Goal: Task Accomplishment & Management: Complete application form

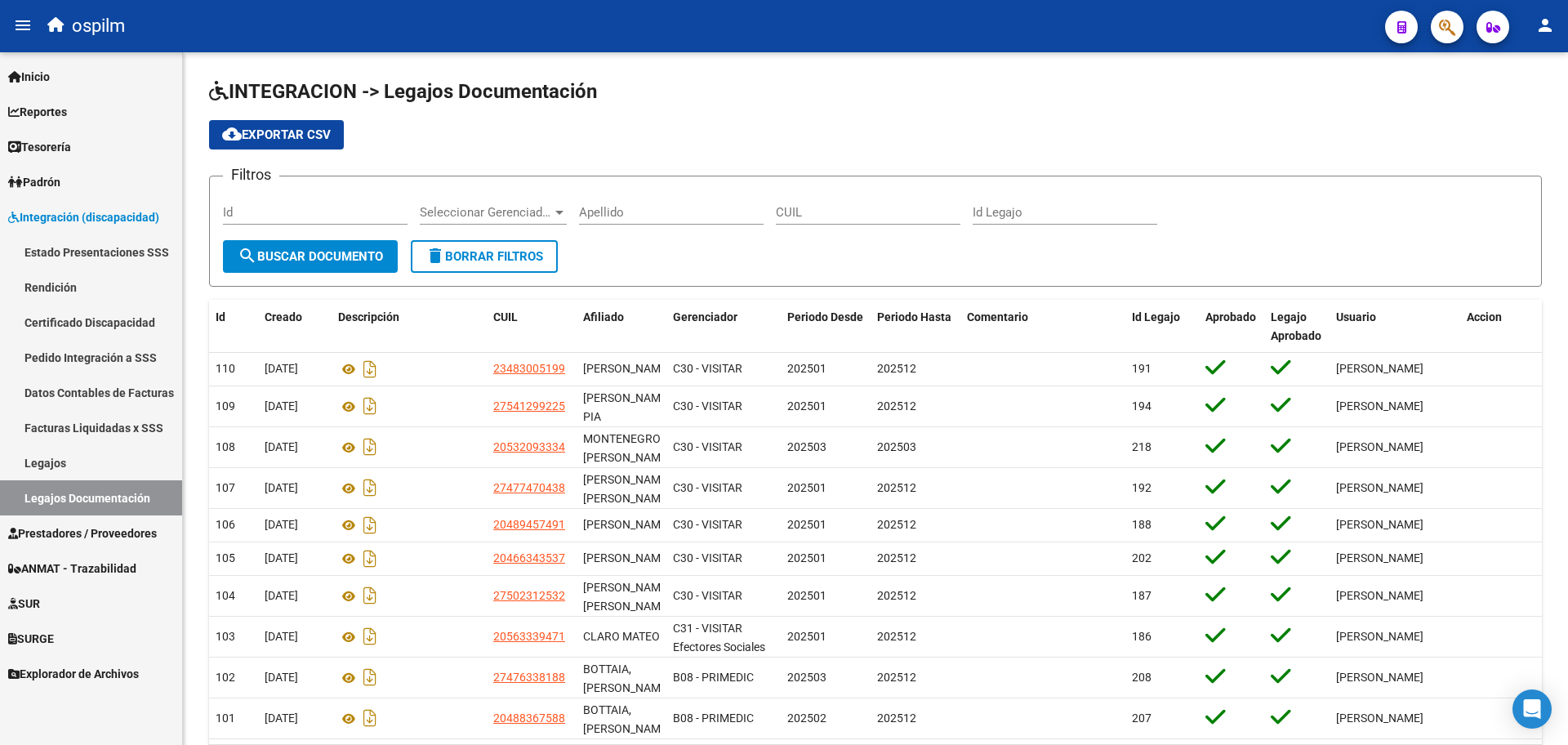
click at [88, 536] on span "Prestadores / Proveedores" at bounding box center [83, 533] width 148 height 18
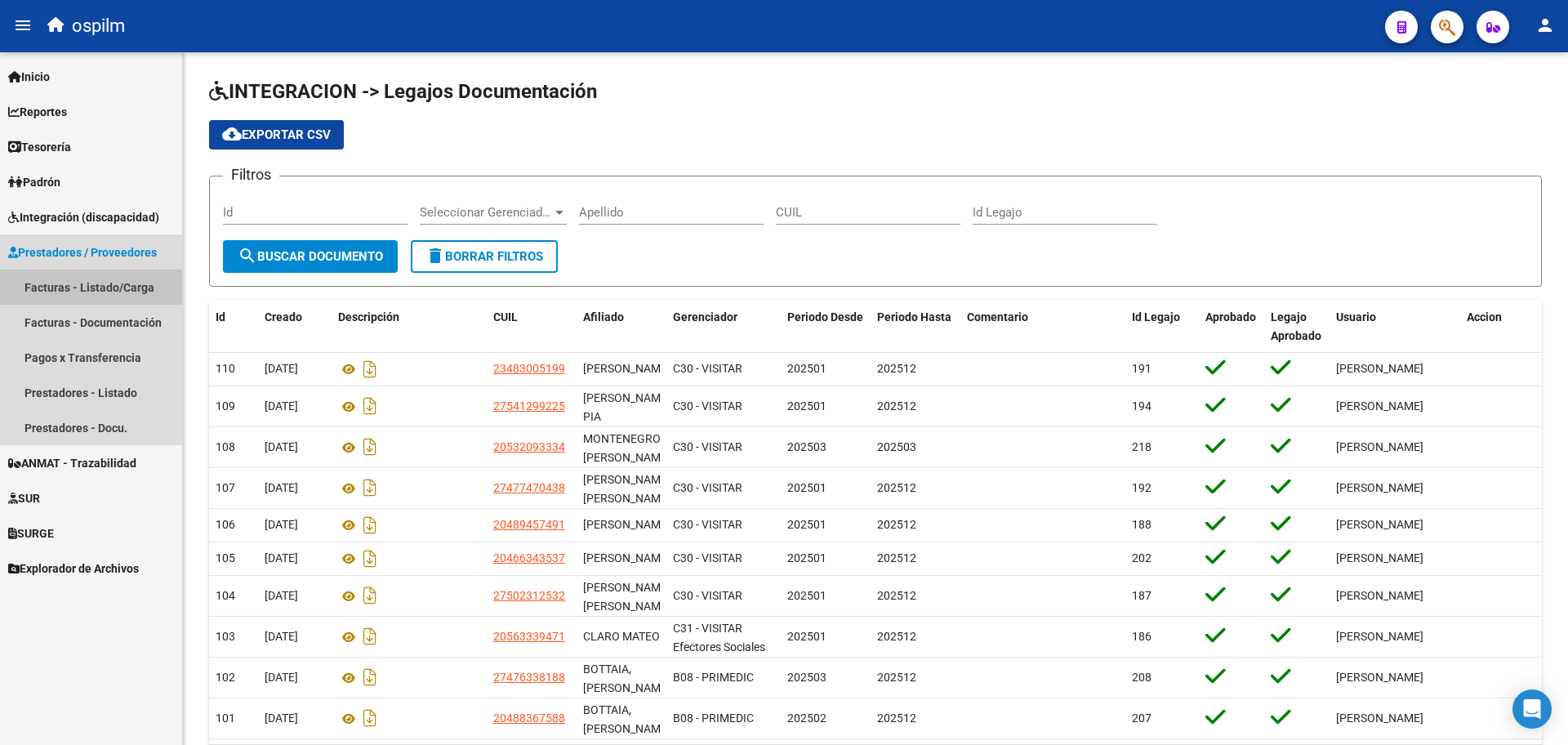
click at [107, 283] on link "Facturas - Listado/Carga" at bounding box center [91, 287] width 182 height 35
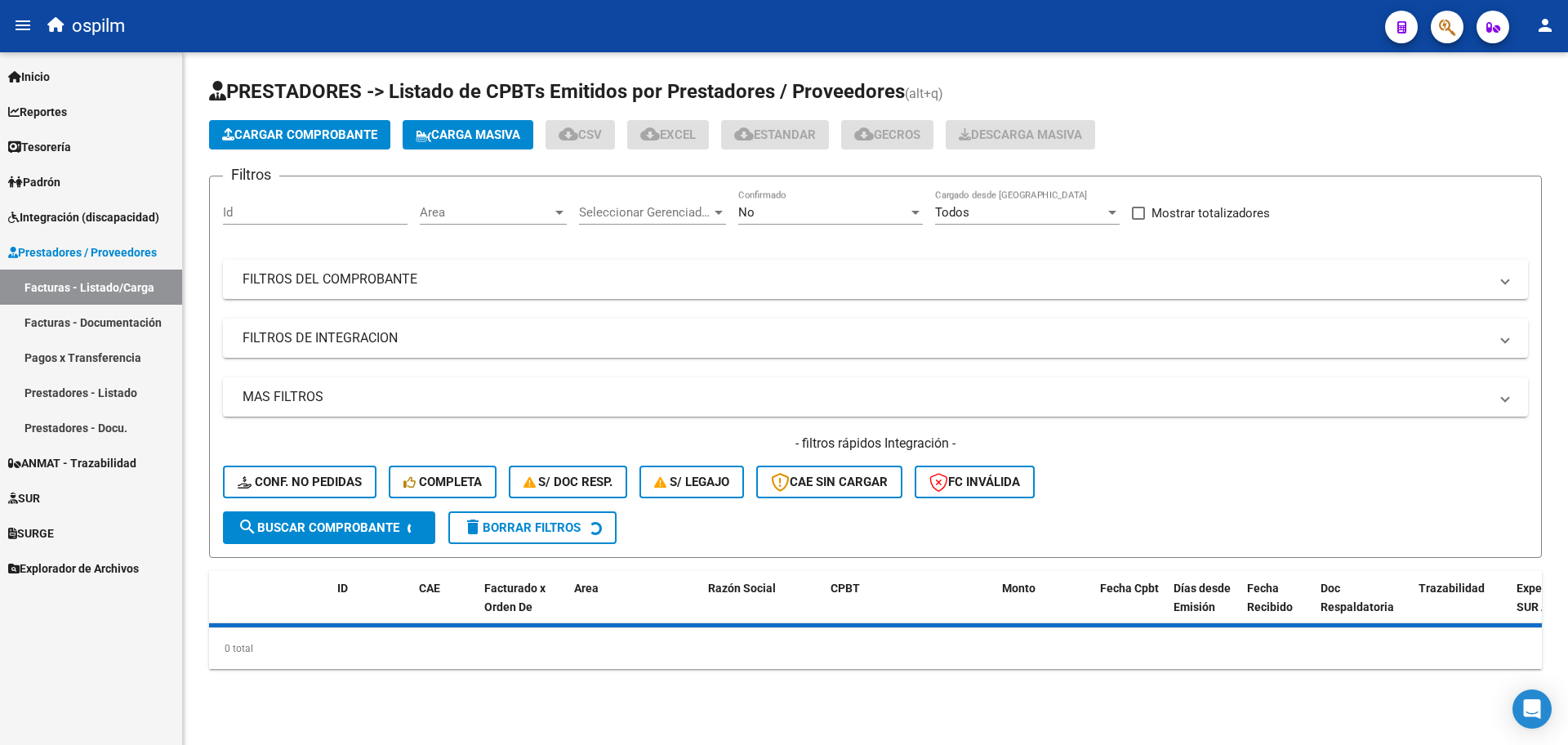
click at [504, 132] on span "Carga Masiva" at bounding box center [468, 134] width 104 height 14
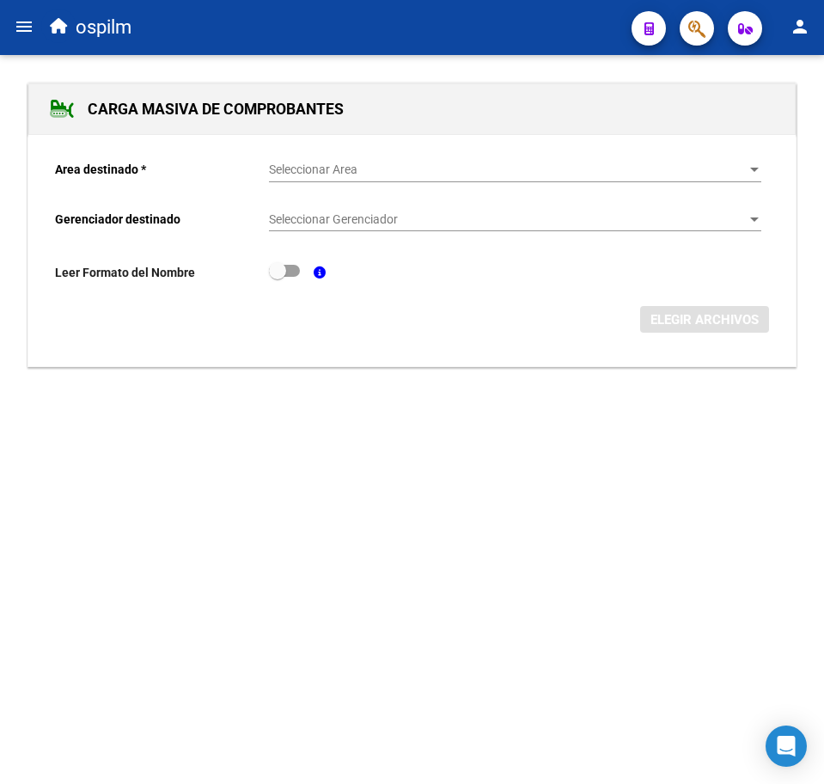
click at [307, 169] on span "Seleccionar Area" at bounding box center [507, 169] width 477 height 15
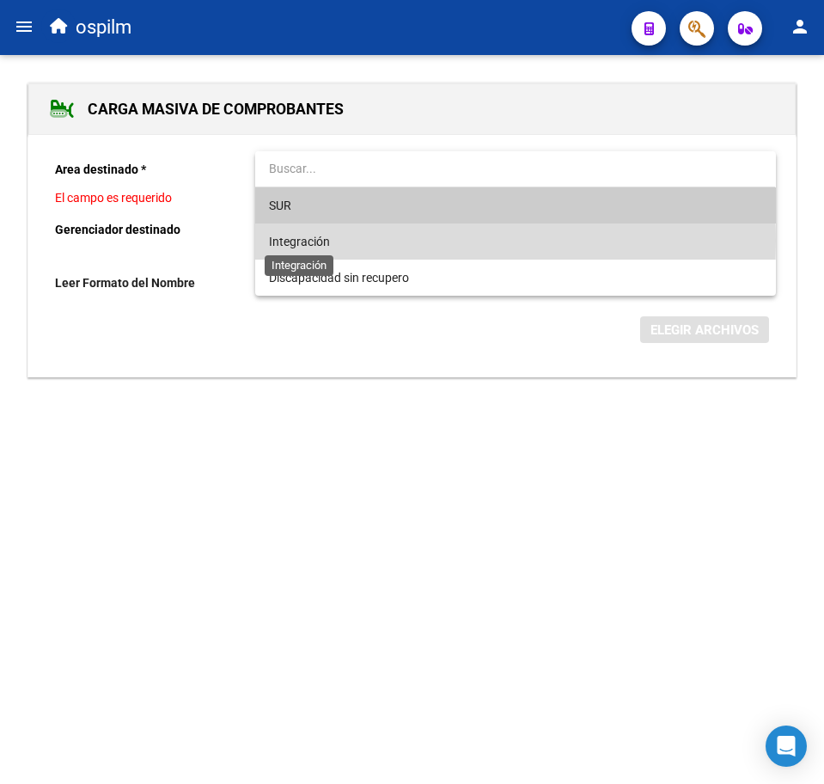
click at [325, 242] on span "Integración" at bounding box center [299, 242] width 61 height 14
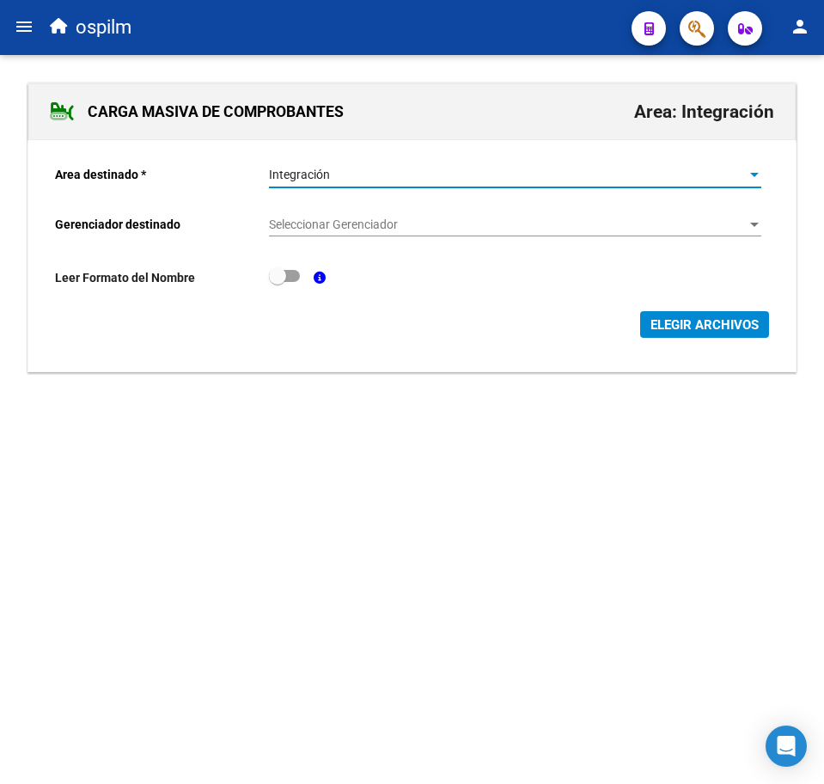
click at [336, 223] on span "Seleccionar Gerenciador" at bounding box center [507, 224] width 477 height 15
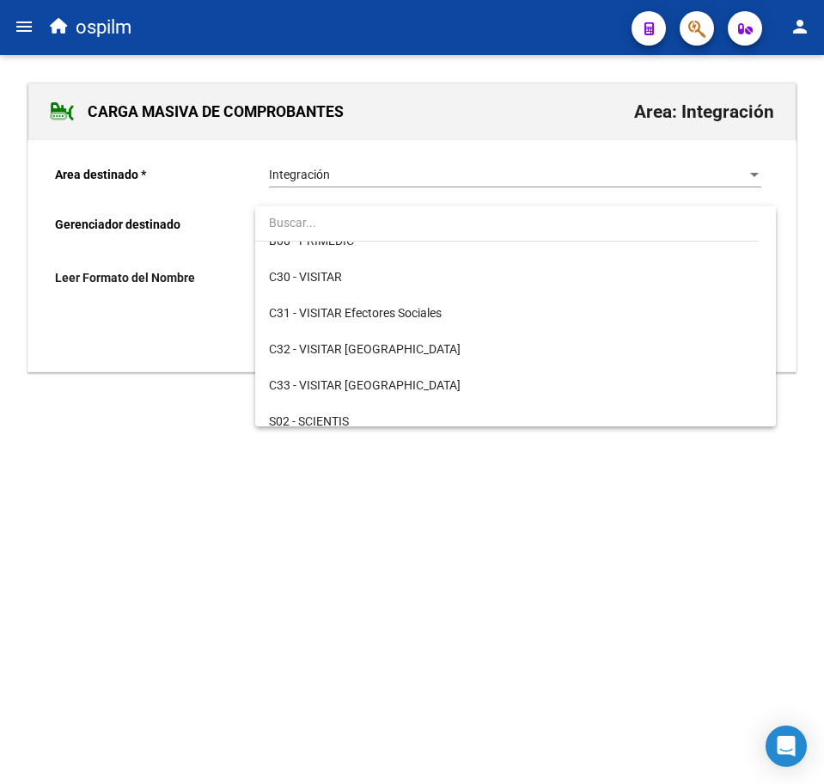
scroll to position [249, 0]
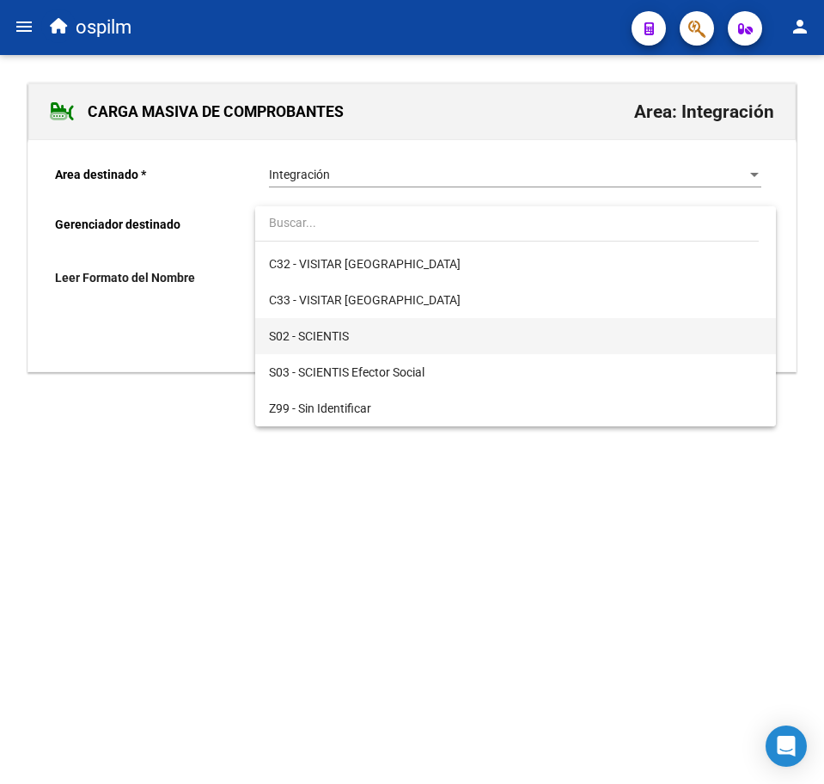
click at [358, 346] on span "S02 - SCIENTIS" at bounding box center [515, 336] width 493 height 36
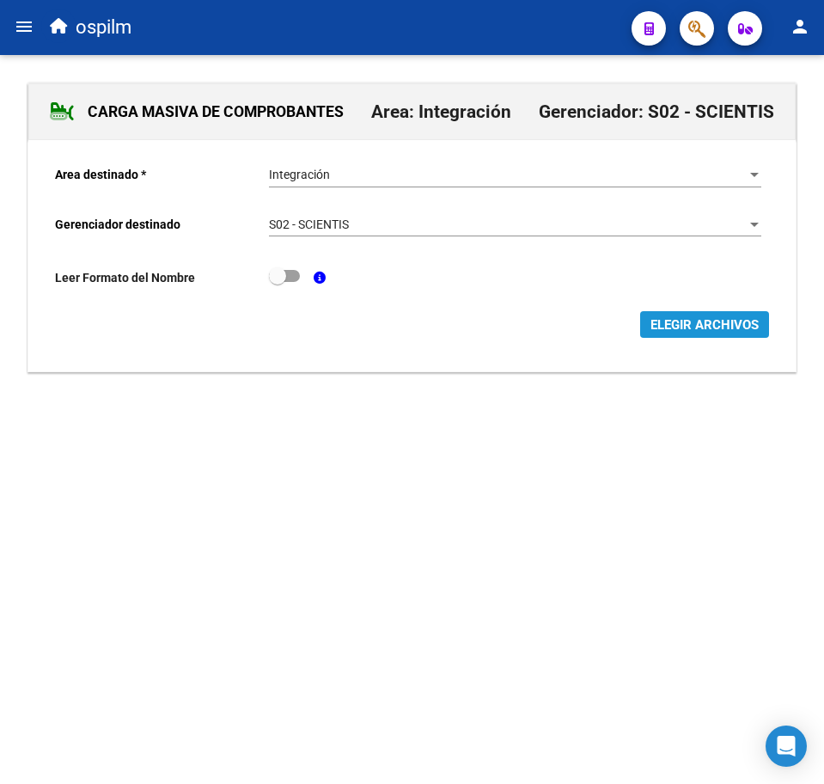
click at [658, 313] on button "ELEGIR ARCHIVOS" at bounding box center [704, 324] width 129 height 27
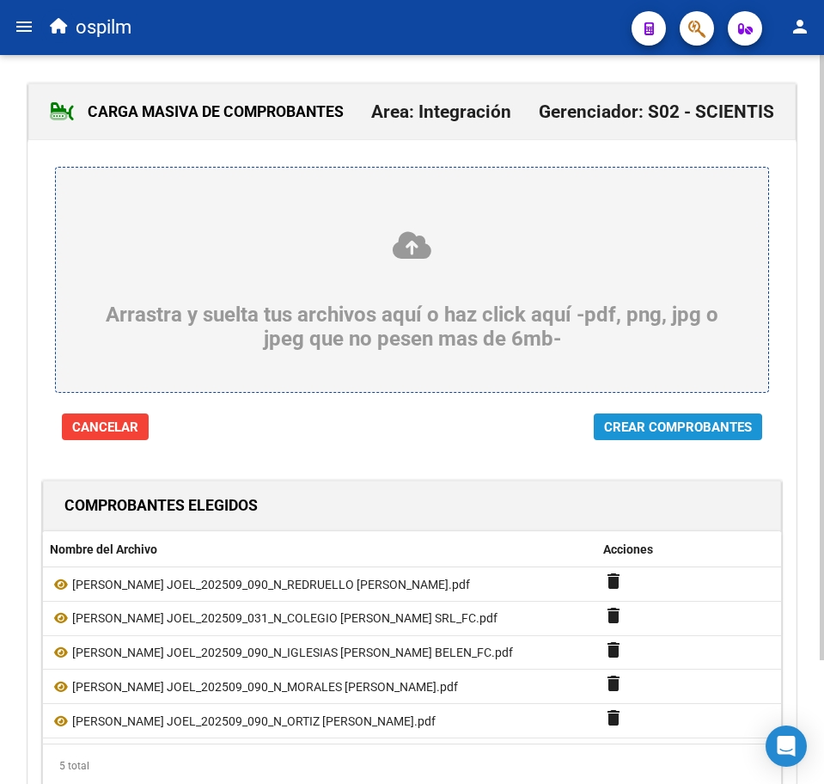
click at [677, 432] on span "Crear Comprobantes" at bounding box center [678, 427] width 148 height 15
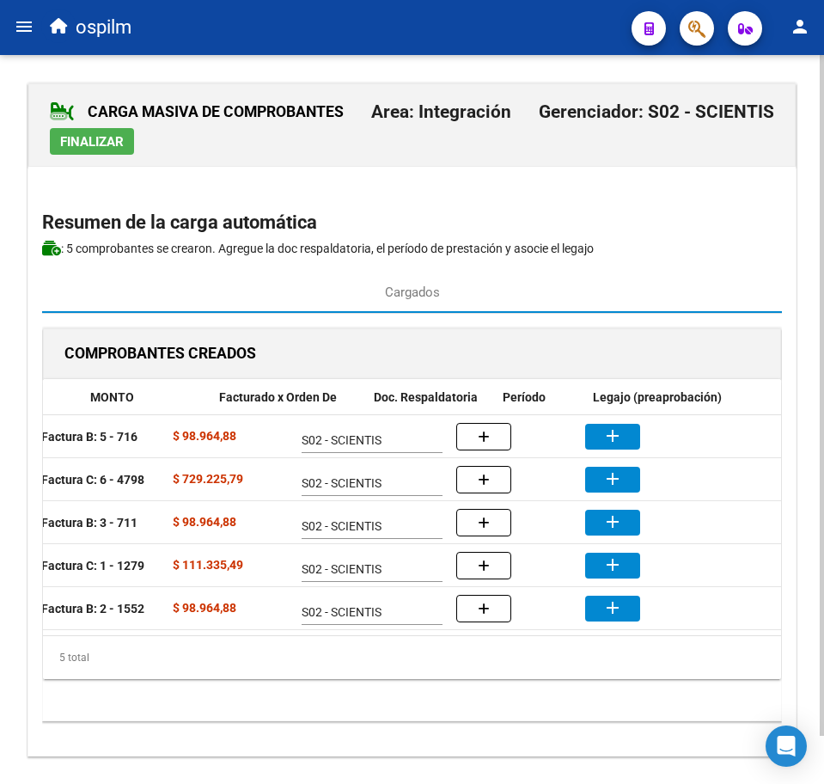
scroll to position [0, 375]
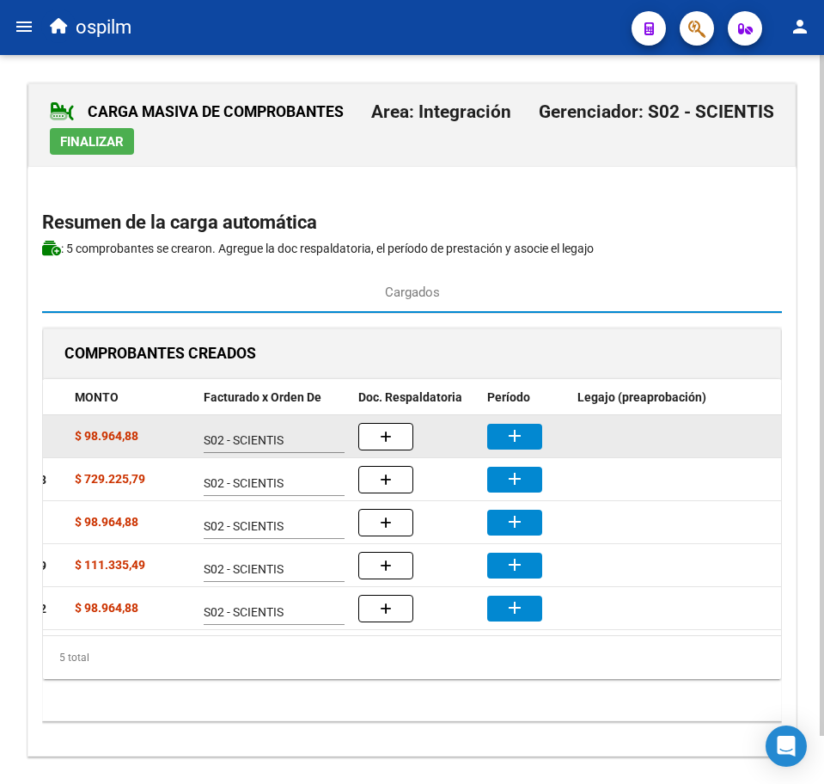
click at [525, 426] on button "add" at bounding box center [514, 437] width 55 height 26
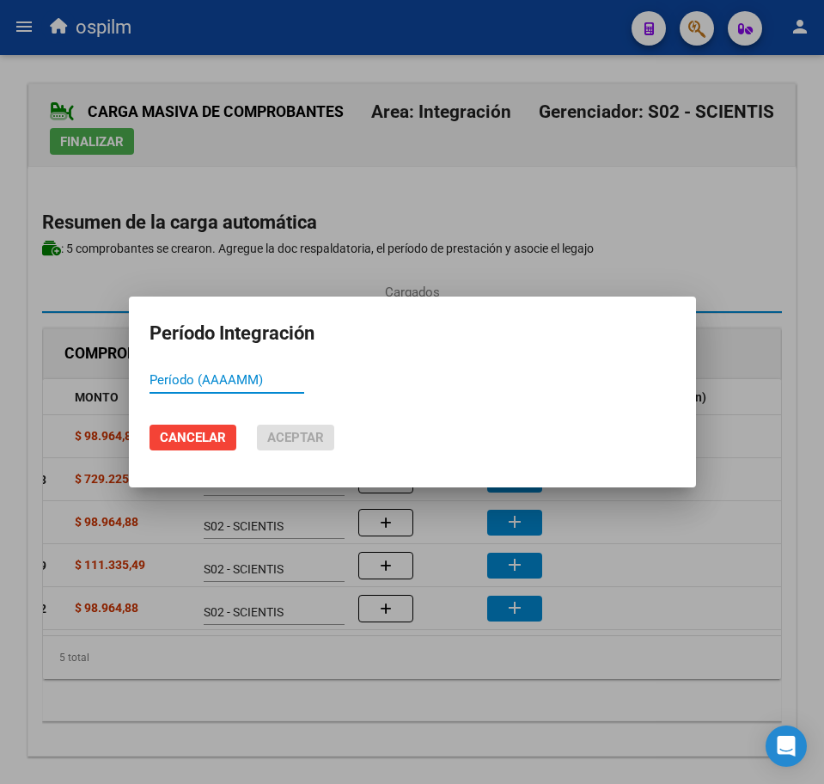
paste input "202509"
type input "202509"
click at [304, 430] on span "Aceptar" at bounding box center [295, 437] width 57 height 15
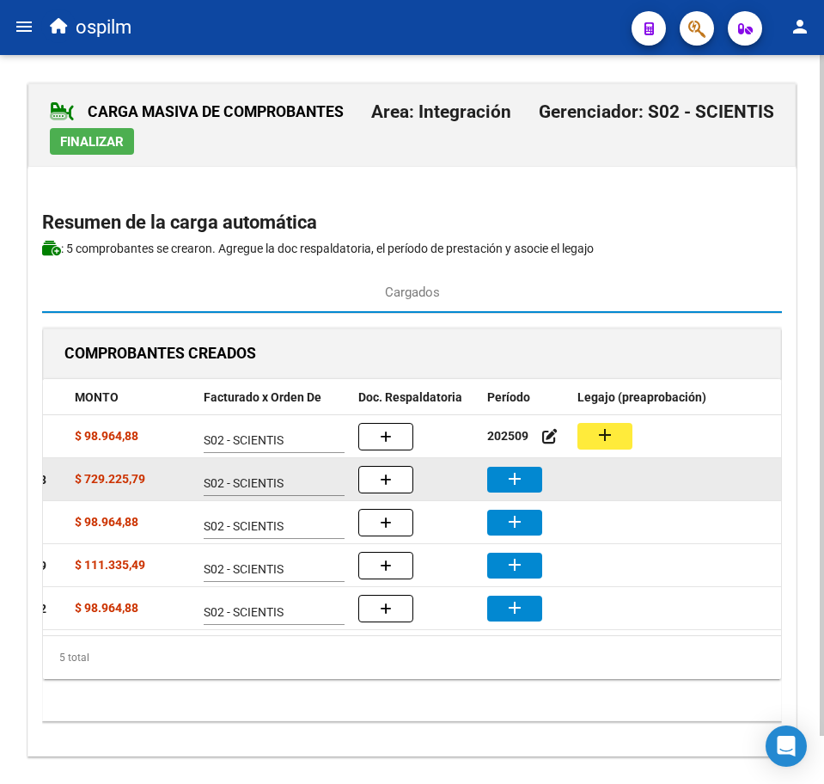
click at [536, 476] on button "add" at bounding box center [514, 480] width 55 height 26
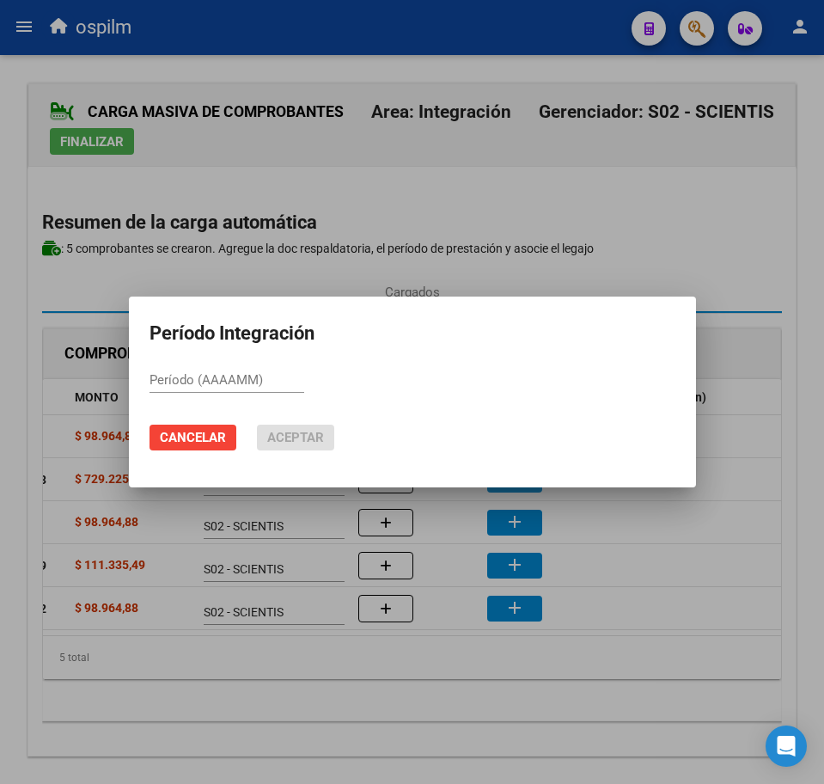
paste input "202509"
type input "202509"
click at [319, 435] on span "Aceptar" at bounding box center [295, 437] width 57 height 15
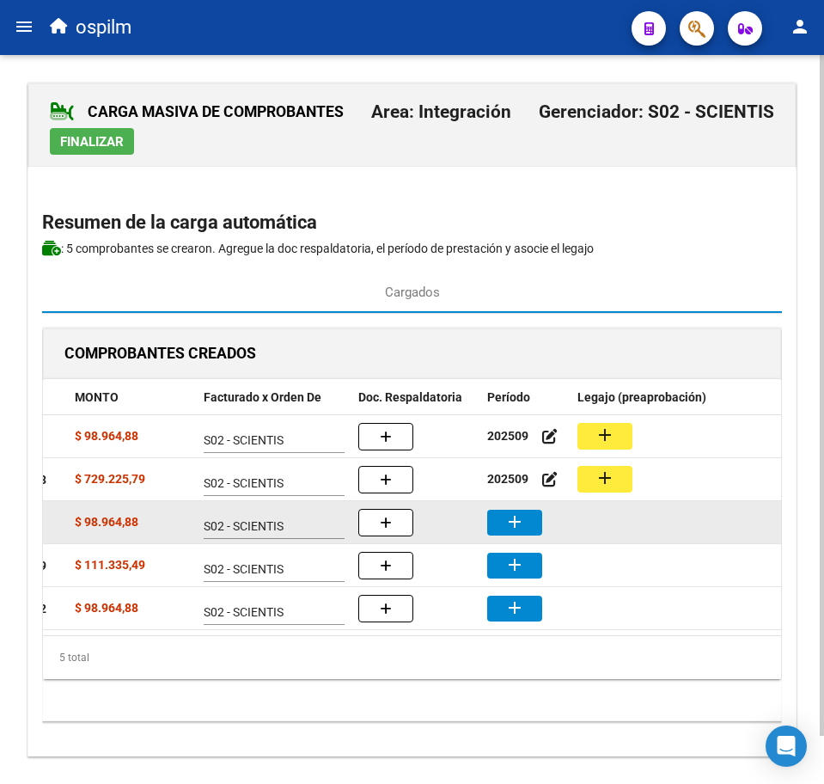
click at [530, 516] on button "add" at bounding box center [514, 523] width 55 height 26
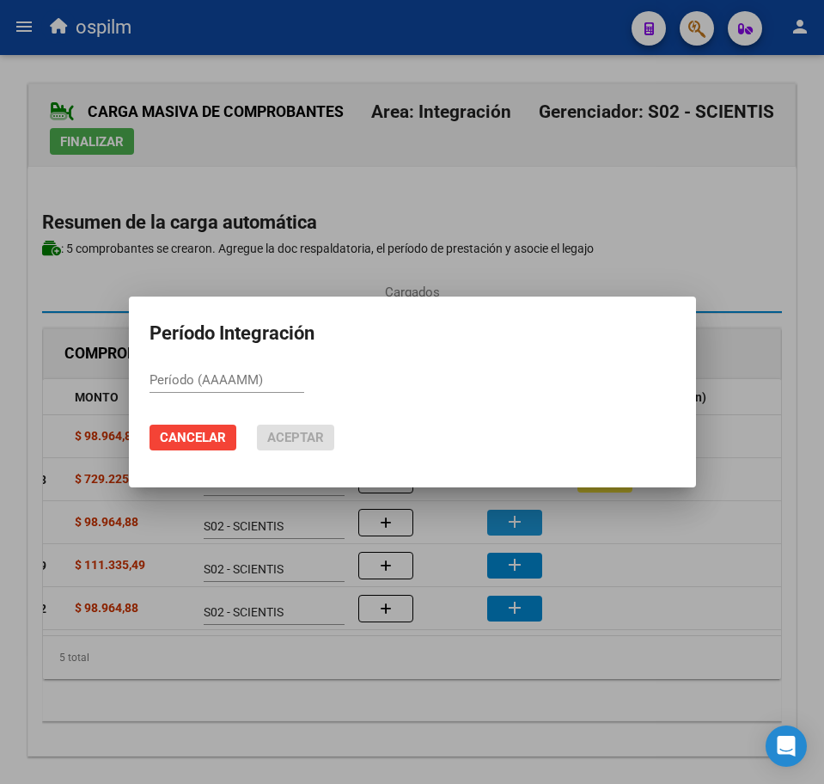
paste input "202509"
type input "202509"
click at [297, 432] on span "Aceptar" at bounding box center [295, 437] width 57 height 15
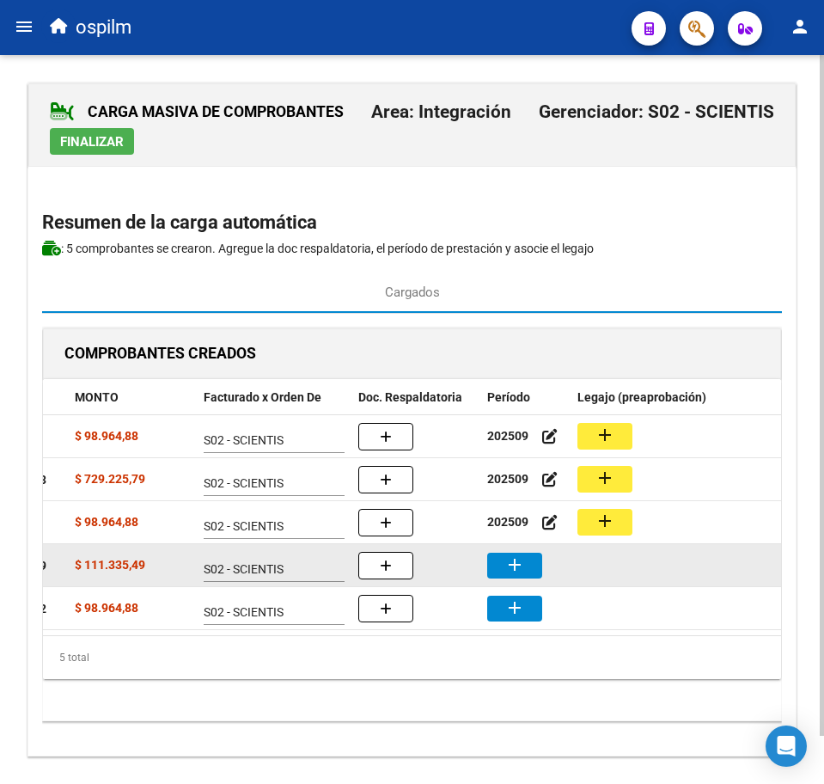
click at [513, 565] on mat-icon "add" at bounding box center [515, 564] width 21 height 21
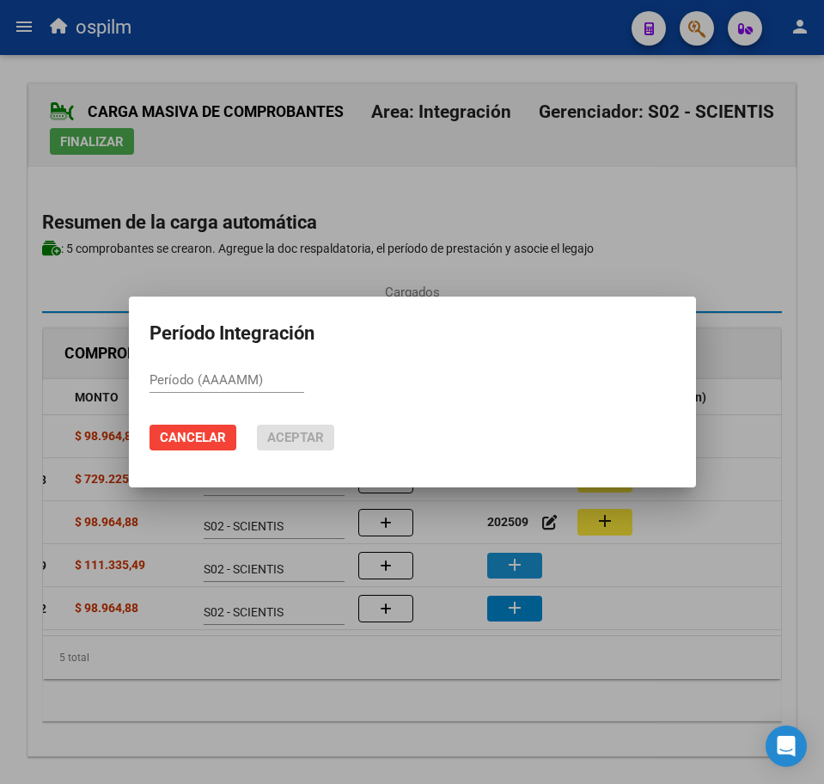
paste input "202509"
type input "202509"
click at [310, 433] on span "Aceptar" at bounding box center [295, 437] width 57 height 15
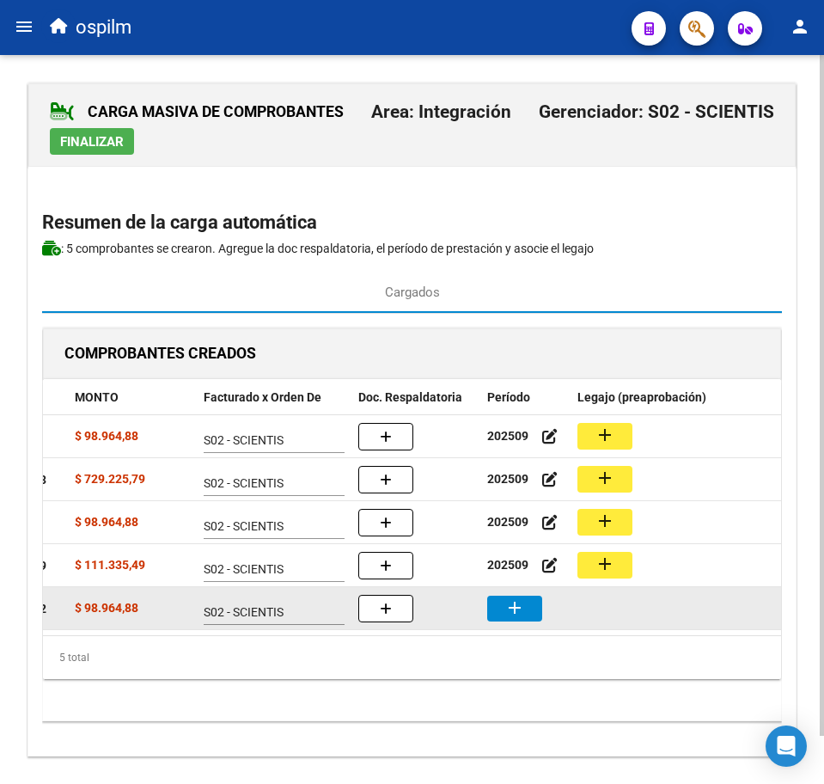
click at [533, 608] on button "add" at bounding box center [514, 609] width 55 height 26
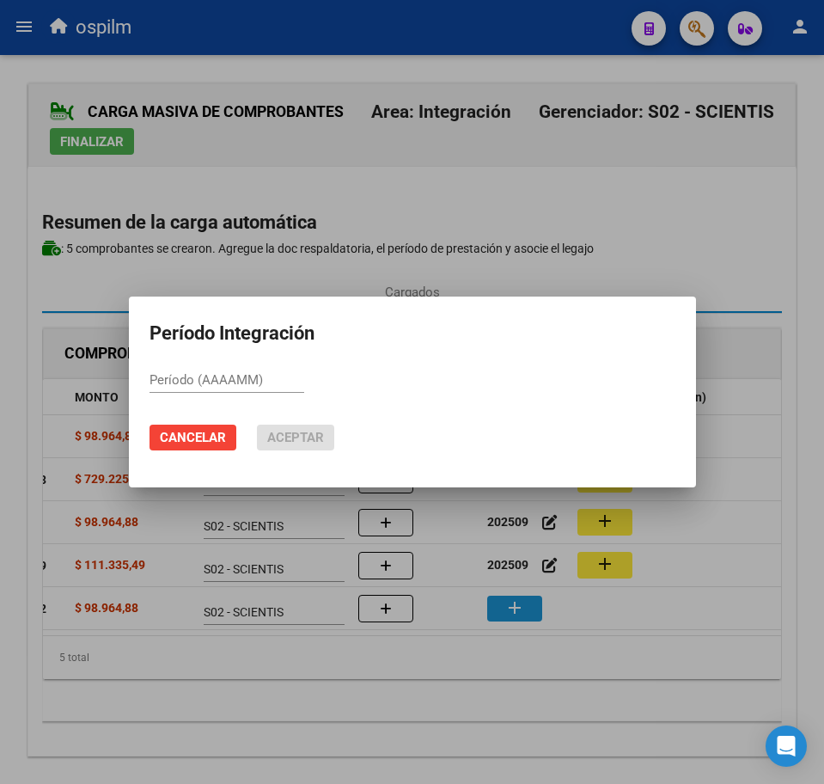
paste input "202509"
type input "202509"
click at [306, 439] on span "Aceptar" at bounding box center [295, 437] width 57 height 15
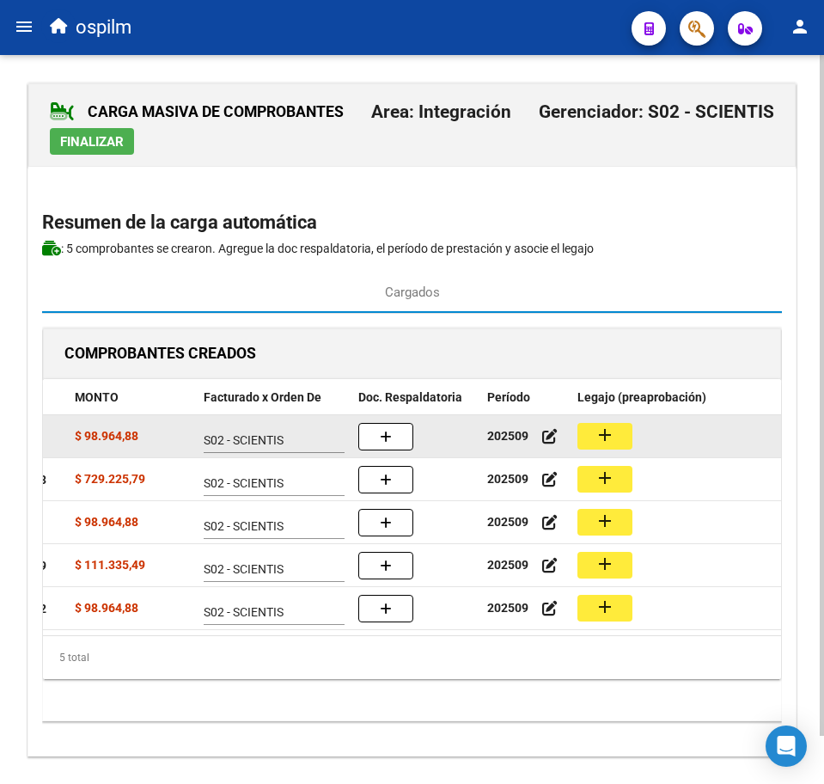
click at [605, 438] on mat-icon "add" at bounding box center [605, 435] width 21 height 21
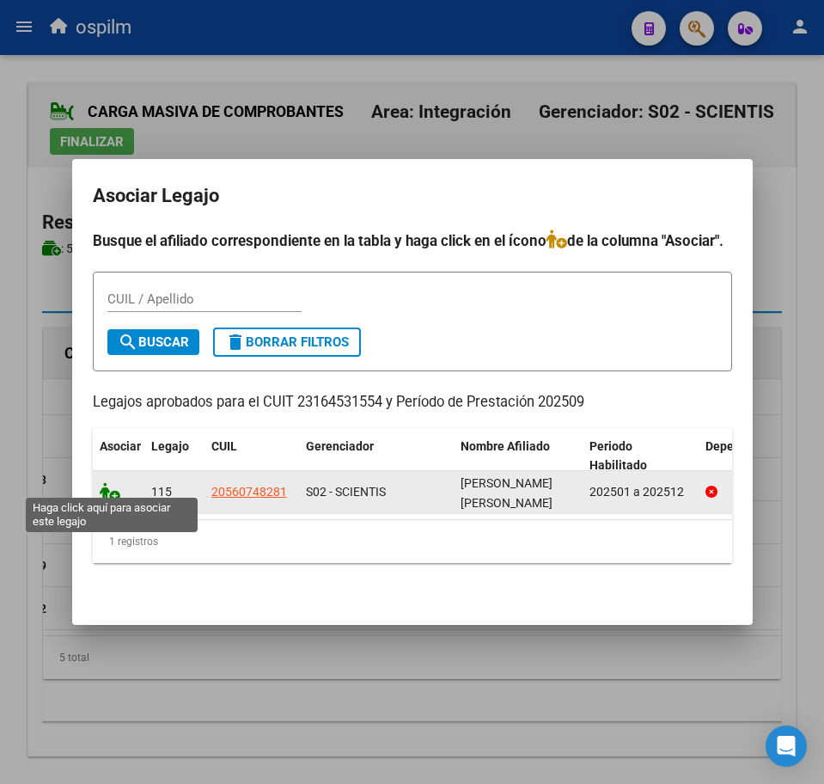
click at [112, 487] on icon at bounding box center [110, 491] width 21 height 19
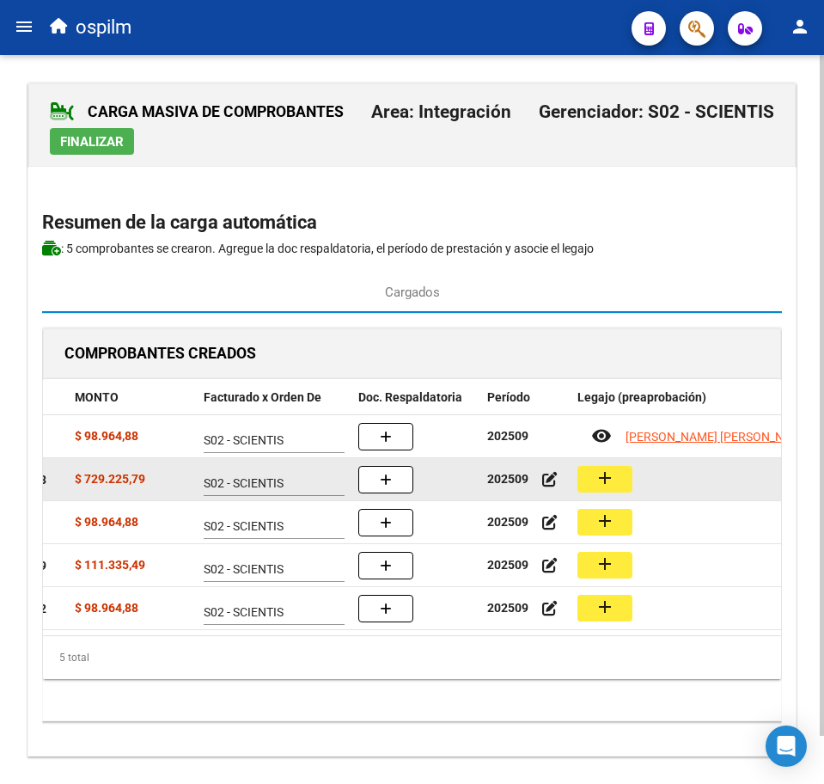
click at [603, 484] on mat-icon "add" at bounding box center [605, 478] width 21 height 21
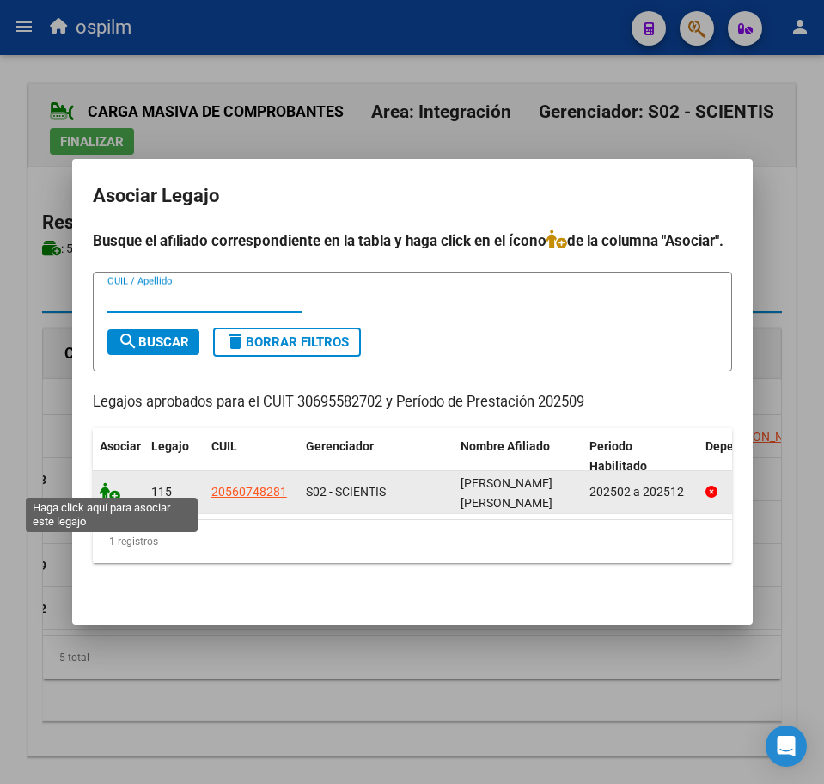
click at [107, 486] on icon at bounding box center [110, 491] width 21 height 19
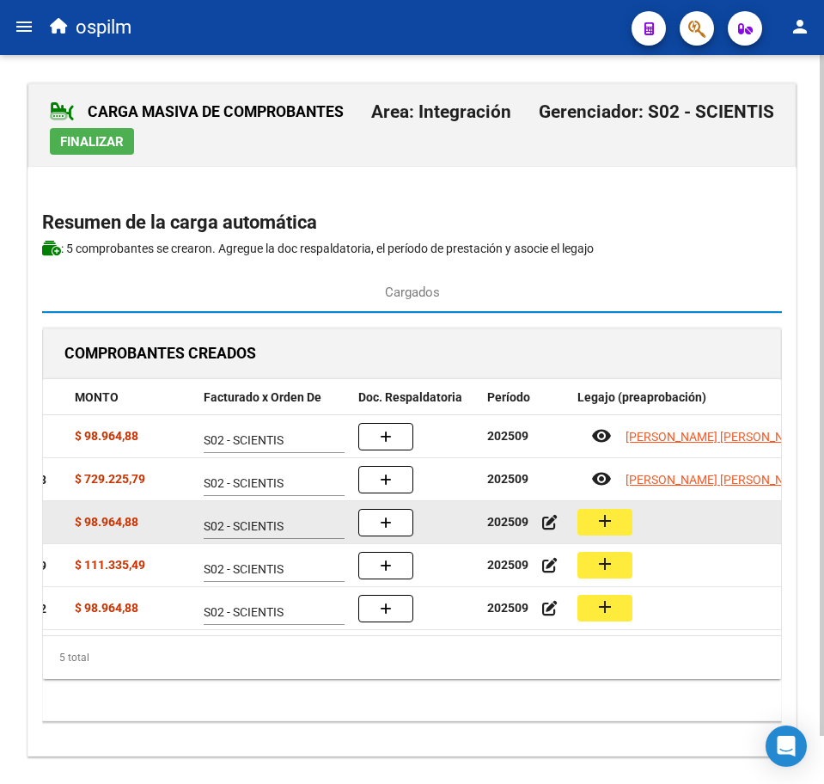
click at [609, 514] on mat-icon "add" at bounding box center [605, 521] width 21 height 21
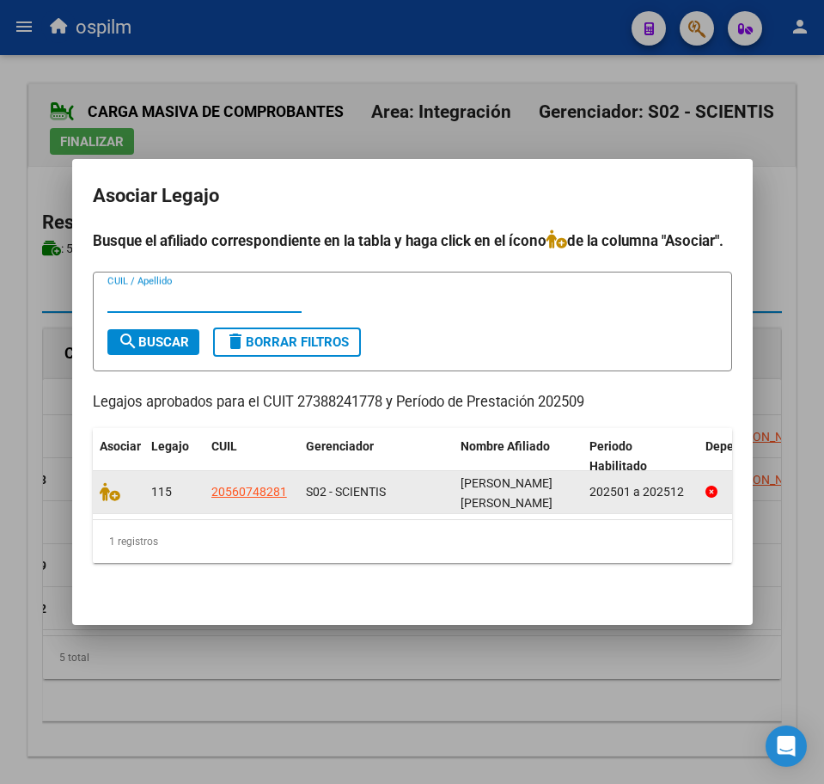
click at [97, 489] on datatable-body-cell at bounding box center [119, 492] width 52 height 42
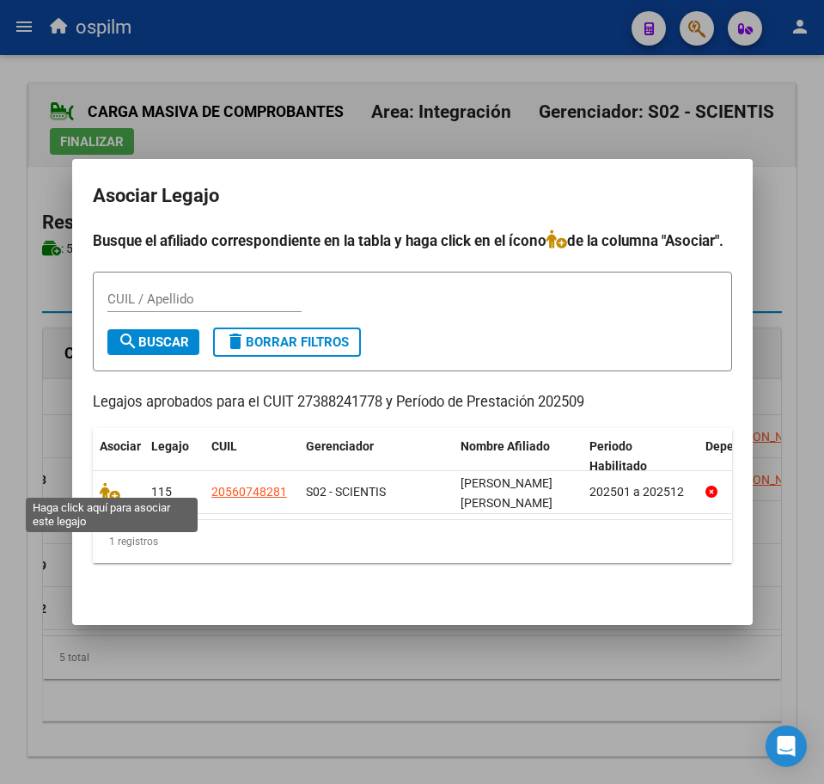
drag, startPoint x: 102, startPoint y: 487, endPoint x: 148, endPoint y: 509, distance: 50.4
click at [102, 485] on icon at bounding box center [110, 491] width 21 height 19
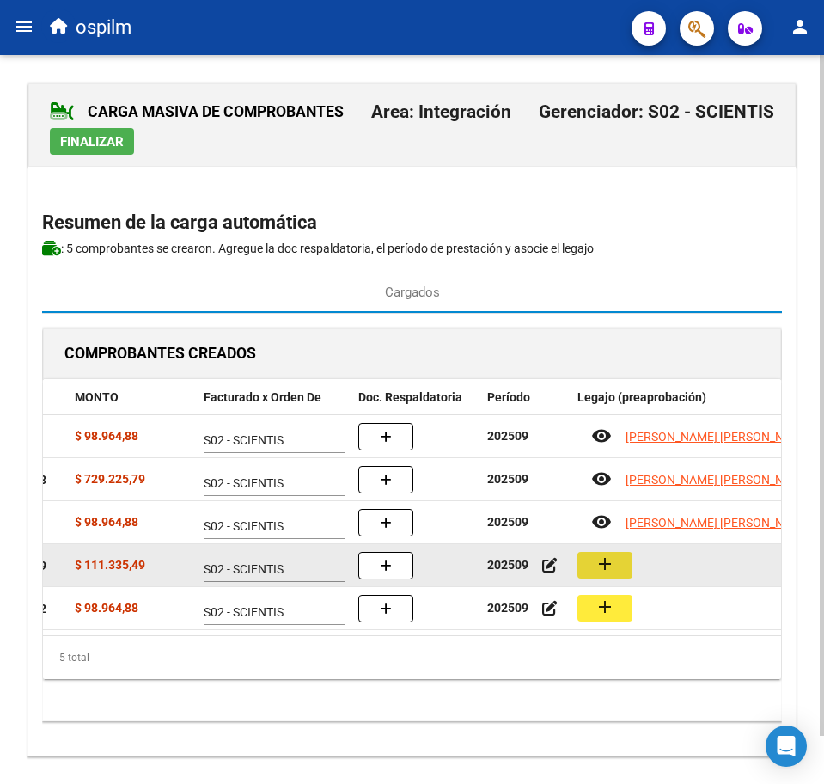
click at [615, 566] on mat-icon "add" at bounding box center [605, 564] width 21 height 21
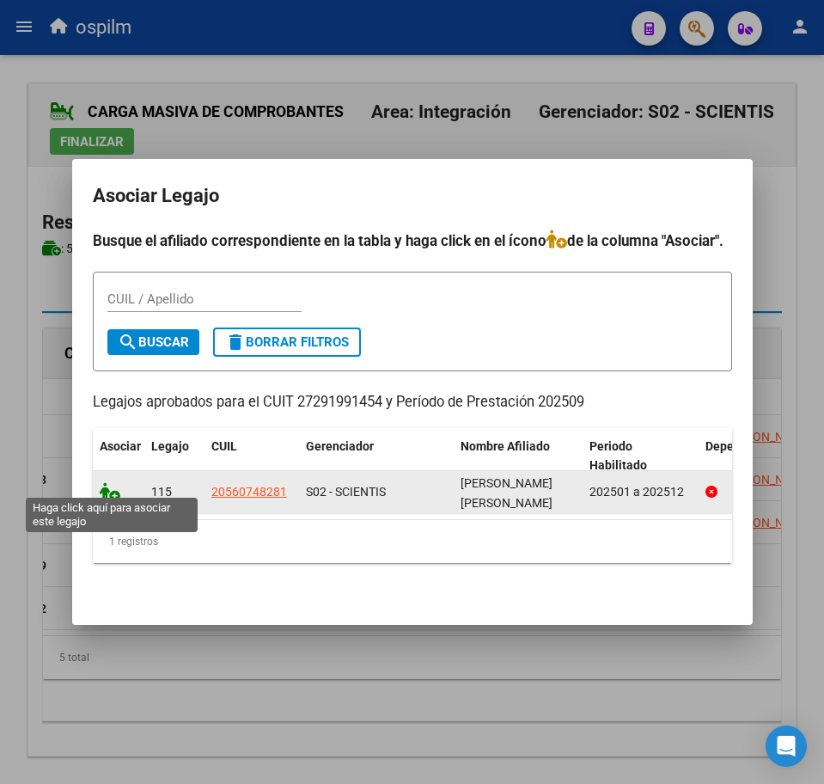
click at [107, 482] on icon at bounding box center [110, 491] width 21 height 19
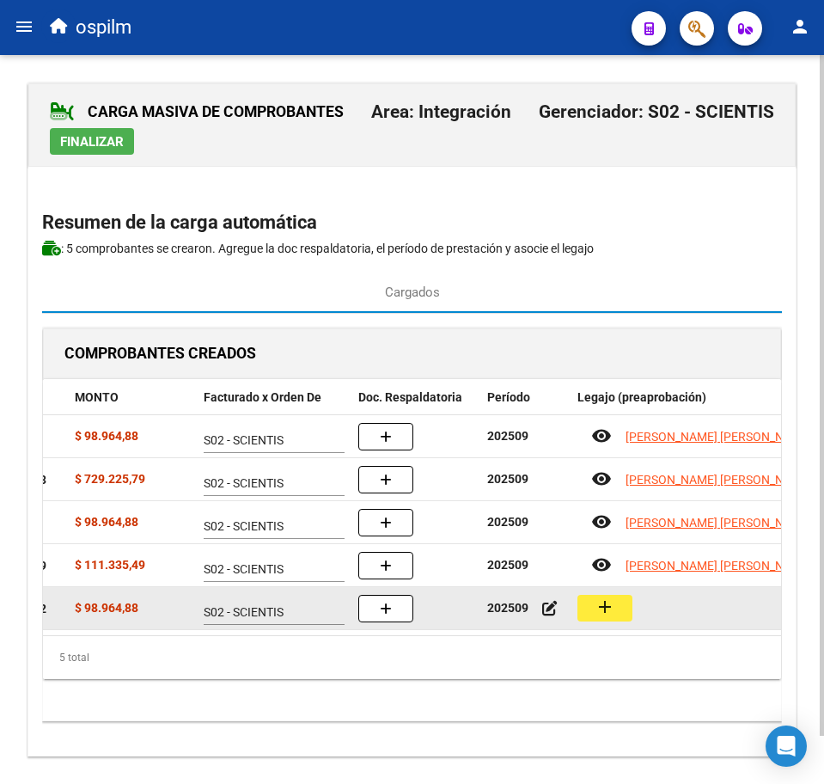
click at [609, 603] on mat-icon "add" at bounding box center [605, 607] width 21 height 21
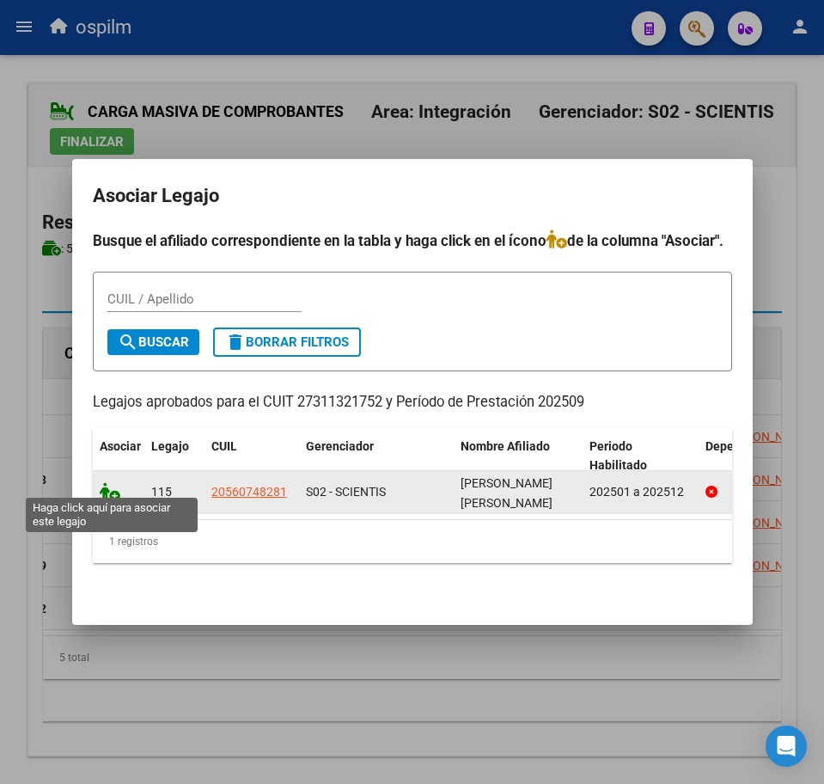
click at [110, 484] on icon at bounding box center [110, 491] width 21 height 19
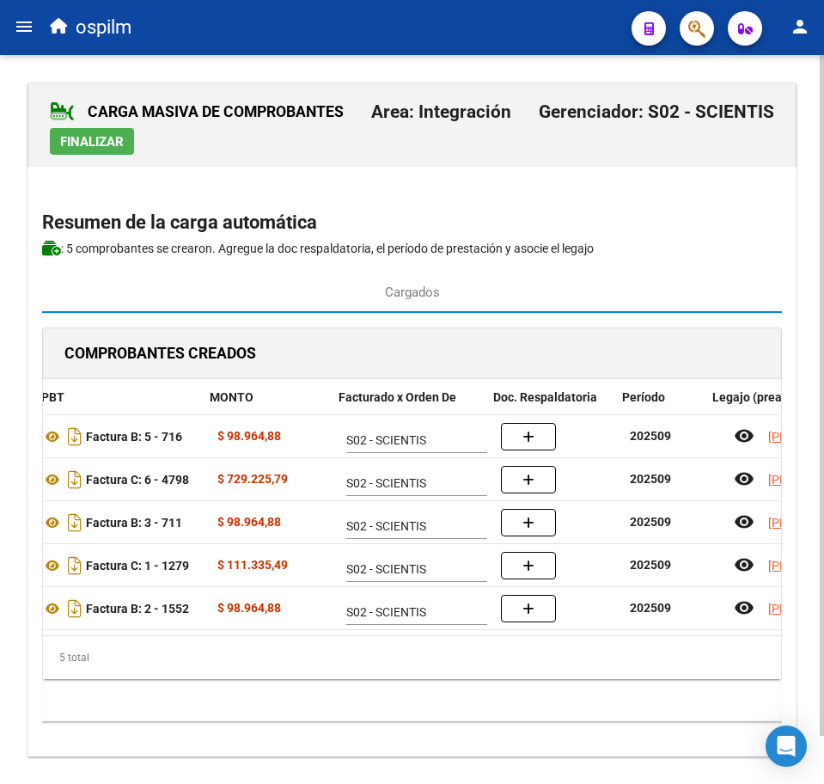
scroll to position [0, 228]
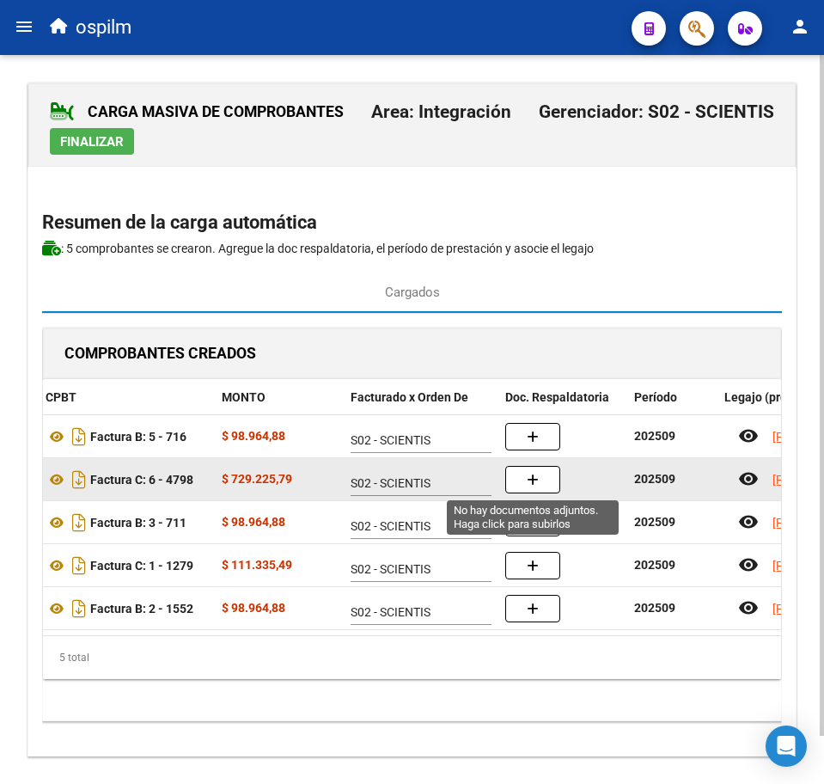
click at [542, 473] on button "button" at bounding box center [532, 480] width 55 height 28
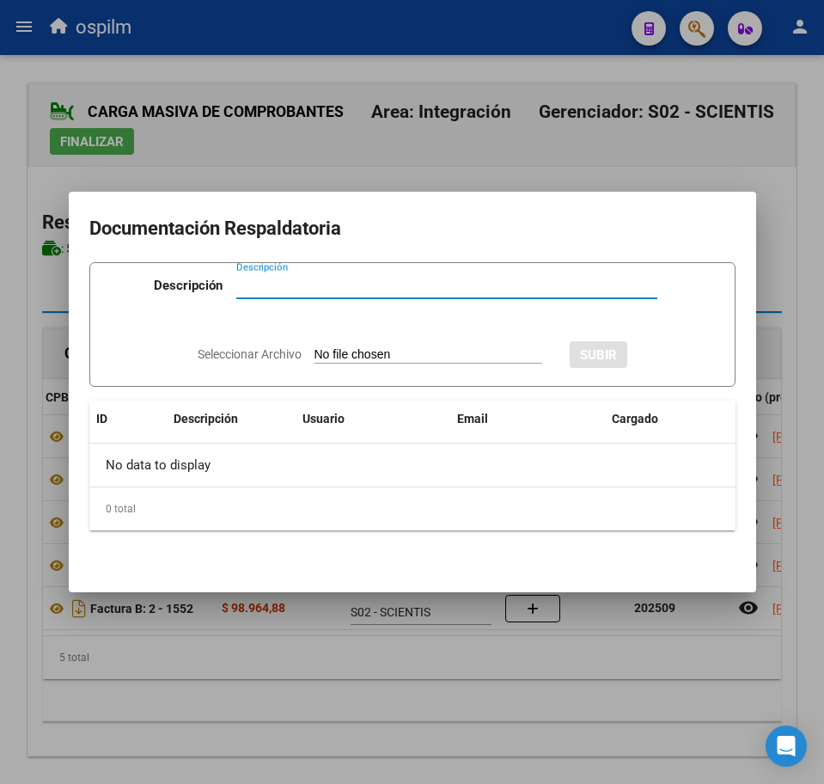
paste input "Planilla de asistencia"
type input "Planilla de asistencia"
click at [368, 359] on input "Seleccionar Archivo" at bounding box center [429, 355] width 228 height 16
type input "C:\fakepath\[PERSON_NAME] JOEL_202509_031_N_COLEGIO [PERSON_NAME] SRL_PLANILLA.…"
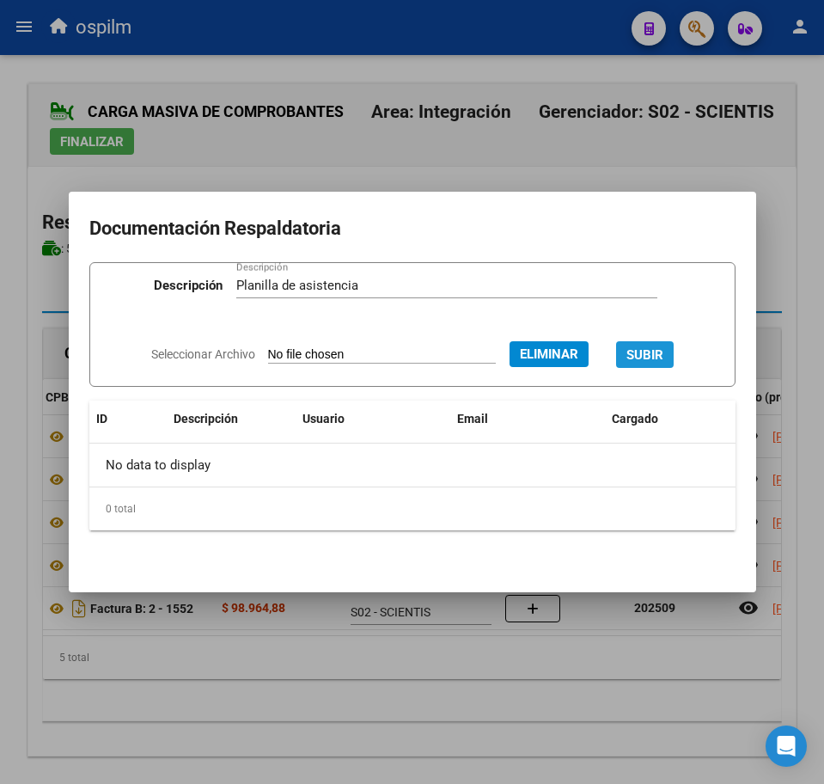
click at [664, 352] on span "SUBIR" at bounding box center [645, 354] width 37 height 15
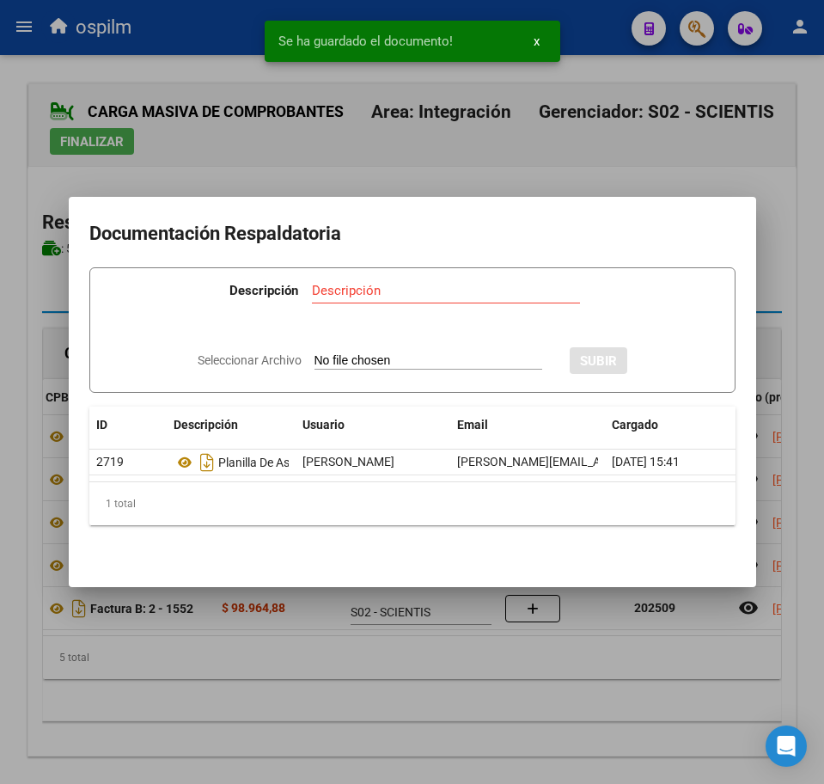
click at [383, 673] on div at bounding box center [412, 392] width 824 height 784
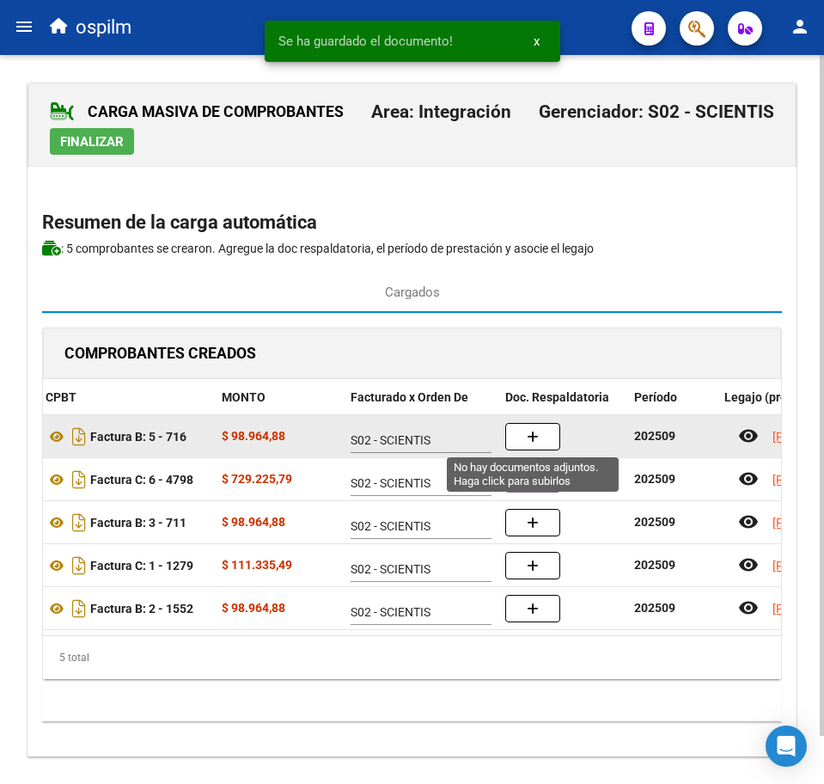
click at [530, 427] on button "button" at bounding box center [532, 437] width 55 height 28
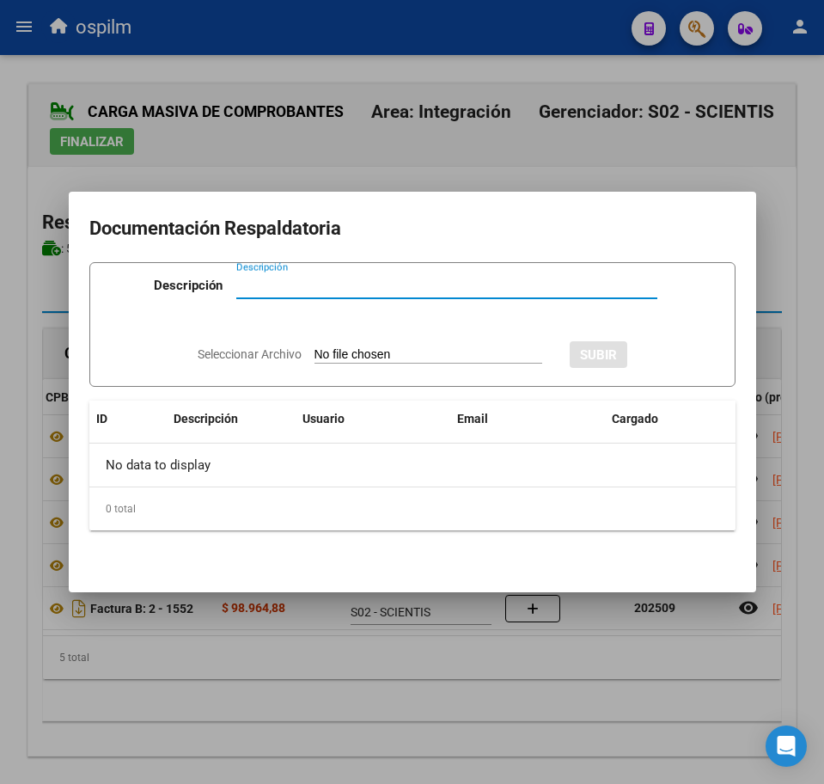
click at [461, 666] on div at bounding box center [412, 392] width 824 height 784
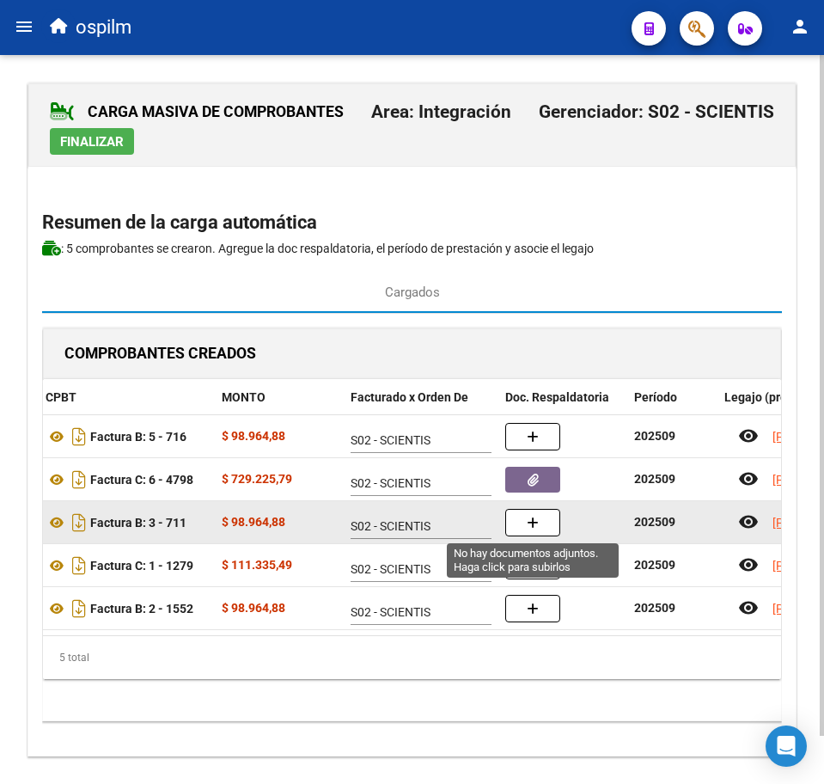
click at [523, 536] on button "button" at bounding box center [532, 523] width 55 height 28
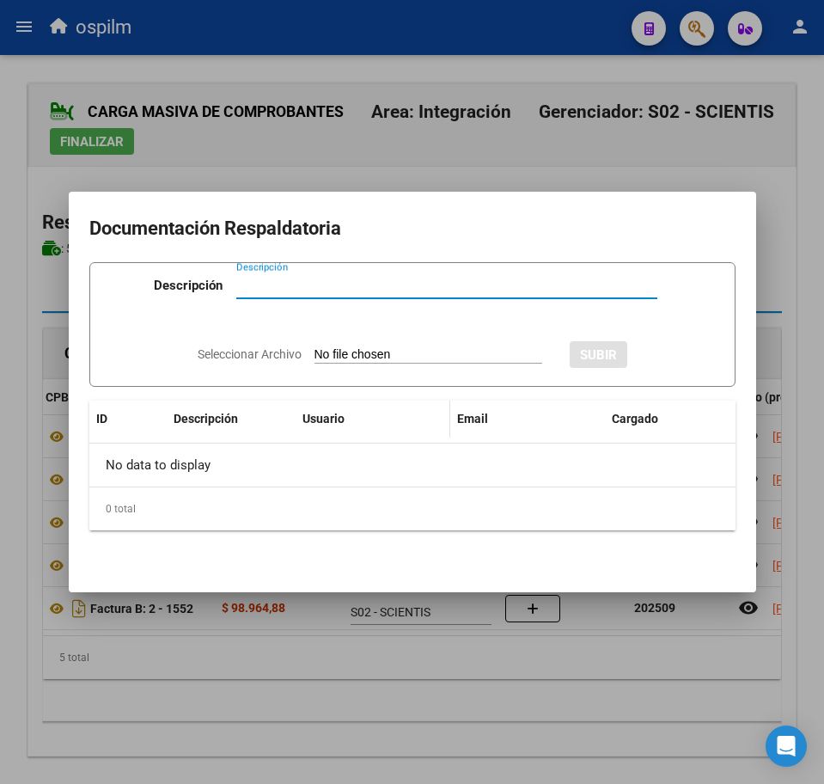
paste input "Planilla de asistencia"
type input "Planilla de asistencia"
click at [362, 352] on input "Seleccionar Archivo" at bounding box center [429, 355] width 228 height 16
type input "C:\fakepath\[PERSON_NAME] JOEL_202509_090_N_IGLESIAS [PERSON_NAME] BELEN_PLANIL…"
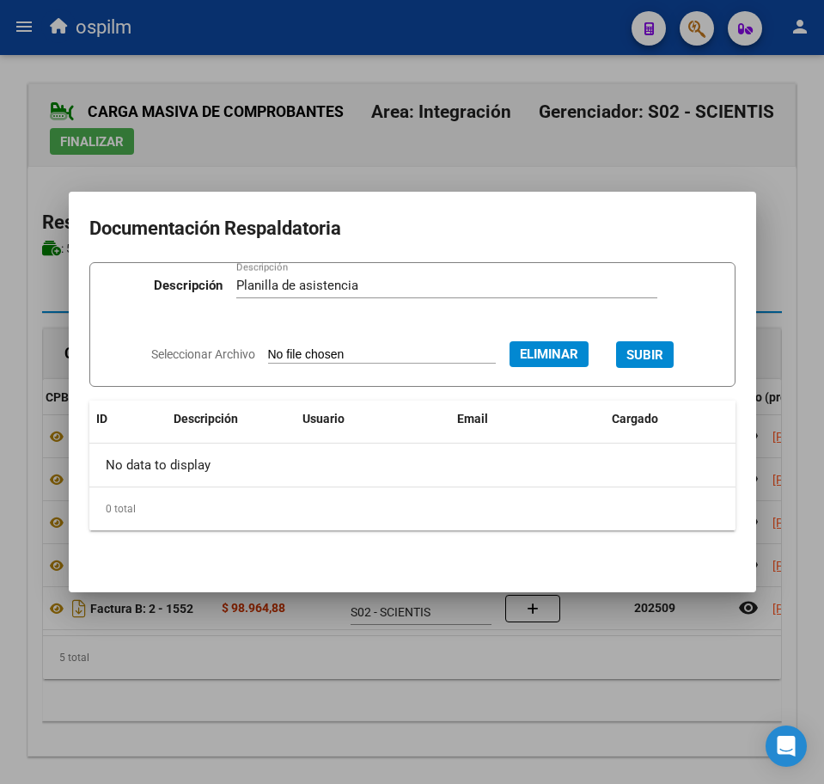
click at [654, 352] on span "SUBIR" at bounding box center [645, 354] width 37 height 15
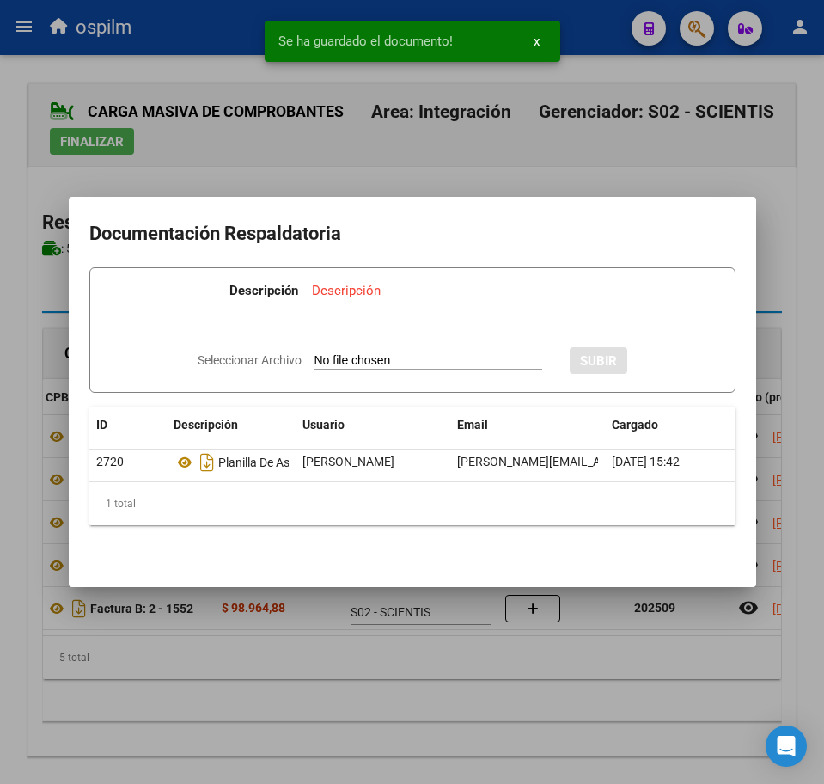
click at [398, 695] on div at bounding box center [412, 392] width 824 height 784
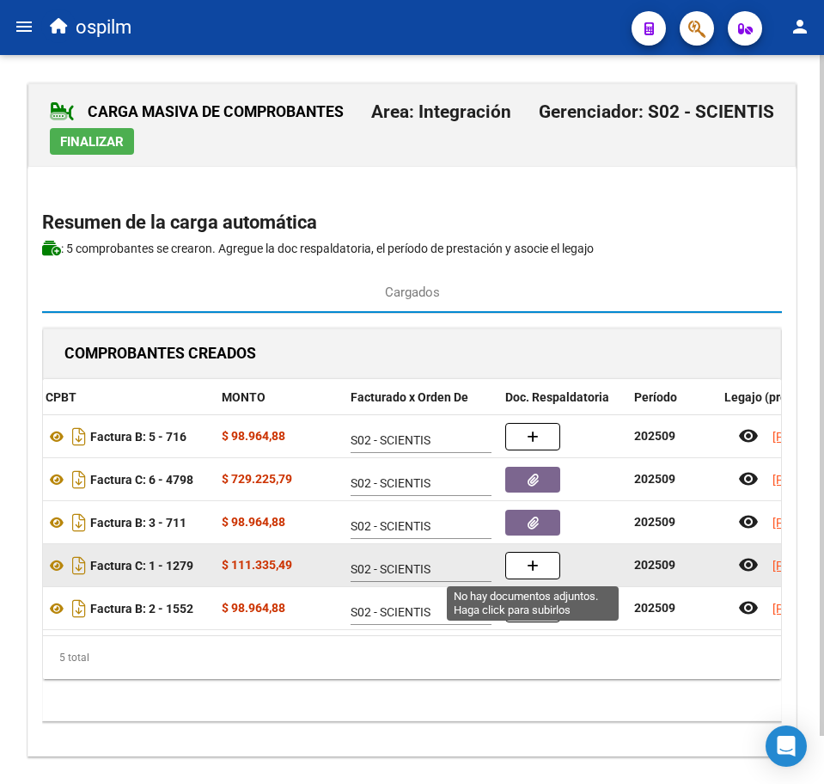
click at [552, 563] on button "button" at bounding box center [532, 566] width 55 height 28
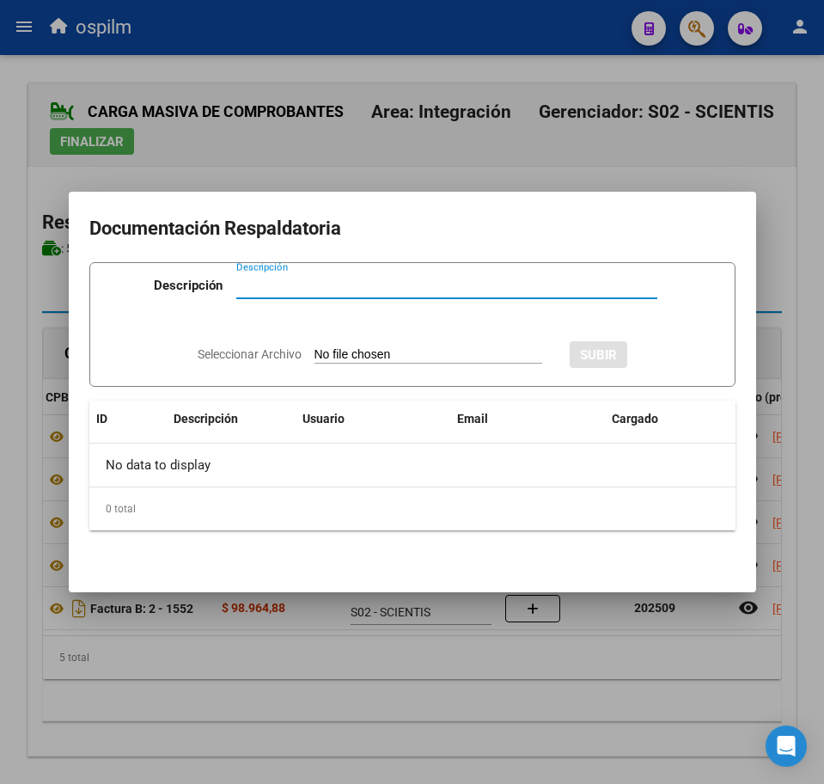
paste input "Planilla de asistencia"
type input "Planilla de asistencia"
click at [412, 354] on input "Seleccionar Archivo" at bounding box center [429, 355] width 228 height 16
type input "C:\fakepath\[PERSON_NAME] JOEL_202509_090_N_MORALES [PERSON_NAME].pdf"
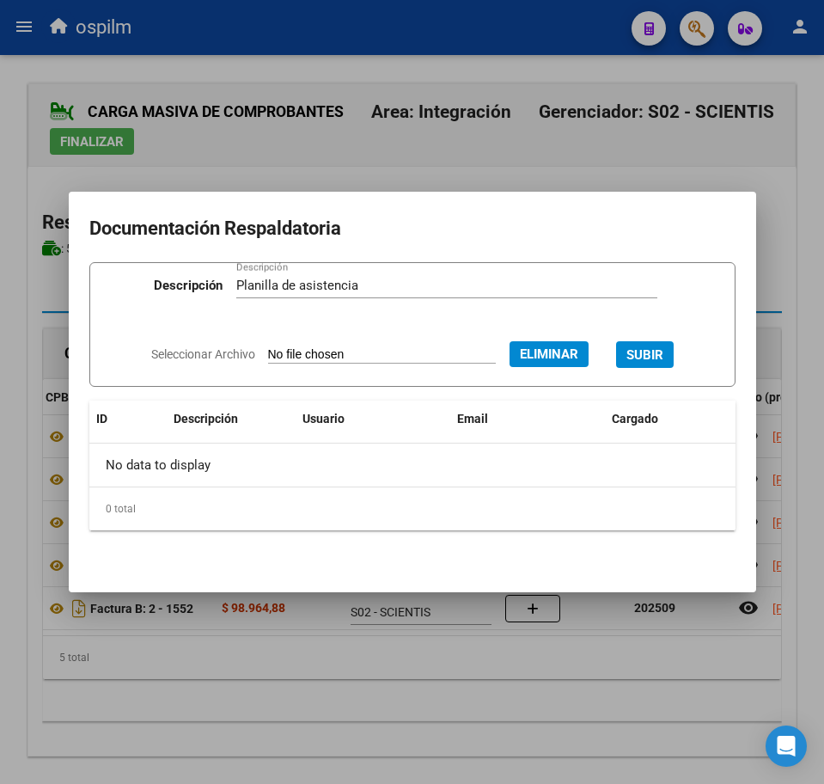
click at [658, 358] on span "SUBIR" at bounding box center [645, 354] width 37 height 15
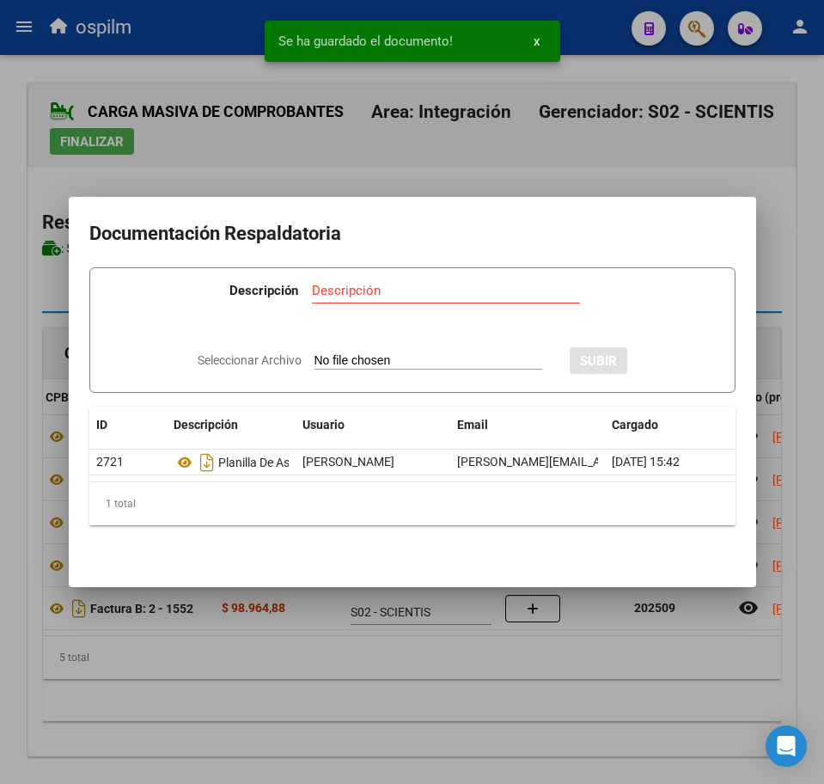
click at [302, 679] on div at bounding box center [412, 392] width 824 height 784
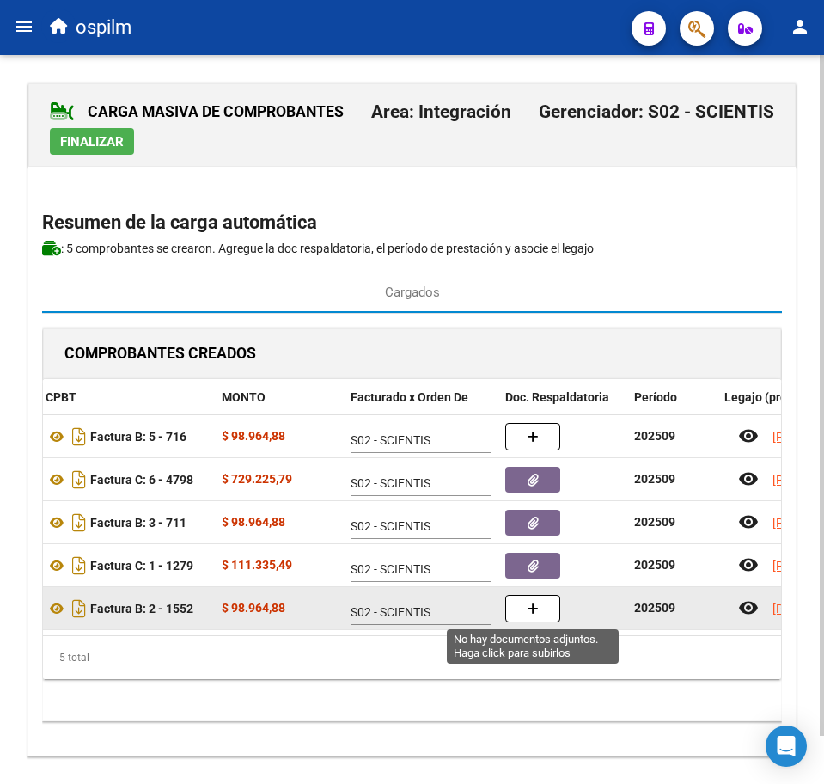
click at [540, 619] on button "button" at bounding box center [532, 609] width 55 height 28
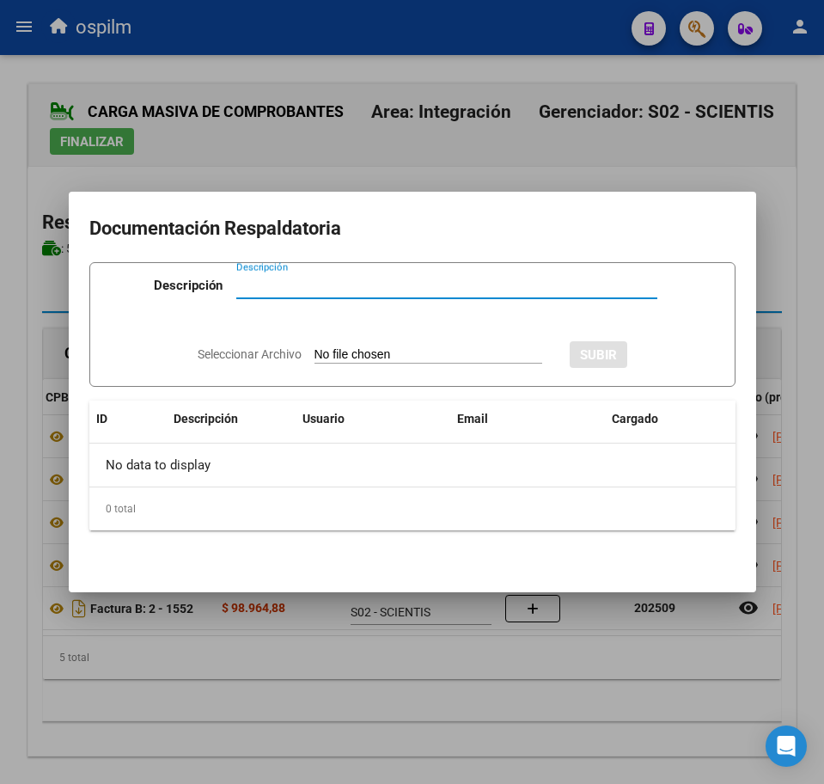
paste input "Planilla de asistencia"
type input "Planilla de asistencia"
click at [364, 351] on input "Seleccionar Archivo" at bounding box center [429, 355] width 228 height 16
type input "C:\fakepath\[PERSON_NAME] JOEL_202509_090_N_ORTIZ [PERSON_NAME].pdf"
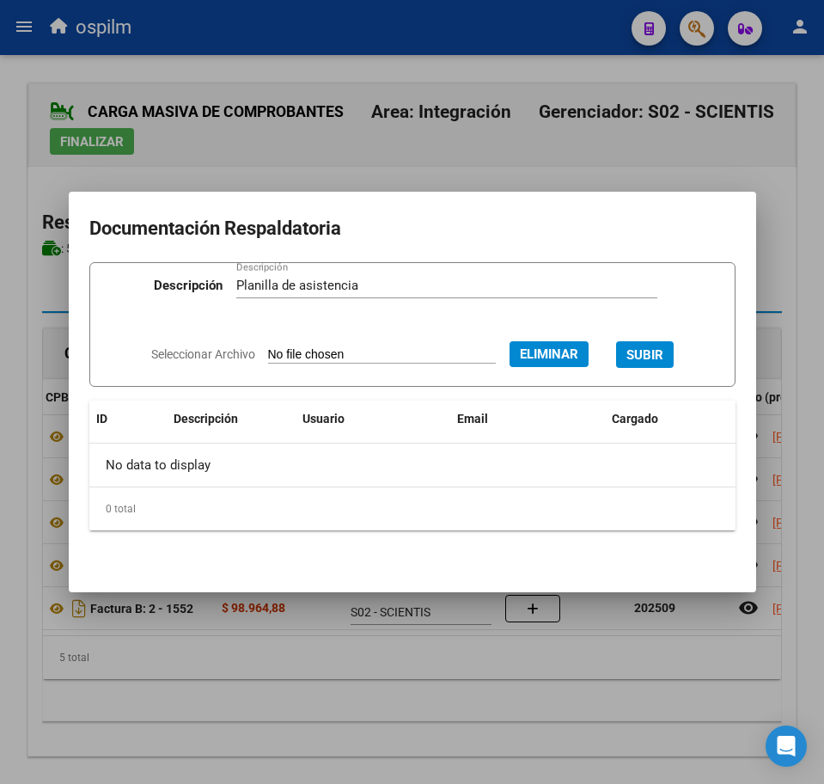
click at [660, 352] on span "SUBIR" at bounding box center [645, 354] width 37 height 15
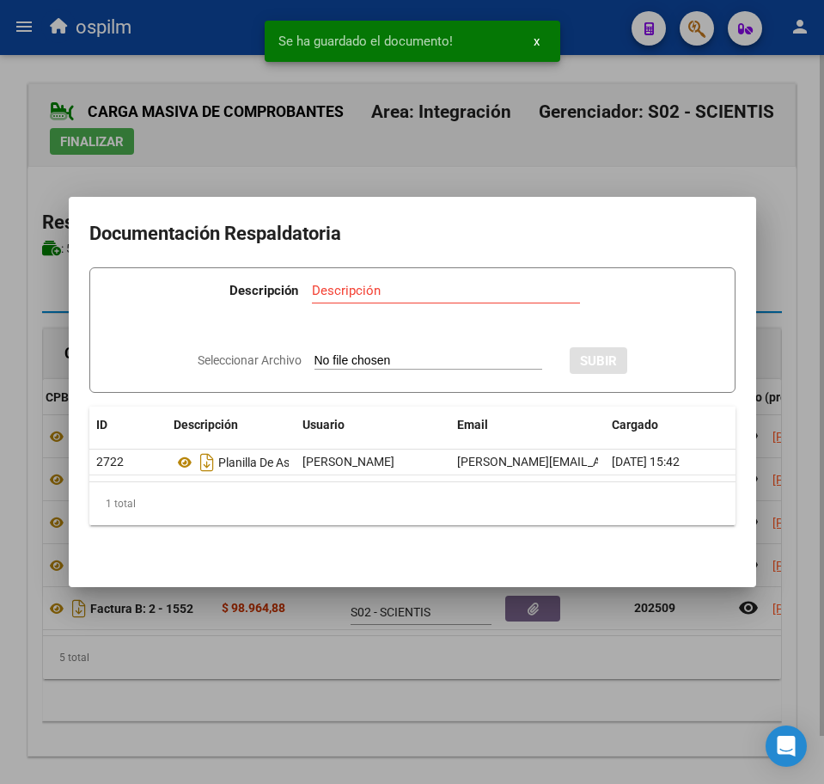
click at [248, 701] on div at bounding box center [412, 392] width 824 height 784
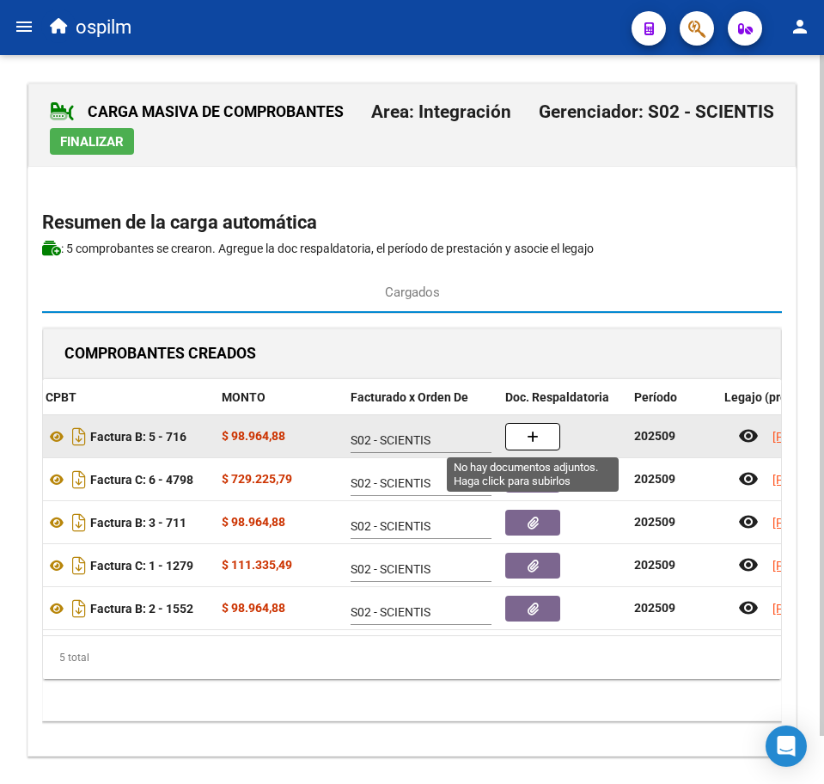
click at [535, 435] on icon "button" at bounding box center [533, 437] width 12 height 13
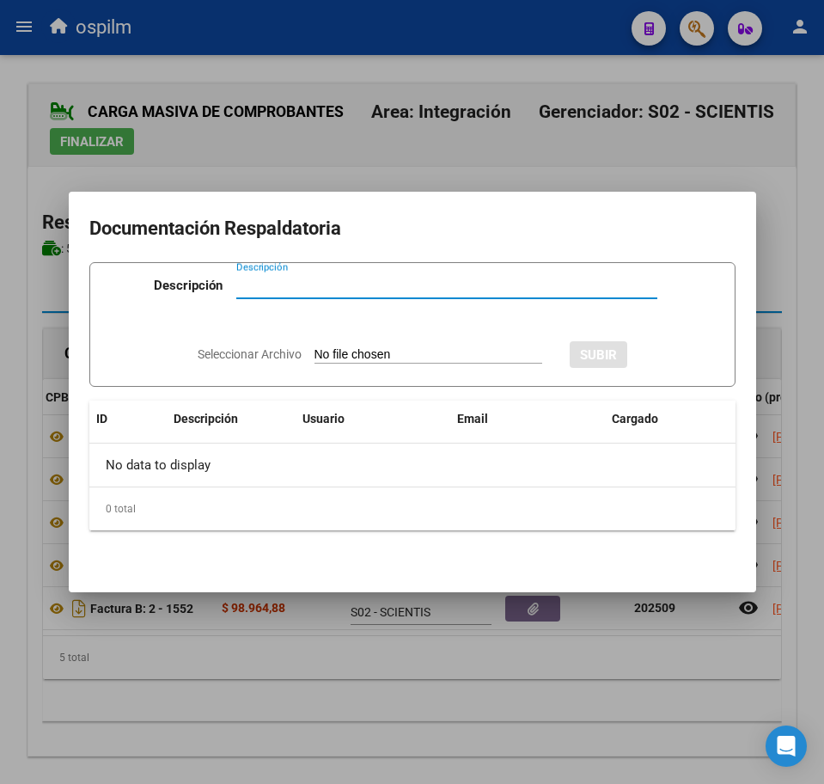
paste input "Planilla de asistencia"
type input "Planilla de asistencia"
click at [378, 358] on input "Seleccionar Archivo" at bounding box center [429, 355] width 228 height 16
type input "C:\fakepath\[PERSON_NAME] JOEL_202509_090_N_REDRUELLO [PERSON_NAME] INES_PLANIL…"
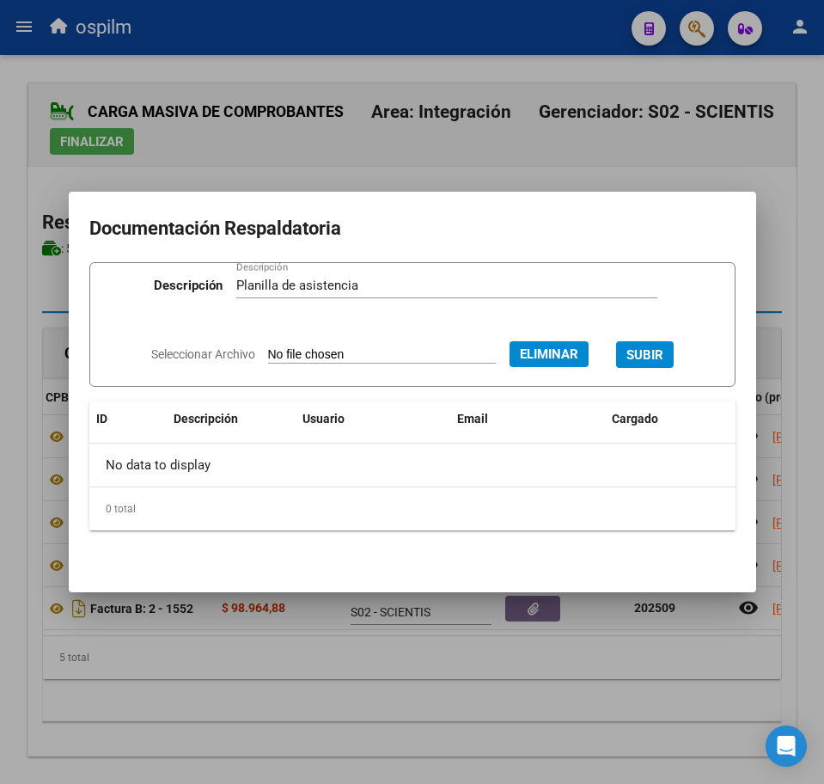
click at [664, 350] on span "SUBIR" at bounding box center [645, 354] width 37 height 15
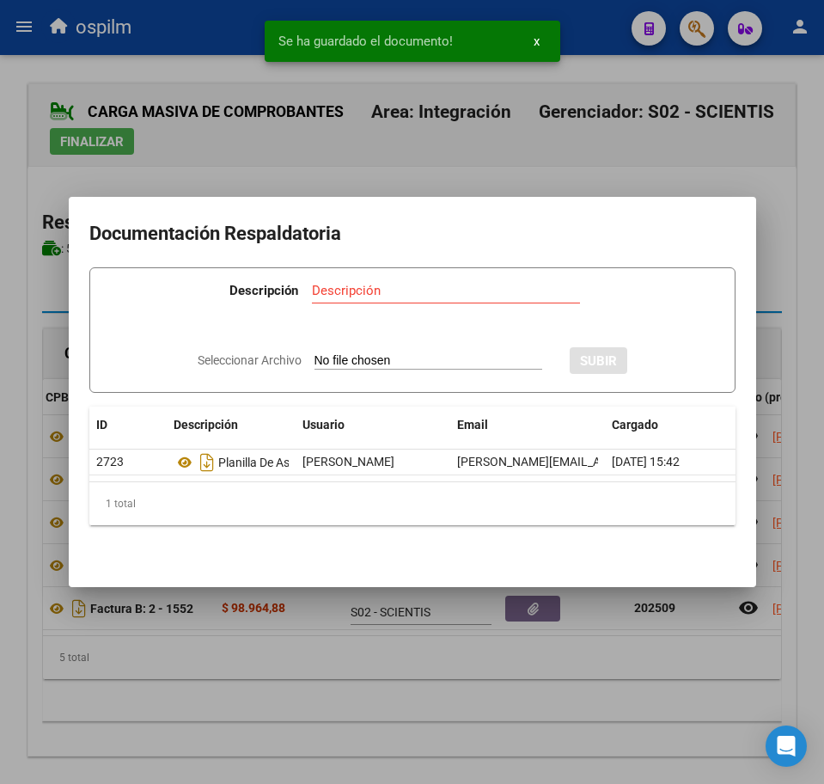
click at [289, 697] on div at bounding box center [412, 392] width 824 height 784
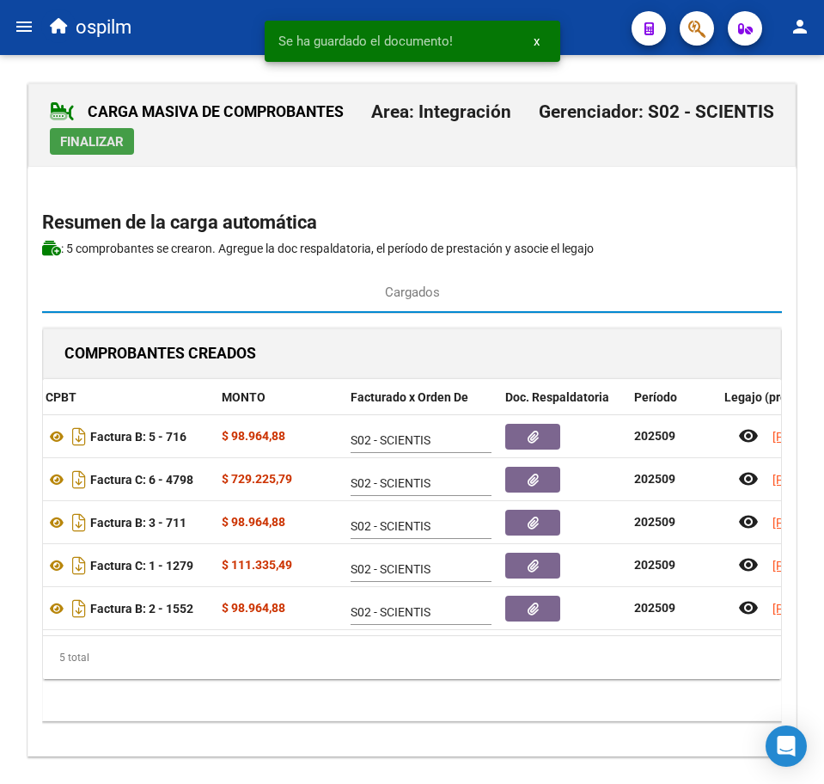
click at [83, 144] on span "Finalizar" at bounding box center [92, 141] width 64 height 15
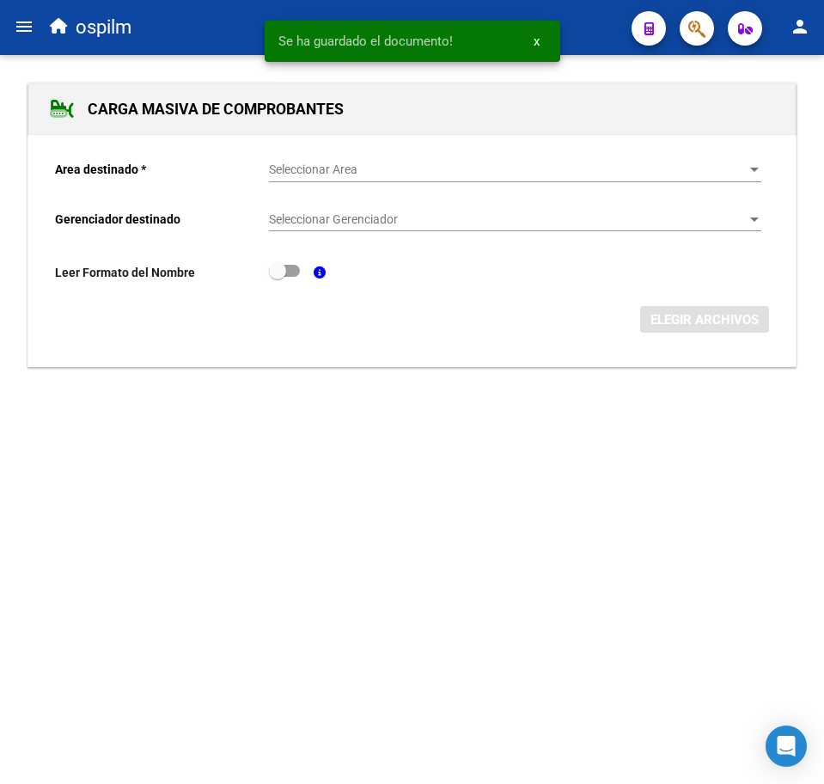
click at [328, 168] on span "Seleccionar Area" at bounding box center [507, 169] width 477 height 15
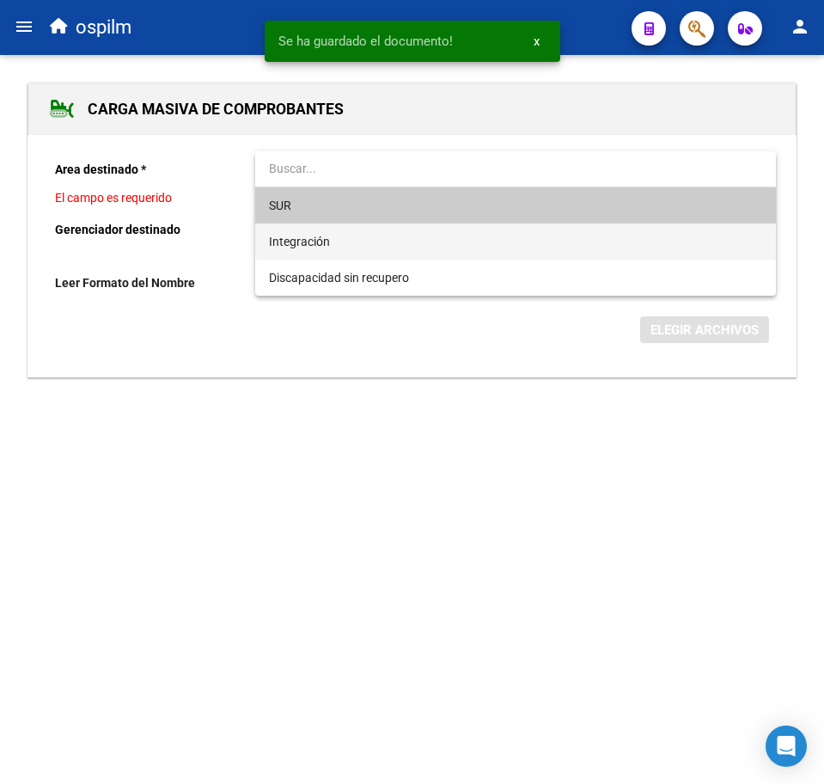
click at [342, 242] on span "Integración" at bounding box center [515, 242] width 493 height 36
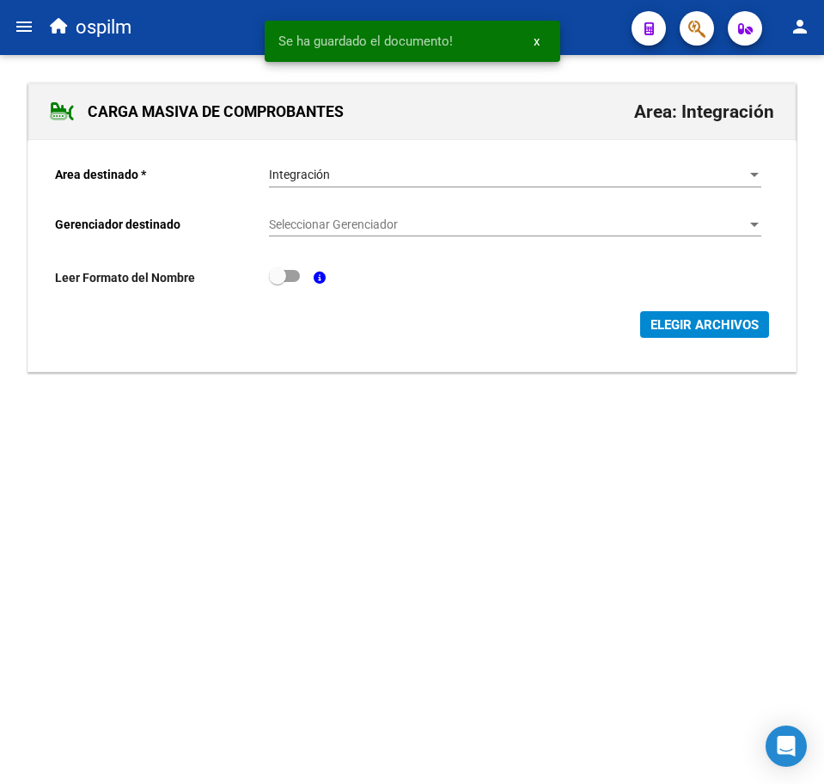
click at [349, 205] on div "Seleccionar Gerenciador Seleccionar Gerenciador" at bounding box center [515, 219] width 493 height 34
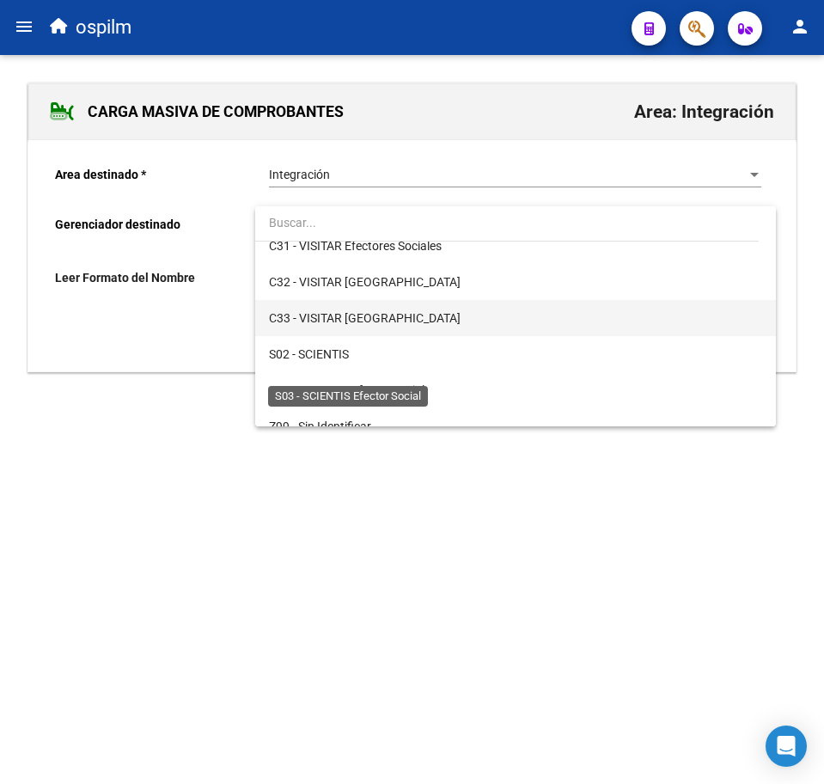
scroll to position [249, 0]
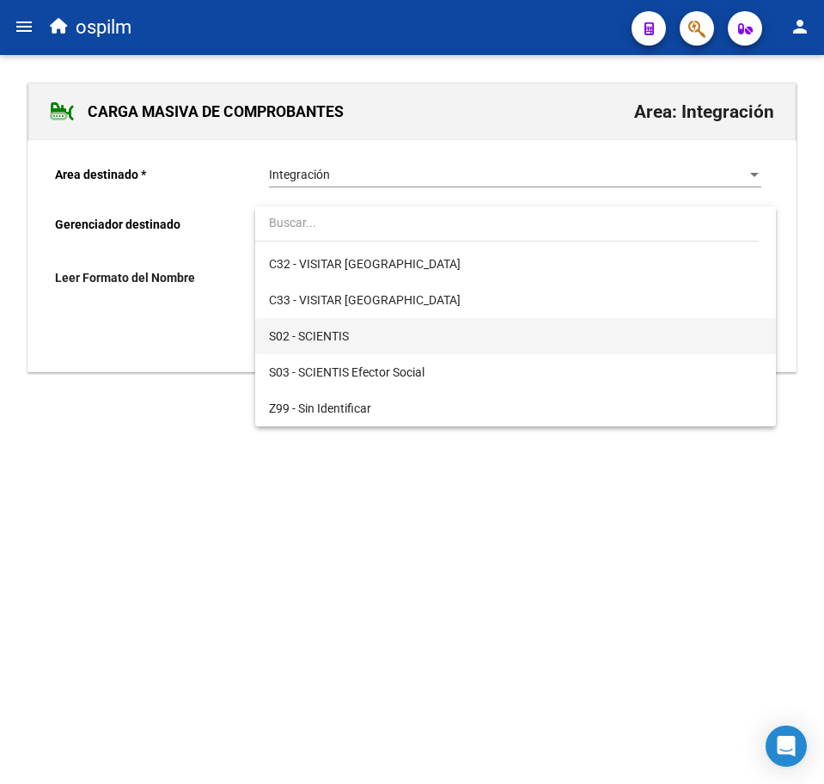
click at [370, 330] on span "S02 - SCIENTIS" at bounding box center [515, 336] width 493 height 36
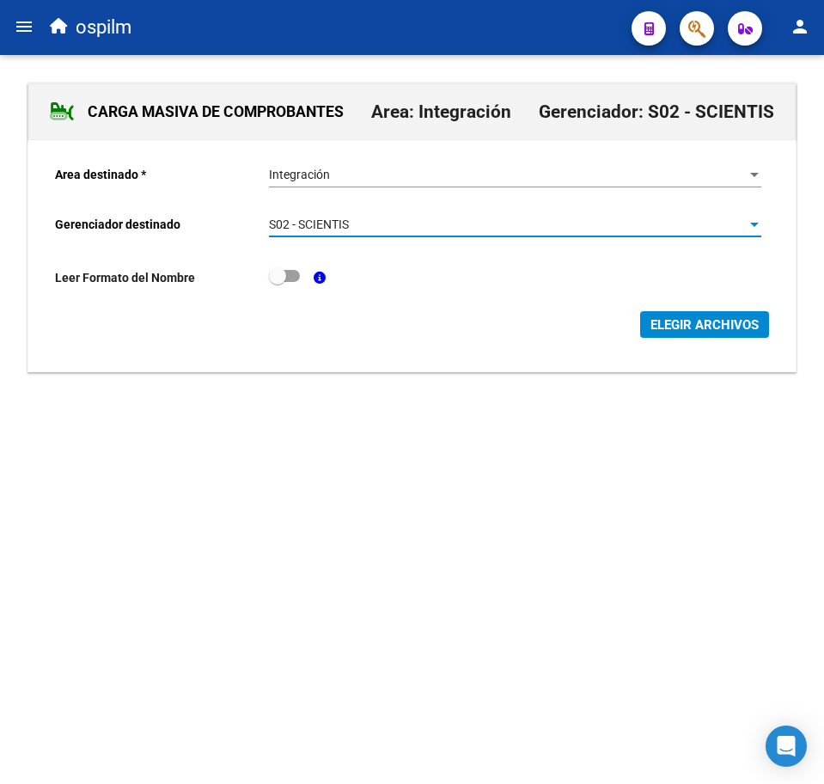
click at [744, 326] on span "ELEGIR ARCHIVOS" at bounding box center [705, 324] width 108 height 15
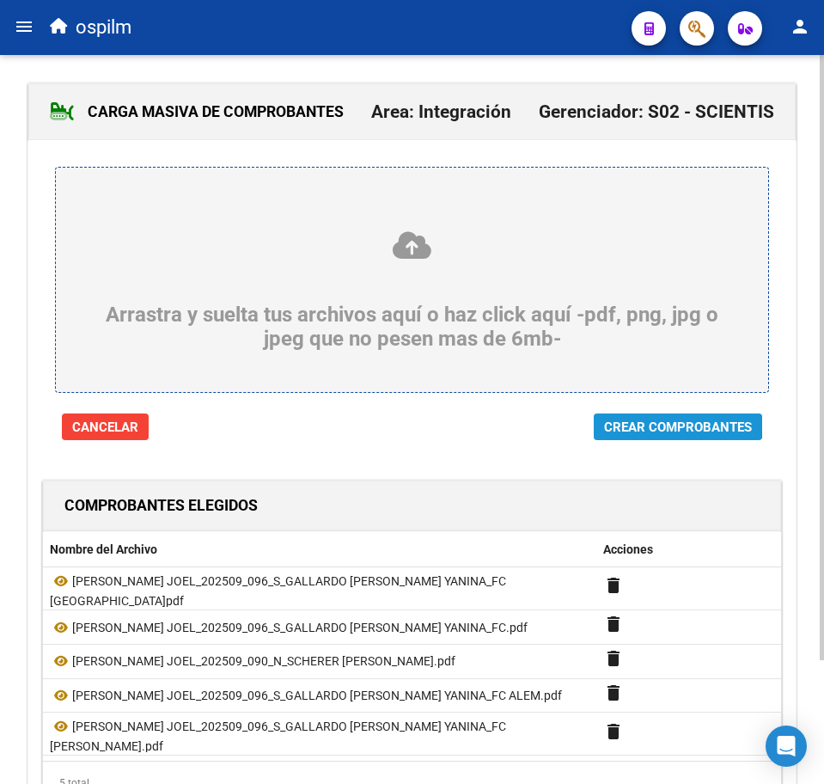
click at [655, 426] on span "Crear Comprobantes" at bounding box center [678, 427] width 148 height 15
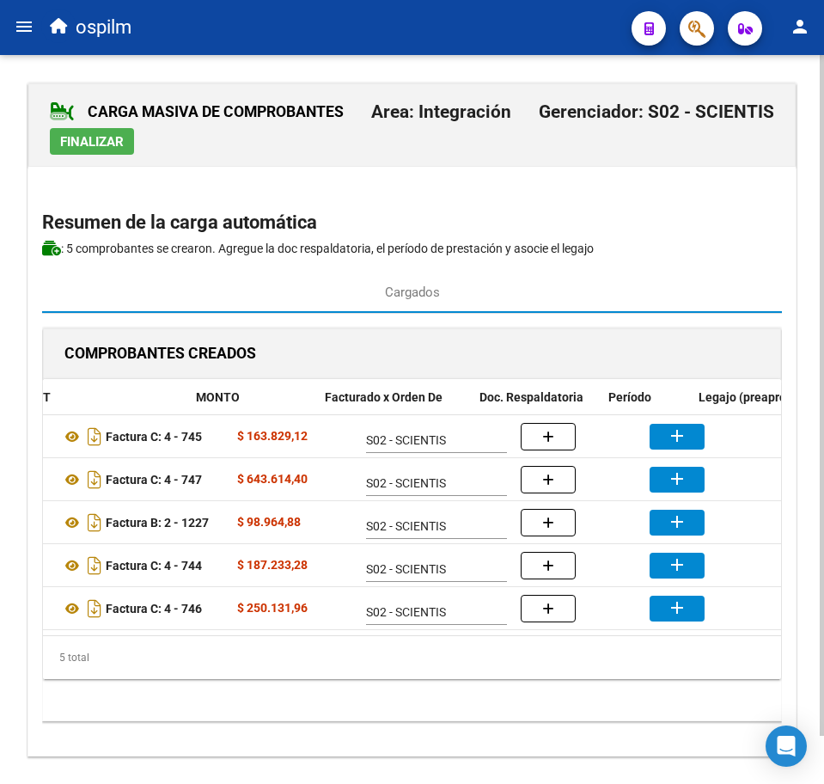
scroll to position [0, 257]
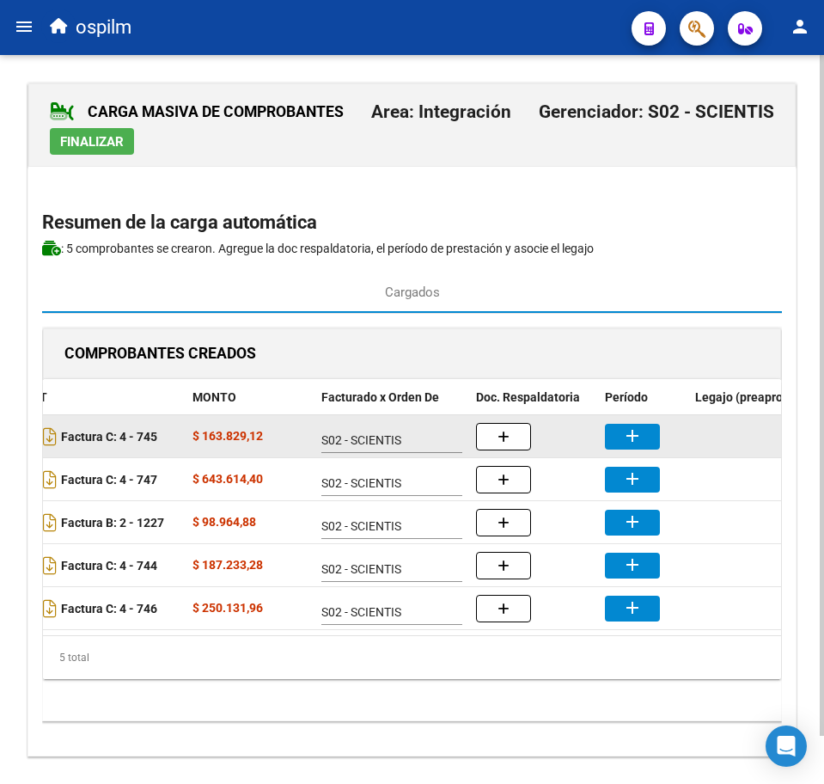
click at [625, 442] on mat-icon "add" at bounding box center [632, 436] width 21 height 21
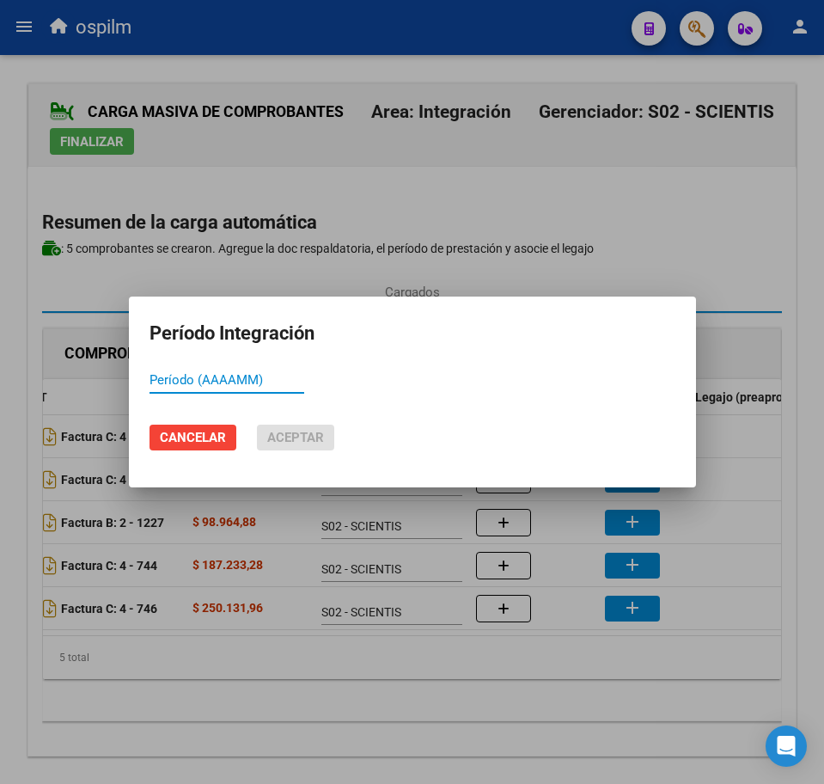
paste input "202509"
type input "202509"
click at [297, 432] on span "Aceptar" at bounding box center [295, 437] width 57 height 15
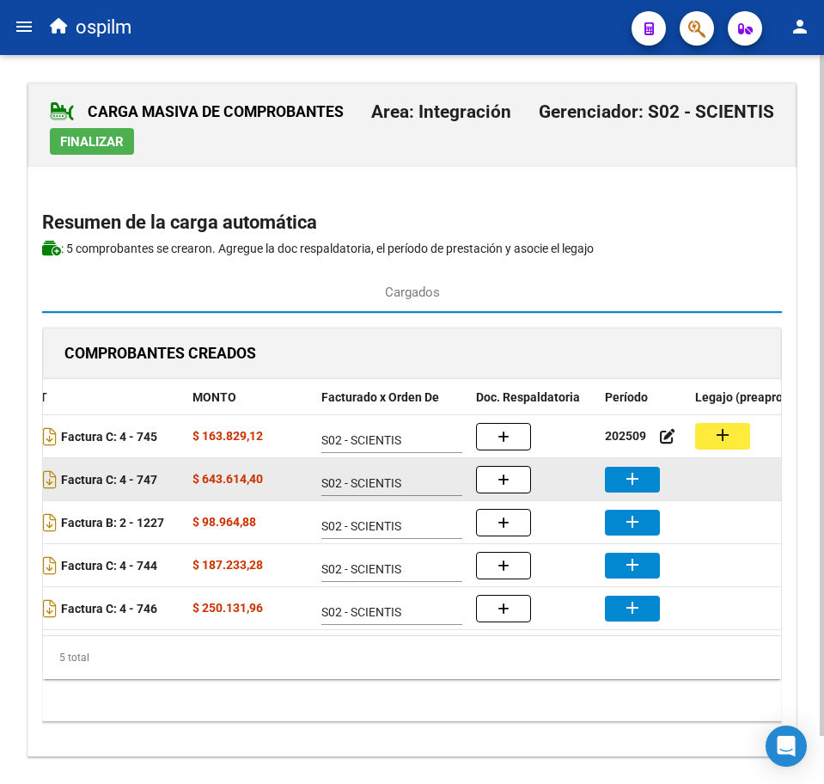
click at [630, 475] on mat-icon "add" at bounding box center [632, 479] width 21 height 21
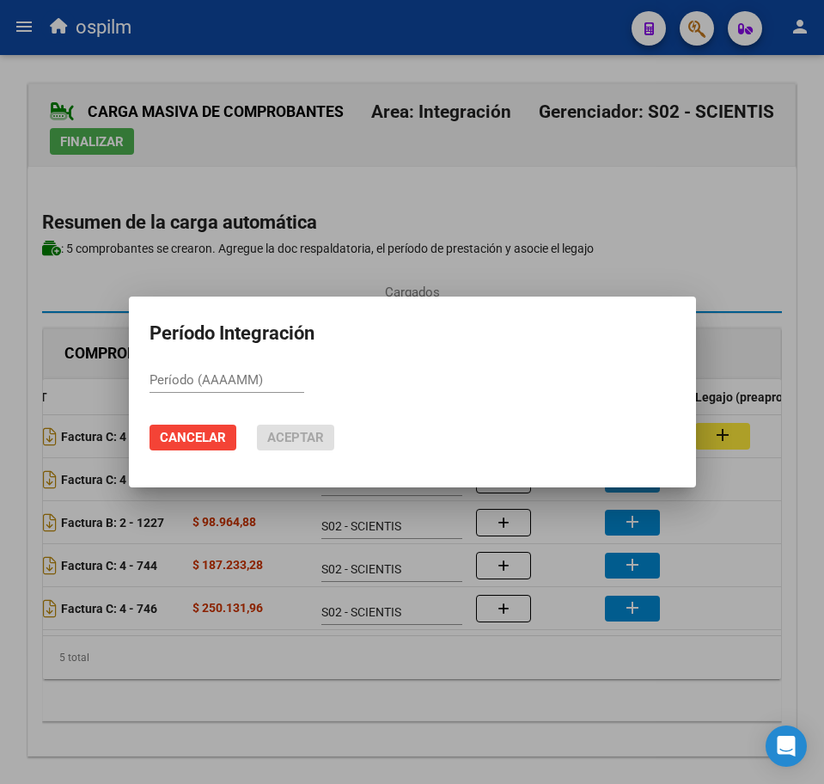
paste input "202509"
type input "202509"
click at [295, 438] on span "Aceptar" at bounding box center [295, 437] width 57 height 15
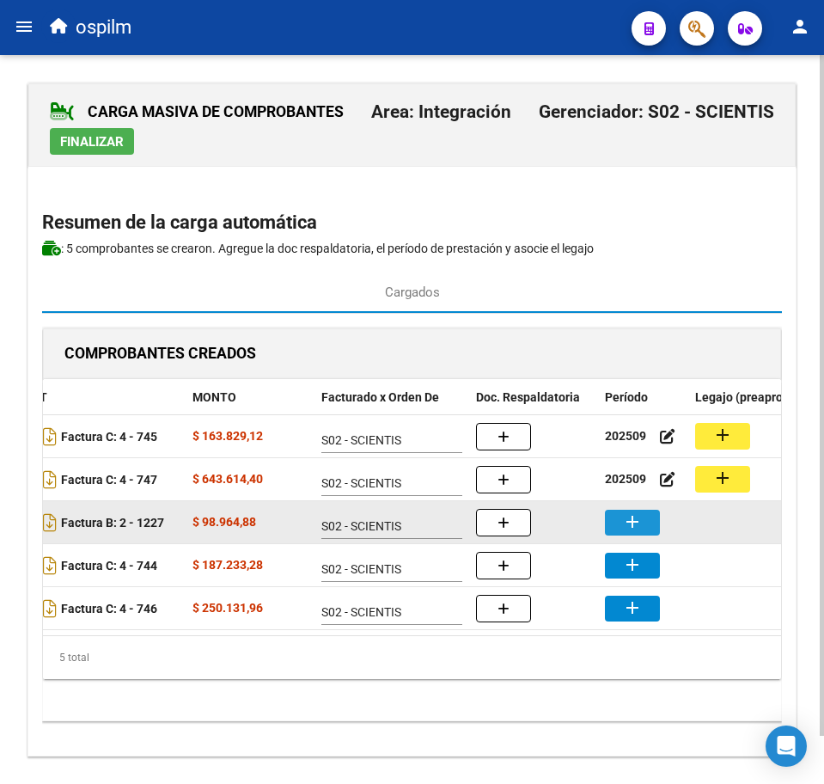
click at [636, 524] on mat-icon "add" at bounding box center [632, 521] width 21 height 21
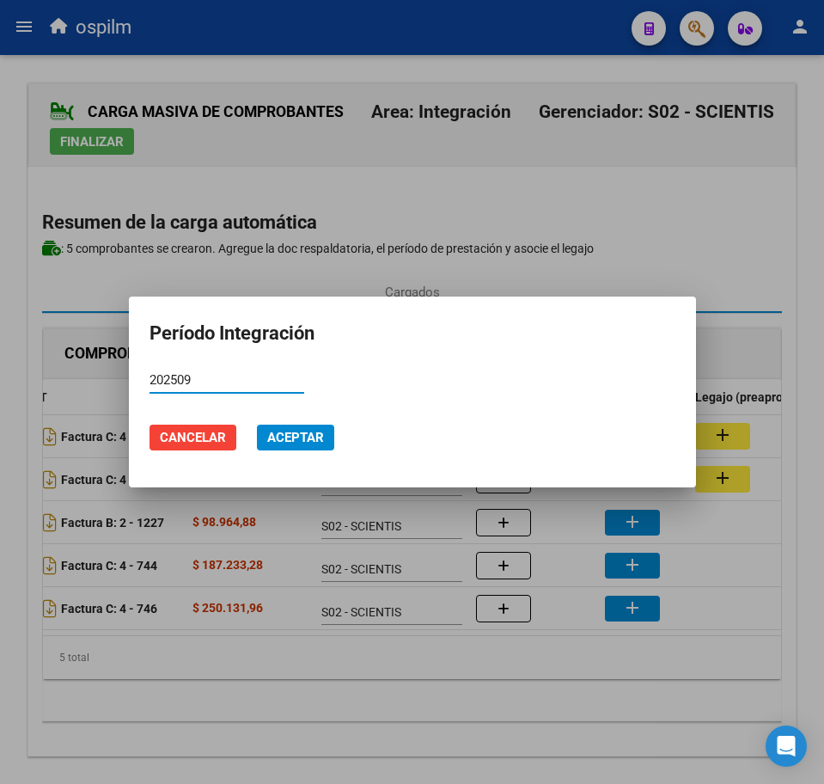
type input "202509"
drag, startPoint x: 314, startPoint y: 438, endPoint x: 364, endPoint y: 453, distance: 52.0
click at [314, 439] on span "Aceptar" at bounding box center [295, 437] width 57 height 15
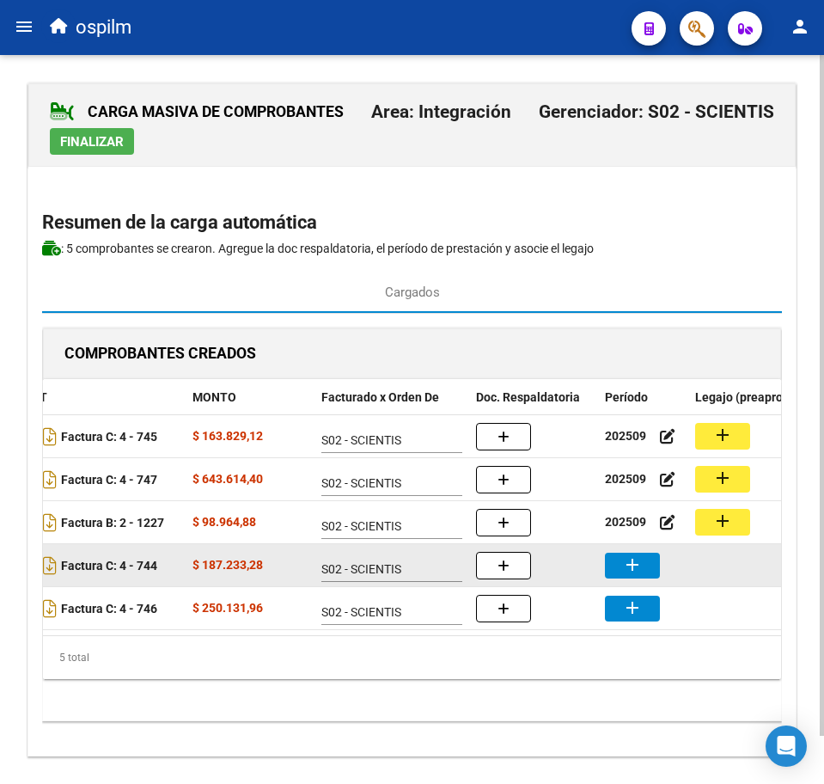
click at [635, 571] on mat-icon "add" at bounding box center [632, 564] width 21 height 21
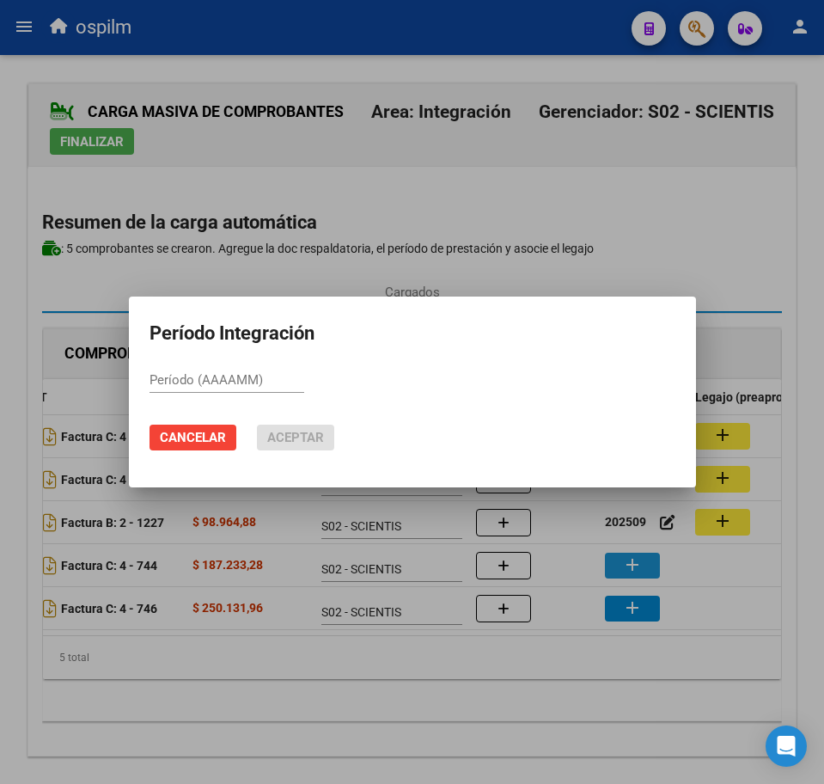
paste input "202509"
type input "202509"
click at [305, 438] on span "Aceptar" at bounding box center [295, 437] width 57 height 15
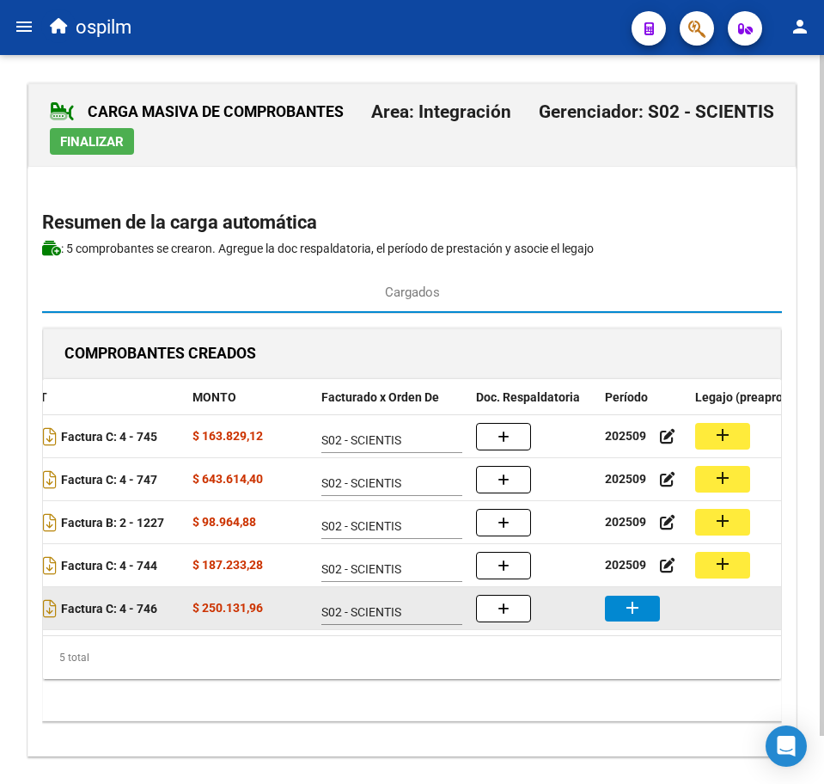
click at [634, 607] on mat-icon "add" at bounding box center [632, 607] width 21 height 21
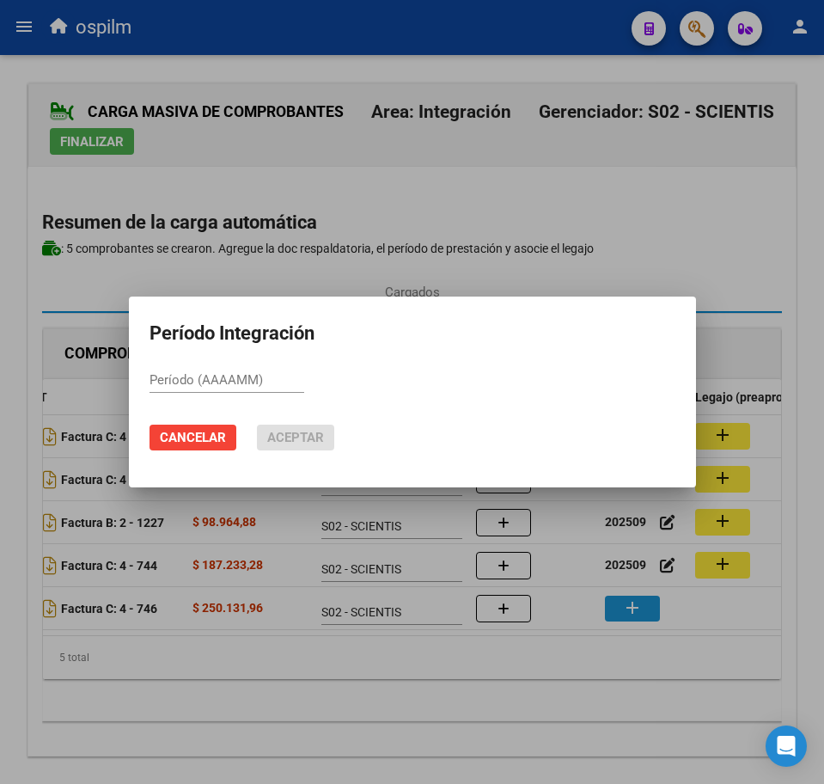
paste input "202509"
type input "202509"
click at [265, 427] on button "Aceptar" at bounding box center [295, 438] width 77 height 26
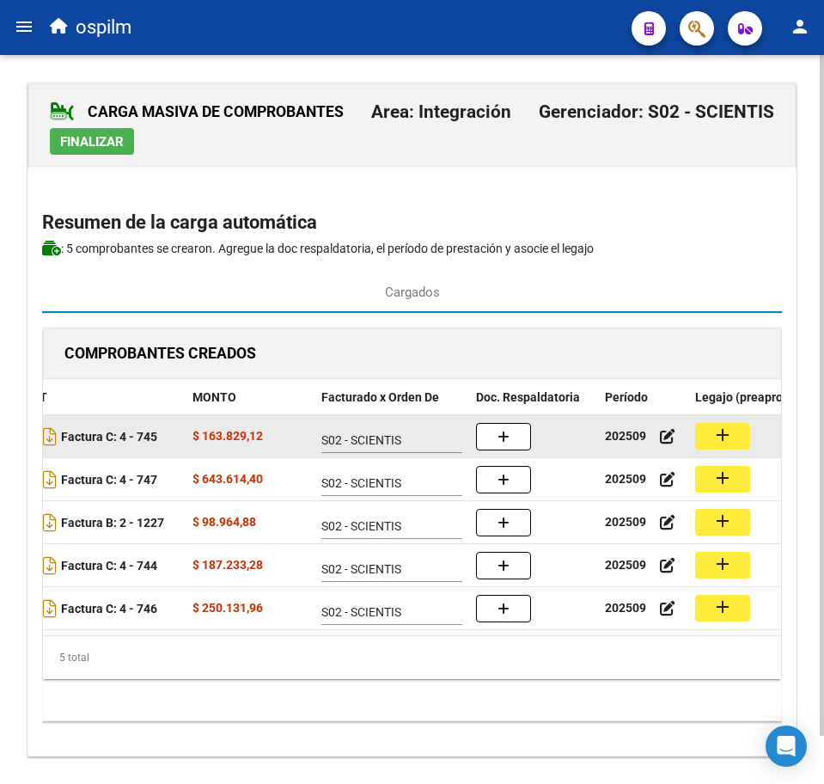
click at [708, 438] on button "add" at bounding box center [722, 436] width 55 height 27
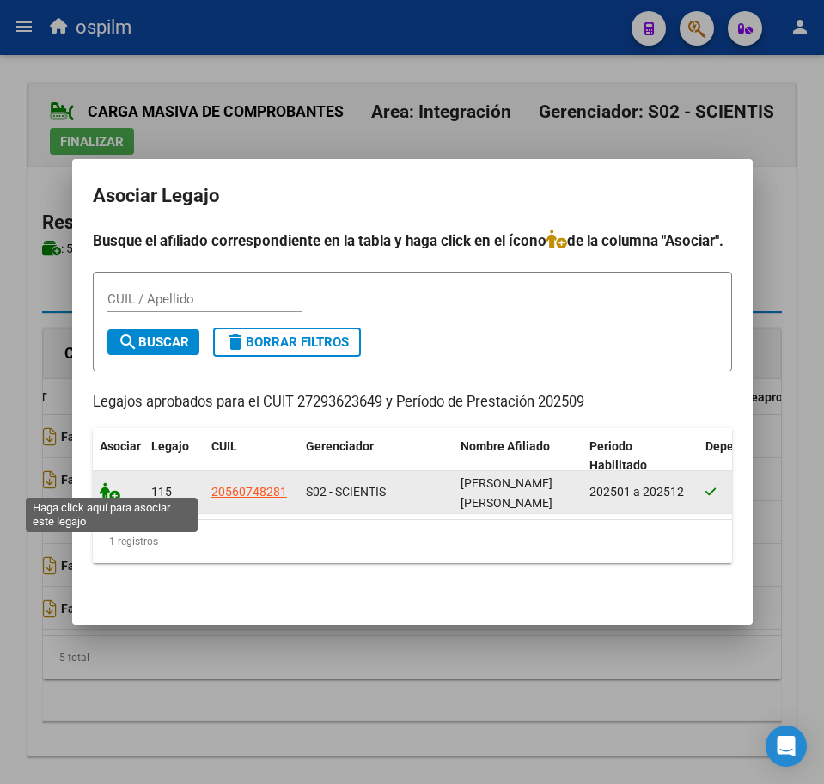
click at [111, 483] on icon at bounding box center [110, 491] width 21 height 19
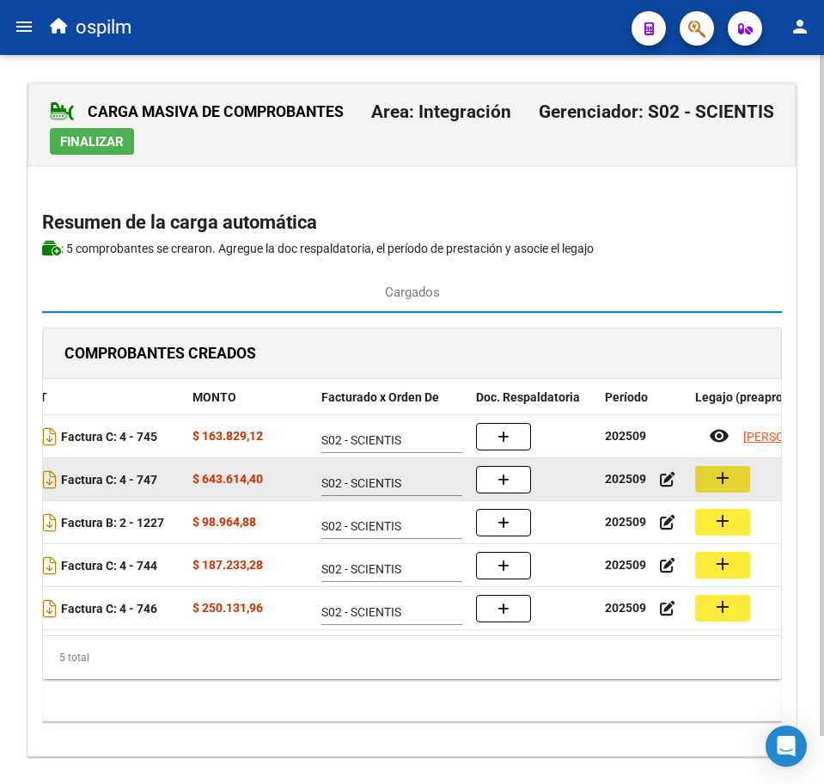
click at [727, 475] on mat-icon "add" at bounding box center [723, 478] width 21 height 21
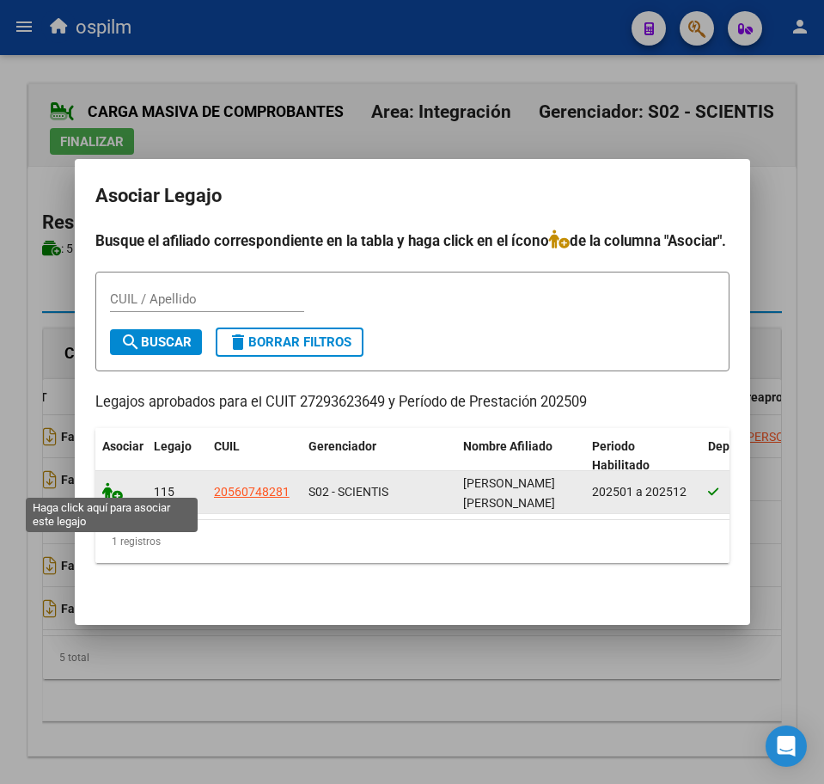
click at [103, 482] on icon at bounding box center [112, 491] width 21 height 19
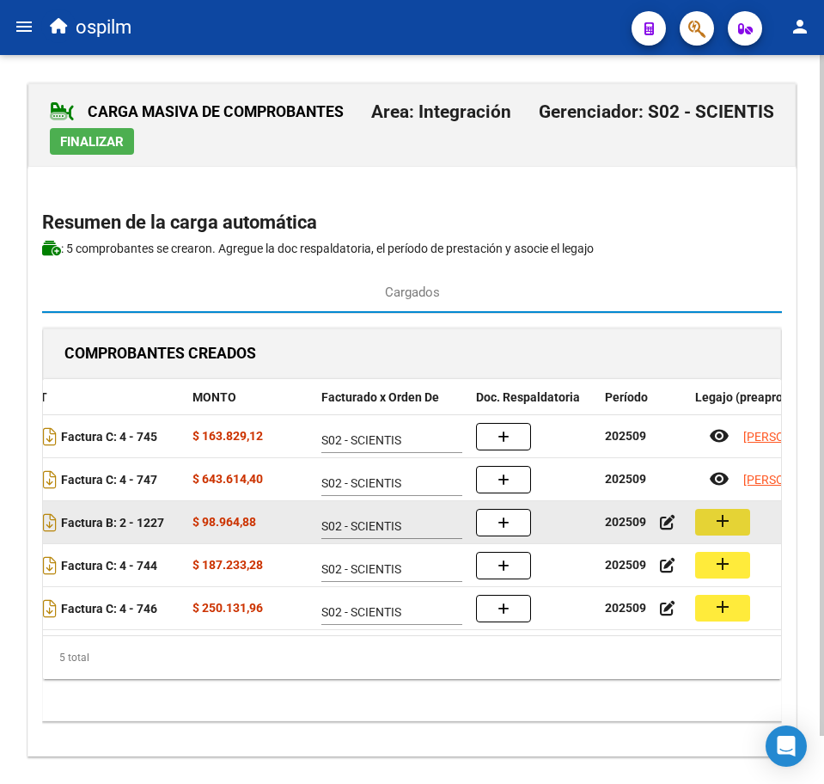
click at [709, 523] on button "add" at bounding box center [722, 522] width 55 height 27
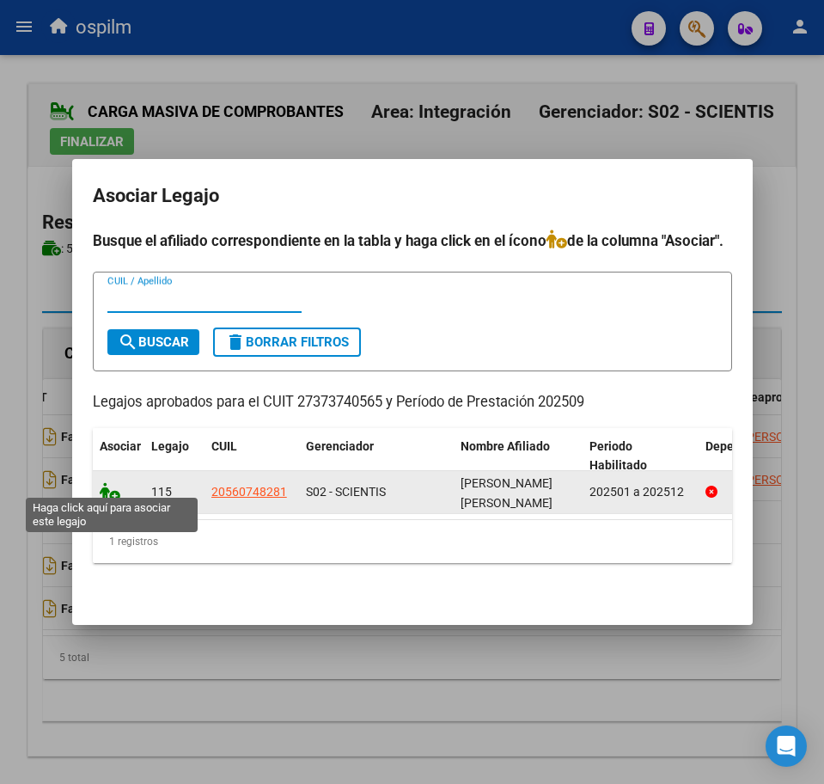
click at [113, 487] on icon at bounding box center [110, 491] width 21 height 19
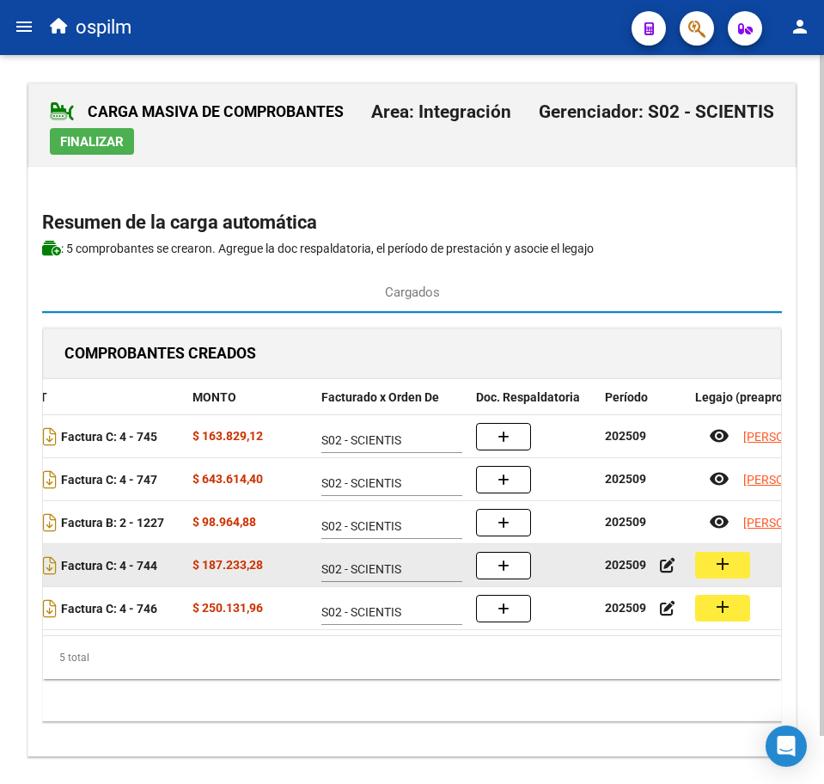
click at [701, 568] on button "add" at bounding box center [722, 565] width 55 height 27
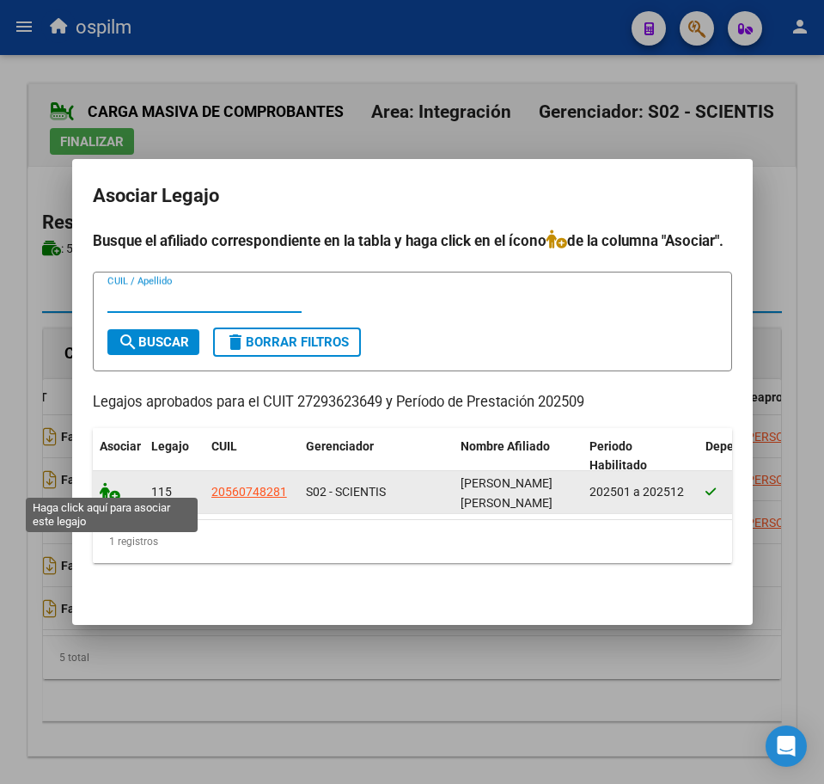
click at [109, 482] on icon at bounding box center [110, 491] width 21 height 19
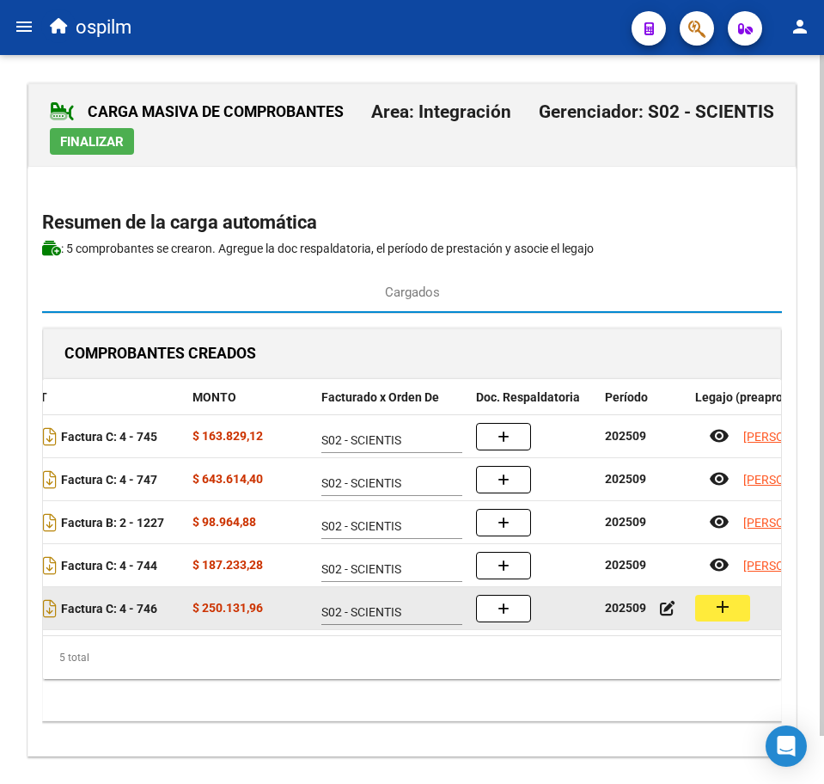
click at [722, 610] on mat-icon "add" at bounding box center [723, 607] width 21 height 21
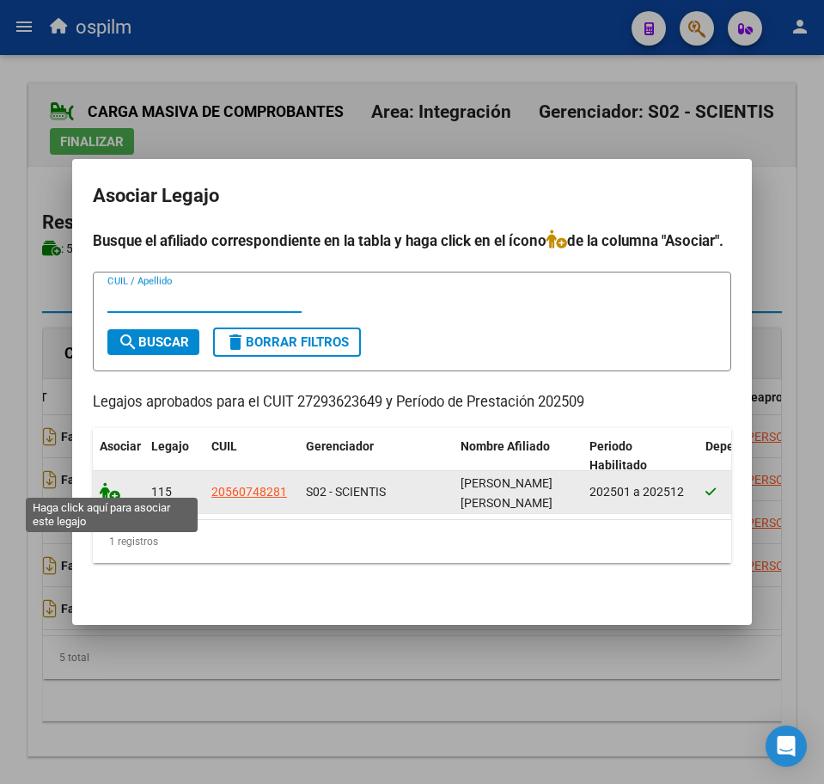
click at [108, 482] on icon at bounding box center [110, 491] width 21 height 19
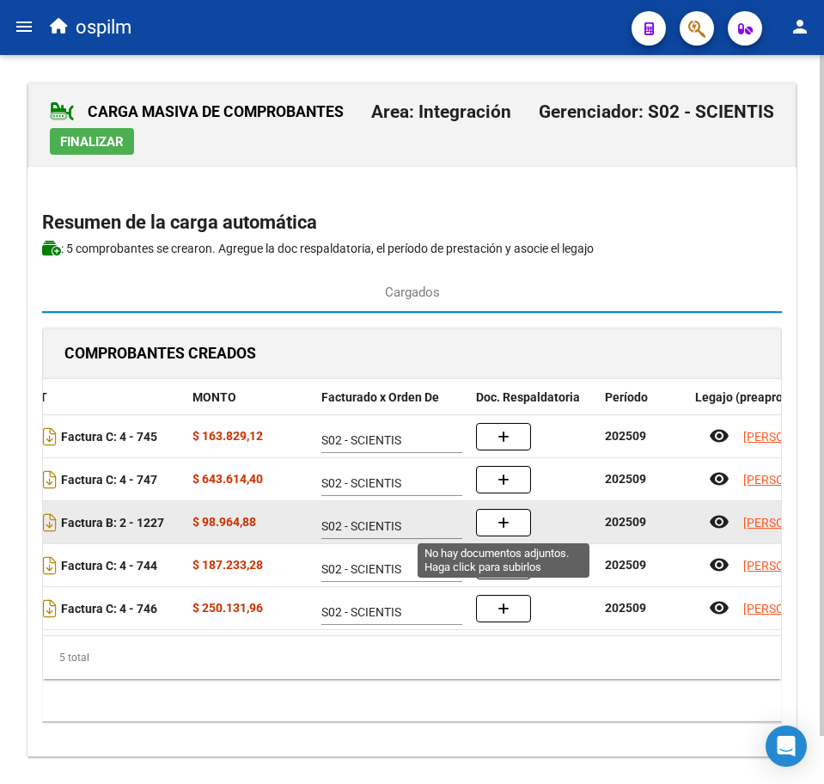
click at [510, 530] on button "button" at bounding box center [503, 523] width 55 height 28
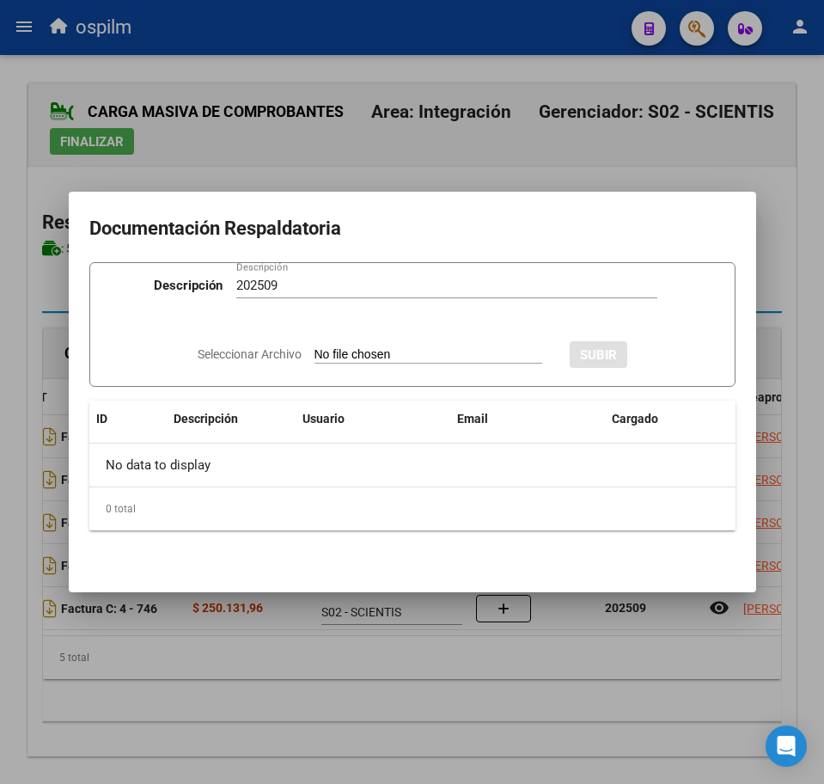
click at [342, 355] on input "Seleccionar Archivo" at bounding box center [429, 355] width 228 height 16
drag, startPoint x: 293, startPoint y: 287, endPoint x: 119, endPoint y: 302, distance: 175.1
click at [124, 297] on div "Descripción 202509 Descripción" at bounding box center [412, 289] width 610 height 52
paste input "Planilla de asistencia"
type input "Planilla de asistencia"
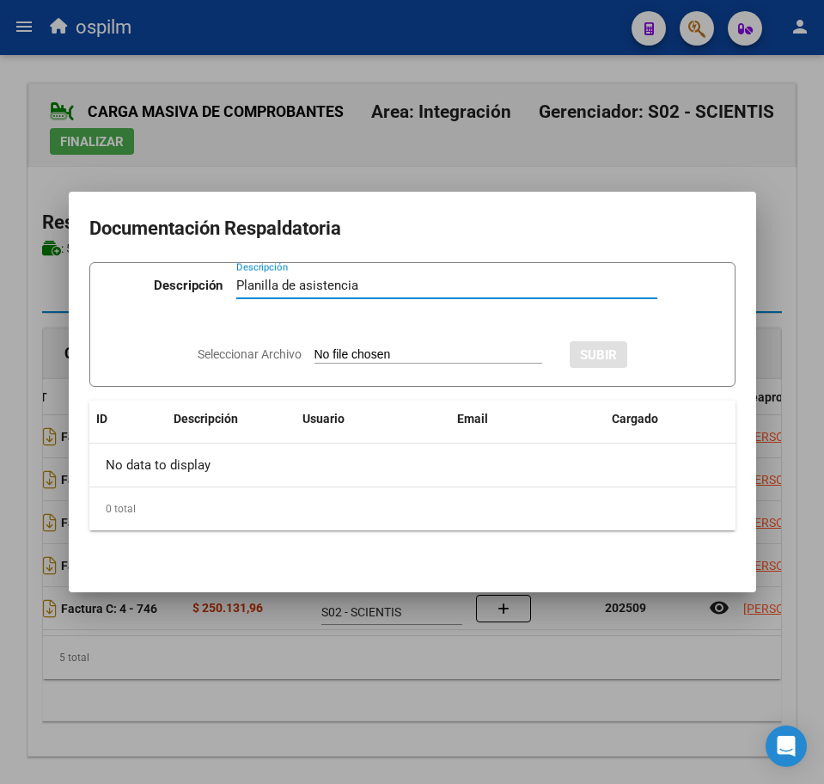
click at [364, 358] on input "Seleccionar Archivo" at bounding box center [429, 355] width 228 height 16
type input "C:\fakepath\[PERSON_NAME] JOEL_202509_090_N_SCHERER [PERSON_NAME] XIMENA_PLANIL…"
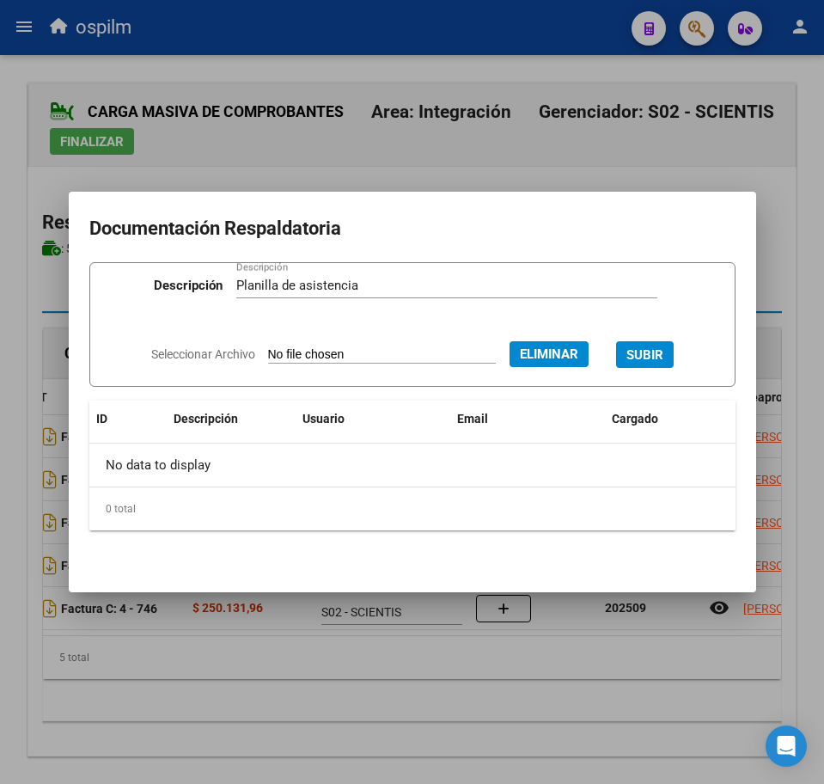
click at [640, 357] on span "SUBIR" at bounding box center [645, 354] width 37 height 15
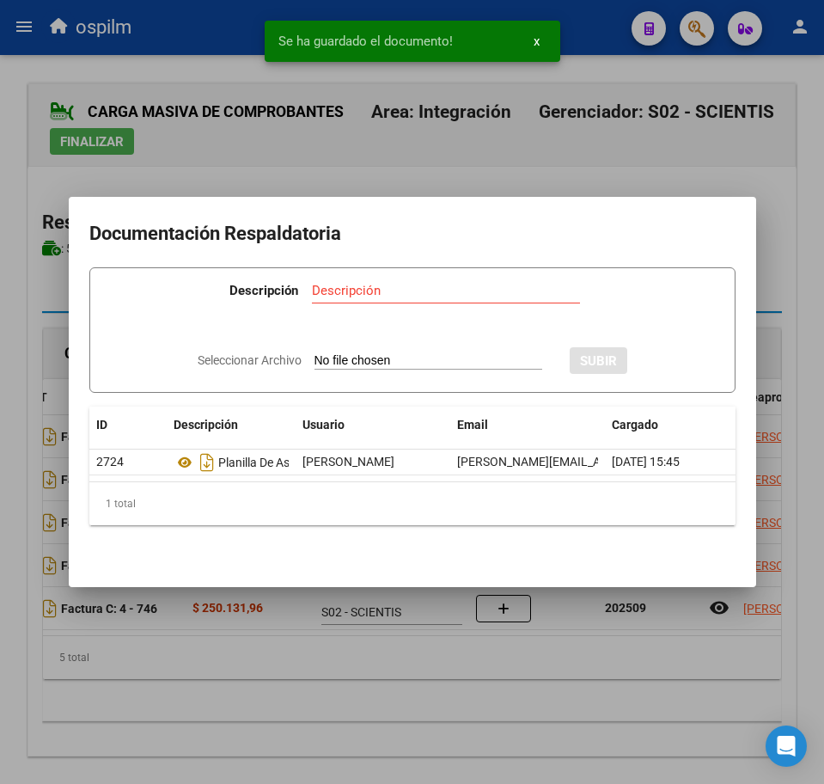
click at [328, 686] on div at bounding box center [412, 392] width 824 height 784
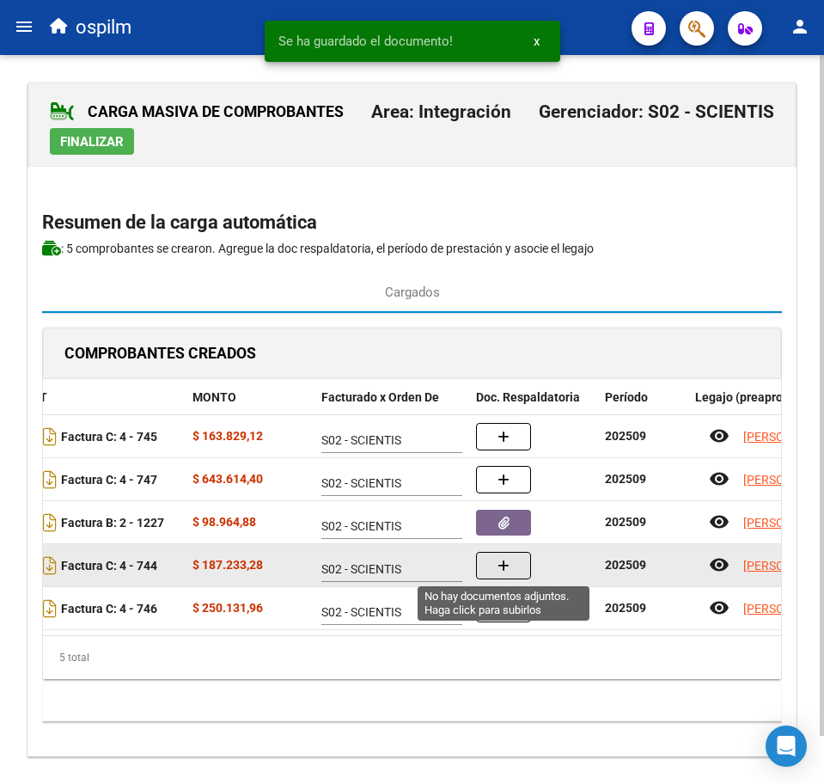
click at [519, 563] on button "button" at bounding box center [503, 566] width 55 height 28
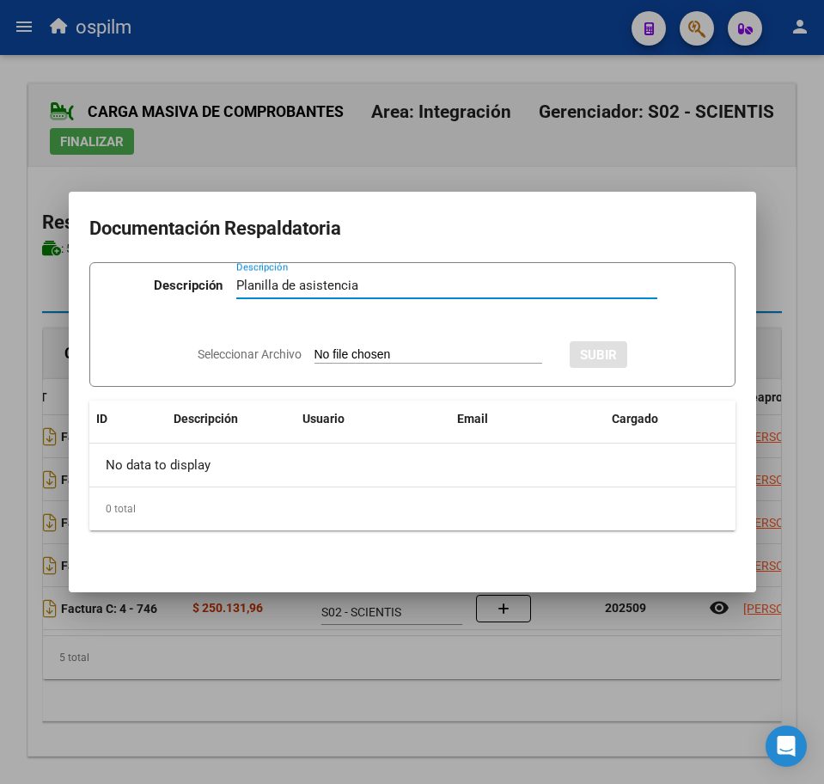
type input "Planilla de asistencia"
click at [376, 351] on input "Seleccionar Archivo" at bounding box center [429, 355] width 228 height 16
type input "C:\fakepath\[PERSON_NAME] JOEL_202509_096_S_GALLARDO [PERSON_NAME] YANINA_PA AL…"
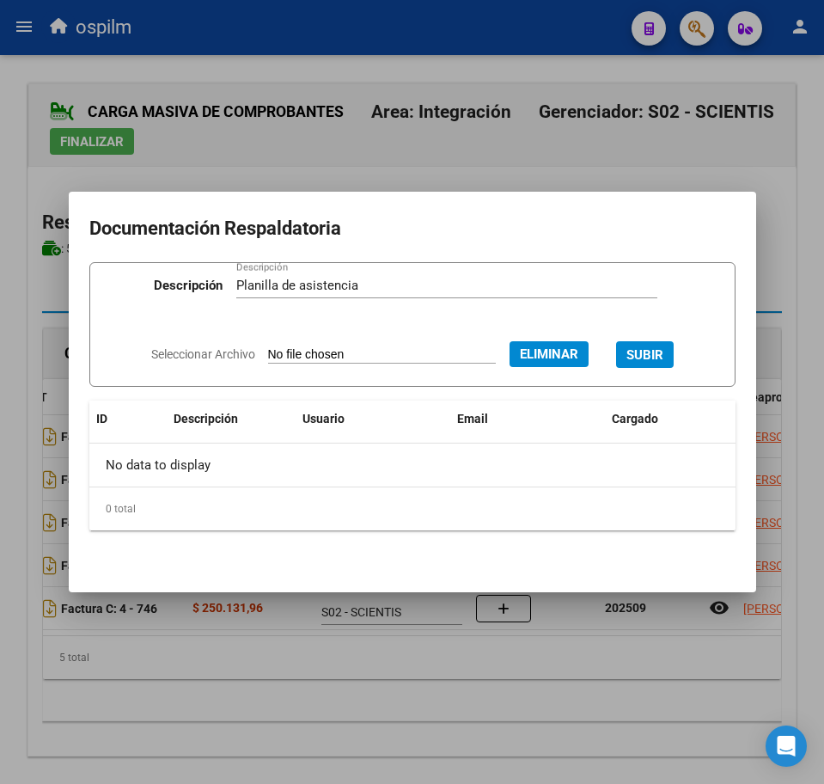
click at [664, 352] on span "SUBIR" at bounding box center [645, 354] width 37 height 15
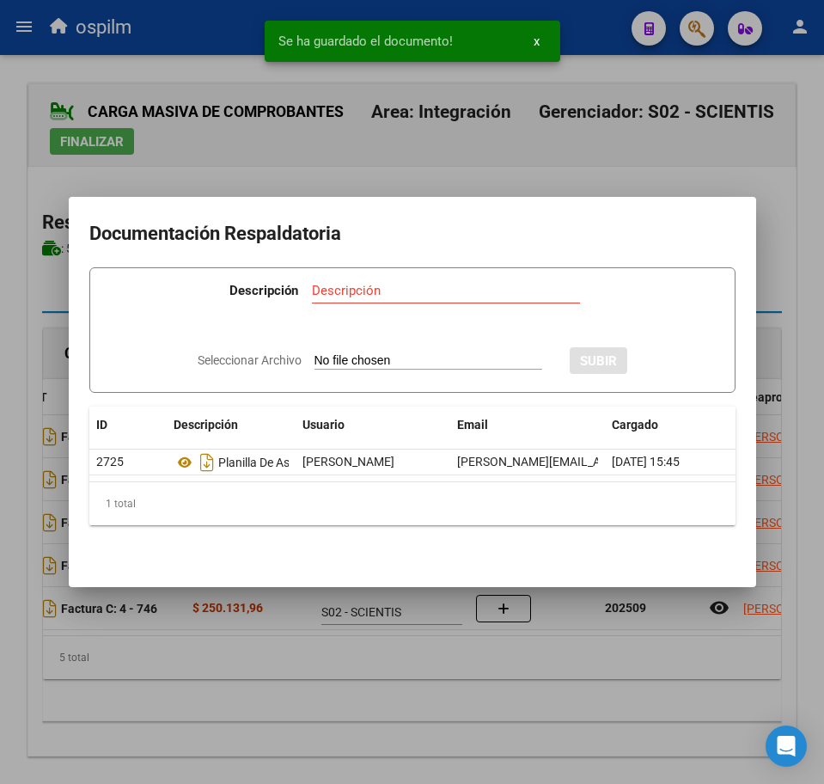
click at [363, 720] on div at bounding box center [412, 392] width 824 height 784
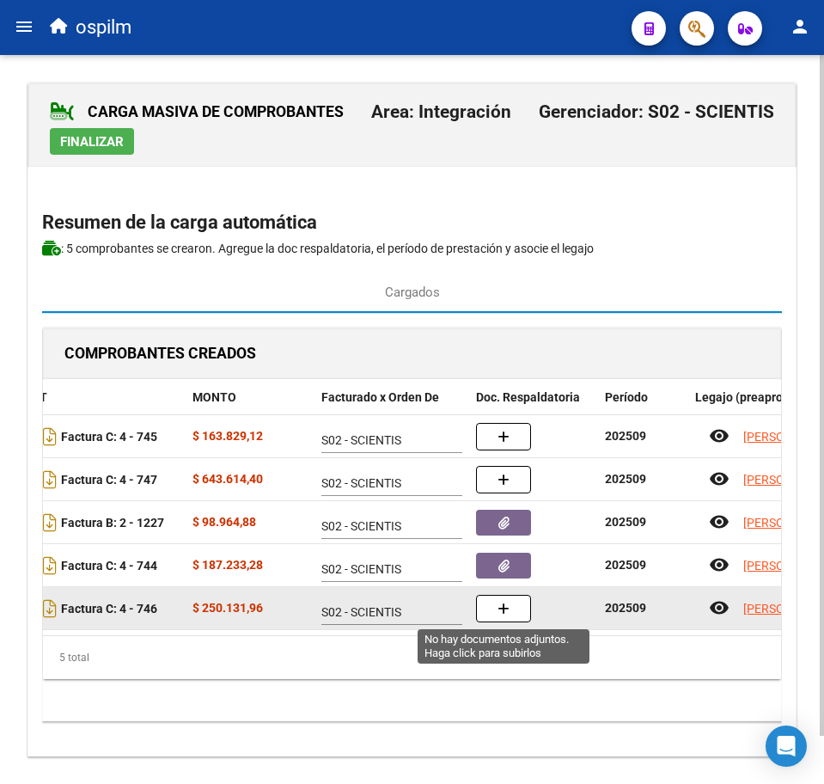
click at [515, 603] on button "button" at bounding box center [503, 609] width 55 height 28
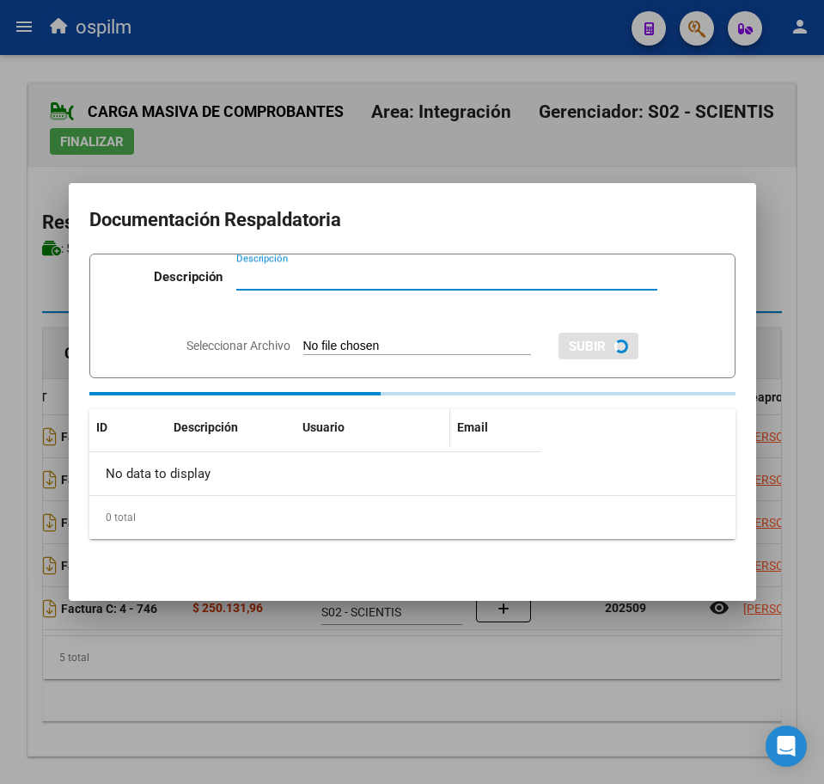
paste input "Planilla de asistencia"
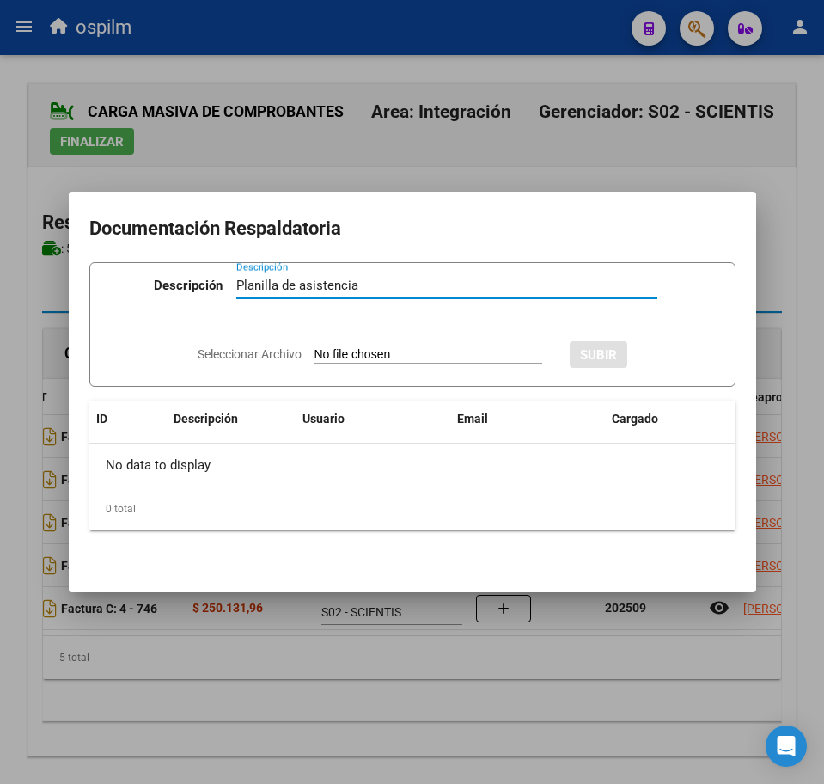
type input "Planilla de asistencia"
click at [328, 349] on input "Seleccionar Archivo" at bounding box center [429, 355] width 228 height 16
type input "C:\fakepath\[PERSON_NAME] JOEL_202509_096_S_GALLARDO [PERSON_NAME] YANINA_PA [P…"
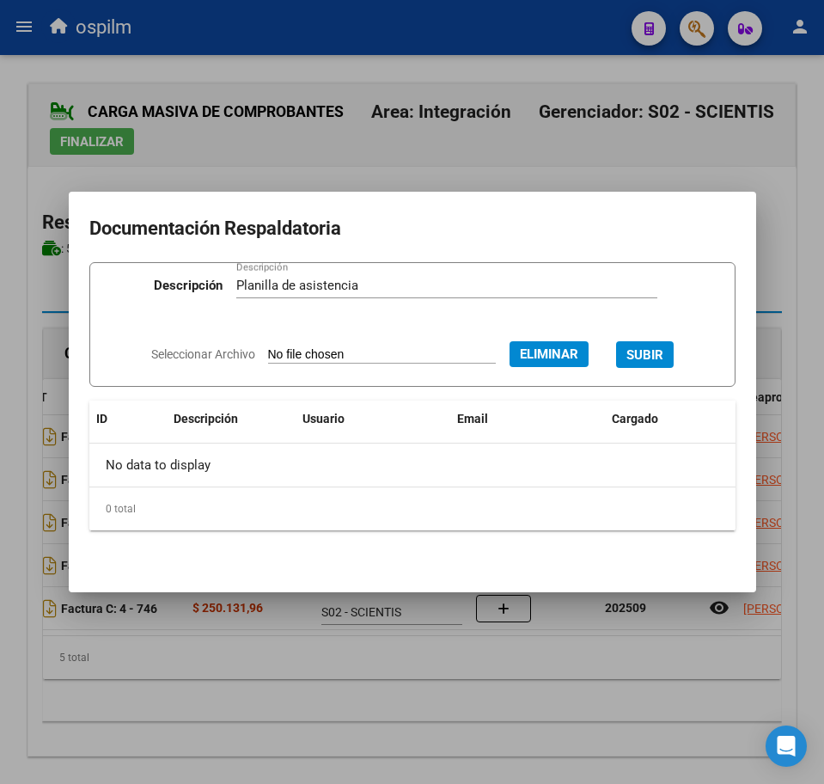
click at [656, 348] on span "SUBIR" at bounding box center [645, 354] width 37 height 15
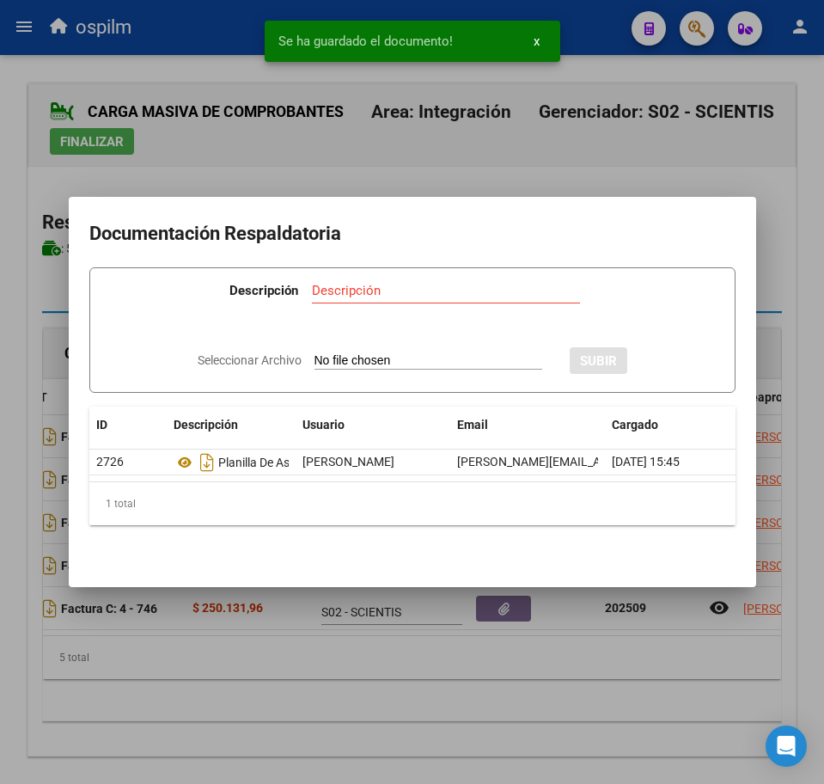
click at [244, 690] on div at bounding box center [412, 392] width 824 height 784
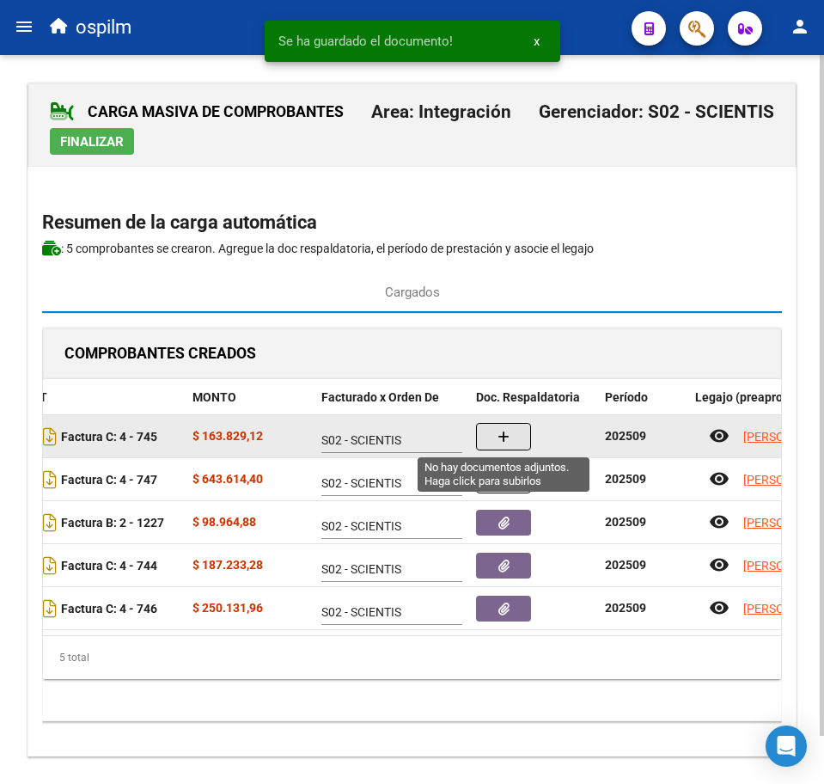
click at [505, 441] on icon "button" at bounding box center [504, 437] width 12 height 13
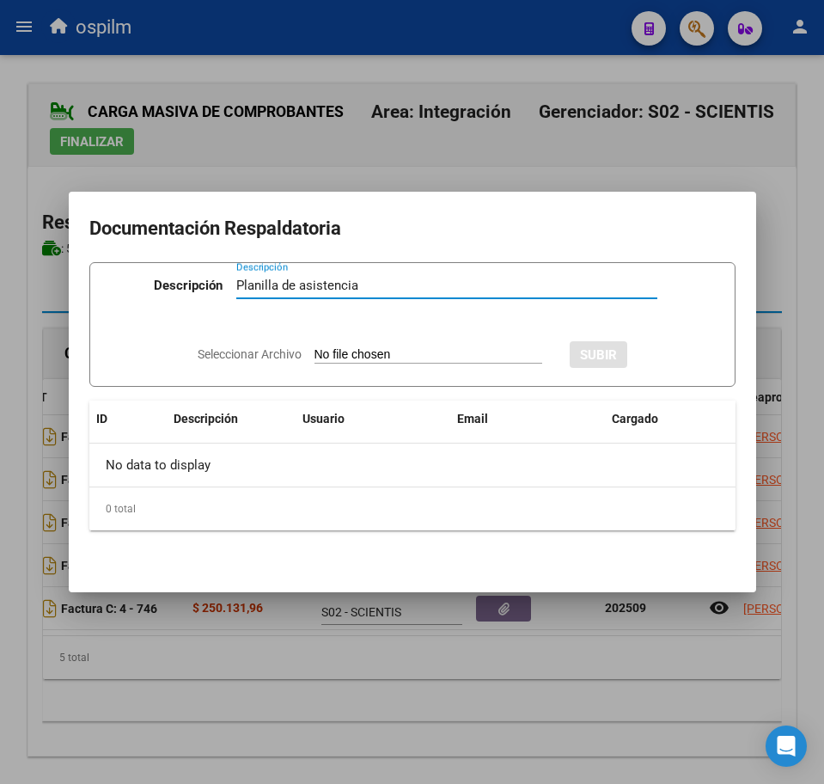
type input "Planilla de asistencia"
click at [395, 361] on input "Seleccionar Archivo" at bounding box center [429, 355] width 228 height 16
type input "C:\fakepath\[PERSON_NAME] JOEL_202509_096_S_GALLARDO [PERSON_NAME] YANINA_PA [G…"
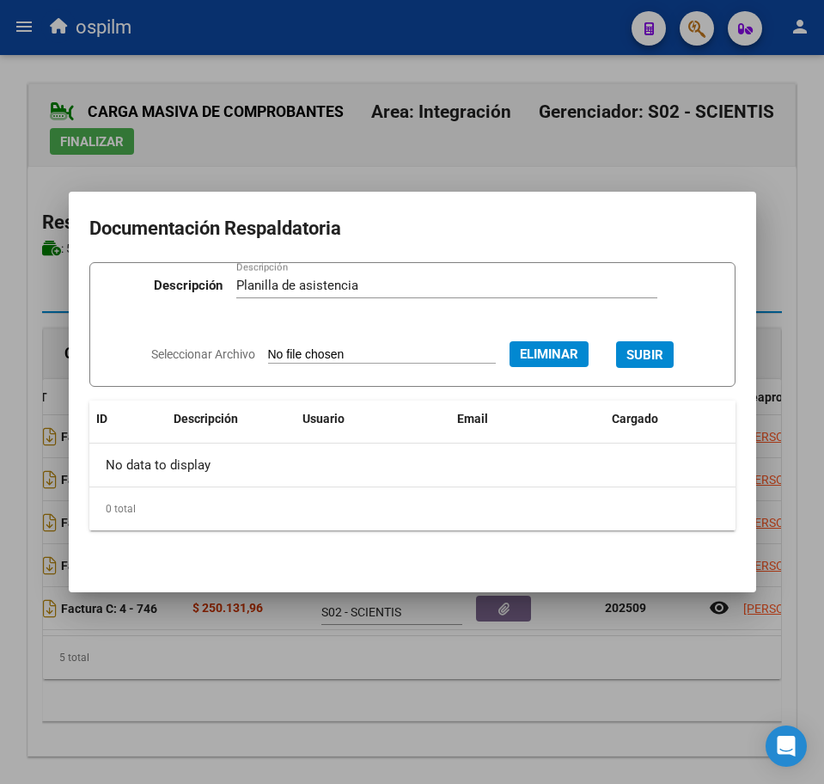
click at [664, 348] on span "SUBIR" at bounding box center [645, 354] width 37 height 15
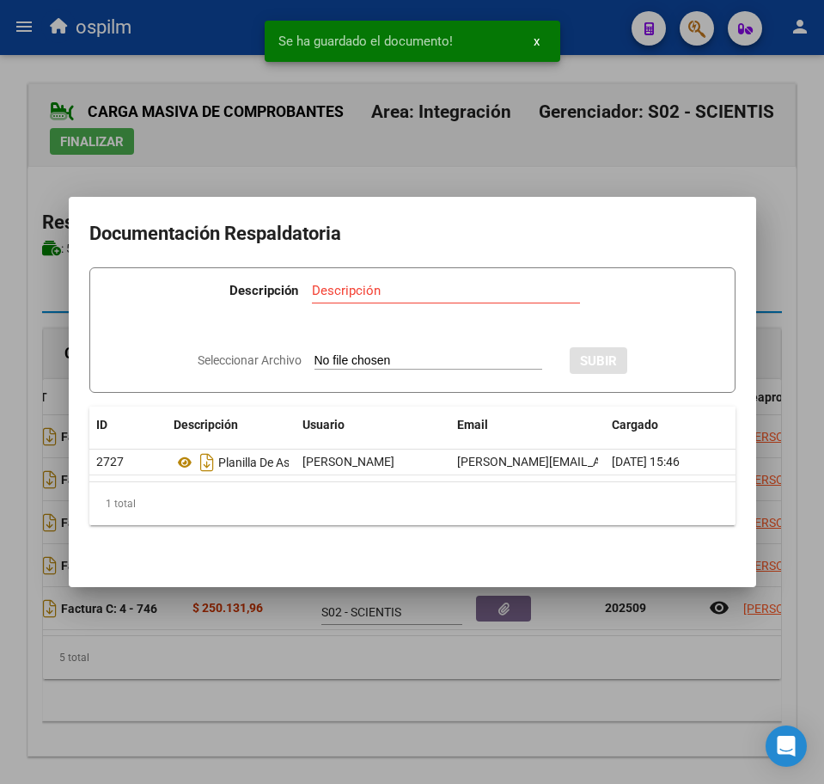
click at [221, 712] on div at bounding box center [412, 392] width 824 height 784
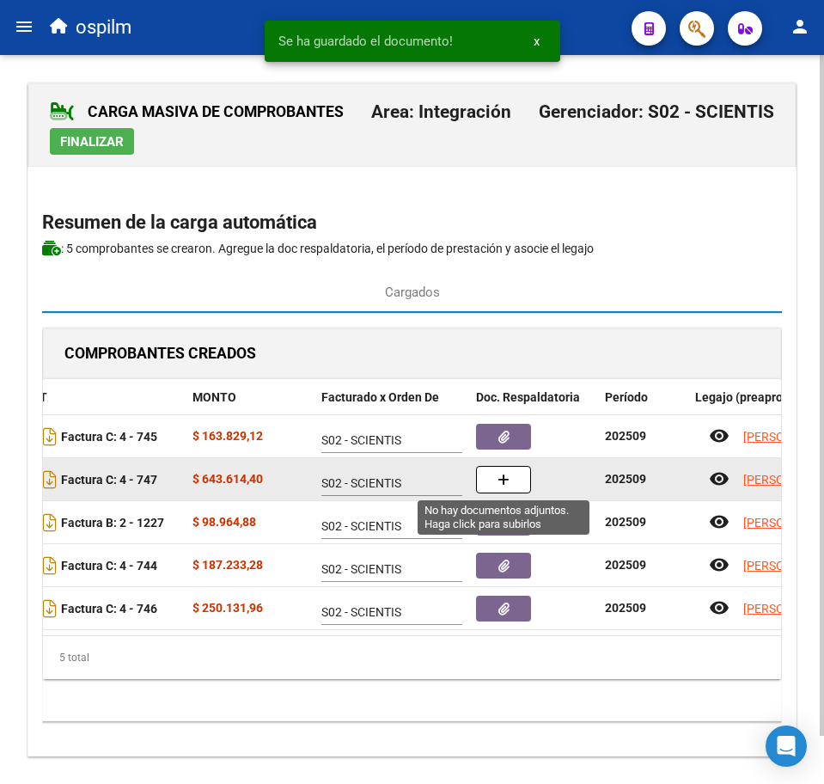
click at [493, 480] on button "button" at bounding box center [503, 480] width 55 height 28
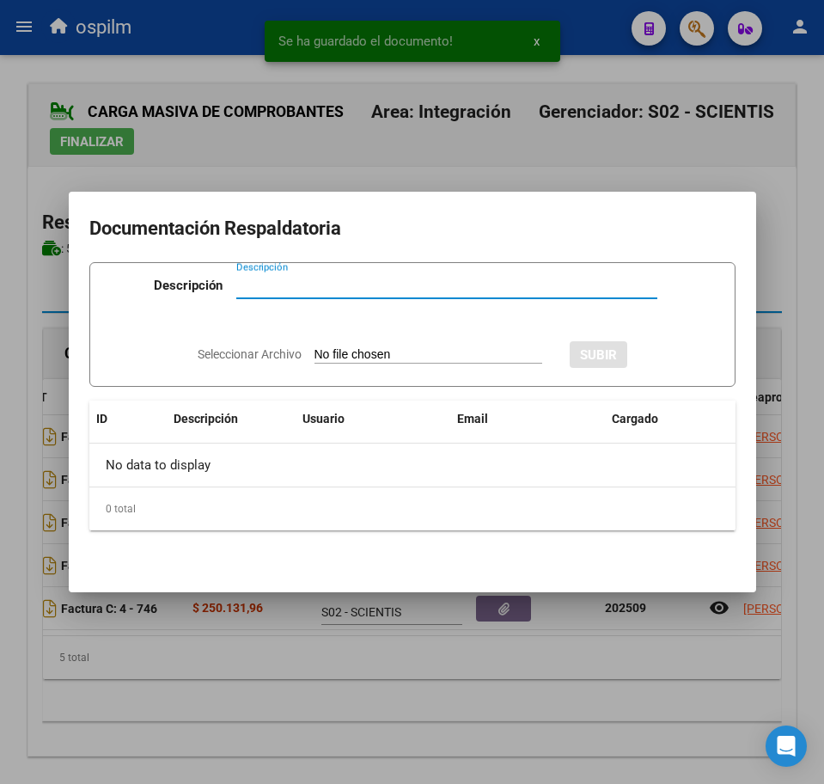
paste input "Planilla de asistencia"
type input "Planilla de asistencia"
click at [398, 347] on input "Seleccionar Archivo" at bounding box center [429, 355] width 228 height 16
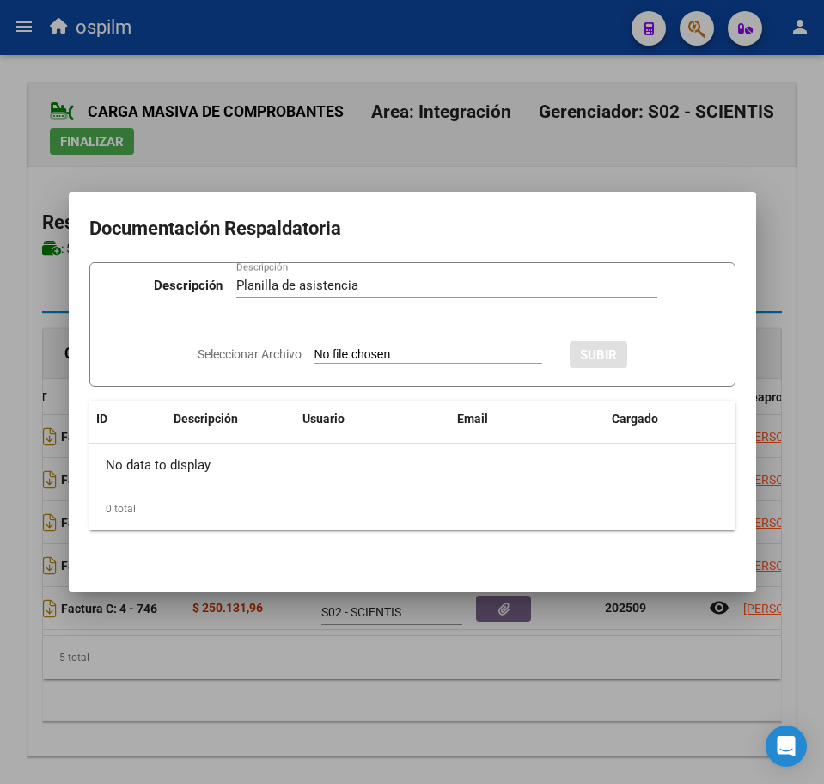
type input "C:\fakepath\[PERSON_NAME] JOEL_202509_096_S_GALLARDO [PERSON_NAME] YANINA_PA.pdf"
click at [653, 345] on button "SUBIR" at bounding box center [645, 354] width 58 height 27
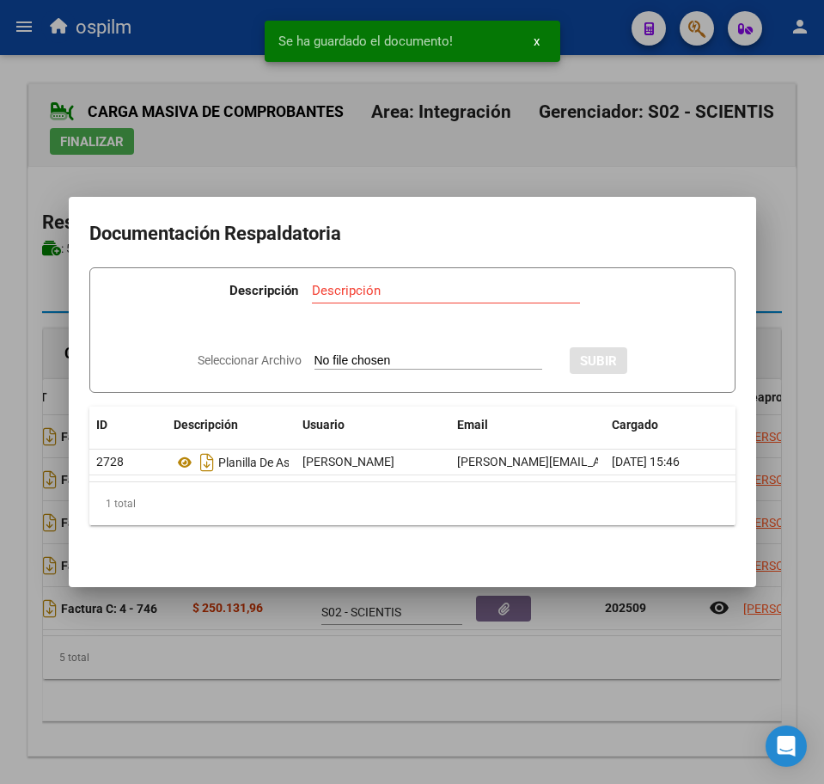
click at [113, 733] on div at bounding box center [412, 392] width 824 height 784
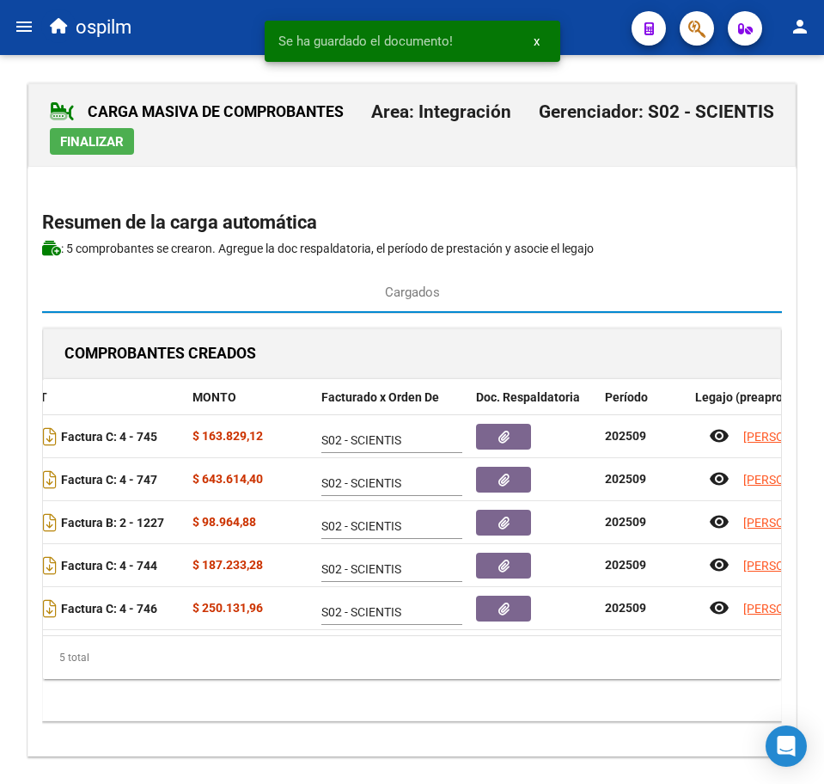
click at [112, 141] on span "Finalizar" at bounding box center [92, 141] width 64 height 15
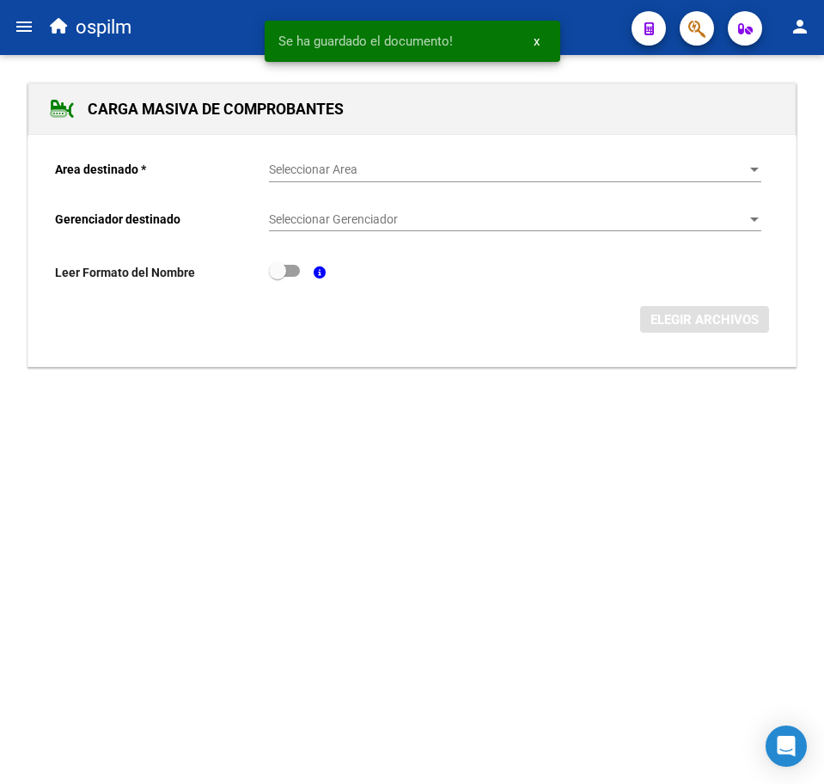
click at [13, 21] on button "menu" at bounding box center [24, 27] width 34 height 34
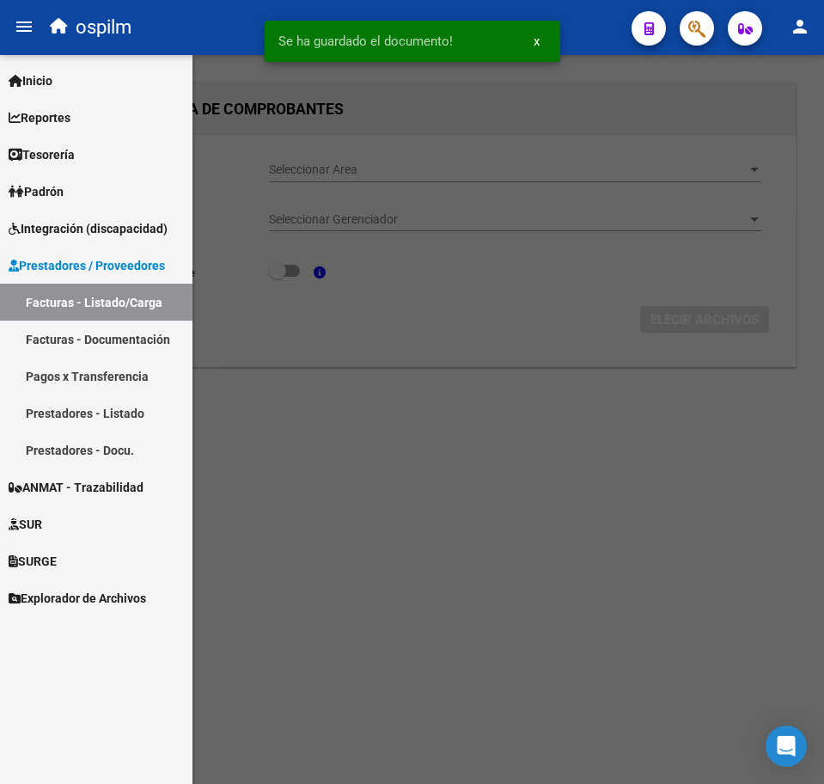
drag, startPoint x: 116, startPoint y: 295, endPoint x: 321, endPoint y: 346, distance: 210.8
click at [116, 295] on link "Facturas - Listado/Carga" at bounding box center [96, 302] width 193 height 37
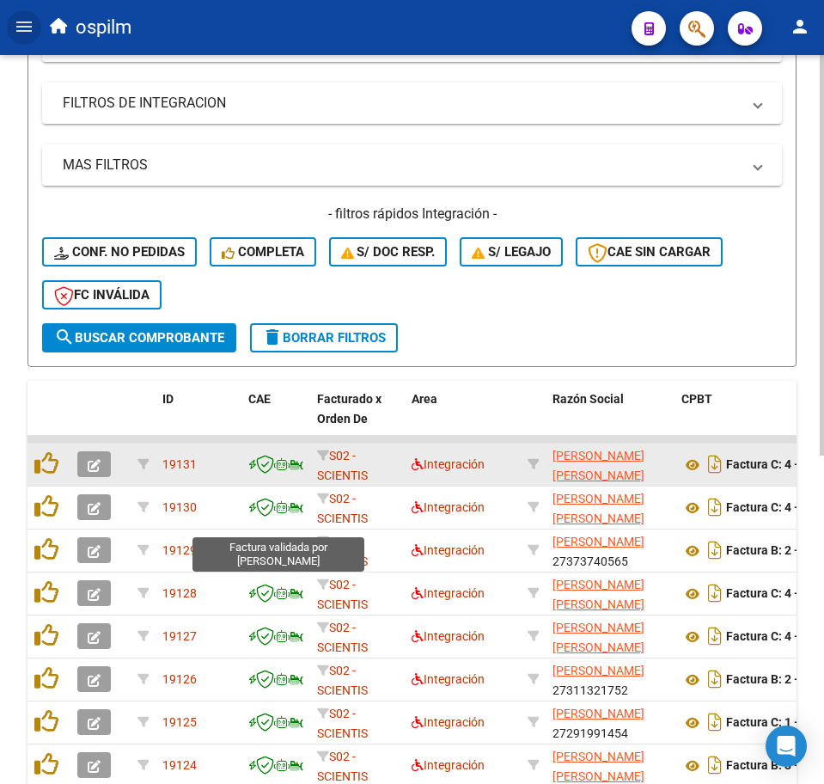
scroll to position [430, 0]
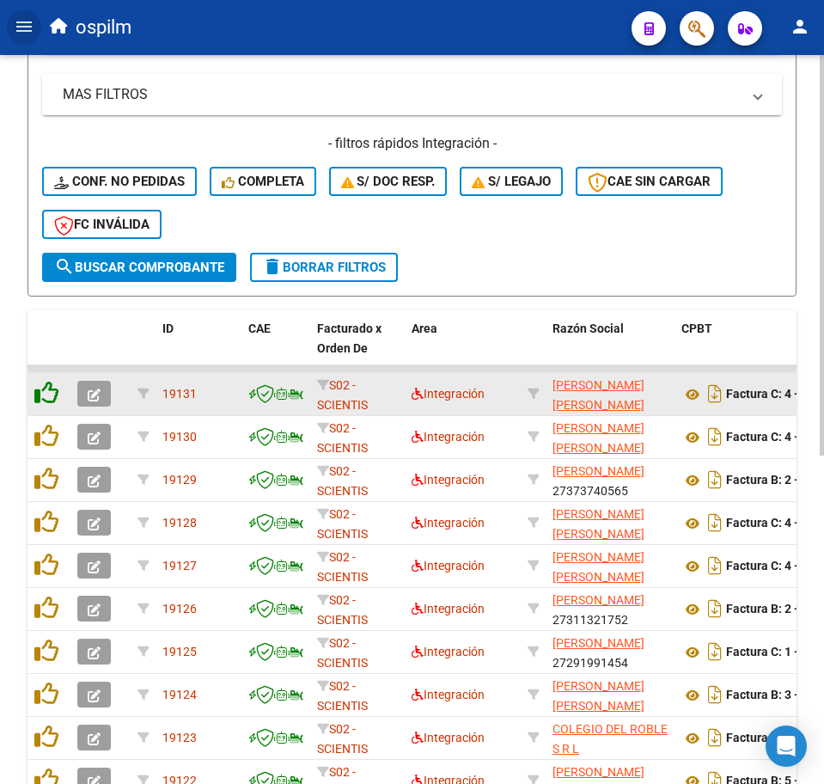
click at [48, 395] on icon at bounding box center [46, 393] width 24 height 24
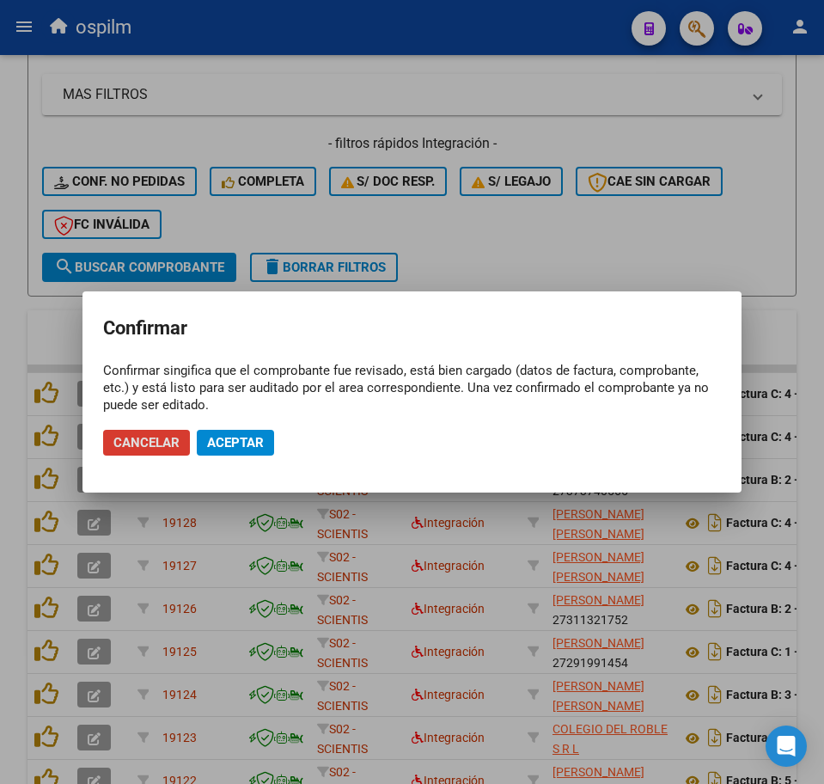
click at [214, 446] on span "Aceptar" at bounding box center [235, 442] width 57 height 15
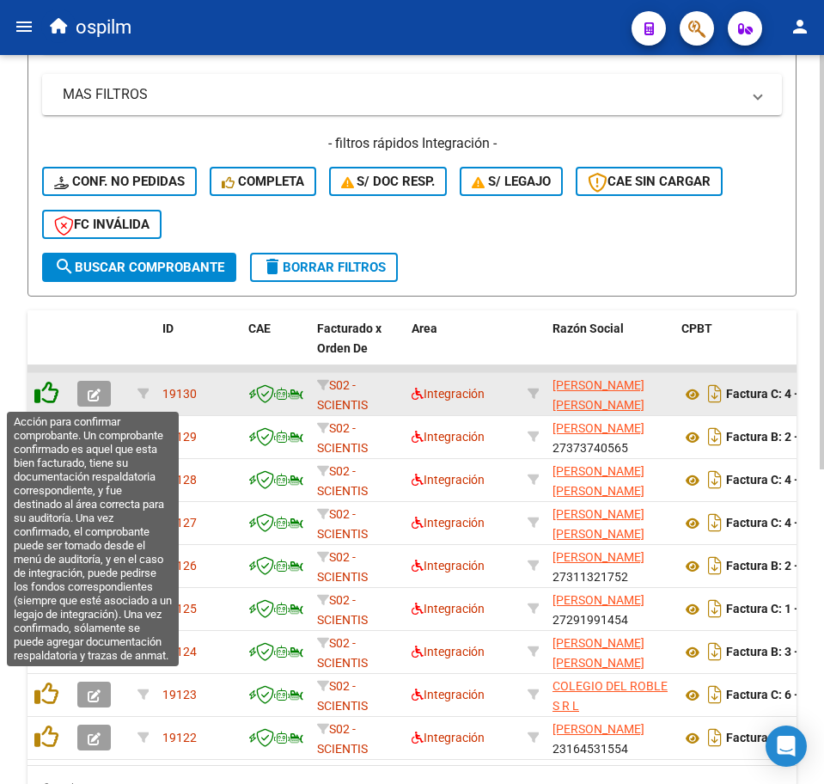
click at [45, 402] on icon at bounding box center [46, 393] width 24 height 24
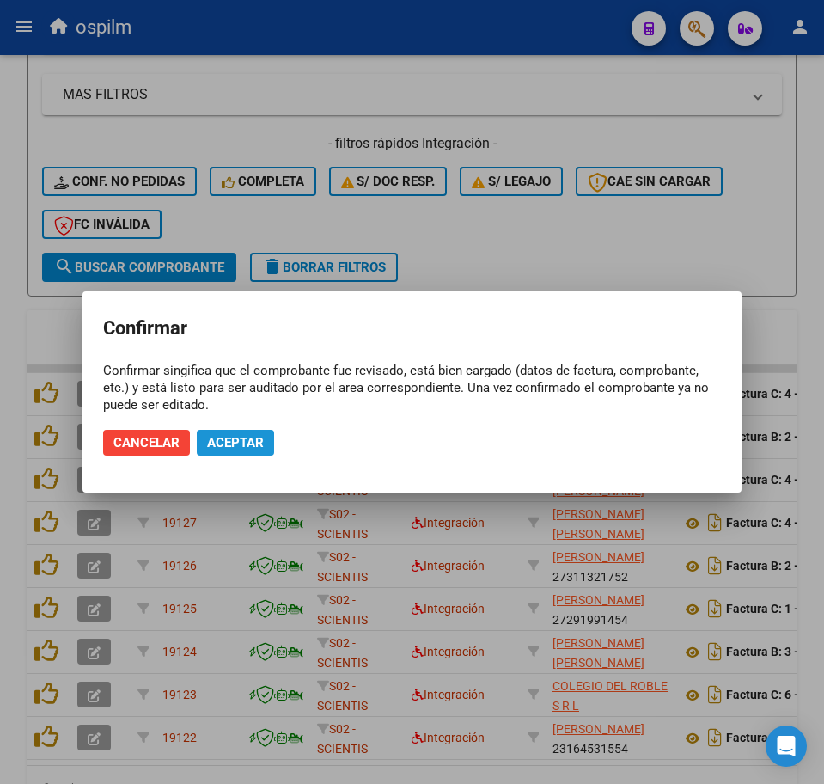
click at [253, 436] on span "Aceptar" at bounding box center [235, 442] width 57 height 15
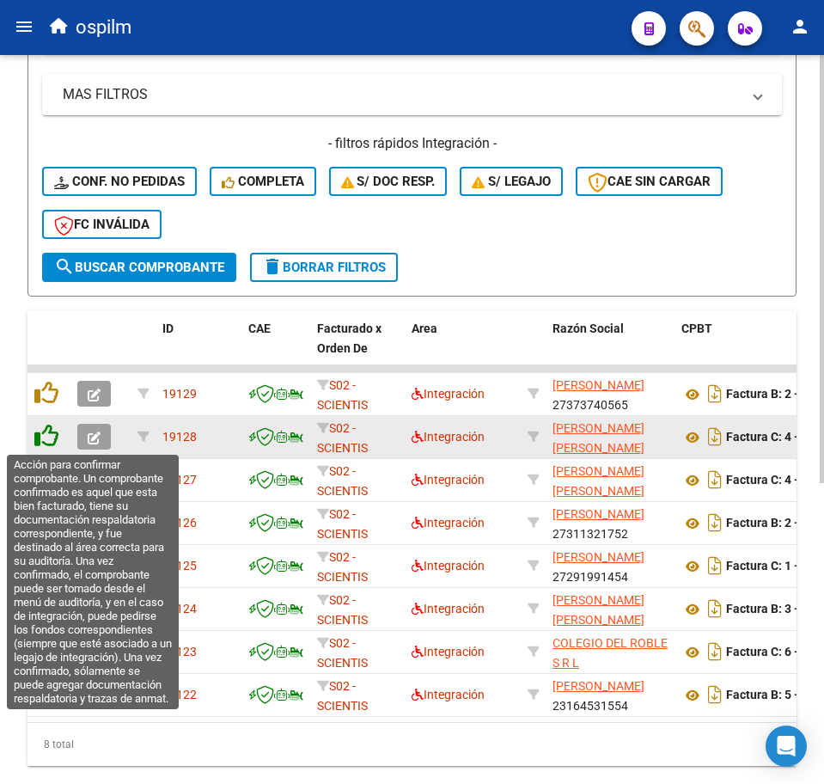
click at [49, 441] on icon at bounding box center [46, 436] width 24 height 24
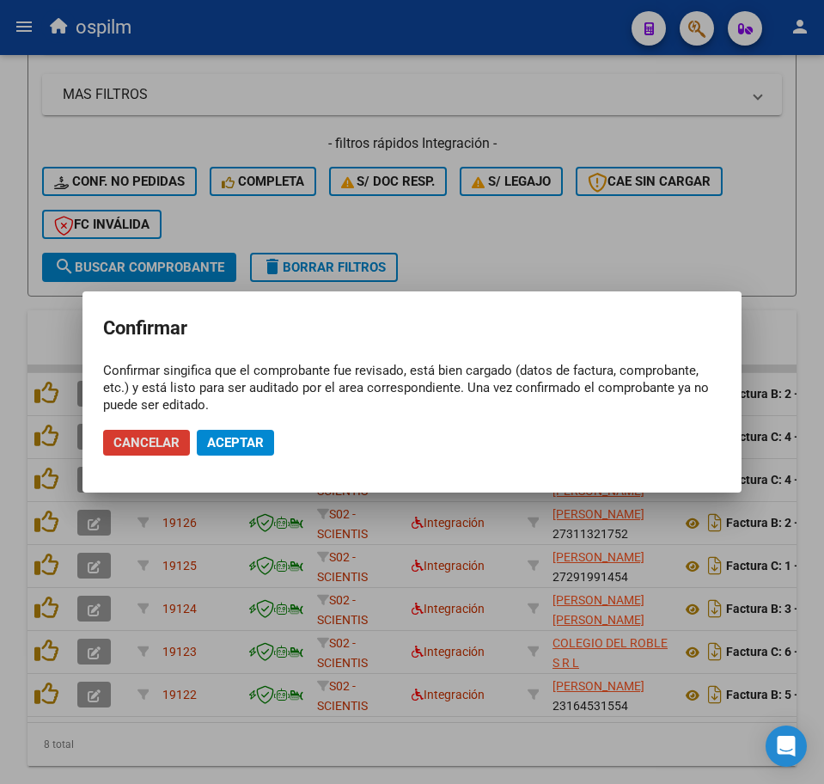
click at [216, 448] on span "Aceptar" at bounding box center [235, 442] width 57 height 15
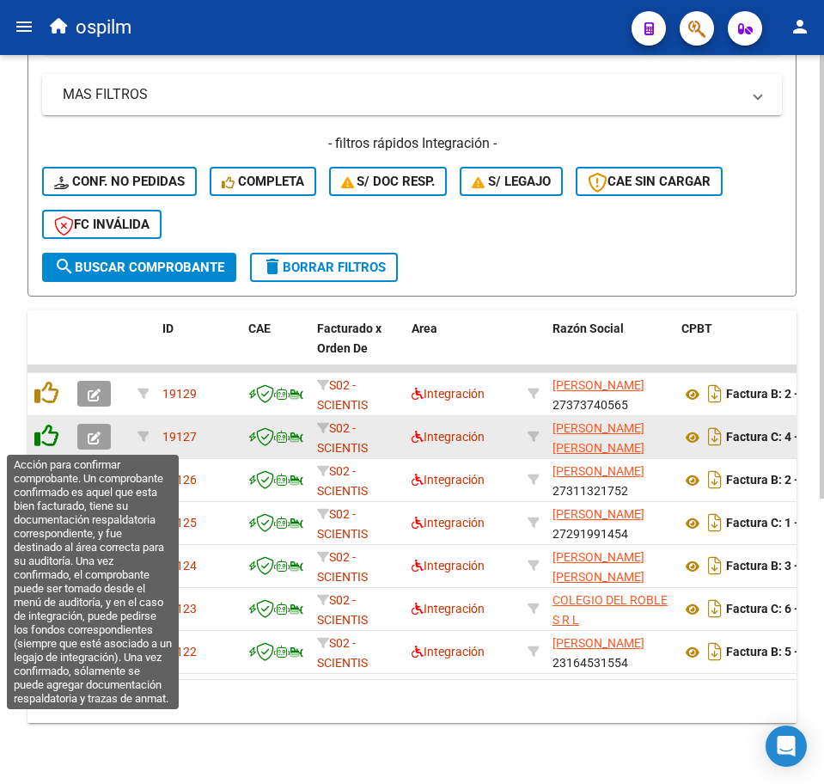
click at [42, 443] on icon at bounding box center [46, 436] width 24 height 24
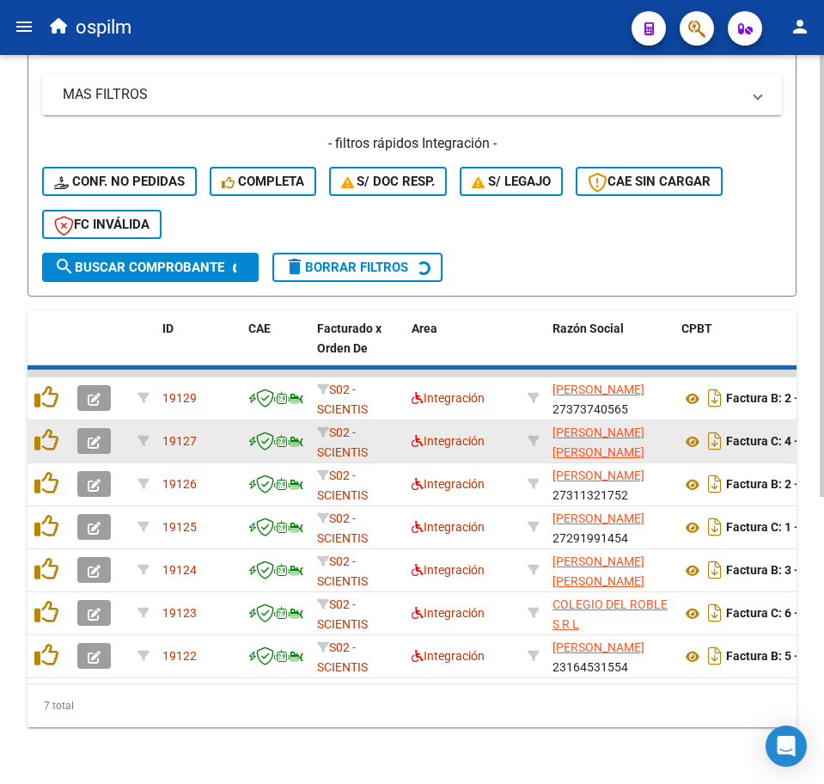
scroll to position [426, 0]
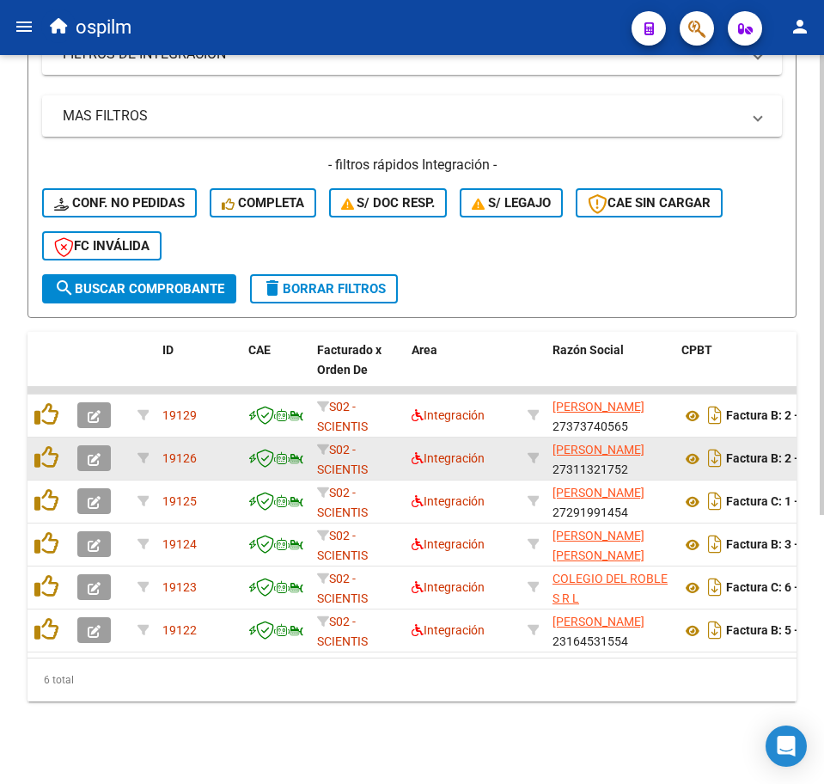
click at [26, 441] on div "Video tutorial PRESTADORES -> Listado de CPBTs Emitidos por Prestadores / Prove…" at bounding box center [412, 215] width 824 height 1137
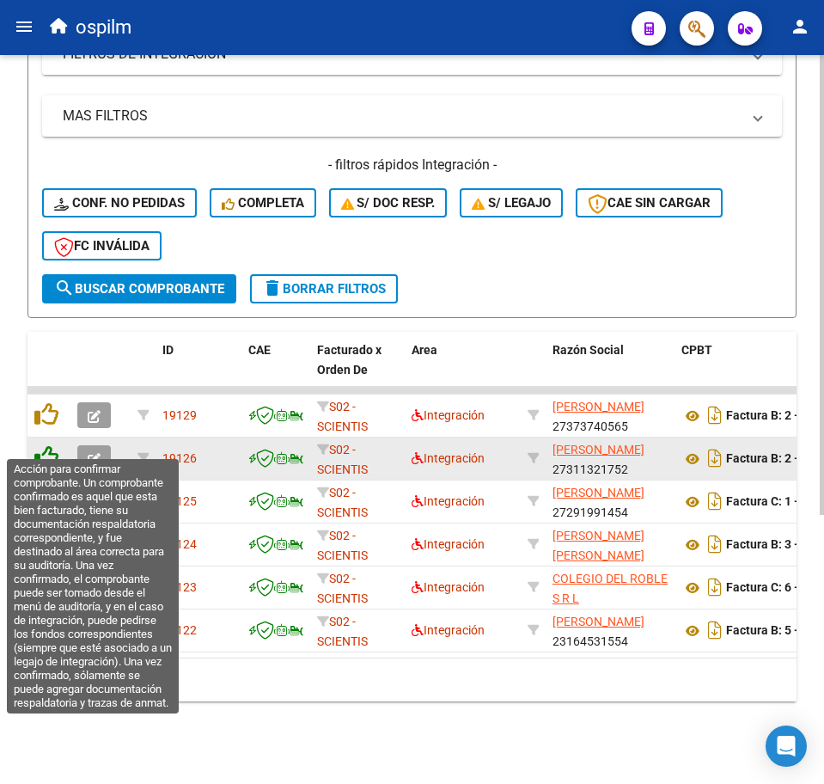
click at [52, 445] on icon at bounding box center [46, 457] width 24 height 24
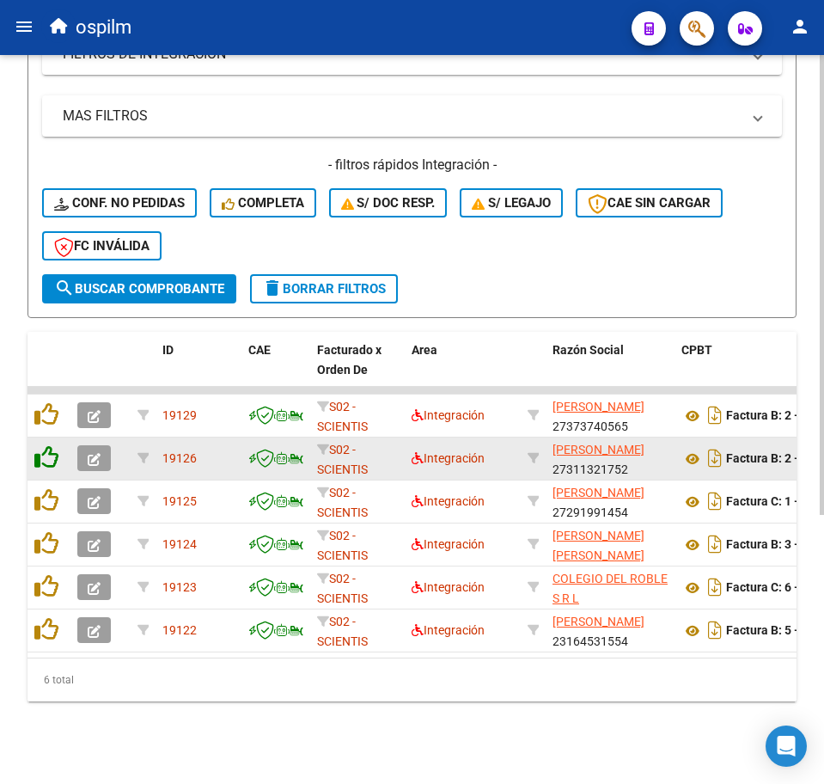
click at [52, 445] on icon at bounding box center [46, 457] width 24 height 24
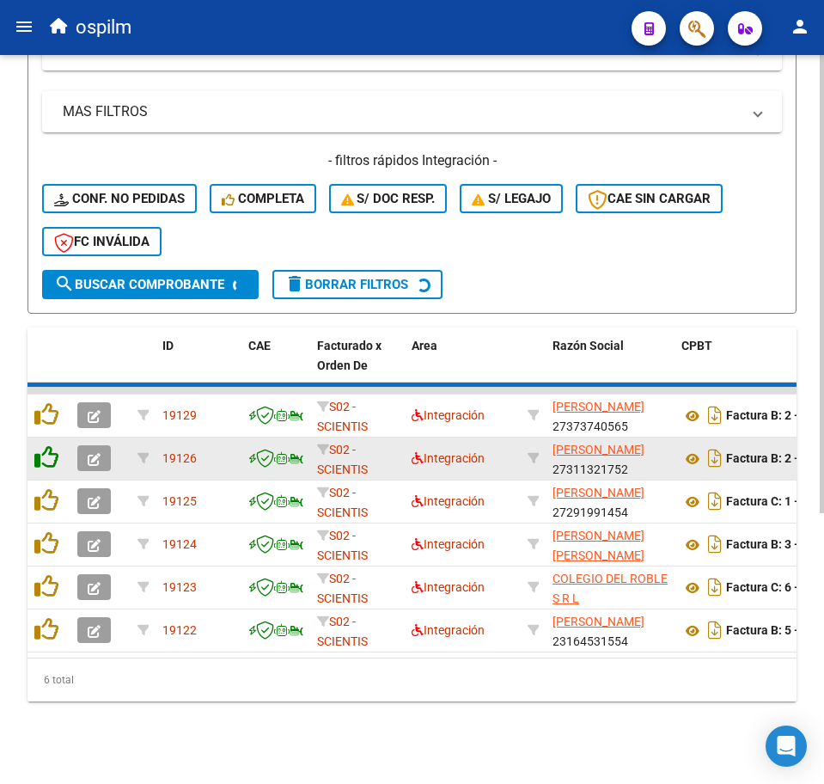
click at [52, 441] on datatable-scroller "19129 S02 - SCIENTIS Integración [PERSON_NAME] 27373740565 Factura B: 2 - 1227 …" at bounding box center [412, 520] width 769 height 266
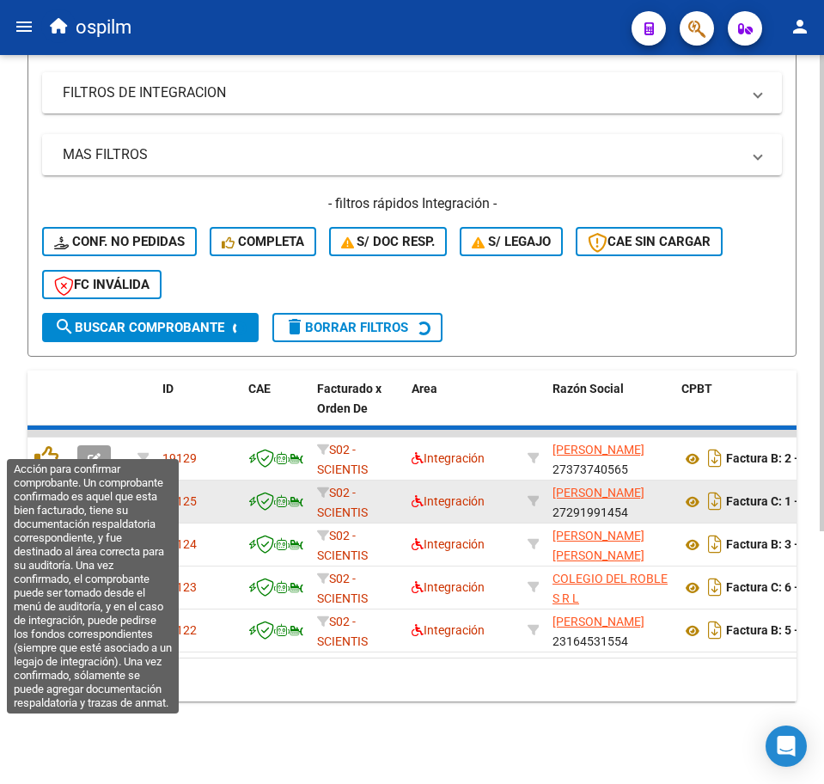
click at [52, 445] on icon at bounding box center [46, 457] width 24 height 24
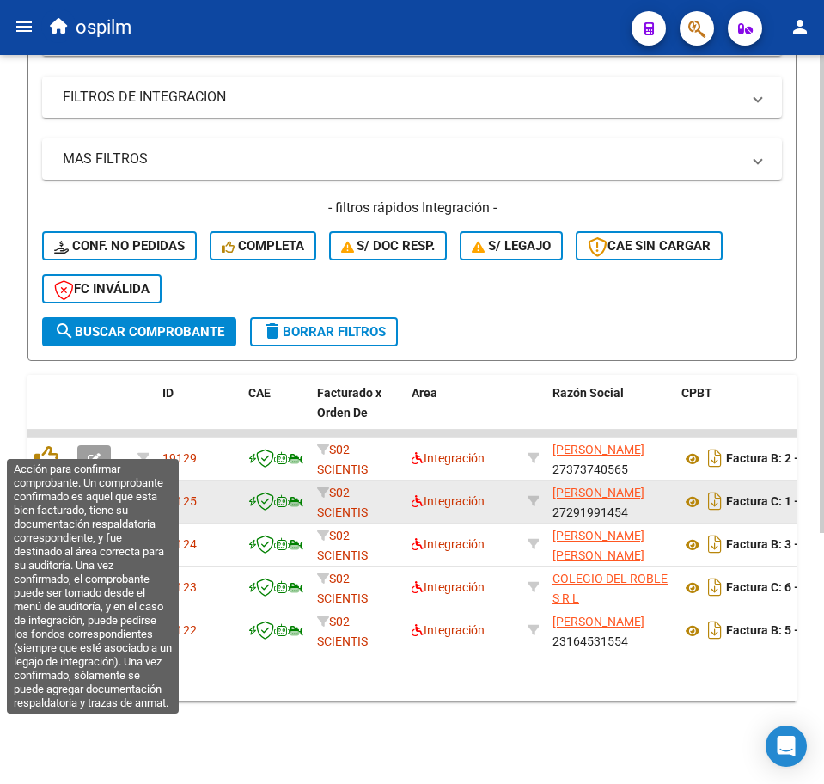
click at [52, 445] on icon at bounding box center [46, 457] width 24 height 24
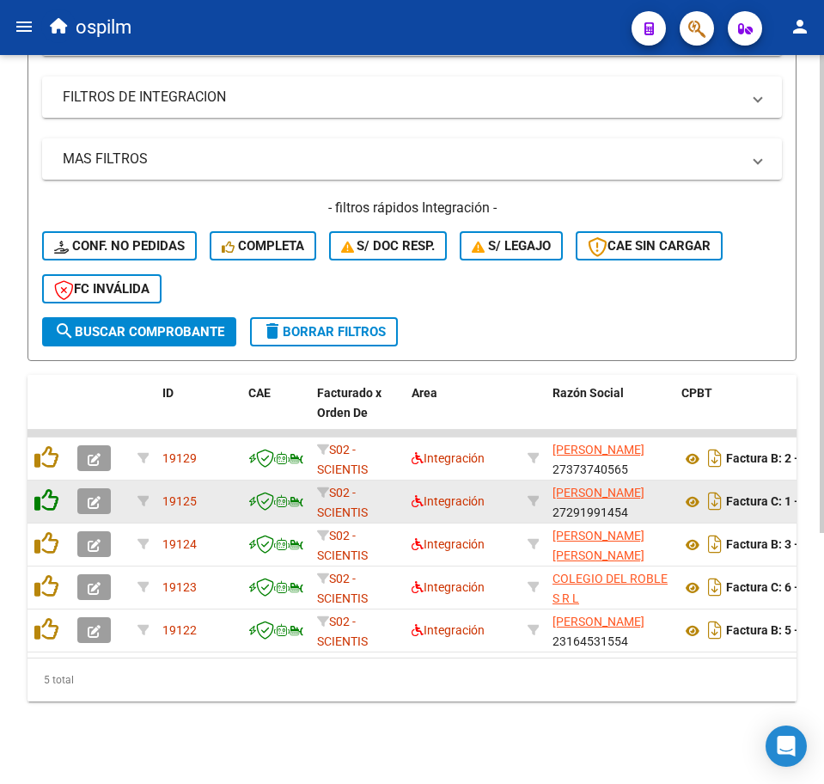
click at [52, 445] on icon at bounding box center [46, 457] width 24 height 24
click at [52, 441] on div "ID CAE Facturado x Orden De Area Razón Social CPBT Monto Fecha Cpbt Días desde …" at bounding box center [412, 538] width 769 height 327
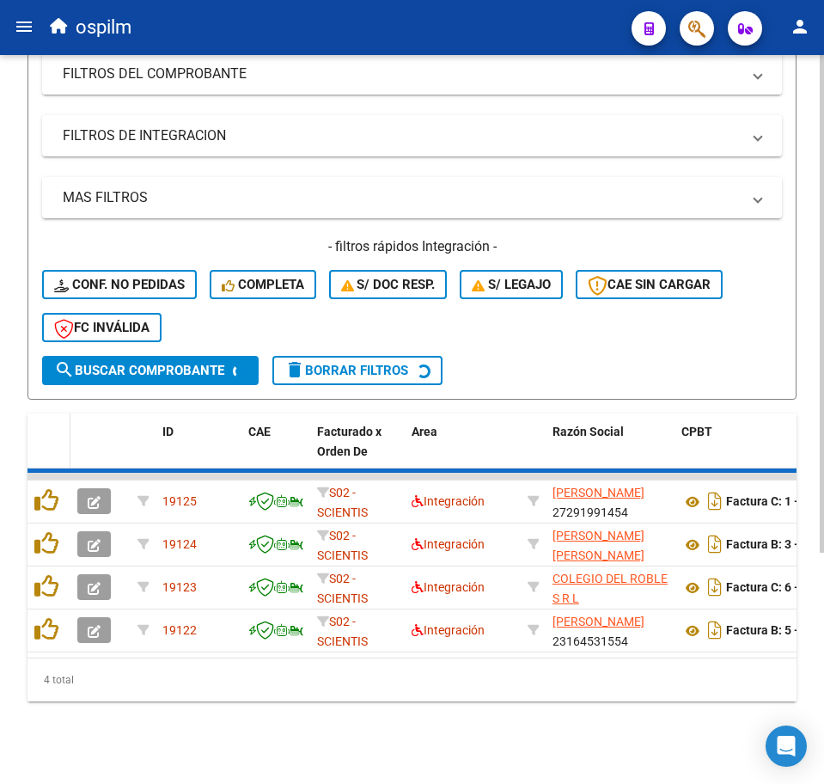
scroll to position [340, 0]
click at [52, 442] on datatable-header-cell at bounding box center [49, 451] width 43 height 76
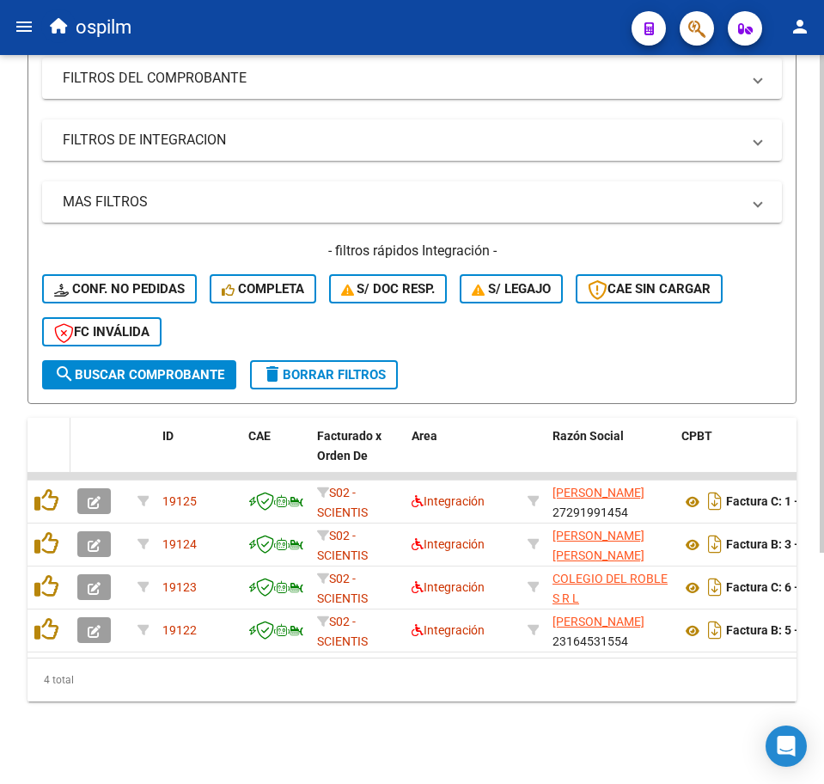
click at [52, 442] on datatable-header-cell at bounding box center [49, 456] width 43 height 76
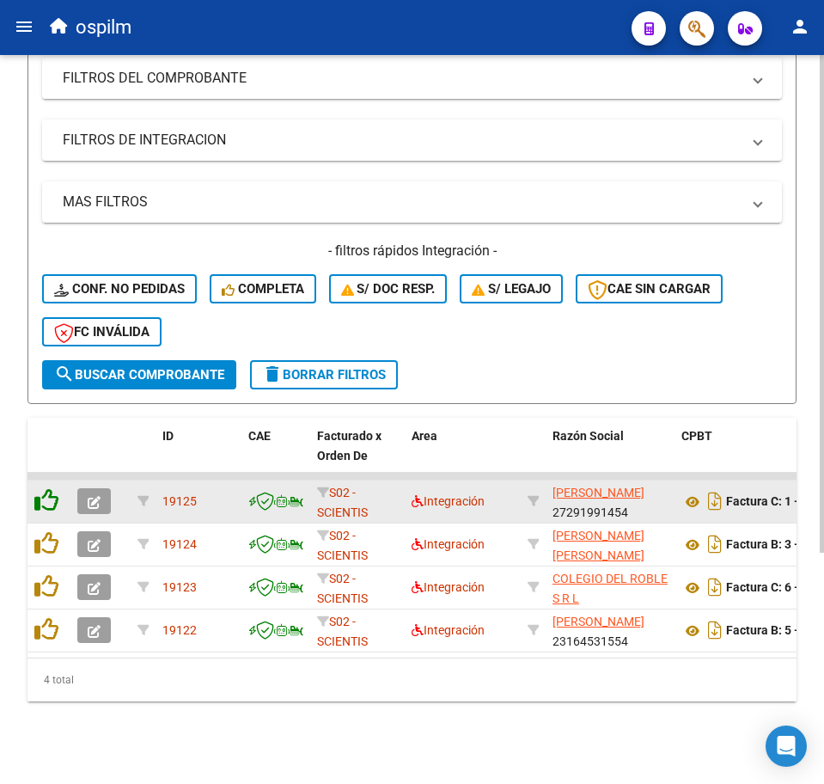
click at [55, 488] on icon at bounding box center [46, 500] width 24 height 24
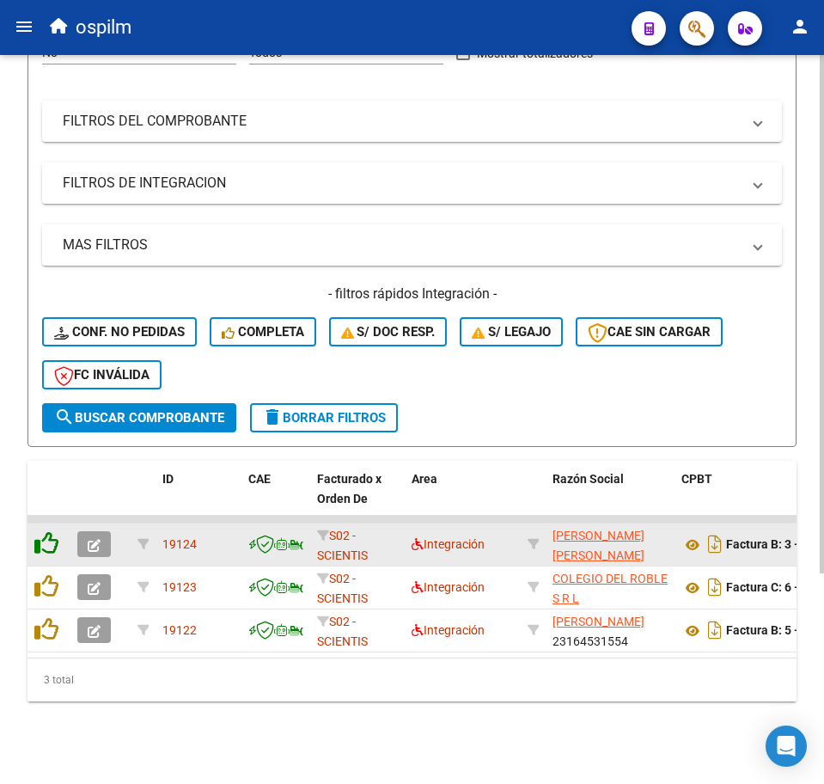
click at [55, 487] on datatable-header-cell at bounding box center [49, 499] width 43 height 76
click at [51, 541] on div at bounding box center [48, 544] width 29 height 27
click at [51, 545] on datatable-body-cell at bounding box center [49, 545] width 43 height 42
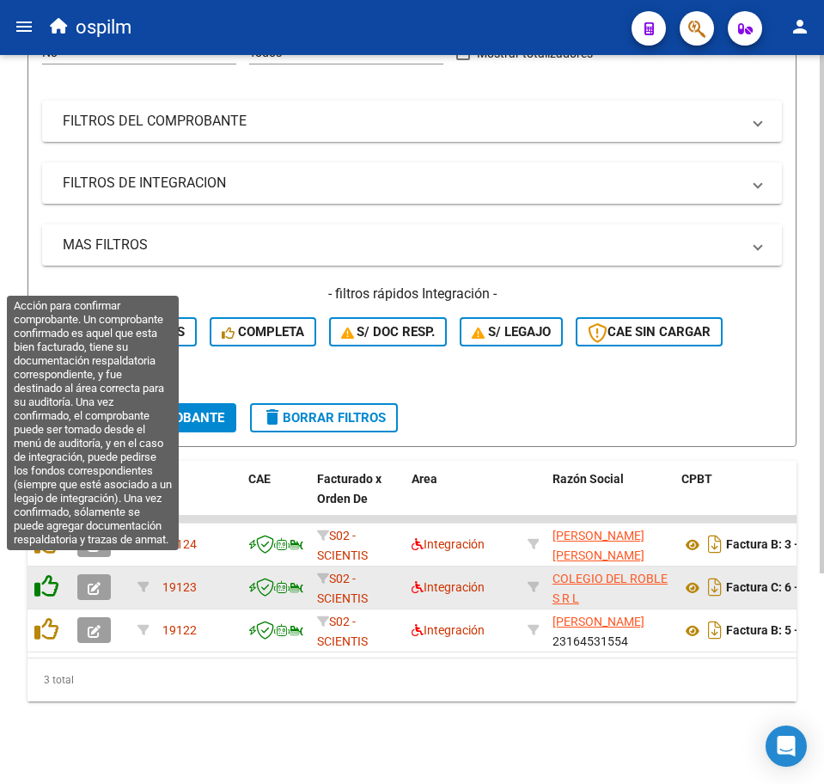
click at [51, 579] on icon at bounding box center [46, 586] width 24 height 24
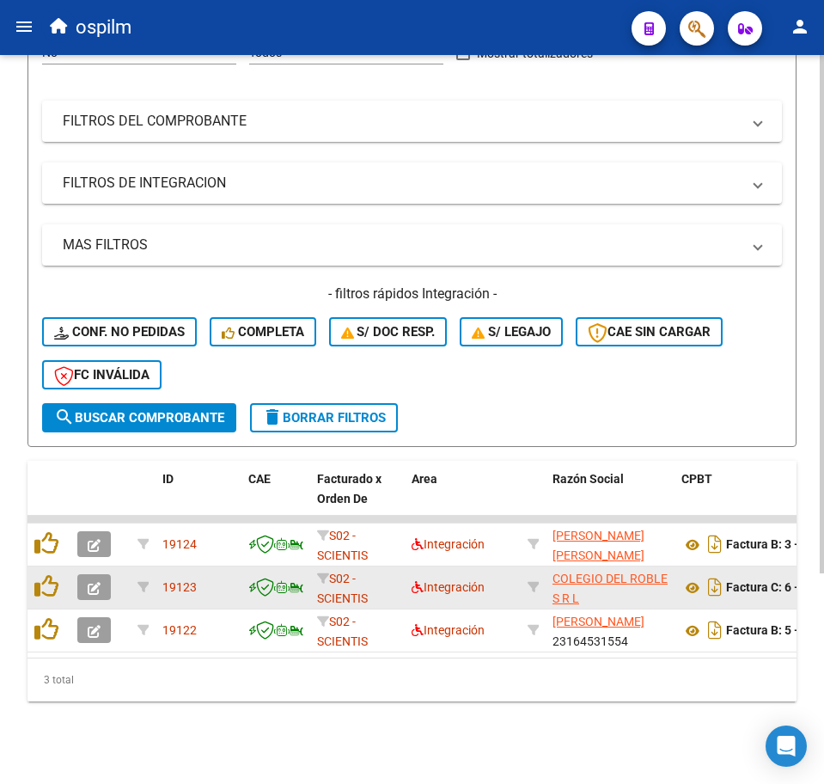
drag, startPoint x: 51, startPoint y: 584, endPoint x: 46, endPoint y: 604, distance: 21.1
click at [50, 584] on div at bounding box center [48, 587] width 29 height 27
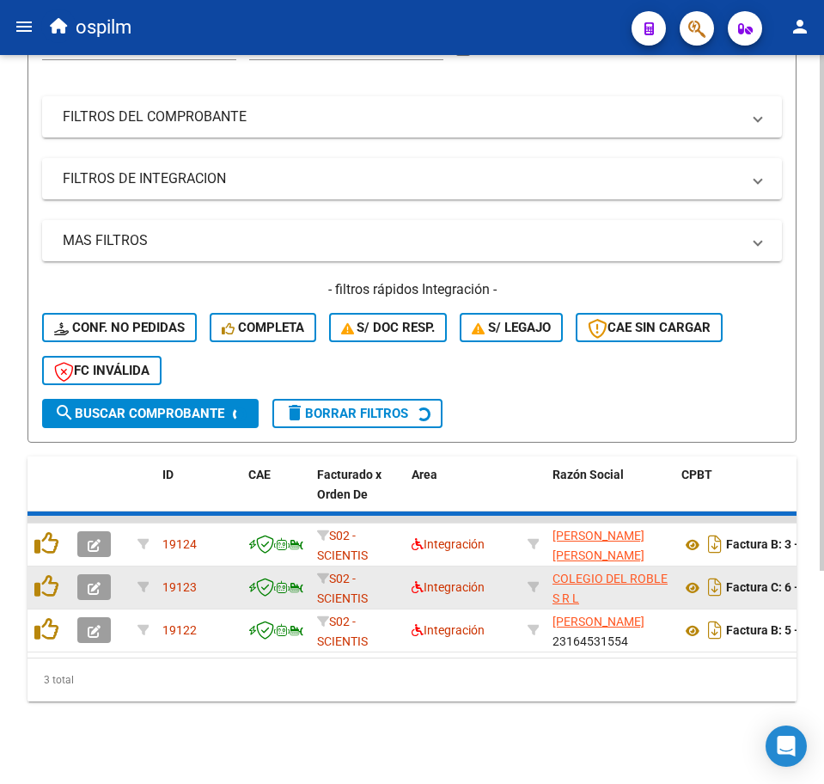
scroll to position [254, 0]
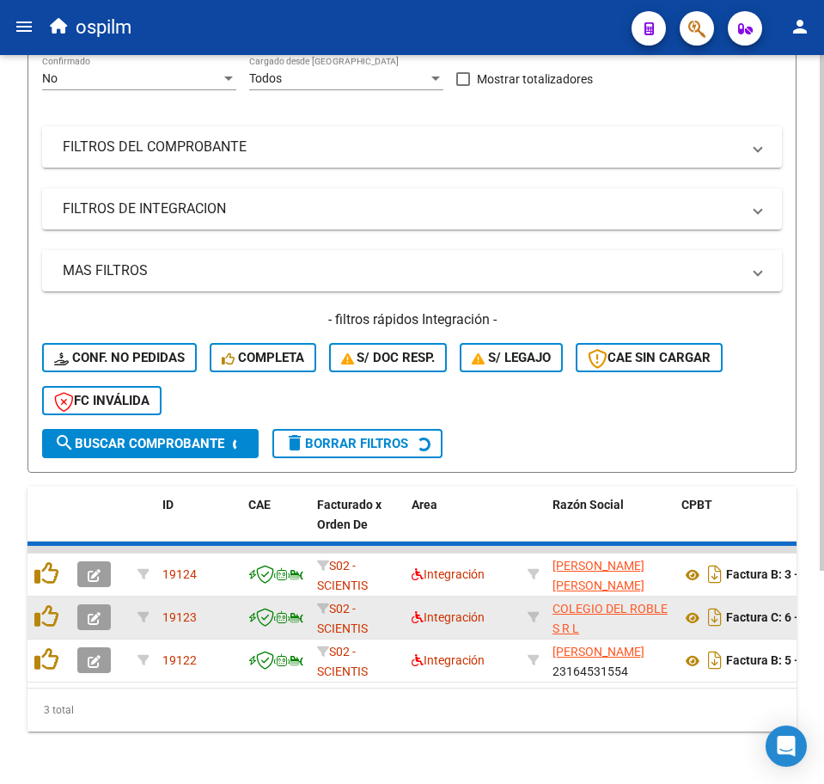
click at [44, 624] on div at bounding box center [48, 617] width 29 height 27
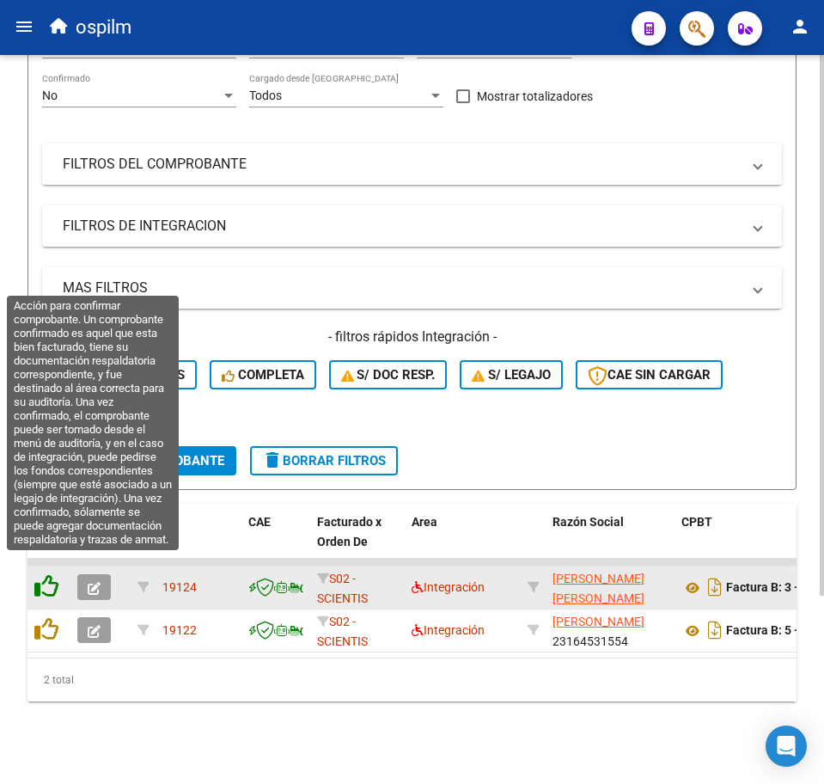
click at [48, 577] on icon at bounding box center [46, 586] width 24 height 24
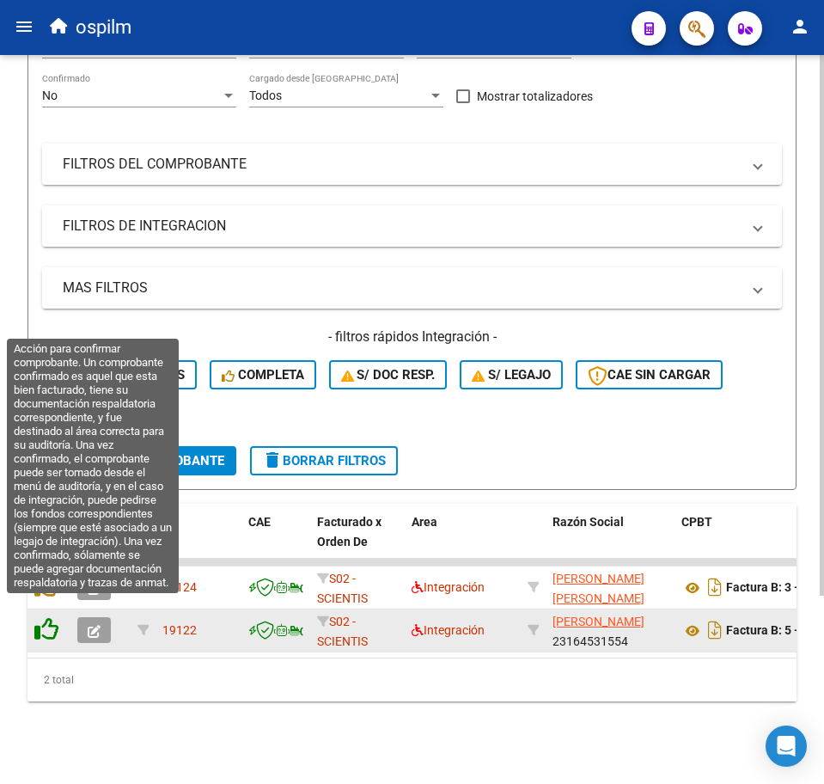
click at [49, 617] on icon at bounding box center [46, 629] width 24 height 24
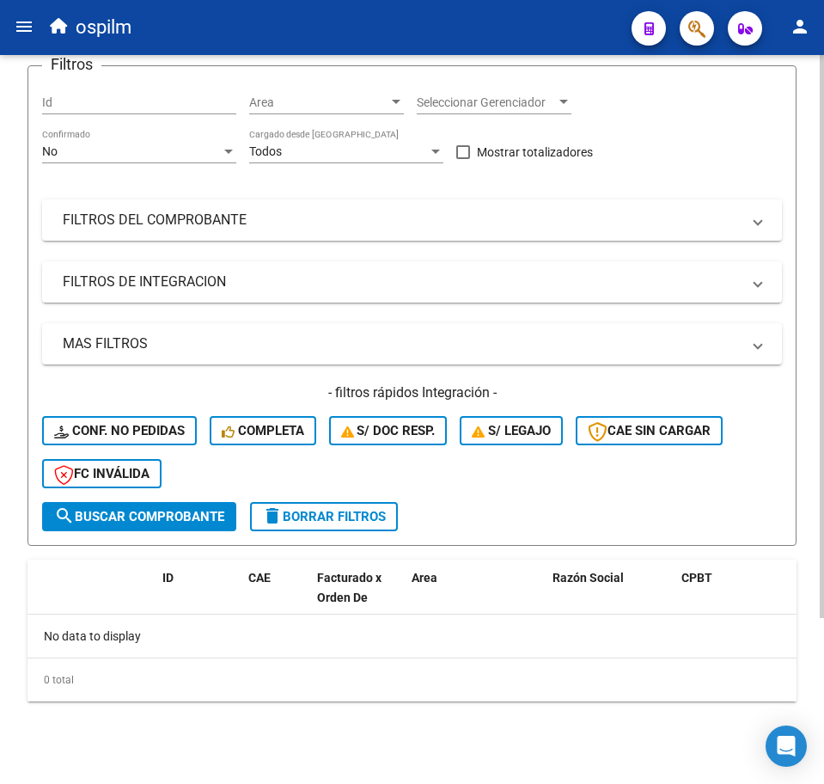
scroll to position [181, 0]
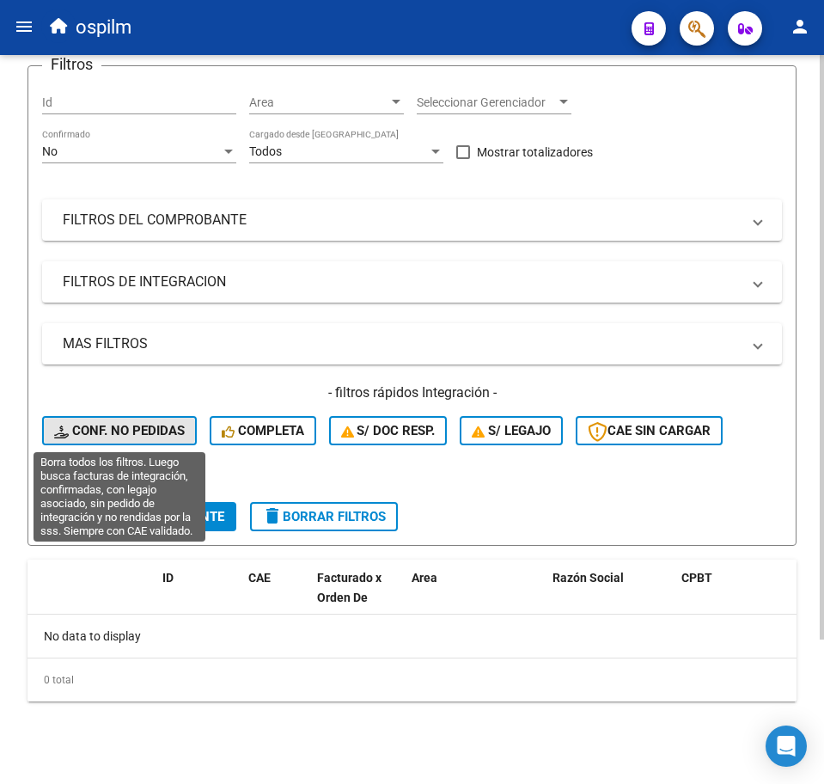
click at [74, 420] on button "Conf. no pedidas" at bounding box center [119, 430] width 155 height 29
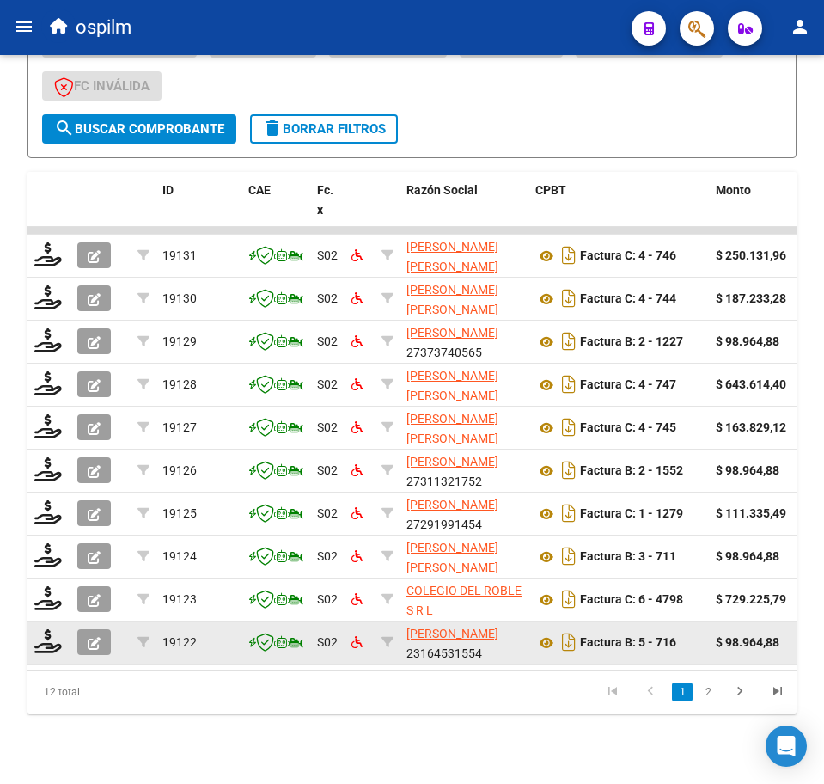
scroll to position [597, 0]
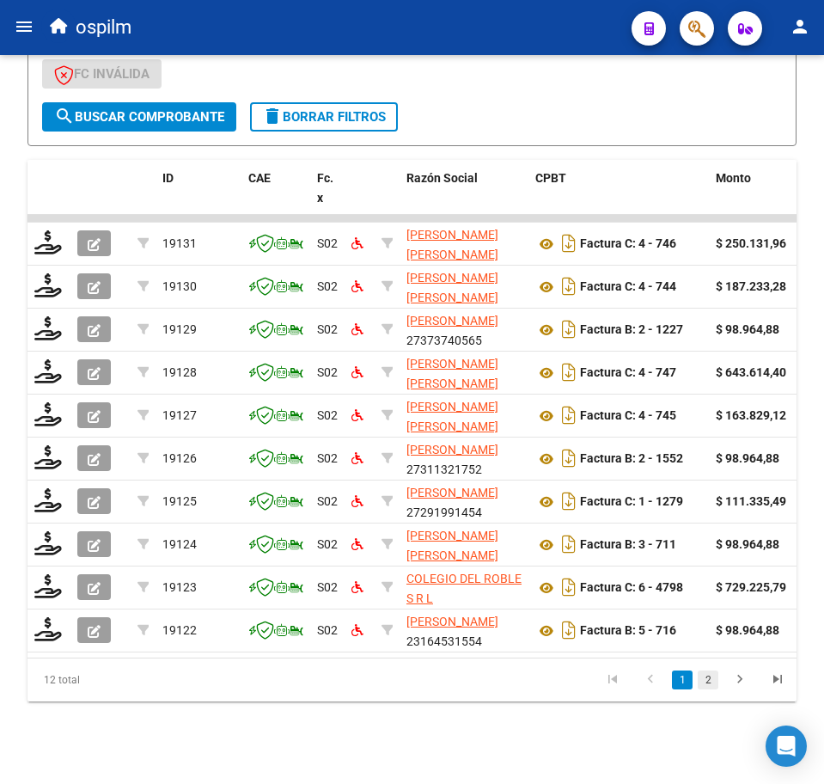
click at [717, 681] on link "2" at bounding box center [708, 680] width 21 height 19
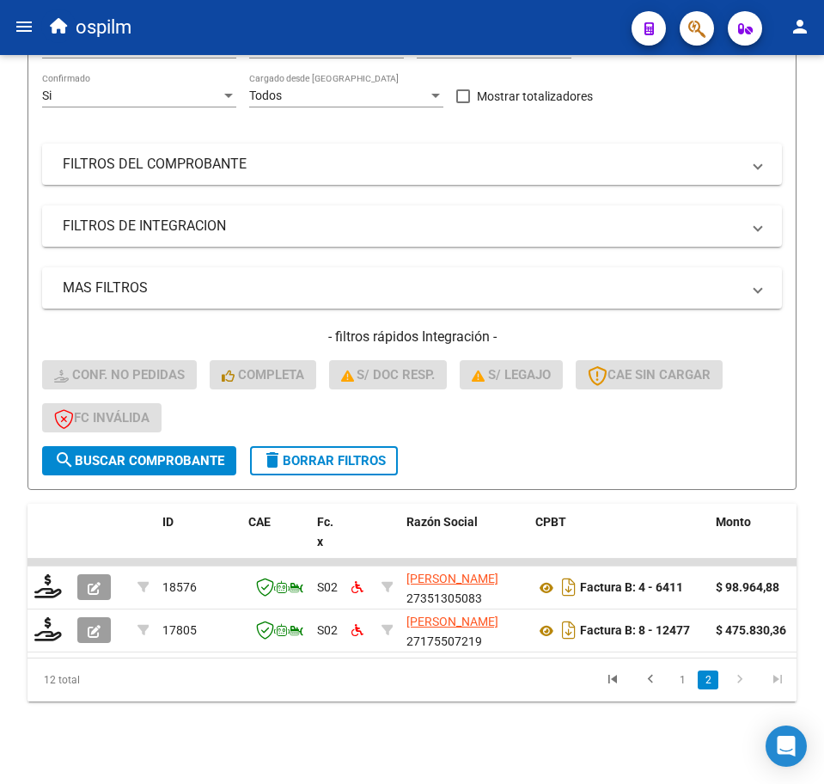
scroll to position [254, 0]
click at [678, 683] on link "1" at bounding box center [682, 680] width 21 height 19
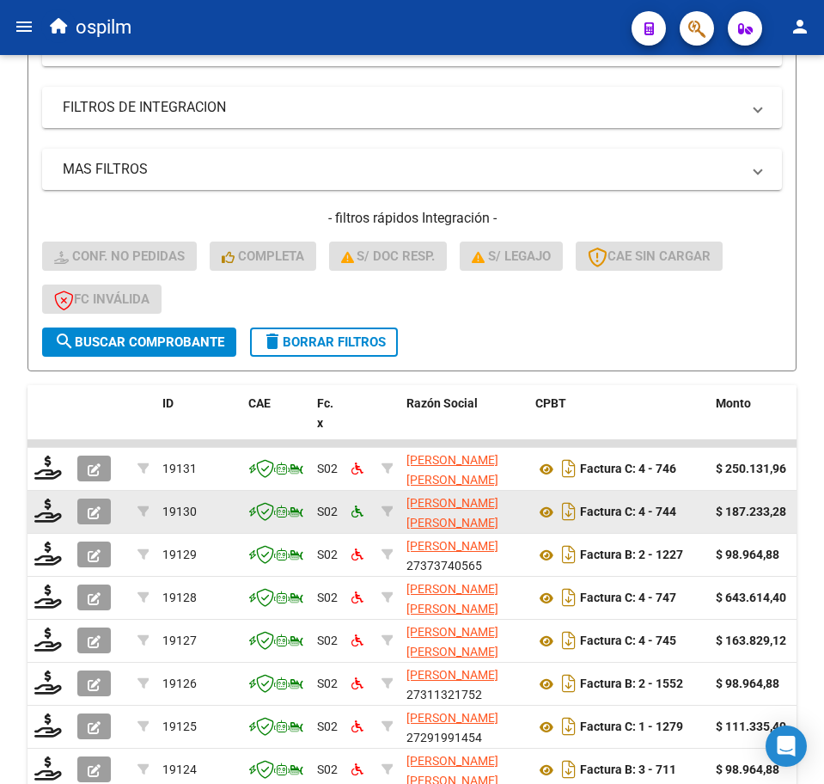
scroll to position [576, 0]
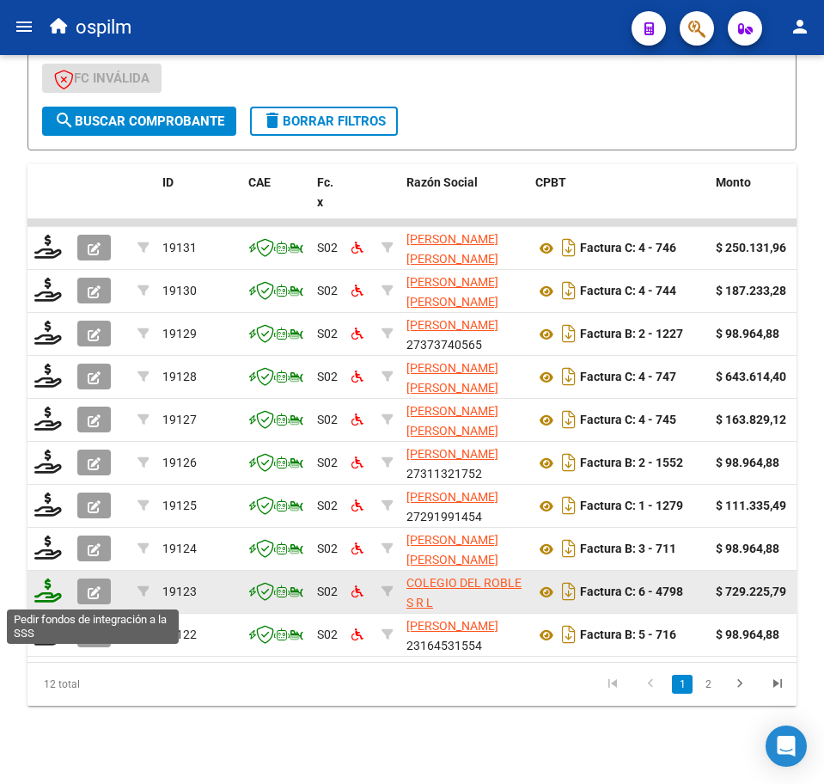
click at [52, 593] on icon at bounding box center [48, 591] width 28 height 24
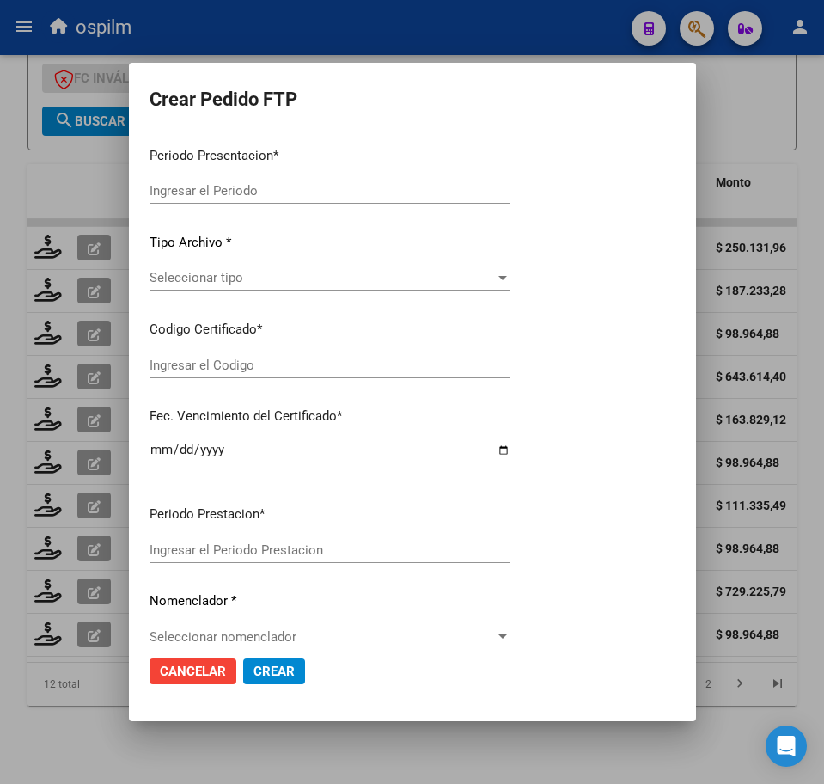
type input "202509"
type input "$ 729.225,79"
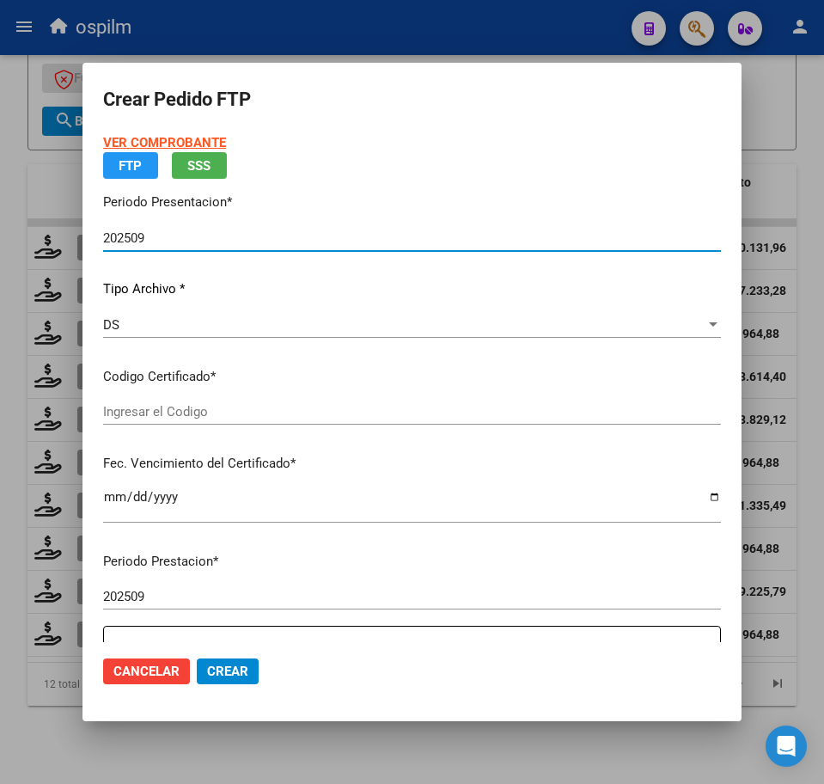
type input "ARG02000560748282021042920260429BS423"
type input "[DATE]"
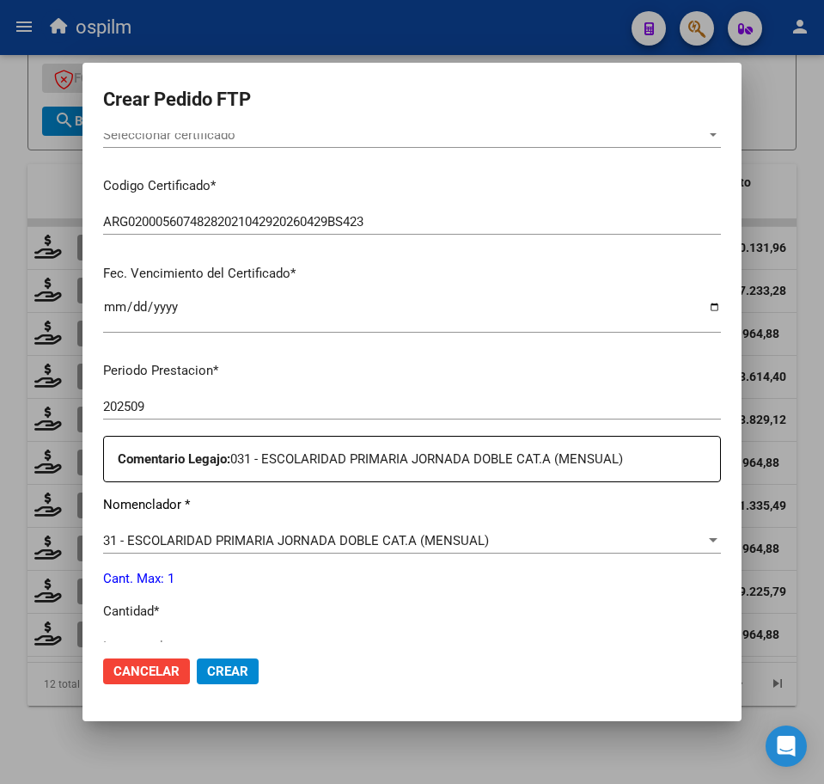
scroll to position [537, 0]
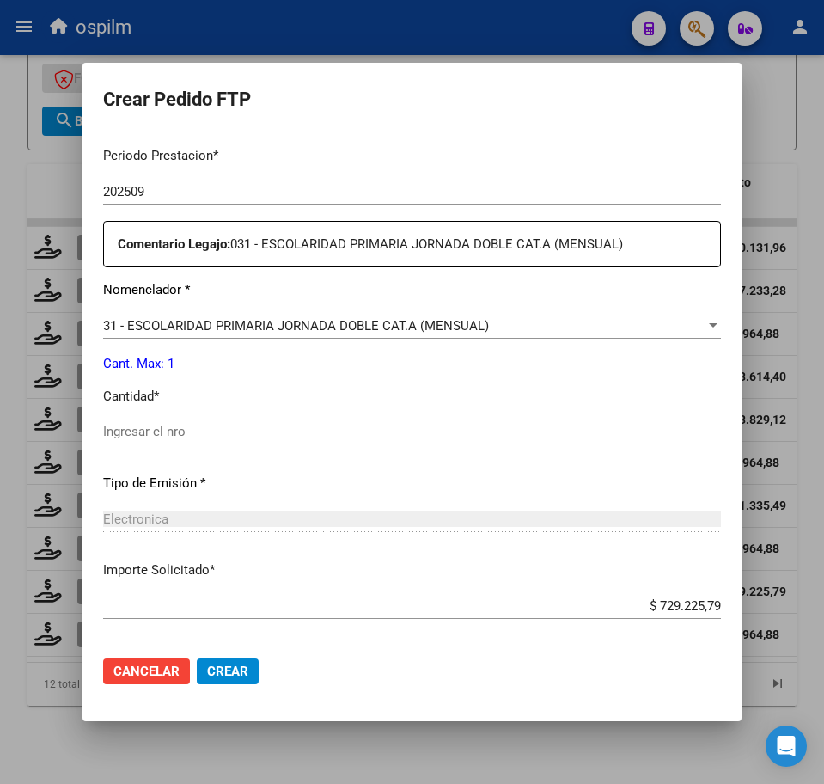
click at [177, 428] on input "Ingresar el nro" at bounding box center [412, 431] width 618 height 15
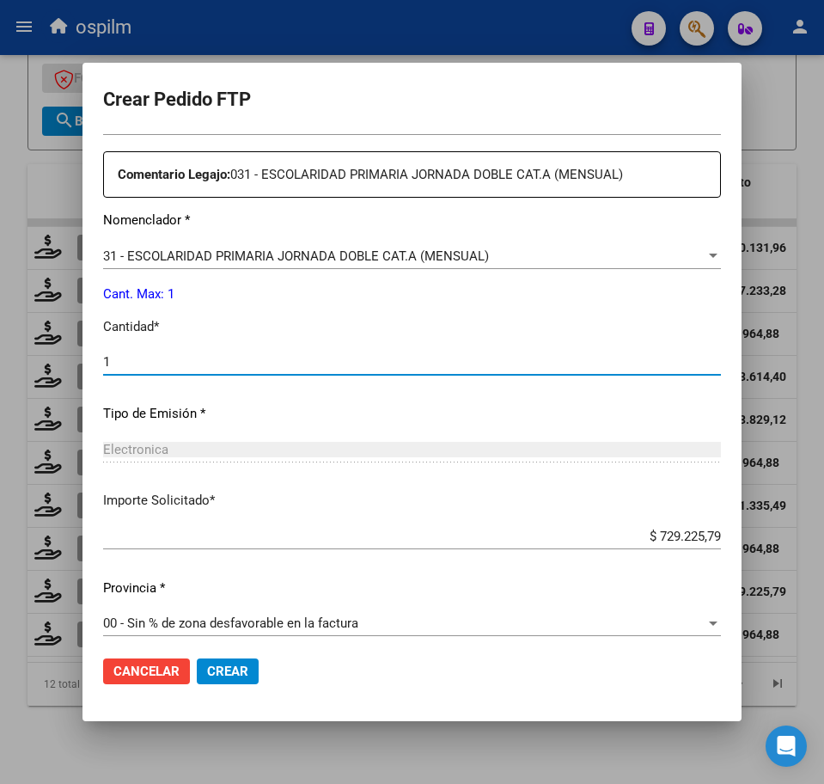
scroll to position [616, 0]
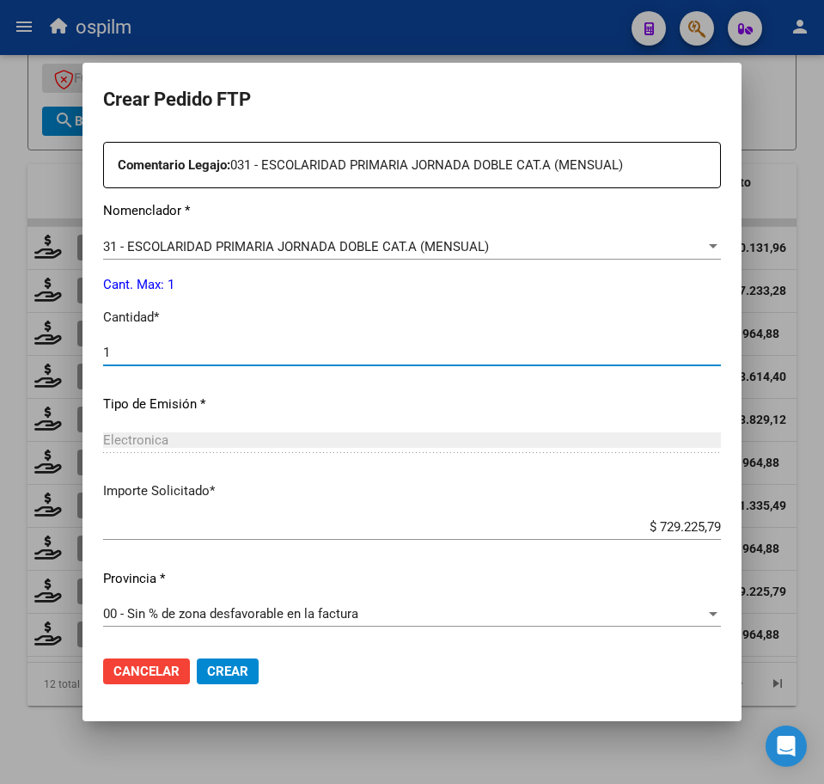
type input "1"
click at [236, 673] on span "Crear" at bounding box center [227, 671] width 41 height 15
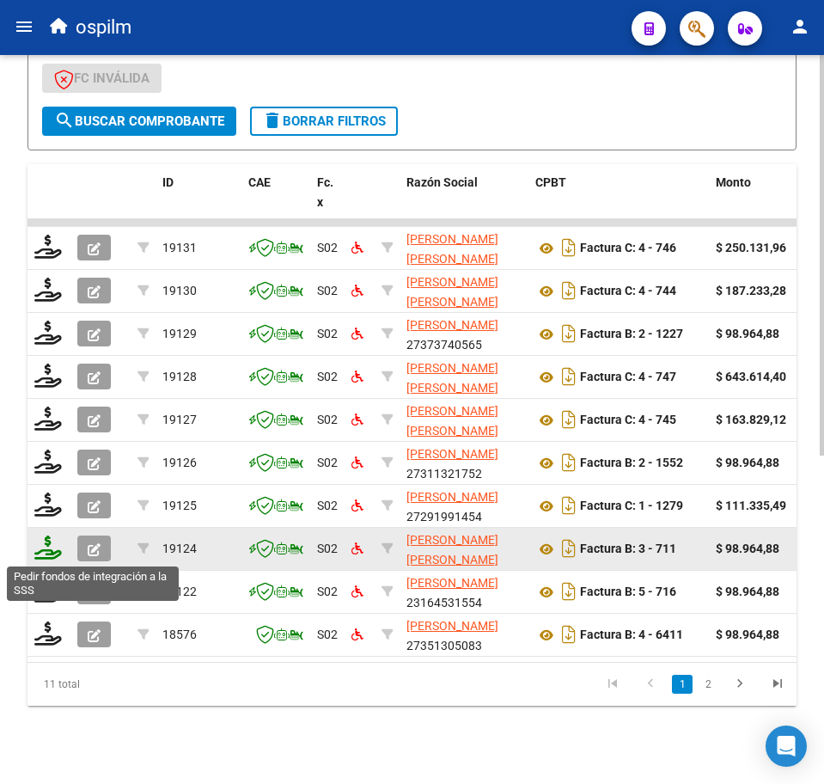
click at [39, 552] on icon at bounding box center [48, 548] width 28 height 24
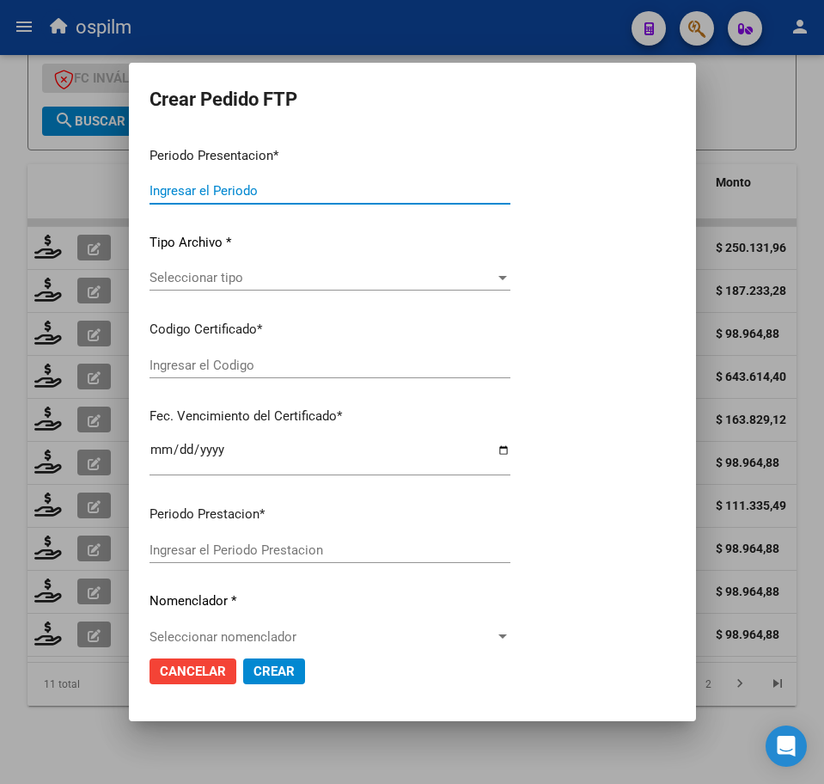
type input "202509"
type input "$ 98.964,88"
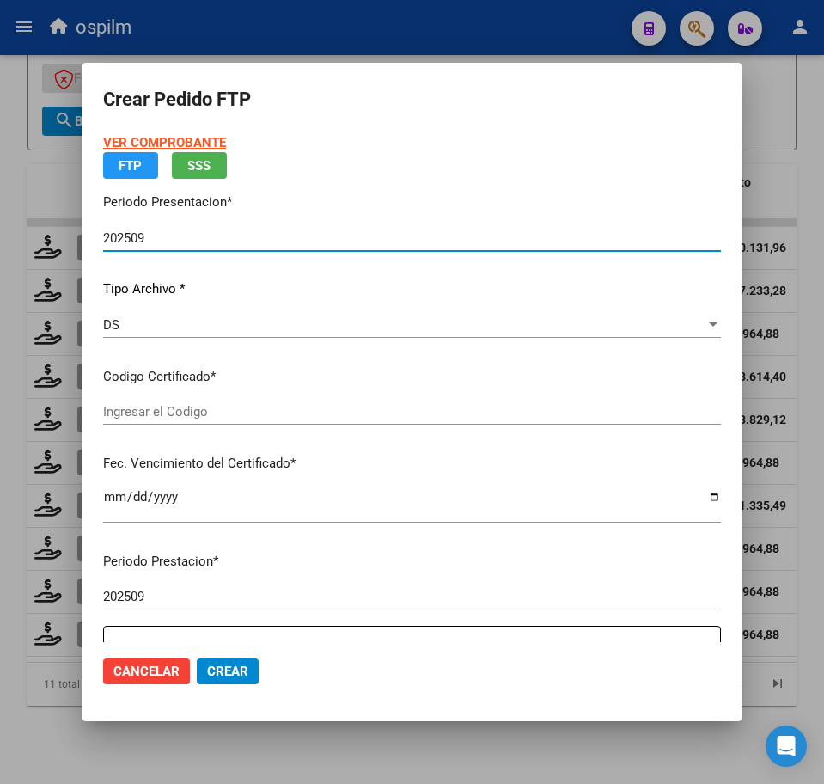
type input "ARG02000560748282021042920260429BS423"
type input "[DATE]"
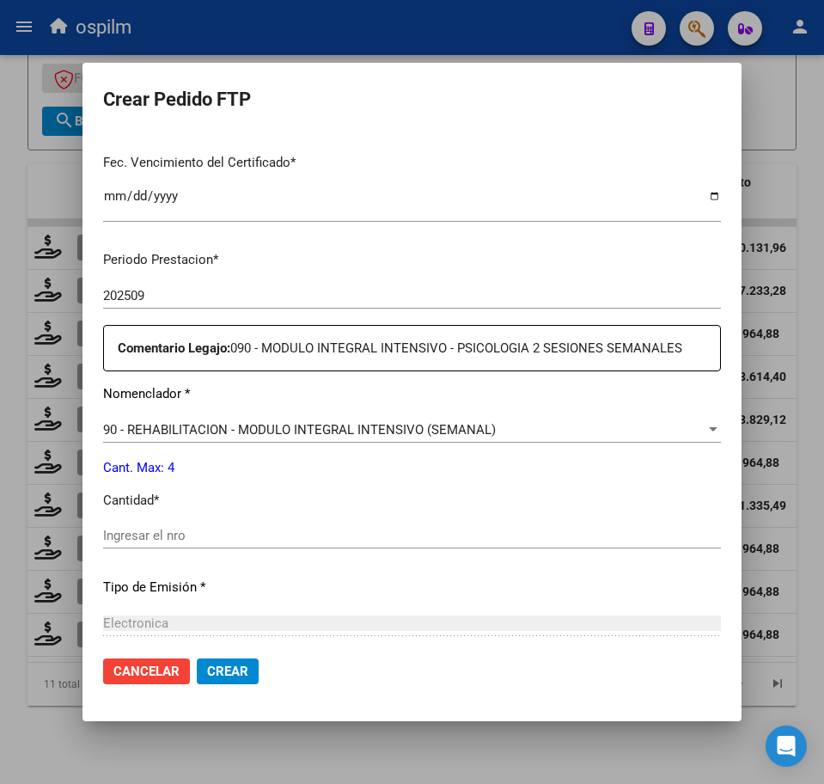
scroll to position [537, 0]
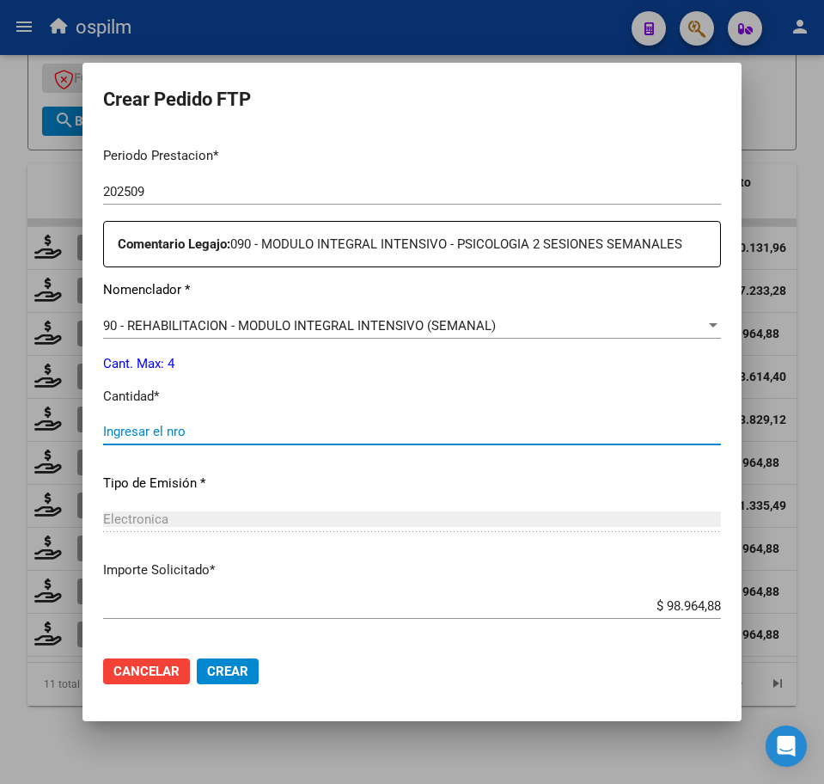
click at [185, 433] on input "Ingresar el nro" at bounding box center [412, 431] width 618 height 15
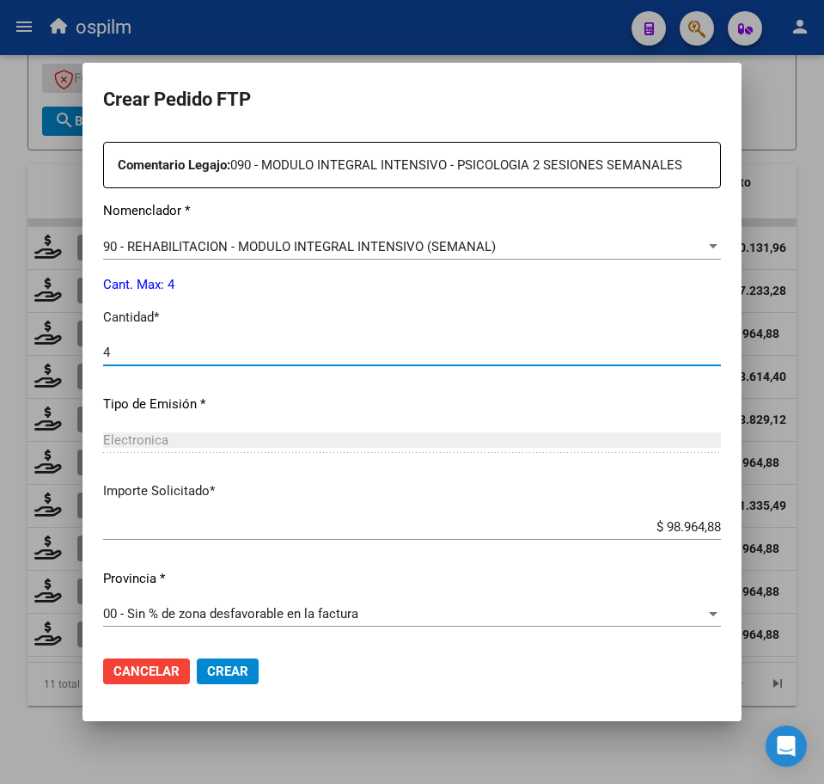
type input "4"
click at [220, 661] on button "Crear" at bounding box center [228, 671] width 62 height 26
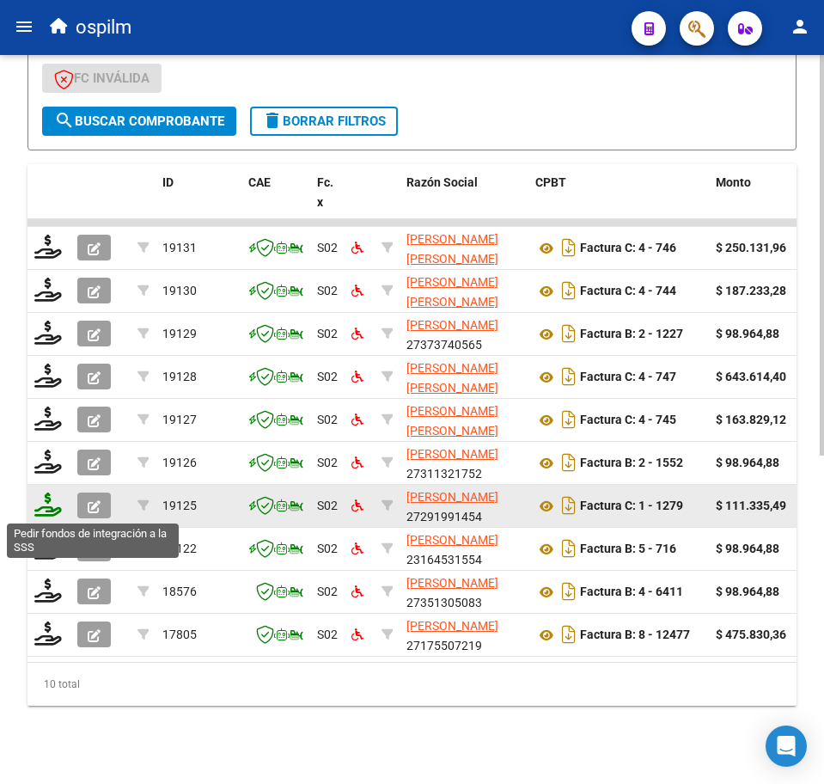
click at [43, 506] on icon at bounding box center [48, 505] width 28 height 24
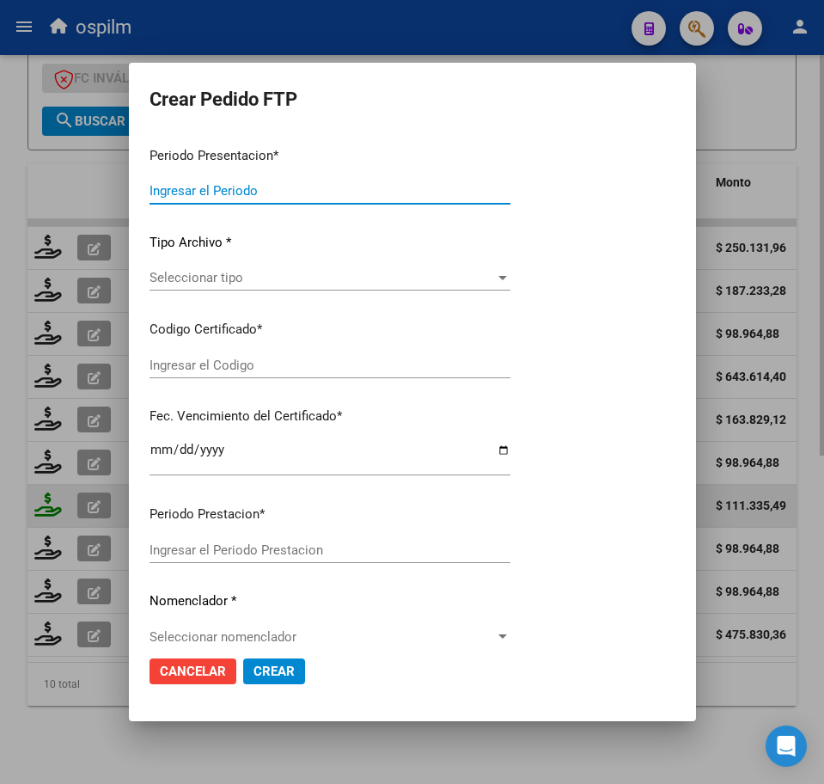
type input "202509"
type input "$ 111.335,49"
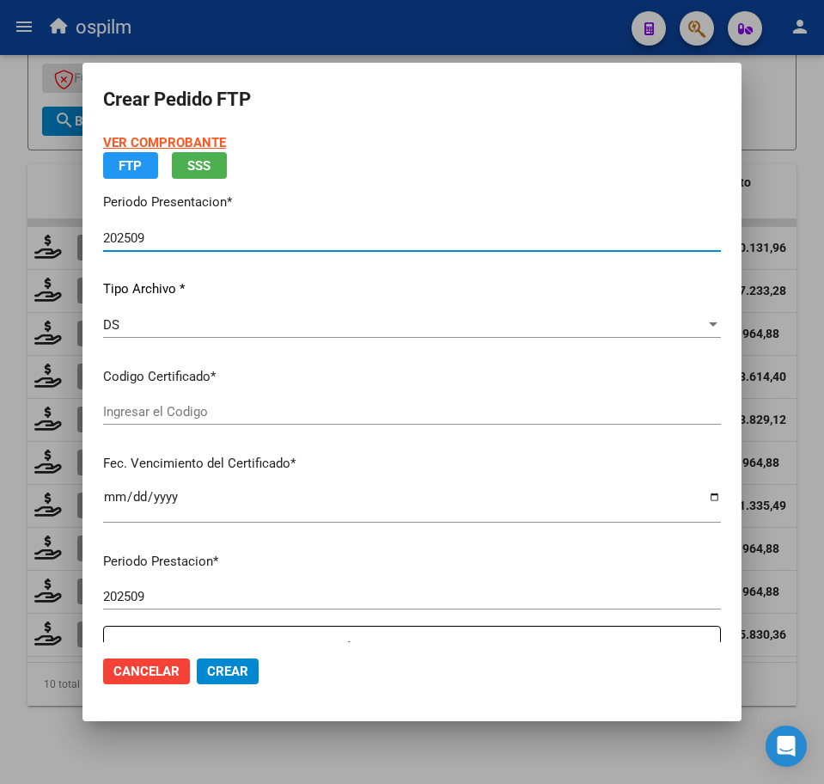
type input "ARG02000560748282021042920260429BS423"
type input "[DATE]"
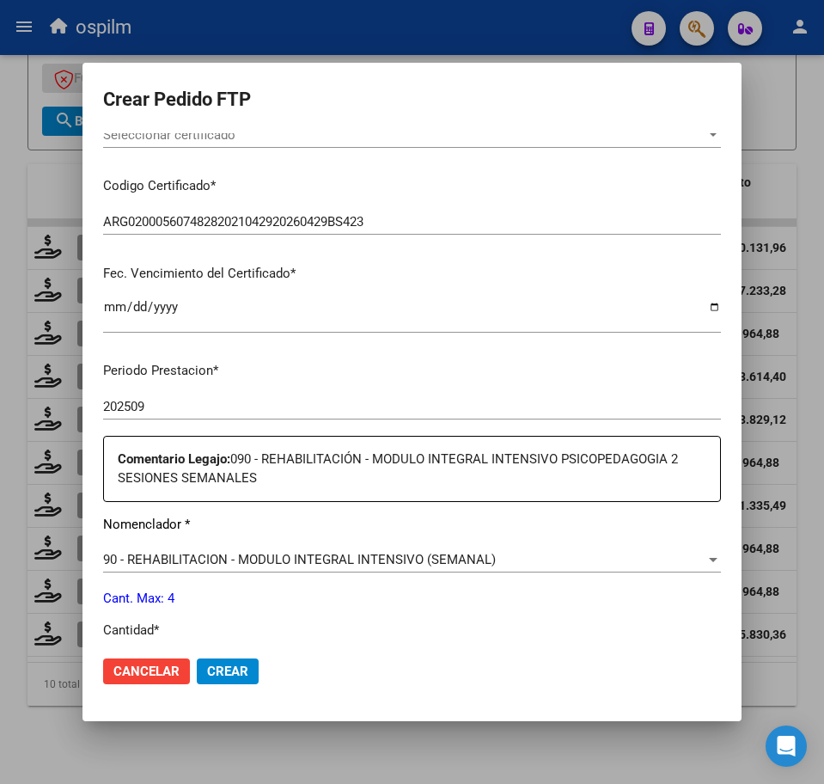
scroll to position [537, 0]
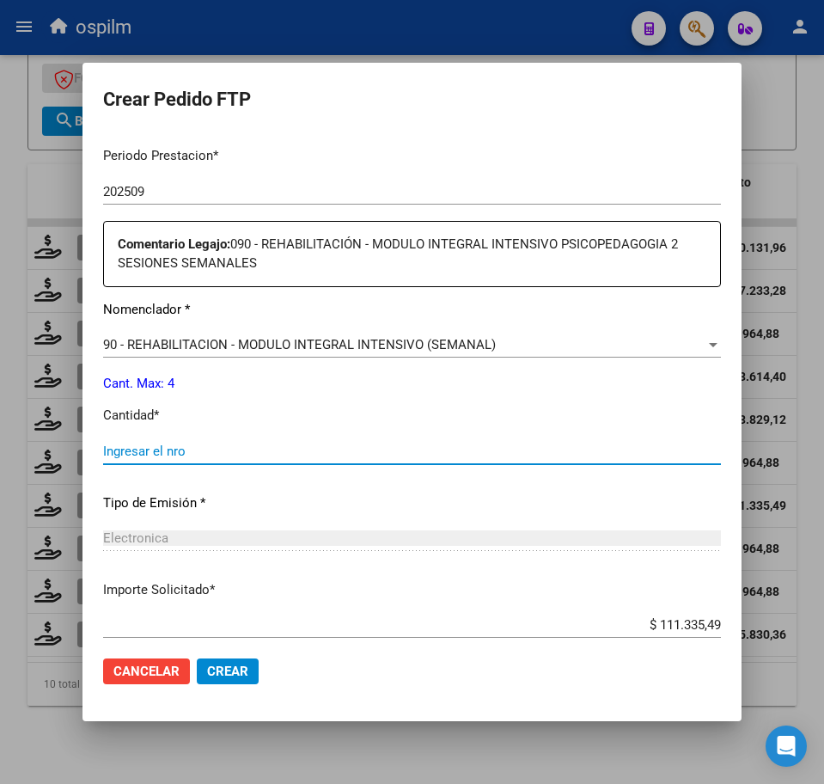
click at [206, 450] on input "Ingresar el nro" at bounding box center [412, 451] width 618 height 15
type input "4"
click at [244, 667] on span "Crear" at bounding box center [227, 671] width 41 height 15
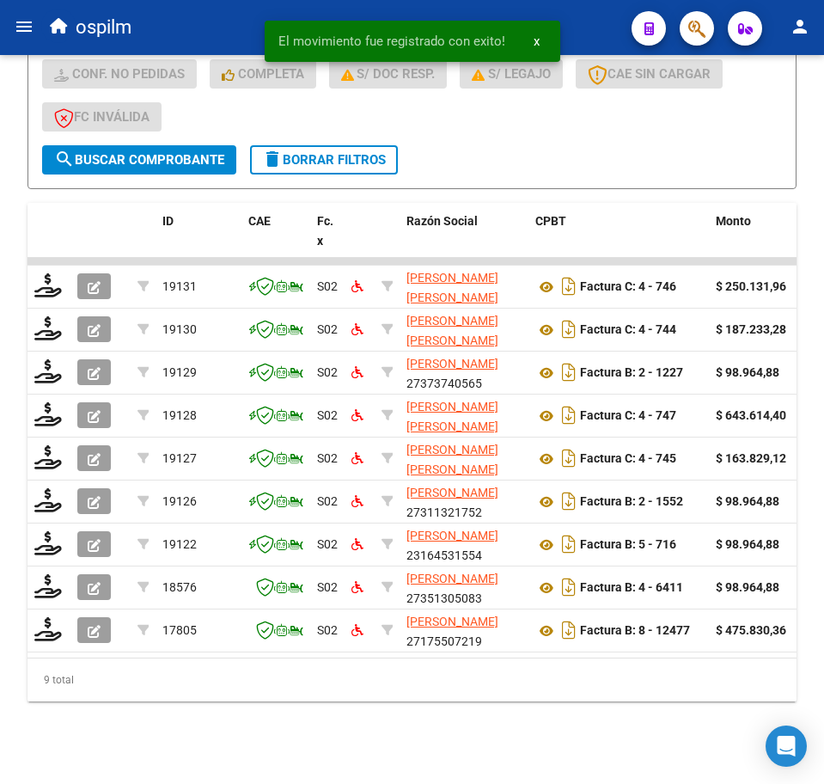
scroll to position [554, 0]
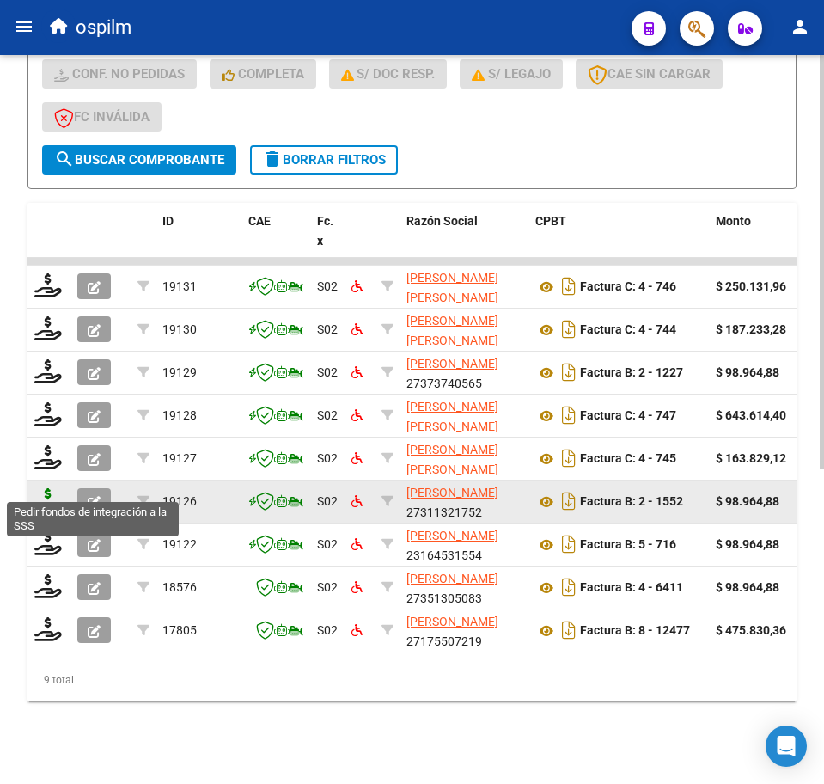
click at [58, 489] on icon at bounding box center [48, 500] width 28 height 24
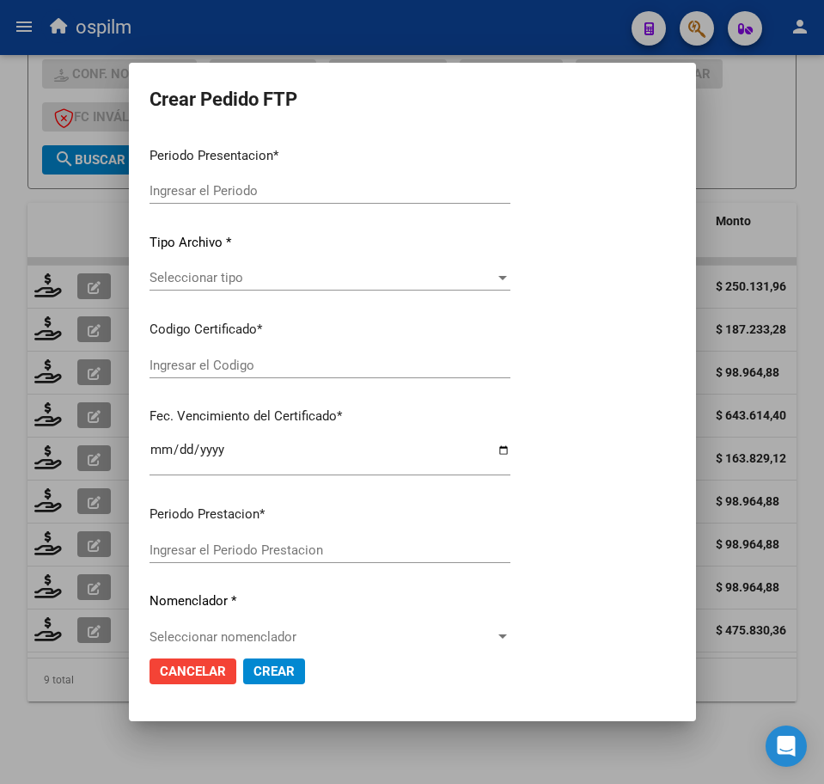
type input "202509"
type input "$ 98.964,88"
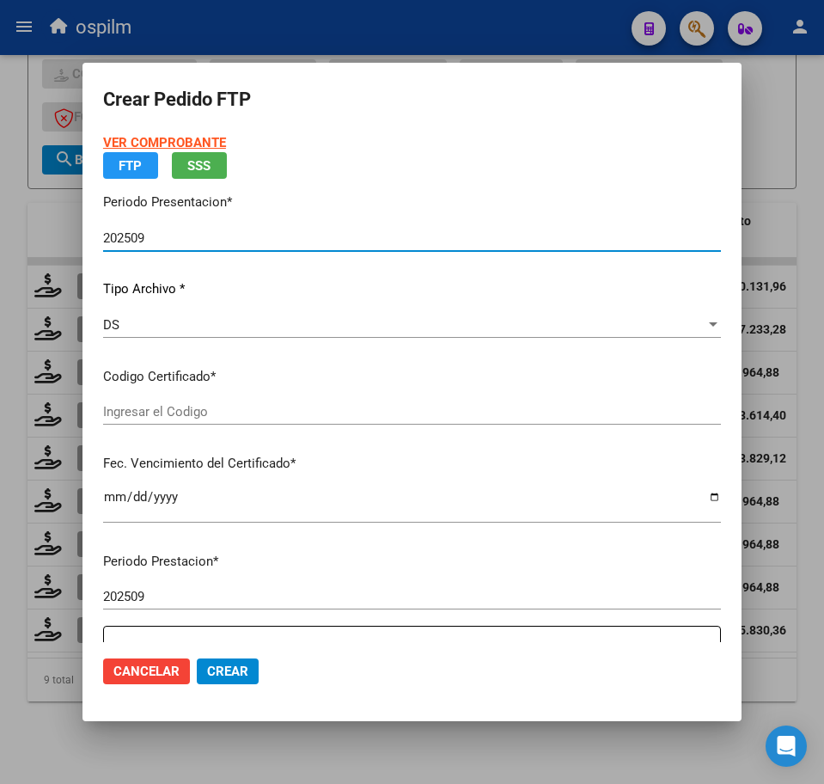
type input "ARG02000560748282021042920260429BS423"
type input "[DATE]"
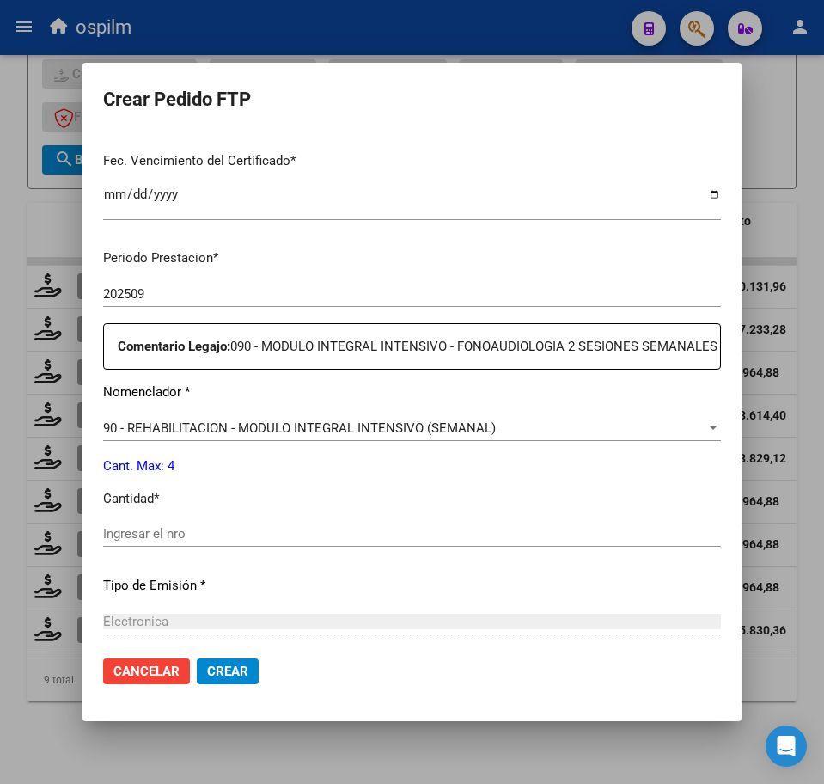
scroll to position [537, 0]
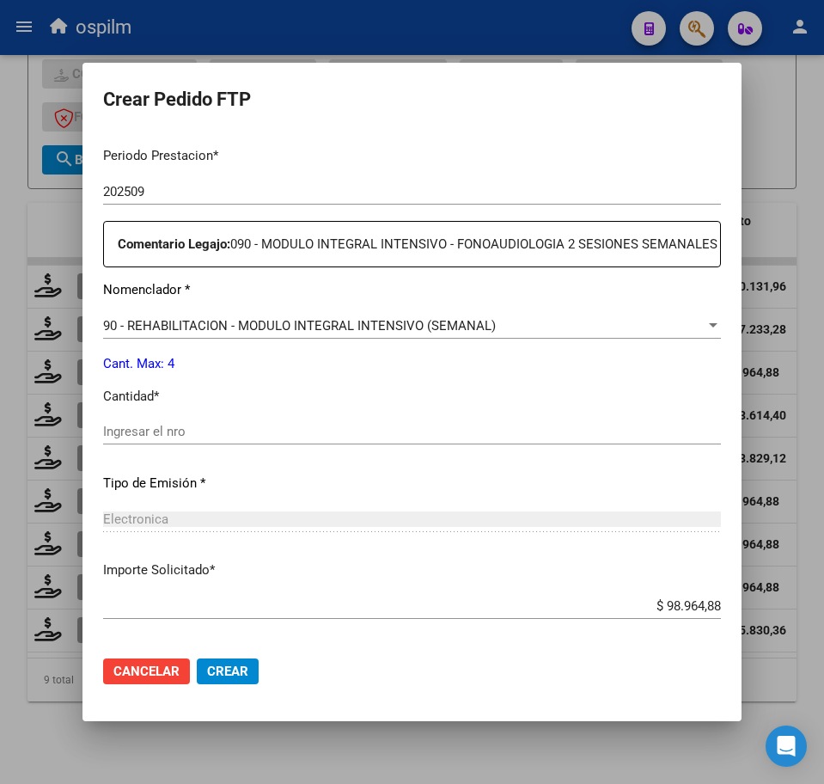
click at [236, 444] on div "Ingresar el nro" at bounding box center [412, 432] width 618 height 26
click at [229, 439] on input "Ingresar el nro" at bounding box center [412, 431] width 618 height 15
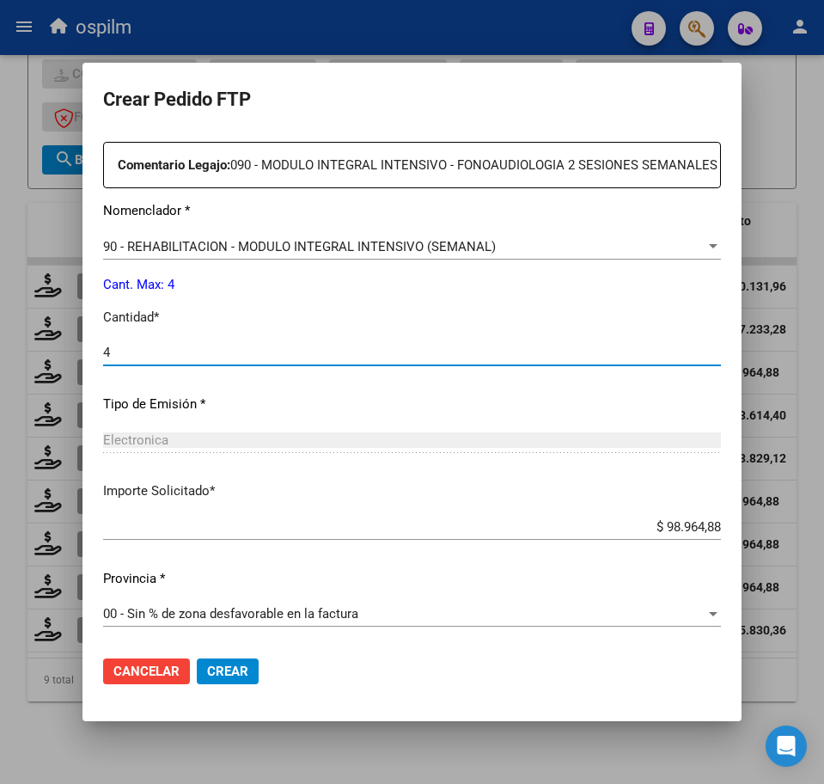
scroll to position [636, 0]
type input "4"
click at [218, 667] on span "Crear" at bounding box center [227, 671] width 41 height 15
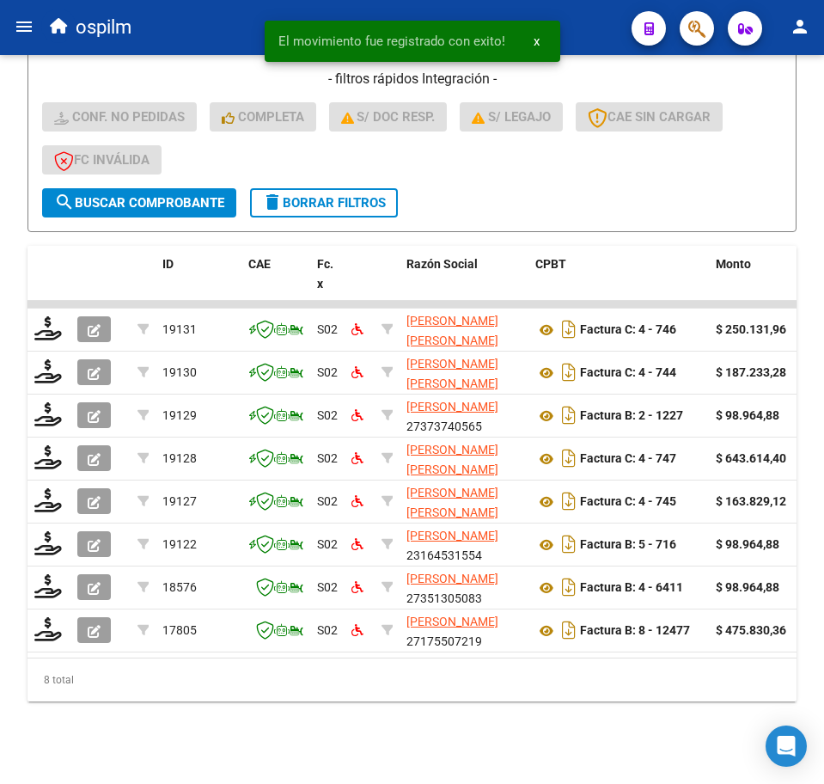
scroll to position [511, 0]
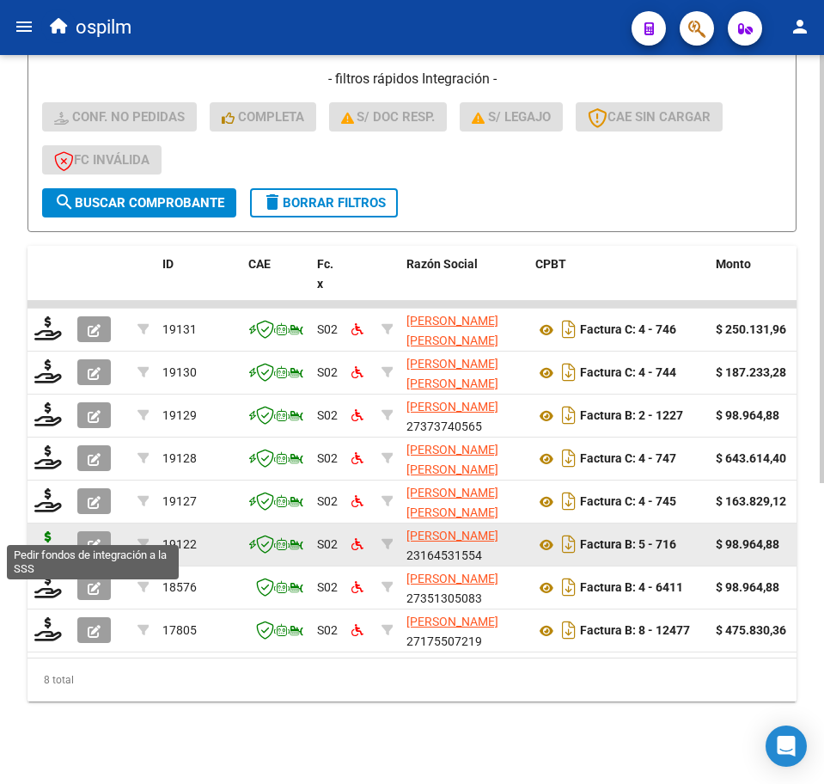
click at [52, 533] on icon at bounding box center [48, 543] width 28 height 24
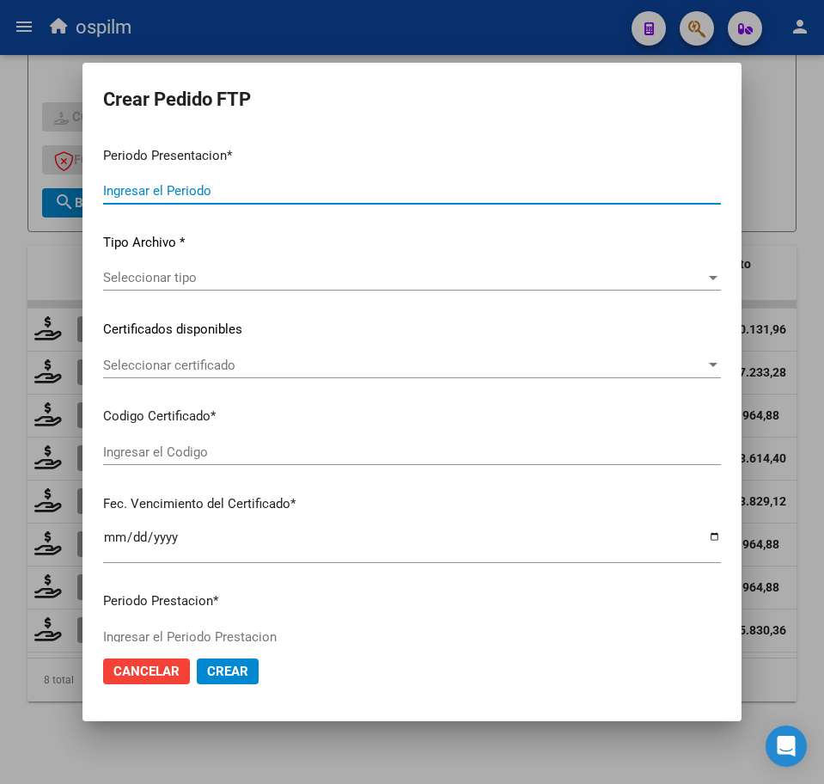
type input "202509"
type input "$ 98.964,88"
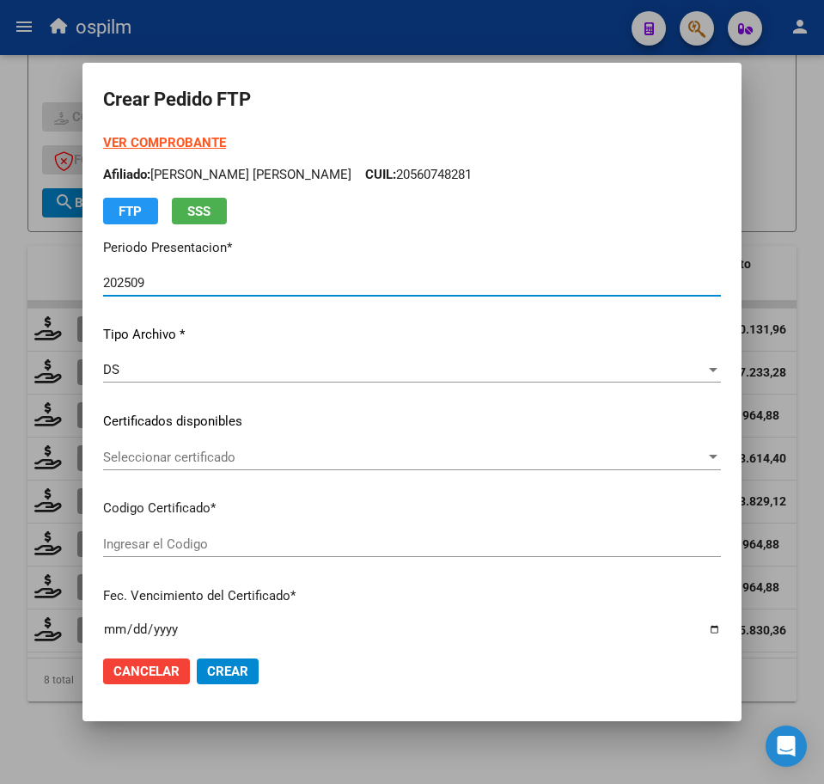
type input "ARG02000560748282021042920260429BS423"
type input "[DATE]"
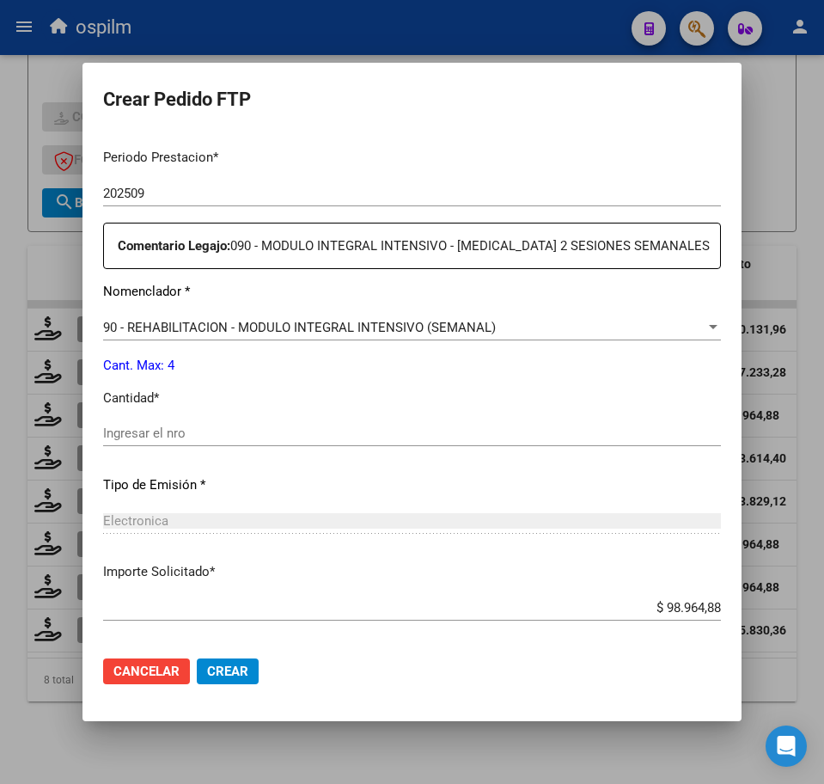
scroll to position [537, 0]
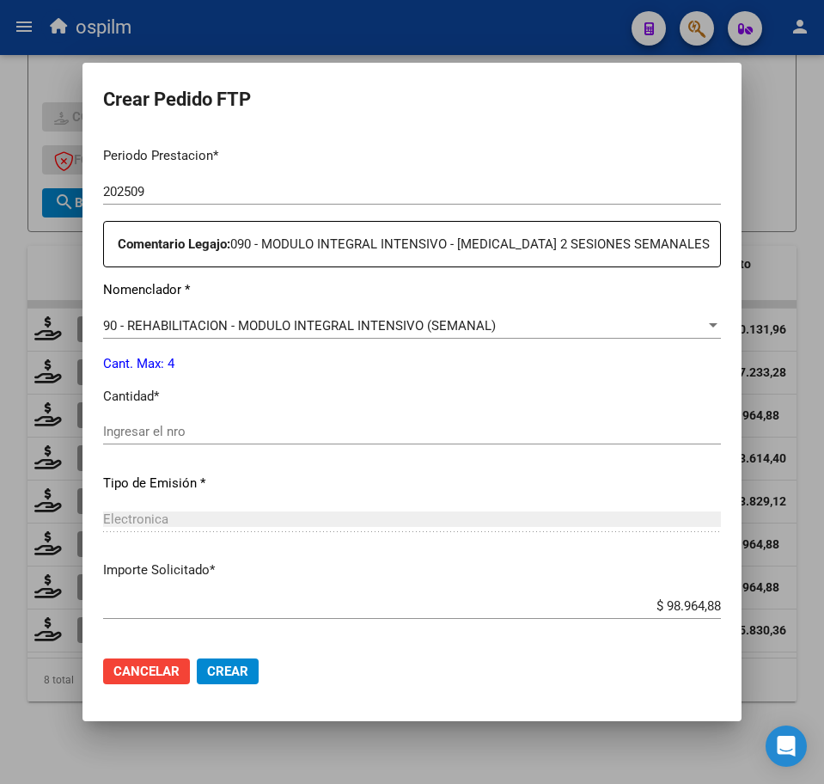
click at [216, 444] on div "Ingresar el nro" at bounding box center [412, 432] width 618 height 26
type input "4"
click at [216, 670] on span "Crear" at bounding box center [227, 671] width 41 height 15
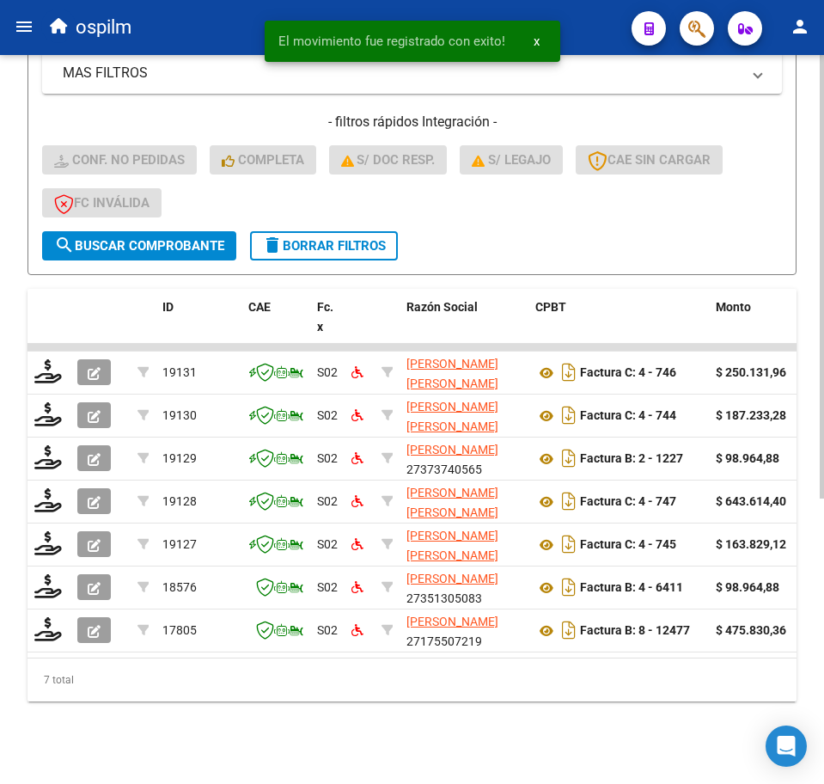
scroll to position [469, 0]
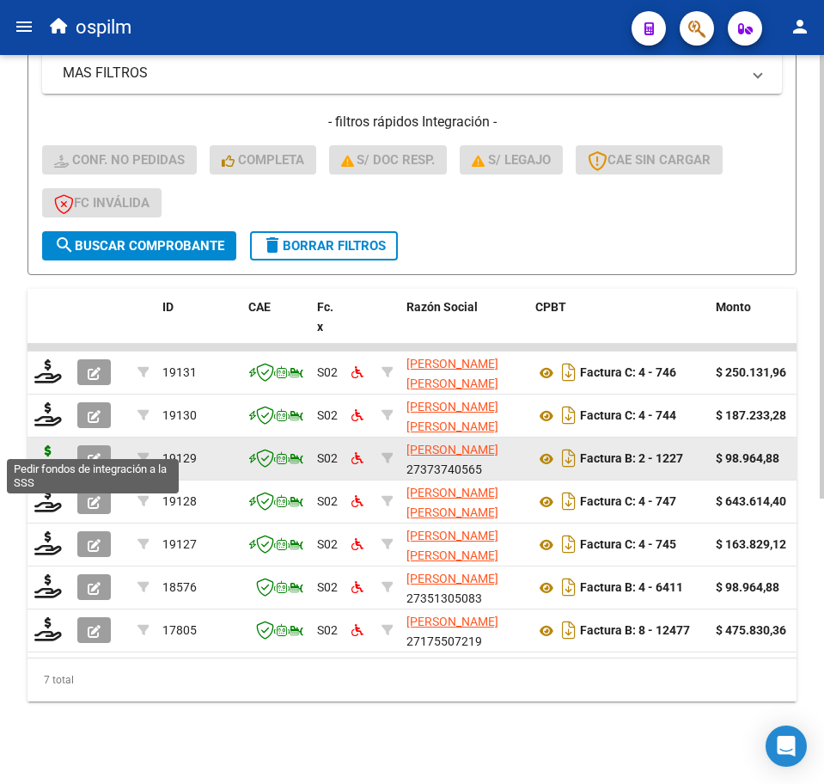
click at [40, 445] on icon at bounding box center [48, 457] width 28 height 24
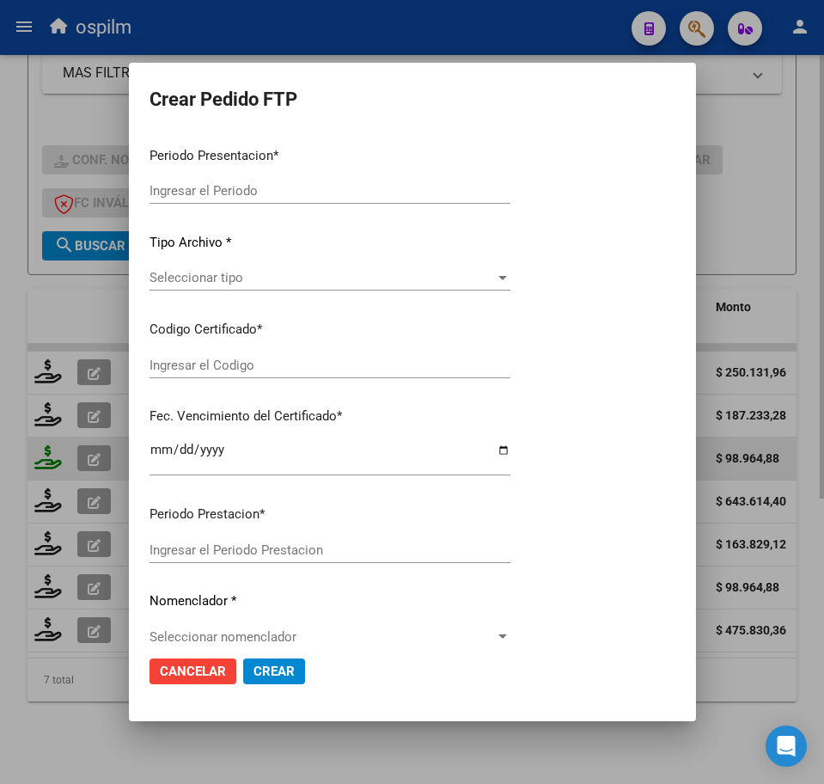
type input "202509"
type input "$ 98.964,88"
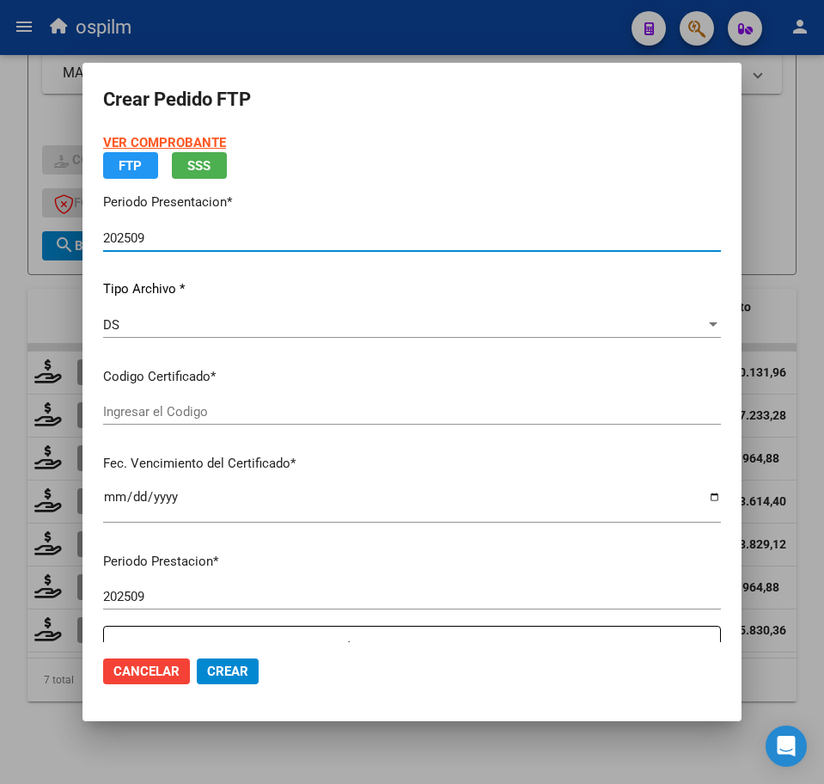
type input "ARG02000560748282021042920260429BS423"
type input "[DATE]"
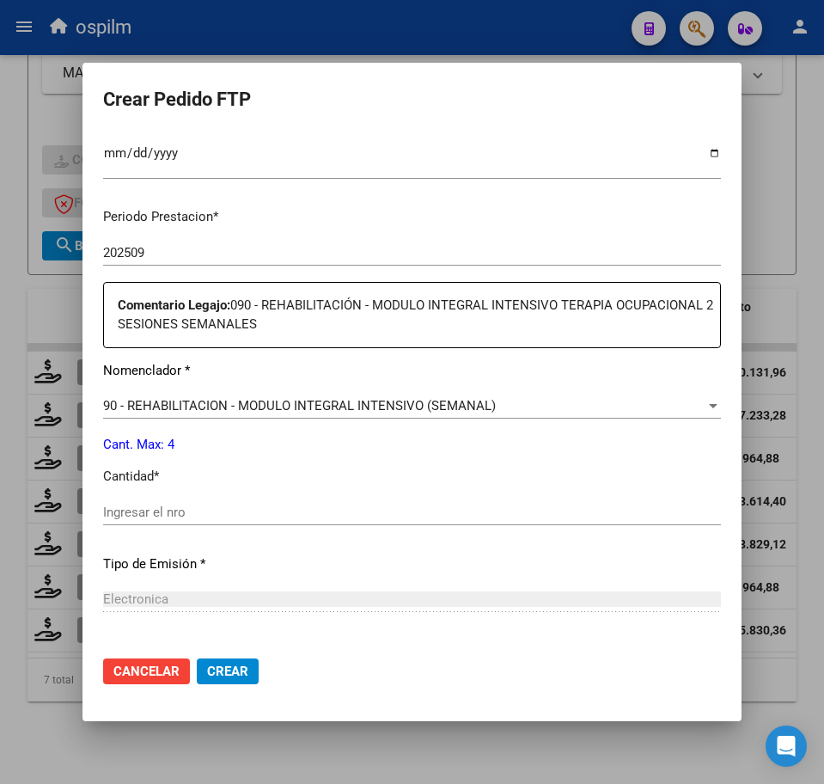
scroll to position [537, 0]
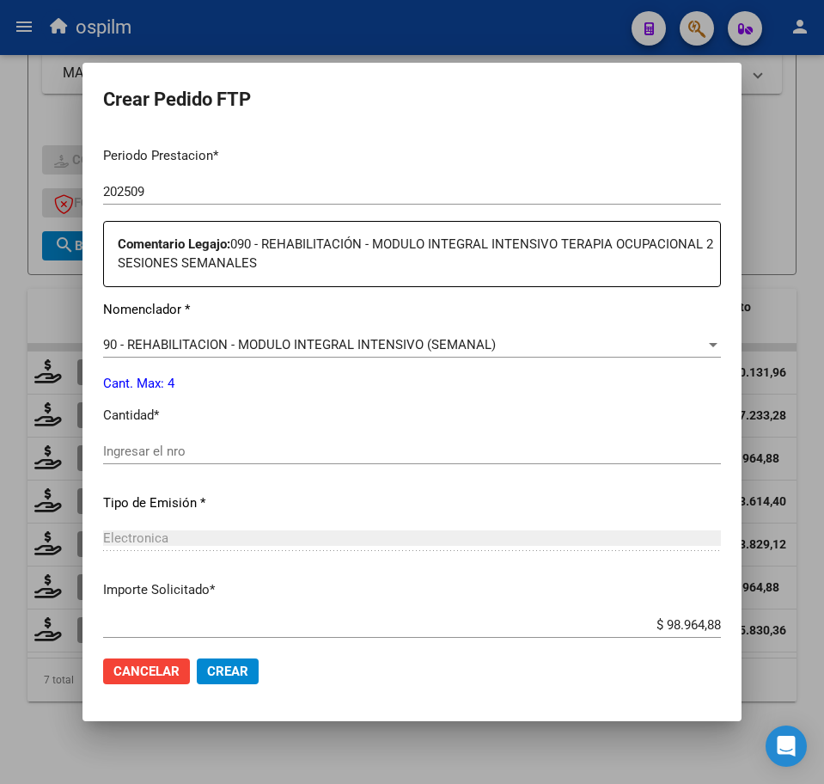
click at [181, 450] on input "Ingresar el nro" at bounding box center [412, 451] width 618 height 15
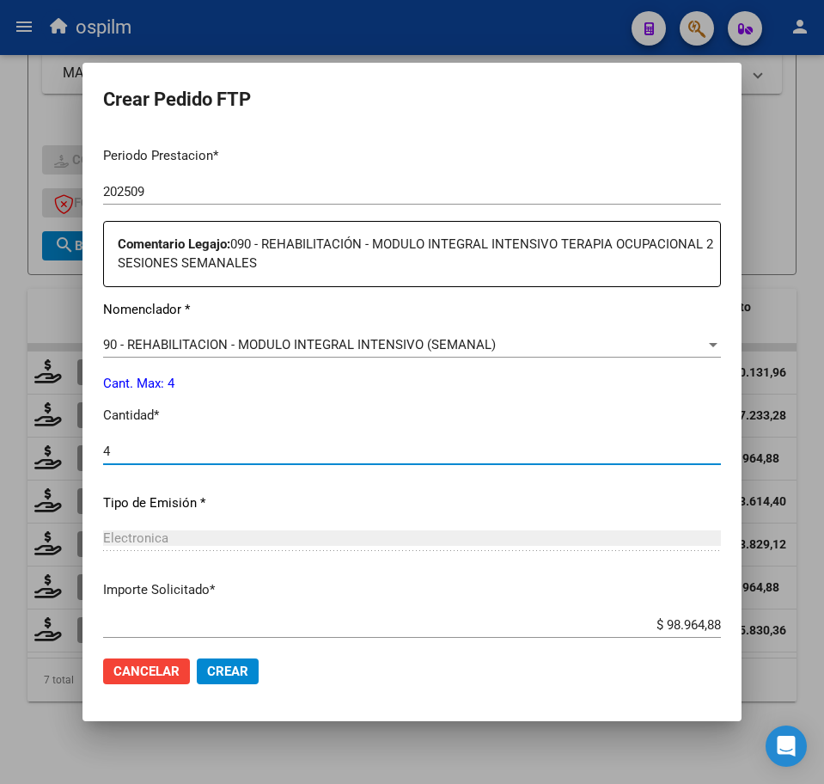
type input "4"
click at [218, 665] on span "Crear" at bounding box center [227, 671] width 41 height 15
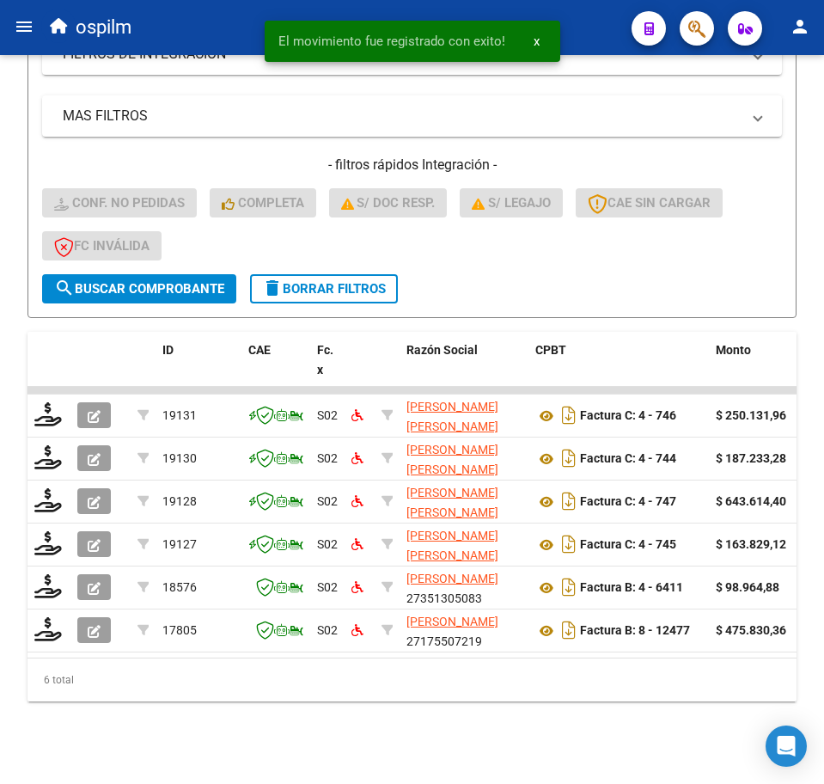
scroll to position [426, 0]
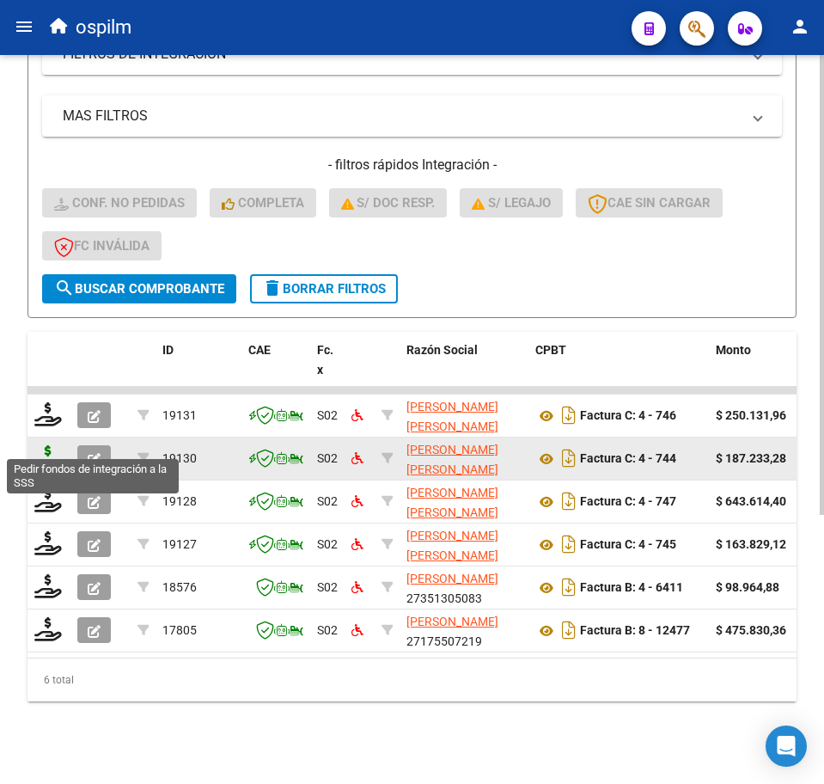
click at [50, 450] on icon at bounding box center [48, 457] width 28 height 24
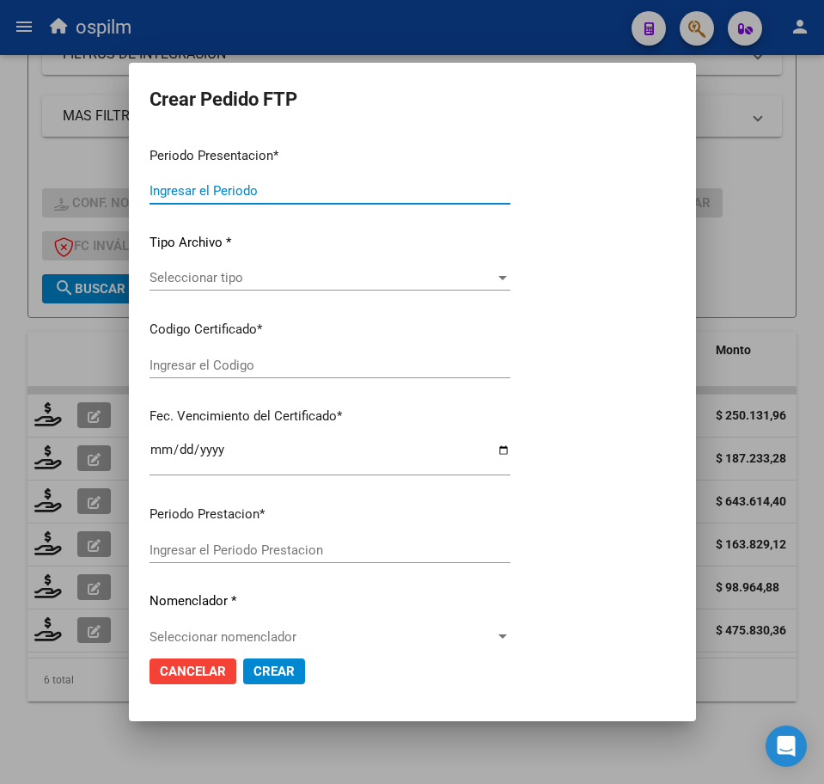
type input "202509"
type input "$ 187.233,28"
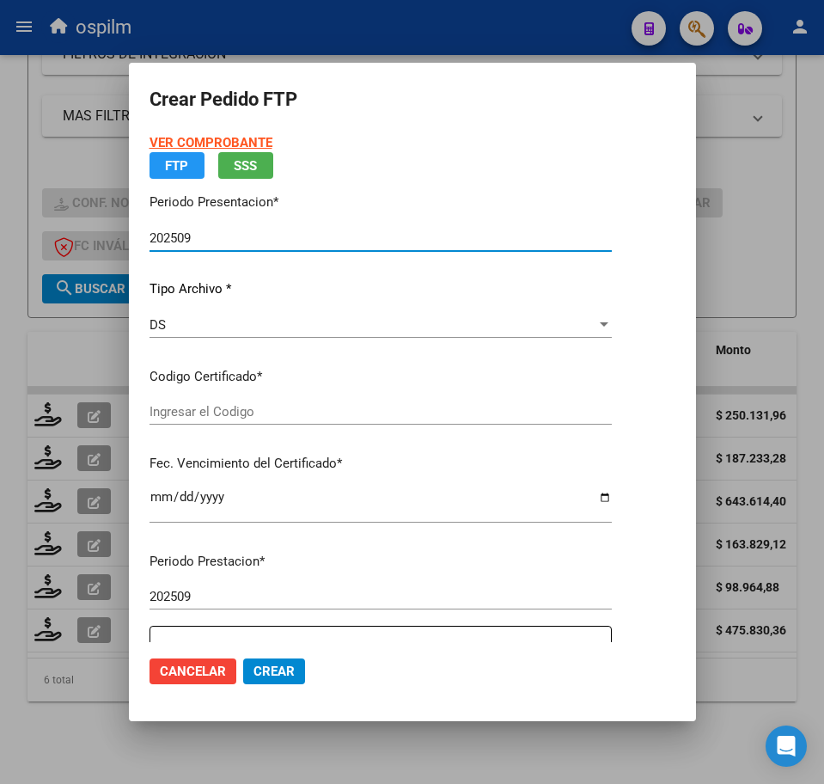
type input "ARG02000560748282021042920260429BS423"
type input "[DATE]"
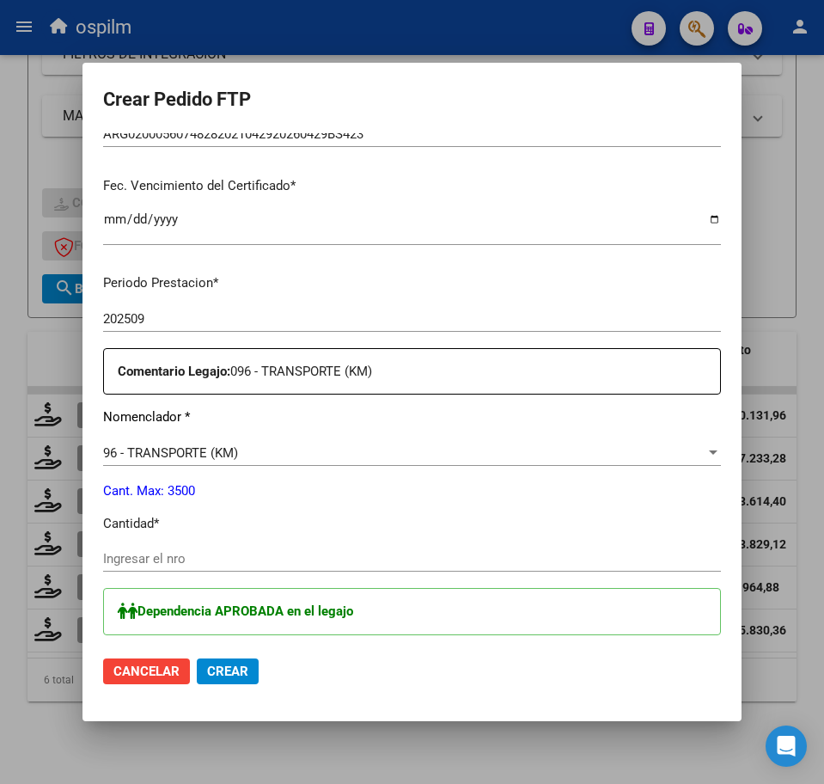
scroll to position [537, 0]
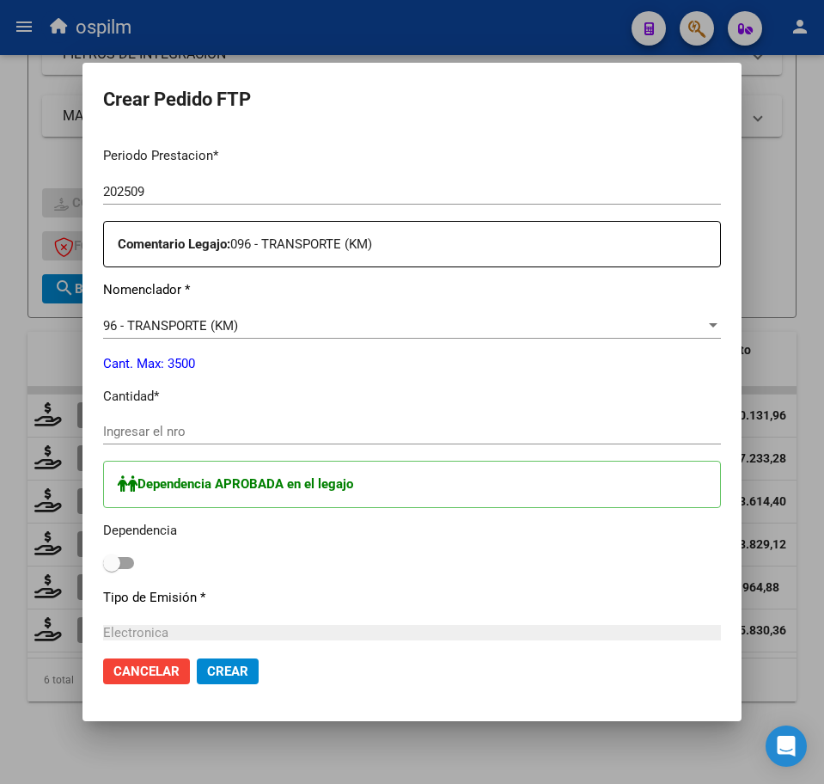
drag, startPoint x: 597, startPoint y: 406, endPoint x: 567, endPoint y: 404, distance: 31.0
click at [597, 406] on p "Cantidad *" at bounding box center [412, 397] width 618 height 20
click at [286, 428] on input "Ingresar el nro" at bounding box center [412, 431] width 618 height 15
type input "256"
click at [125, 555] on label at bounding box center [118, 563] width 31 height 21
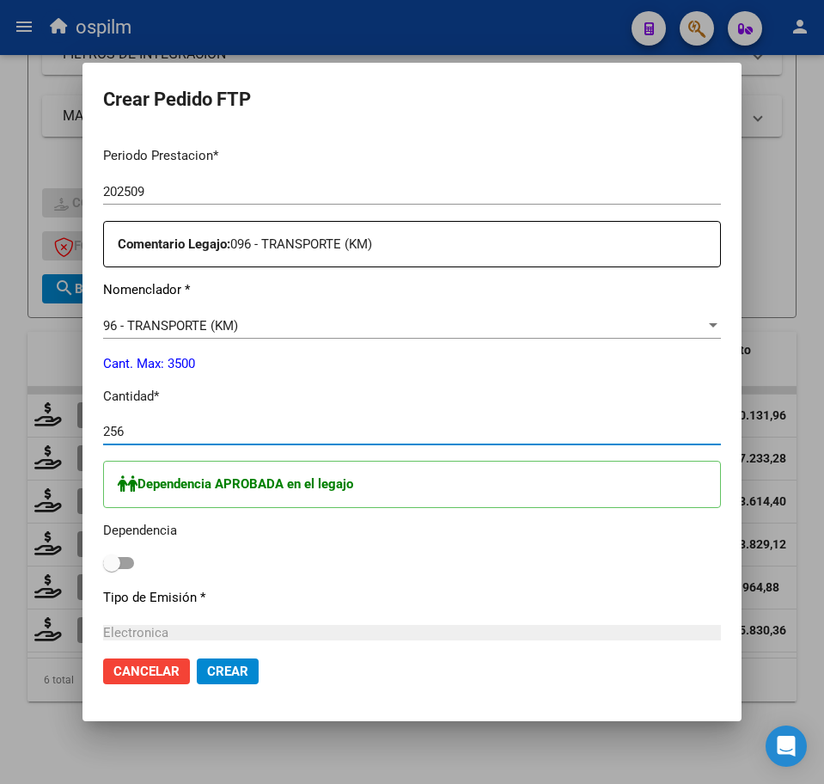
click at [112, 569] on input "checkbox" at bounding box center [111, 569] width 1 height 1
checkbox input "true"
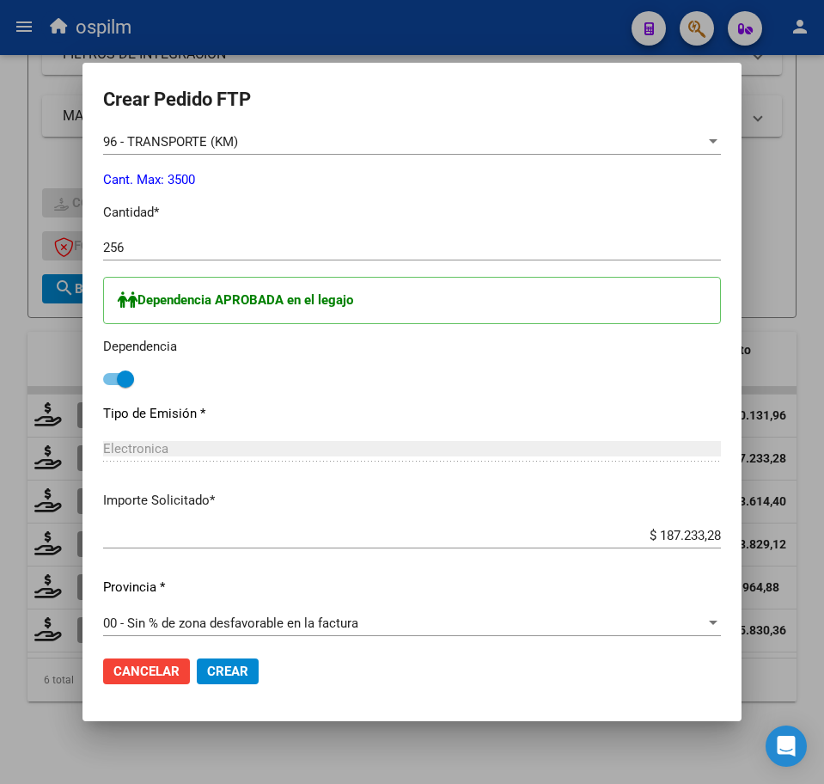
scroll to position [904, 0]
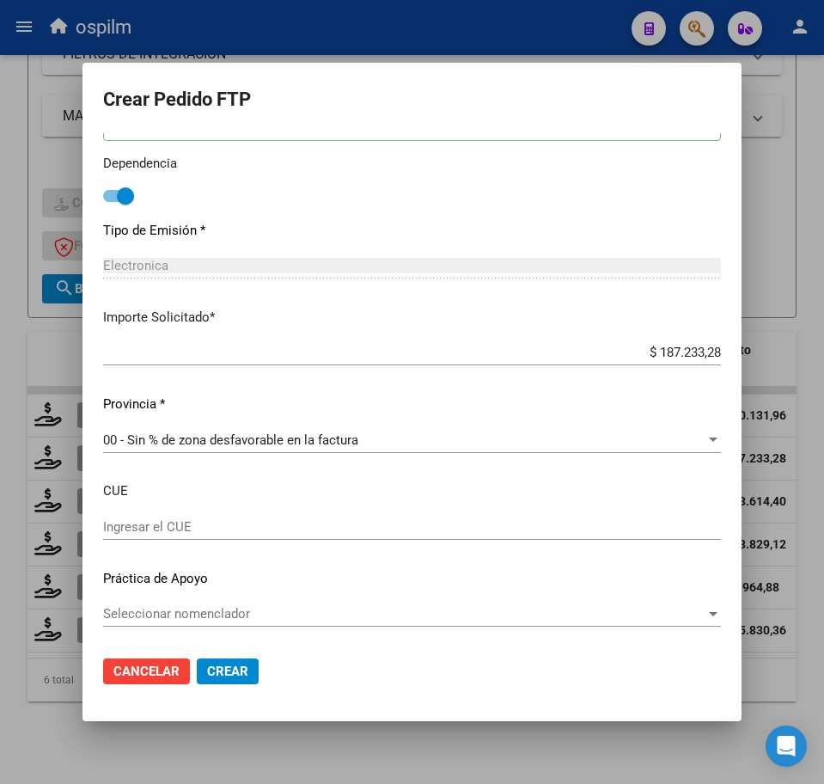
click at [221, 674] on span "Crear" at bounding box center [227, 671] width 41 height 15
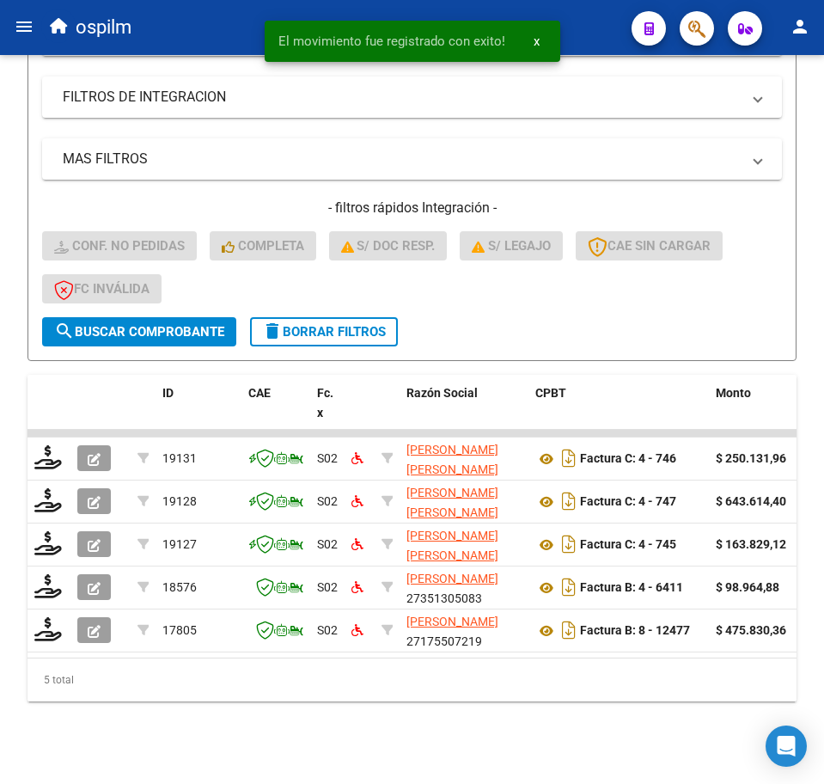
scroll to position [383, 0]
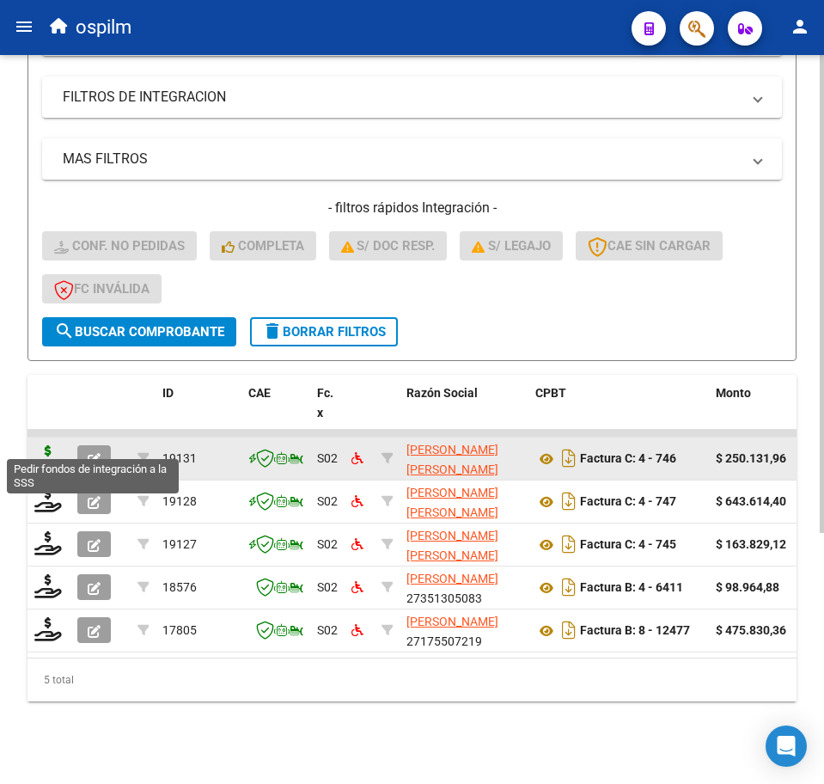
click at [42, 445] on icon at bounding box center [48, 457] width 28 height 24
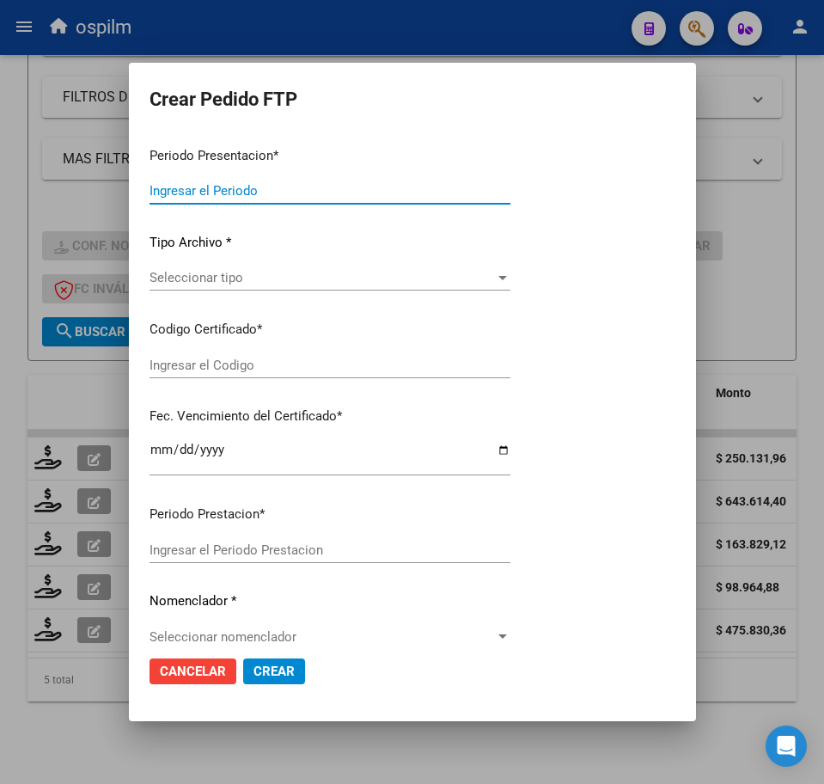
type input "202509"
type input "$ 250.131,96"
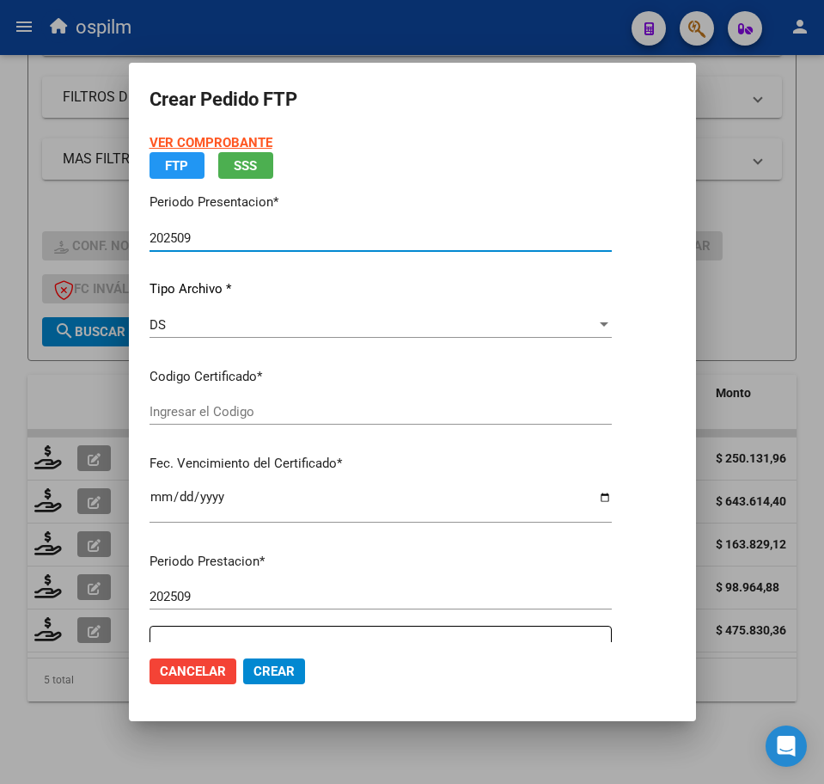
type input "ARG02000560748282021042920260429BS423"
type input "[DATE]"
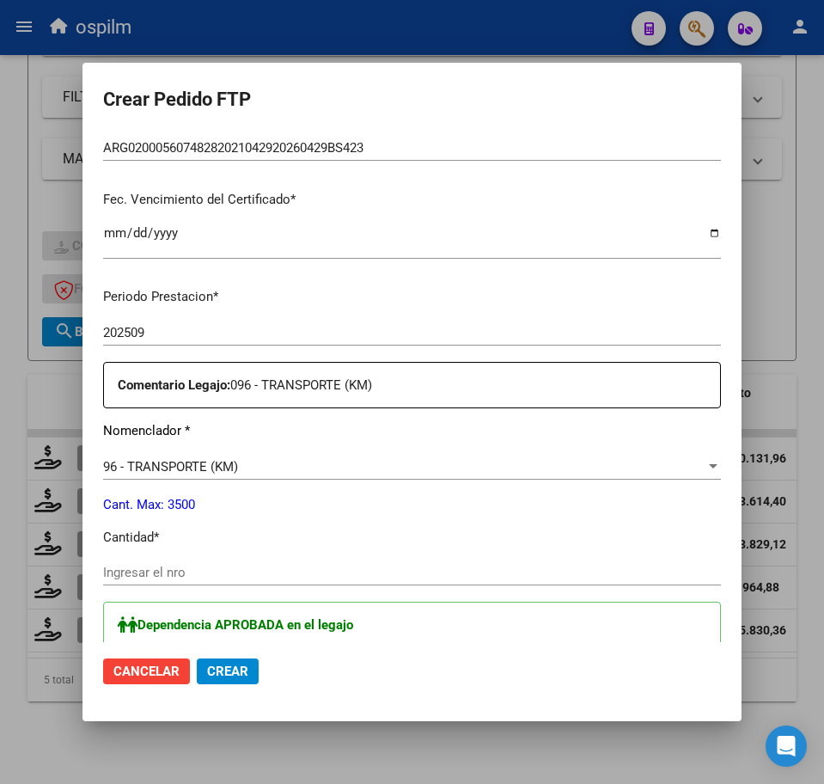
scroll to position [430, 0]
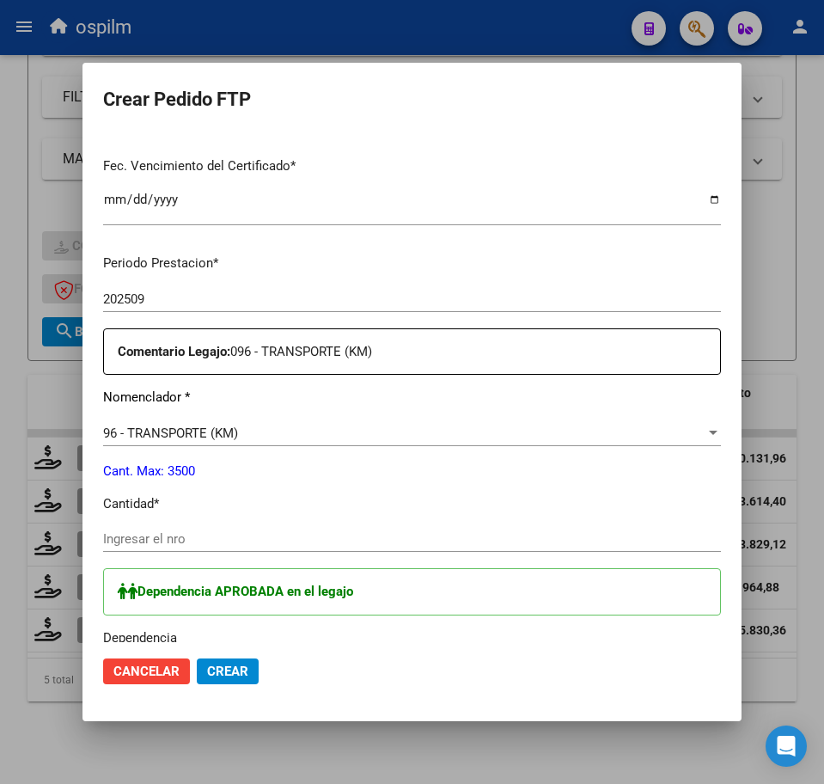
click at [190, 533] on input "Ingresar el nro" at bounding box center [412, 538] width 618 height 15
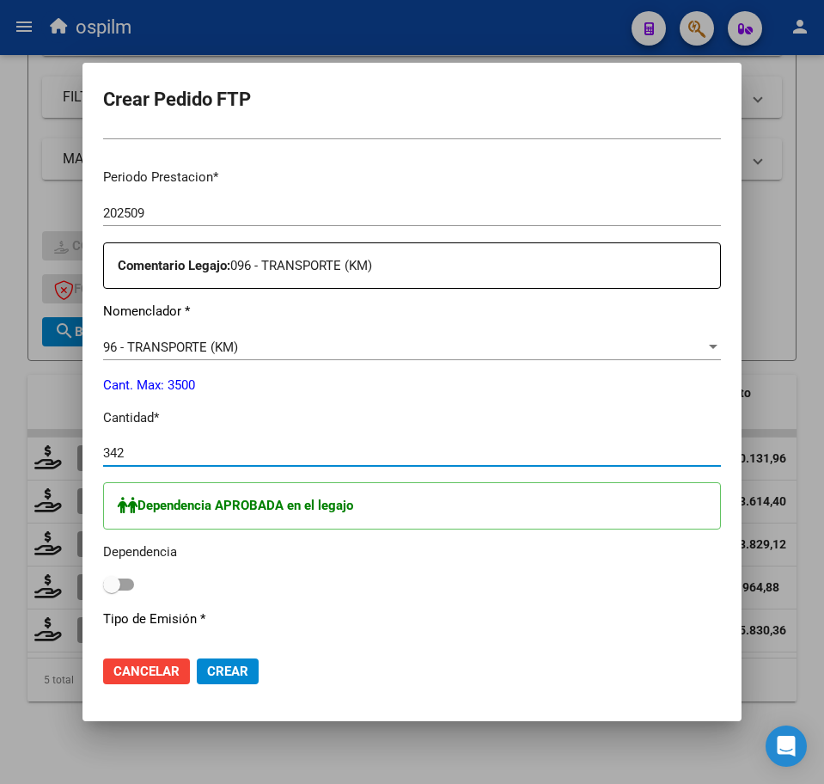
scroll to position [645, 0]
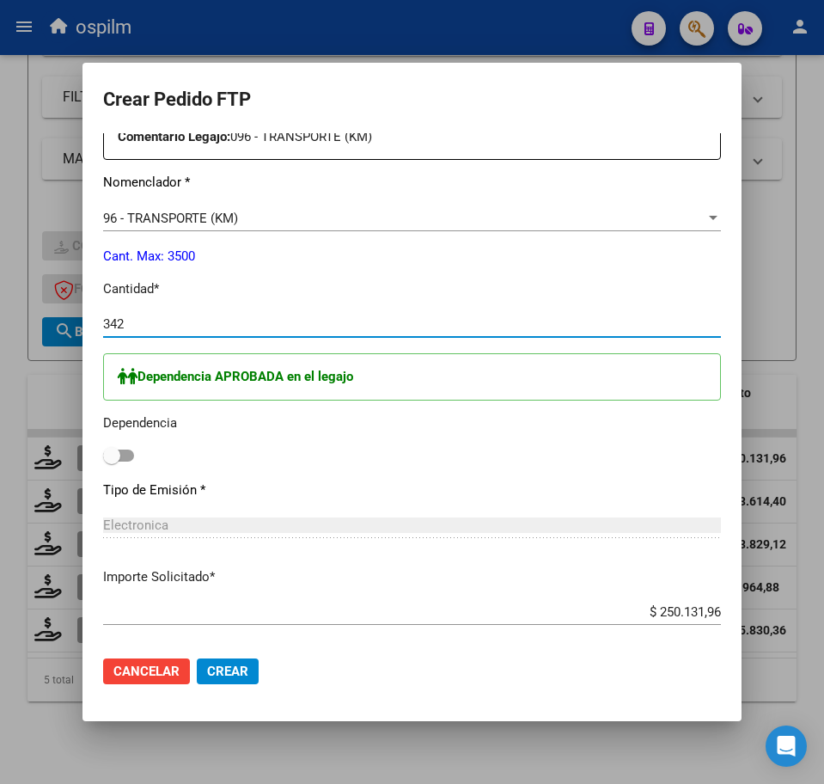
type input "342"
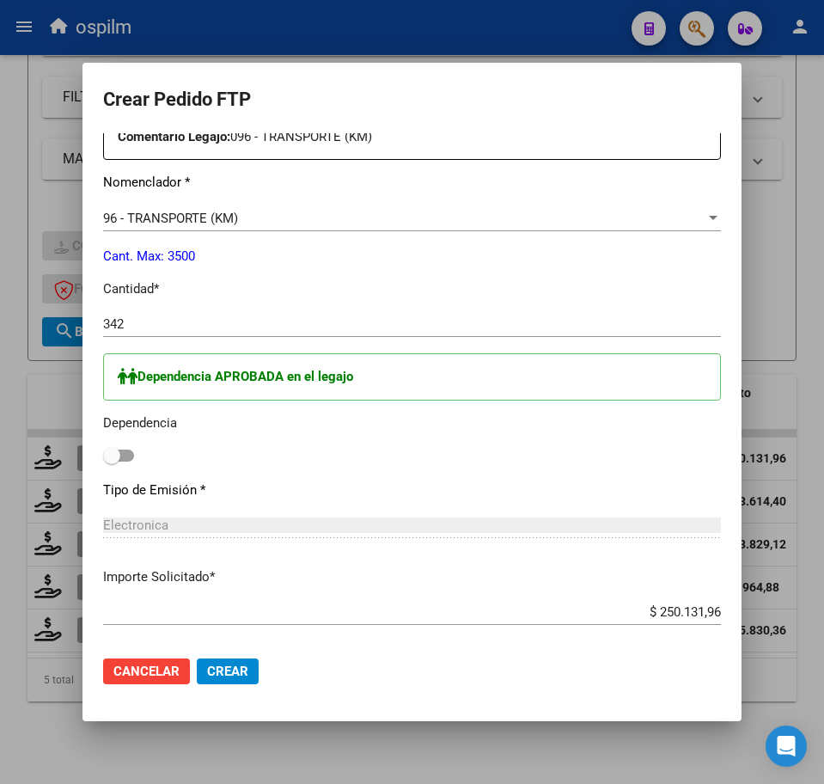
click at [693, 270] on div "Periodo Prestacion * 202509 Ingresar el Periodo Prestacion Comentario Legajo: 0…" at bounding box center [412, 464] width 618 height 877
click at [128, 458] on span at bounding box center [118, 456] width 31 height 12
click at [112, 462] on input "checkbox" at bounding box center [111, 462] width 1 height 1
checkbox input "true"
click at [241, 675] on span "Crear" at bounding box center [227, 671] width 41 height 15
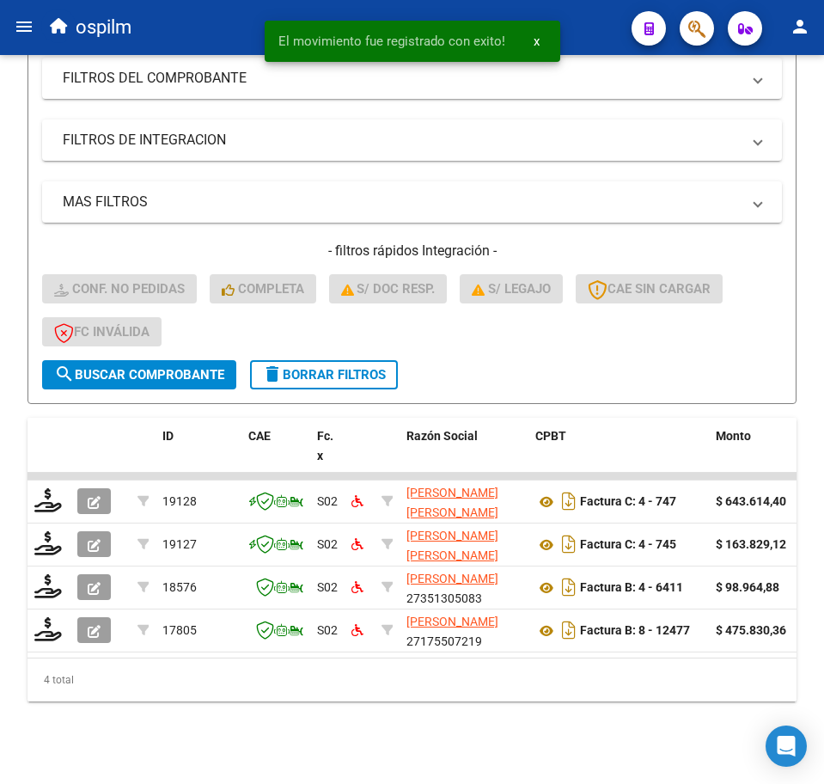
scroll to position [340, 0]
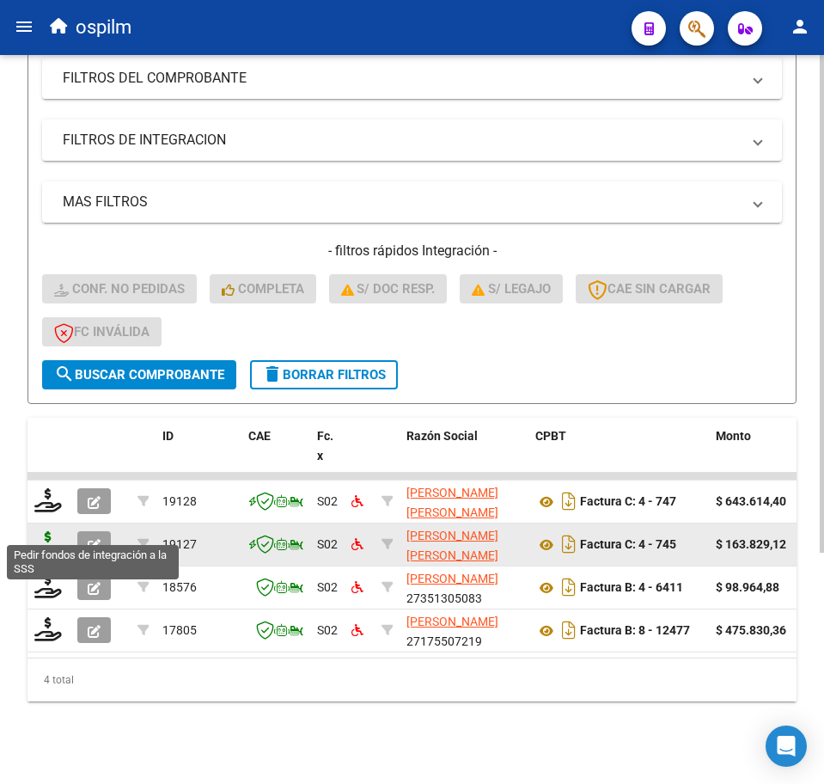
click at [43, 531] on icon at bounding box center [48, 543] width 28 height 24
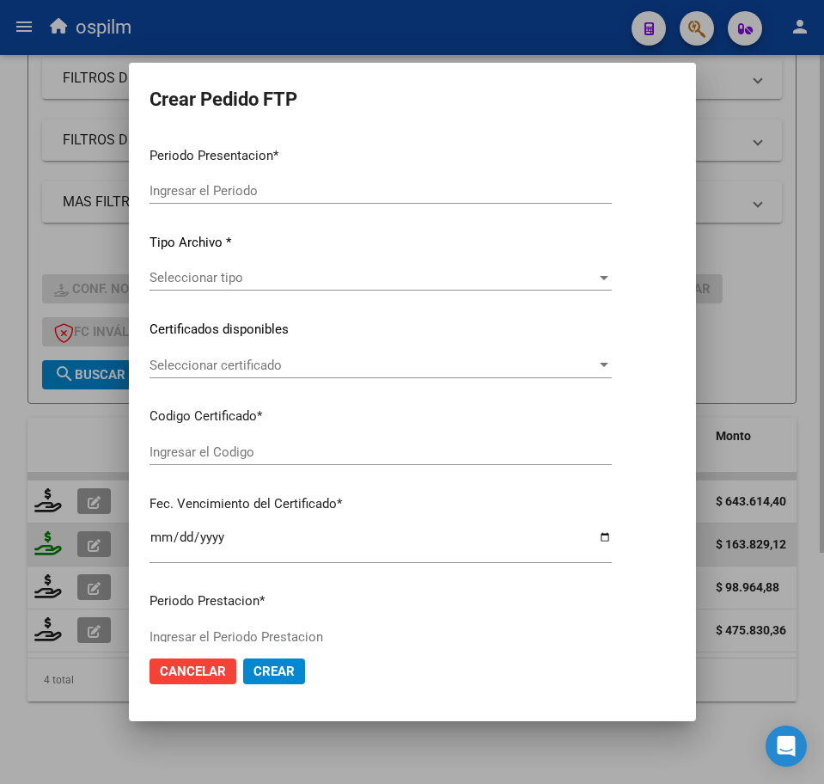
type input "202509"
type input "$ 163.829,12"
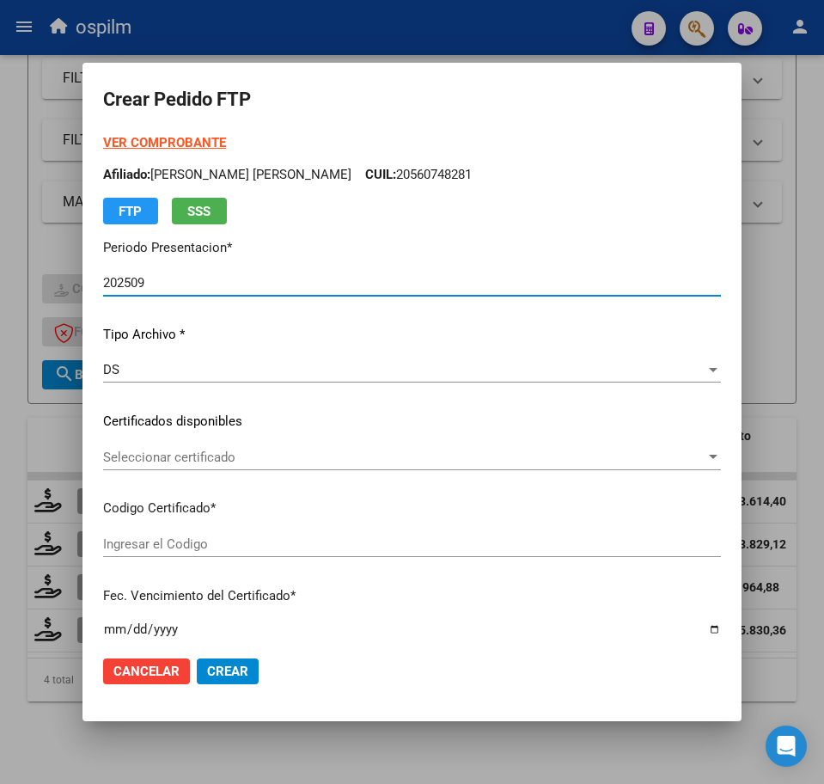
type input "ARG02000560748282021042920260429BS423"
type input "[DATE]"
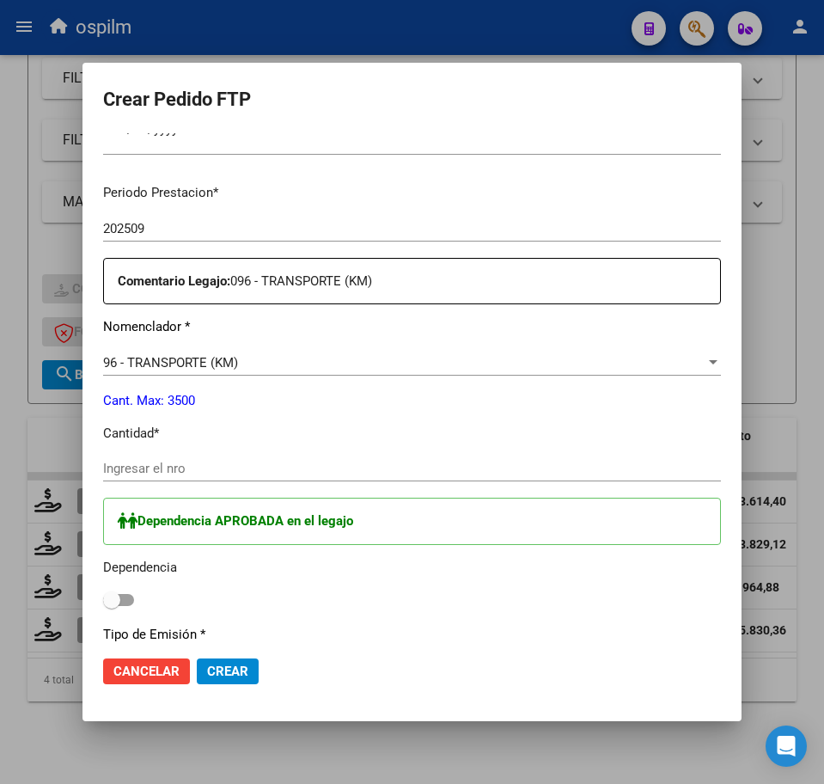
scroll to position [537, 0]
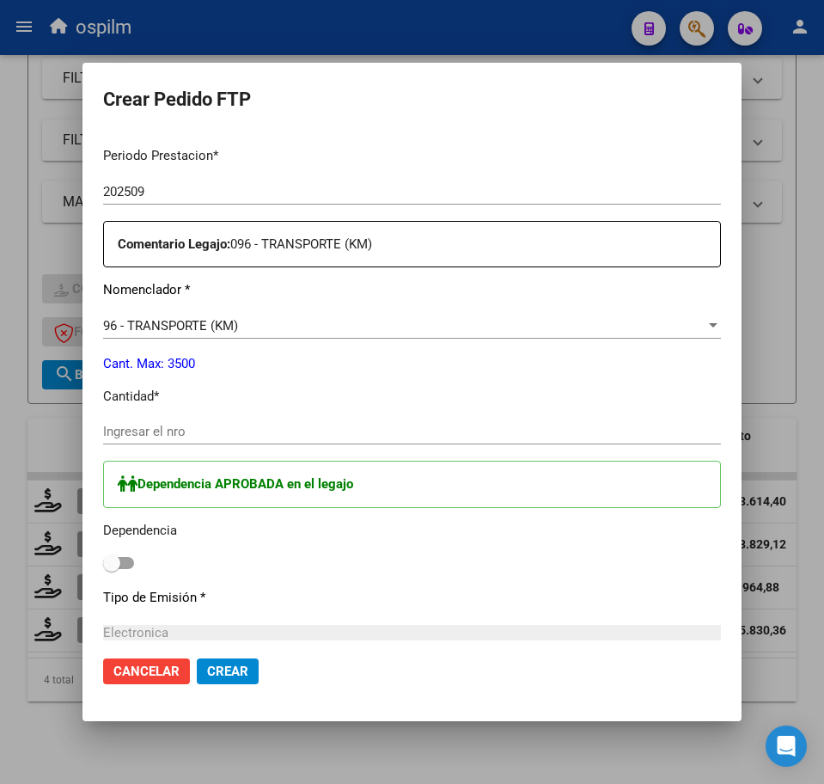
click at [160, 430] on input "Ingresar el nro" at bounding box center [412, 431] width 618 height 15
type input "224"
click at [132, 568] on label at bounding box center [118, 563] width 31 height 21
click at [112, 569] on input "checkbox" at bounding box center [111, 569] width 1 height 1
checkbox input "true"
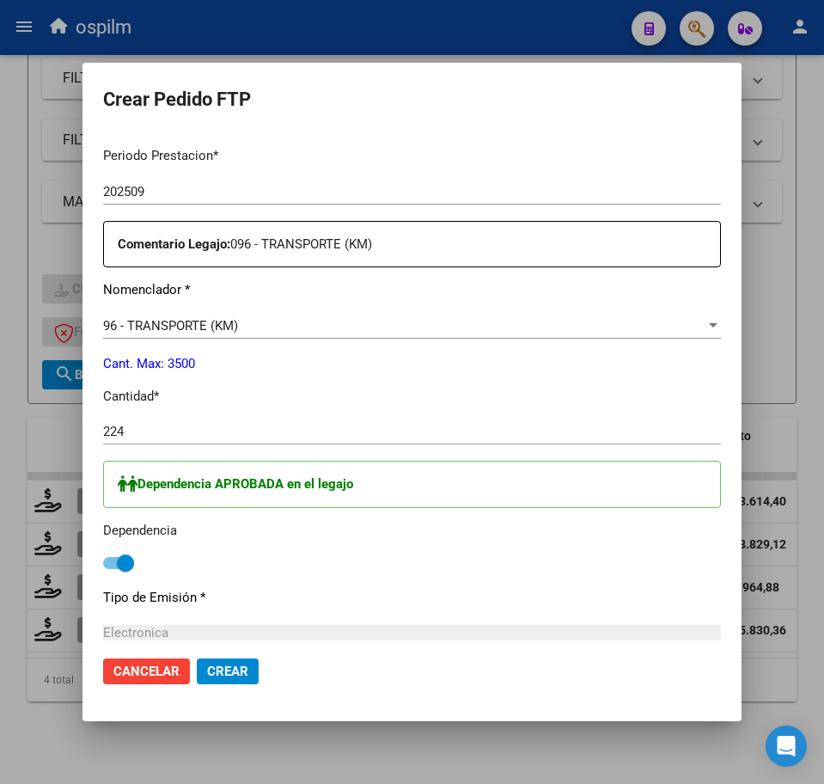
click at [210, 673] on span "Crear" at bounding box center [227, 671] width 41 height 15
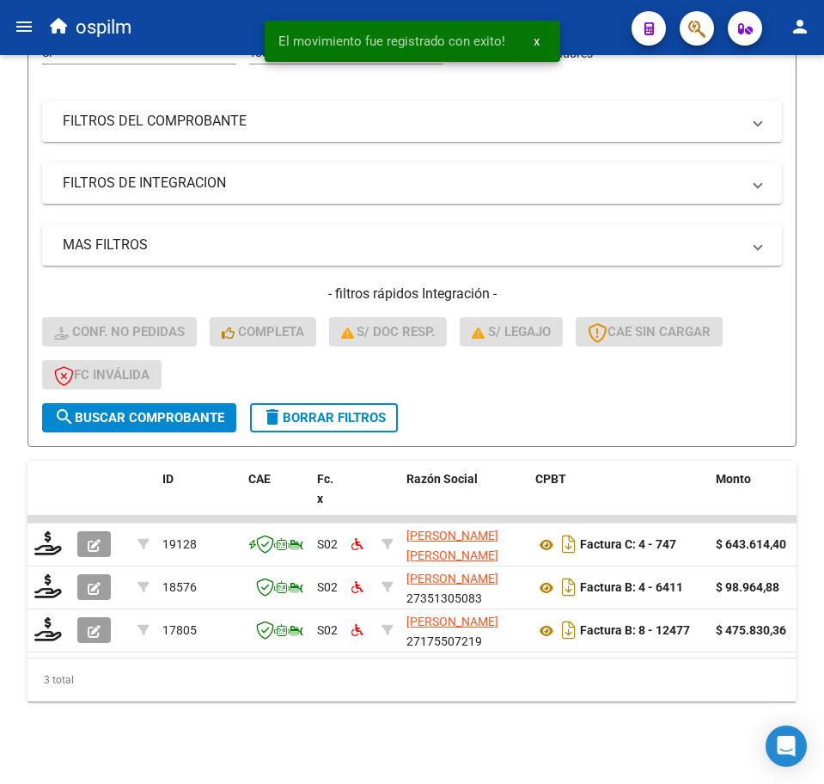
scroll to position [297, 0]
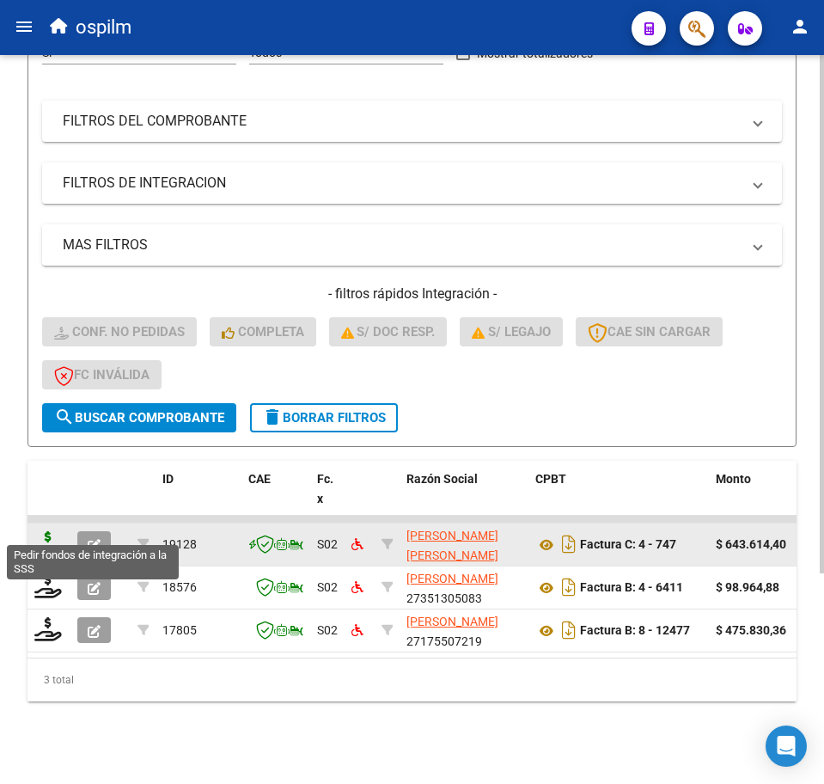
click at [47, 531] on icon at bounding box center [48, 543] width 28 height 24
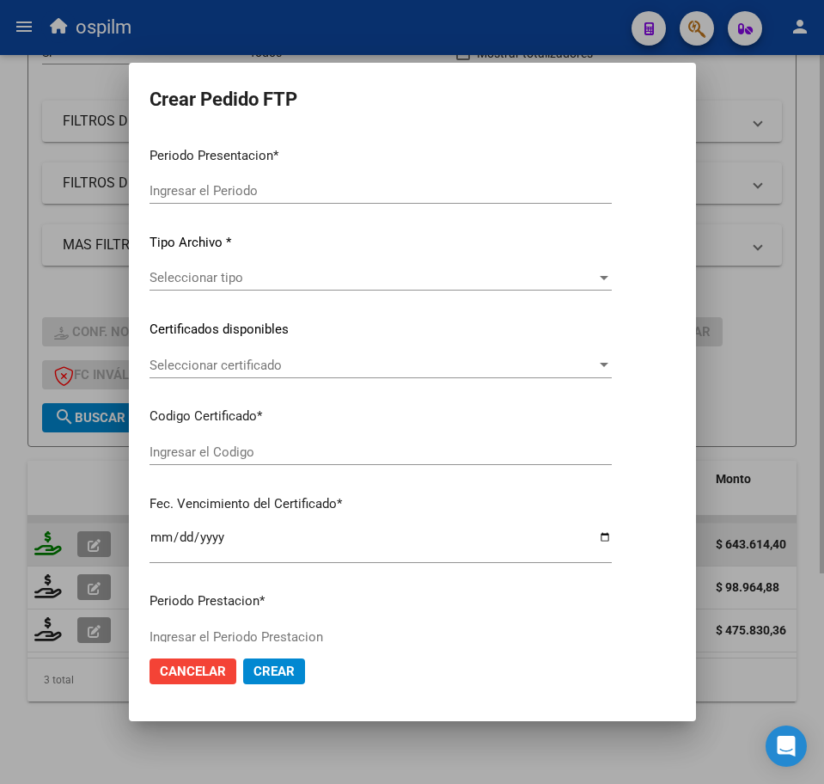
type input "202509"
type input "$ 643.614,40"
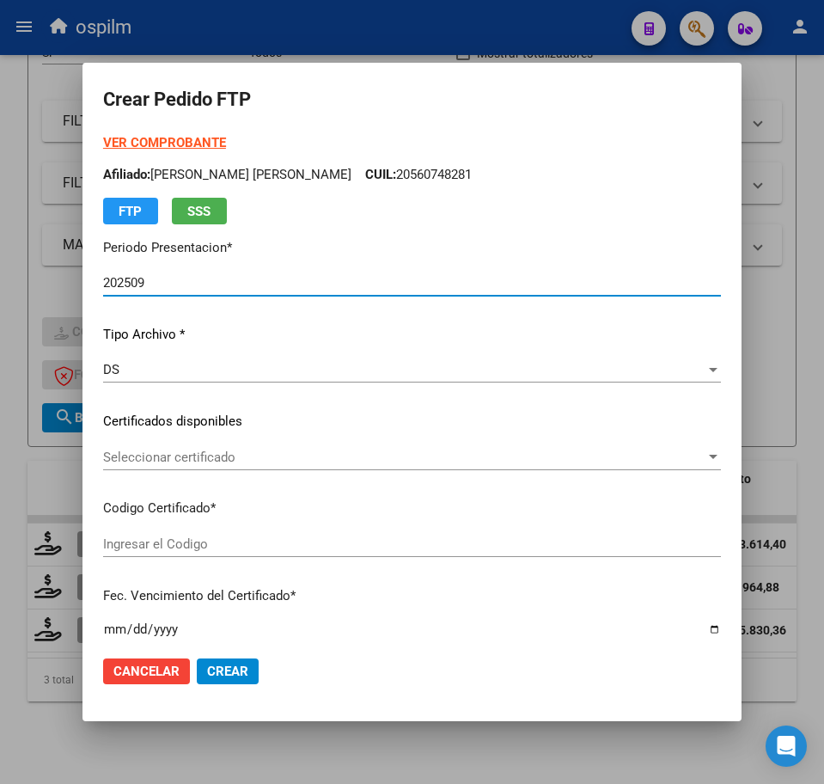
type input "ARG02000560748282021042920260429BS423"
type input "[DATE]"
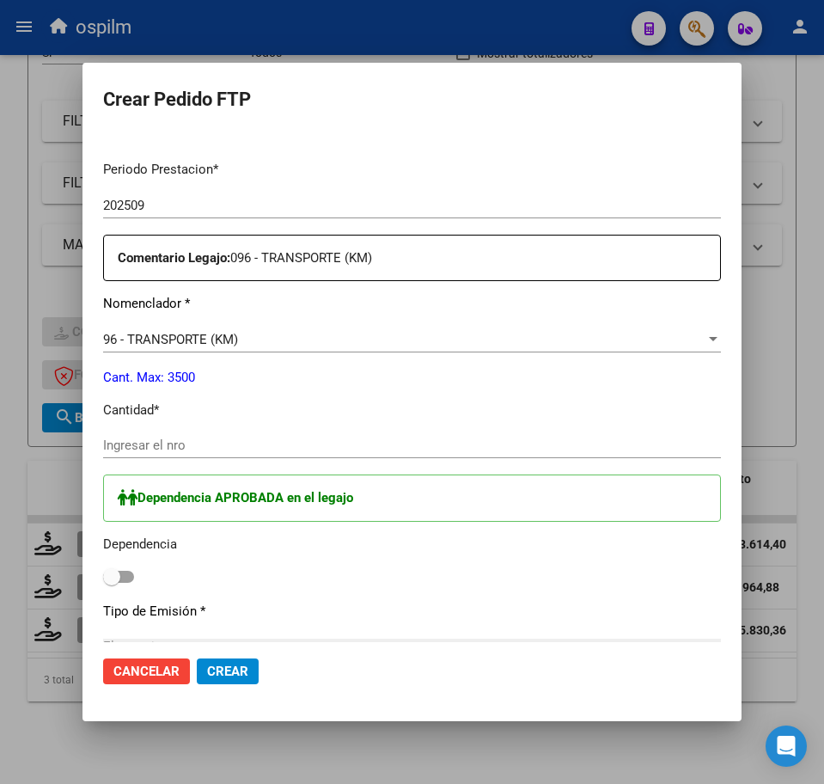
scroll to position [537, 0]
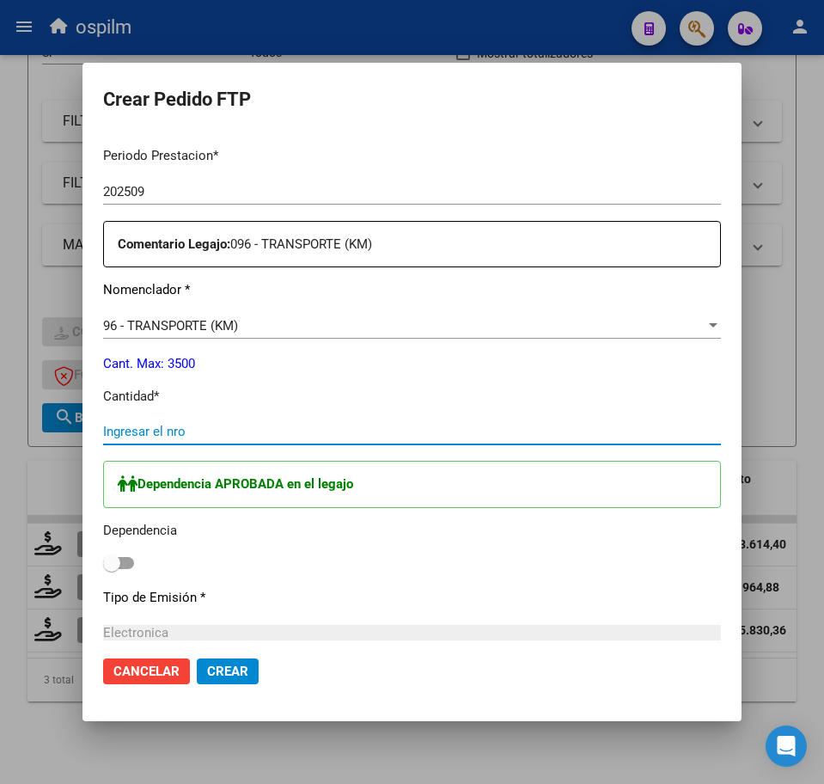
click at [154, 431] on input "Ingresar el nro" at bounding box center [412, 431] width 618 height 15
type input "880"
click at [121, 566] on span at bounding box center [118, 563] width 31 height 12
click at [112, 569] on input "checkbox" at bounding box center [111, 569] width 1 height 1
checkbox input "true"
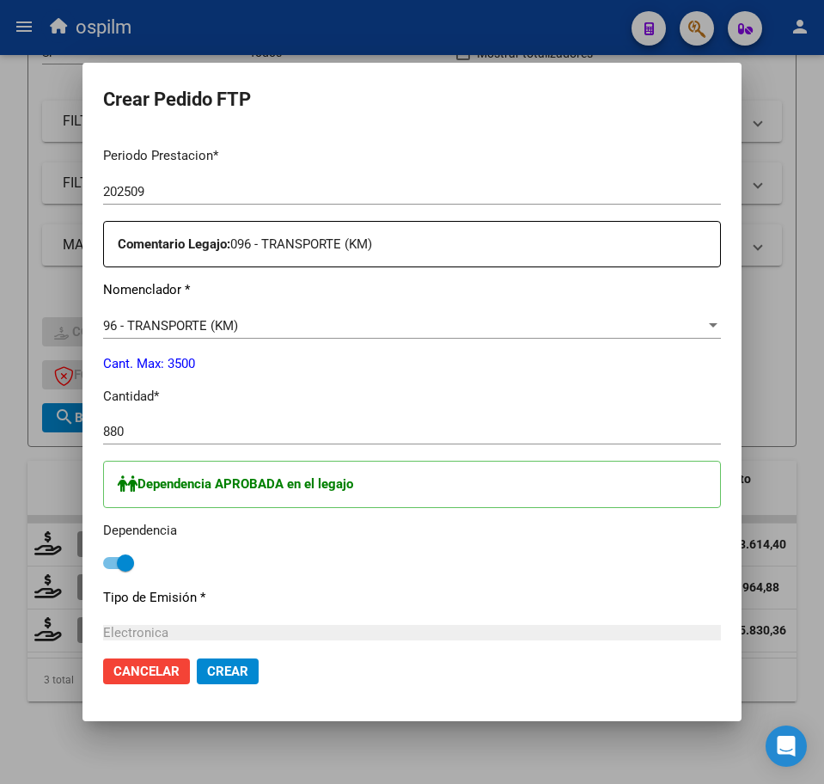
click at [218, 668] on span "Crear" at bounding box center [227, 671] width 41 height 15
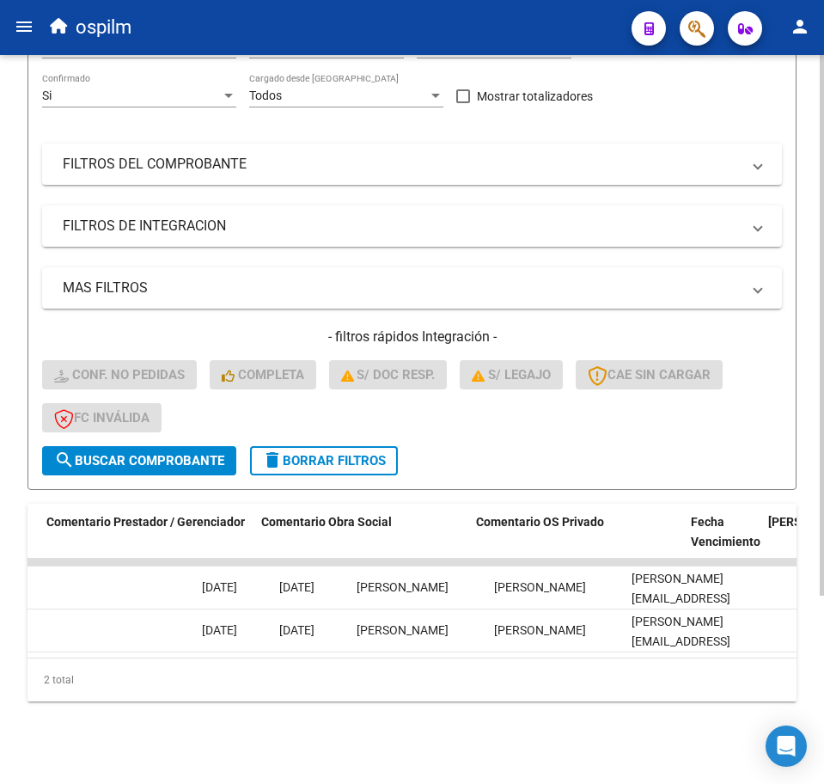
scroll to position [0, 0]
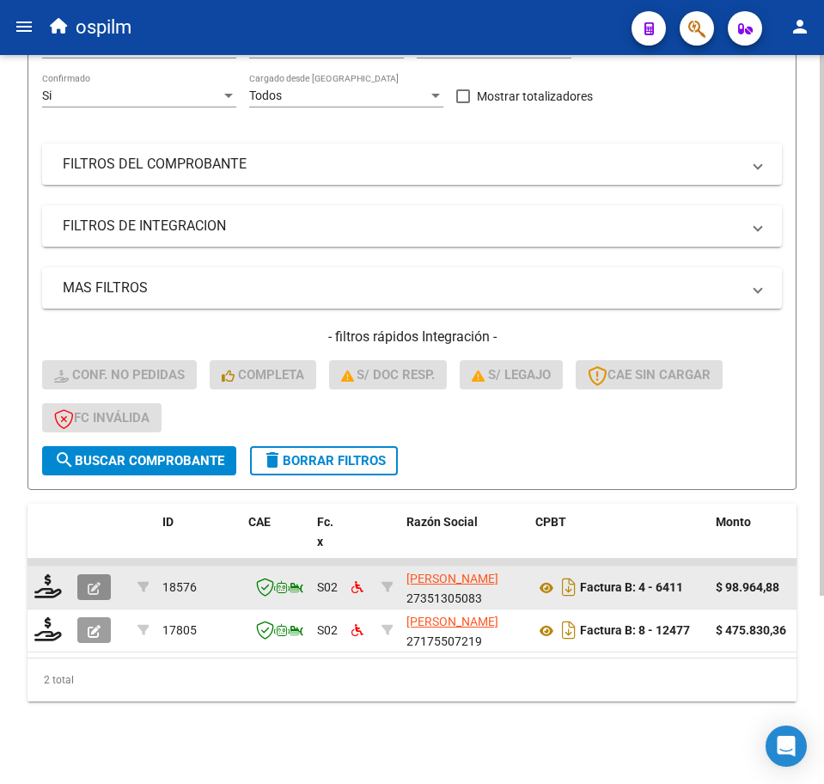
click at [84, 574] on button "button" at bounding box center [94, 587] width 34 height 26
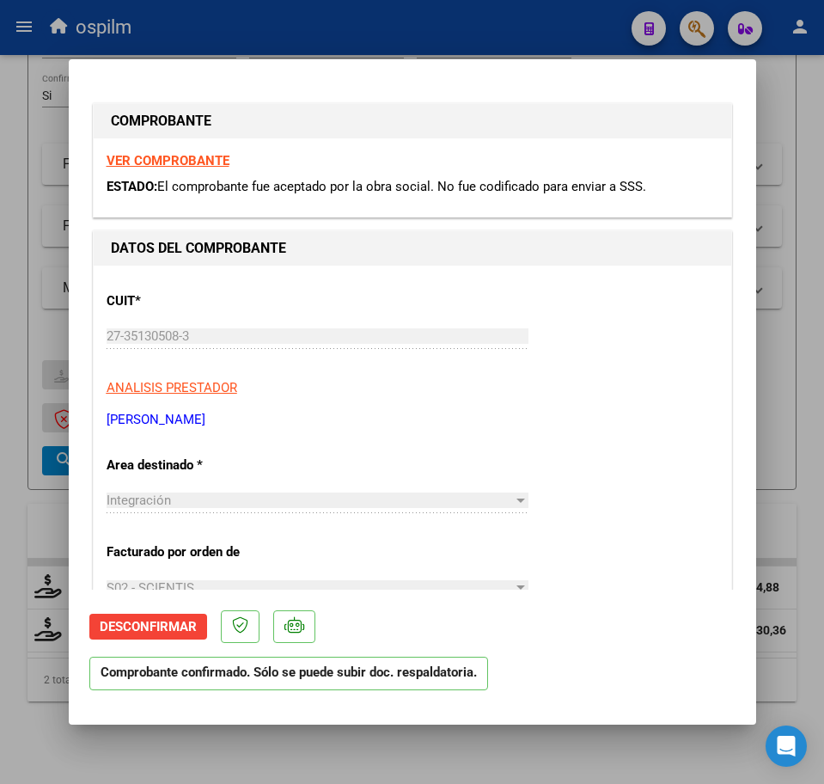
click at [155, 633] on span "Desconfirmar" at bounding box center [148, 626] width 97 height 15
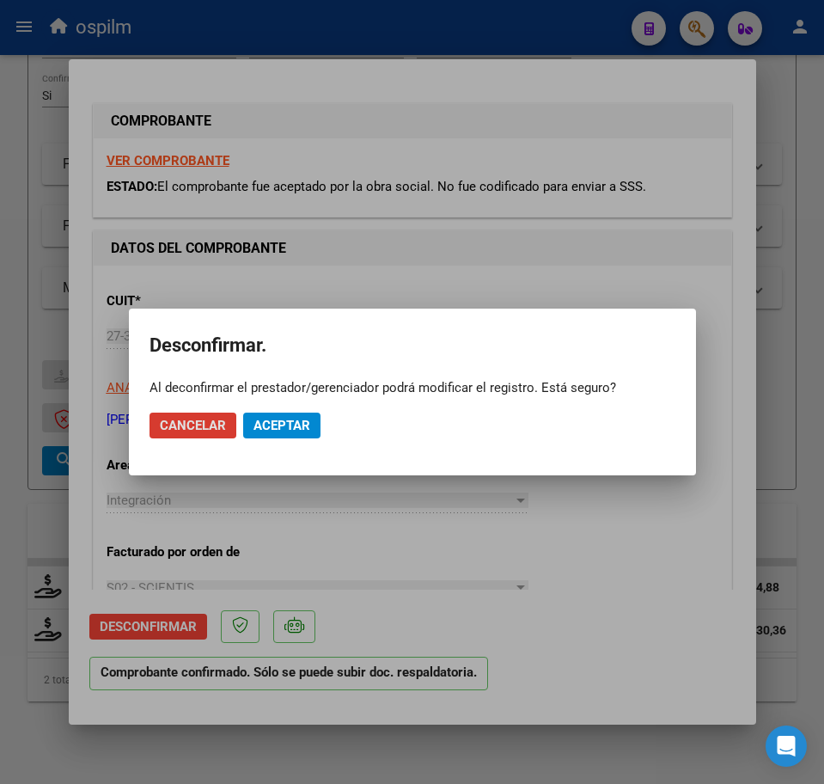
click at [266, 418] on span "Aceptar" at bounding box center [282, 425] width 57 height 15
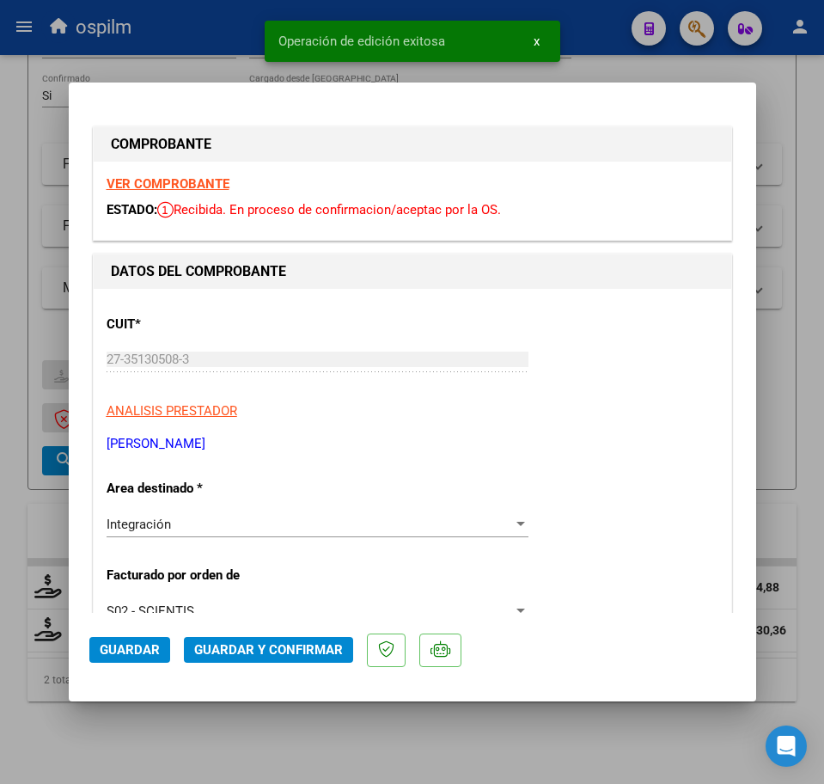
click at [91, 750] on div at bounding box center [412, 392] width 824 height 784
type input "$ 0,00"
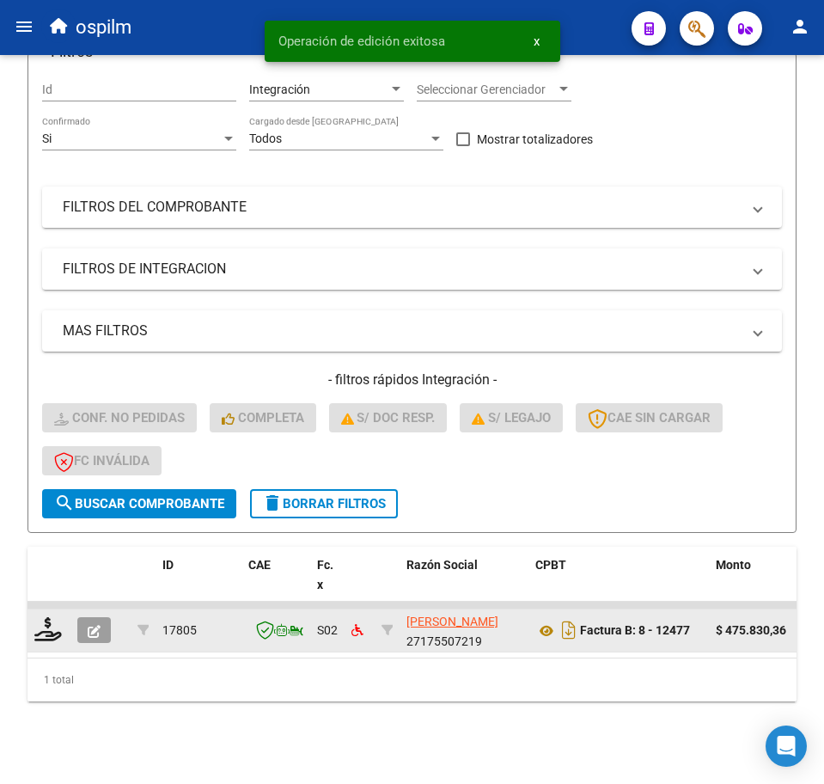
scroll to position [211, 0]
click at [98, 625] on icon "button" at bounding box center [94, 631] width 13 height 13
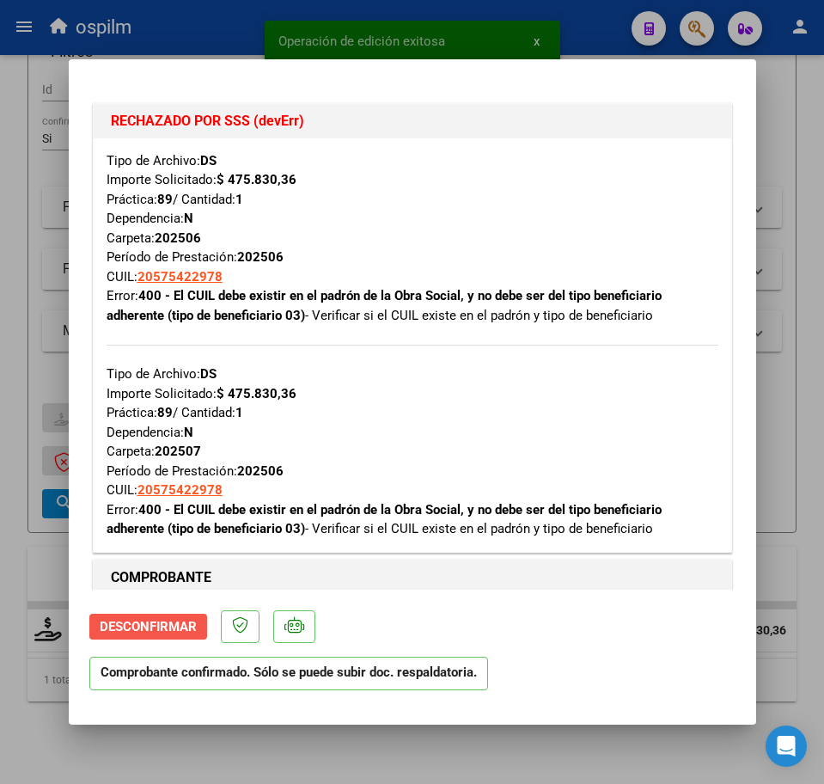
click at [171, 633] on span "Desconfirmar" at bounding box center [148, 626] width 97 height 15
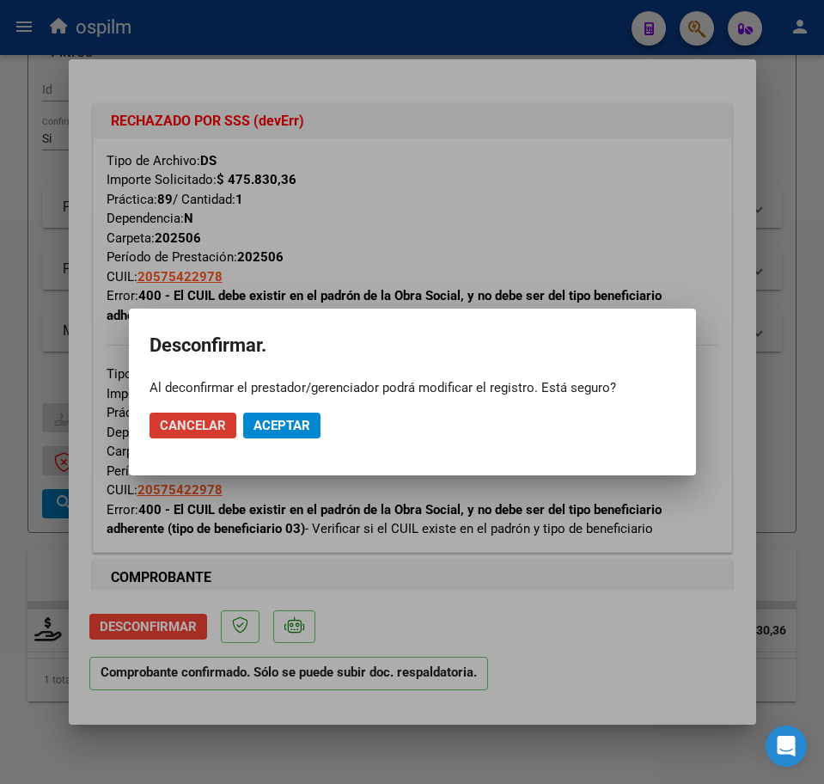
click at [297, 426] on span "Aceptar" at bounding box center [282, 425] width 57 height 15
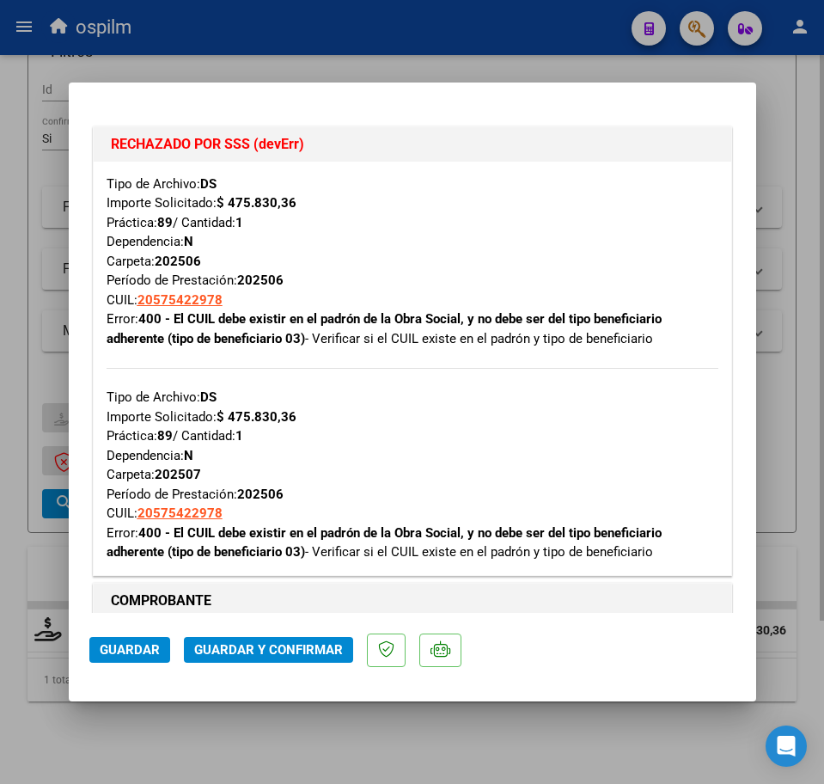
click at [795, 313] on div at bounding box center [412, 392] width 824 height 784
type input "$ 0,00"
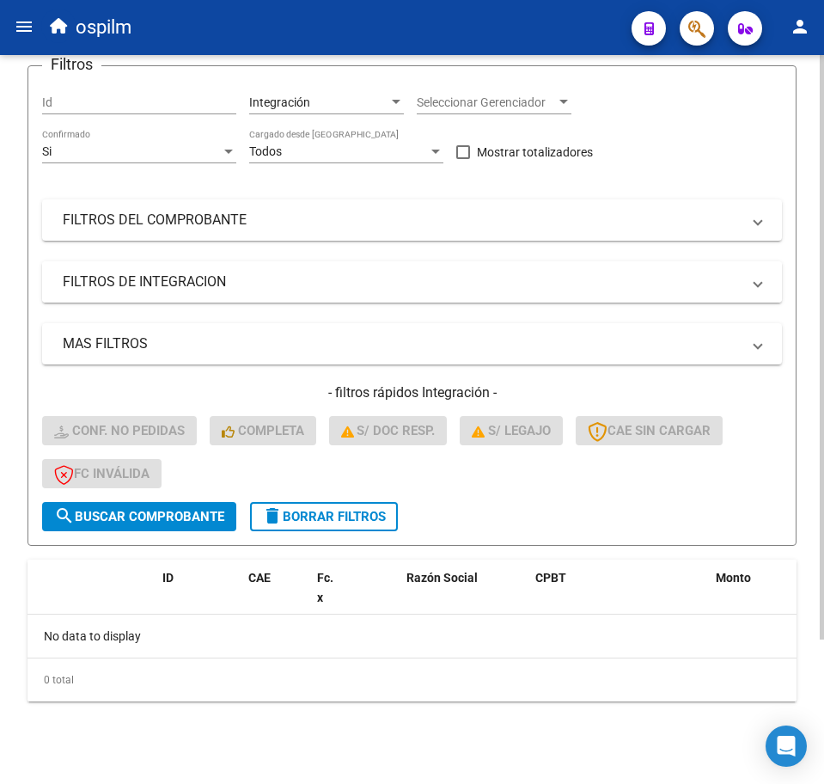
scroll to position [0, 0]
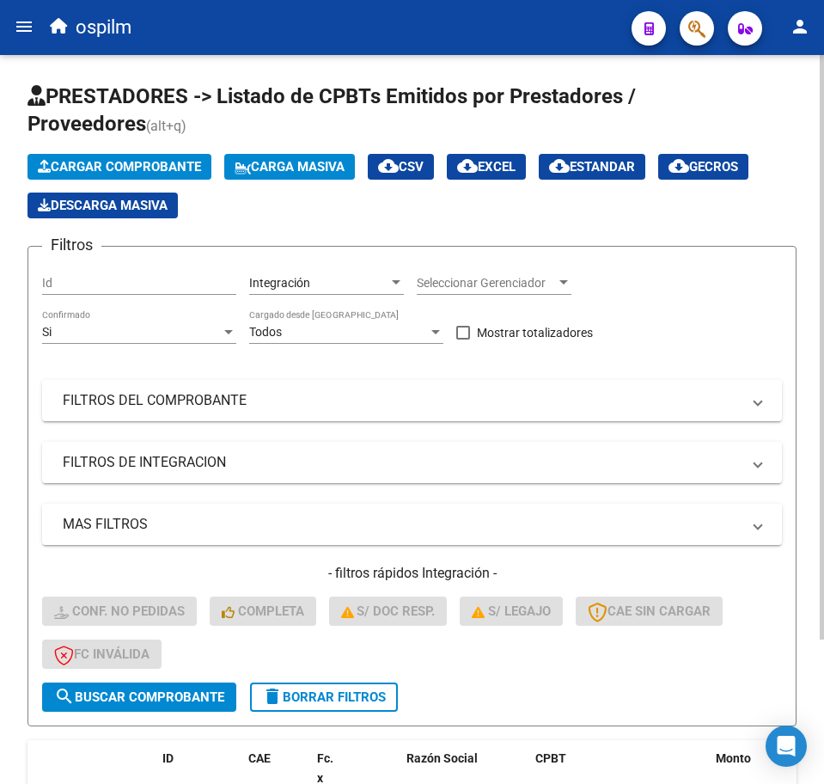
click at [274, 168] on span "Carga Masiva" at bounding box center [290, 166] width 110 height 15
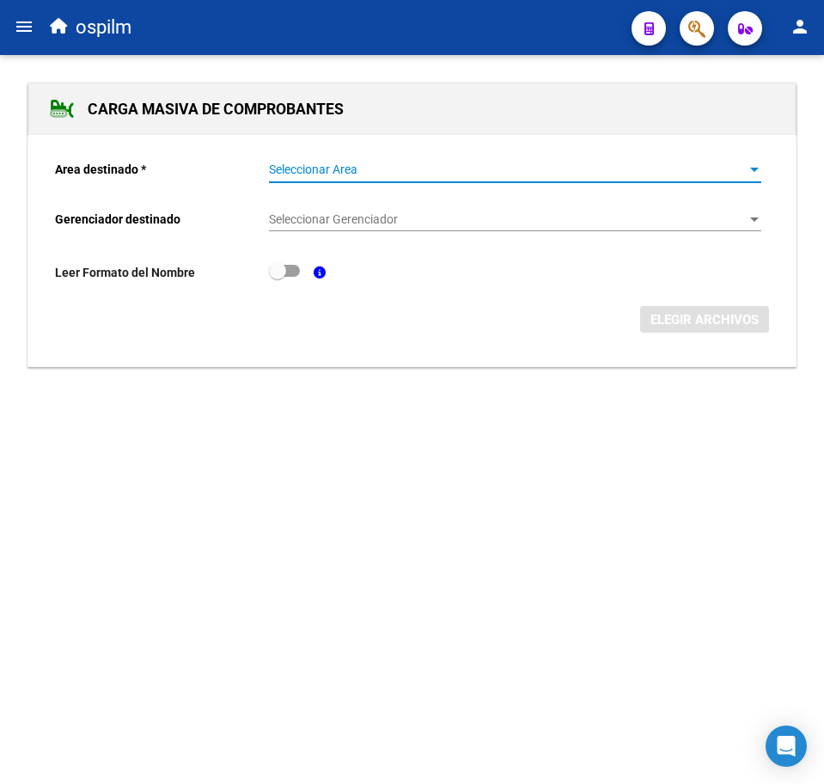
click at [277, 168] on span "Seleccionar Area" at bounding box center [507, 169] width 477 height 15
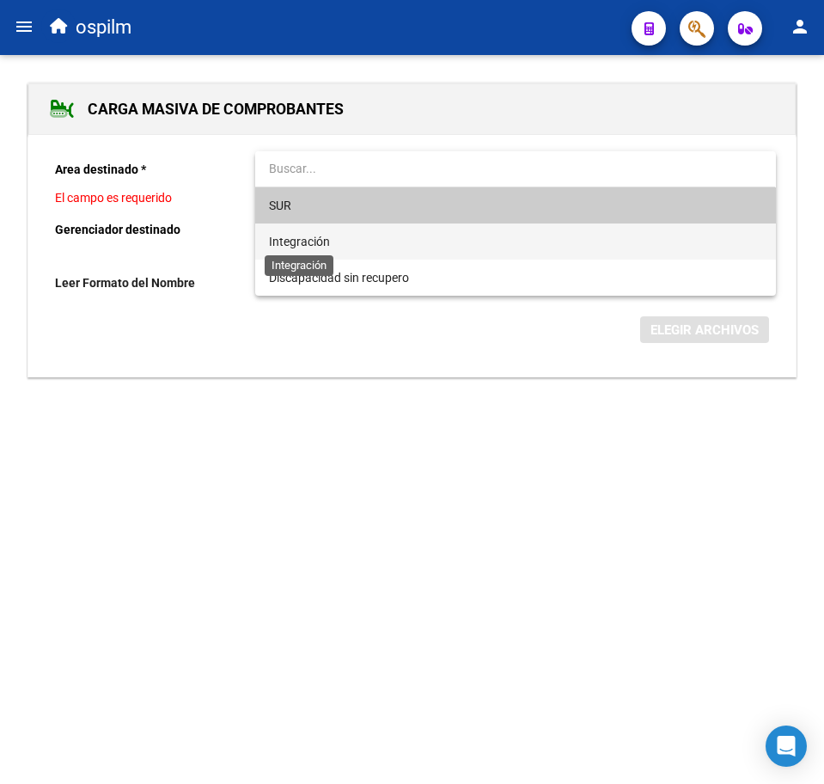
click at [293, 235] on span "Integración" at bounding box center [299, 242] width 61 height 14
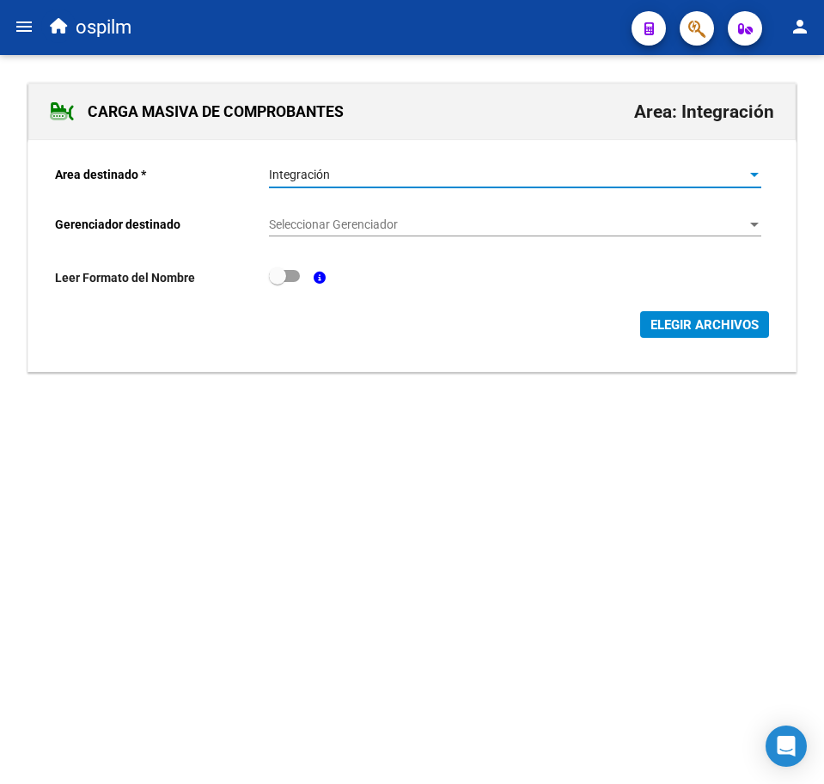
click at [317, 224] on span "Seleccionar Gerenciador" at bounding box center [507, 224] width 477 height 15
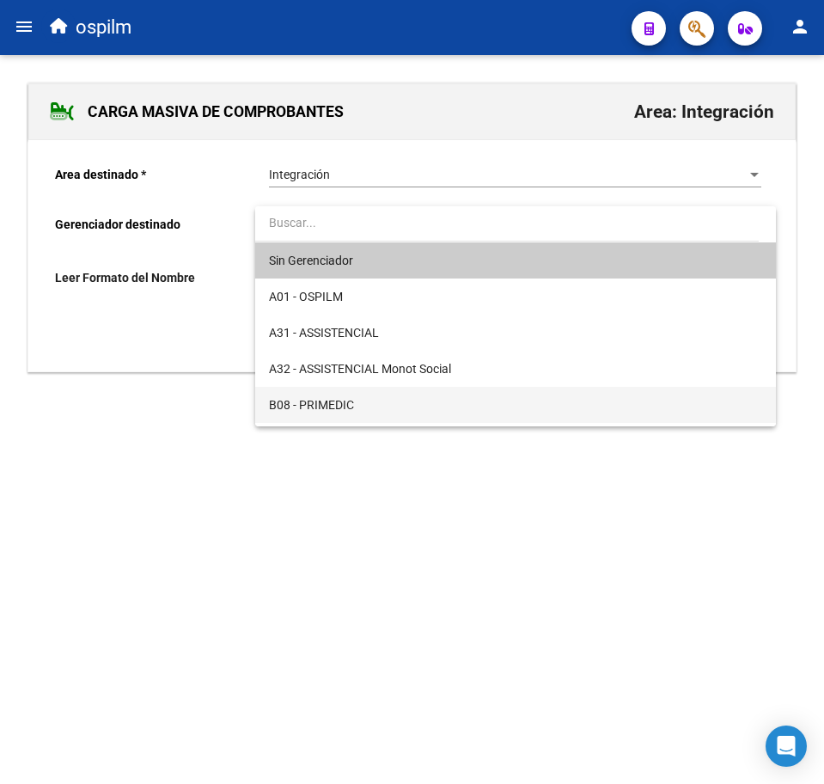
scroll to position [215, 0]
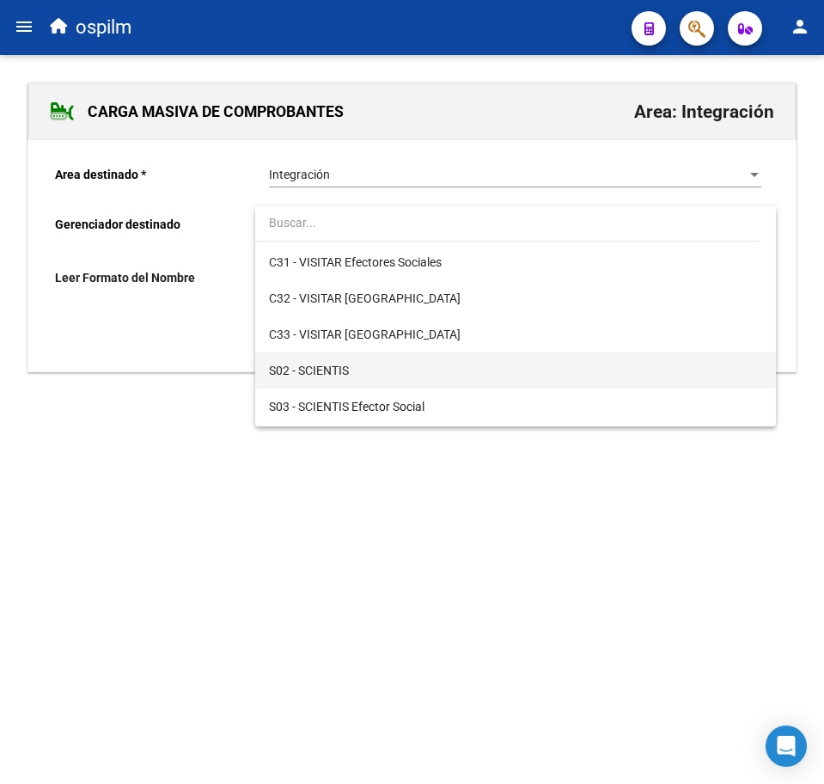
click at [352, 364] on span "S02 - SCIENTIS" at bounding box center [515, 370] width 493 height 36
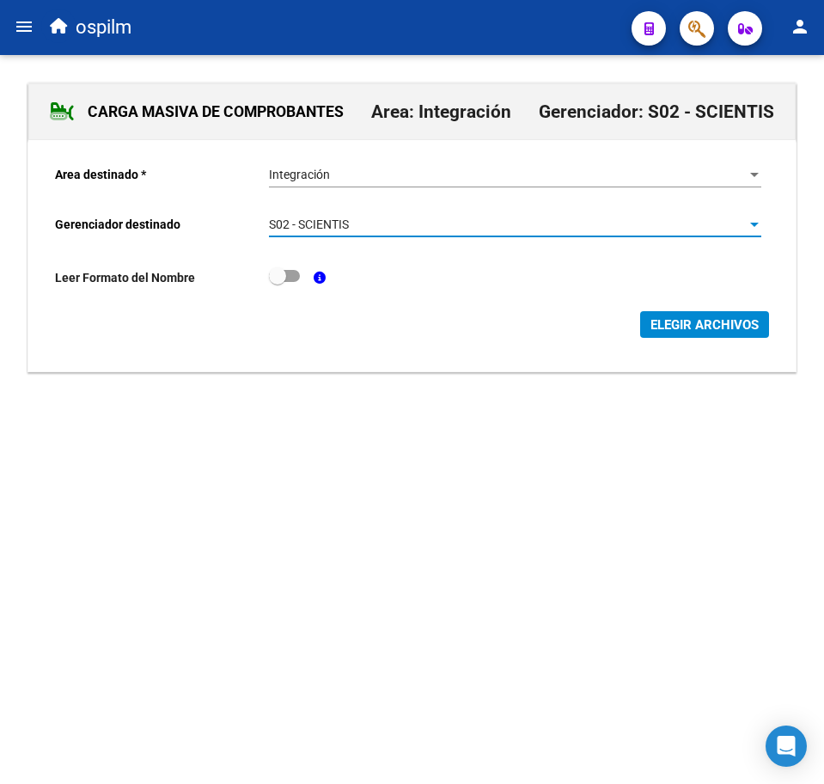
click at [667, 330] on span "ELEGIR ARCHIVOS" at bounding box center [705, 324] width 108 height 15
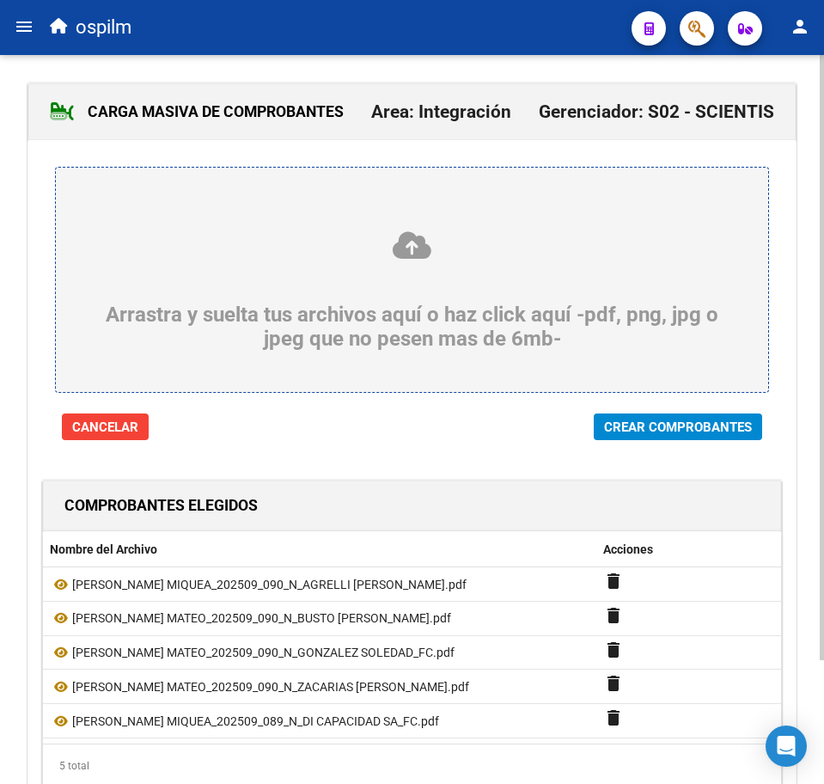
click at [677, 430] on span "Crear Comprobantes" at bounding box center [678, 427] width 148 height 15
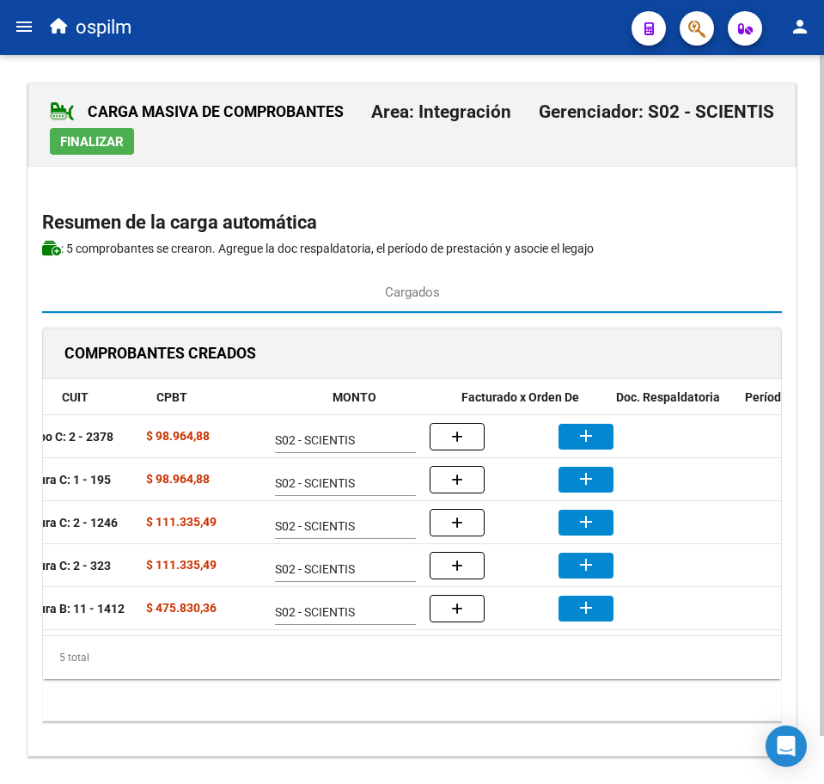
scroll to position [0, 311]
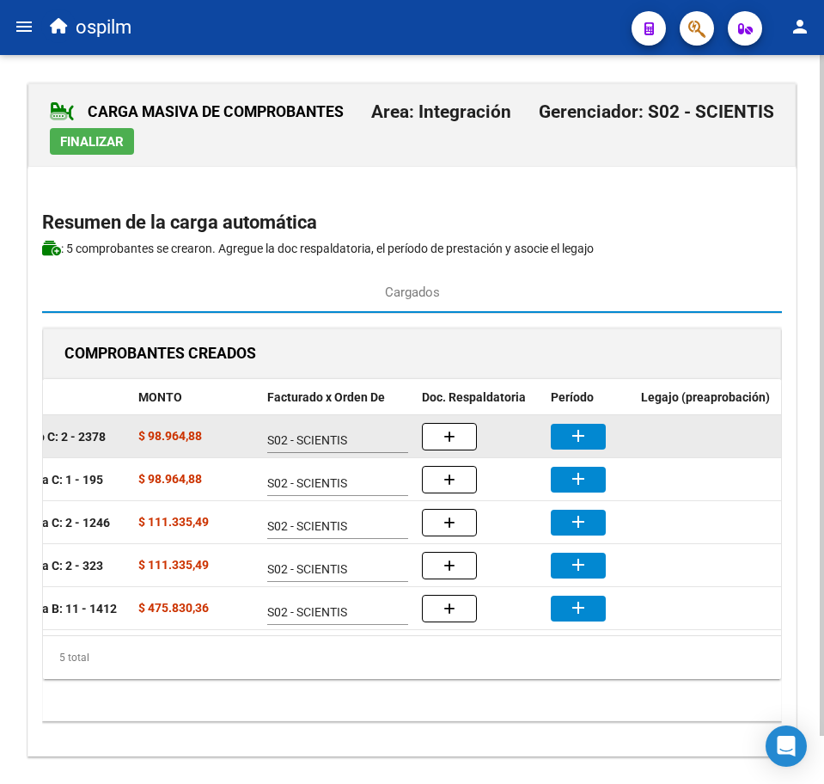
click at [601, 438] on button "add" at bounding box center [578, 437] width 55 height 26
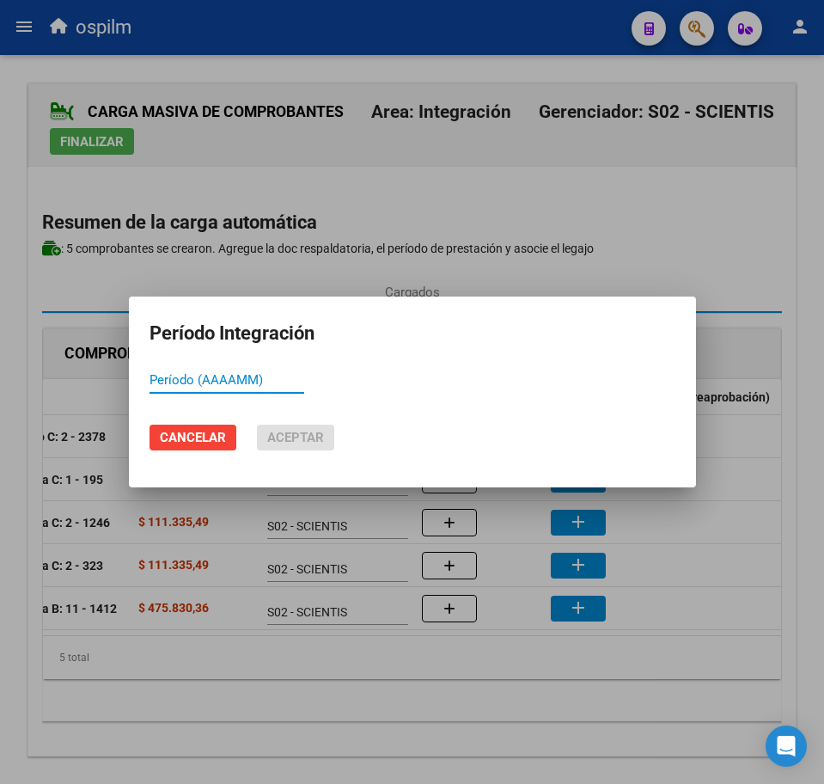
paste input "202509"
type input "202509"
click at [309, 453] on mat-dialog-actions "Cancelar Aceptar" at bounding box center [413, 437] width 526 height 58
click at [314, 438] on span "Aceptar" at bounding box center [295, 437] width 57 height 15
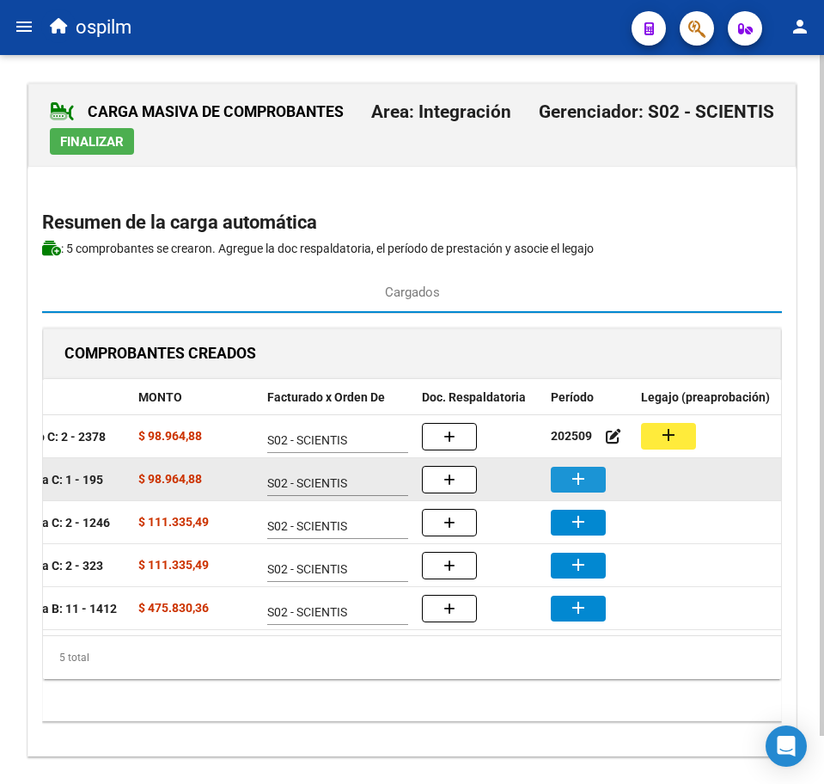
click at [587, 480] on mat-icon "add" at bounding box center [578, 479] width 21 height 21
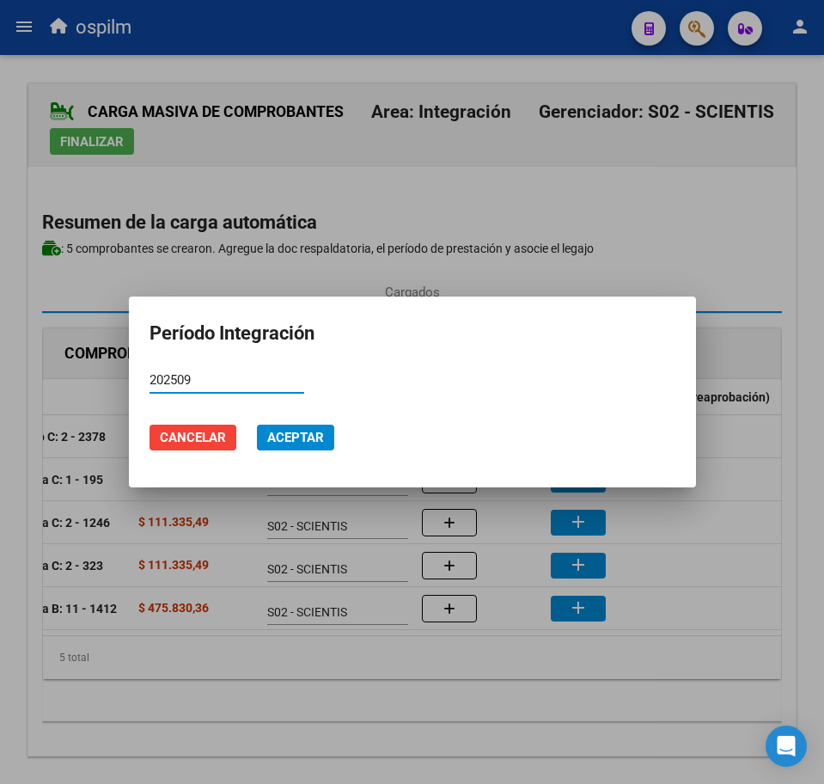
type input "202509"
click at [316, 439] on span "Aceptar" at bounding box center [295, 437] width 57 height 15
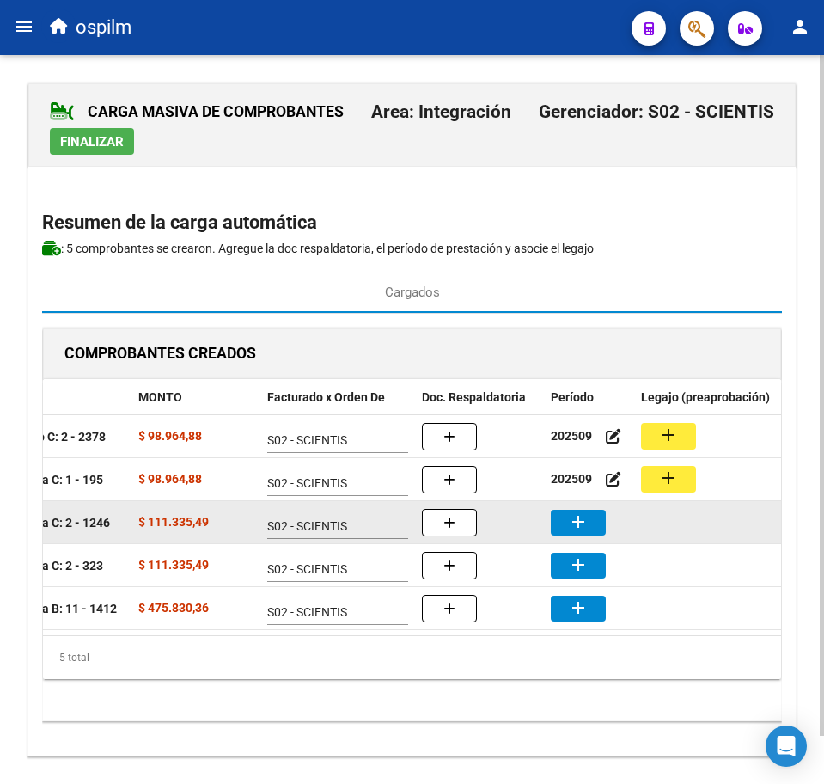
click at [586, 520] on mat-icon "add" at bounding box center [578, 521] width 21 height 21
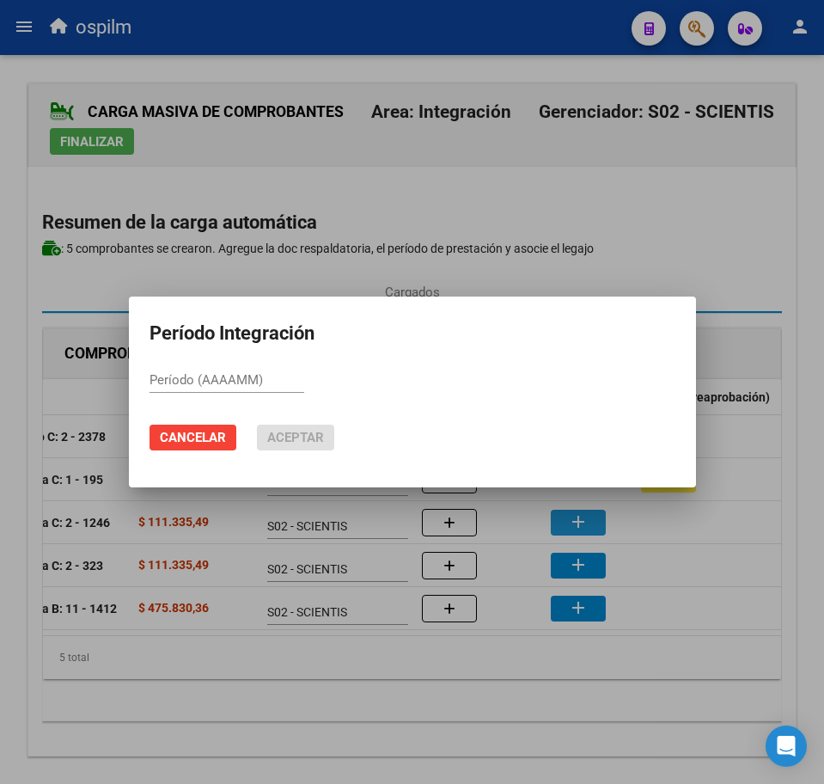
paste input "202509"
type input "202509"
click at [297, 435] on span "Aceptar" at bounding box center [295, 437] width 57 height 15
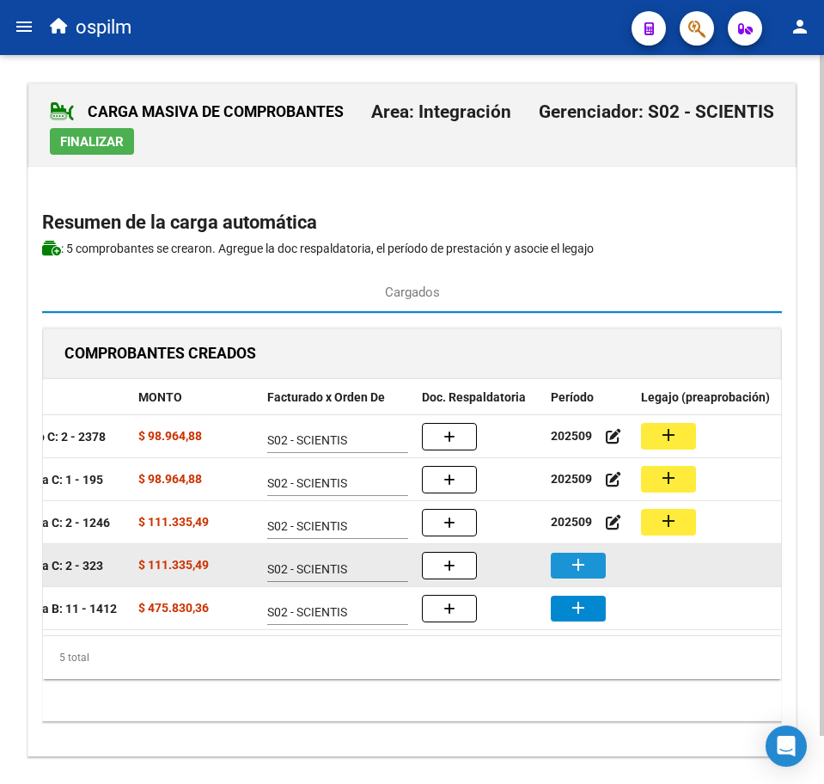
click at [567, 565] on button "add" at bounding box center [578, 566] width 55 height 26
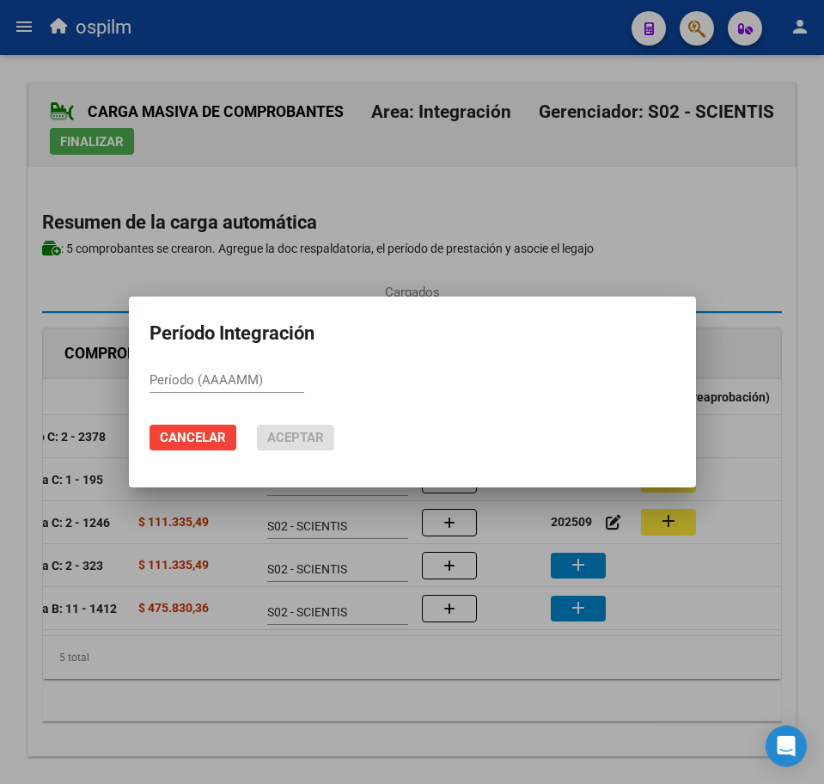
paste input "202509"
type input "202509"
click at [306, 432] on span "Aceptar" at bounding box center [295, 437] width 57 height 15
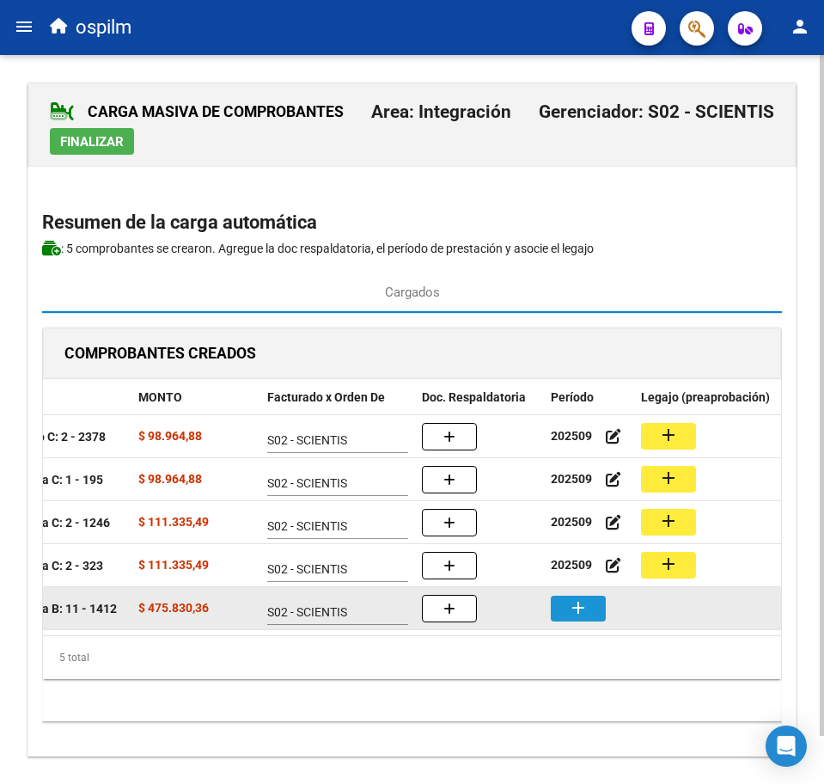
click at [574, 611] on mat-icon "add" at bounding box center [578, 607] width 21 height 21
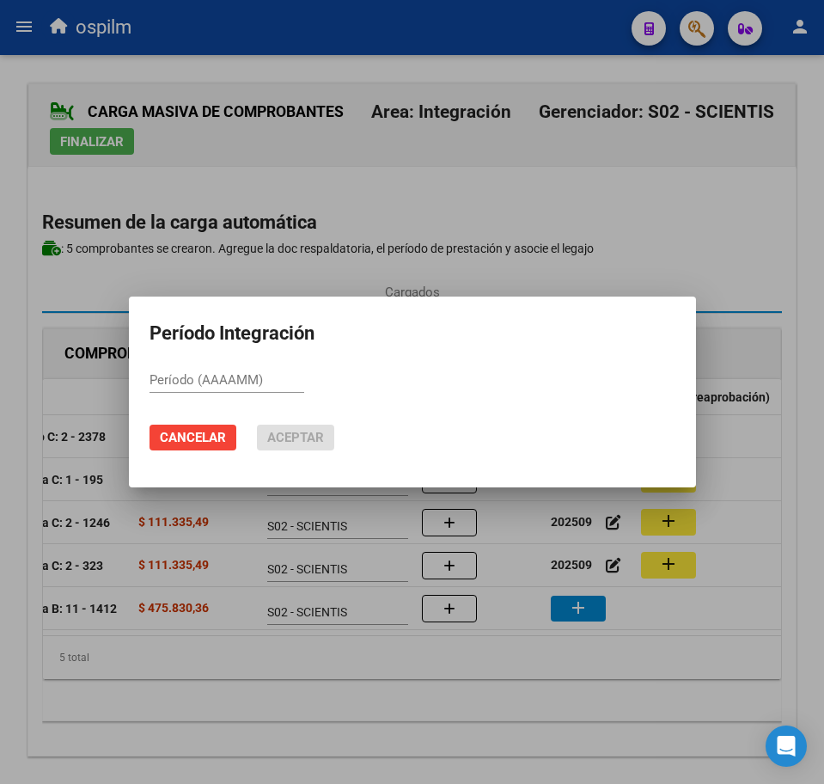
paste input "202509"
type input "202509"
click at [298, 432] on span "Aceptar" at bounding box center [295, 437] width 57 height 15
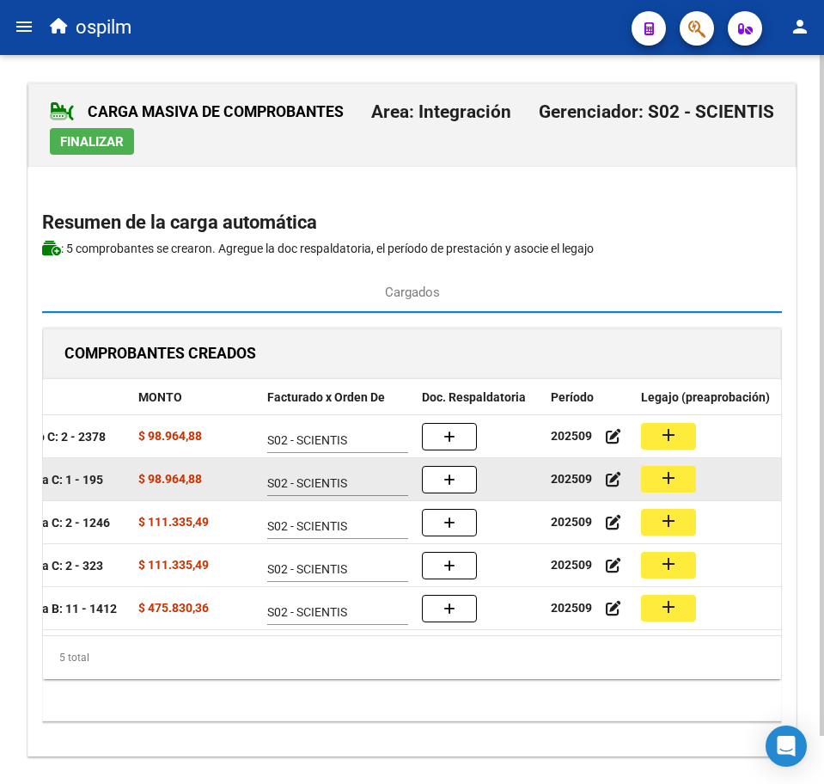
click at [670, 487] on mat-icon "add" at bounding box center [668, 478] width 21 height 21
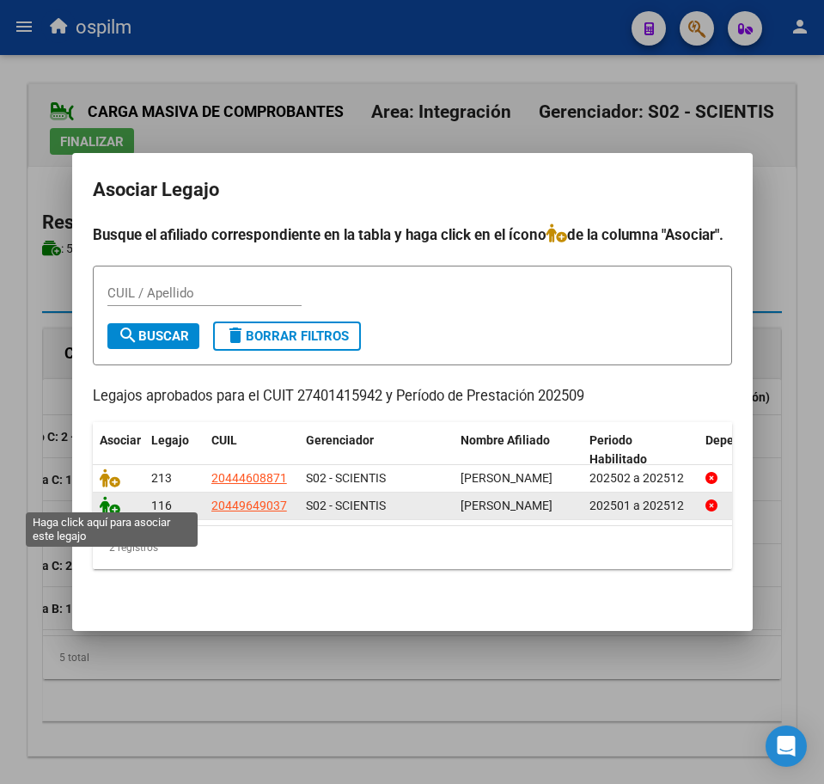
click at [113, 497] on icon at bounding box center [110, 505] width 21 height 19
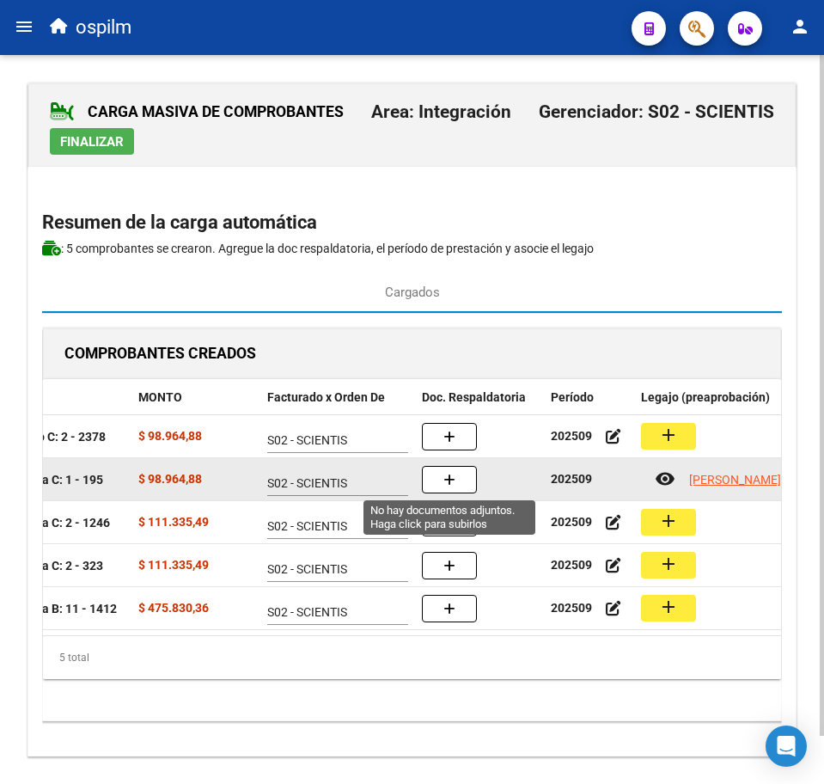
click at [448, 485] on icon "button" at bounding box center [450, 480] width 12 height 13
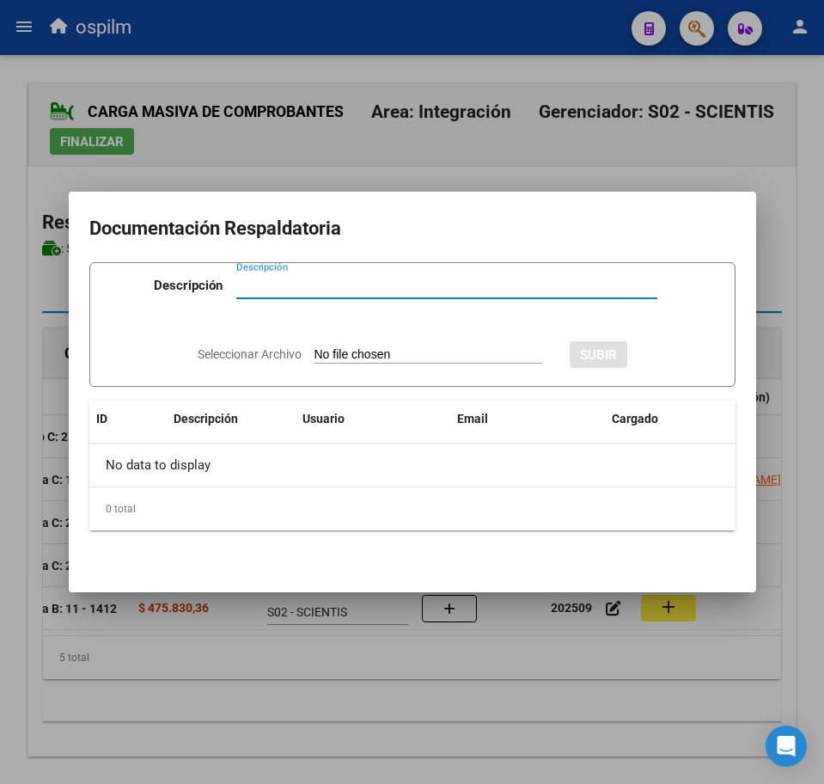
paste input "Planilla de asistencia"
type input "Planilla de asistencia"
click at [373, 355] on input "Seleccionar Archivo" at bounding box center [429, 355] width 228 height 16
type input "C:\fakepath\[PERSON_NAME] MATEO_202509_090_N_BUSTO [PERSON_NAME].pdf"
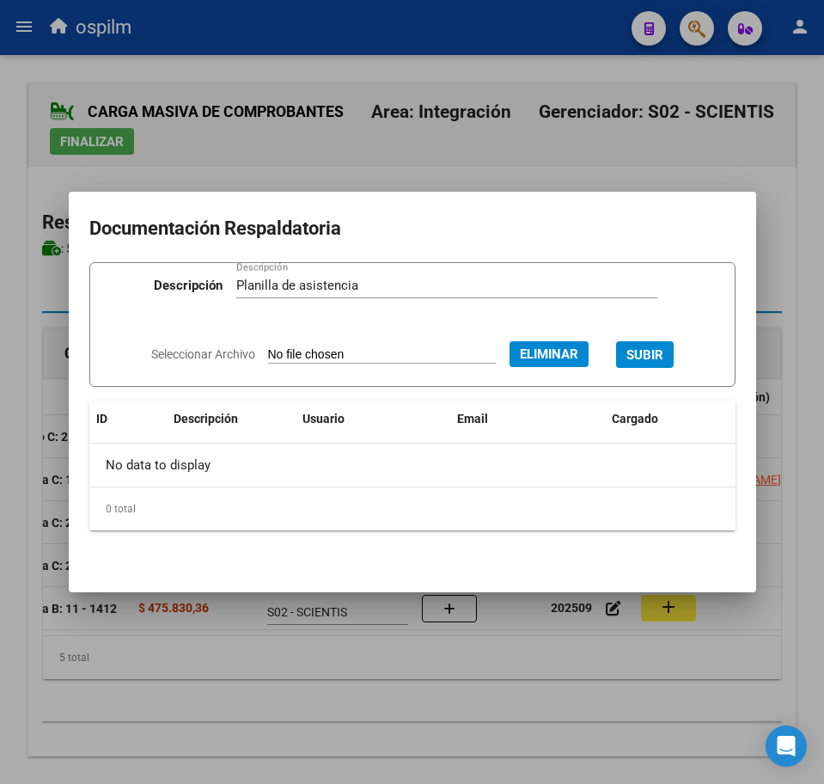
click at [664, 348] on span "SUBIR" at bounding box center [645, 354] width 37 height 15
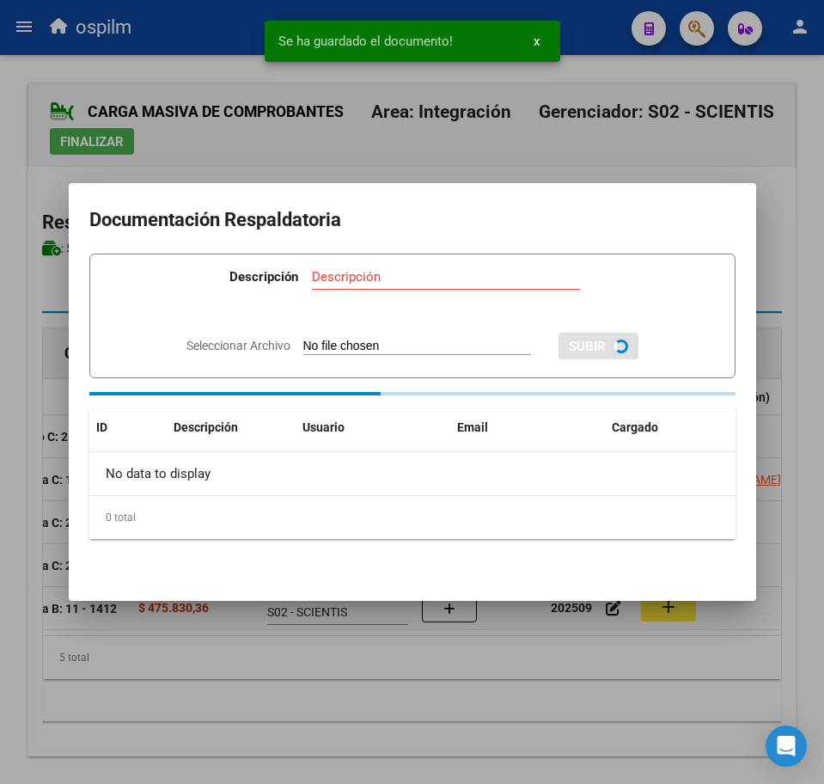
click at [466, 679] on div at bounding box center [412, 392] width 824 height 784
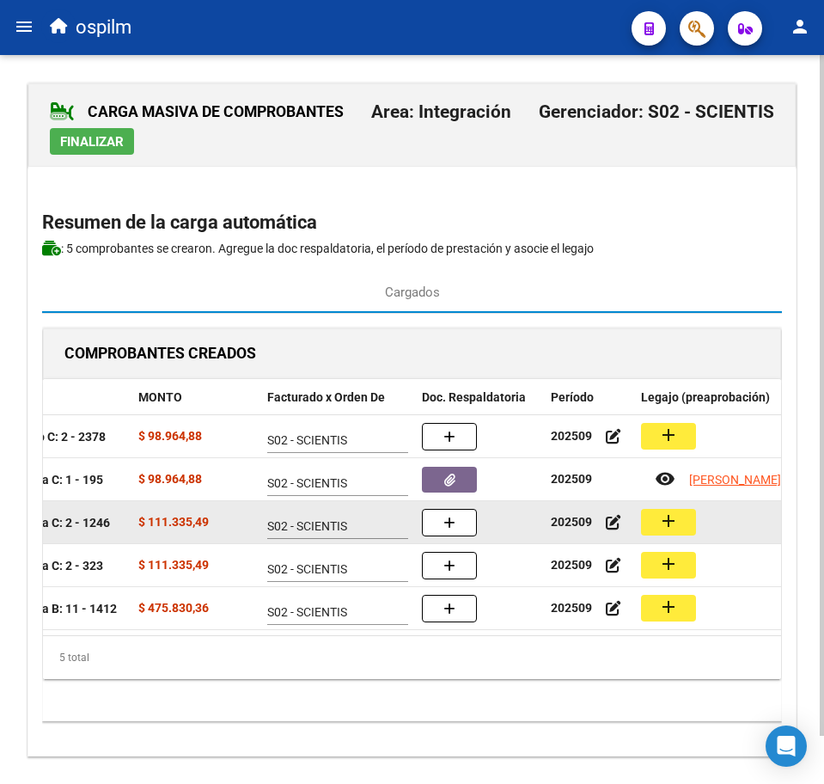
click at [678, 525] on mat-icon "add" at bounding box center [668, 521] width 21 height 21
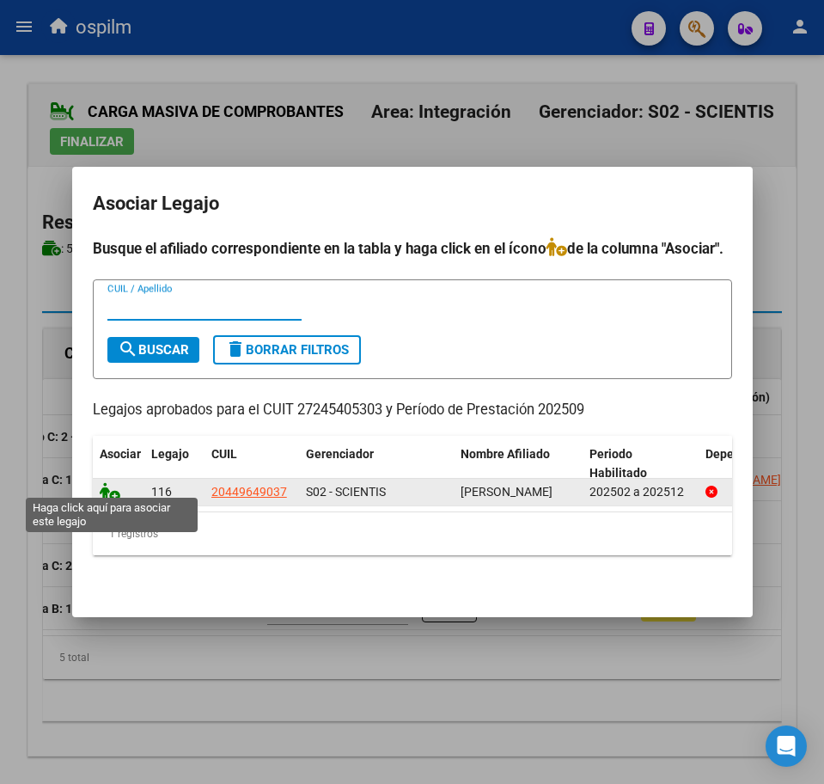
click at [114, 482] on icon at bounding box center [110, 491] width 21 height 19
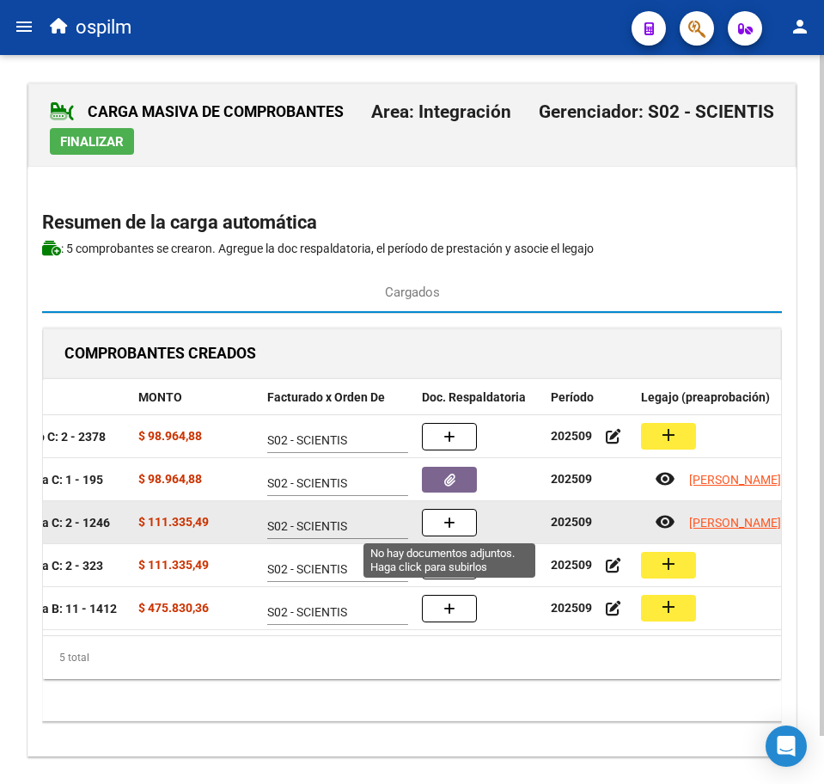
click at [441, 525] on button "button" at bounding box center [449, 523] width 55 height 28
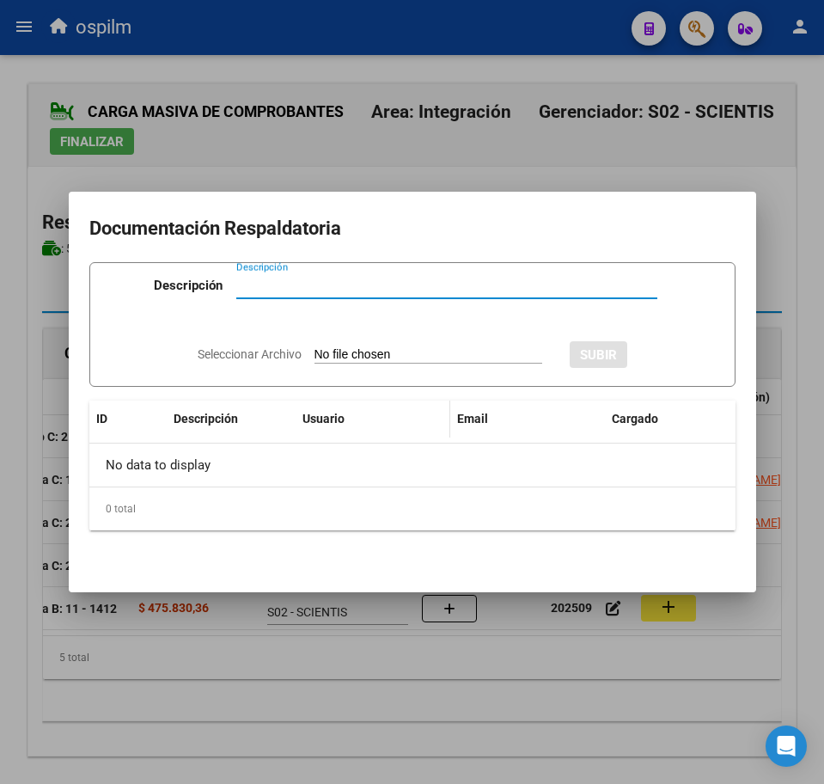
paste input "Planilla de asistencia"
type input "Planilla de asistencia"
click at [349, 353] on input "Seleccionar Archivo" at bounding box center [429, 355] width 228 height 16
type input "C:\fakepath\[PERSON_NAME] MATEO_202509_090_N_GONZALEZ SOLEDAD_PA.pdf"
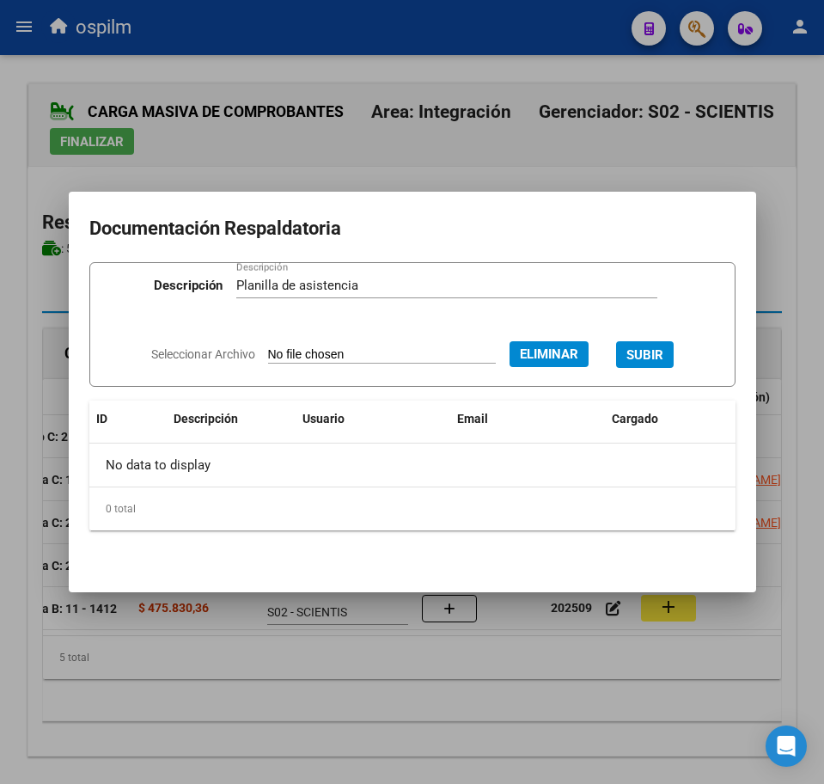
click at [664, 349] on span "SUBIR" at bounding box center [645, 354] width 37 height 15
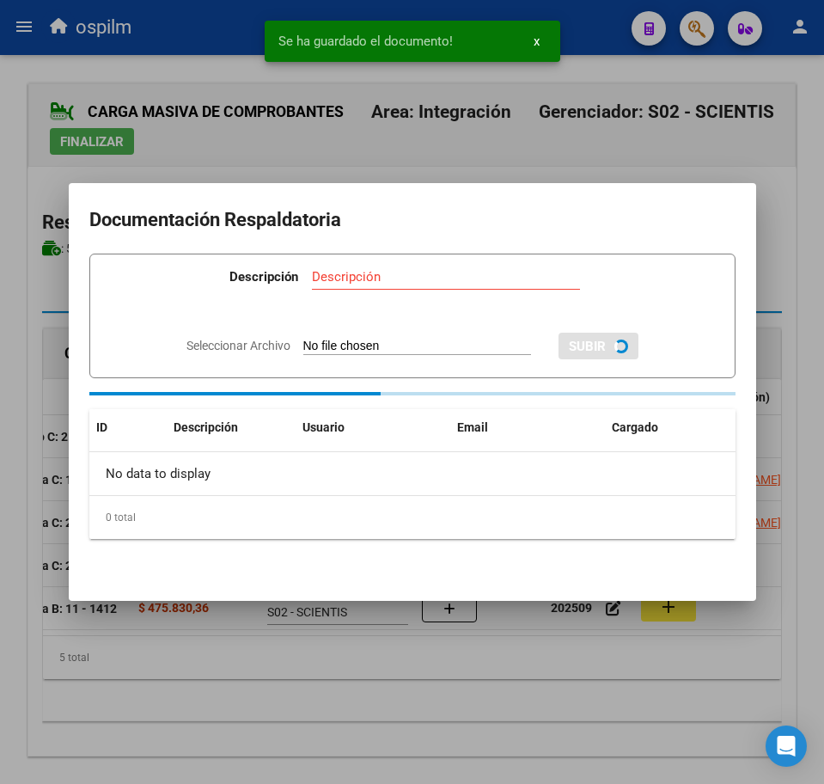
click at [333, 689] on div at bounding box center [412, 392] width 824 height 784
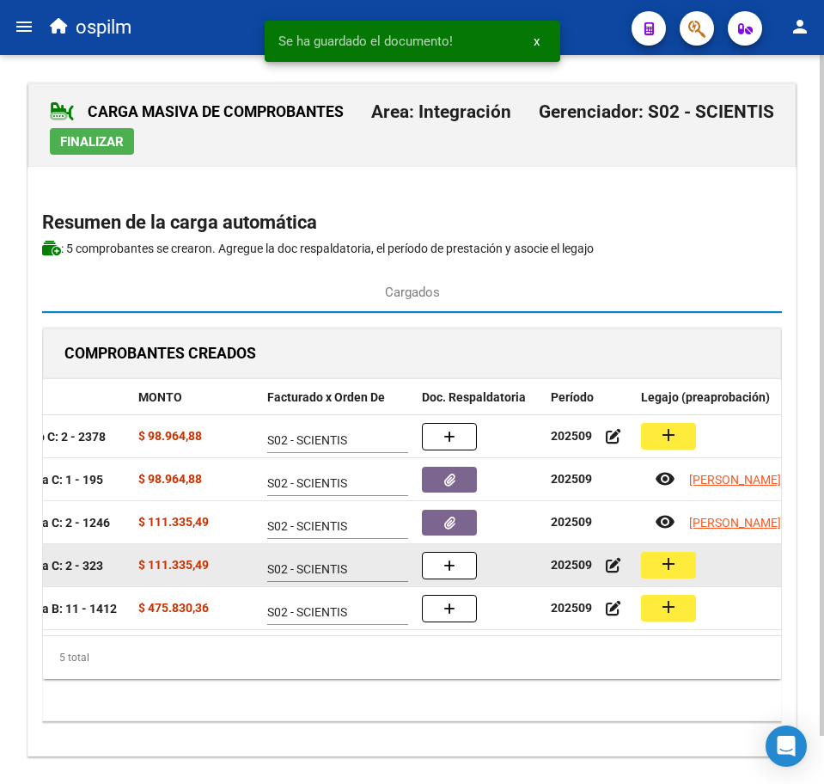
click at [670, 570] on mat-icon "add" at bounding box center [668, 564] width 21 height 21
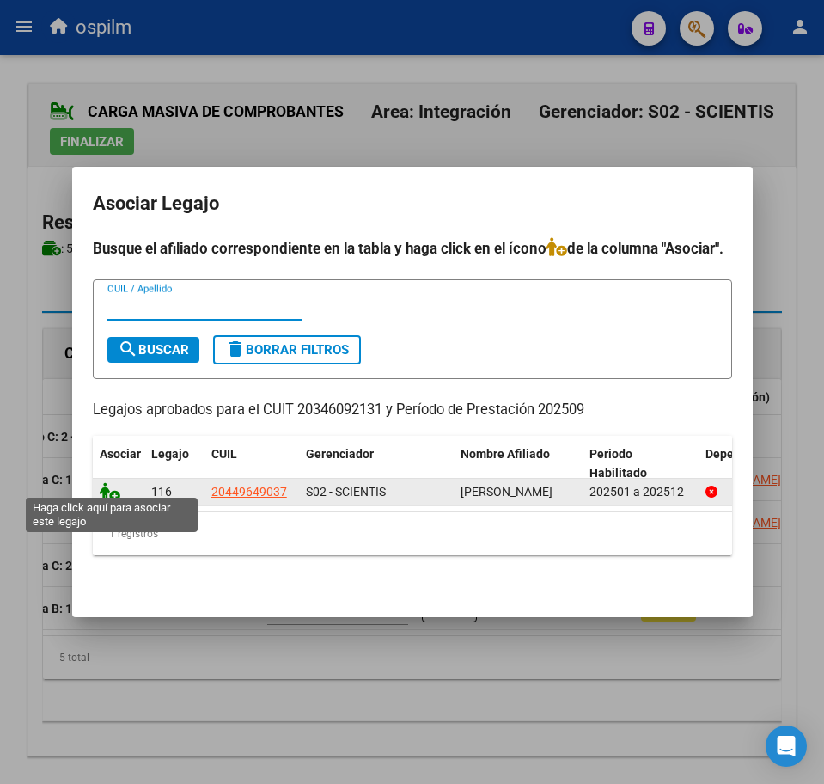
click at [106, 482] on icon at bounding box center [110, 491] width 21 height 19
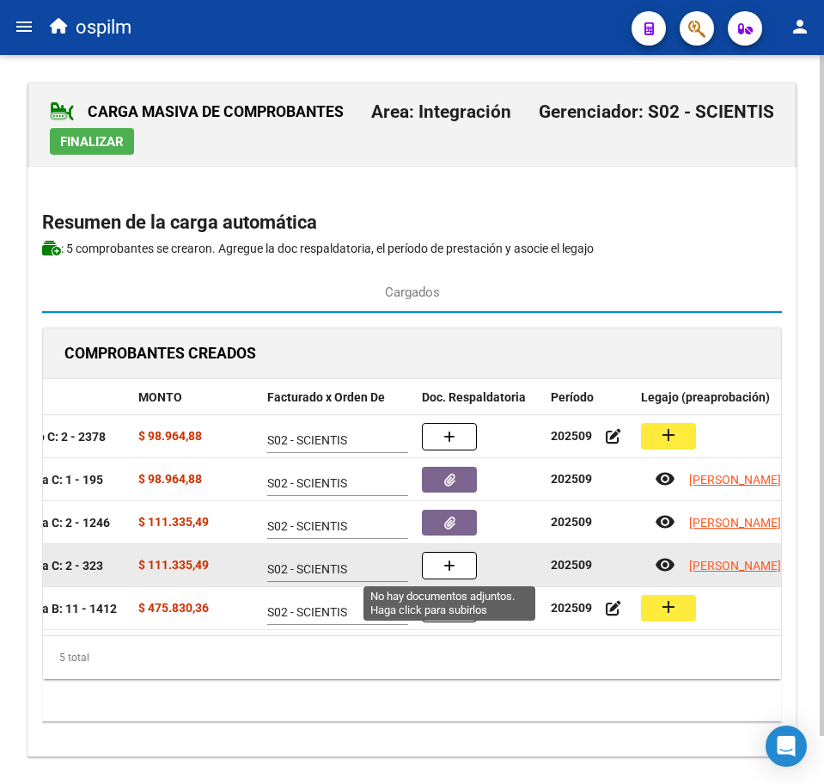
click at [460, 572] on button "button" at bounding box center [449, 566] width 55 height 28
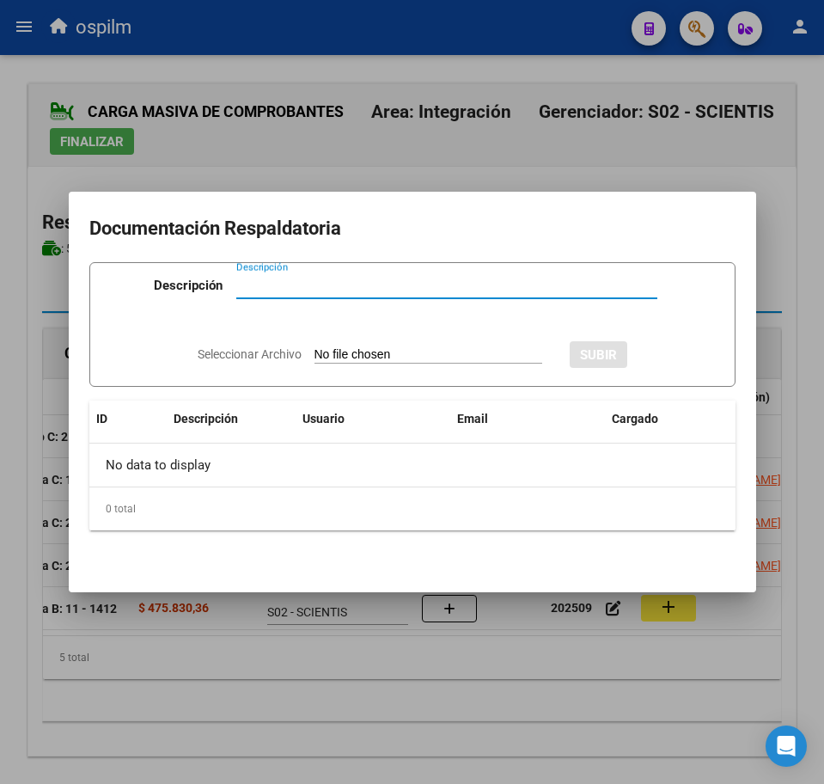
paste input "Planilla de asistencia"
type input "Planilla de asistencia"
click at [358, 351] on input "Seleccionar Archivo" at bounding box center [429, 355] width 228 height 16
type input "C:\fakepath\[PERSON_NAME] MATEO_202509_090_N_ZACARIAS [PERSON_NAME].pdf"
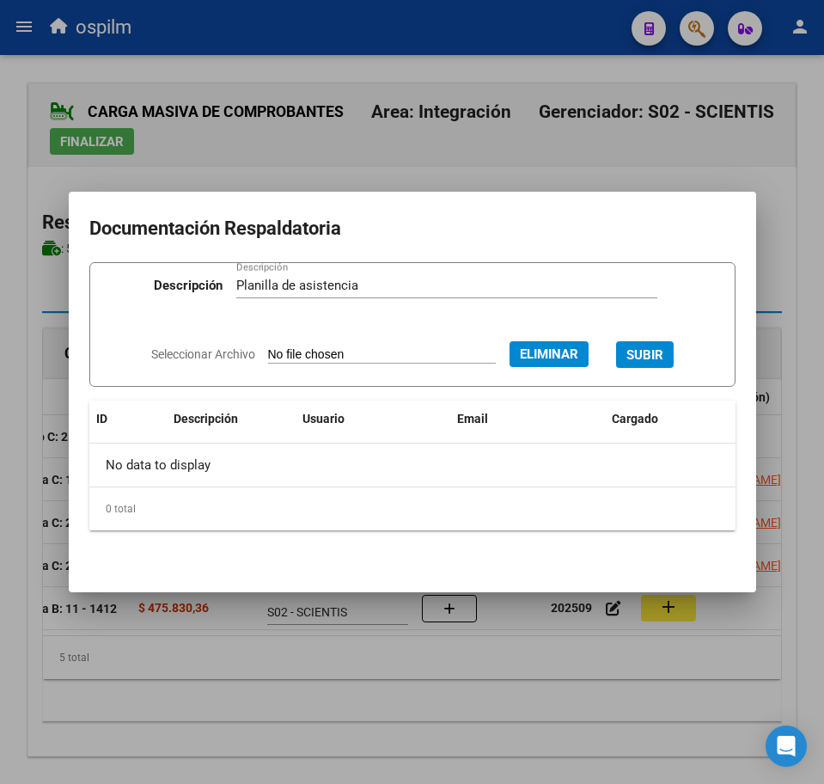
click at [650, 344] on button "SUBIR" at bounding box center [645, 354] width 58 height 27
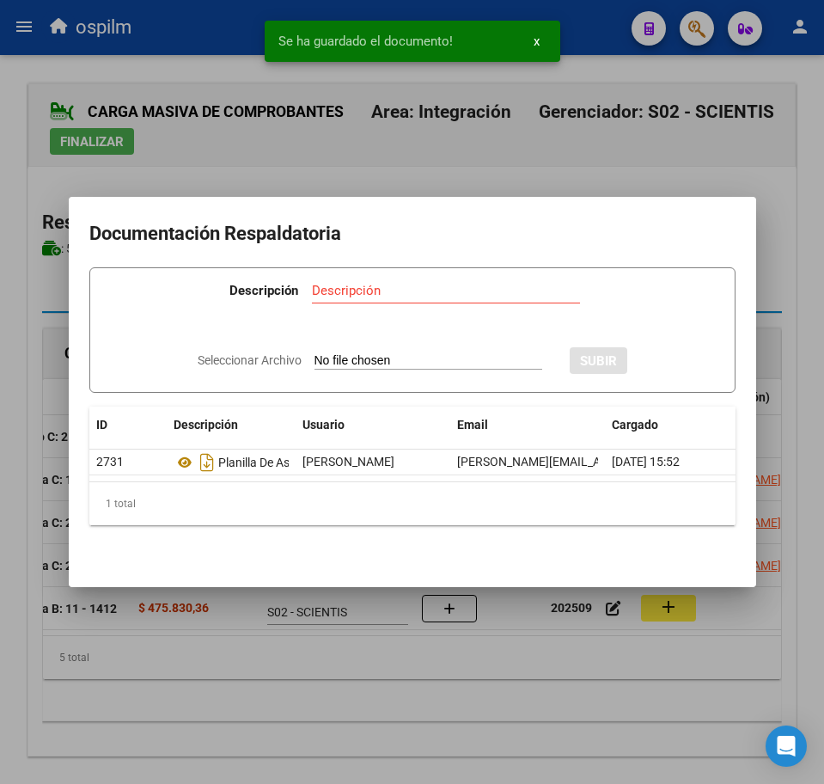
click at [451, 667] on div at bounding box center [412, 392] width 824 height 784
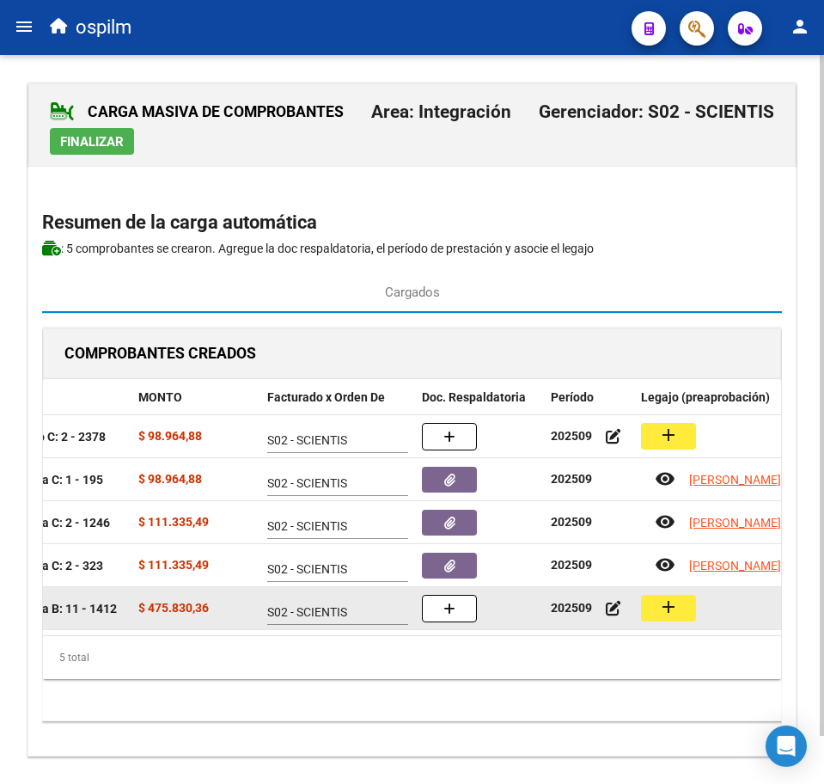
click at [681, 611] on button "add" at bounding box center [668, 608] width 55 height 27
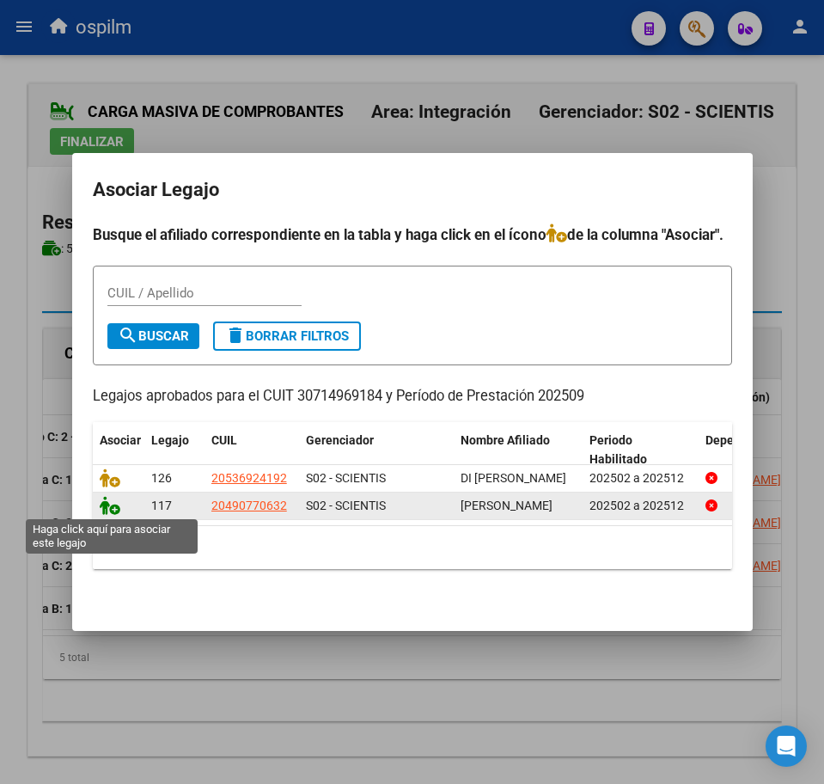
click at [111, 507] on icon at bounding box center [110, 505] width 21 height 19
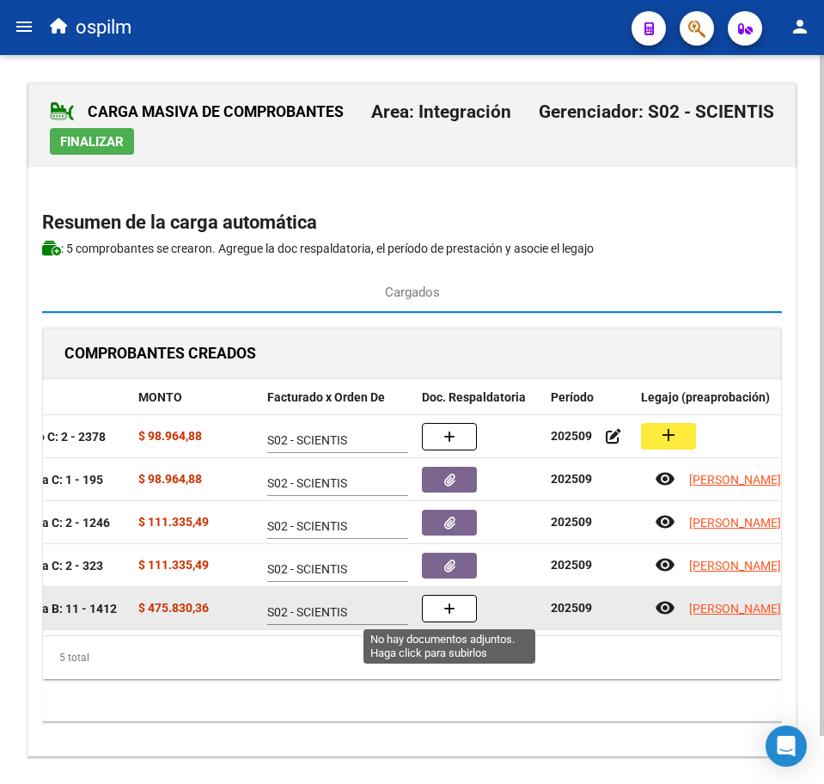
click at [474, 609] on button "button" at bounding box center [449, 609] width 55 height 28
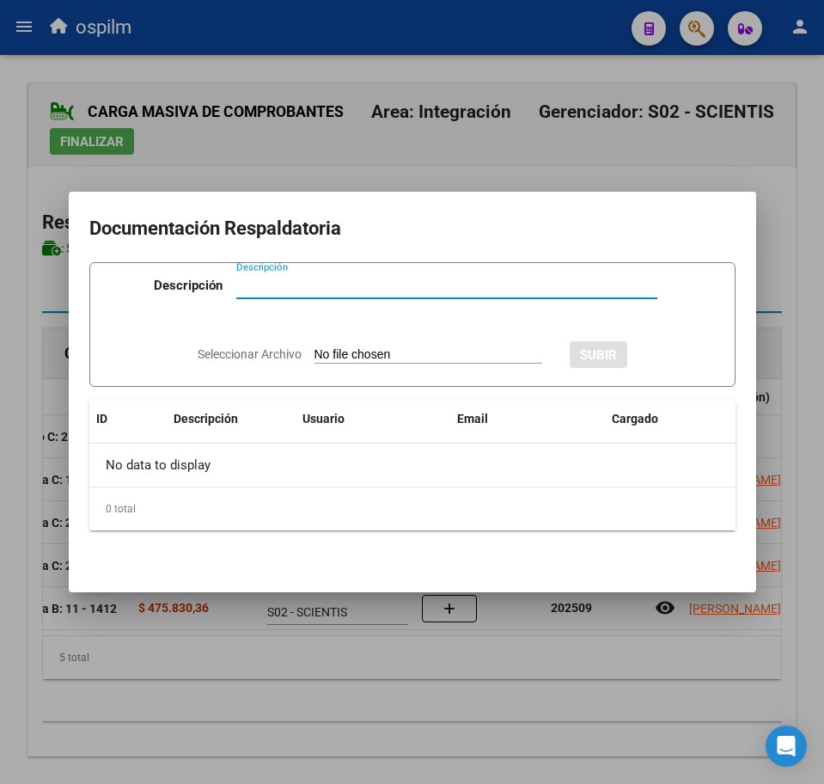
paste input "Planilla de asistencia"
type input "Planilla de asistencia"
click at [362, 354] on input "Seleccionar Archivo" at bounding box center [429, 355] width 228 height 16
type input "C:\fakepath\[PERSON_NAME] MIQUEA_202509_089_N_DI CAPACIDAD SA_PLANILLA.pdf"
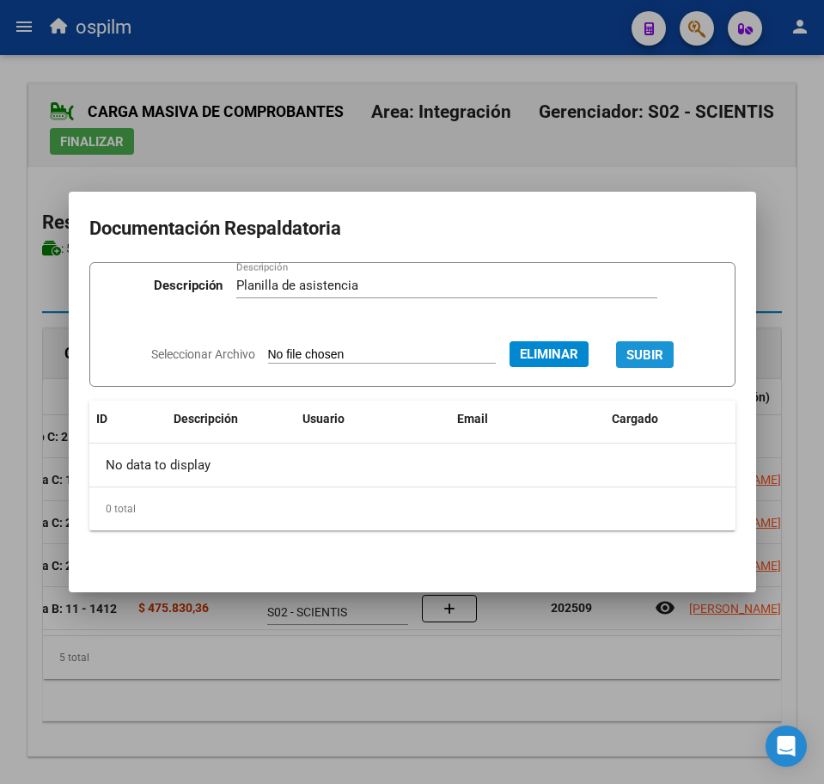
click at [659, 358] on span "SUBIR" at bounding box center [645, 354] width 37 height 15
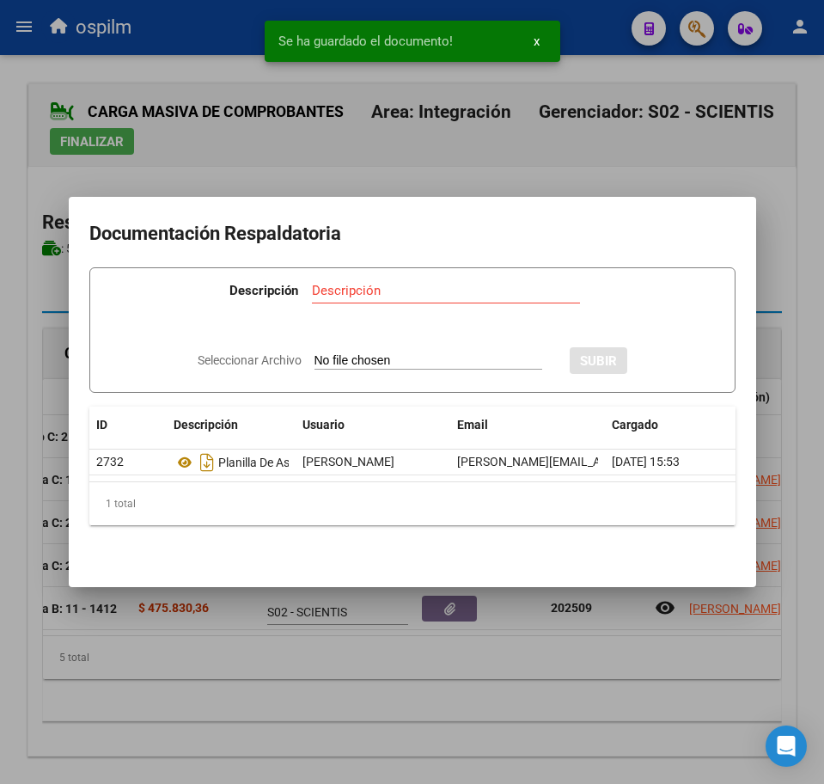
click at [505, 687] on div at bounding box center [412, 392] width 824 height 784
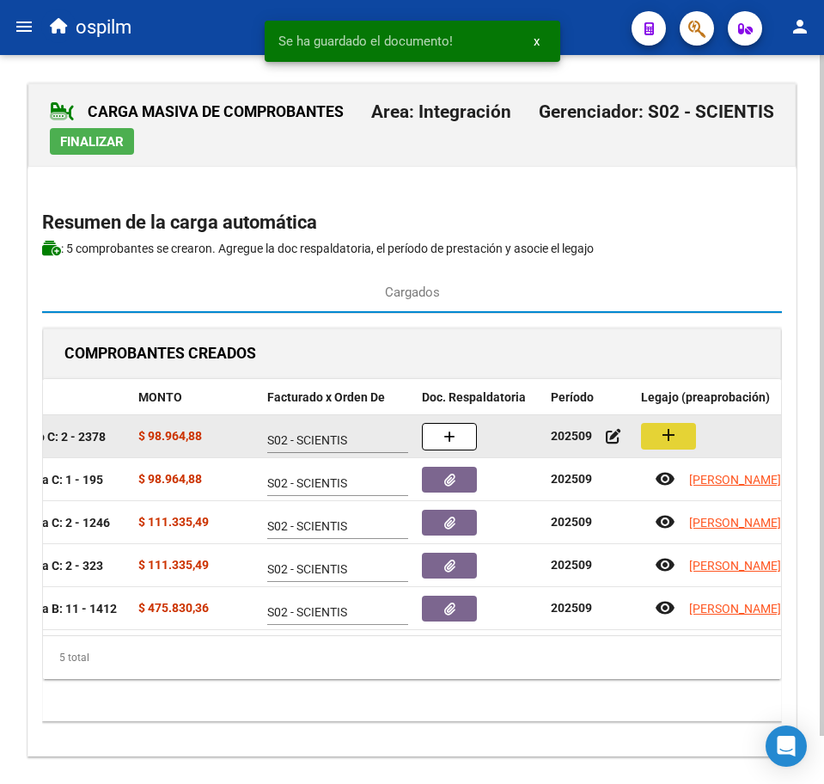
click at [678, 443] on mat-icon "add" at bounding box center [668, 435] width 21 height 21
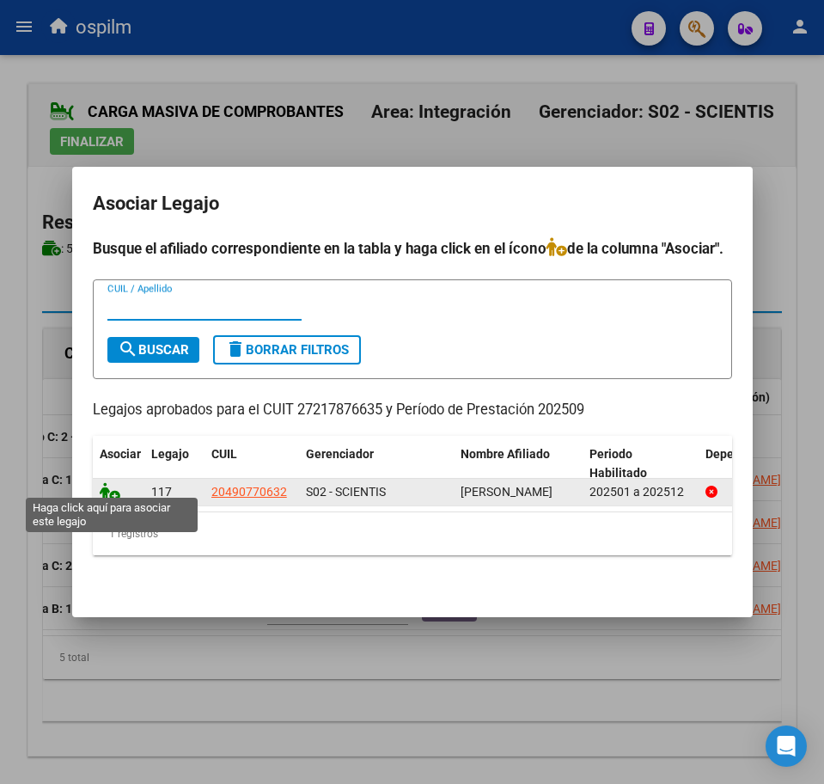
click at [102, 482] on icon at bounding box center [110, 491] width 21 height 19
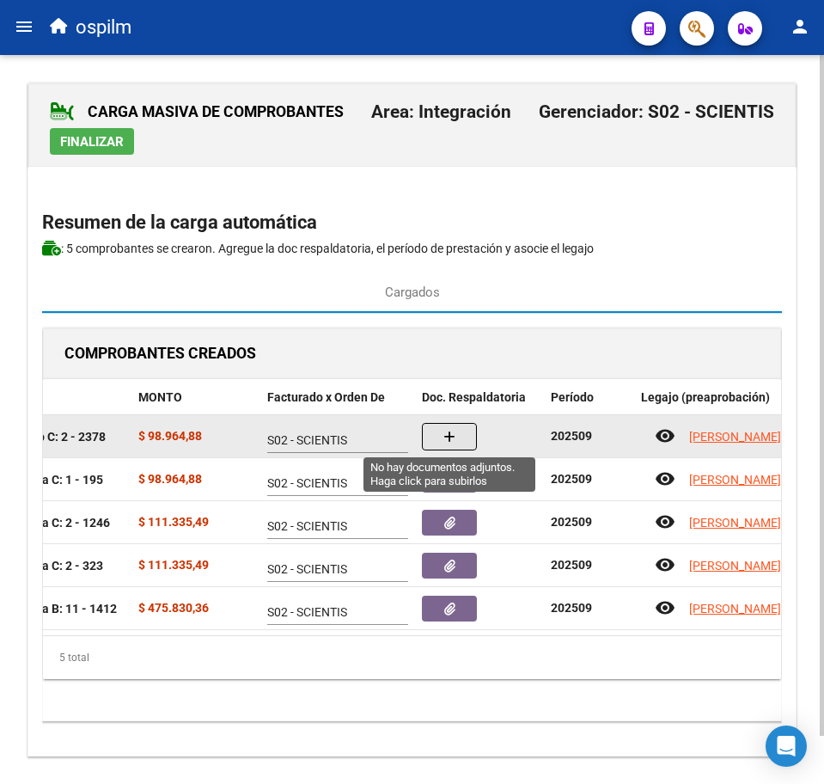
click at [469, 444] on button "button" at bounding box center [449, 437] width 55 height 28
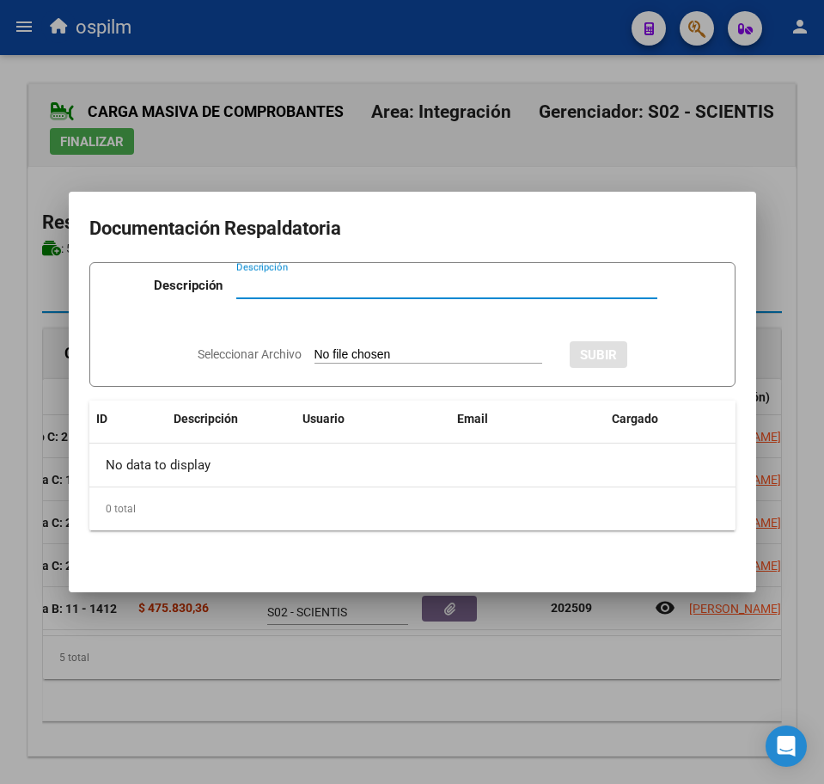
paste input "Planilla de asistencia"
type input "Planilla de asistencia"
click at [361, 352] on input "Seleccionar Archivo" at bounding box center [429, 355] width 228 height 16
type input "C:\fakepath\[PERSON_NAME] MIQUEA_202509_090_N_AGRELLI [PERSON_NAME].pdf"
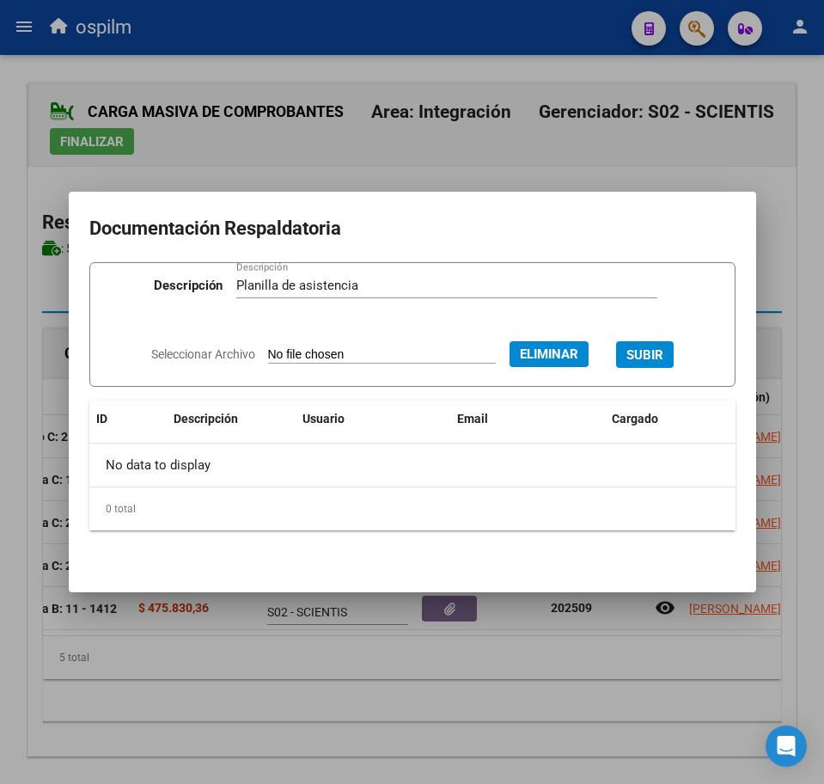
click at [664, 352] on span "SUBIR" at bounding box center [645, 354] width 37 height 15
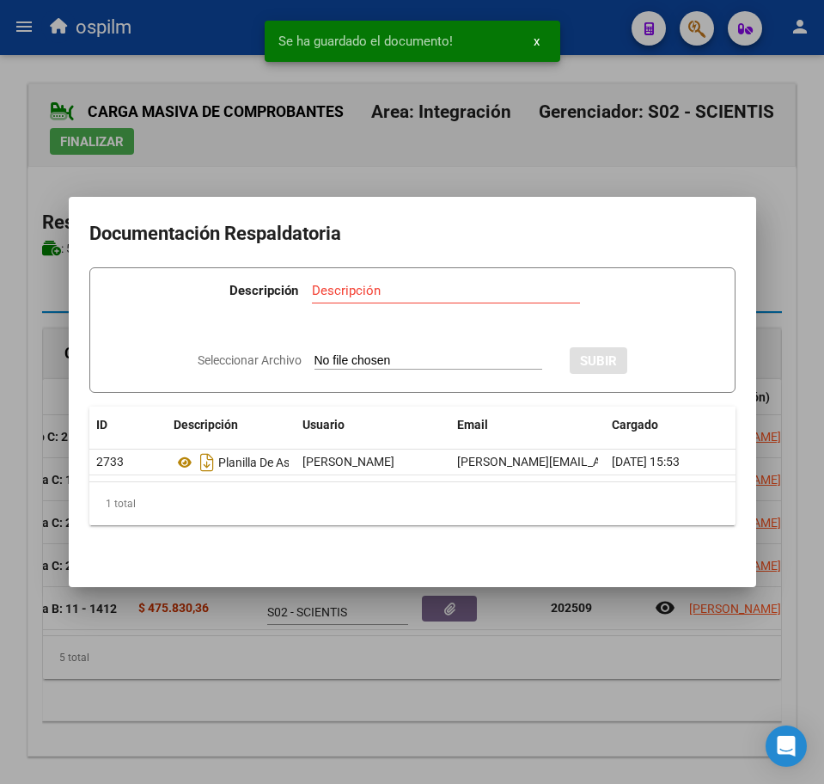
click at [415, 671] on div at bounding box center [412, 392] width 824 height 784
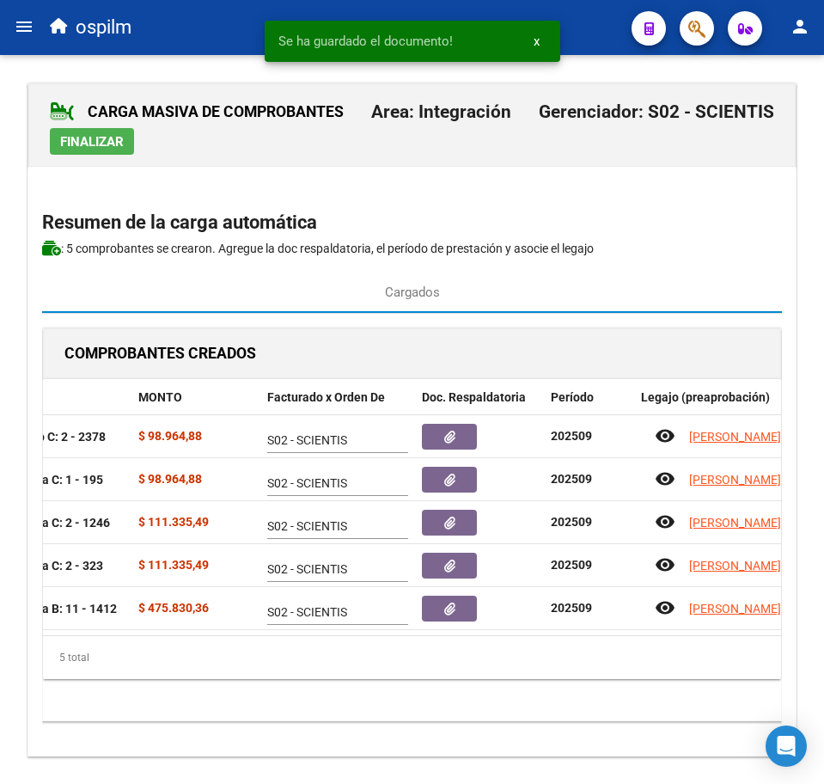
click at [113, 154] on button "Finalizar" at bounding box center [92, 141] width 84 height 27
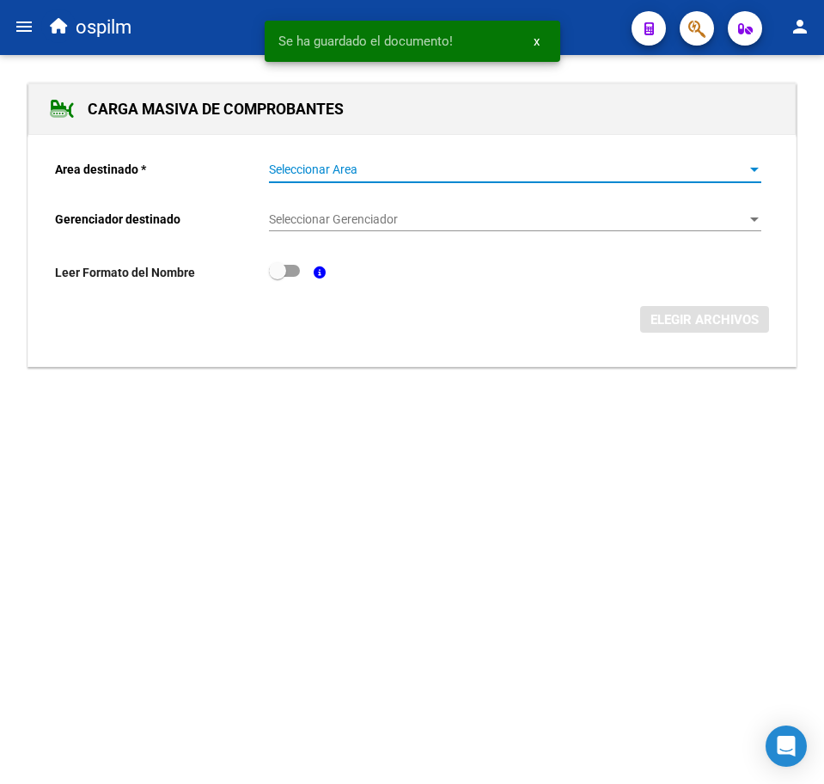
click at [319, 167] on span "Seleccionar Area" at bounding box center [507, 169] width 477 height 15
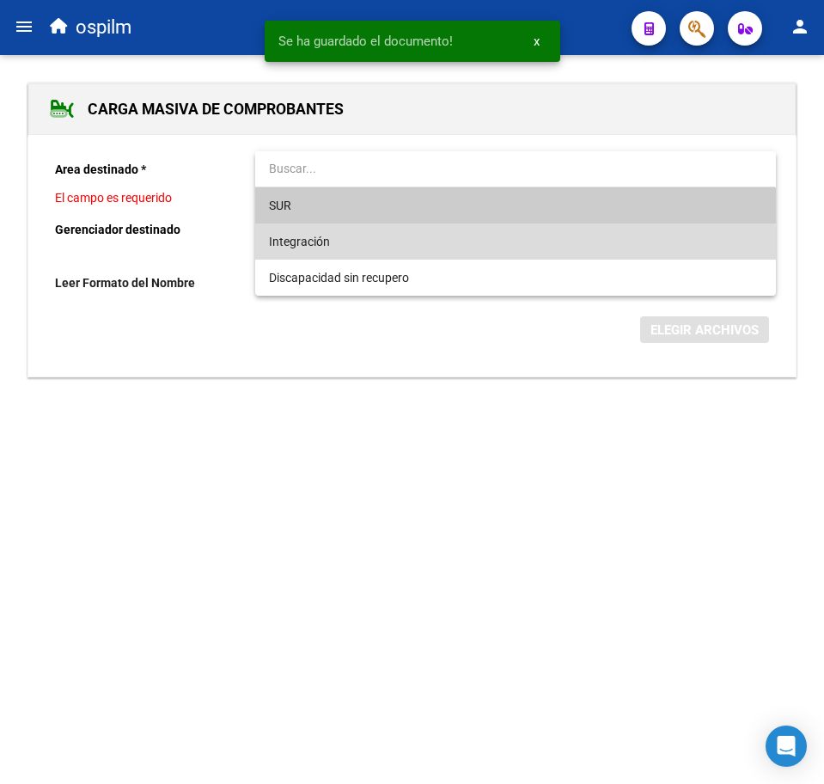
click at [338, 254] on span "Integración" at bounding box center [515, 242] width 493 height 36
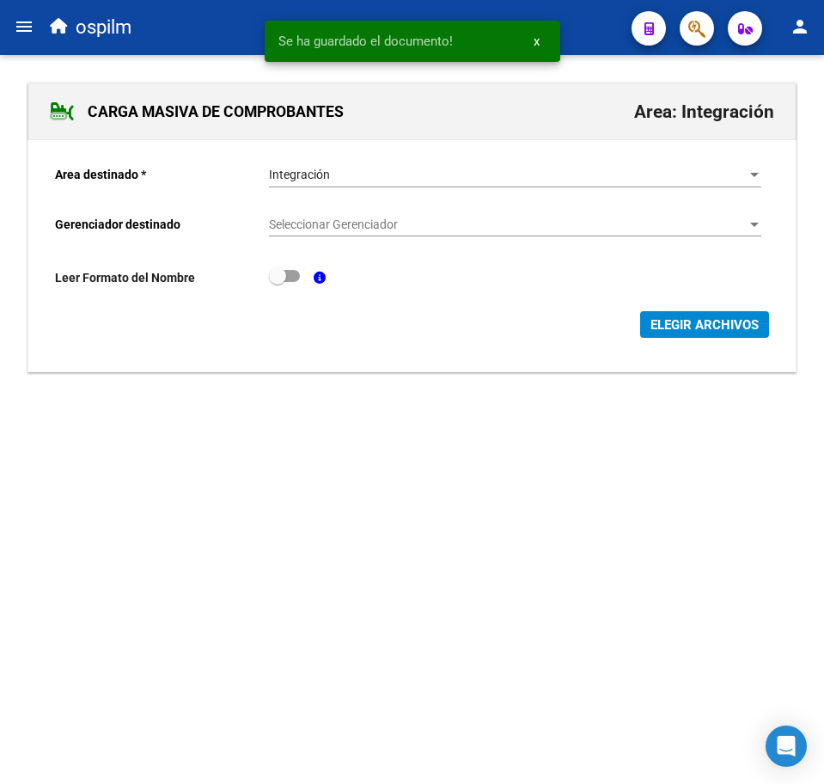
click at [348, 230] on div "Seleccionar Gerenciador Seleccionar Gerenciador" at bounding box center [515, 219] width 493 height 34
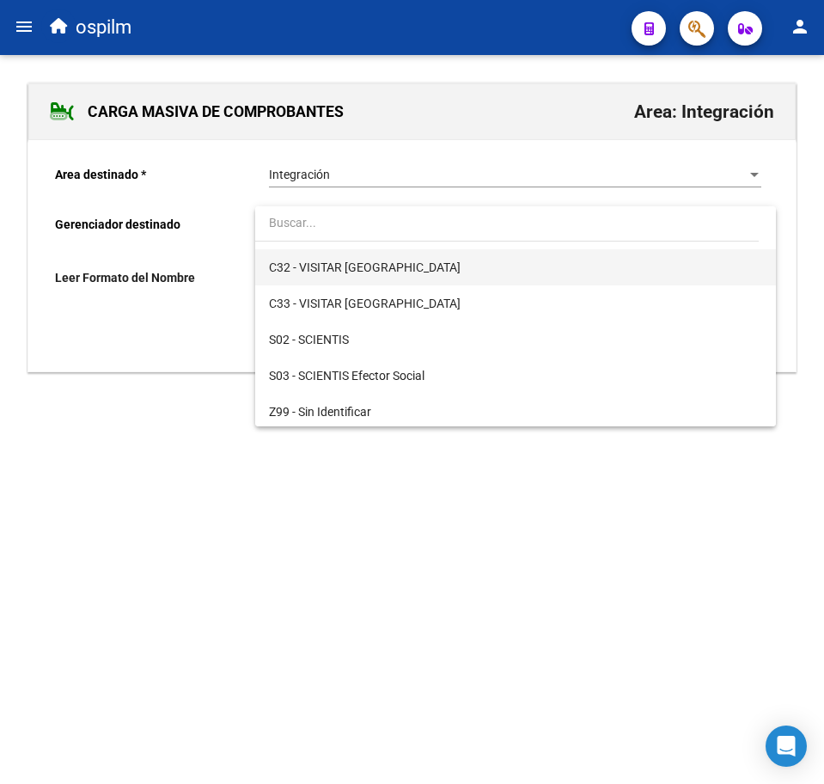
scroll to position [249, 0]
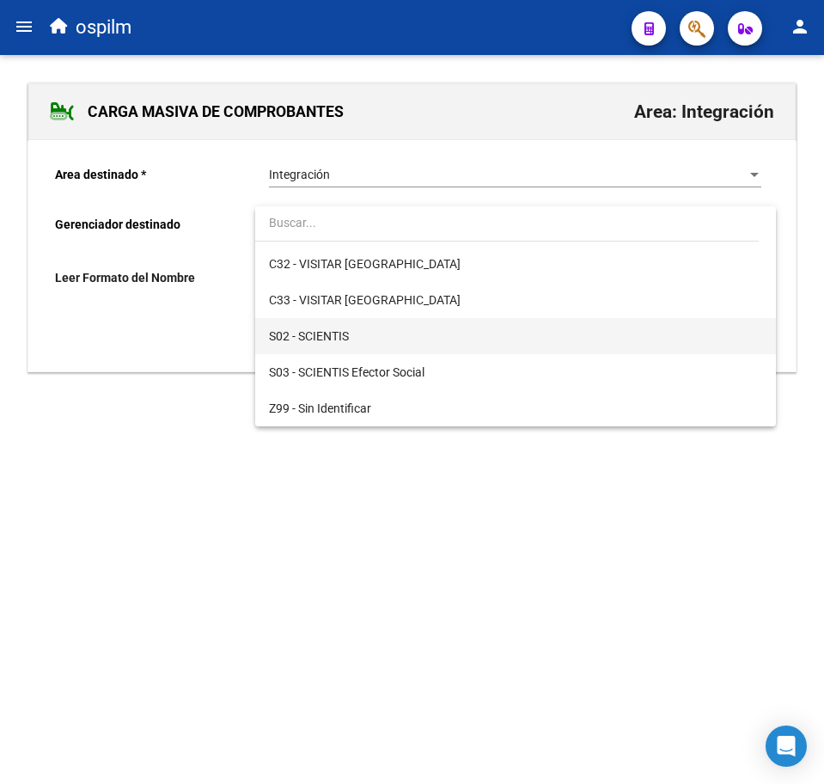
click at [344, 327] on span "S02 - SCIENTIS" at bounding box center [515, 336] width 493 height 36
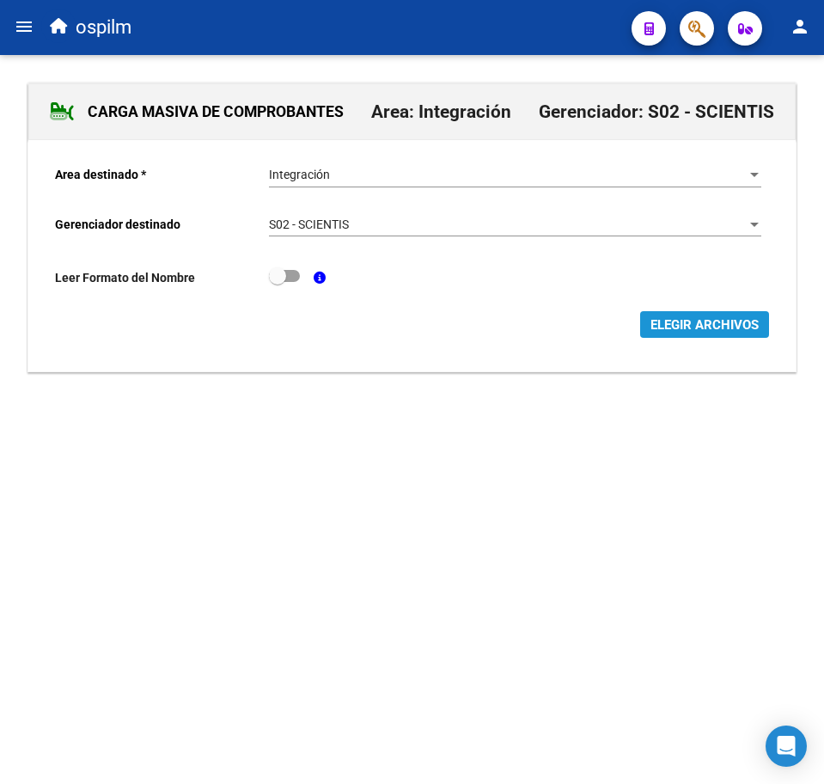
click at [718, 325] on span "ELEGIR ARCHIVOS" at bounding box center [705, 324] width 108 height 15
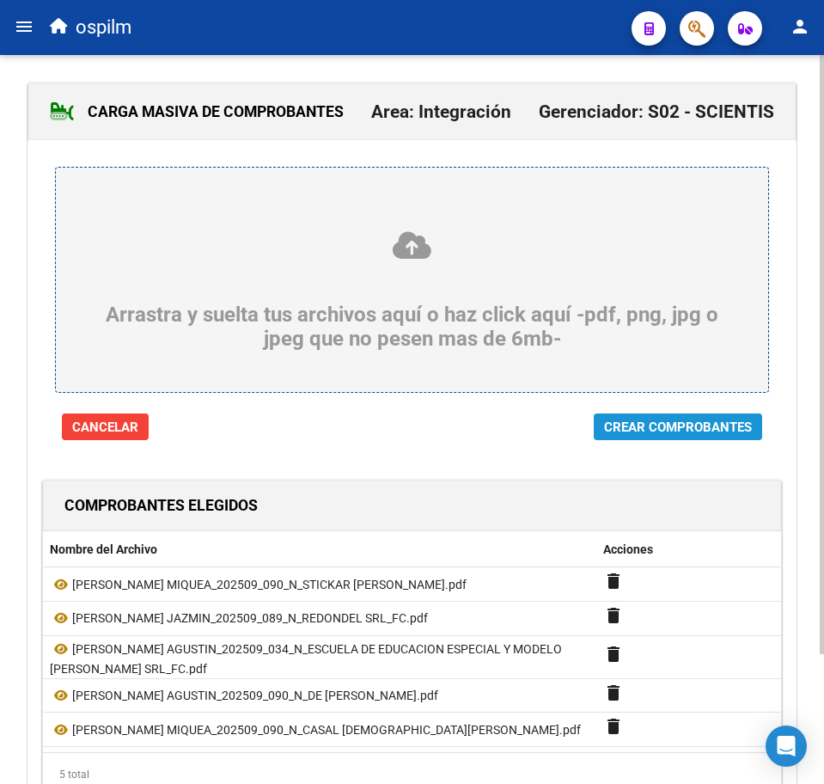
click at [677, 422] on span "Crear Comprobantes" at bounding box center [678, 427] width 148 height 15
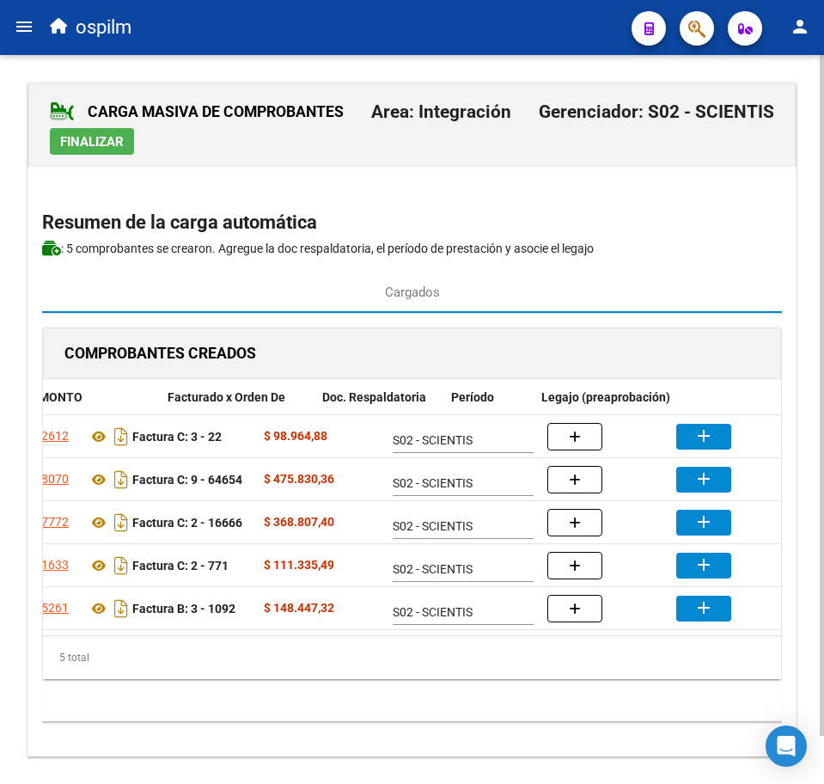
scroll to position [0, 418]
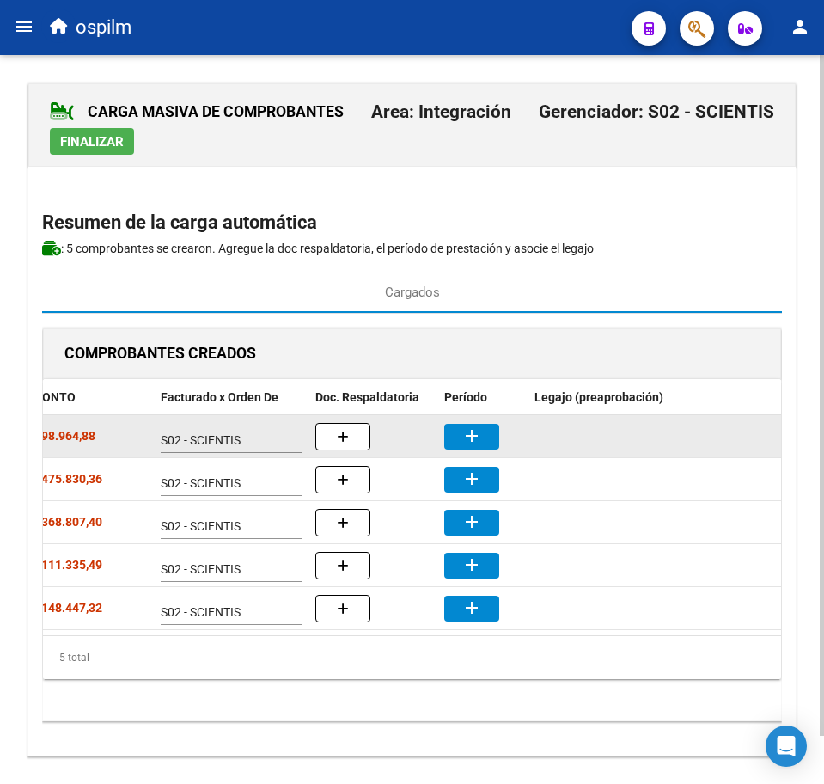
click at [483, 438] on button "add" at bounding box center [471, 437] width 55 height 26
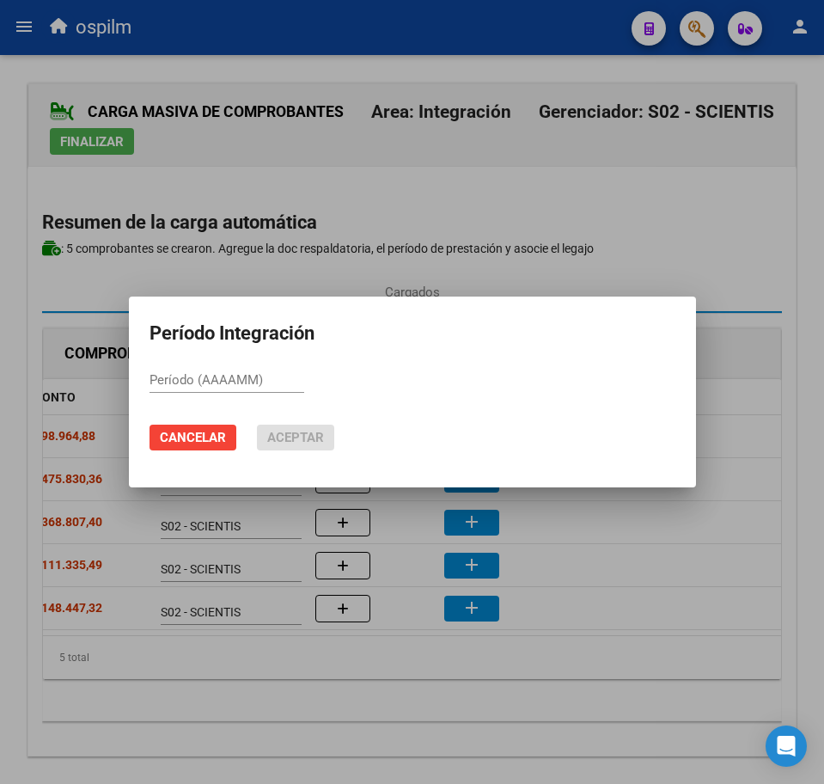
paste input "202509"
type input "202509"
click at [274, 431] on span "Aceptar" at bounding box center [295, 437] width 57 height 15
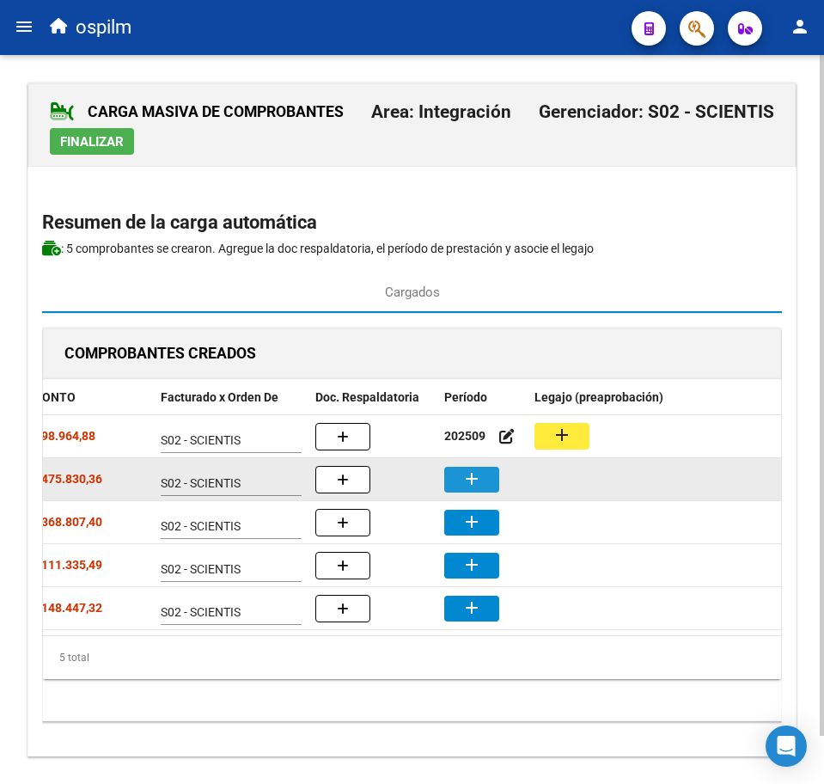
click at [451, 475] on button "add" at bounding box center [471, 480] width 55 height 26
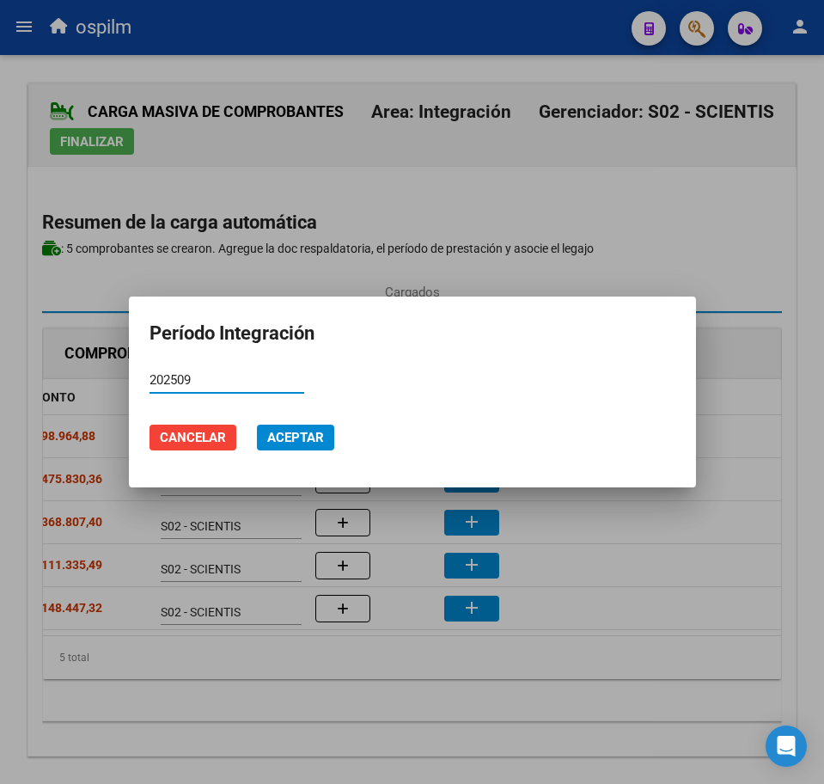
type input "202509"
click at [307, 428] on button "Aceptar" at bounding box center [295, 438] width 77 height 26
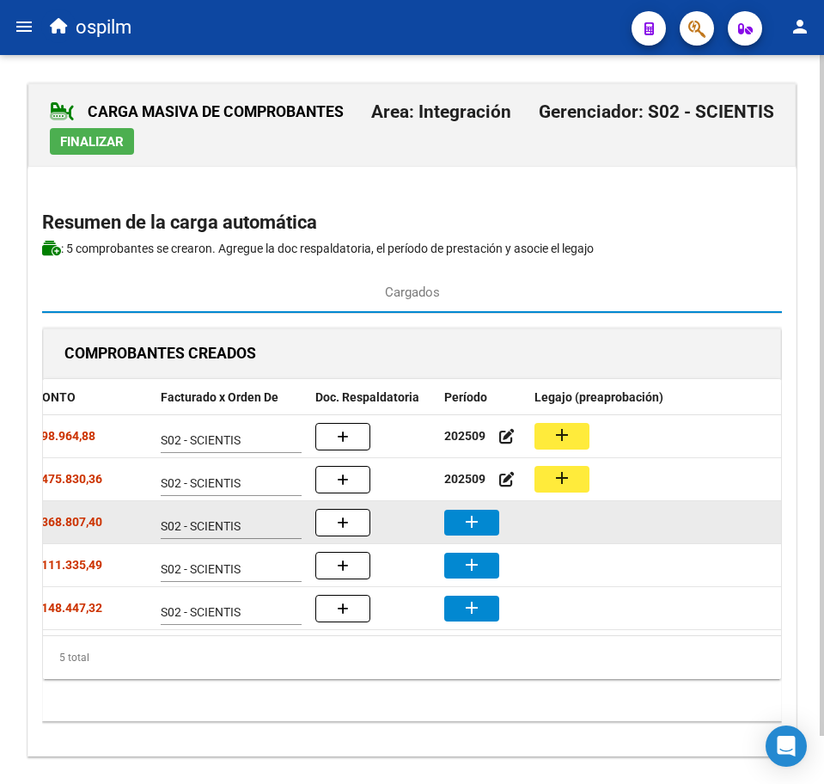
click at [478, 527] on mat-icon "add" at bounding box center [472, 521] width 21 height 21
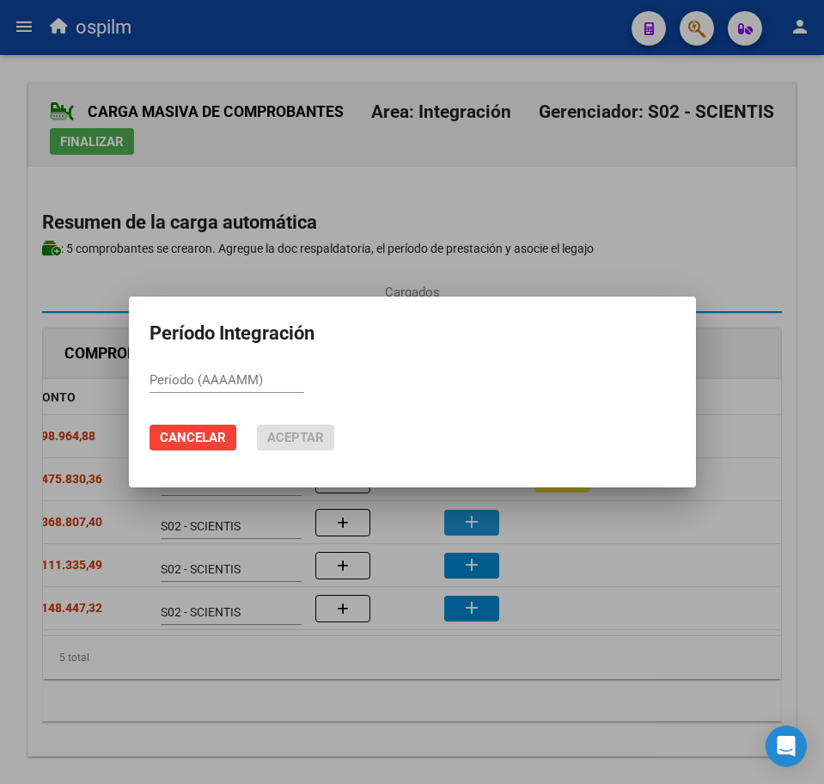
paste input "202509"
type input "202509"
click at [303, 432] on span "Aceptar" at bounding box center [295, 437] width 57 height 15
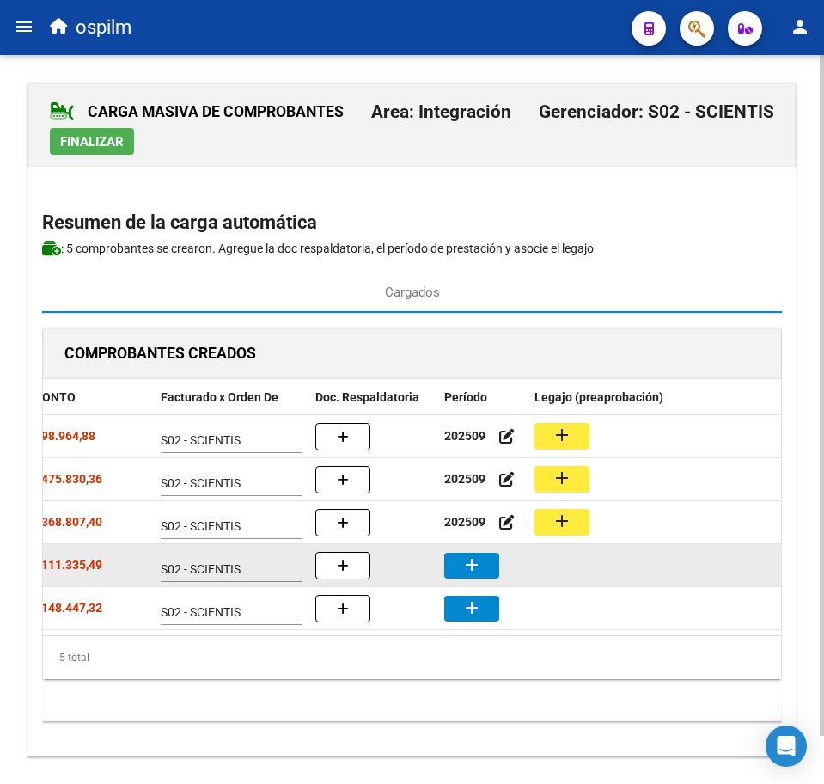
click at [465, 560] on mat-icon "add" at bounding box center [472, 564] width 21 height 21
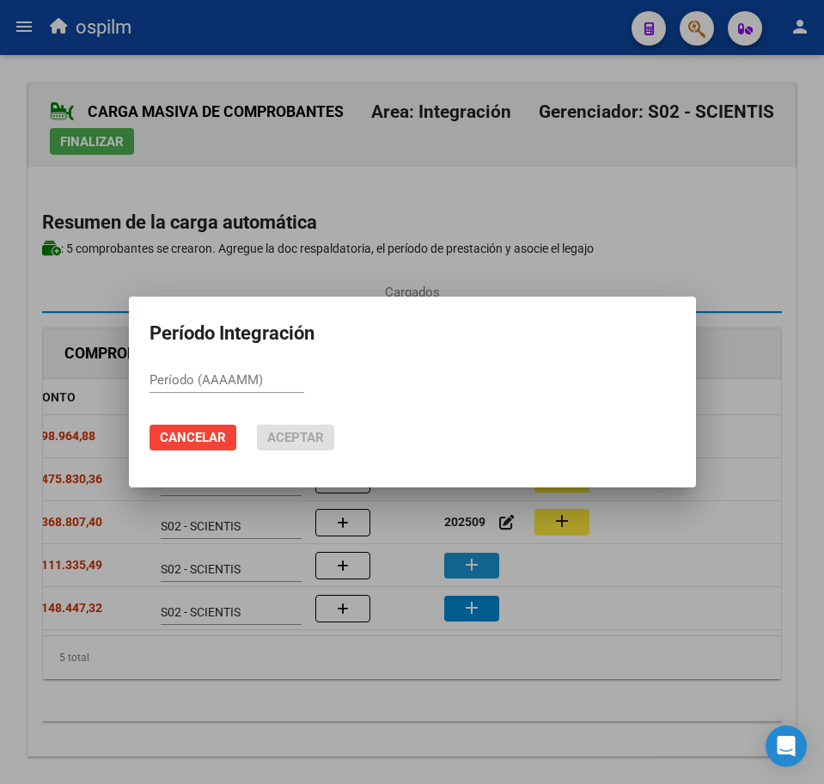
paste input "202509"
type input "202509"
click at [311, 438] on span "Aceptar" at bounding box center [295, 437] width 57 height 15
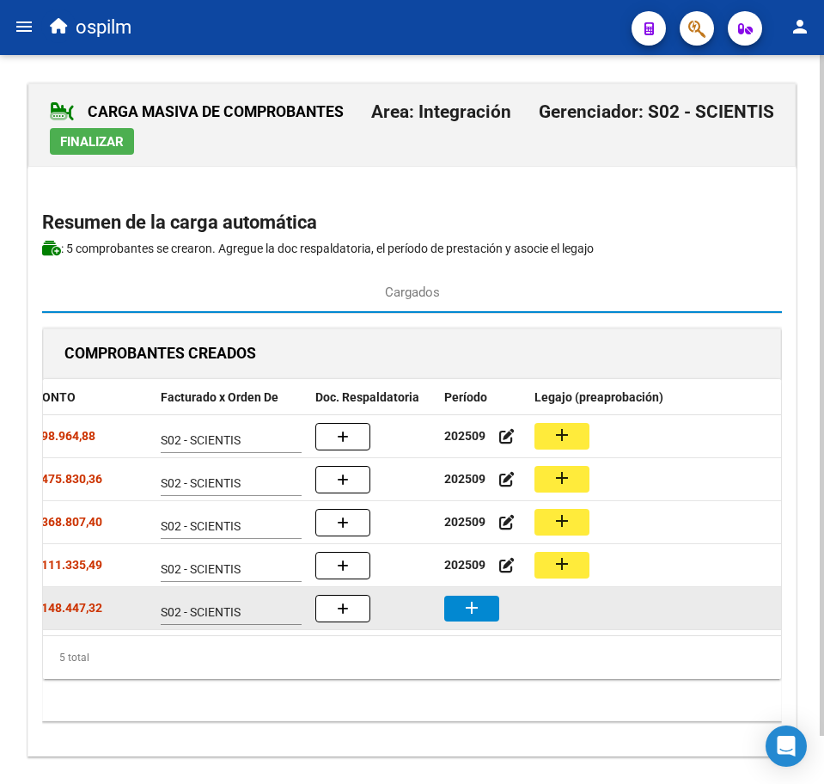
click at [482, 612] on button "add" at bounding box center [471, 609] width 55 height 26
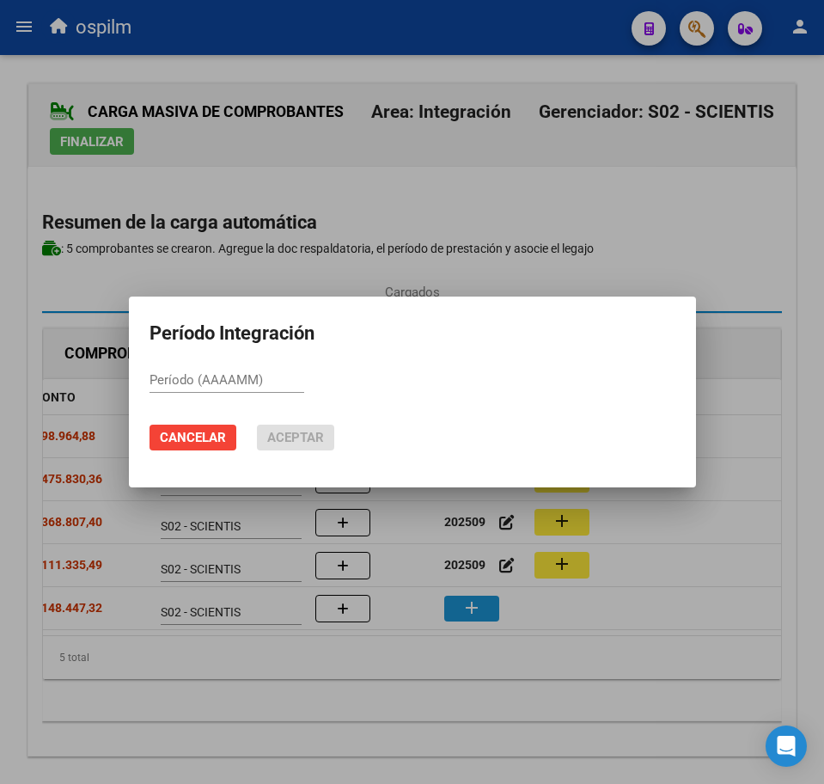
paste input "202509"
type input "202509"
click at [267, 425] on button "Aceptar" at bounding box center [295, 438] width 77 height 26
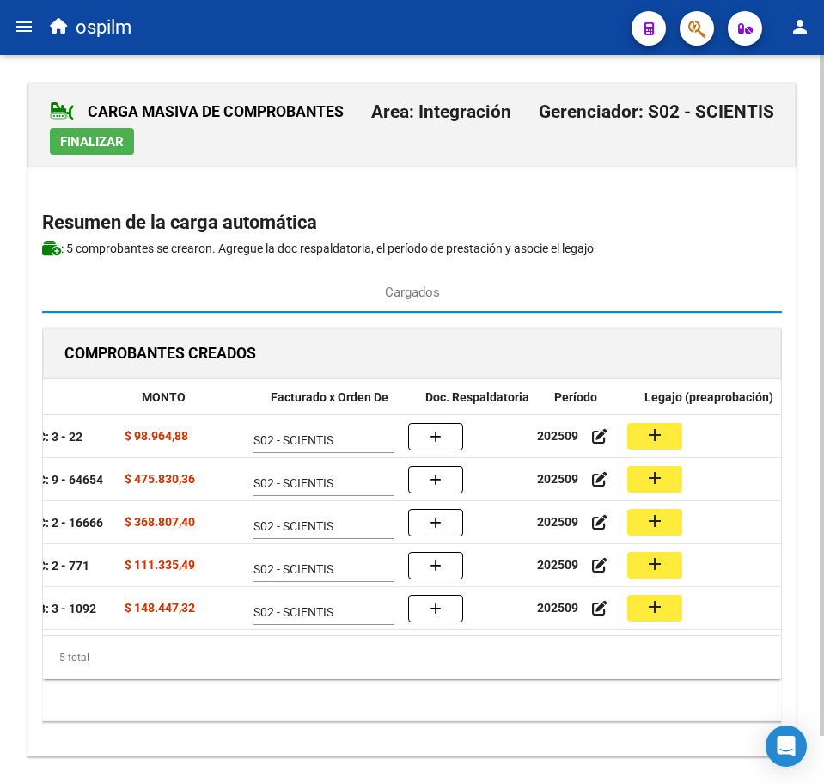
scroll to position [0, 308]
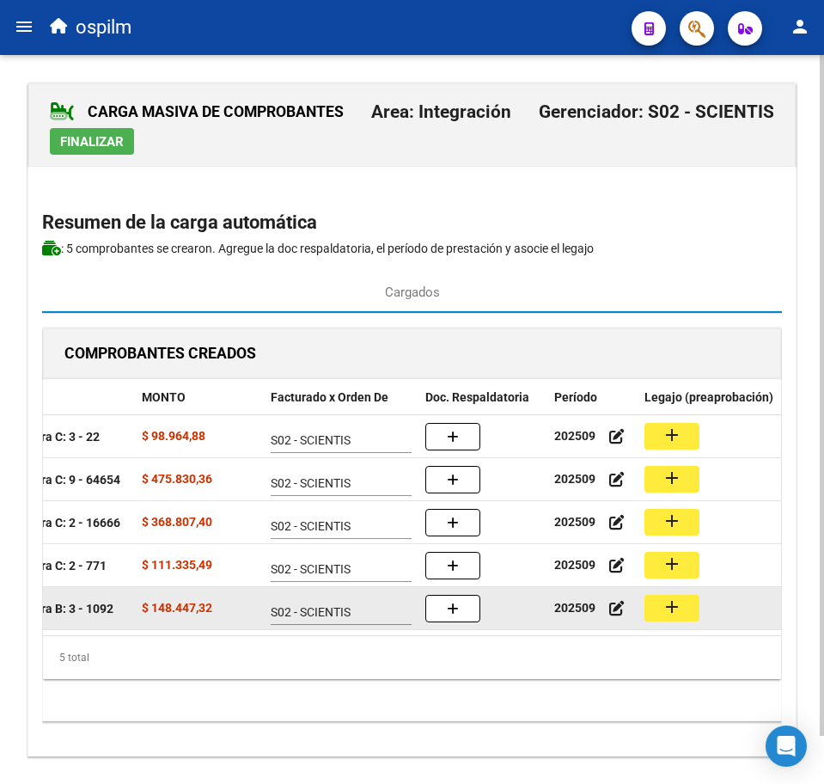
click at [653, 602] on button "add" at bounding box center [672, 608] width 55 height 27
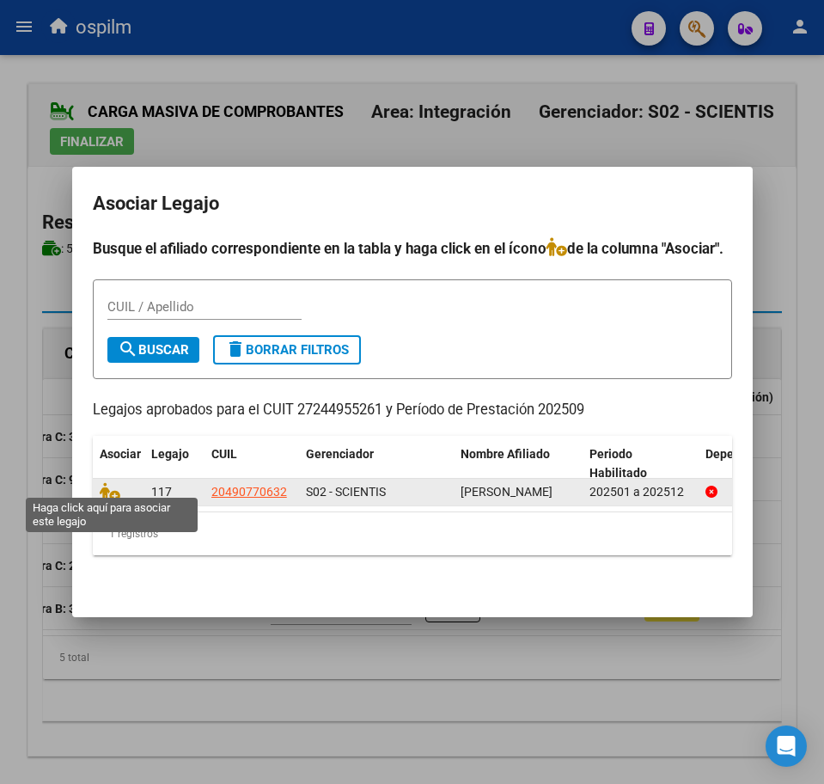
drag, startPoint x: 109, startPoint y: 486, endPoint x: 131, endPoint y: 487, distance: 21.6
click at [109, 485] on icon at bounding box center [110, 491] width 21 height 19
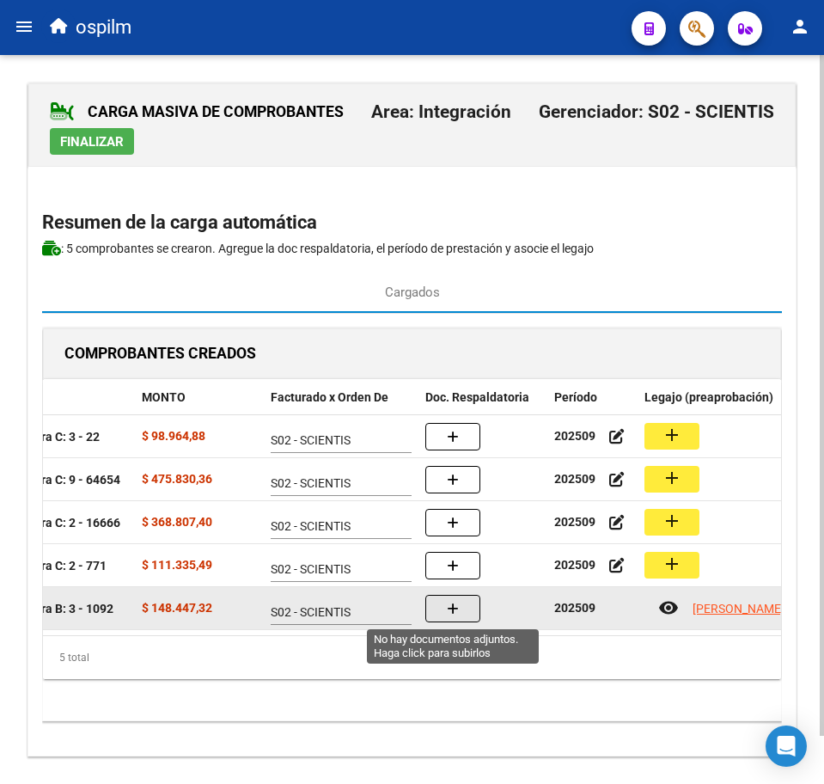
click at [450, 615] on icon "button" at bounding box center [453, 609] width 12 height 13
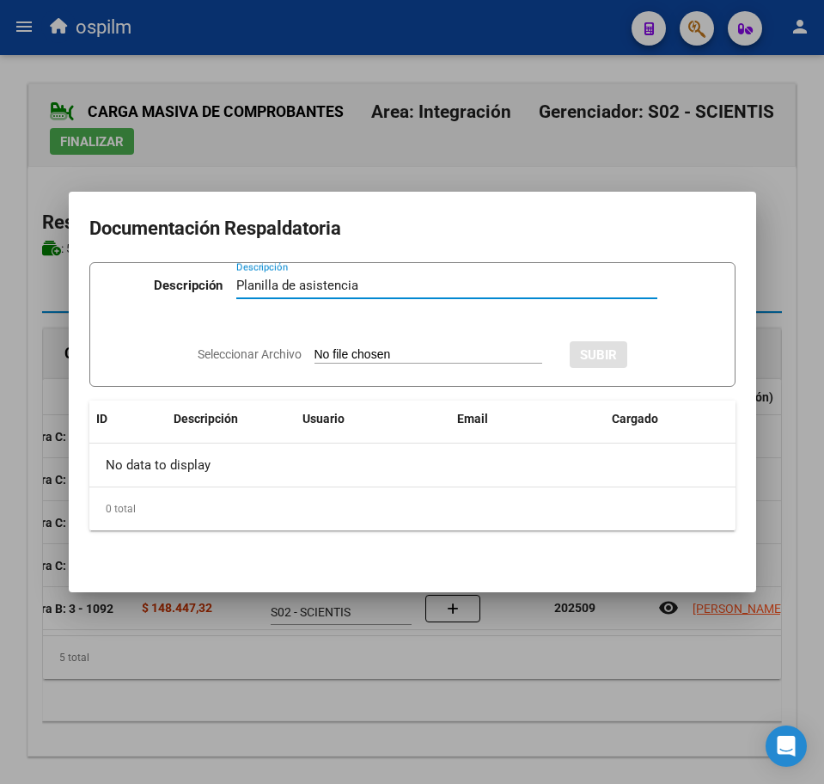
type input "Planilla de asistencia"
click at [358, 358] on input "Seleccionar Archivo" at bounding box center [429, 355] width 228 height 16
type input "C:\fakepath\[PERSON_NAME] MIQUEA_202509_090_N_CASAL [DEMOGRAPHIC_DATA][PERSON_N…"
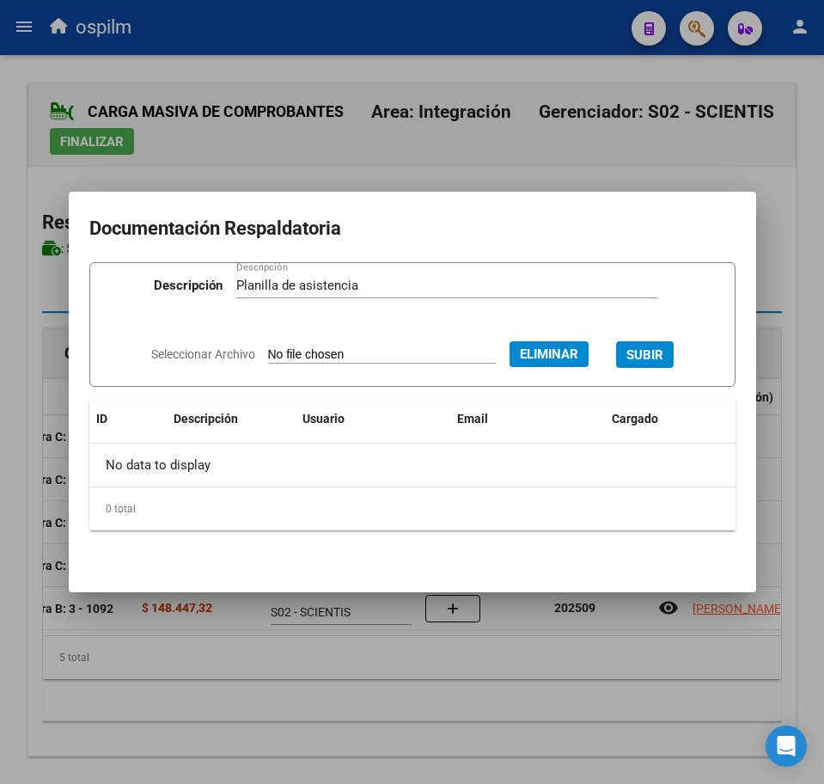
click at [650, 348] on span "SUBIR" at bounding box center [645, 354] width 37 height 15
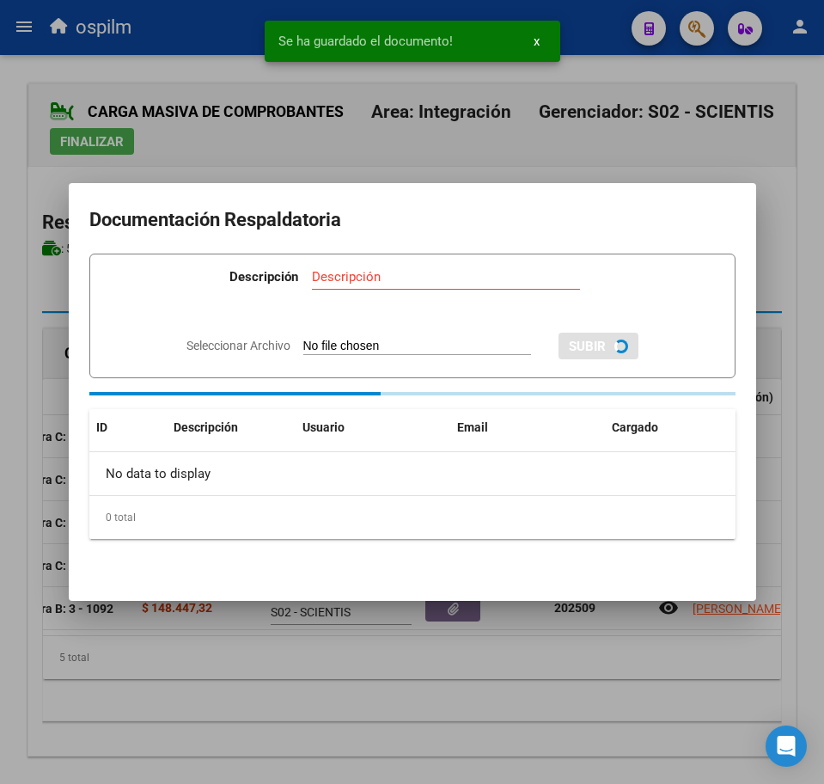
click at [426, 680] on div at bounding box center [412, 392] width 824 height 784
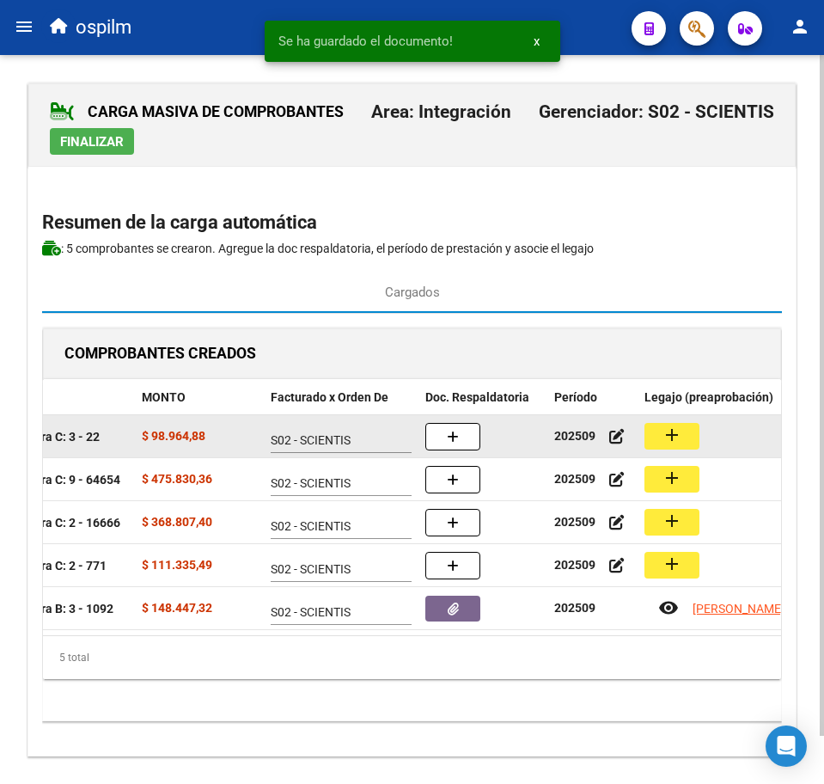
click at [664, 432] on mat-icon "add" at bounding box center [672, 435] width 21 height 21
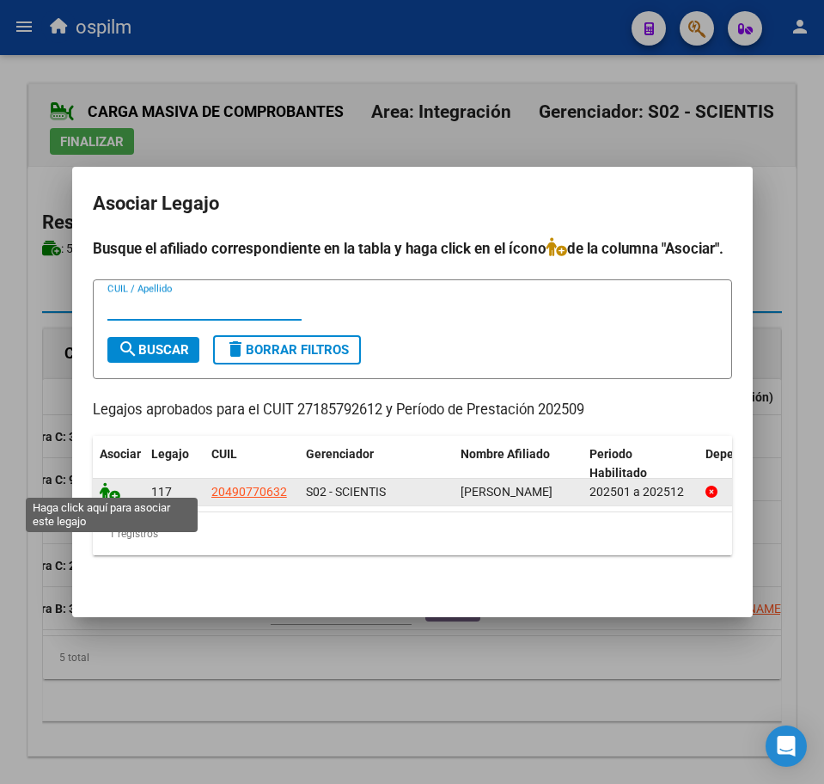
click at [106, 483] on icon at bounding box center [110, 491] width 21 height 19
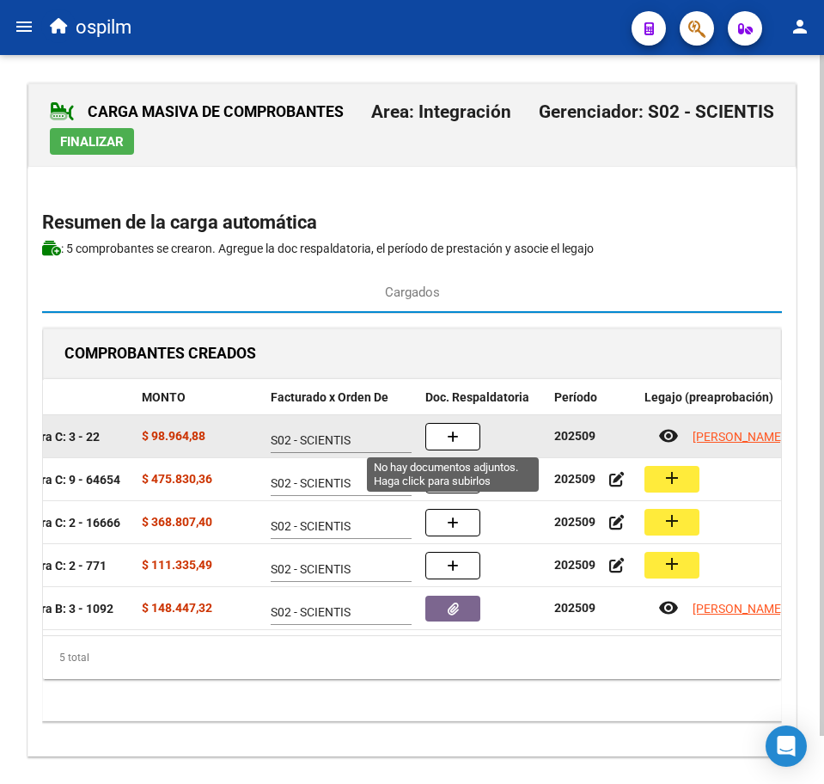
click at [462, 432] on button "button" at bounding box center [453, 437] width 55 height 28
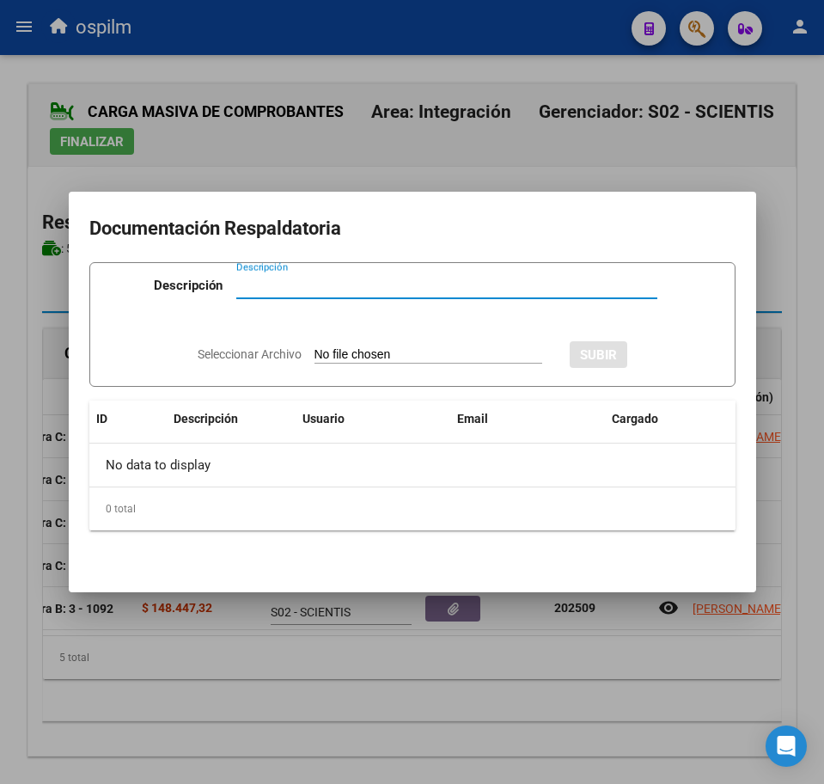
paste input "Planilla de asistencia"
type input "Planilla de asistencia"
click at [377, 370] on div "Seleccionar Archivo SUBIR" at bounding box center [413, 353] width 430 height 50
click at [365, 369] on div "Seleccionar Archivo SUBIR" at bounding box center [413, 353] width 430 height 50
click at [357, 344] on div "Seleccionar Archivo SUBIR" at bounding box center [413, 353] width 430 height 50
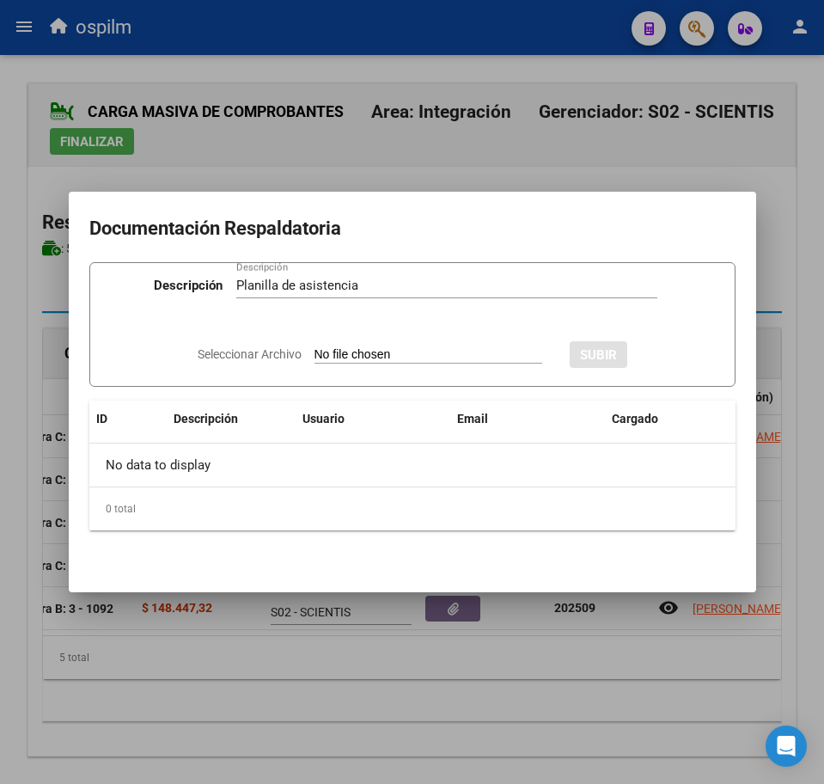
click at [350, 351] on input "Seleccionar Archivo" at bounding box center [429, 355] width 228 height 16
type input "C:\fakepath\[PERSON_NAME] MIQUEA_202509_090_N_STICKAR [PERSON_NAME].pdf"
click at [664, 355] on span "SUBIR" at bounding box center [645, 354] width 37 height 15
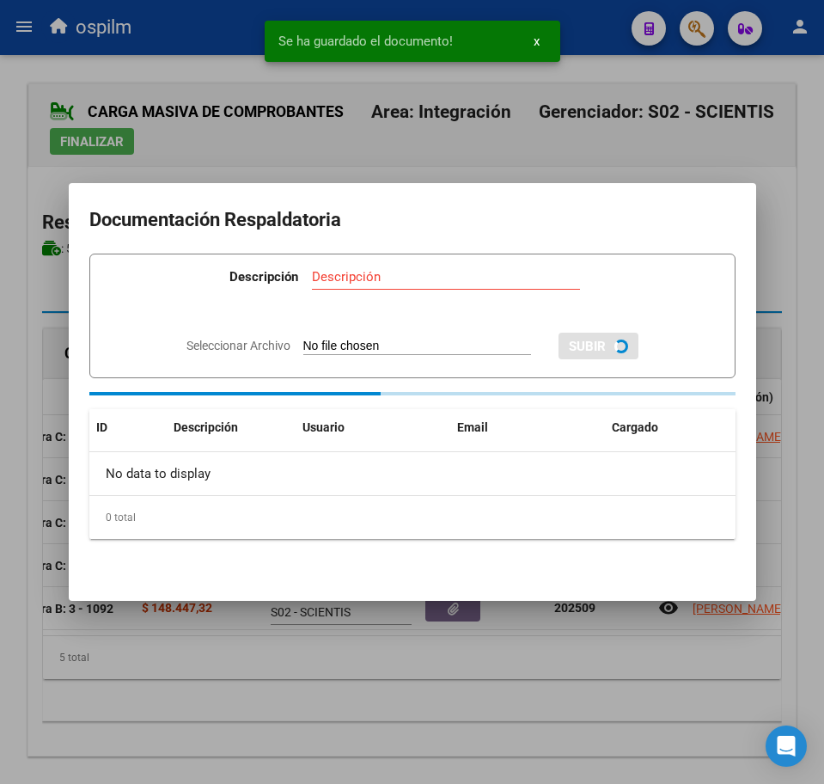
click at [349, 732] on div at bounding box center [412, 392] width 824 height 784
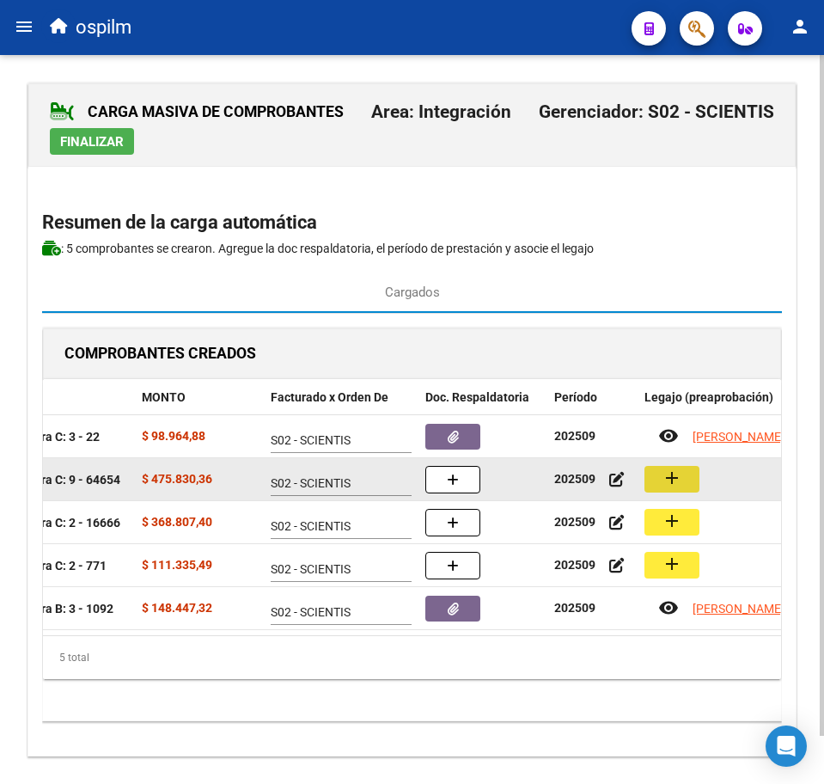
click at [671, 488] on button "add" at bounding box center [672, 479] width 55 height 27
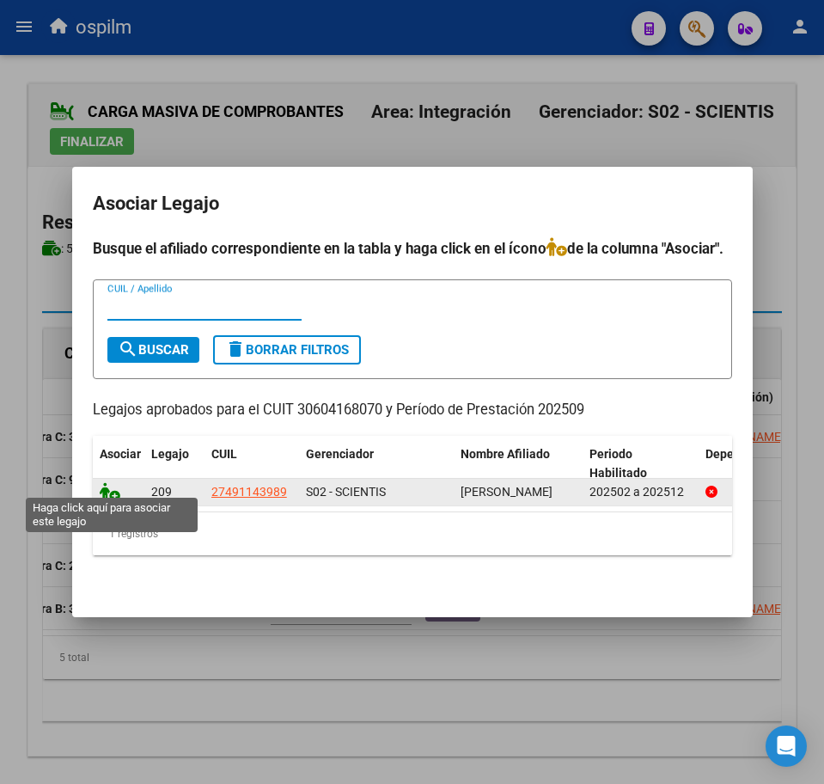
click at [114, 483] on icon at bounding box center [110, 491] width 21 height 19
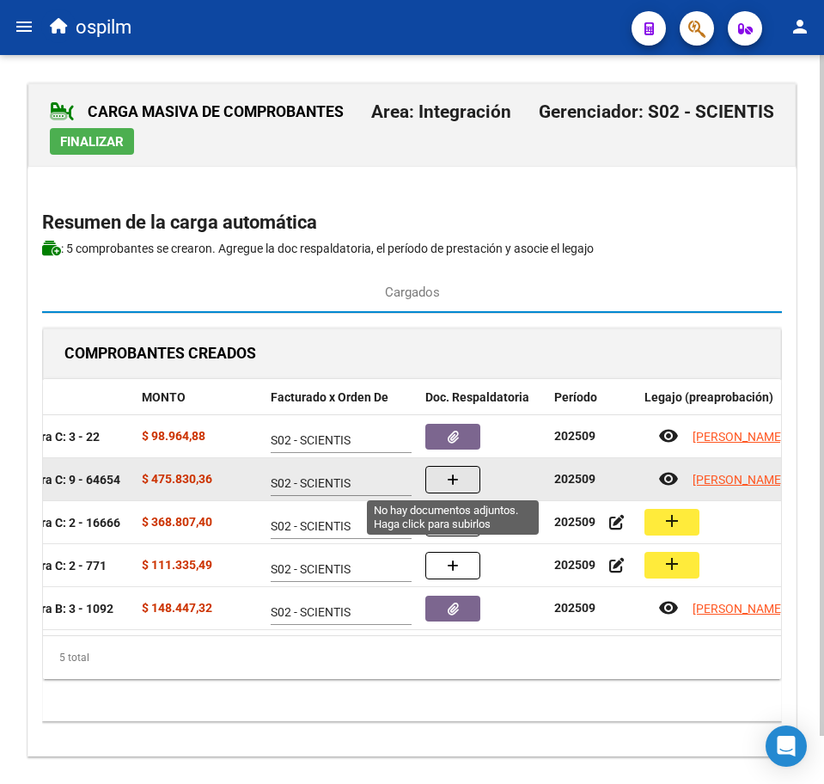
click at [468, 476] on button "button" at bounding box center [453, 480] width 55 height 28
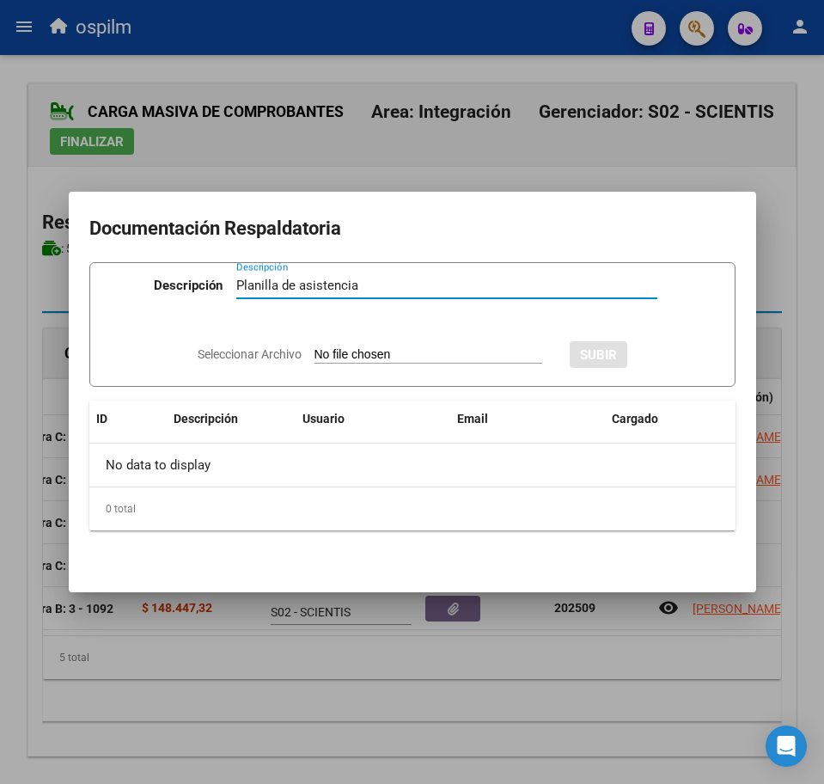
type input "Planilla de asistencia"
click at [376, 356] on input "Seleccionar Archivo" at bounding box center [429, 355] width 228 height 16
type input "C:\fakepath\[PERSON_NAME] JAZMIN_202509_089_N_REDONDEL SRL_PLANILLA.pdf"
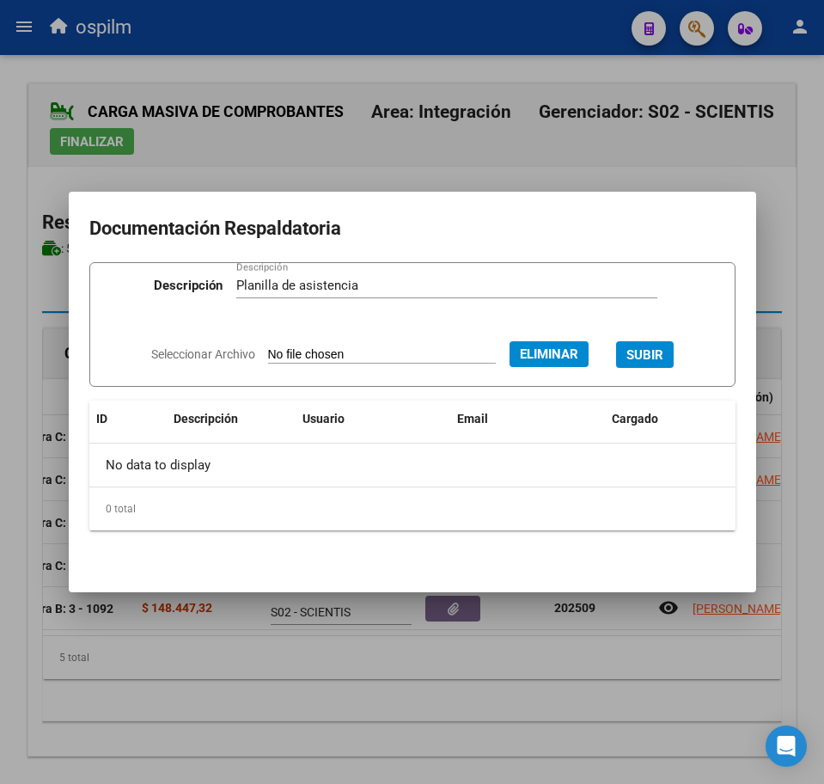
click at [664, 350] on span "SUBIR" at bounding box center [645, 354] width 37 height 15
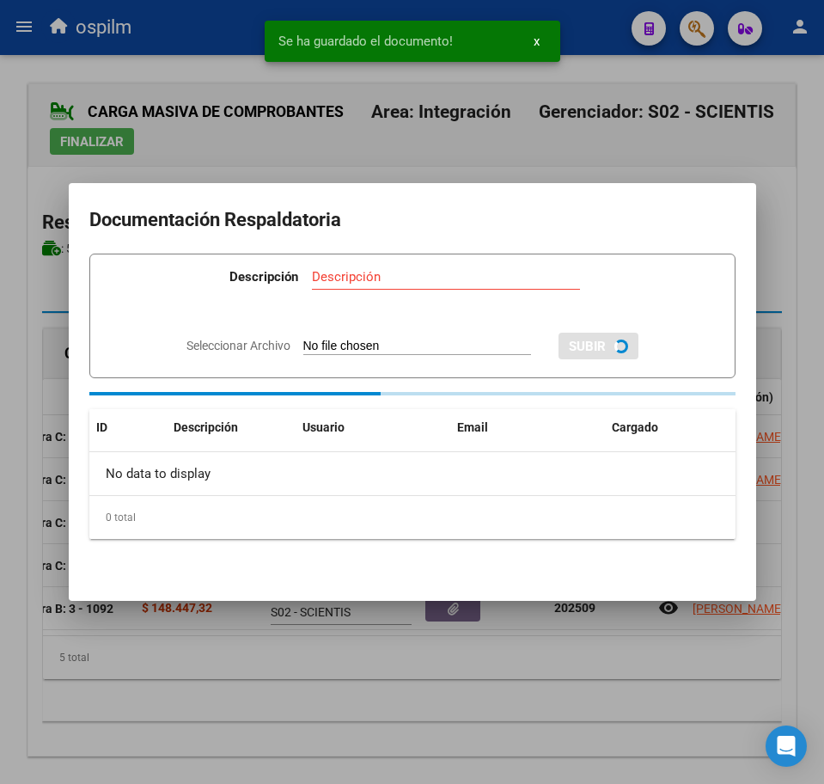
click at [367, 665] on div at bounding box center [412, 392] width 824 height 784
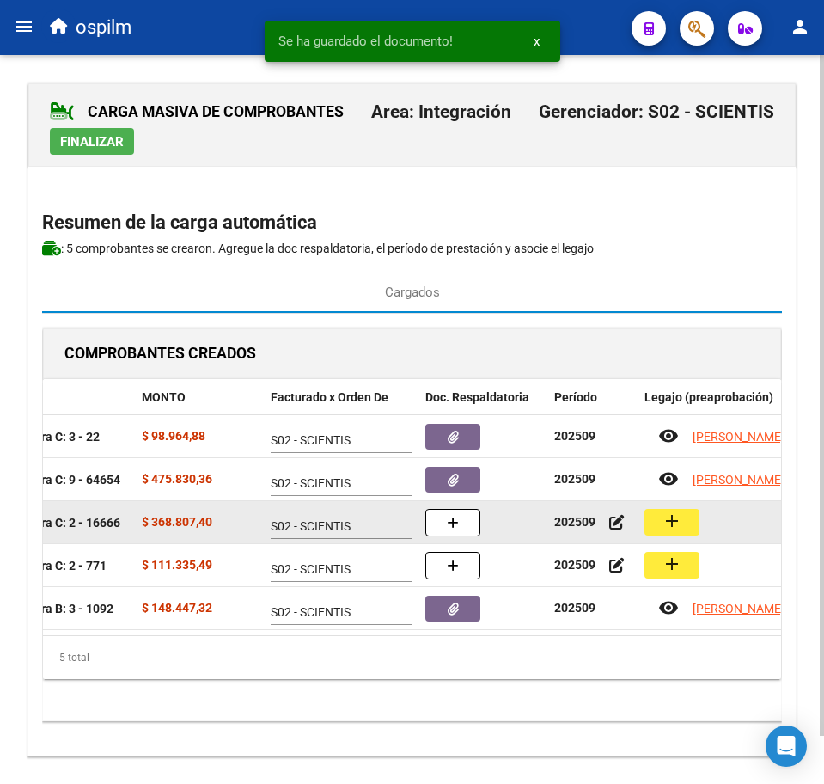
click at [667, 523] on mat-icon "add" at bounding box center [672, 521] width 21 height 21
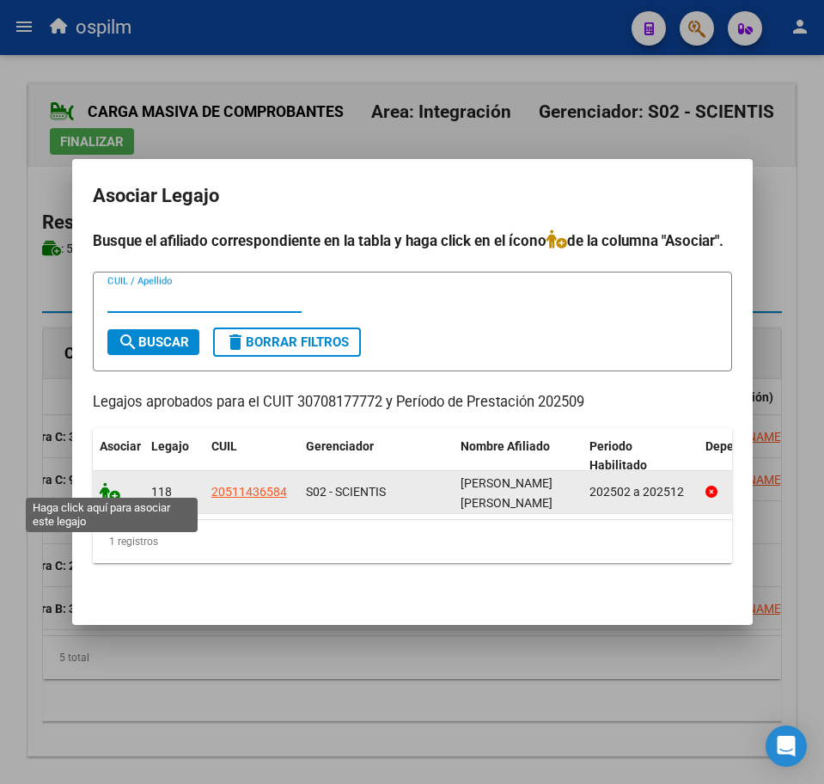
click at [108, 482] on icon at bounding box center [110, 491] width 21 height 19
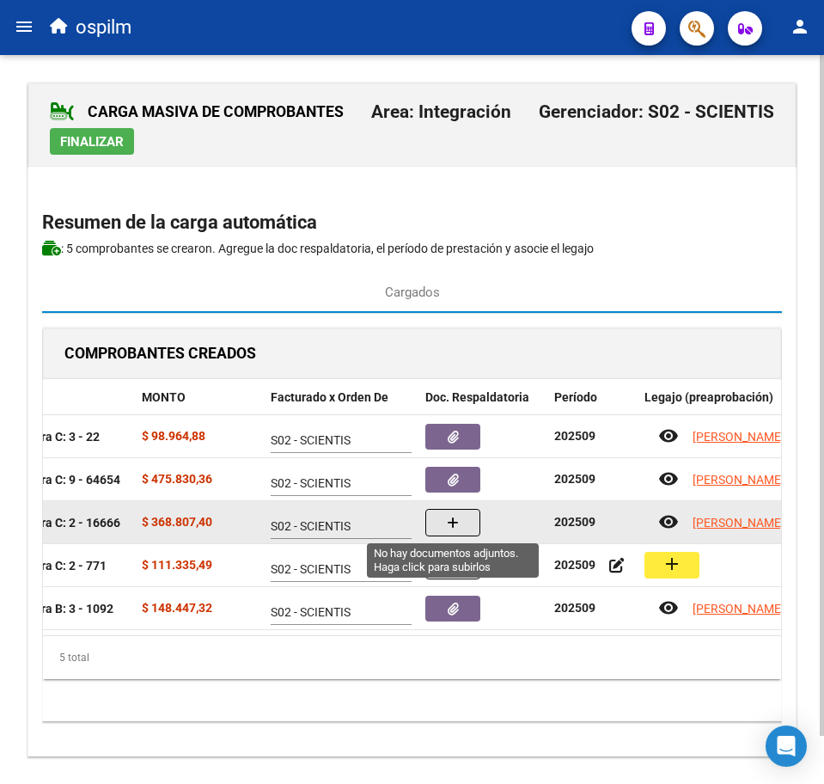
click at [468, 530] on button "button" at bounding box center [453, 523] width 55 height 28
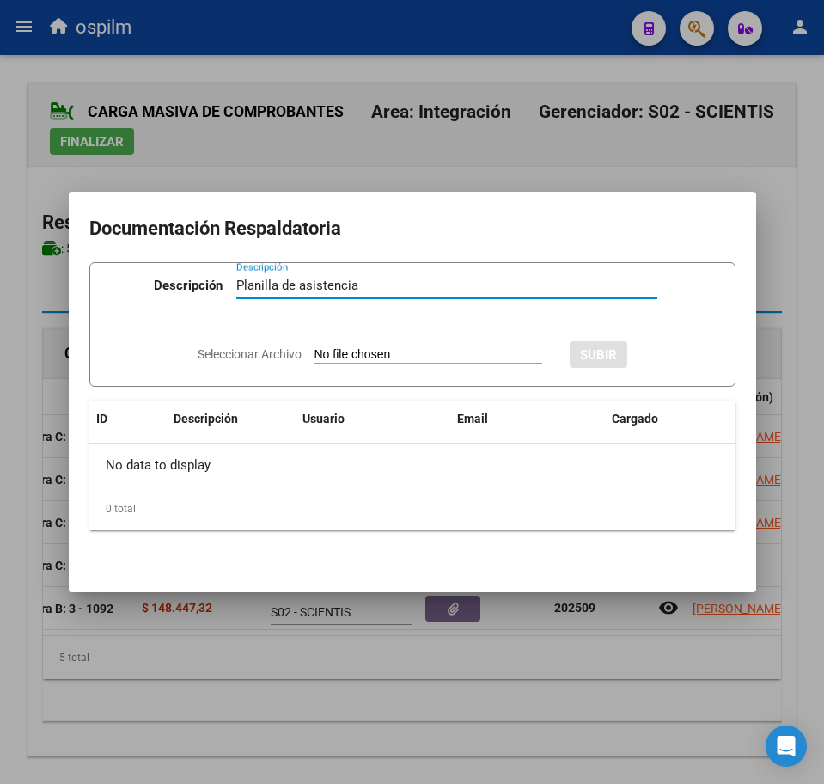
type input "Planilla de asistencia"
click at [367, 360] on input "Seleccionar Archivo" at bounding box center [429, 355] width 228 height 16
type input "C:\fakepath\[PERSON_NAME] AGUSTIN_202509_034_N_ESCUELA DE EDUCACION ESPECIAL Y …"
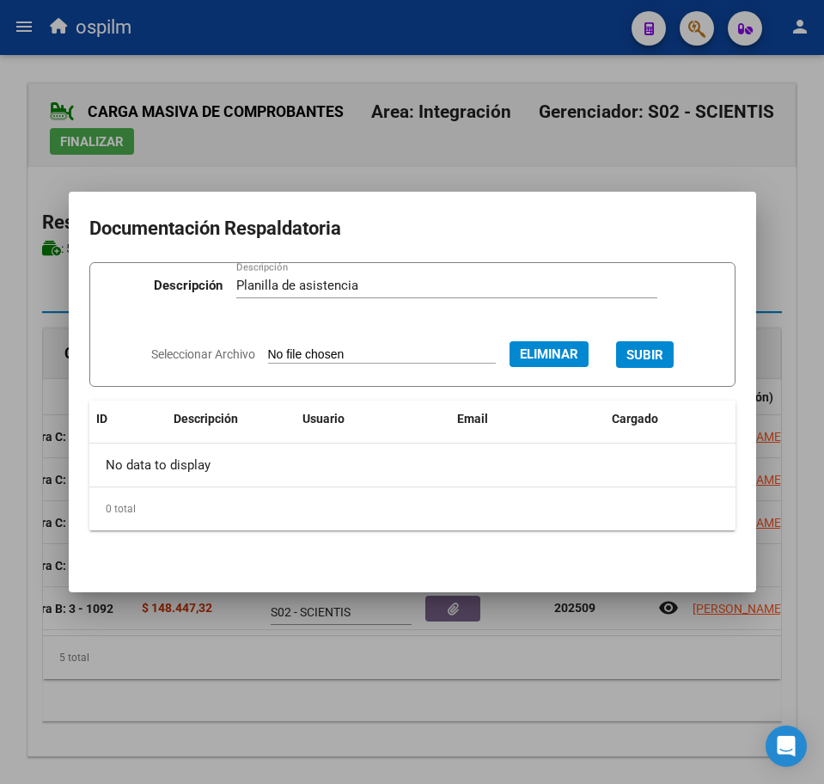
click at [664, 348] on span "SUBIR" at bounding box center [645, 354] width 37 height 15
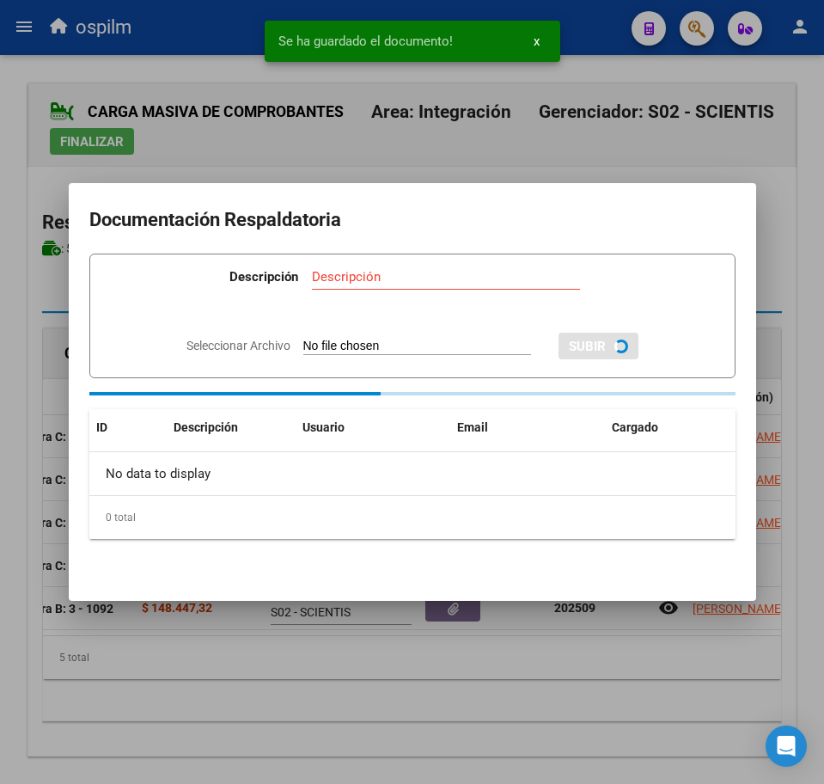
click at [378, 679] on div at bounding box center [412, 392] width 824 height 784
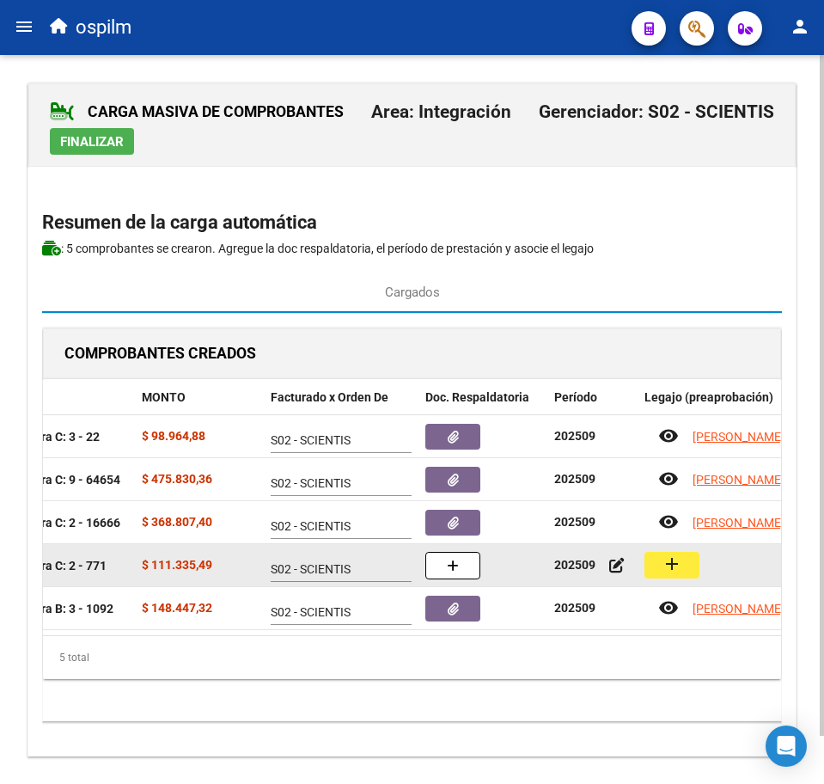
click at [685, 562] on button "add" at bounding box center [672, 565] width 55 height 27
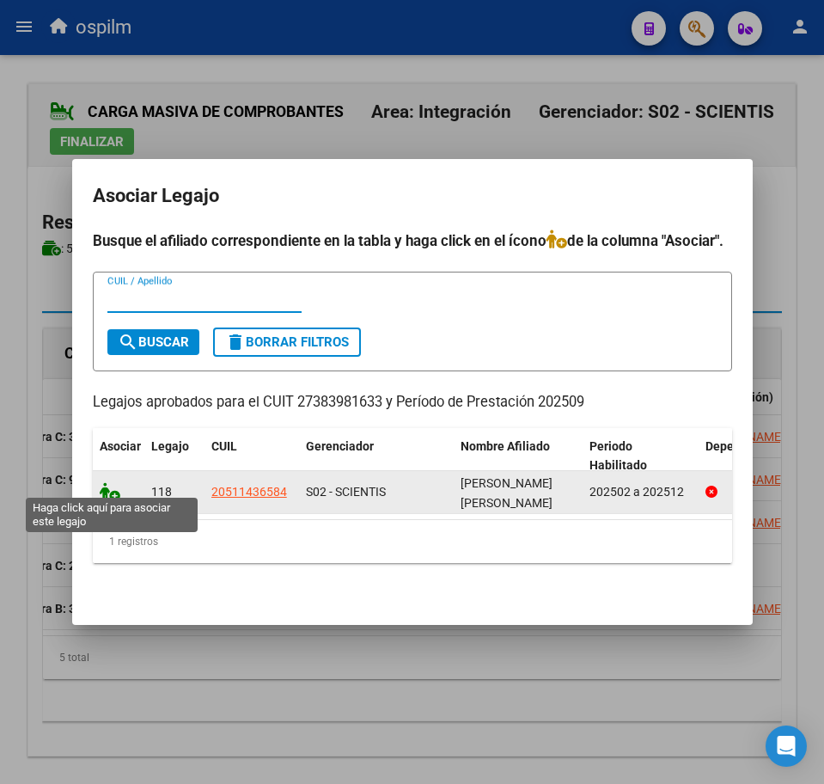
click at [110, 486] on icon at bounding box center [110, 491] width 21 height 19
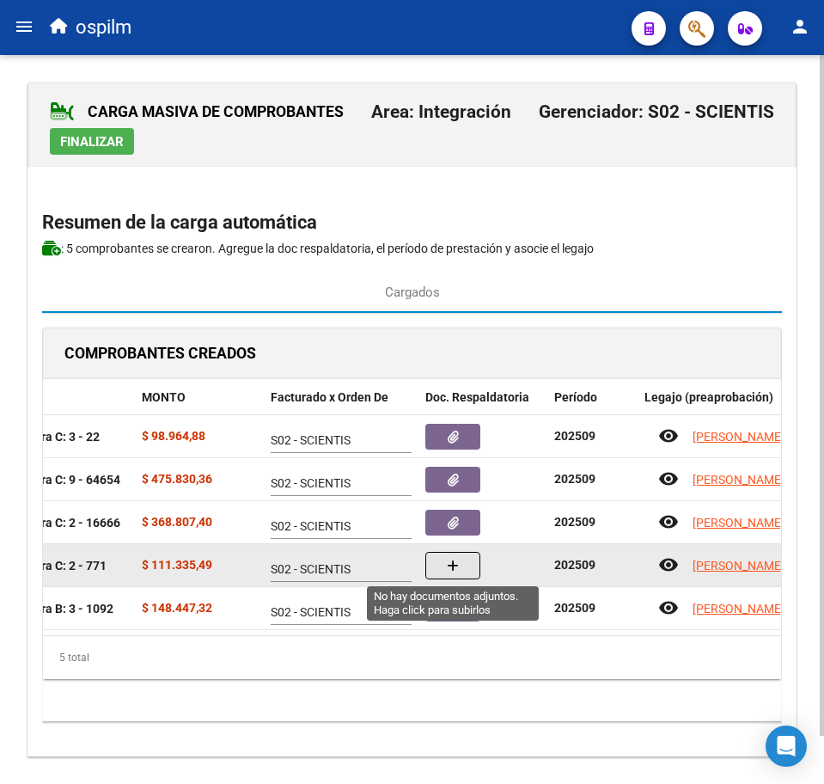
click at [441, 558] on button "button" at bounding box center [453, 566] width 55 height 28
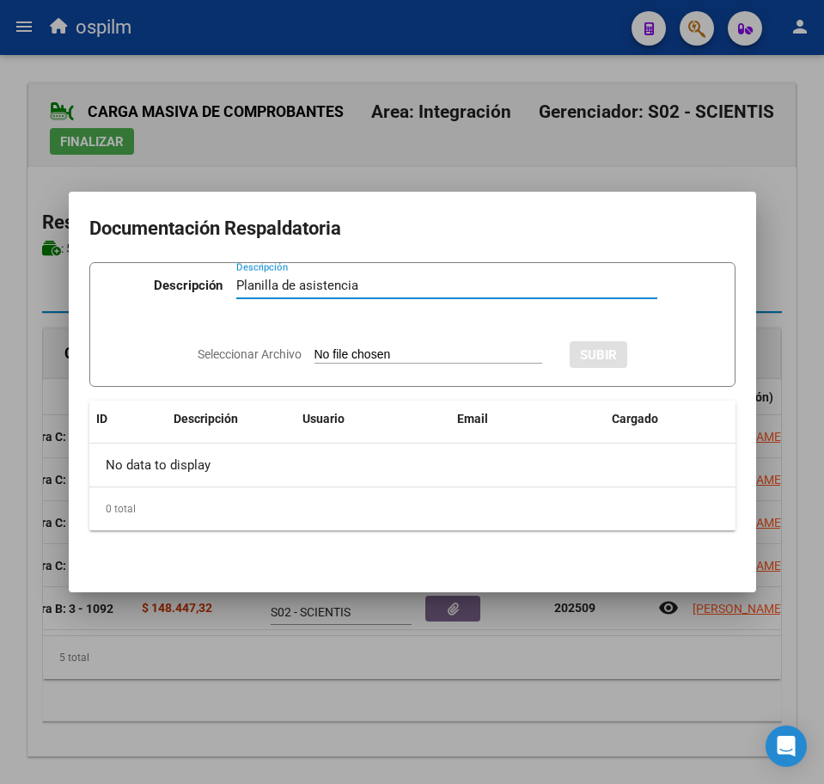
type input "Planilla de asistencia"
click at [357, 357] on input "Seleccionar Archivo" at bounding box center [429, 355] width 228 height 16
type input "C:\fakepath\[PERSON_NAME] AGUSTIN_202509_090_N_DE [PERSON_NAME].pdf"
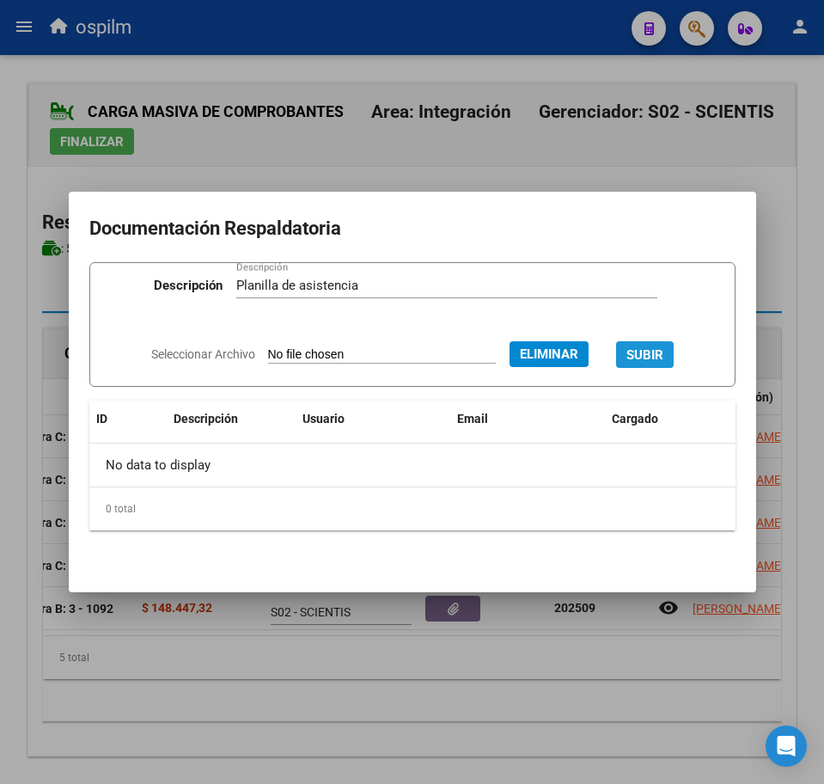
click at [662, 357] on span "SUBIR" at bounding box center [645, 354] width 37 height 15
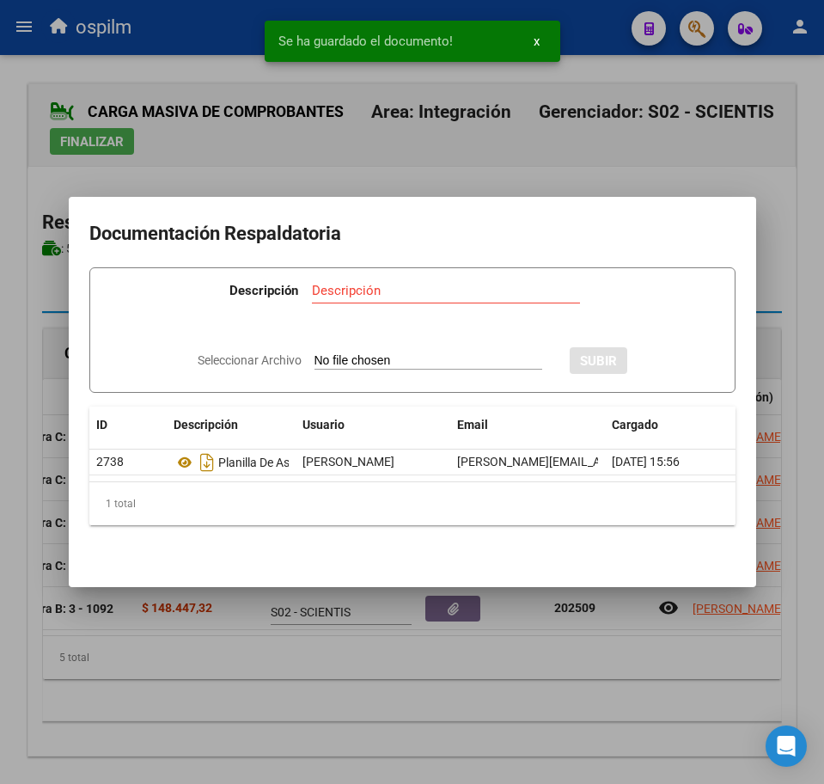
click at [225, 162] on div at bounding box center [412, 392] width 824 height 784
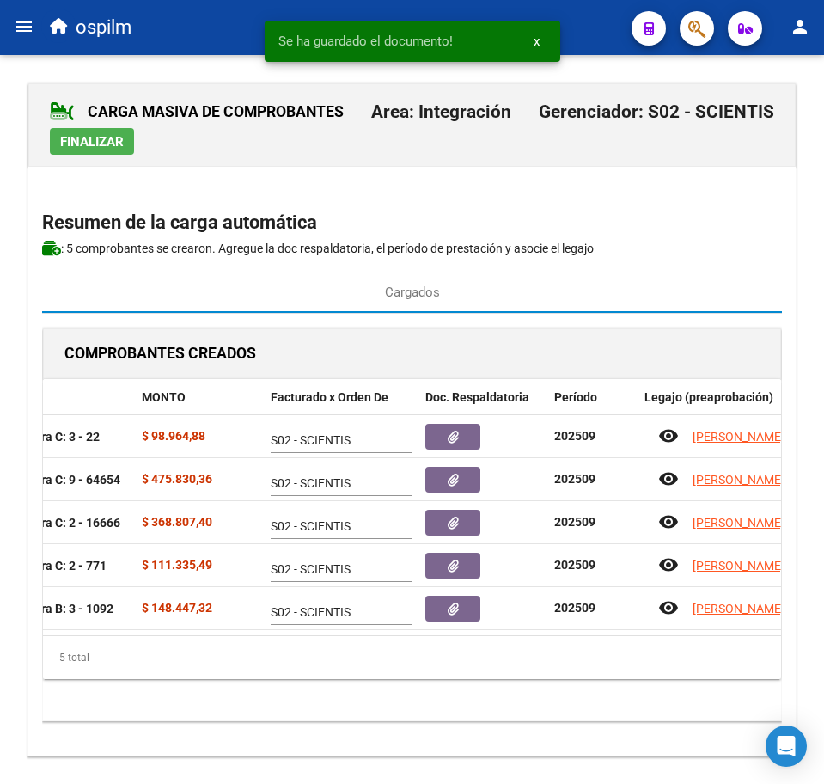
click at [120, 144] on span "Finalizar" at bounding box center [92, 141] width 64 height 15
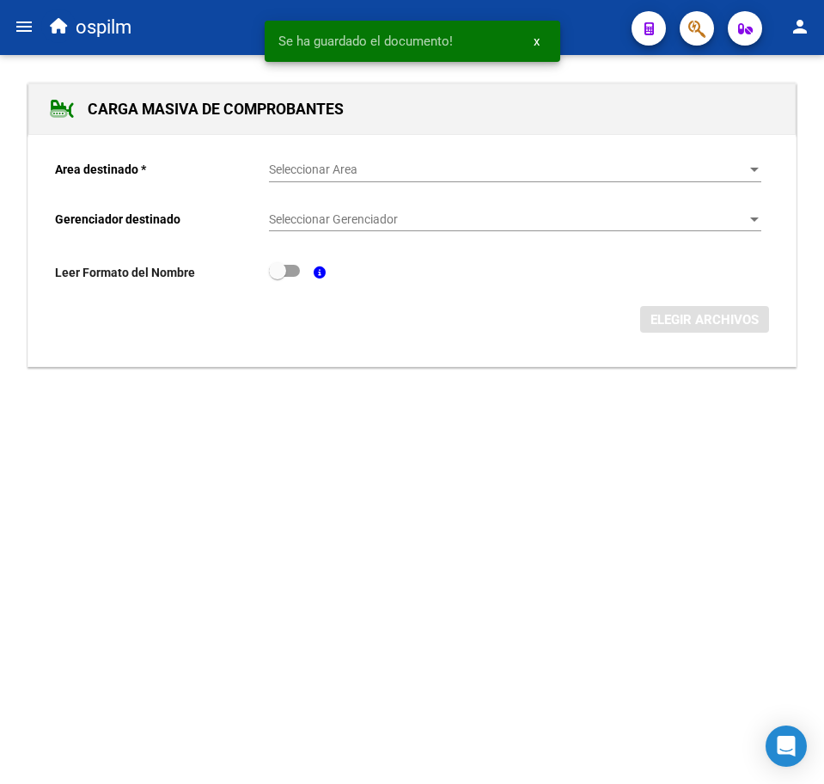
click at [19, 26] on mat-icon "menu" at bounding box center [24, 26] width 21 height 21
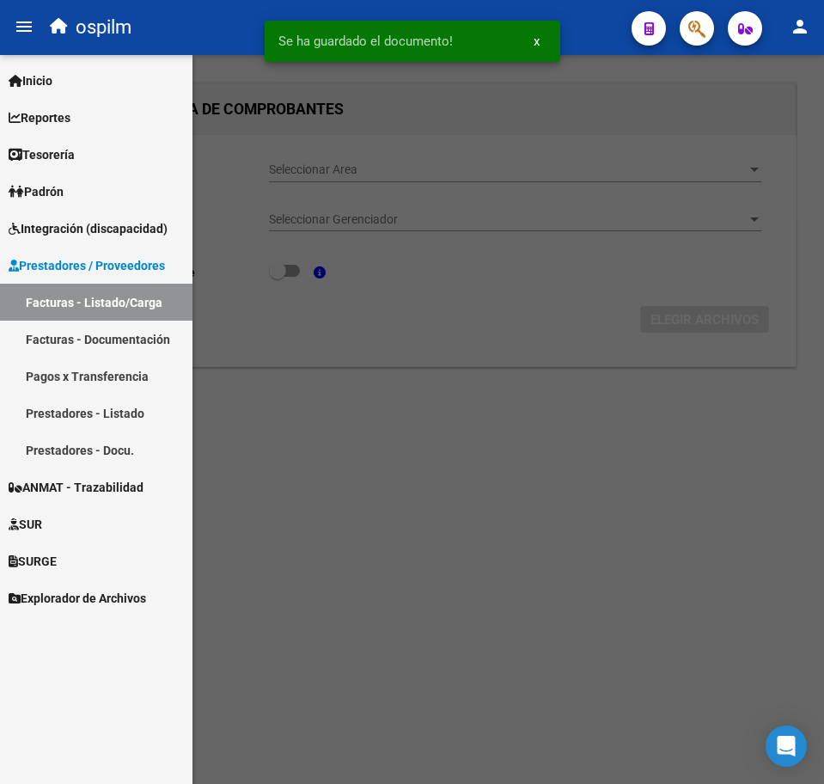
click at [87, 301] on link "Facturas - Listado/Carga" at bounding box center [96, 302] width 193 height 37
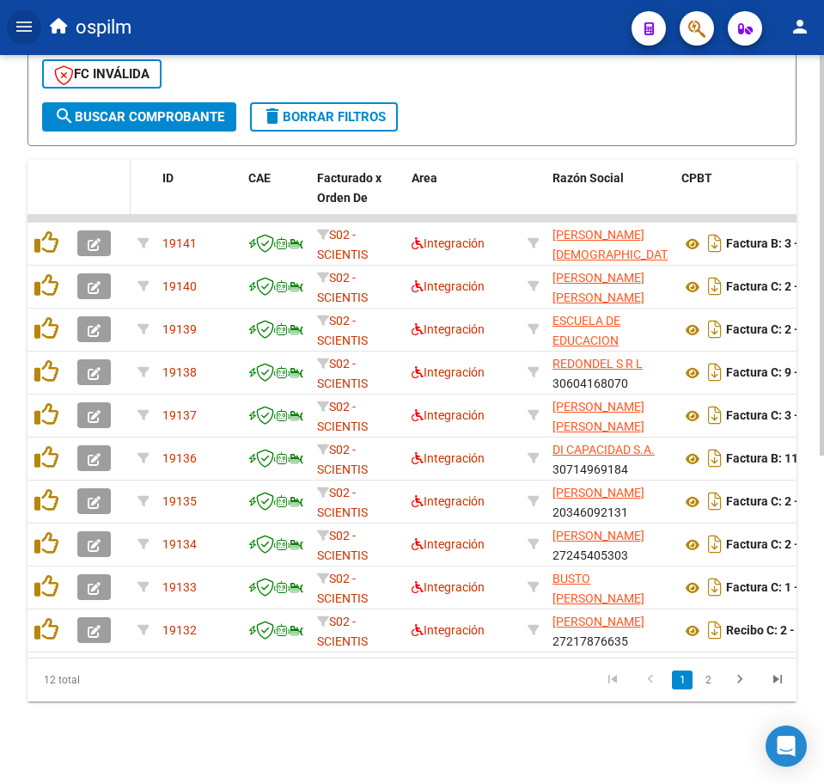
scroll to position [597, 0]
click at [711, 688] on link "2" at bounding box center [708, 680] width 21 height 19
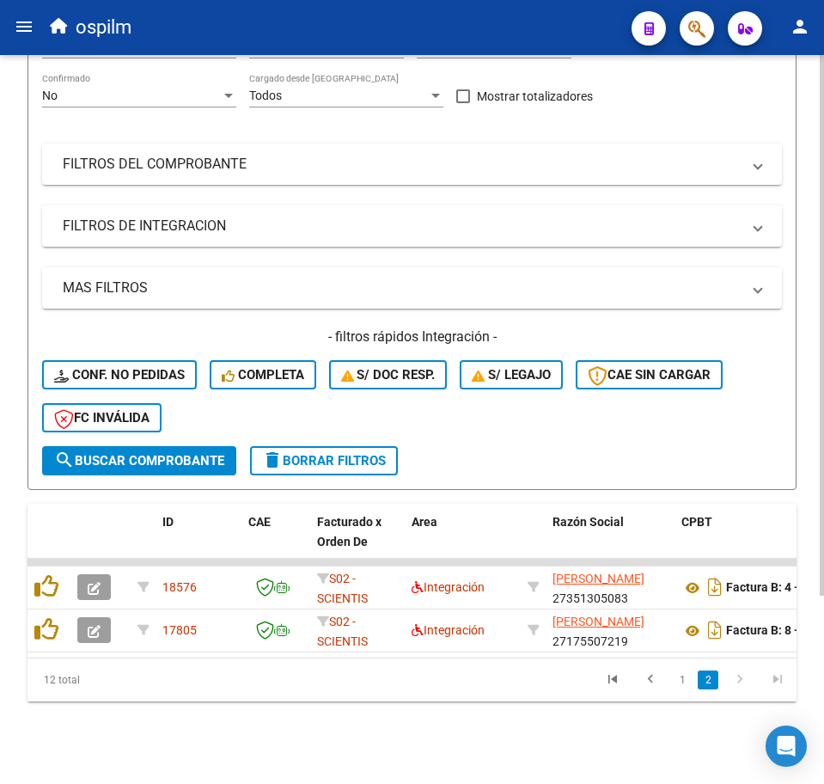
scroll to position [254, 0]
click at [689, 684] on link "1" at bounding box center [682, 680] width 21 height 19
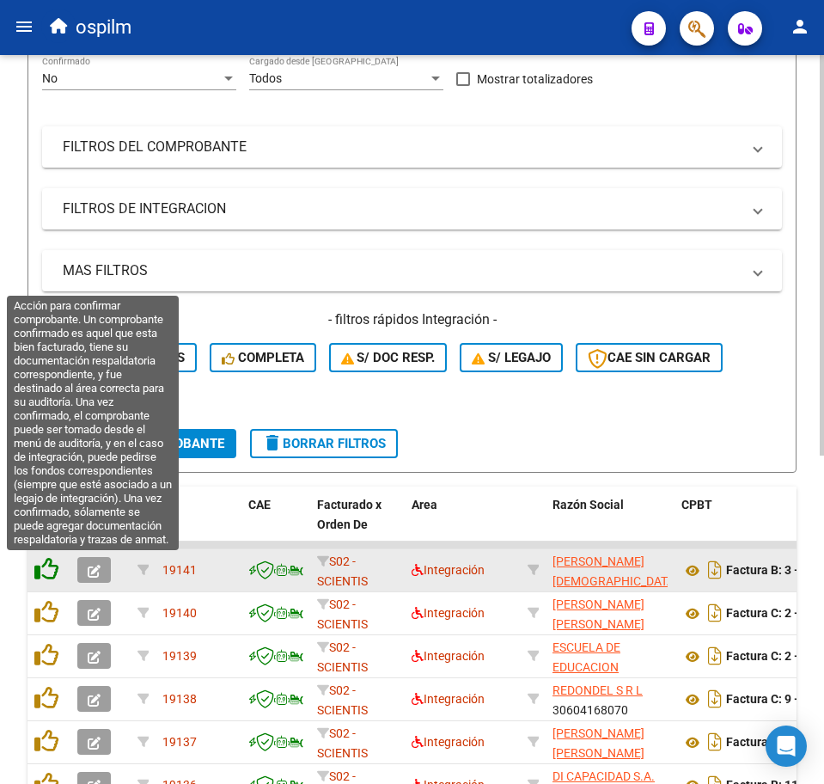
click at [47, 560] on icon at bounding box center [46, 569] width 24 height 24
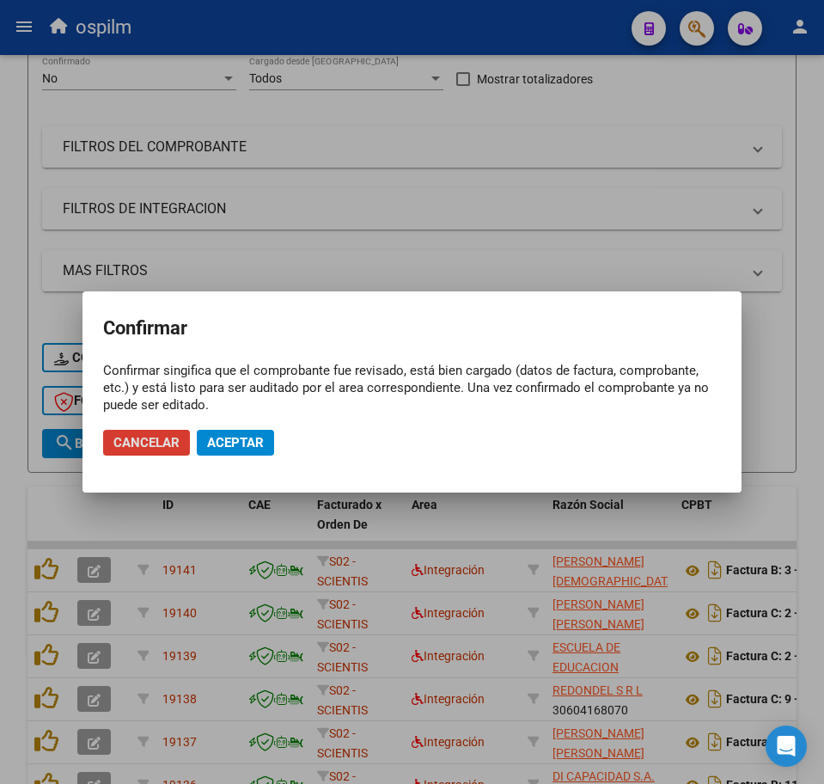
click at [244, 444] on span "Aceptar" at bounding box center [235, 442] width 57 height 15
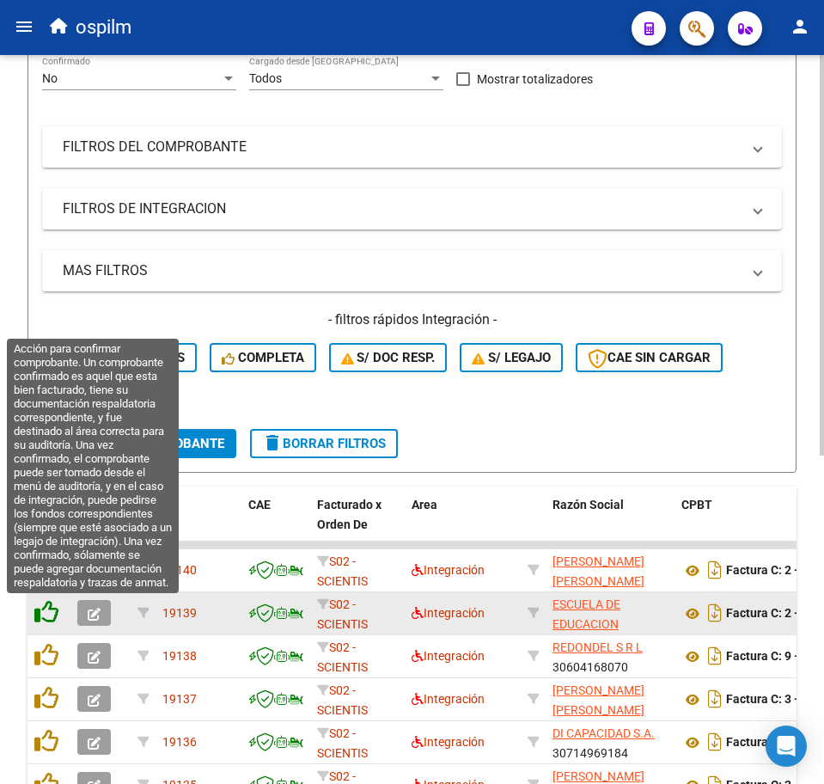
click at [46, 604] on icon at bounding box center [46, 612] width 24 height 24
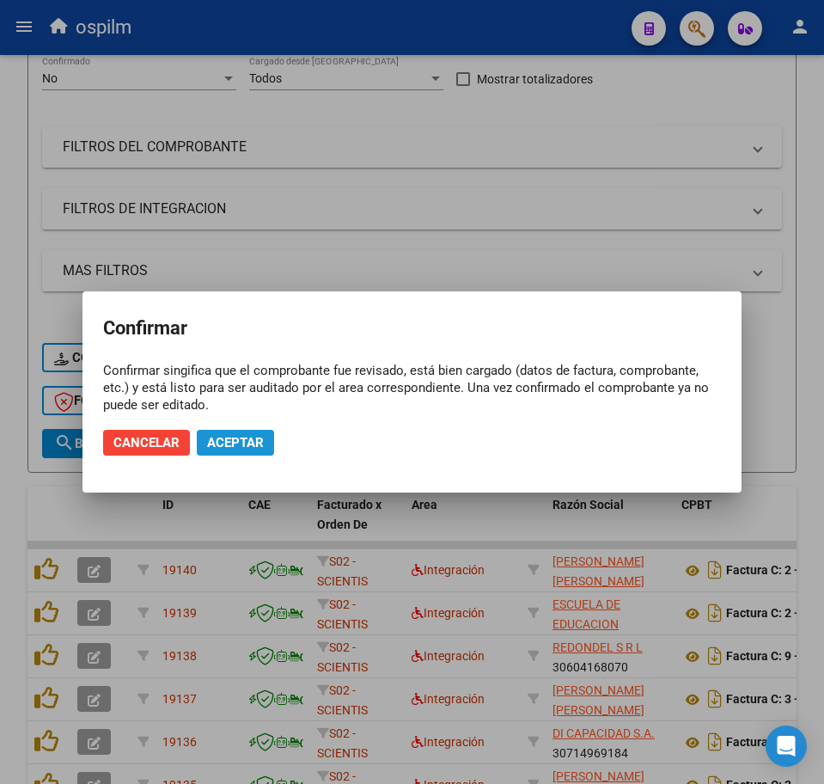
click at [242, 444] on span "Aceptar" at bounding box center [235, 442] width 57 height 15
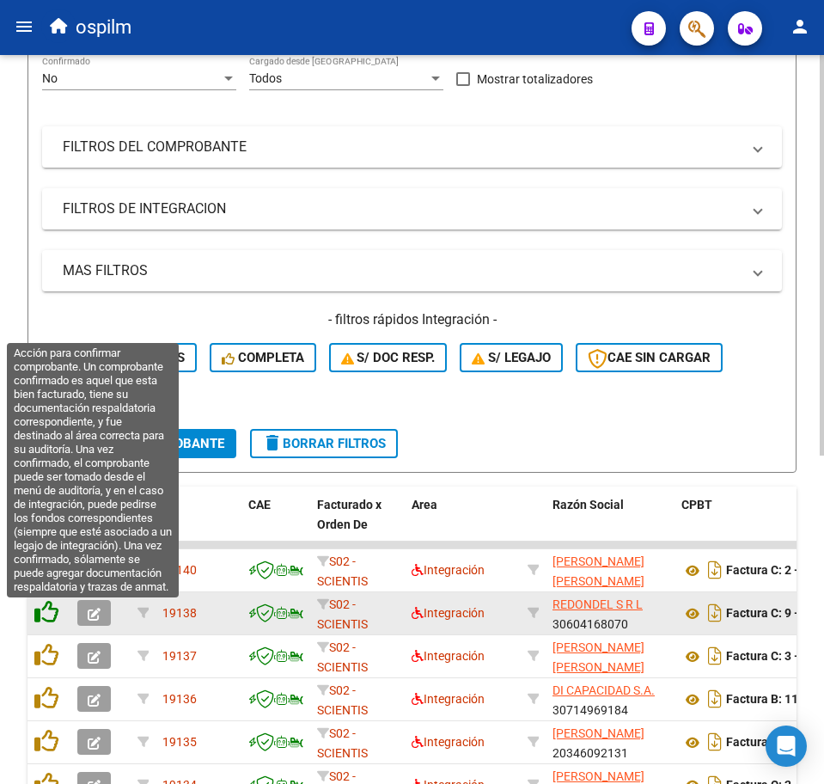
click at [55, 611] on icon at bounding box center [46, 612] width 24 height 24
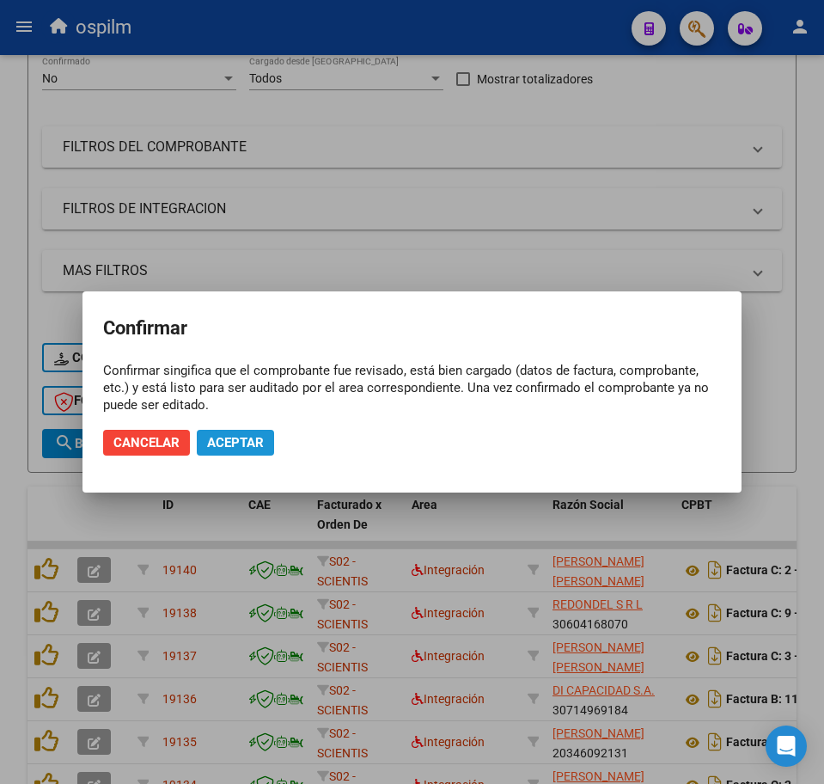
click at [237, 438] on span "Aceptar" at bounding box center [235, 442] width 57 height 15
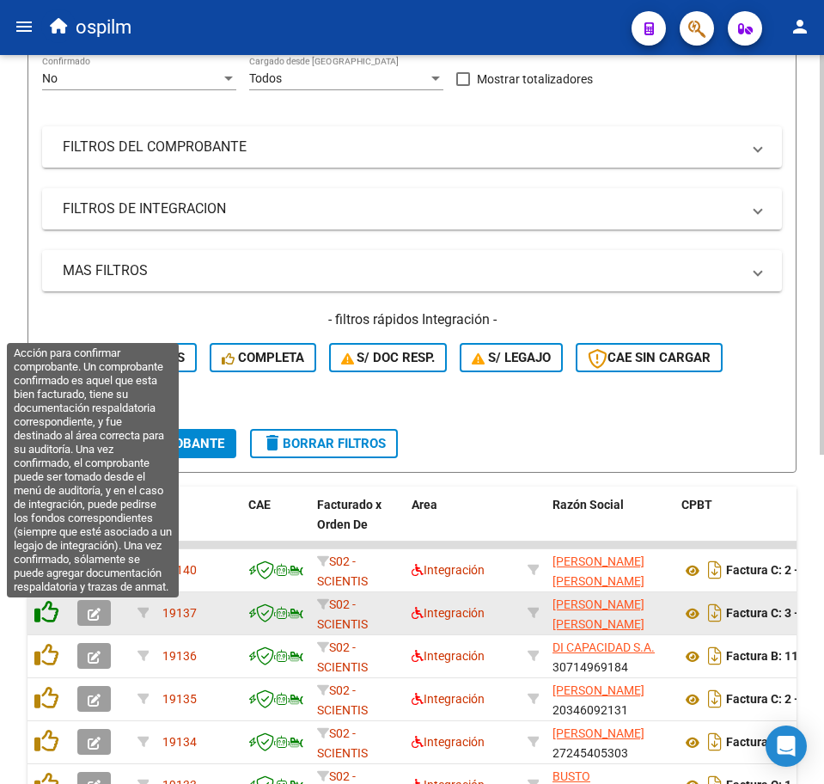
click at [48, 617] on icon at bounding box center [46, 612] width 24 height 24
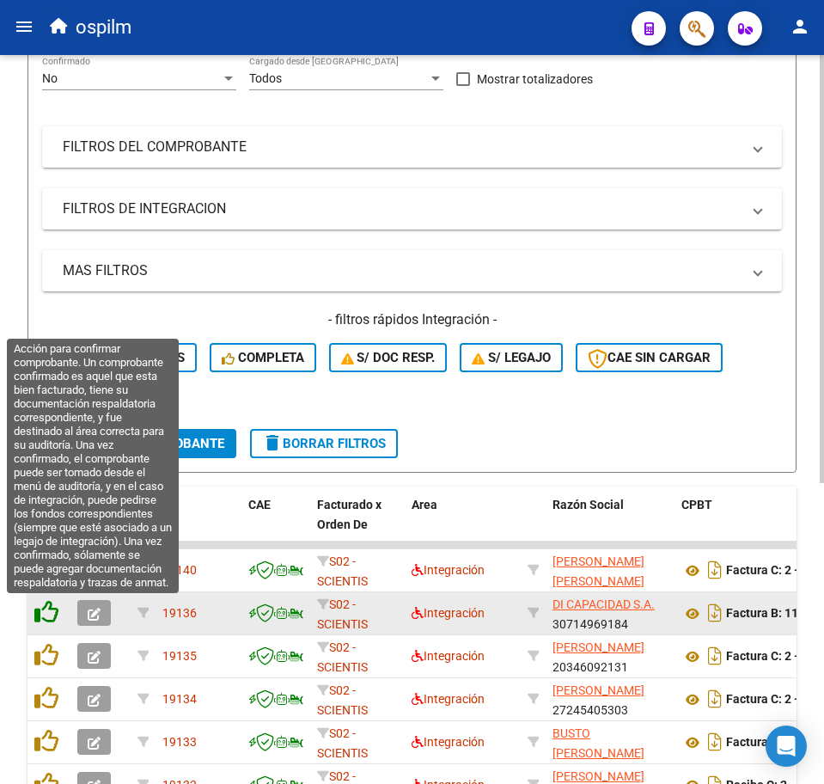
click at [47, 615] on icon at bounding box center [46, 612] width 24 height 24
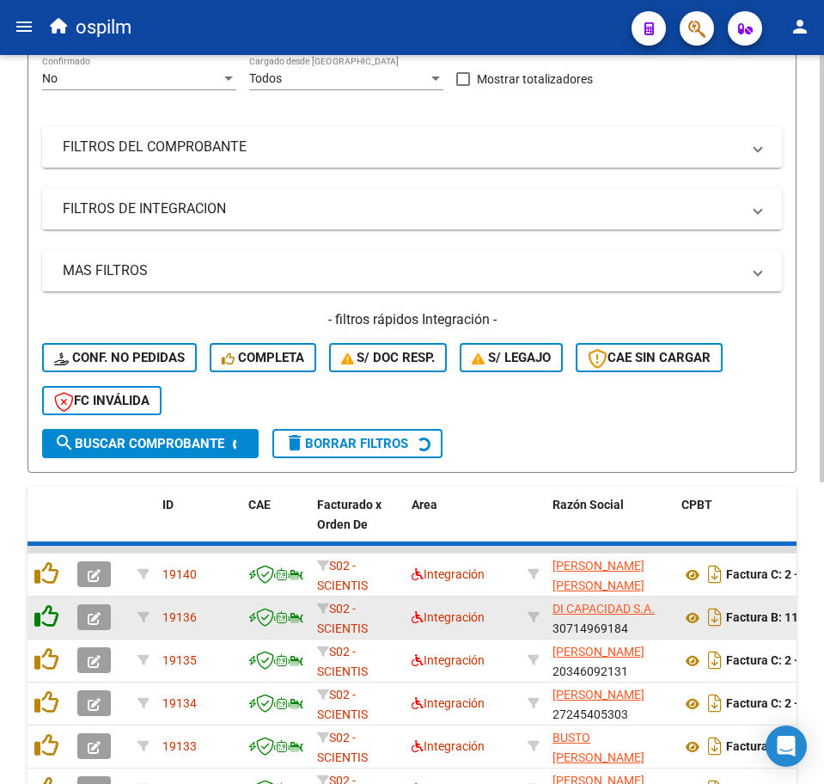
click at [48, 615] on icon at bounding box center [46, 616] width 24 height 24
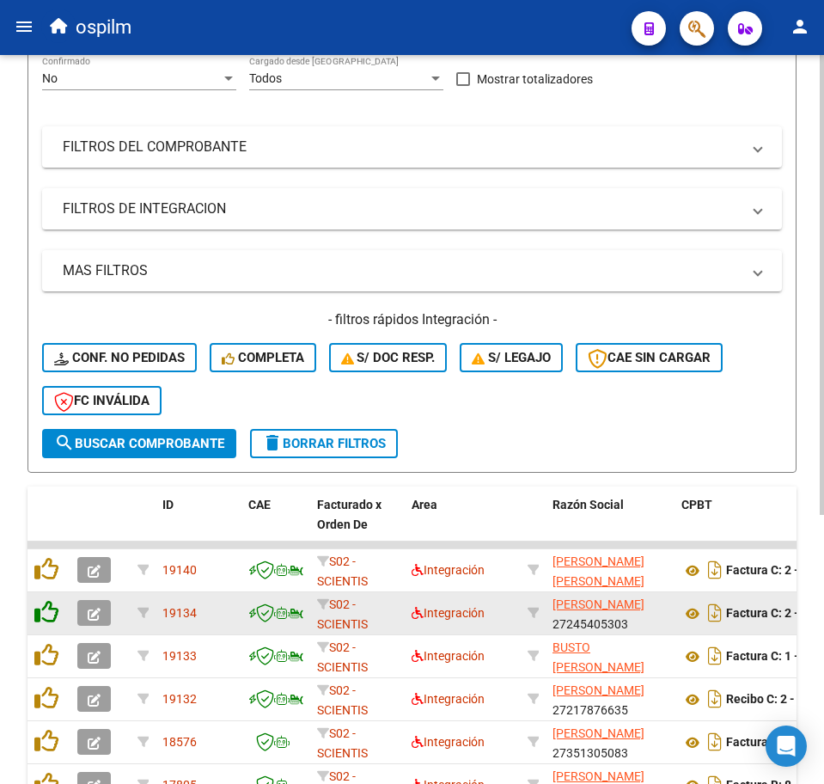
click at [48, 615] on icon at bounding box center [46, 612] width 24 height 24
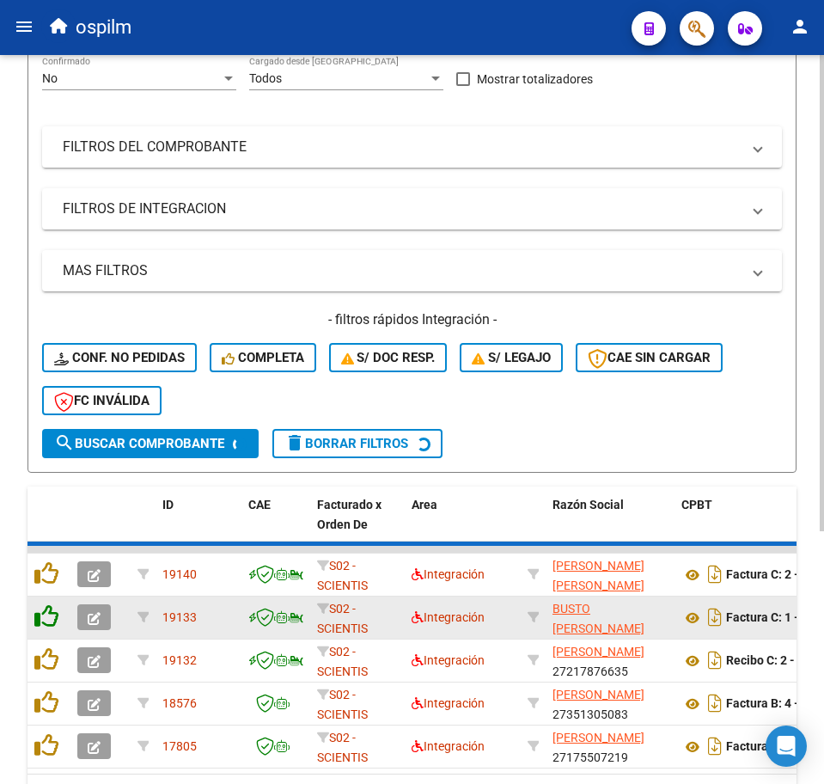
click at [48, 615] on icon at bounding box center [46, 616] width 24 height 24
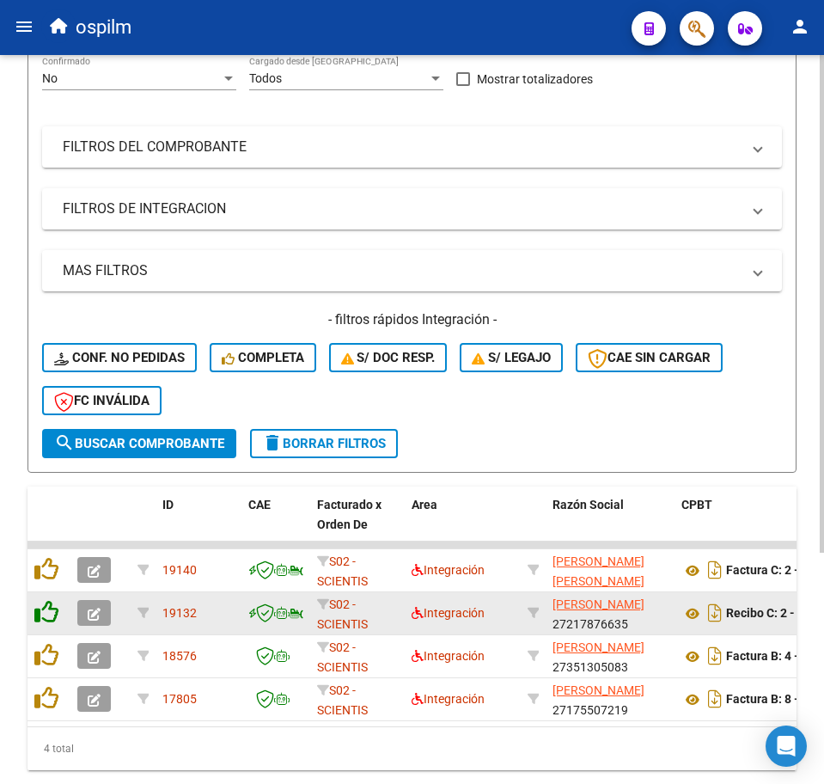
click at [48, 615] on icon at bounding box center [46, 612] width 24 height 24
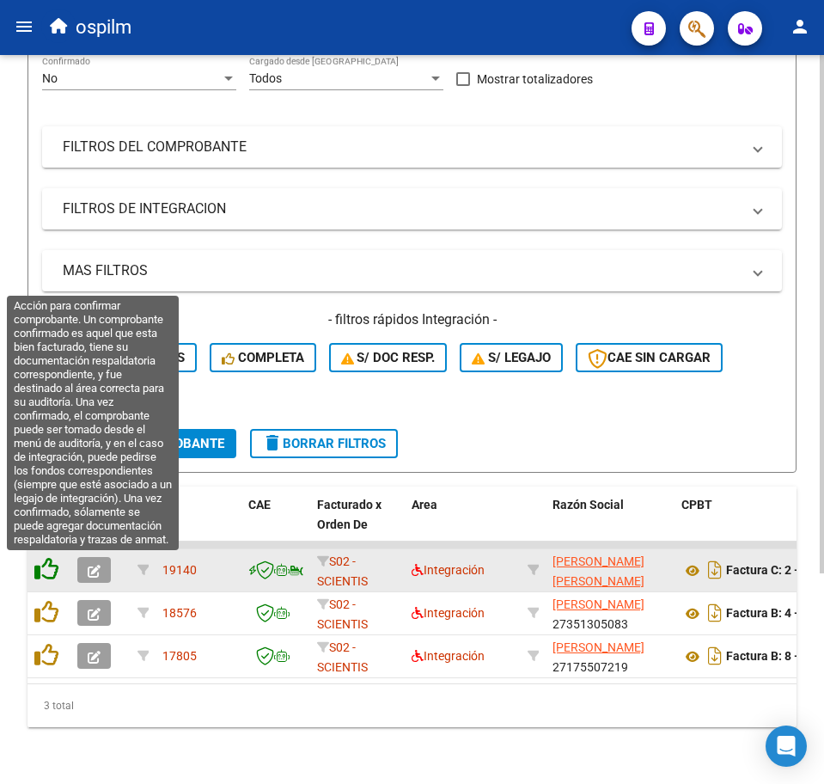
click at [50, 573] on icon at bounding box center [46, 569] width 24 height 24
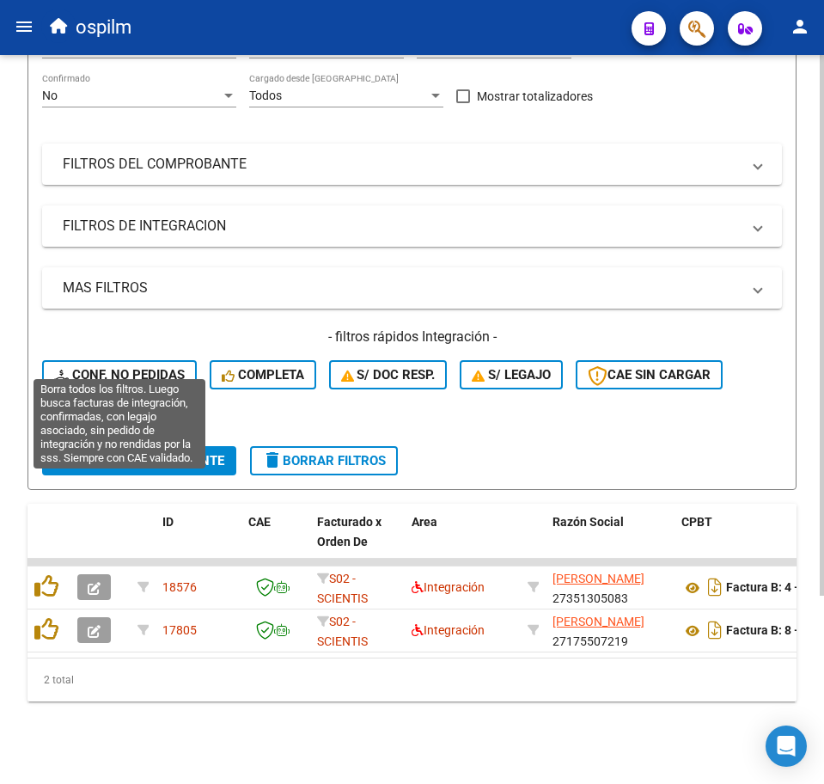
click at [152, 367] on span "Conf. no pedidas" at bounding box center [119, 374] width 131 height 15
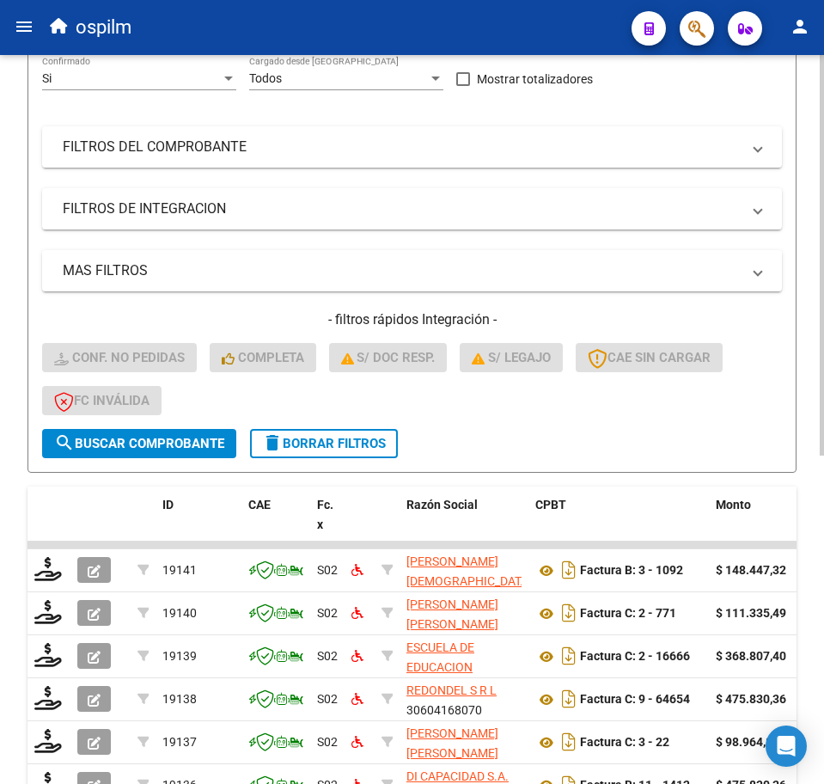
click at [313, 450] on span "delete Borrar Filtros" at bounding box center [324, 443] width 124 height 15
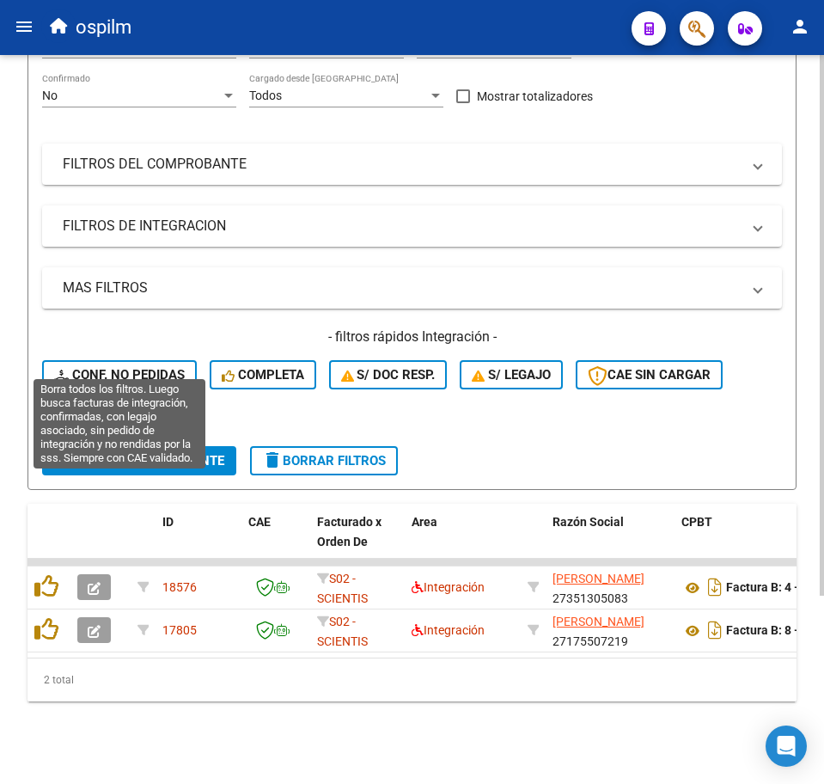
click at [96, 367] on span "Conf. no pedidas" at bounding box center [119, 374] width 131 height 15
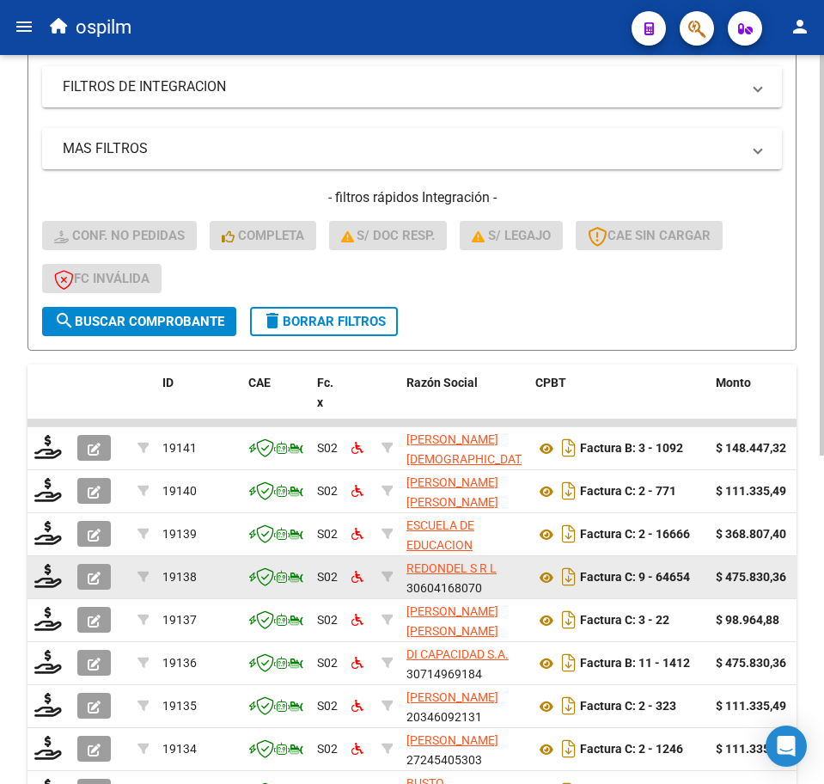
scroll to position [597, 0]
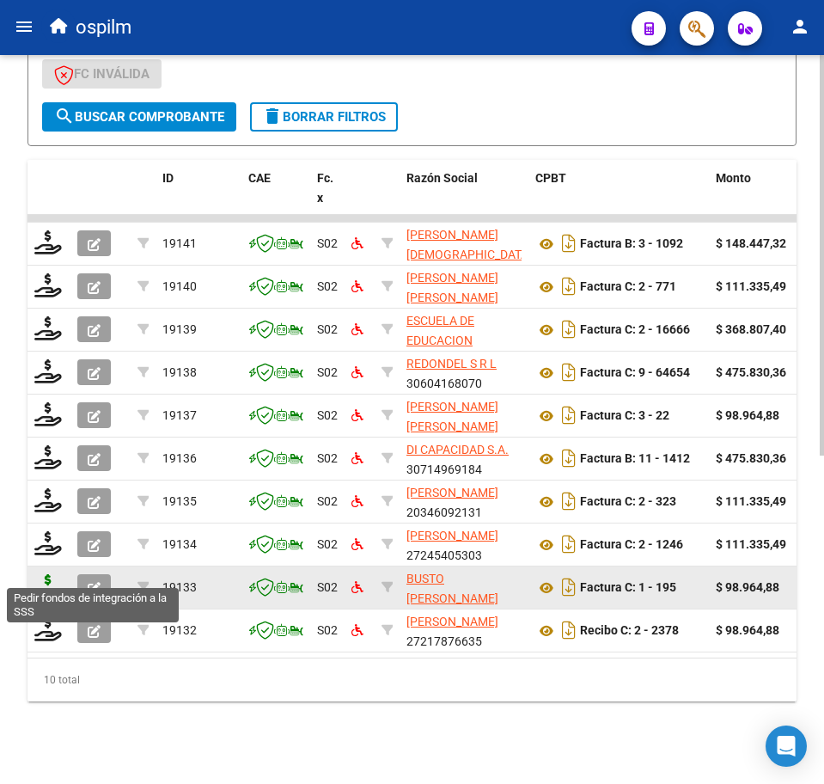
click at [48, 575] on icon at bounding box center [48, 586] width 28 height 24
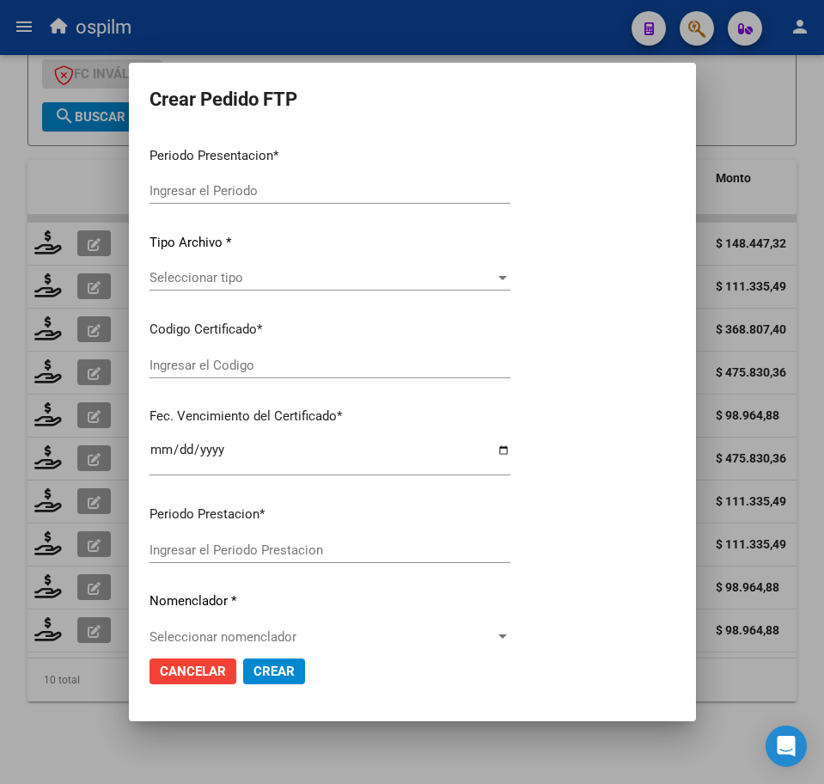
type input "202509"
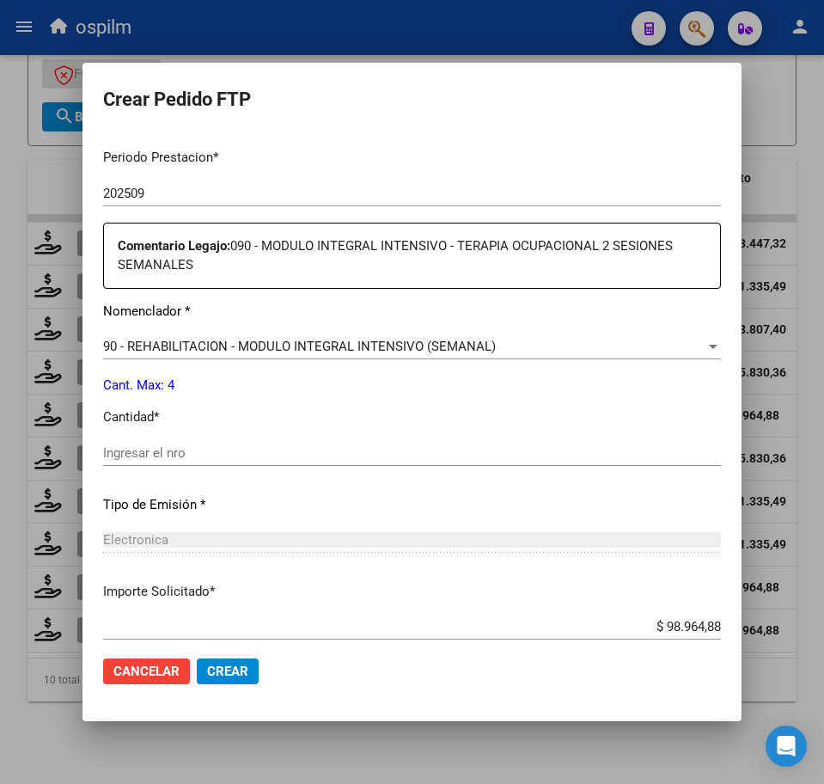
scroll to position [537, 0]
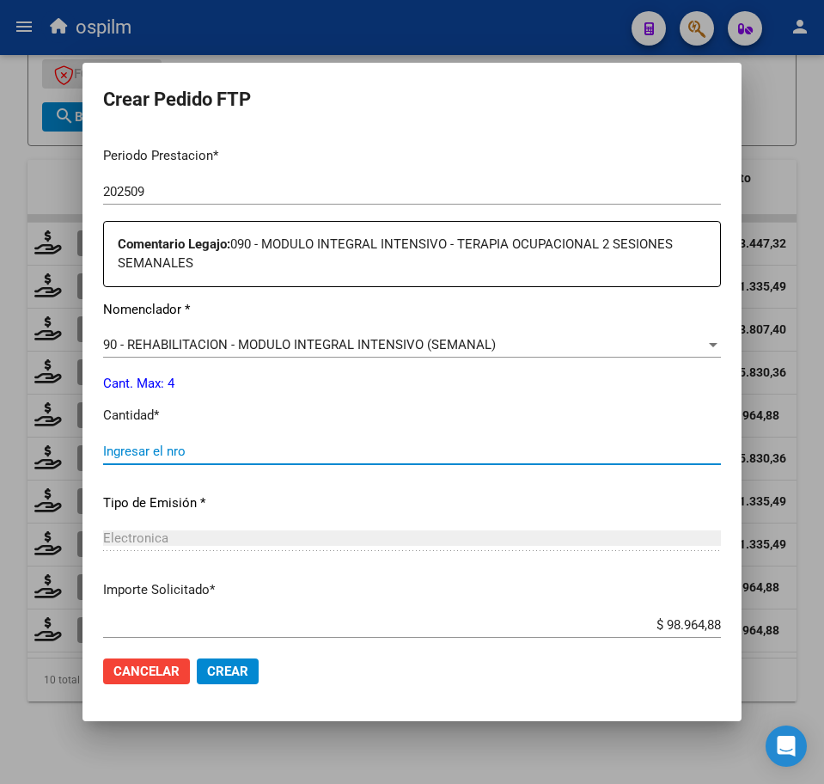
click at [175, 447] on input "Ingresar el nro" at bounding box center [412, 451] width 618 height 15
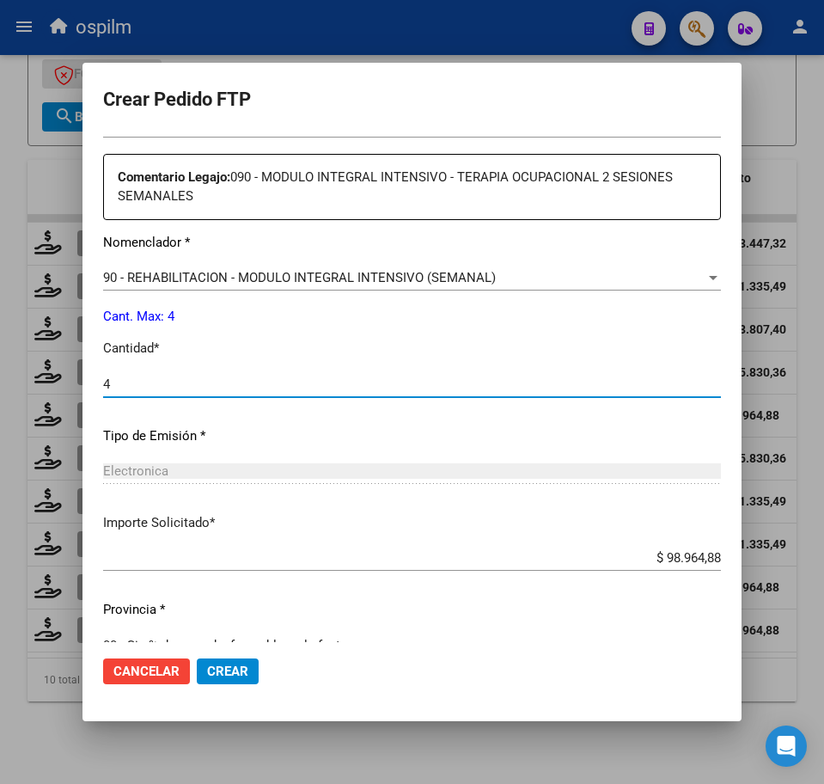
scroll to position [636, 0]
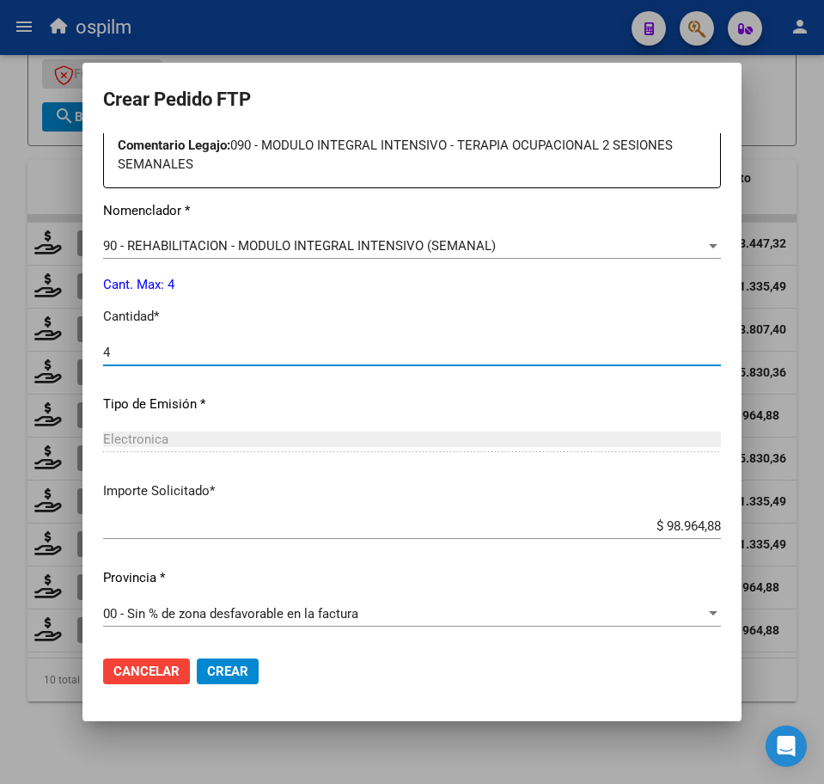
click at [254, 669] on button "Crear" at bounding box center [228, 671] width 62 height 26
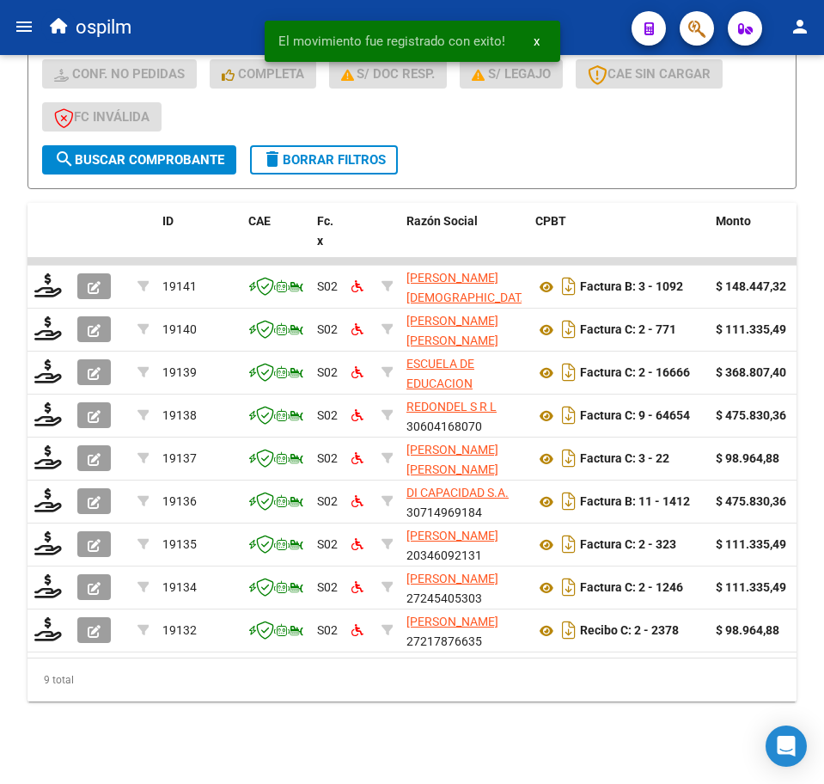
scroll to position [554, 0]
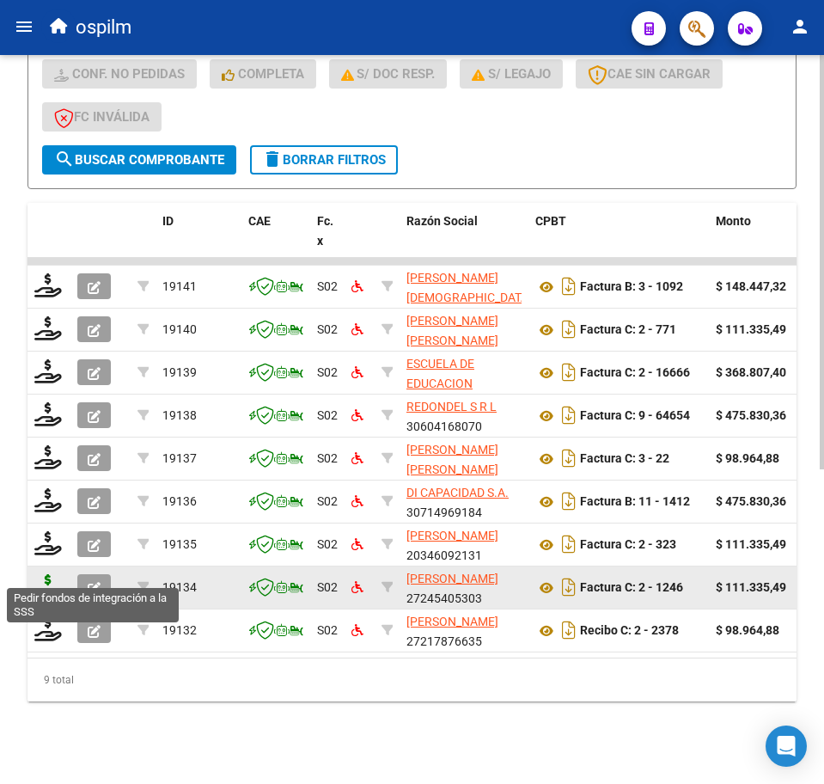
click at [46, 574] on icon at bounding box center [48, 586] width 28 height 24
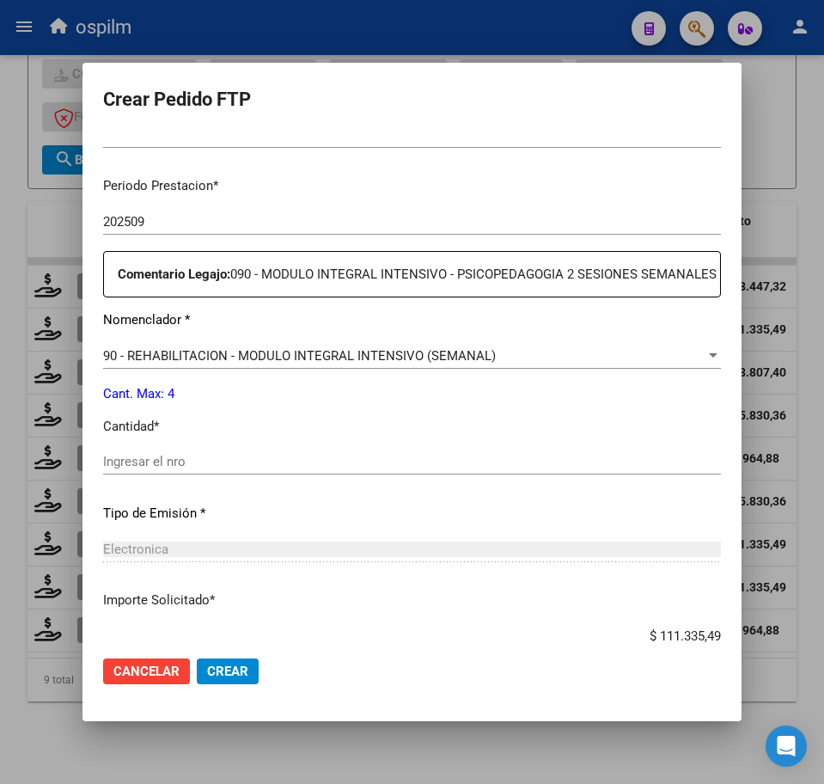
scroll to position [537, 0]
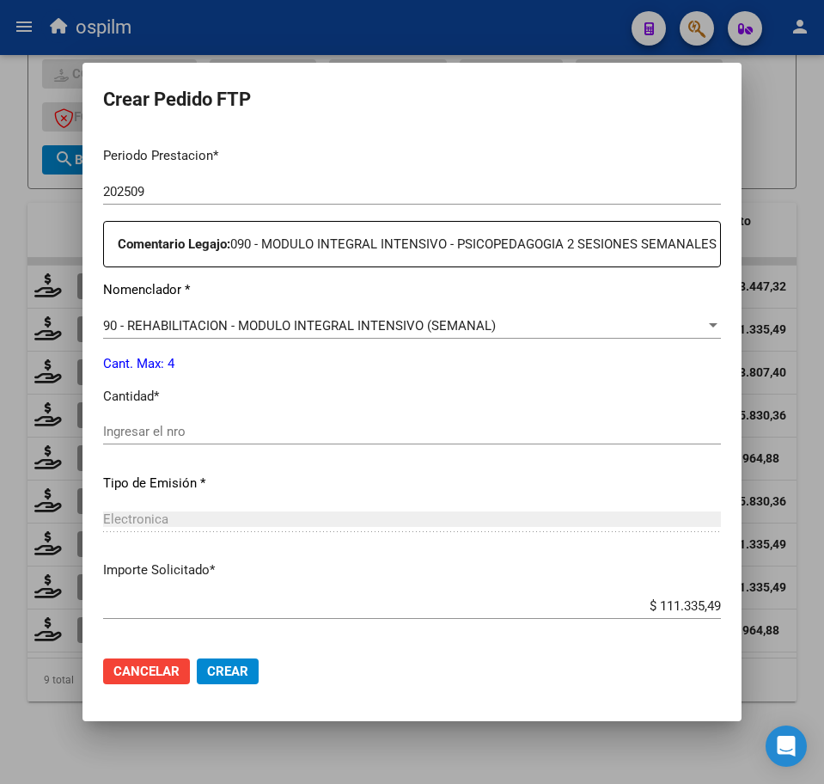
click at [211, 439] on input "Ingresar el nro" at bounding box center [412, 431] width 618 height 15
click at [220, 673] on span "Crear" at bounding box center [227, 671] width 41 height 15
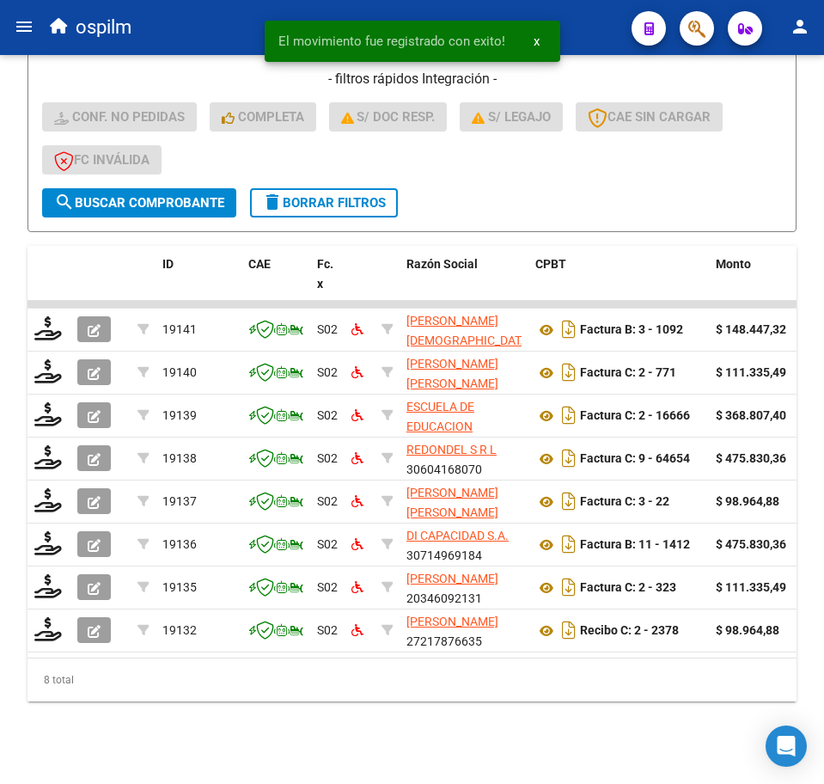
scroll to position [511, 0]
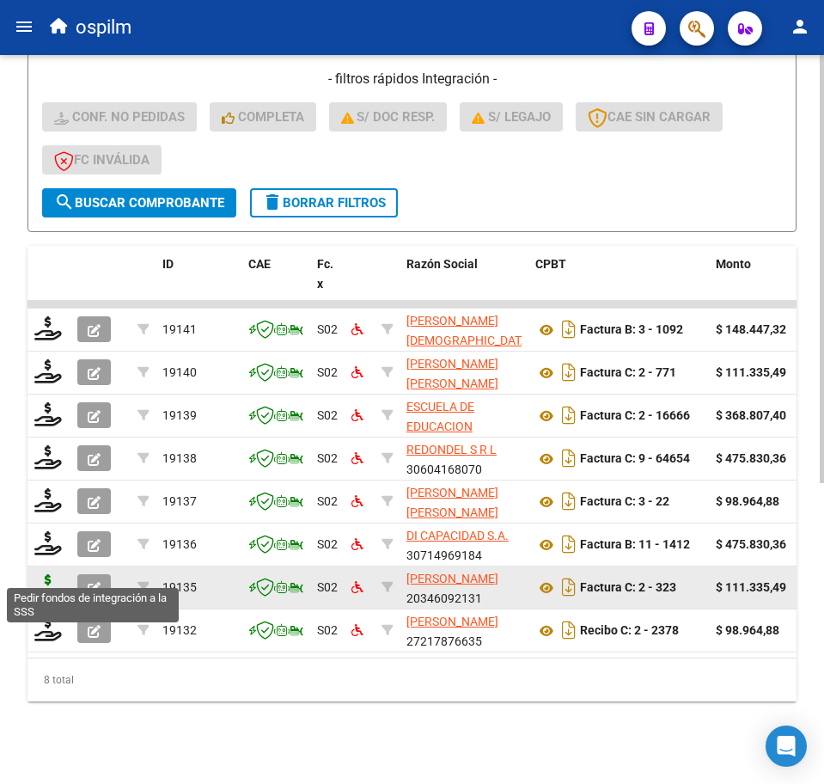
click at [45, 574] on icon at bounding box center [48, 586] width 28 height 24
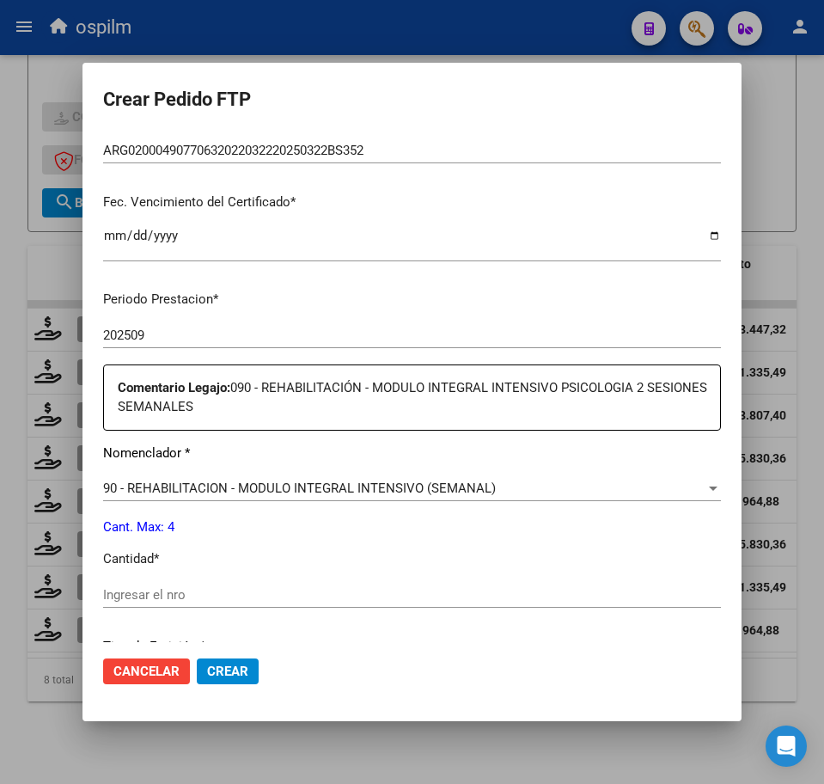
scroll to position [430, 0]
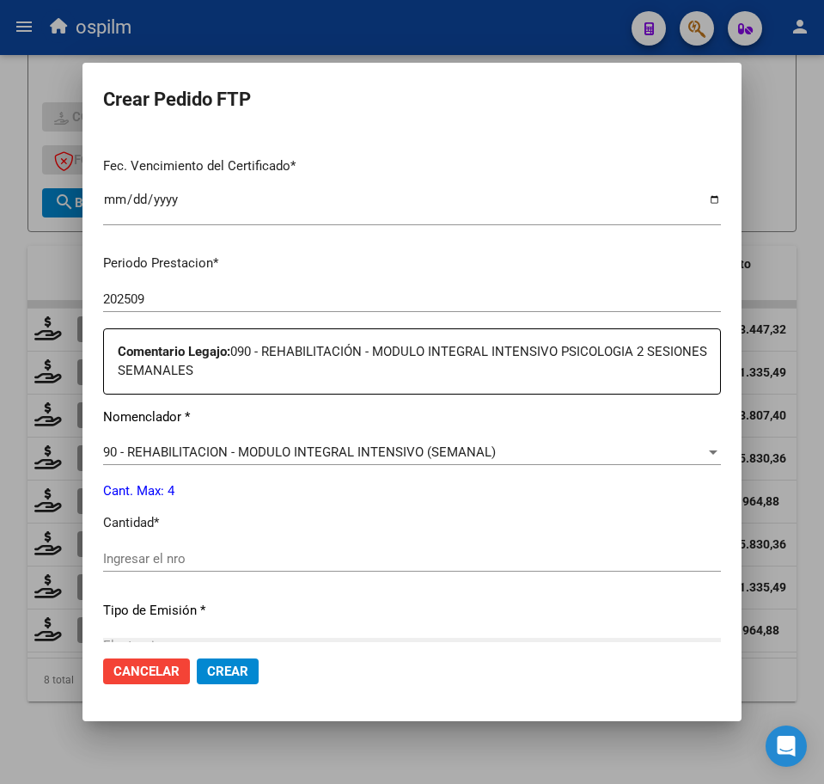
click at [175, 551] on input "Ingresar el nro" at bounding box center [412, 558] width 618 height 15
click at [223, 669] on span "Crear" at bounding box center [227, 671] width 41 height 15
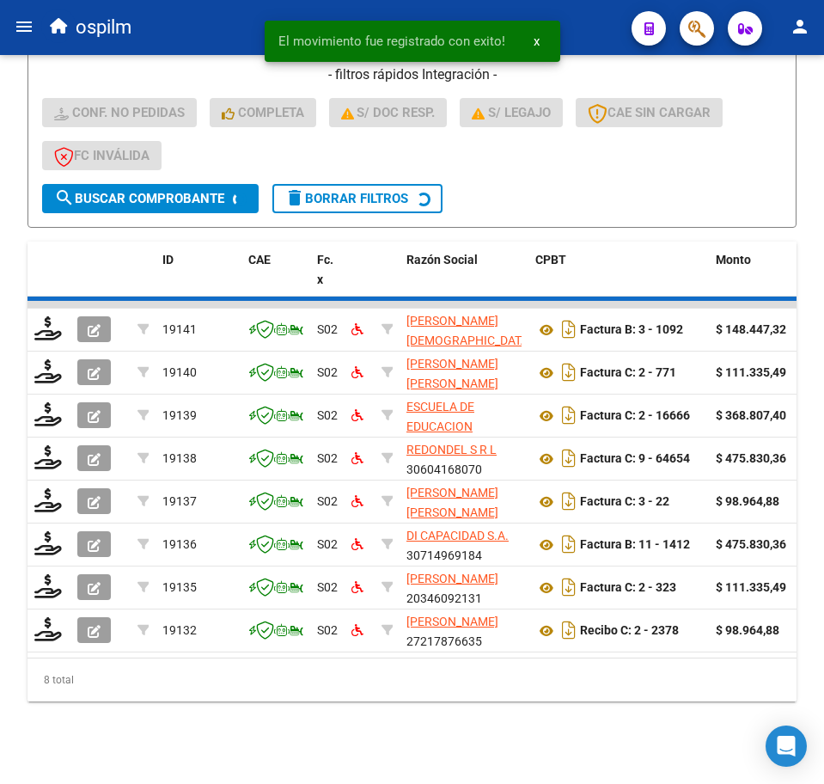
scroll to position [469, 0]
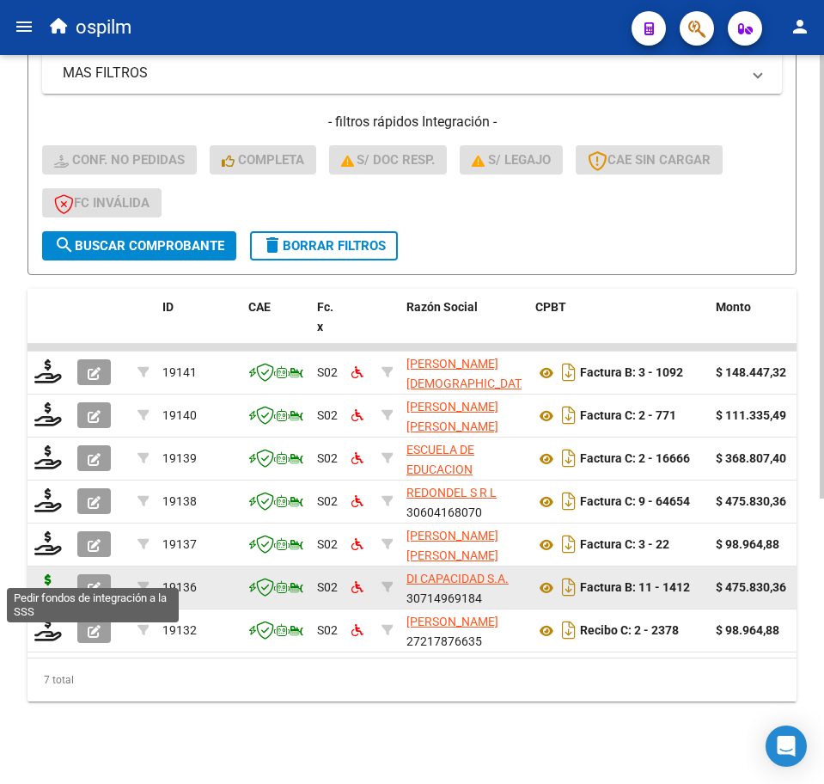
click at [51, 574] on icon at bounding box center [48, 586] width 28 height 24
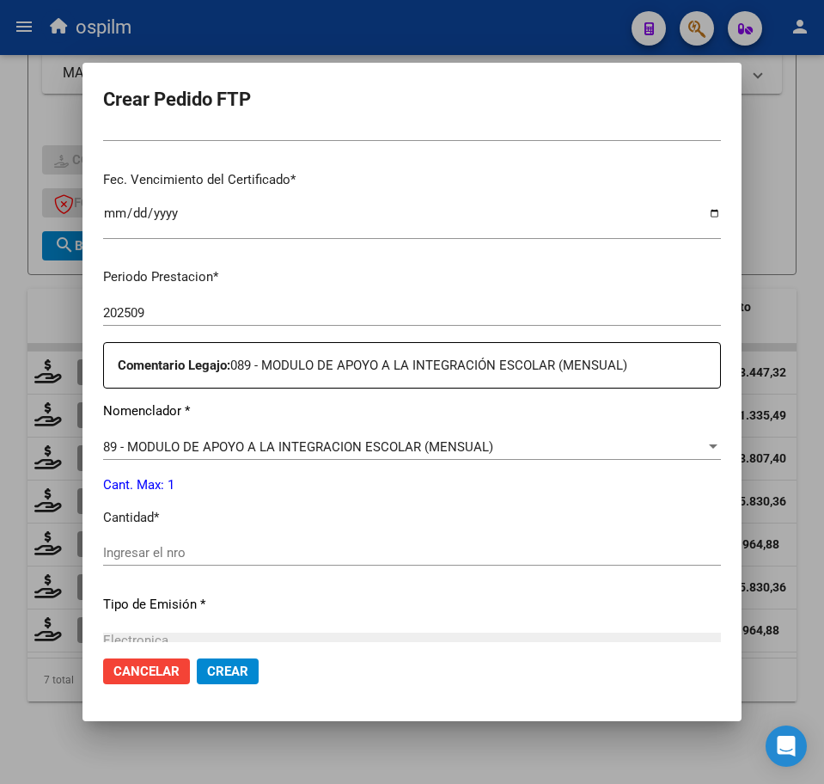
scroll to position [430, 0]
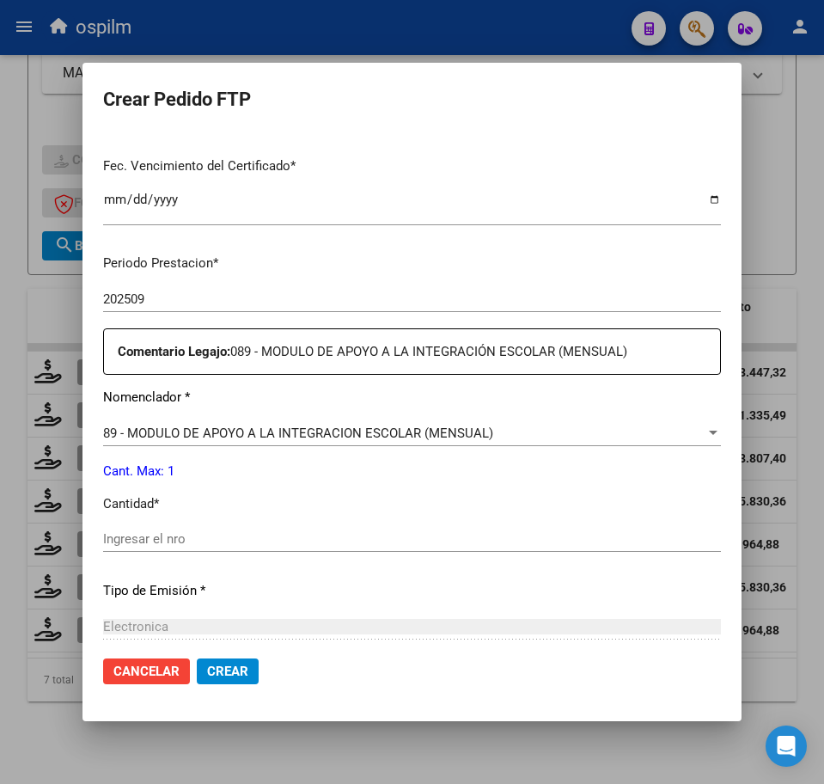
click at [199, 544] on input "Ingresar el nro" at bounding box center [412, 538] width 618 height 15
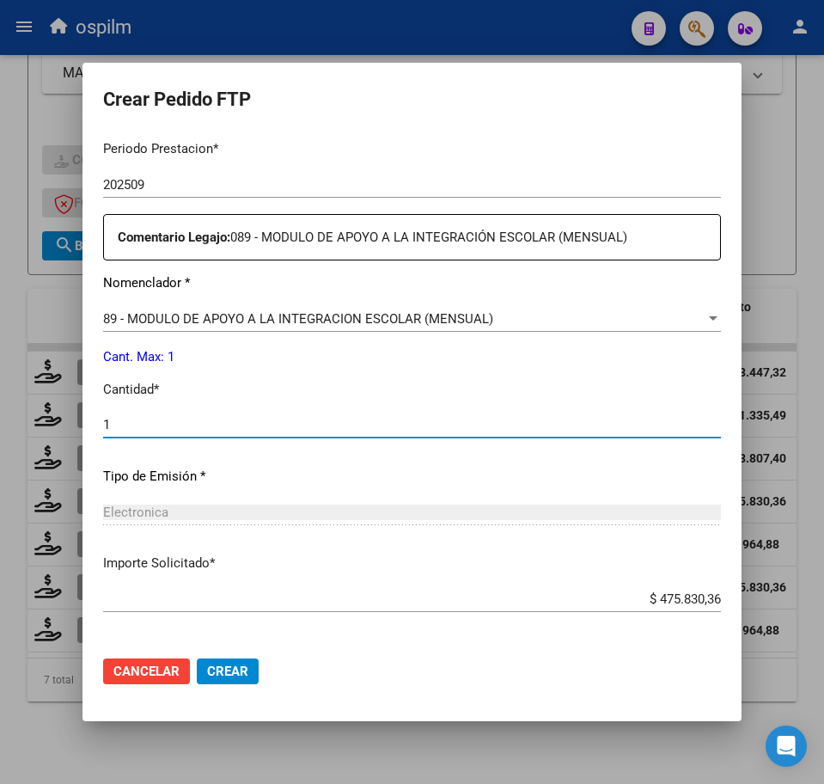
scroll to position [616, 0]
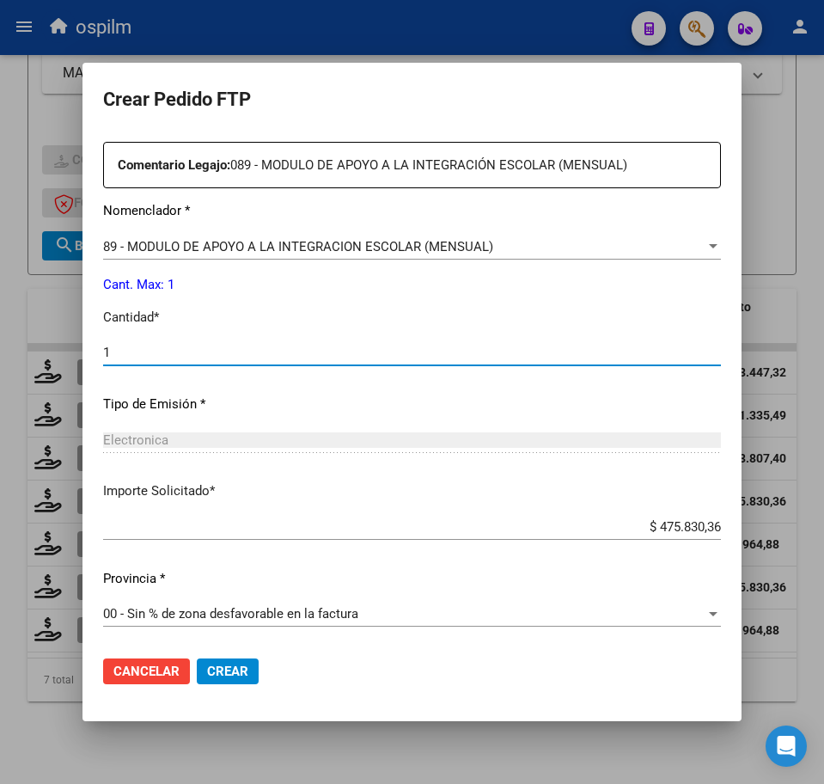
click at [236, 666] on span "Crear" at bounding box center [227, 671] width 41 height 15
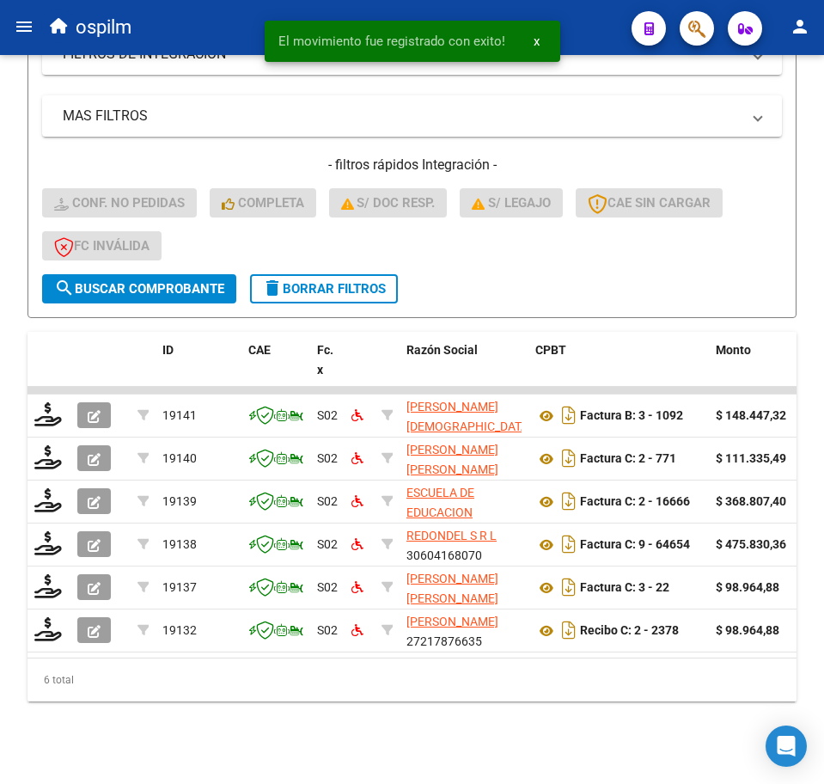
scroll to position [426, 0]
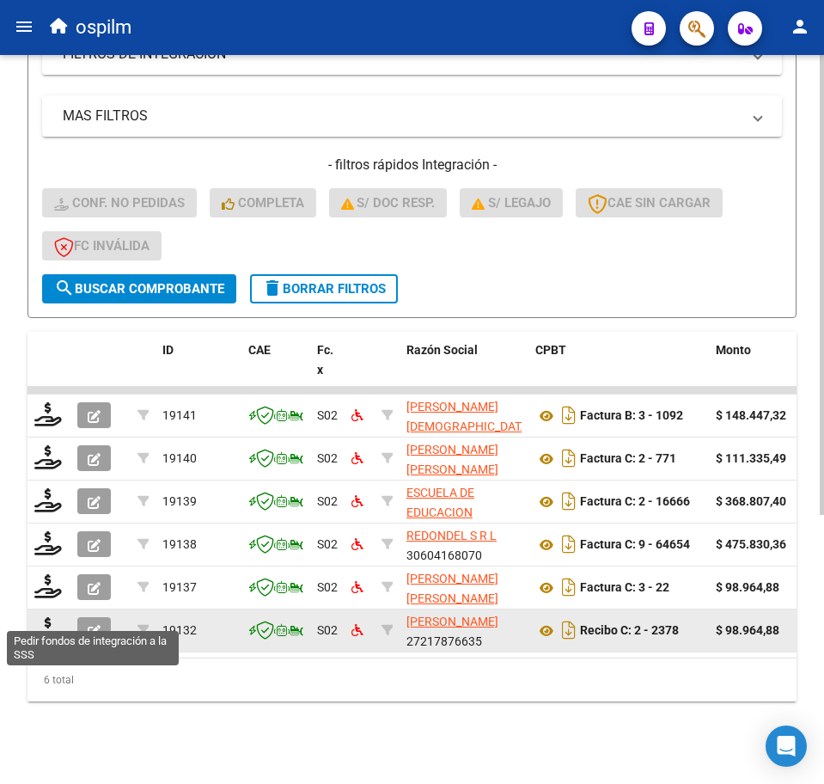
click at [50, 609] on datatable-body-cell at bounding box center [49, 630] width 43 height 42
click at [48, 618] on icon at bounding box center [48, 629] width 28 height 24
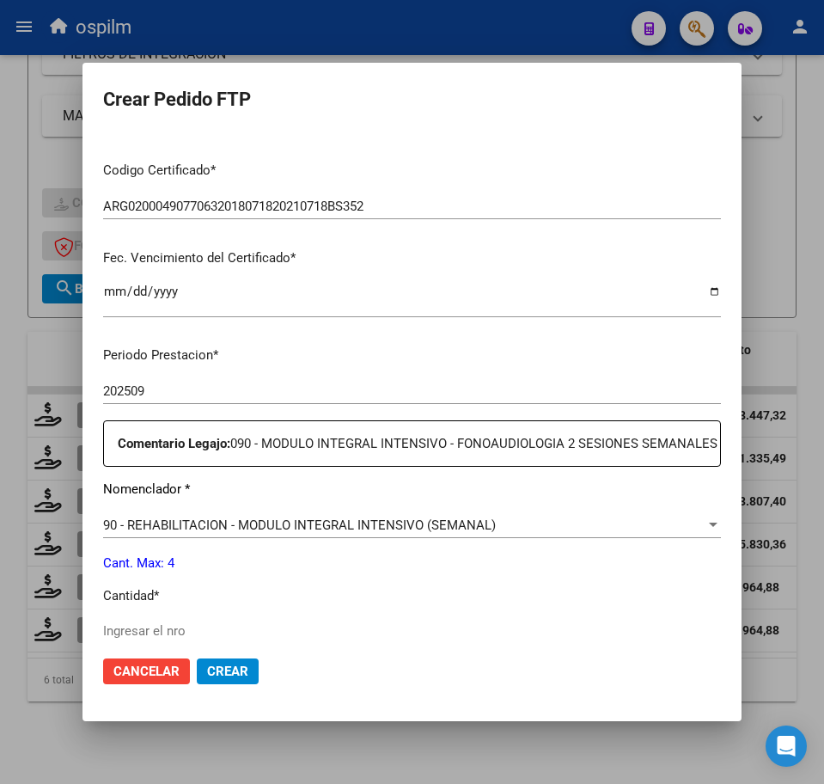
scroll to position [430, 0]
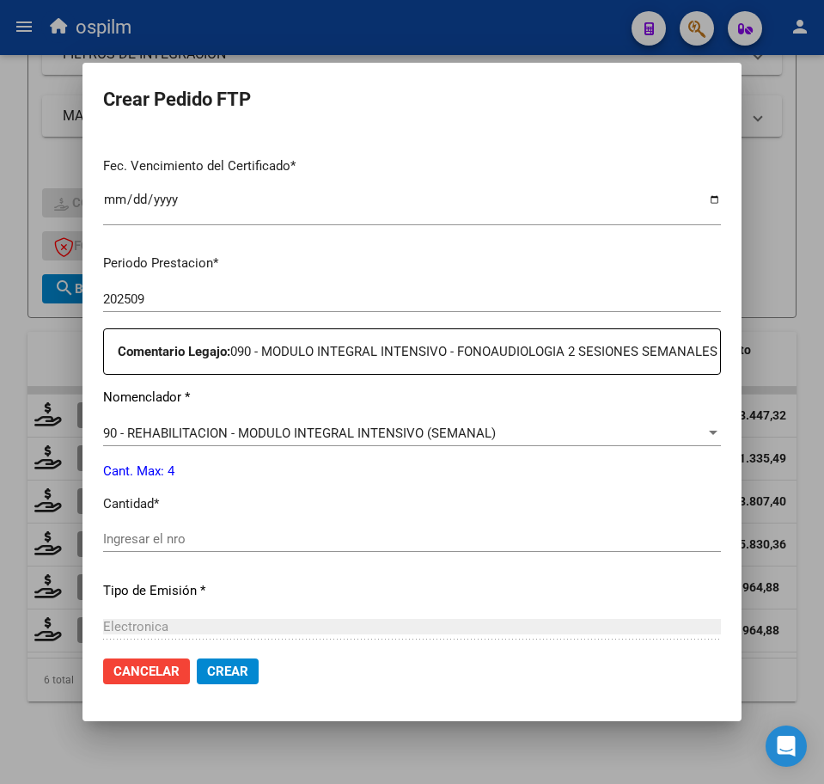
click at [175, 547] on input "Ingresar el nro" at bounding box center [412, 538] width 618 height 15
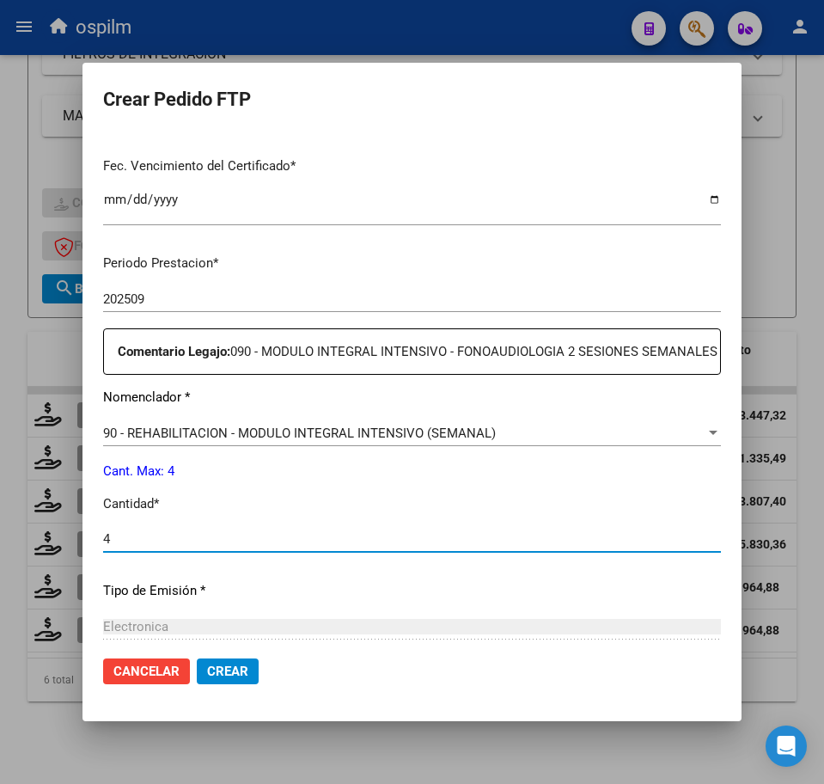
click at [229, 674] on span "Crear" at bounding box center [227, 671] width 41 height 15
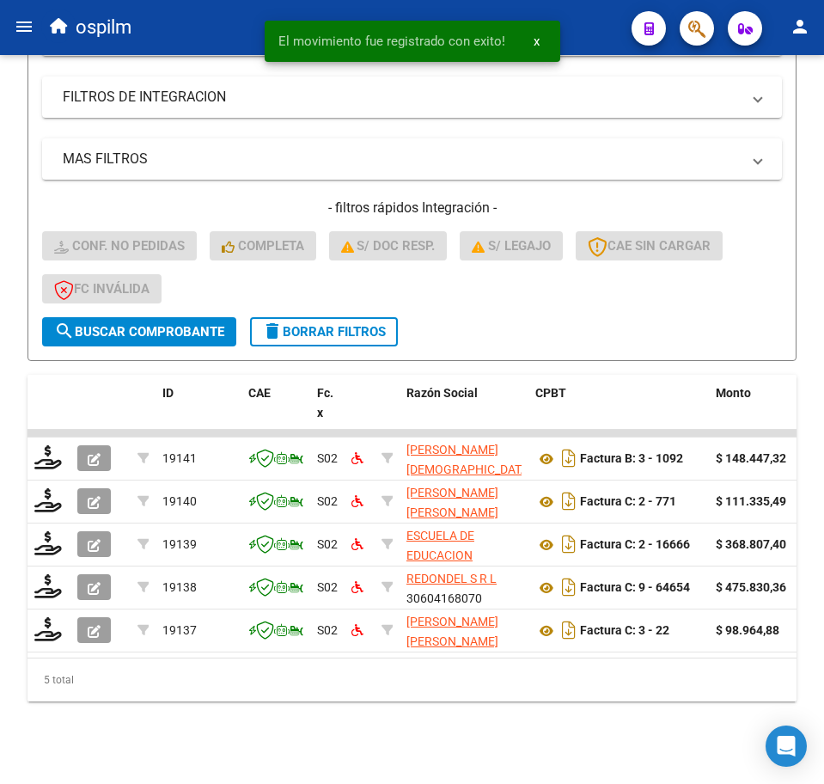
scroll to position [383, 0]
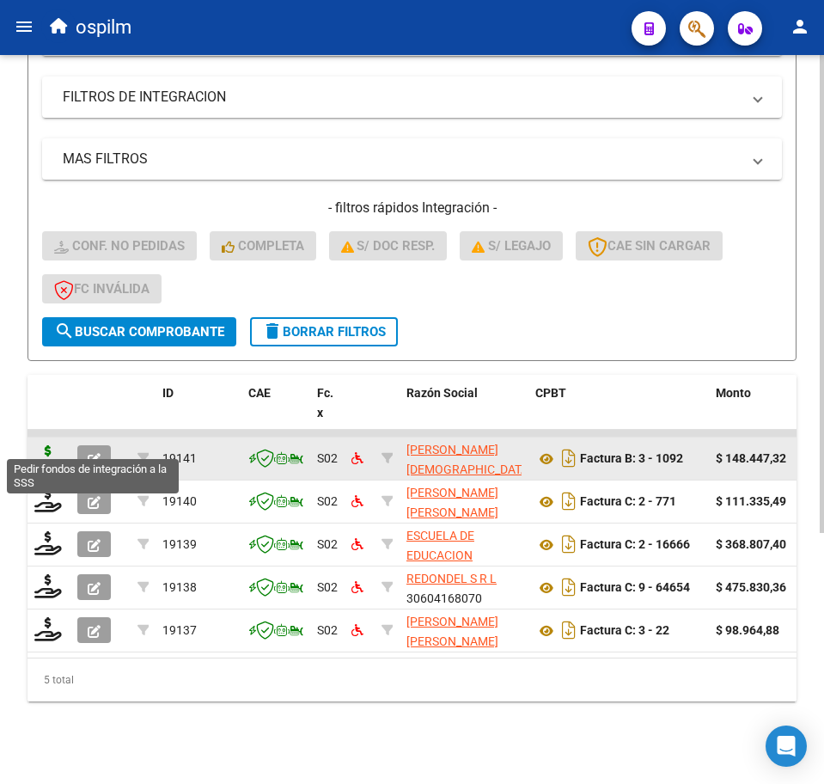
click at [41, 447] on icon at bounding box center [48, 457] width 28 height 24
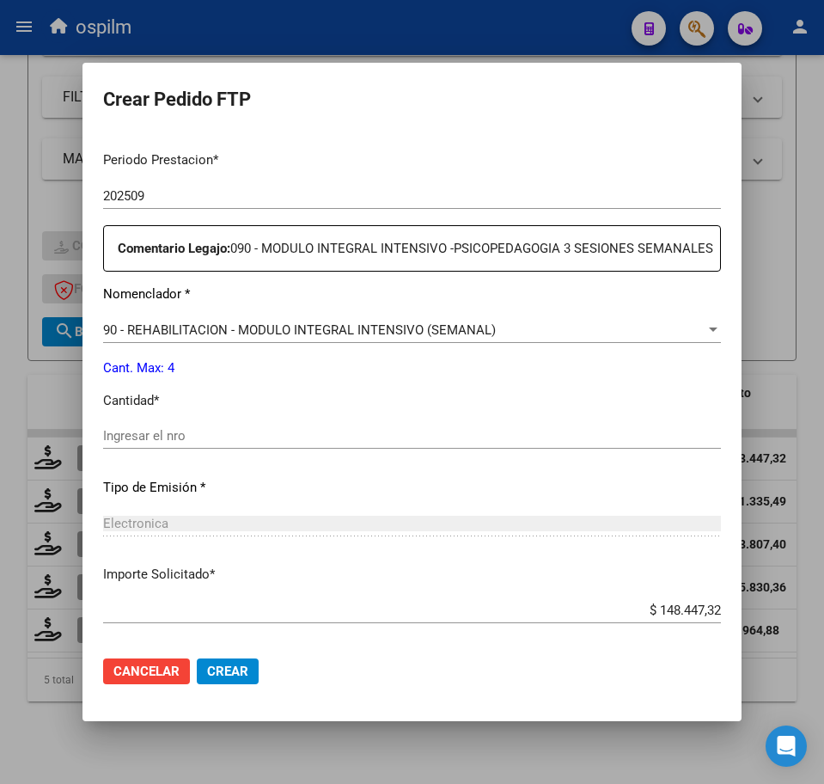
scroll to position [537, 0]
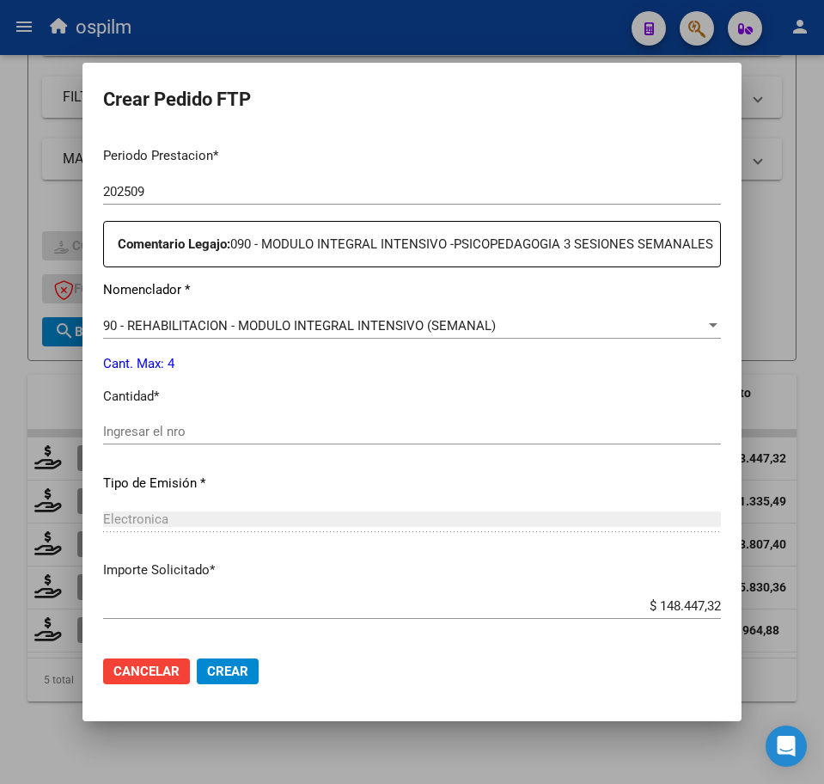
click at [160, 439] on input "Ingresar el nro" at bounding box center [412, 431] width 618 height 15
click at [228, 676] on span "Crear" at bounding box center [227, 671] width 41 height 15
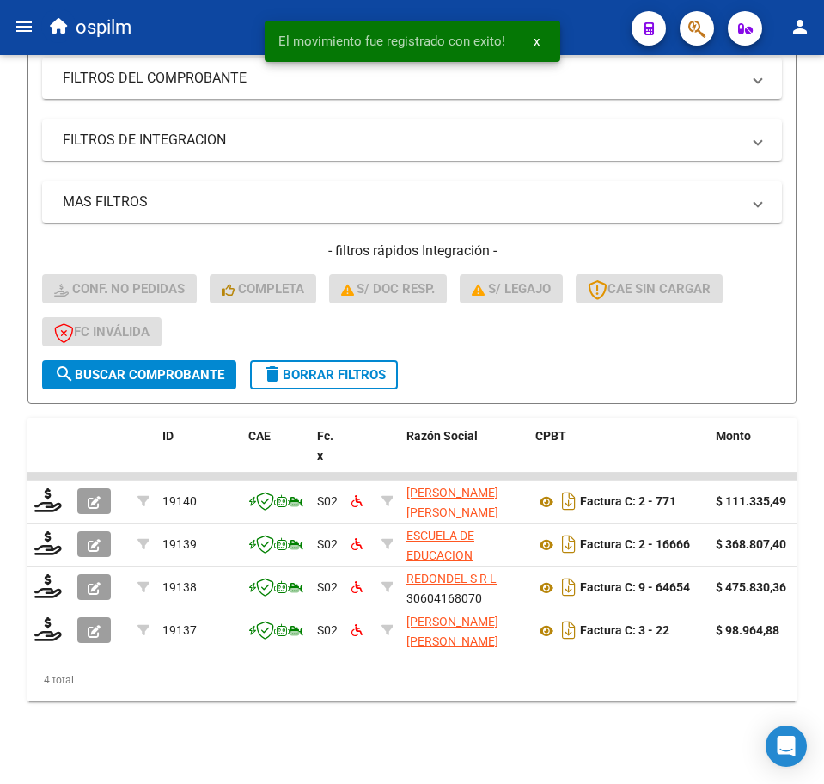
scroll to position [340, 0]
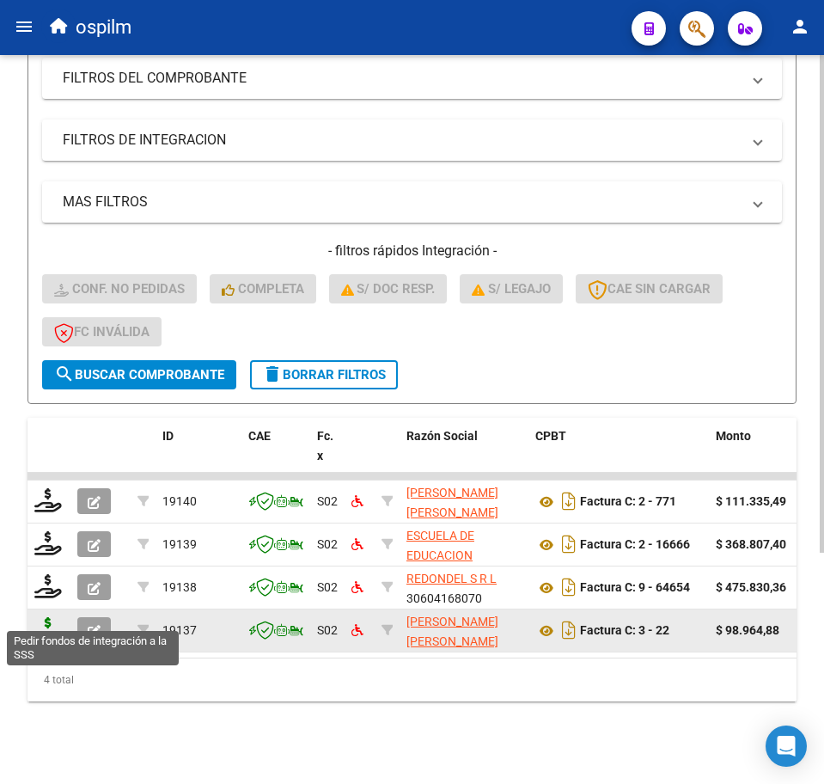
click at [49, 617] on icon at bounding box center [48, 629] width 28 height 24
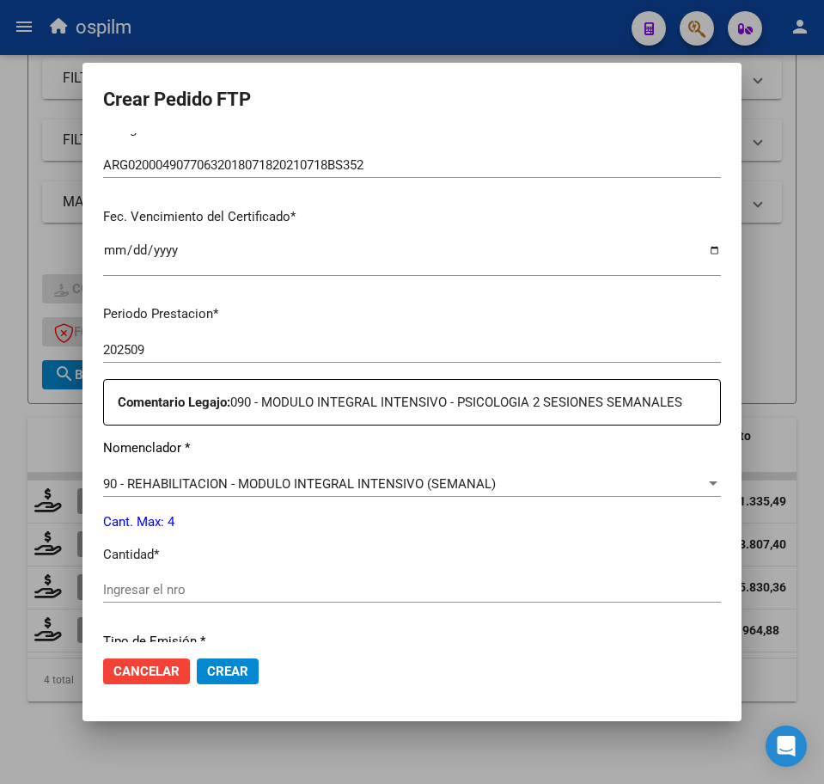
scroll to position [537, 0]
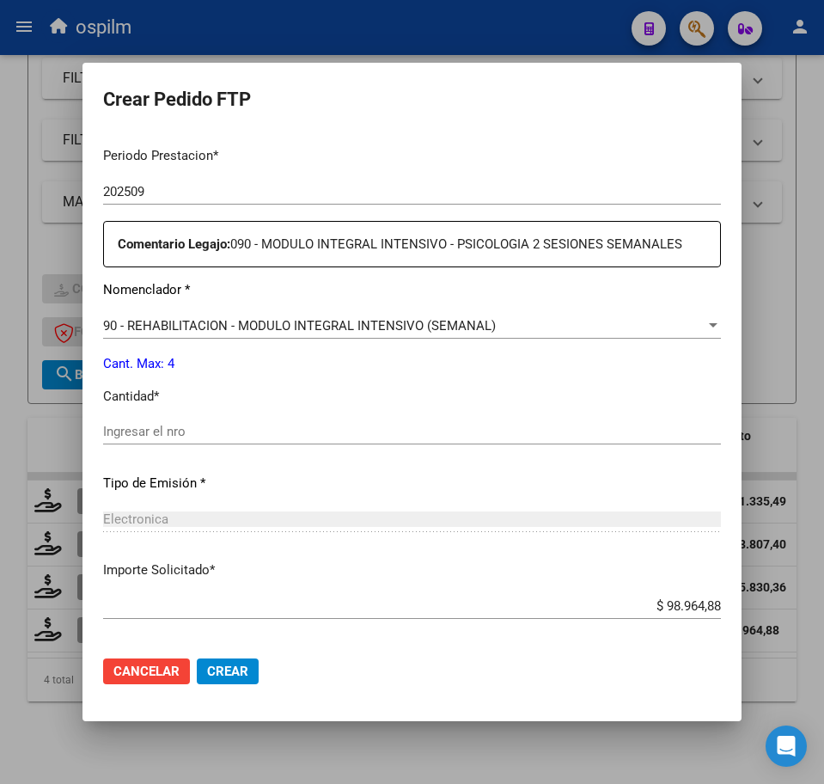
click at [177, 437] on input "Ingresar el nro" at bounding box center [412, 431] width 618 height 15
click at [231, 671] on span "Crear" at bounding box center [227, 671] width 41 height 15
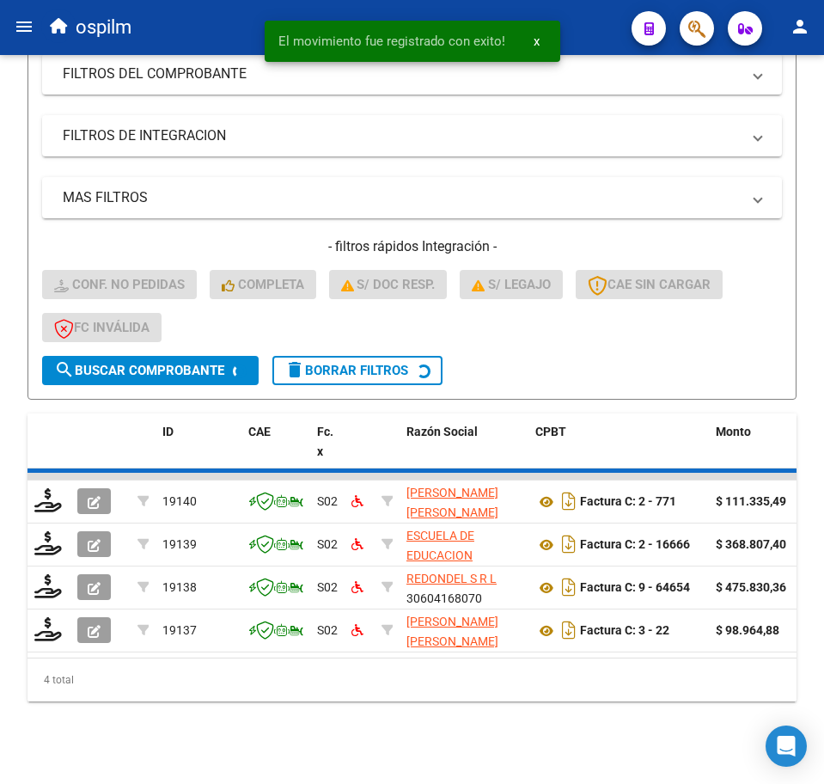
scroll to position [297, 0]
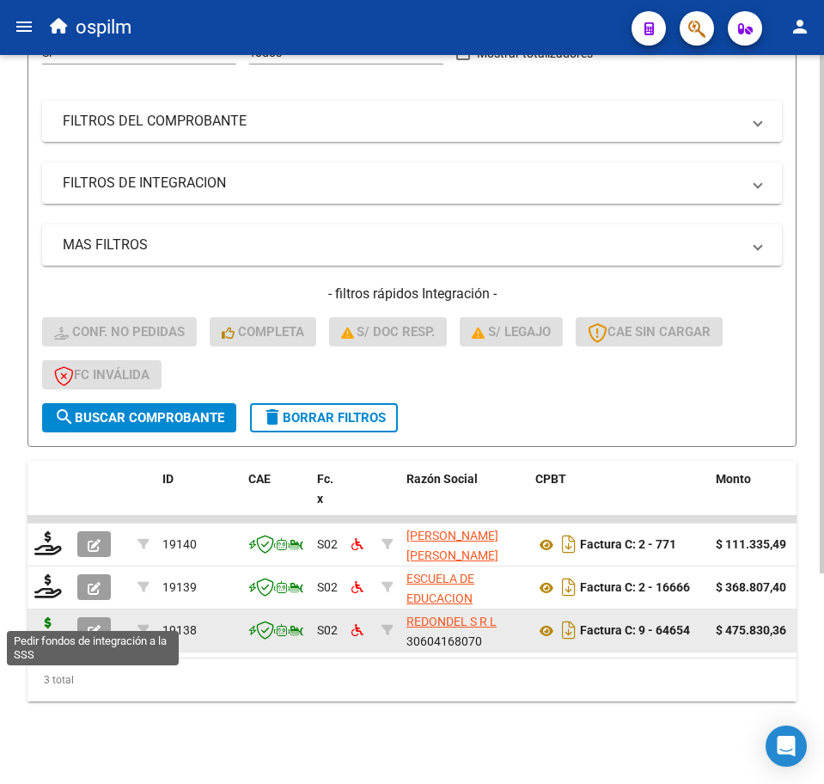
click at [45, 617] on icon at bounding box center [48, 629] width 28 height 24
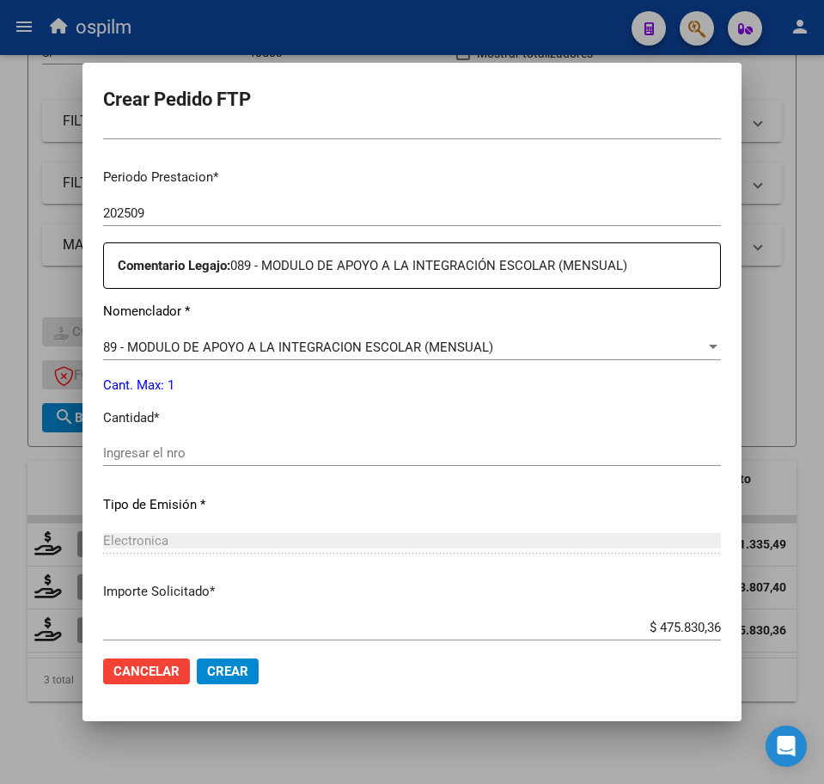
scroll to position [537, 0]
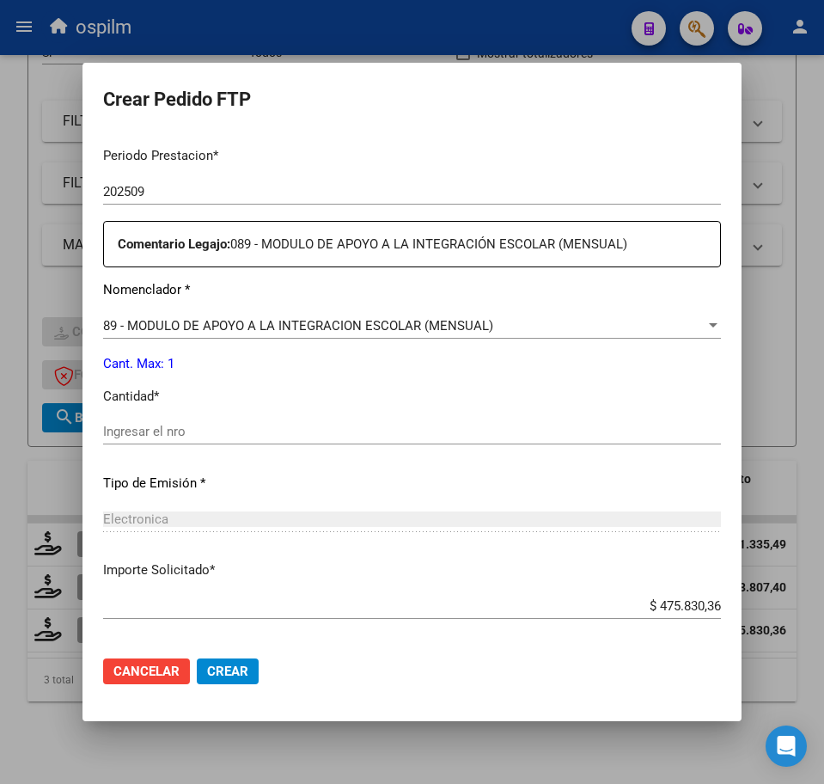
click at [205, 423] on div "Ingresar el nro" at bounding box center [412, 432] width 618 height 26
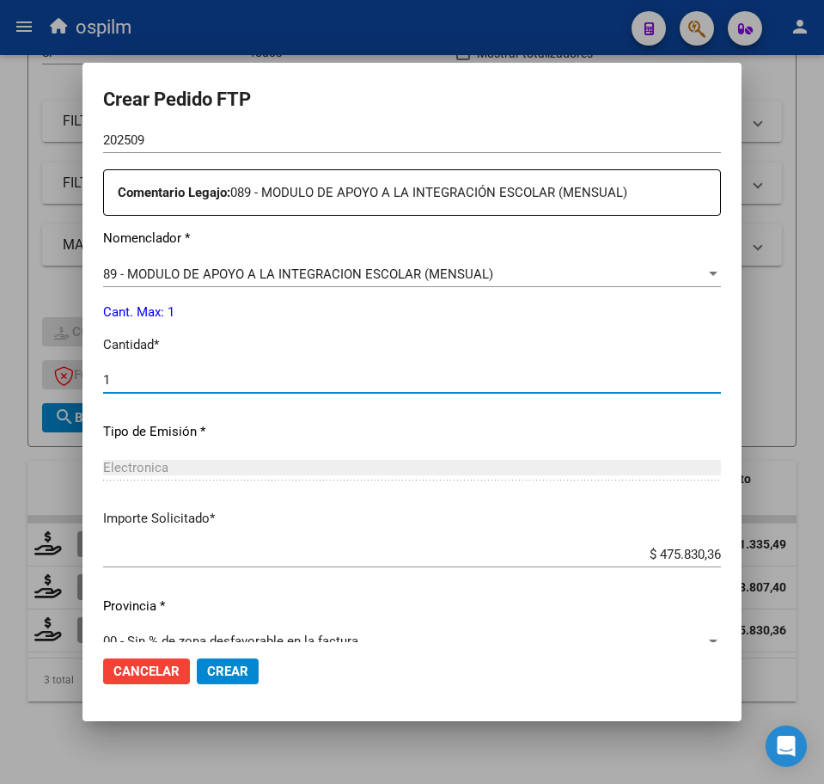
scroll to position [616, 0]
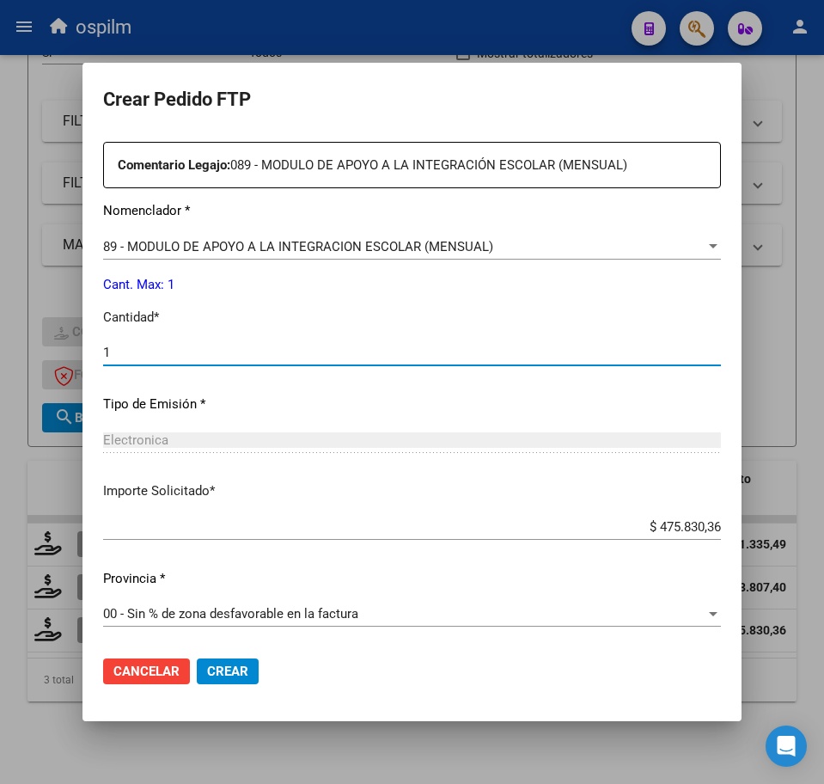
click at [241, 668] on span "Crear" at bounding box center [227, 671] width 41 height 15
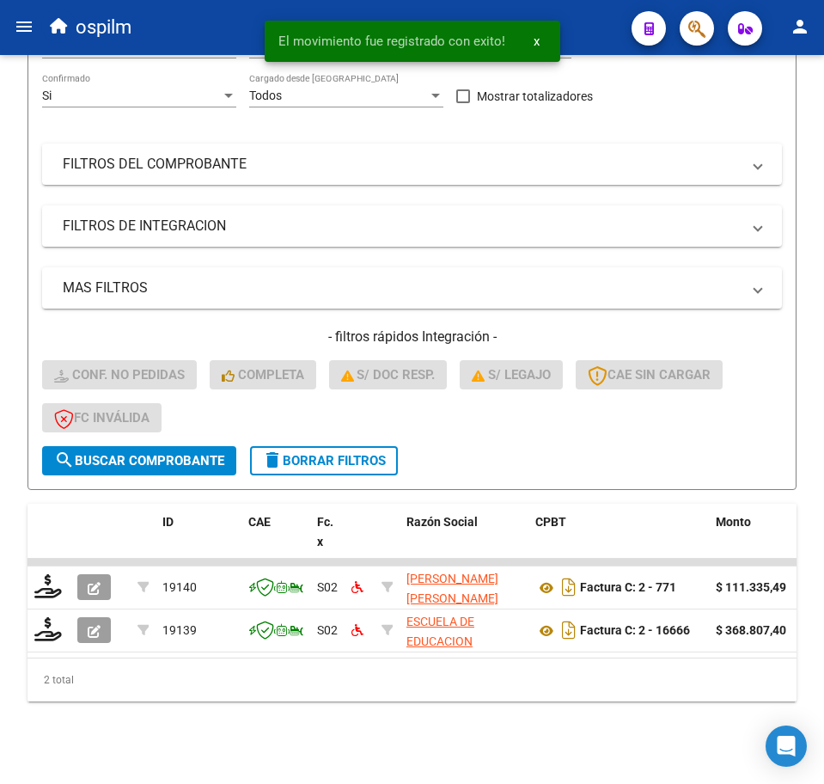
scroll to position [254, 0]
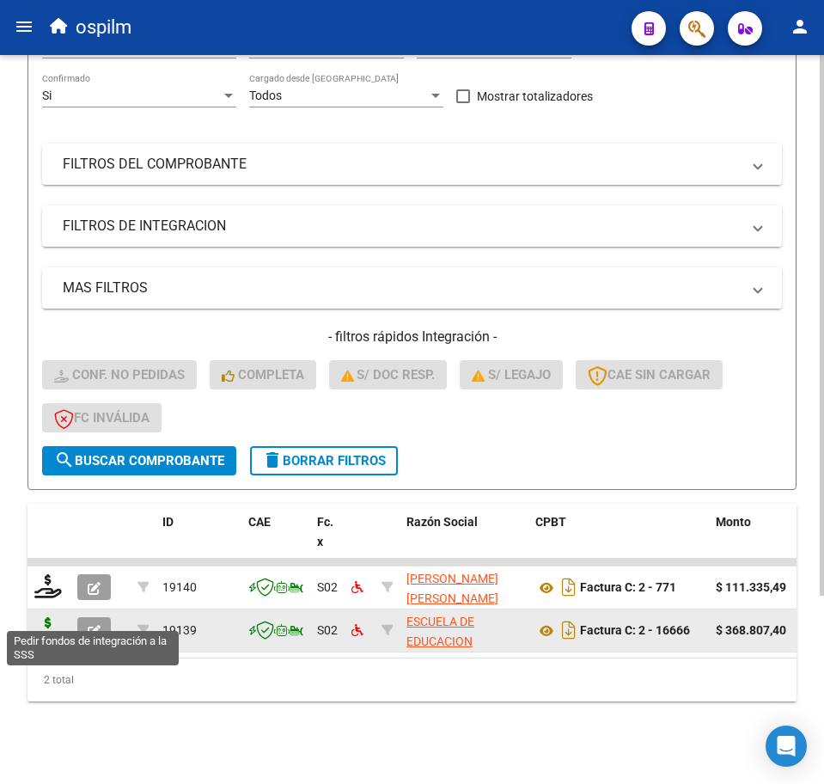
click at [53, 617] on icon at bounding box center [48, 629] width 28 height 24
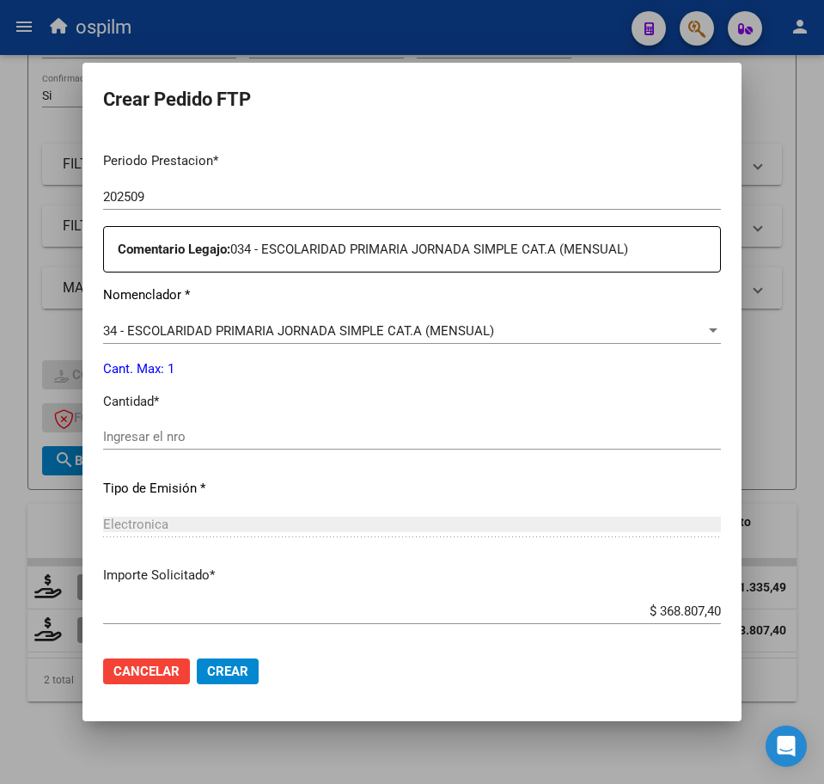
scroll to position [537, 0]
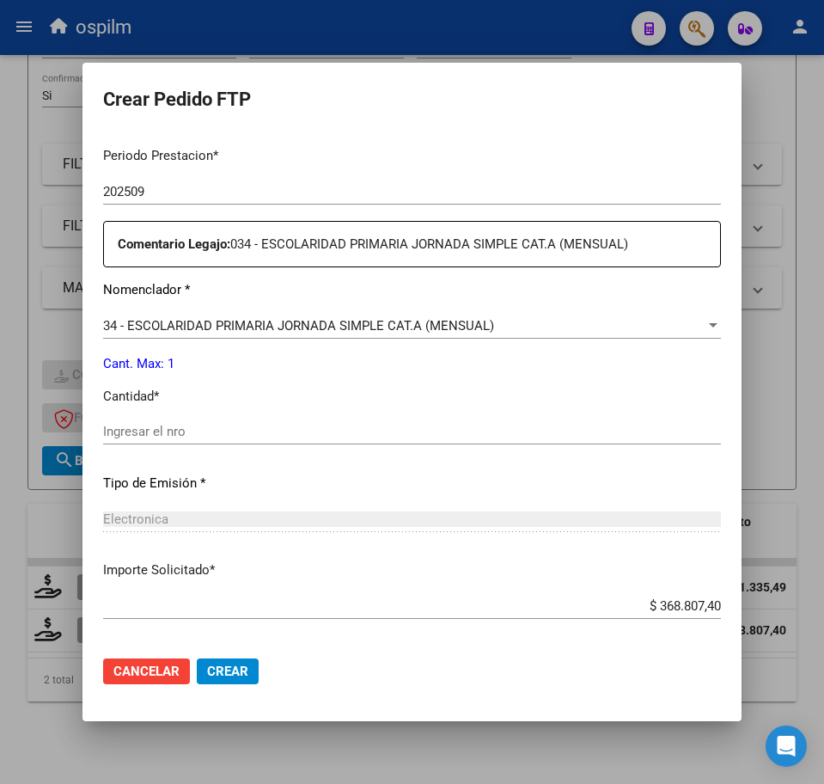
click at [140, 432] on input "Ingresar el nro" at bounding box center [412, 431] width 618 height 15
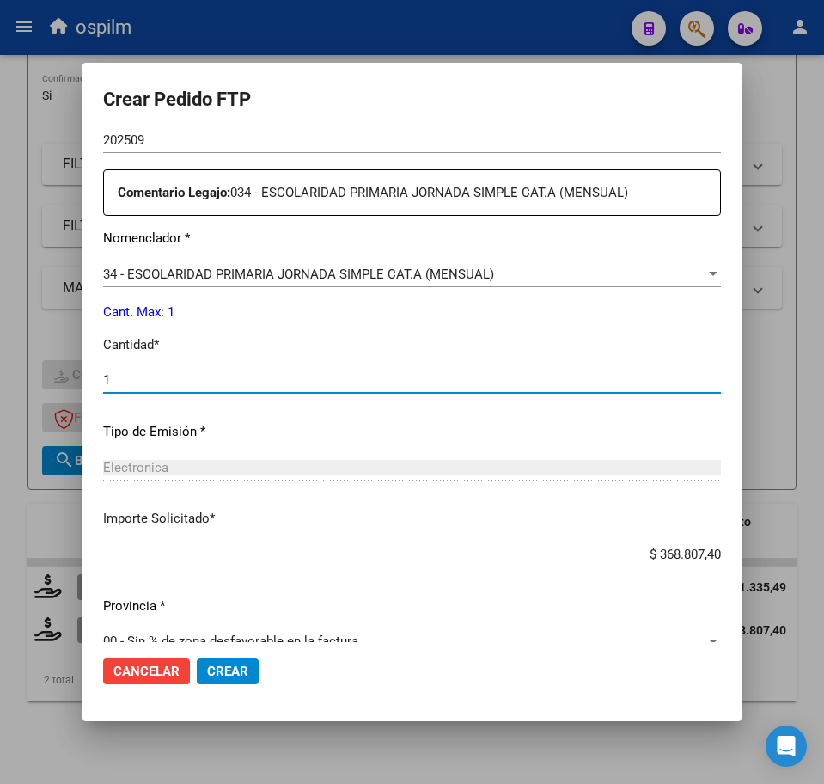
scroll to position [616, 0]
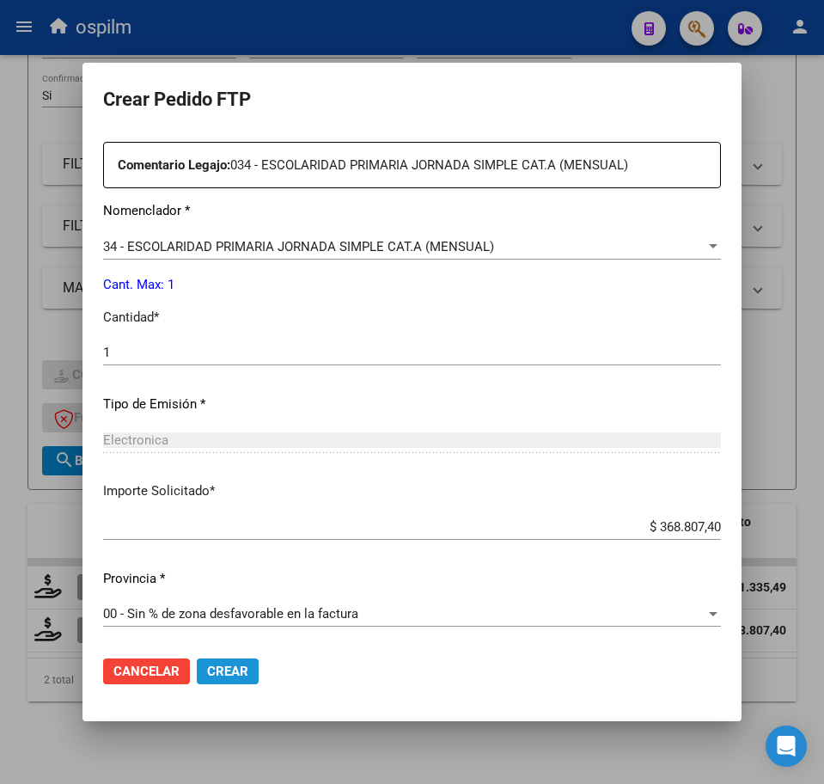
click at [237, 674] on span "Crear" at bounding box center [227, 671] width 41 height 15
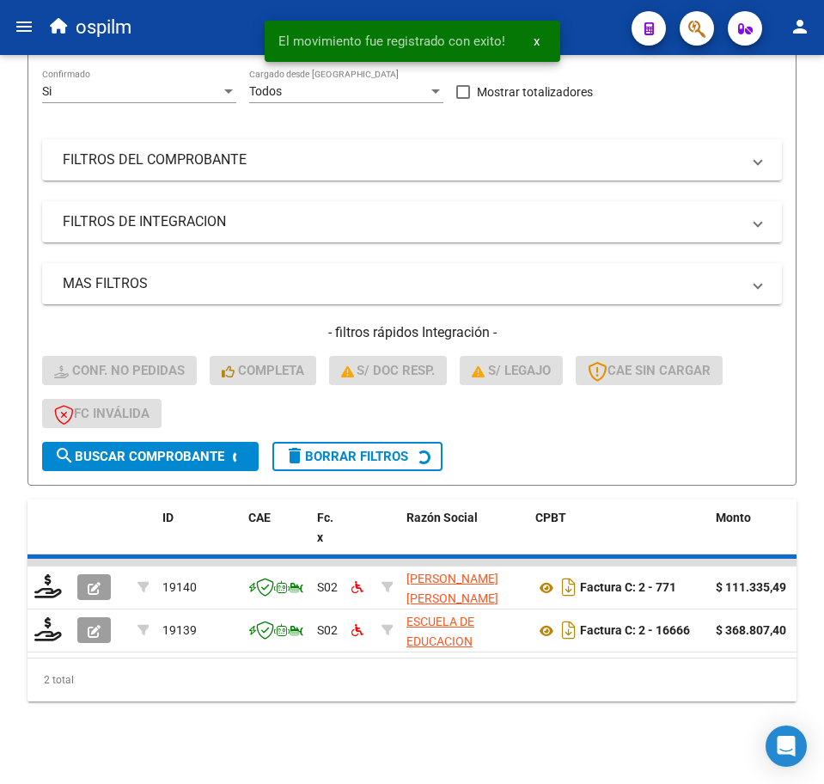
scroll to position [211, 0]
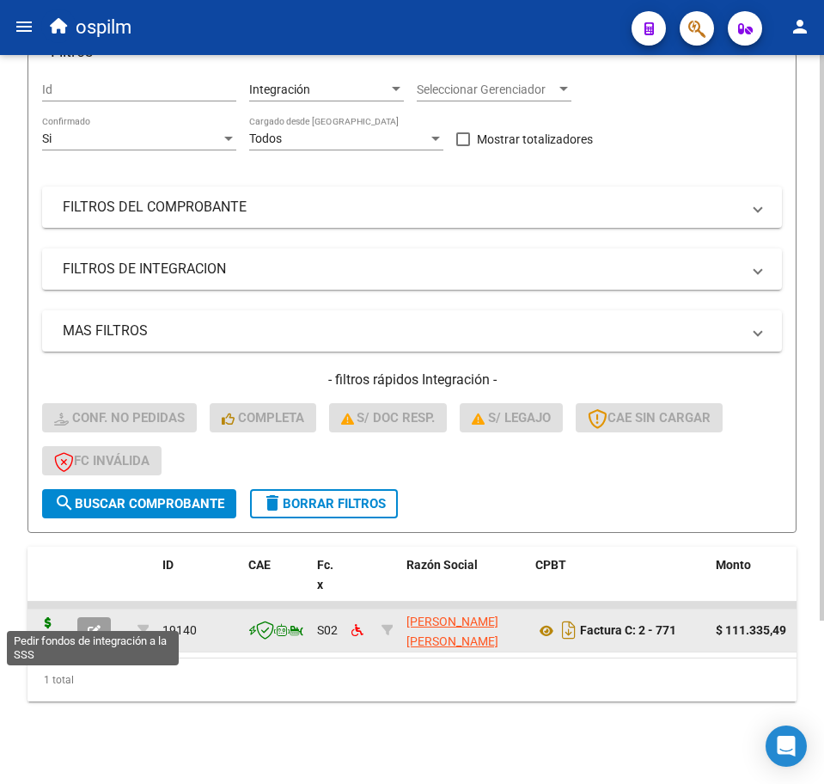
click at [45, 617] on icon at bounding box center [48, 629] width 28 height 24
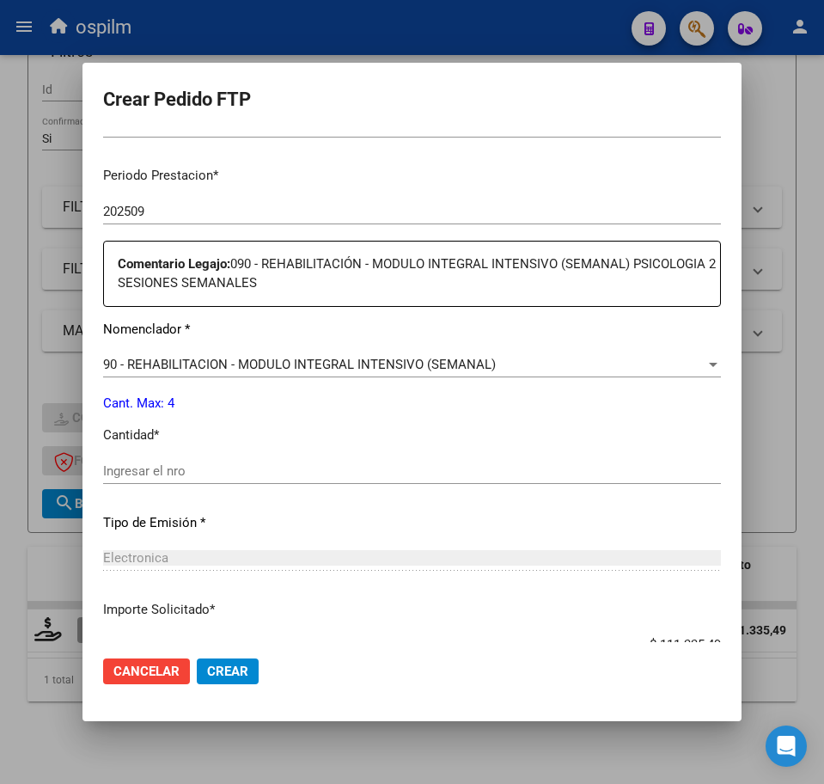
scroll to position [537, 0]
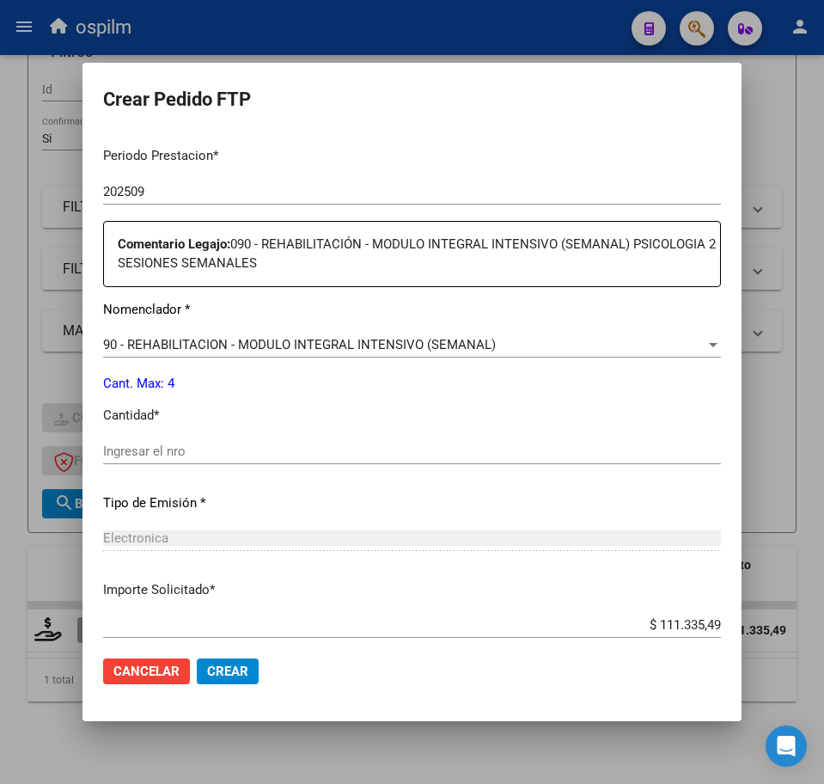
click at [186, 456] on input "Ingresar el nro" at bounding box center [412, 451] width 618 height 15
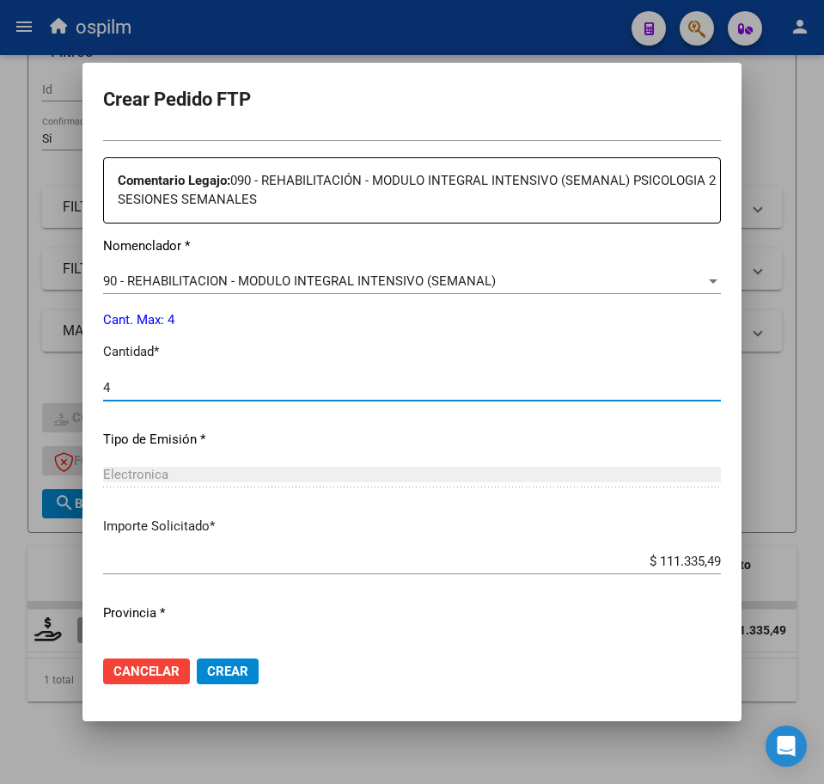
scroll to position [636, 0]
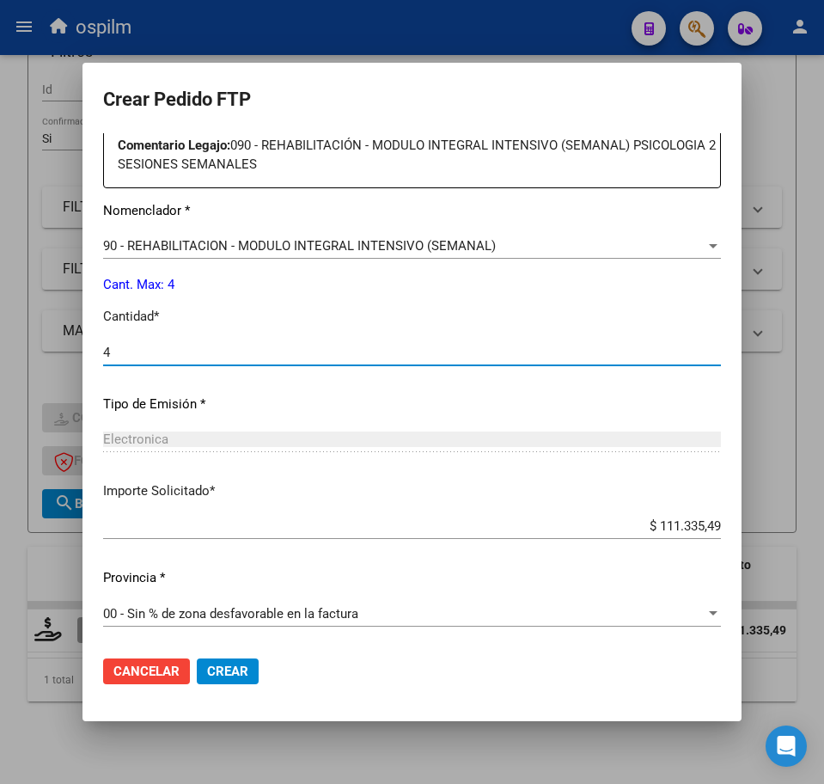
click at [224, 671] on span "Crear" at bounding box center [227, 671] width 41 height 15
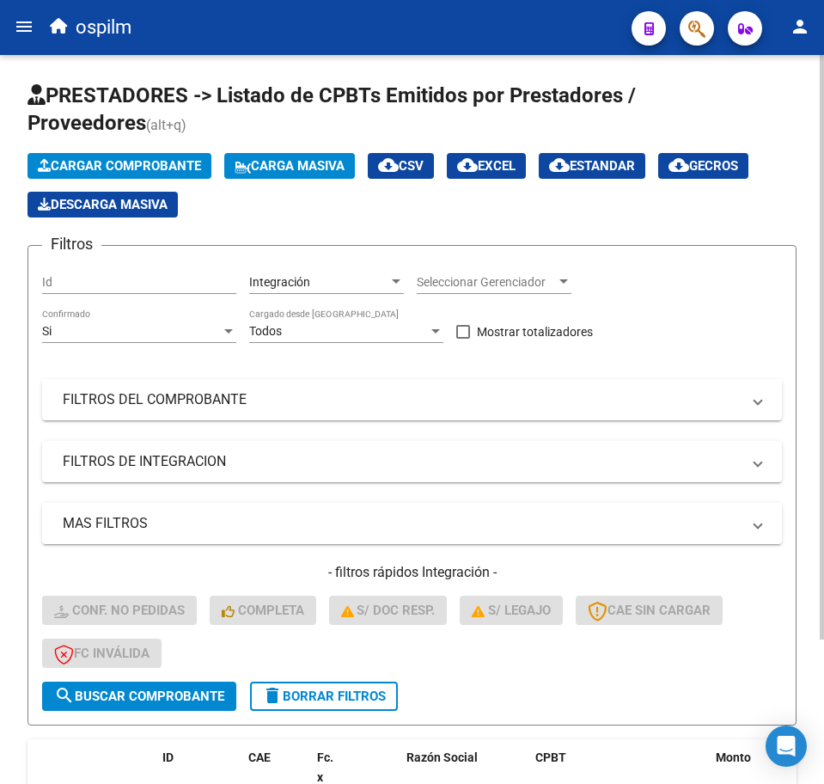
scroll to position [0, 0]
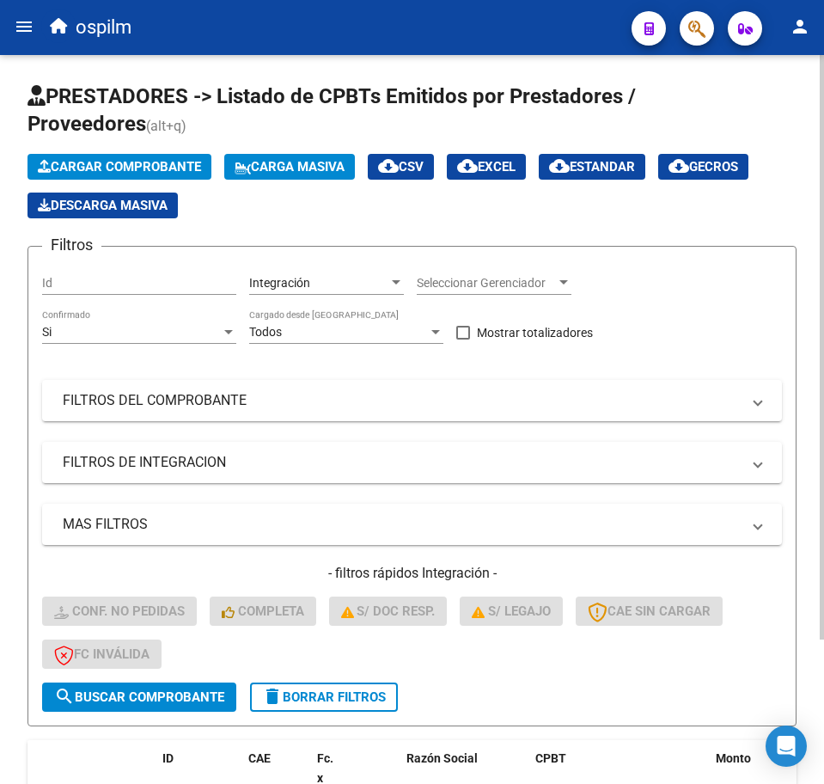
click at [283, 172] on span "Carga Masiva" at bounding box center [290, 166] width 110 height 15
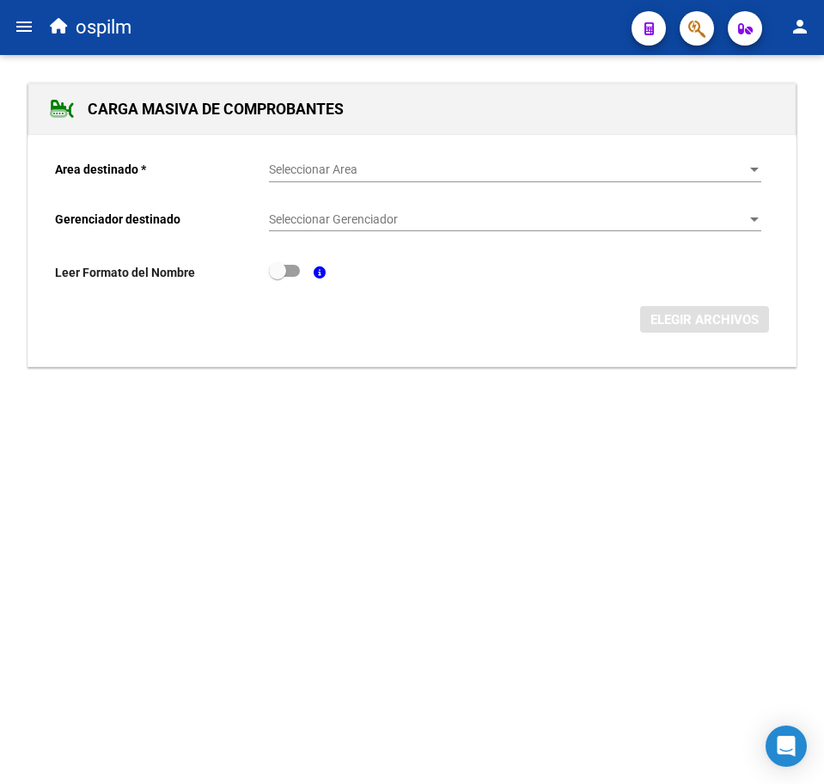
click at [397, 153] on div "Seleccionar Area Seleccionar Area" at bounding box center [515, 165] width 493 height 34
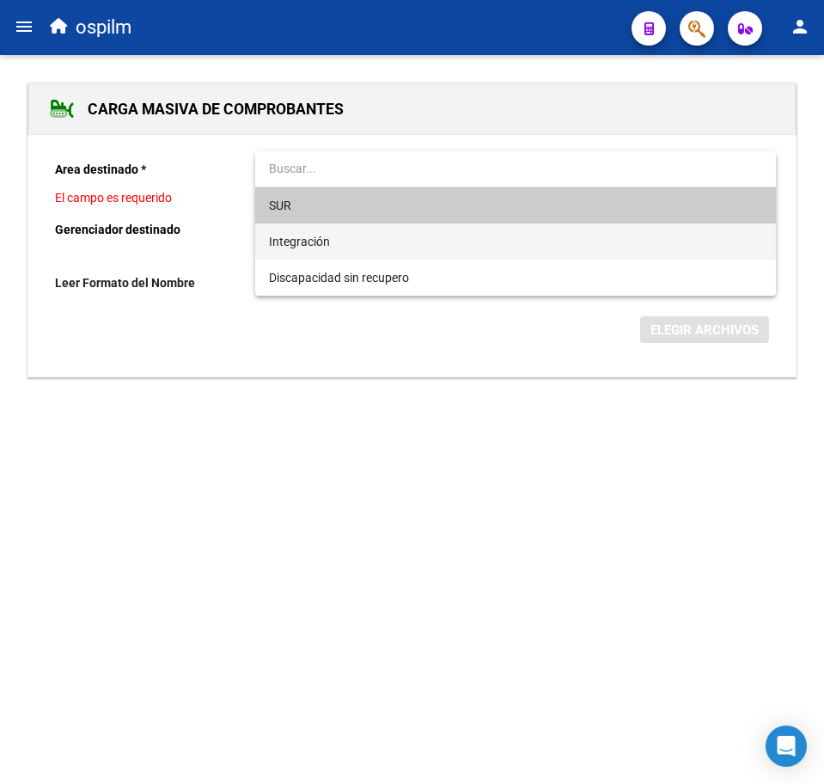
click at [352, 238] on span "Integración" at bounding box center [515, 242] width 493 height 36
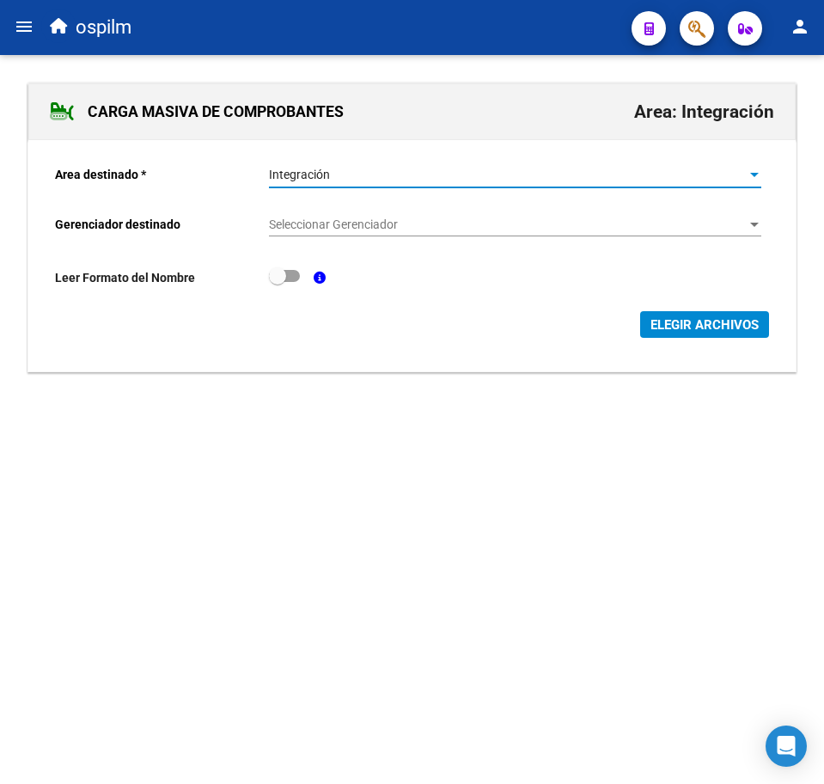
click at [355, 213] on div "Seleccionar Gerenciador Seleccionar Gerenciador" at bounding box center [515, 219] width 493 height 34
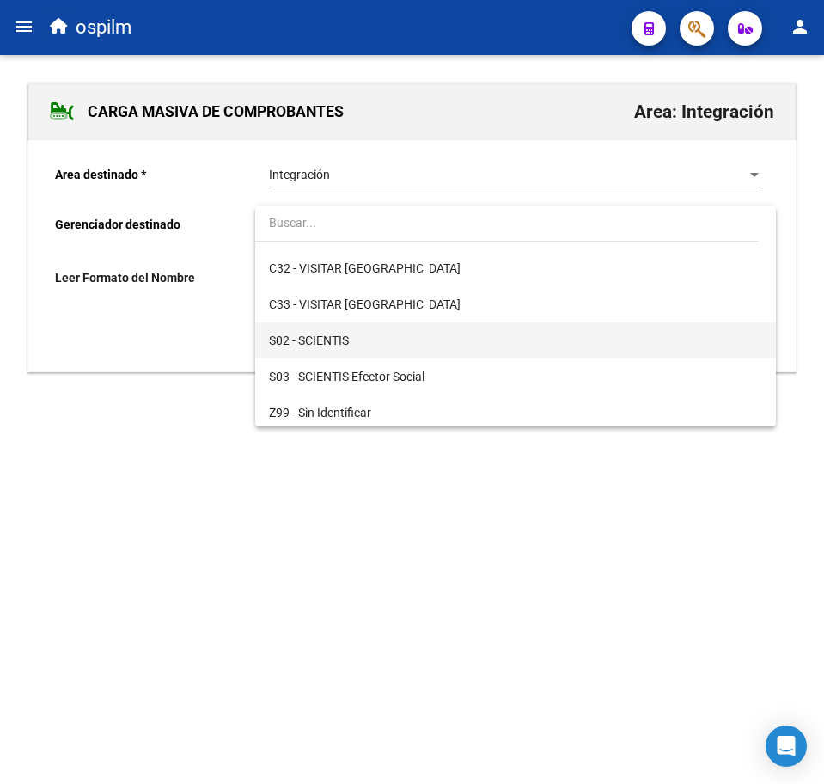
scroll to position [249, 0]
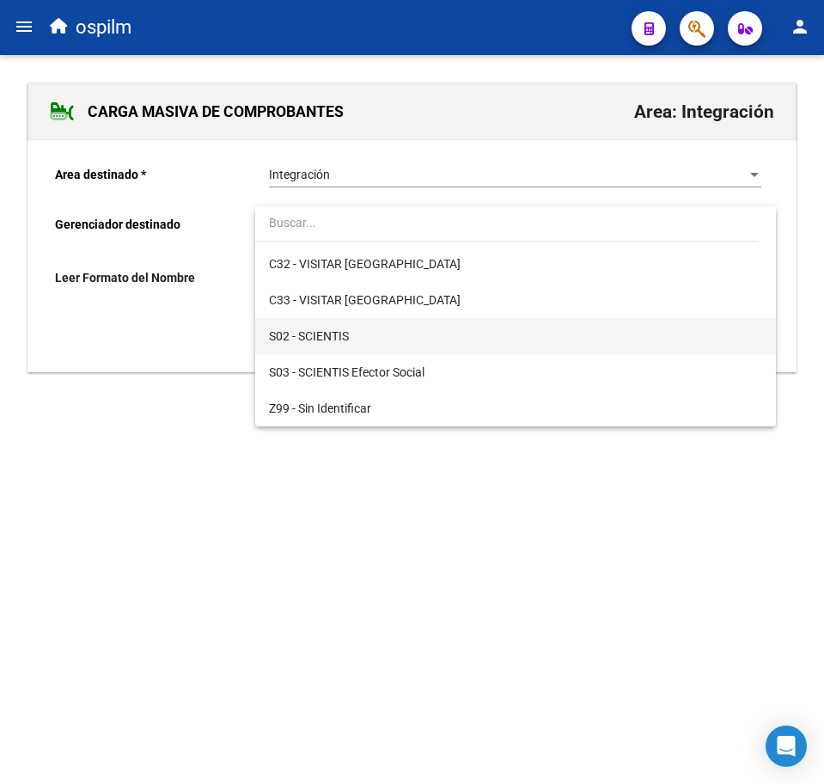
click at [358, 335] on span "S02 - SCIENTIS" at bounding box center [515, 336] width 493 height 36
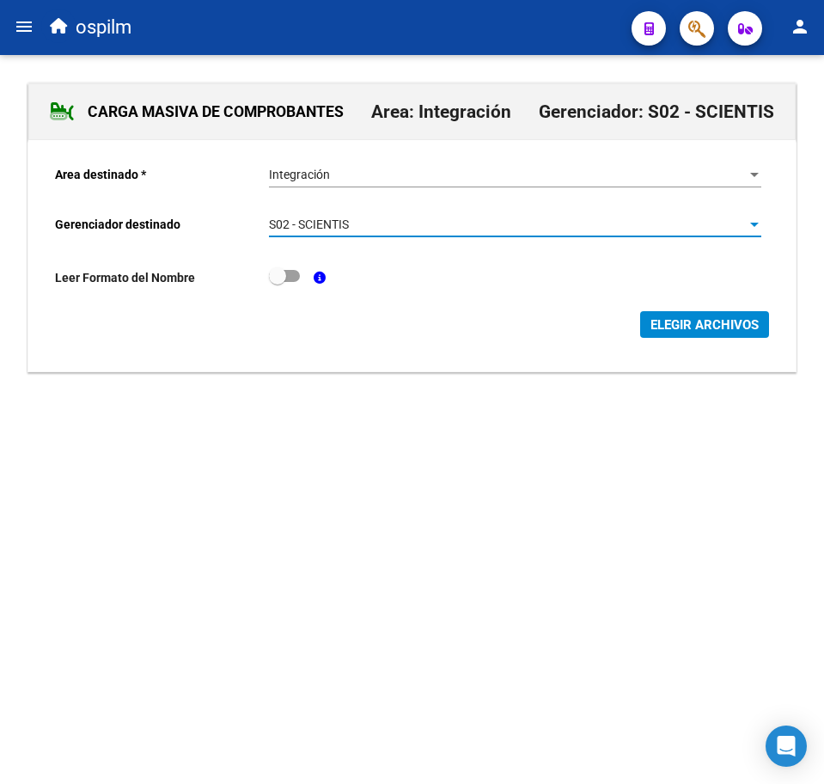
click at [703, 328] on span "ELEGIR ARCHIVOS" at bounding box center [705, 324] width 108 height 15
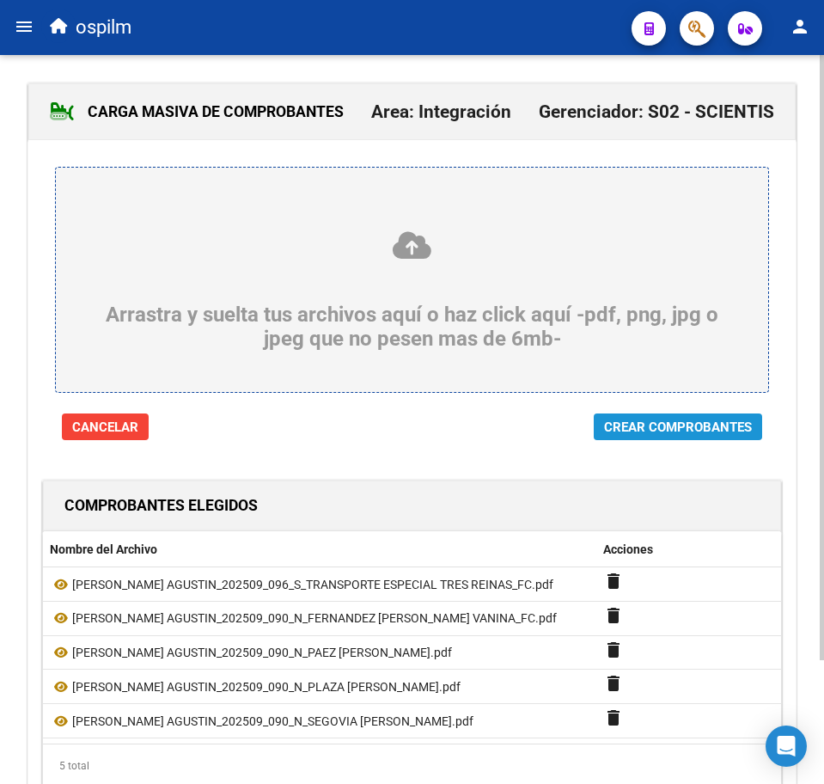
click at [634, 423] on span "Crear Comprobantes" at bounding box center [678, 427] width 148 height 15
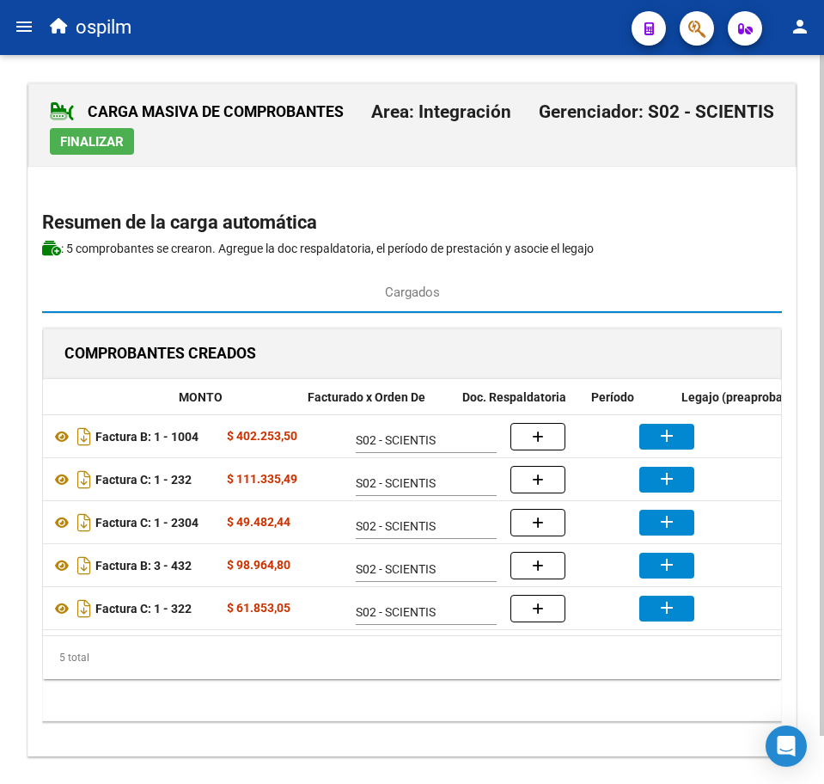
scroll to position [0, 271]
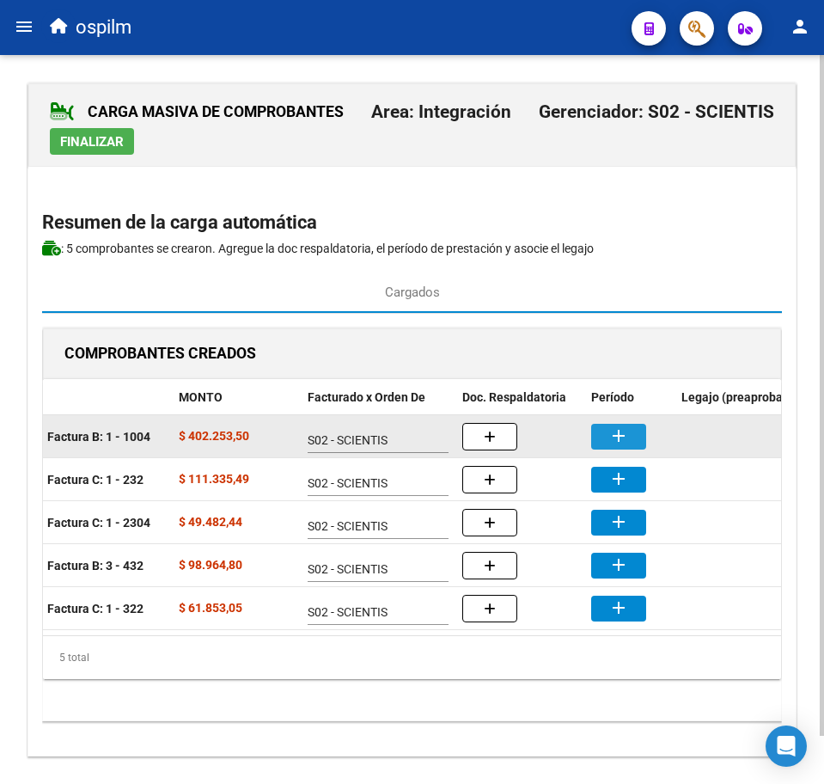
click at [622, 444] on mat-icon "add" at bounding box center [619, 436] width 21 height 21
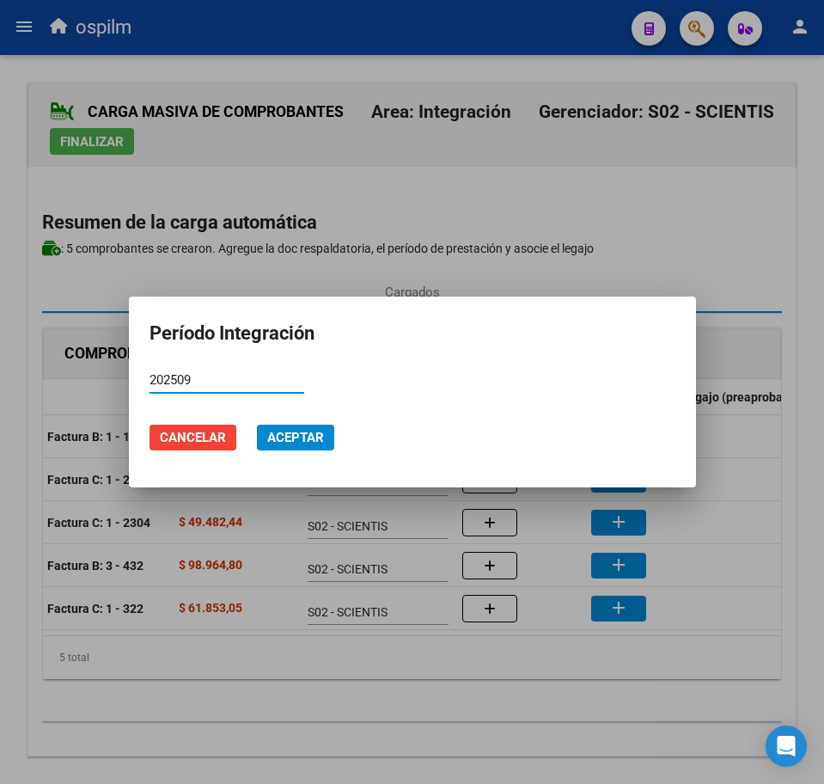
click at [305, 432] on span "Aceptar" at bounding box center [295, 437] width 57 height 15
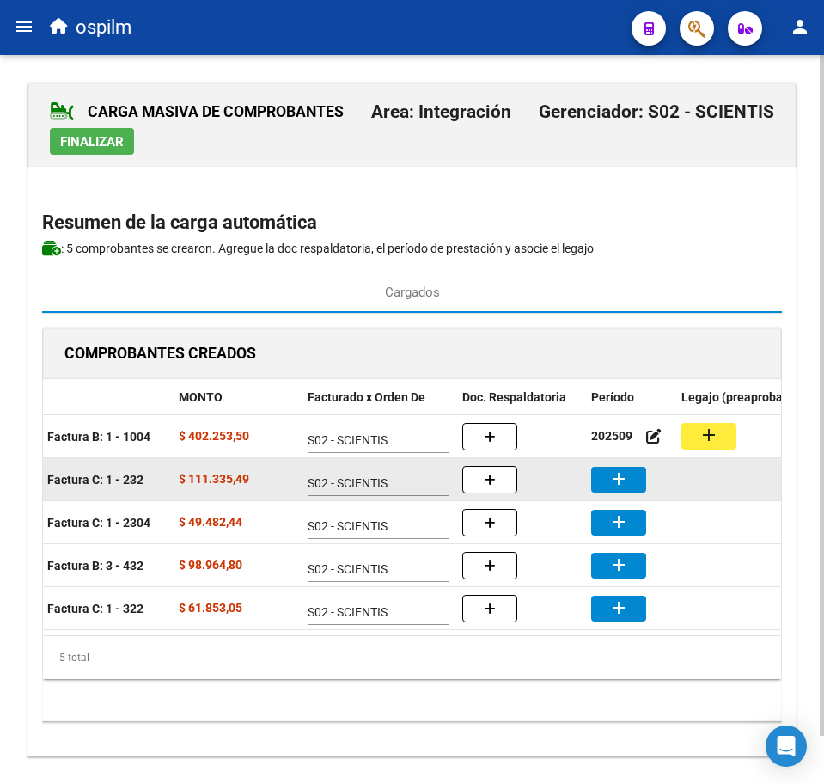
click at [617, 480] on mat-icon "add" at bounding box center [619, 479] width 21 height 21
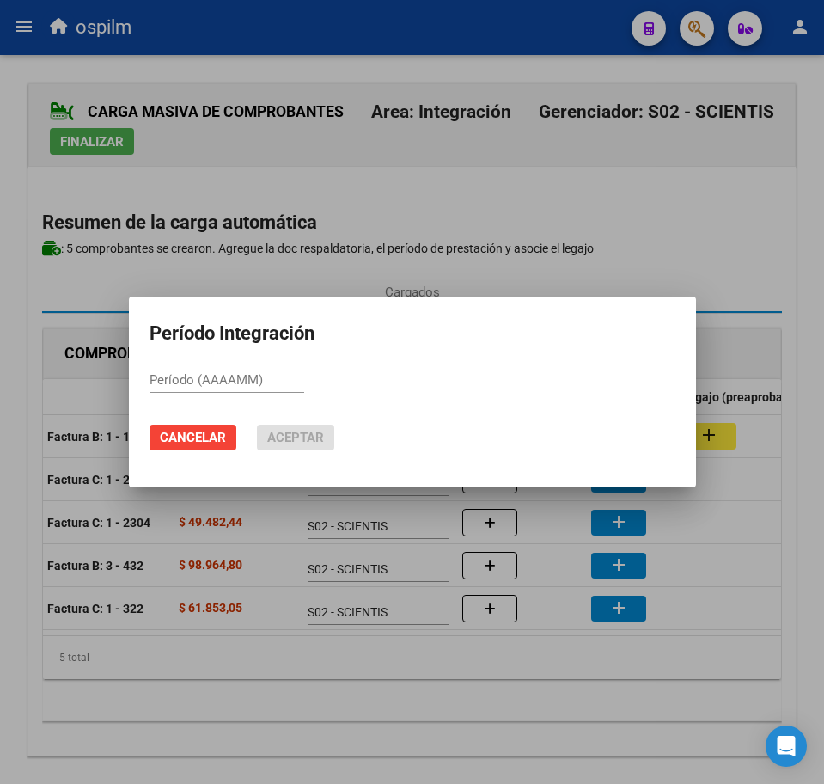
click at [289, 386] on div "Período (AAAAMM)" at bounding box center [227, 380] width 155 height 26
paste input "202509"
click at [309, 435] on span "Aceptar" at bounding box center [295, 437] width 57 height 15
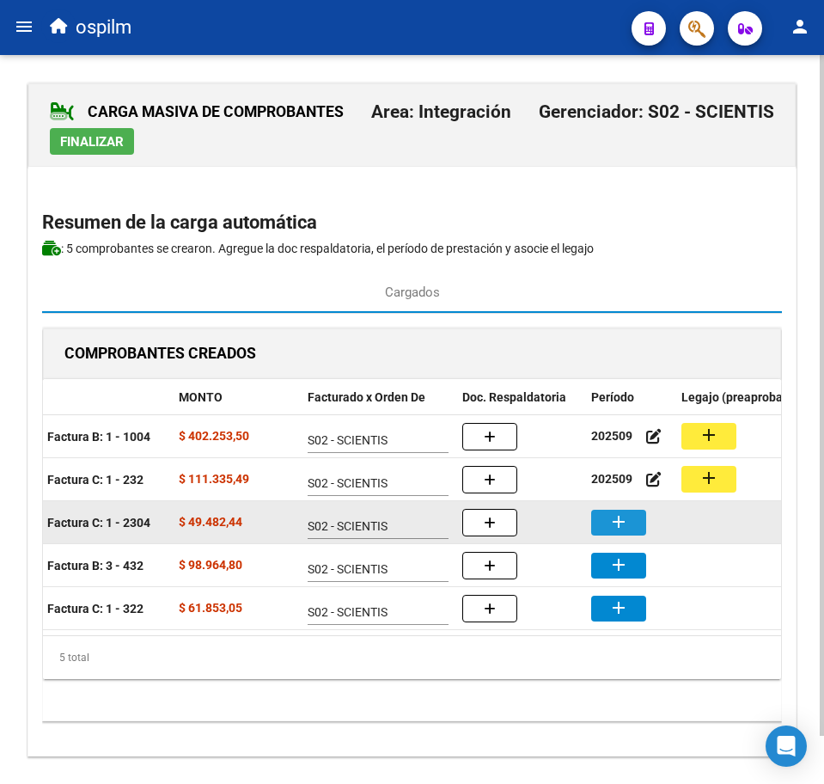
click at [624, 523] on mat-icon "add" at bounding box center [619, 521] width 21 height 21
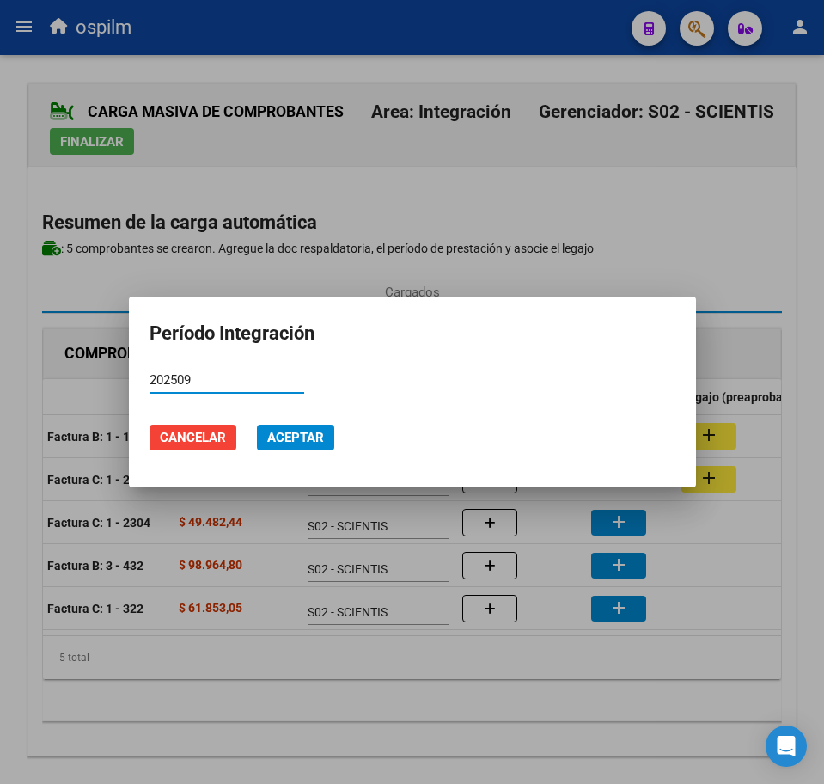
click at [292, 438] on span "Aceptar" at bounding box center [295, 437] width 57 height 15
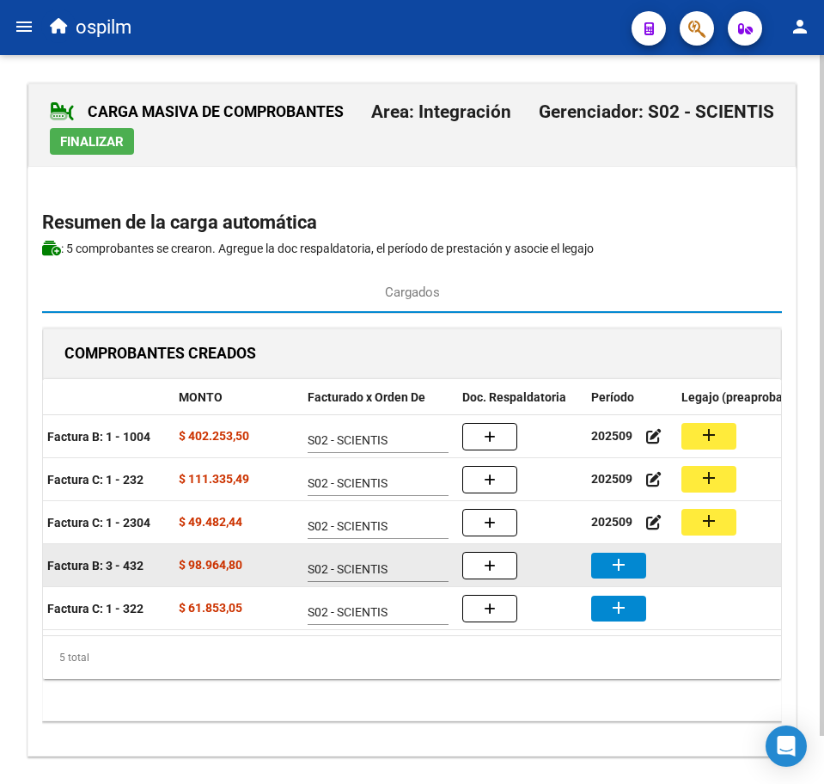
click at [638, 567] on button "add" at bounding box center [618, 566] width 55 height 26
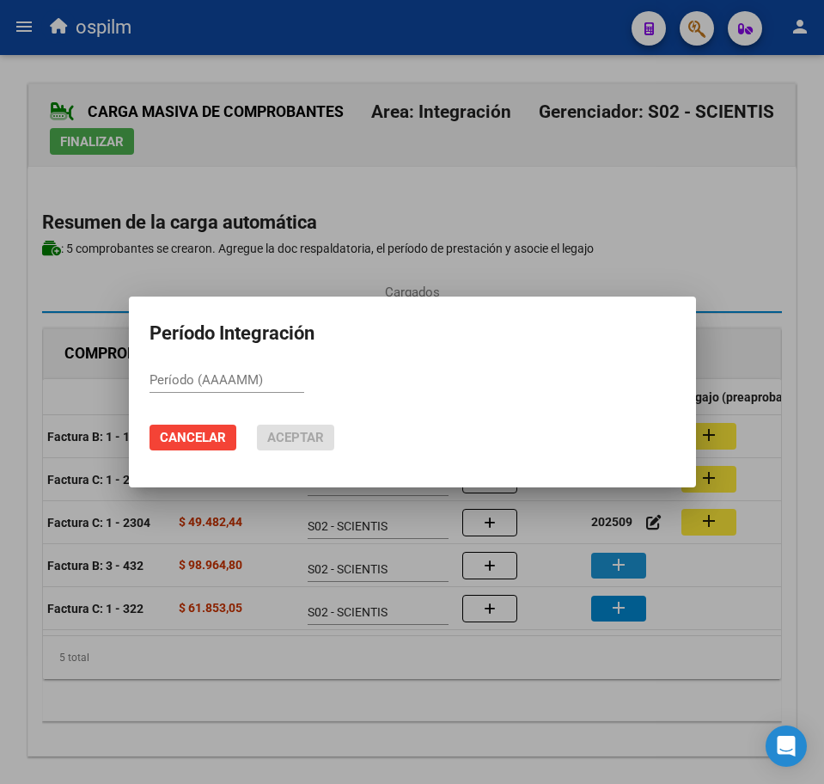
paste input "202509"
click at [311, 442] on span "Aceptar" at bounding box center [295, 437] width 57 height 15
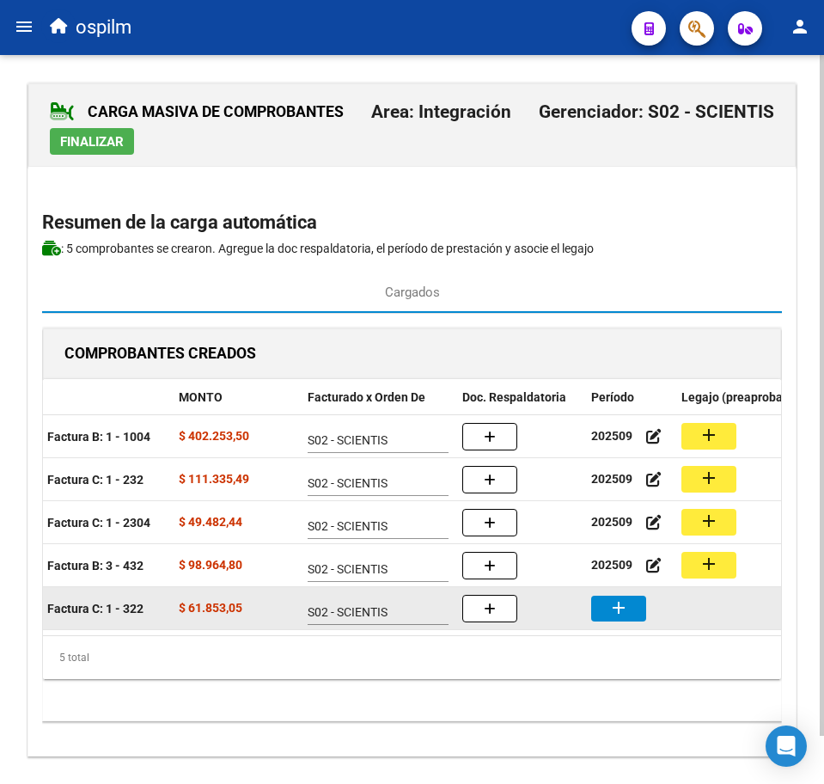
click at [629, 608] on button "add" at bounding box center [618, 609] width 55 height 26
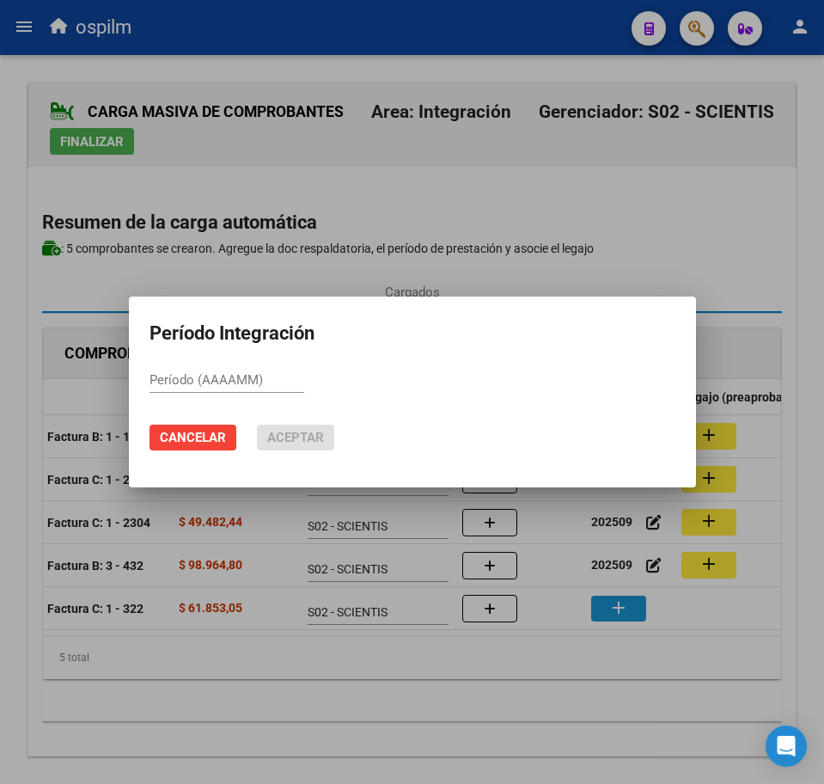
paste input "202509"
click at [307, 438] on span "Aceptar" at bounding box center [295, 437] width 57 height 15
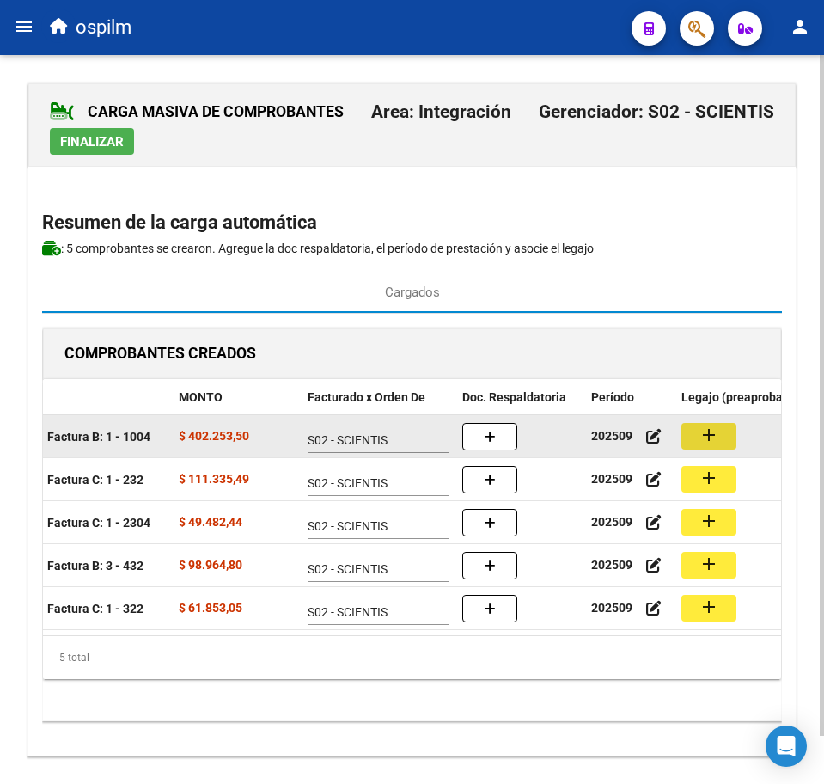
click at [725, 437] on button "add" at bounding box center [709, 436] width 55 height 27
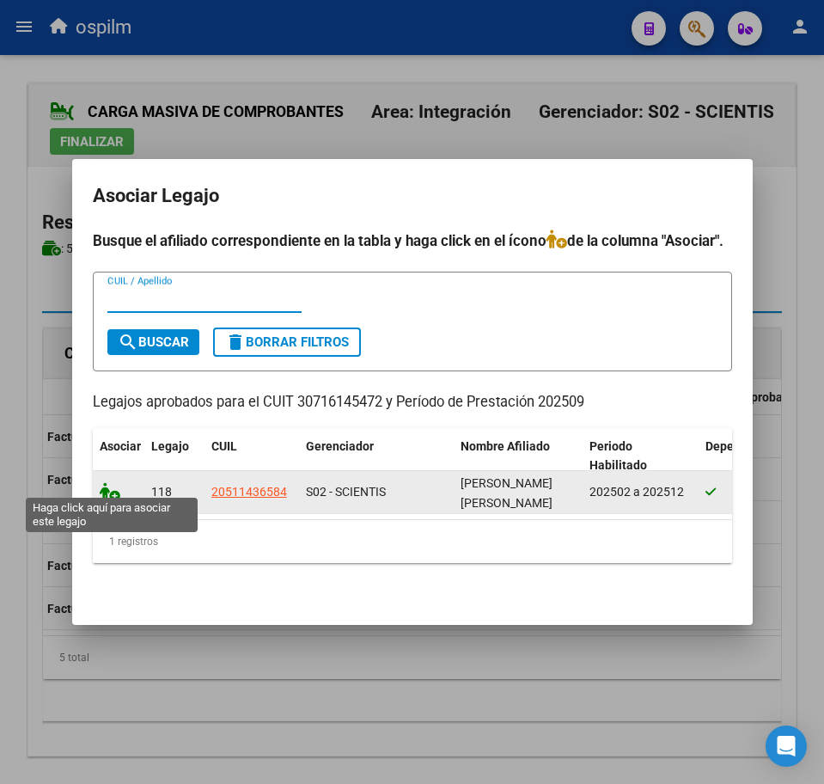
click at [105, 486] on icon at bounding box center [110, 491] width 21 height 19
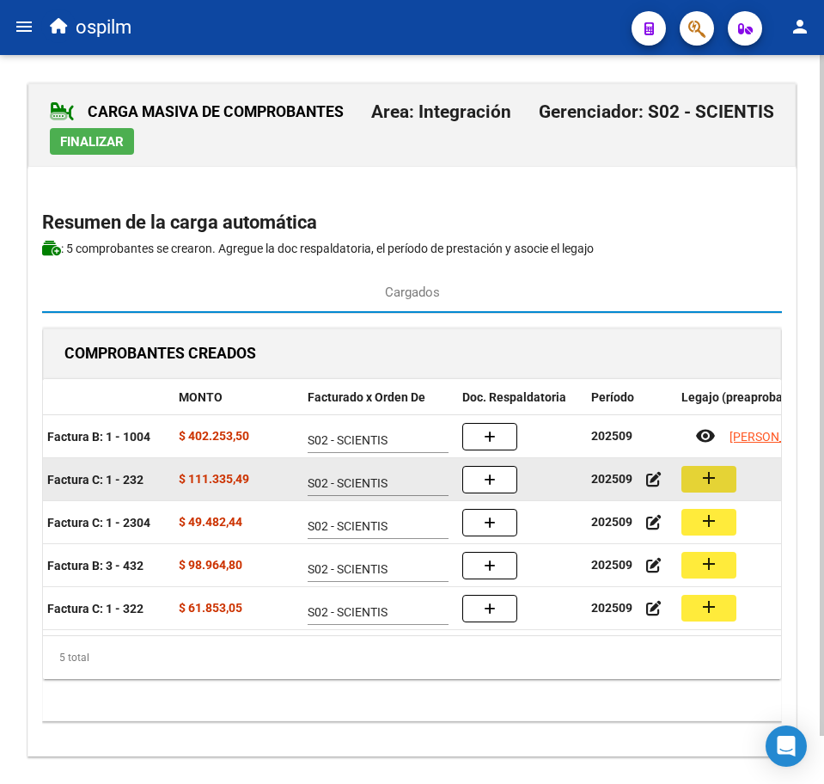
click at [719, 490] on button "add" at bounding box center [709, 479] width 55 height 27
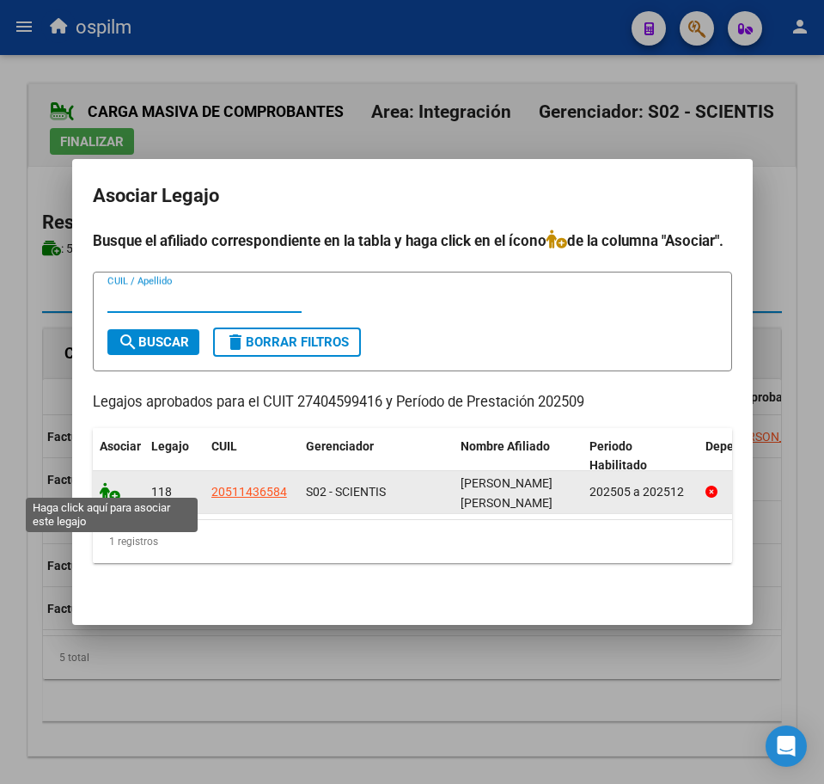
click at [102, 486] on icon at bounding box center [110, 491] width 21 height 19
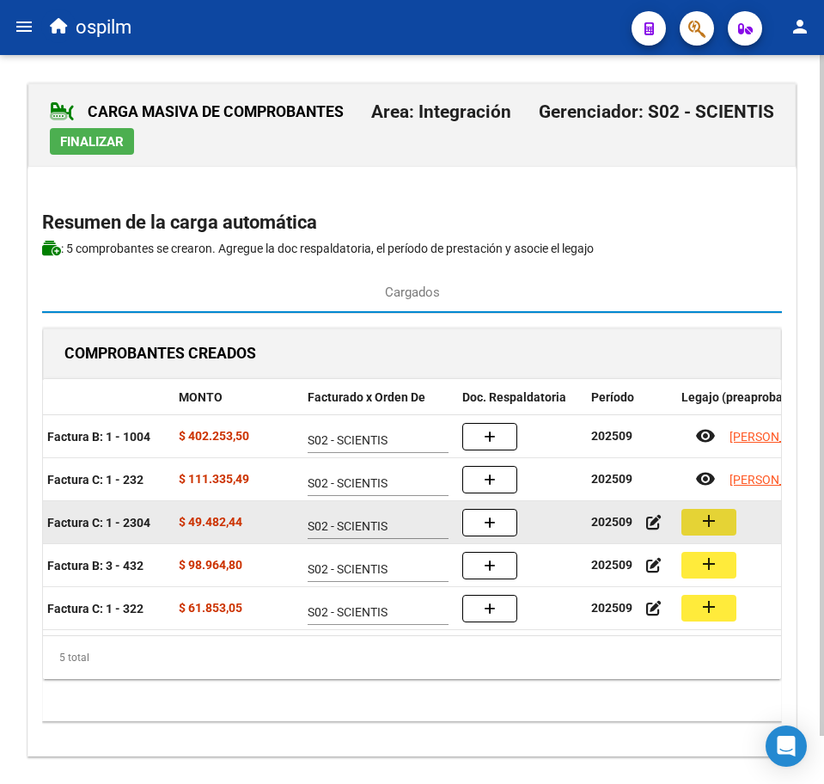
click at [703, 525] on mat-icon "add" at bounding box center [709, 521] width 21 height 21
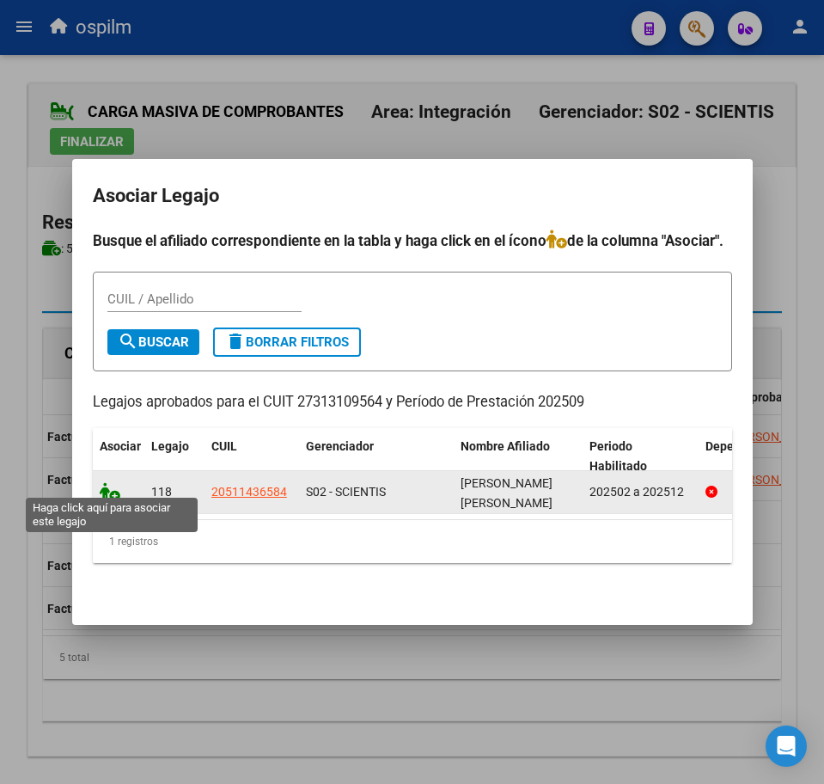
click at [111, 482] on icon at bounding box center [110, 491] width 21 height 19
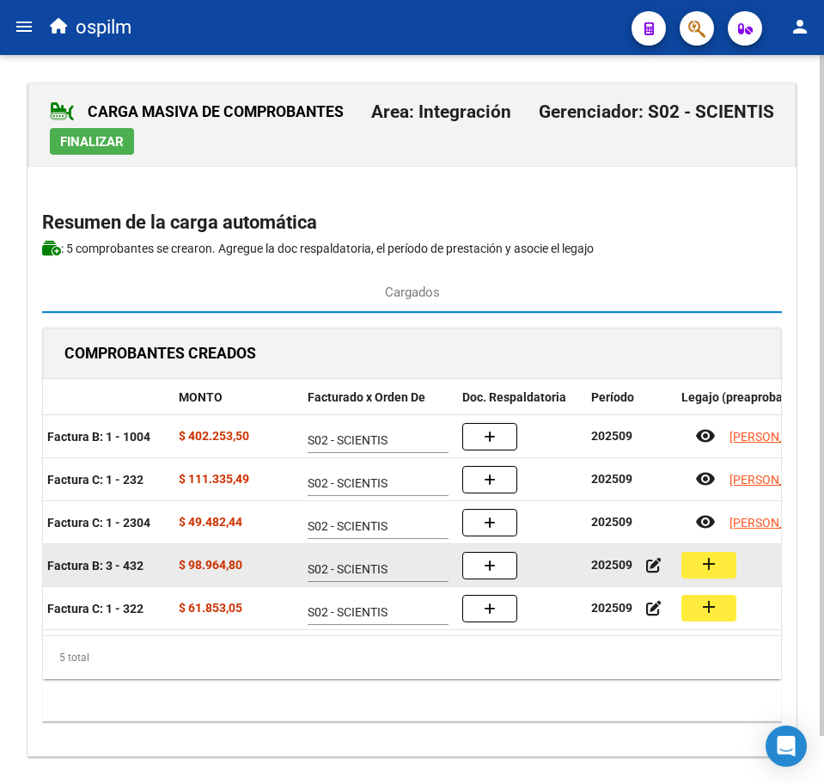
click at [701, 563] on mat-icon "add" at bounding box center [709, 564] width 21 height 21
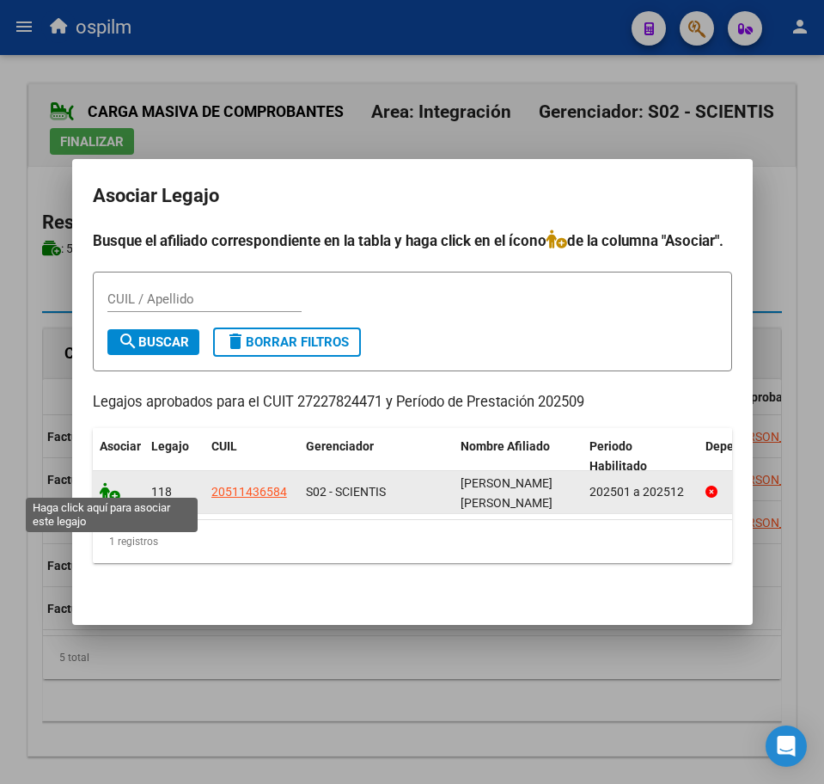
click at [106, 482] on icon at bounding box center [110, 491] width 21 height 19
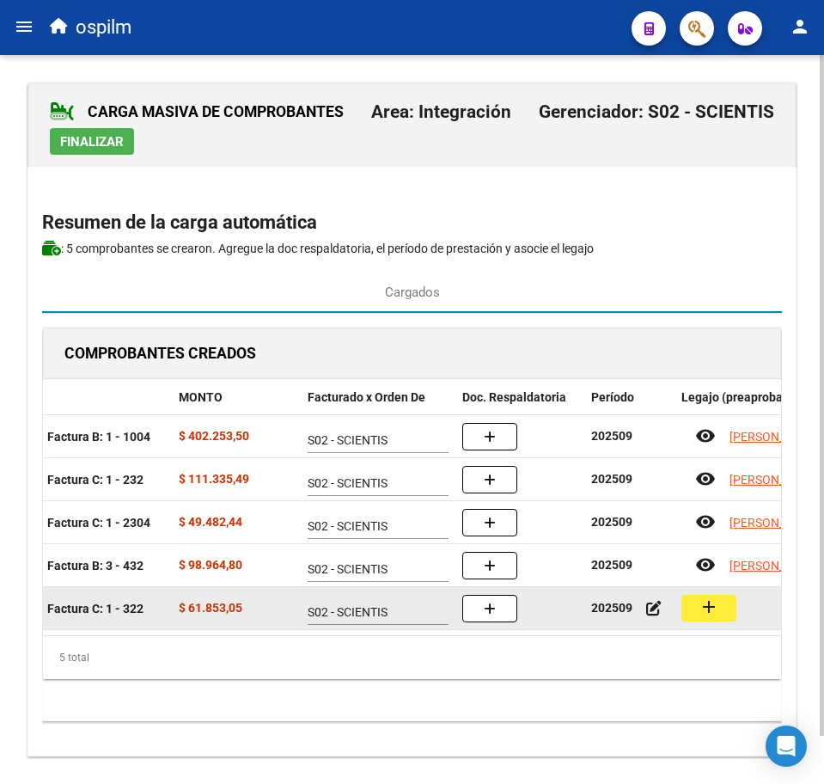
click at [709, 607] on mat-icon "add" at bounding box center [709, 607] width 21 height 21
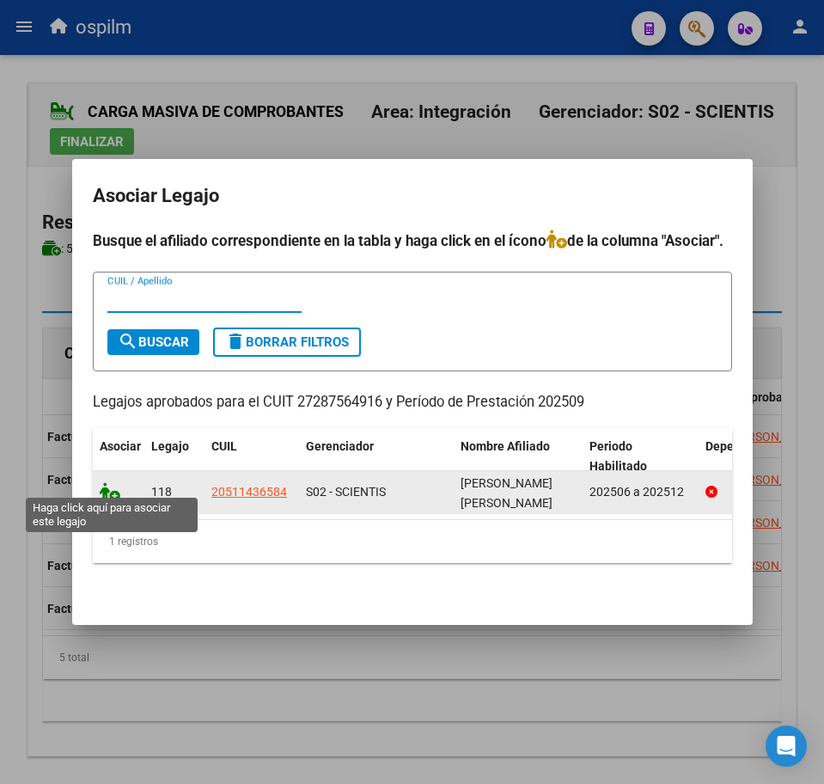
click at [105, 482] on icon at bounding box center [110, 491] width 21 height 19
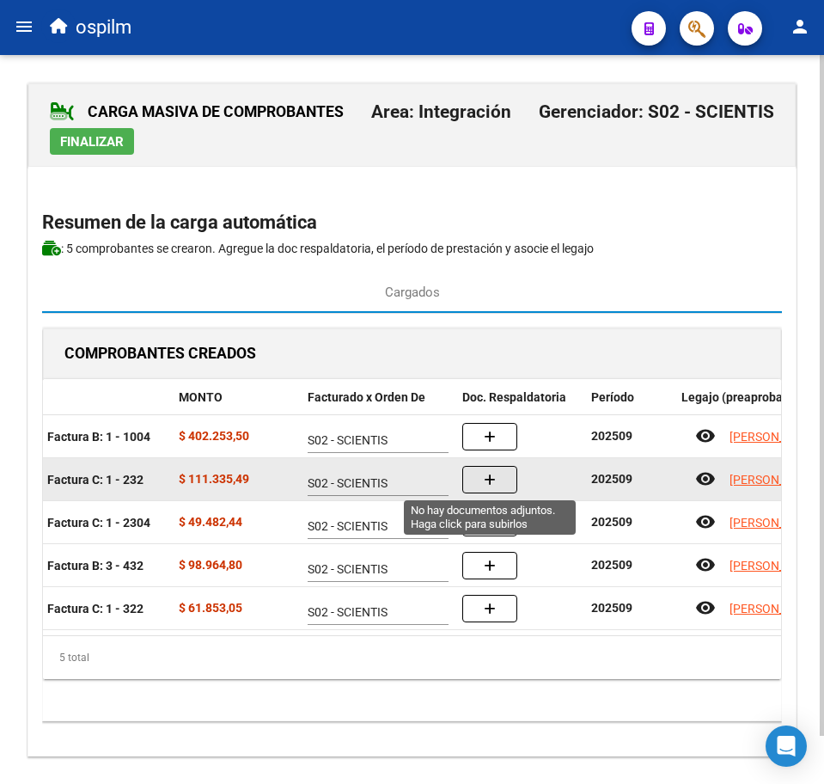
click at [507, 484] on button "button" at bounding box center [489, 480] width 55 height 28
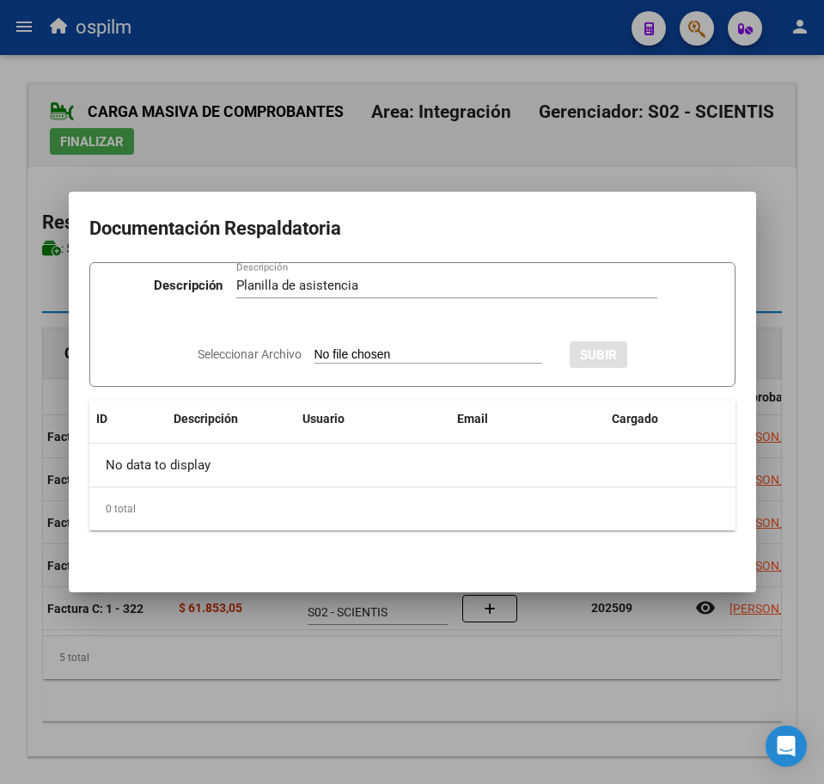
click at [347, 350] on input "Seleccionar Archivo" at bounding box center [429, 355] width 228 height 16
click at [658, 351] on span "SUBIR" at bounding box center [645, 354] width 37 height 15
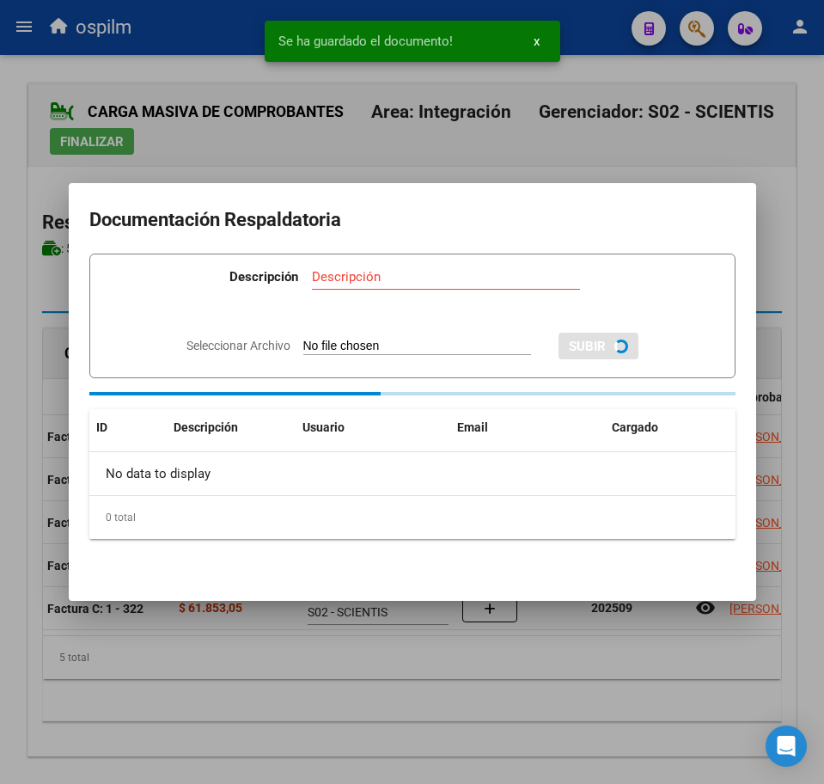
click at [325, 708] on div at bounding box center [412, 392] width 824 height 784
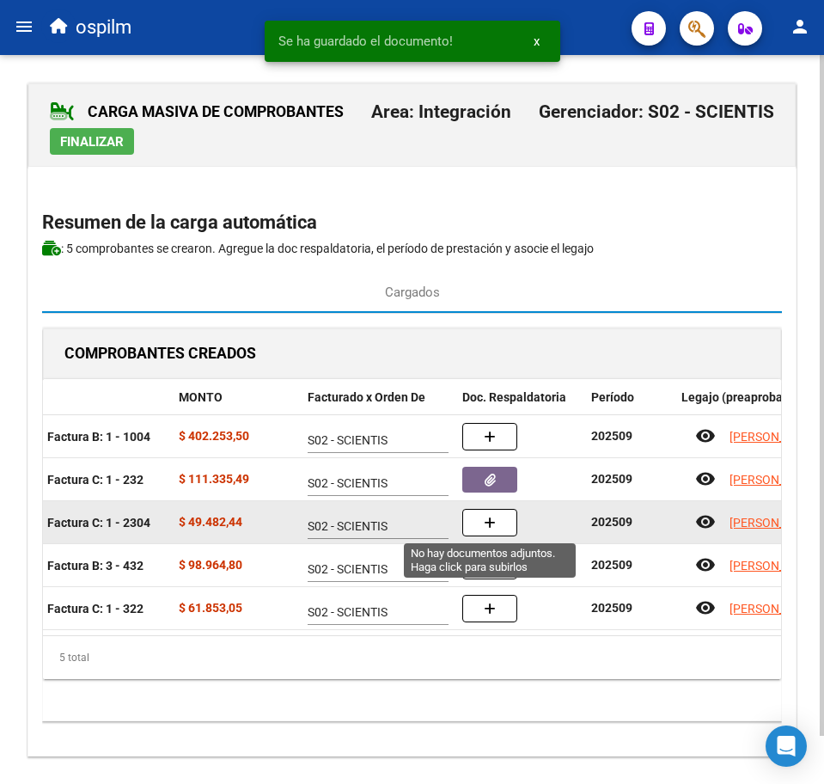
click at [500, 528] on button "button" at bounding box center [489, 523] width 55 height 28
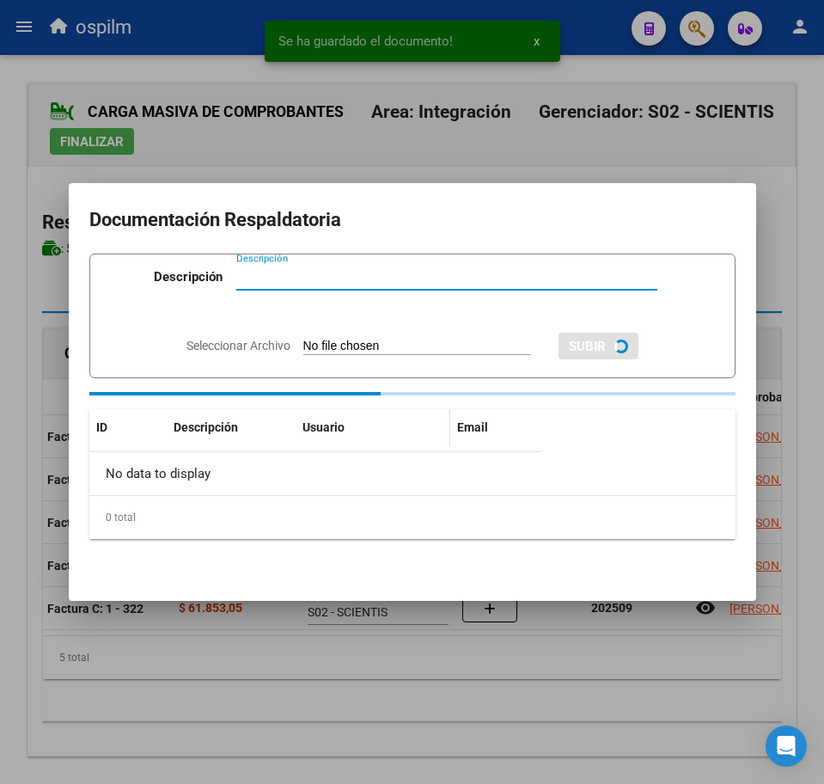
paste input "Planilla de asistencia"
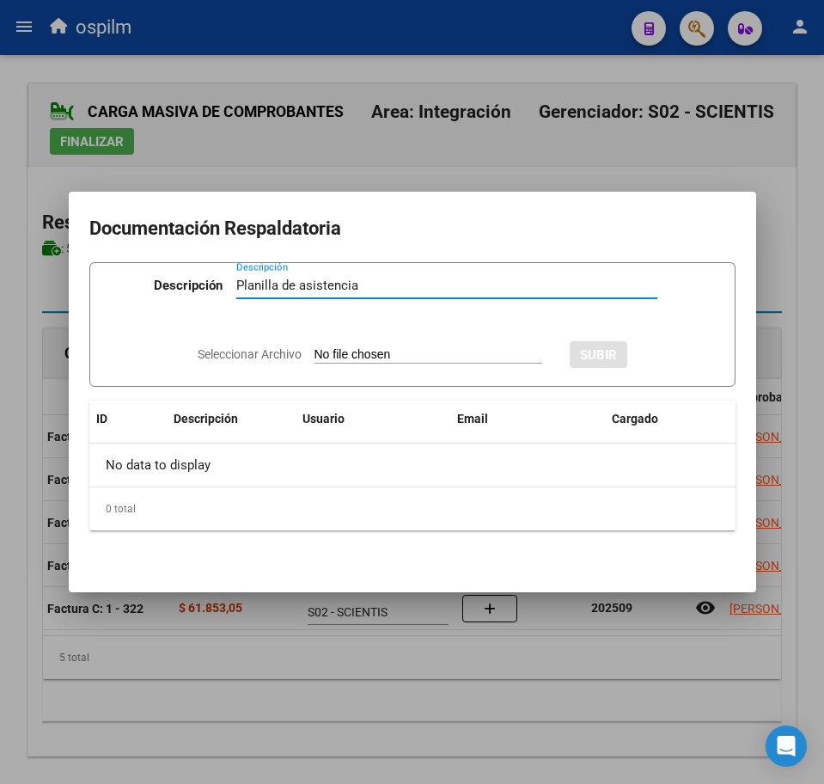
click at [345, 347] on input "Seleccionar Archivo" at bounding box center [429, 355] width 228 height 16
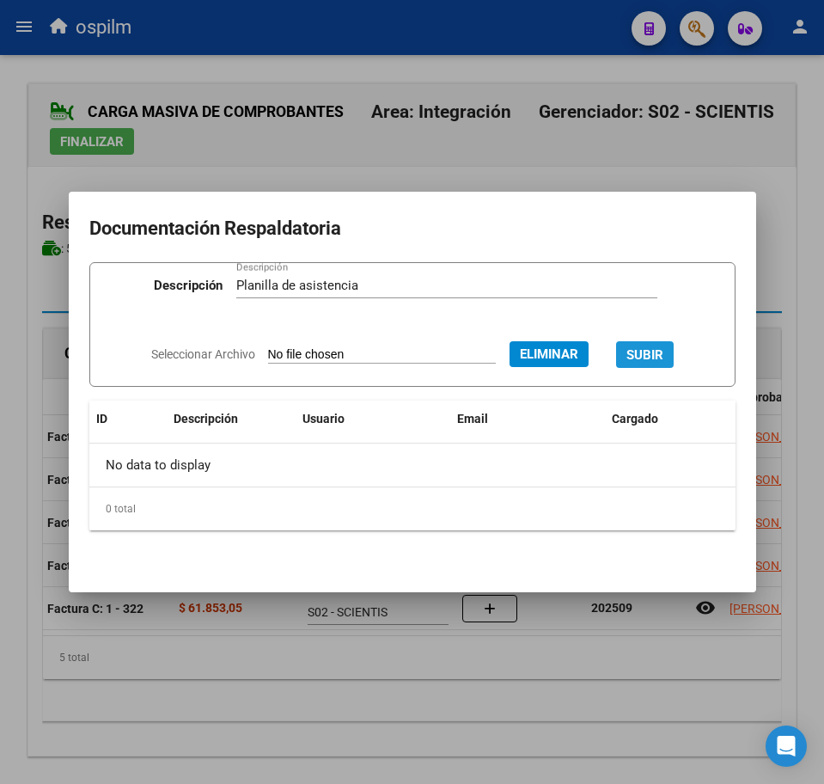
click at [664, 352] on span "SUBIR" at bounding box center [645, 354] width 37 height 15
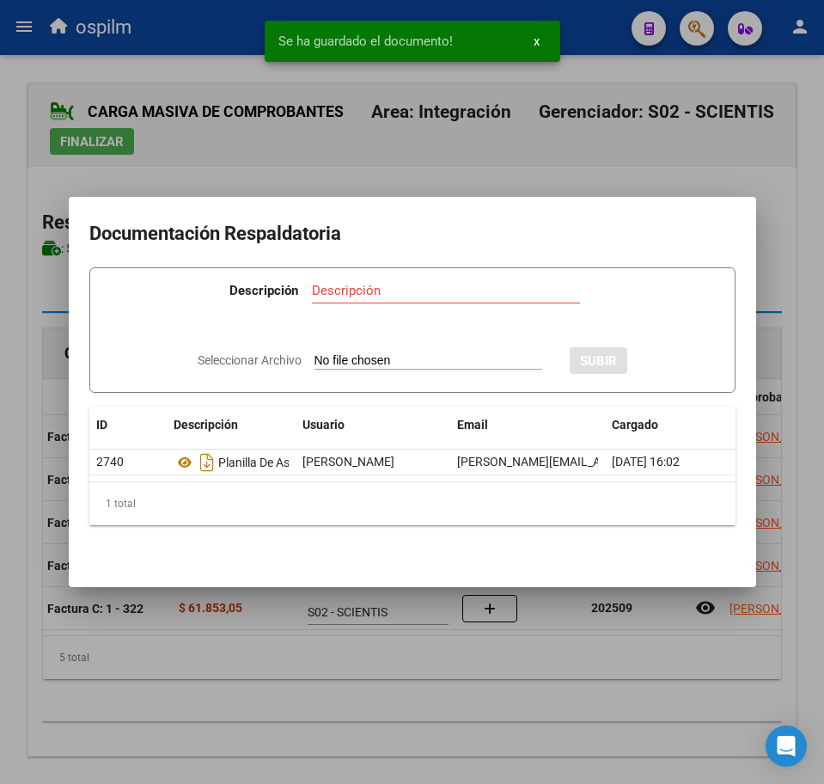
click at [285, 710] on div at bounding box center [412, 392] width 824 height 784
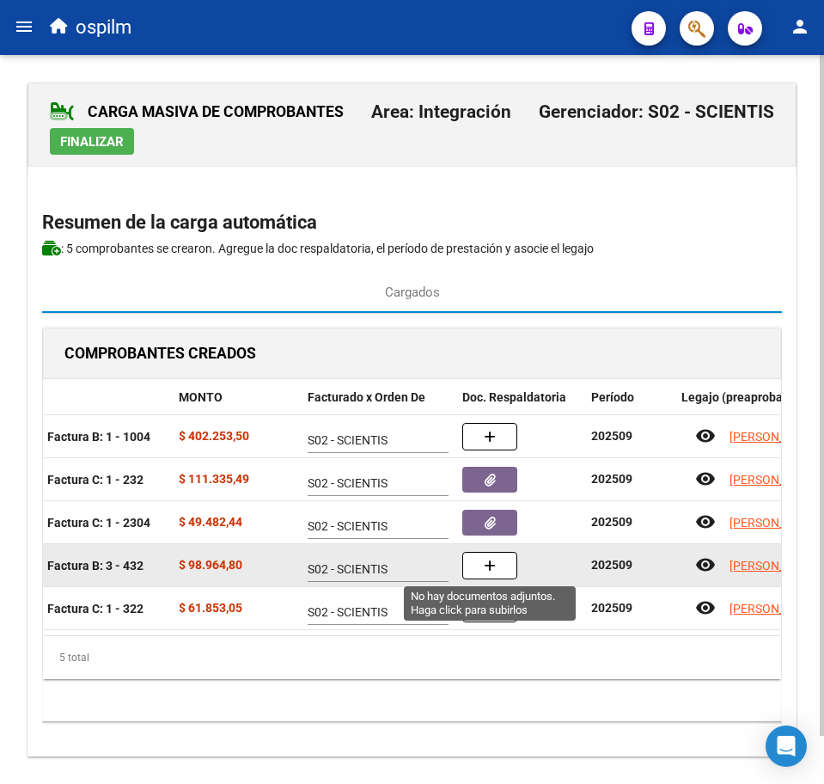
click at [491, 569] on icon "button" at bounding box center [490, 566] width 12 height 13
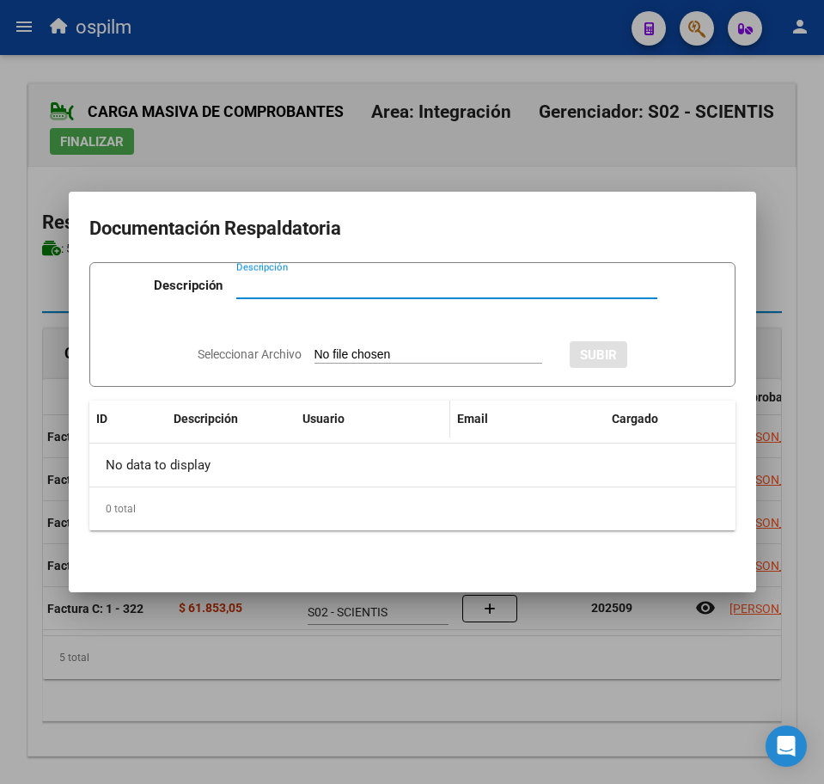
paste input "Planilla de asistencia"
click at [371, 349] on input "Seleccionar Archivo" at bounding box center [429, 355] width 228 height 16
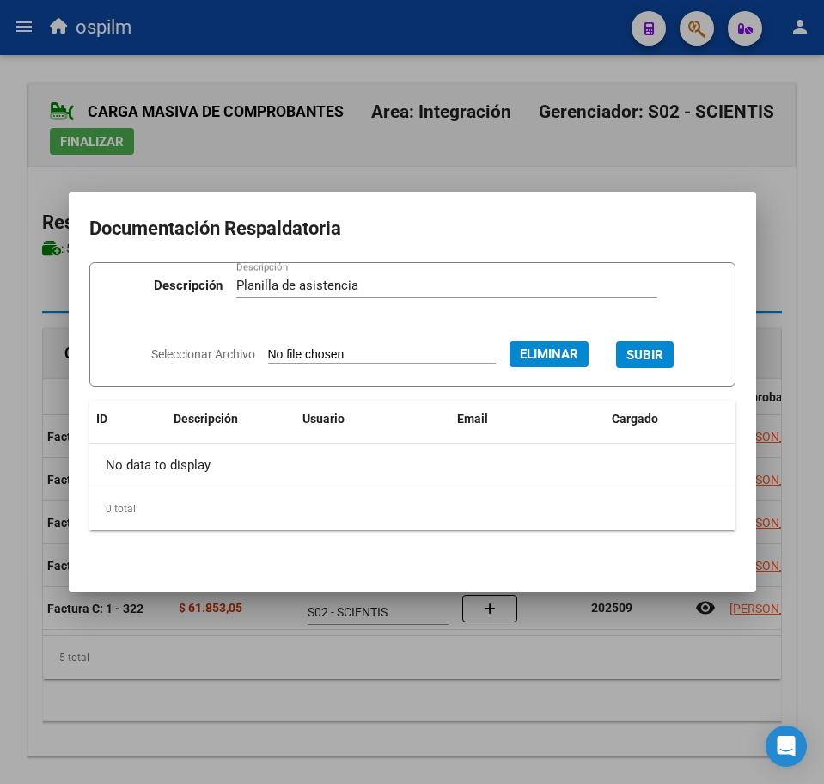
click at [668, 372] on div "Seleccionar Archivo Eliminar SUBIR" at bounding box center [412, 353] width 523 height 50
click at [659, 356] on span "SUBIR" at bounding box center [645, 354] width 37 height 15
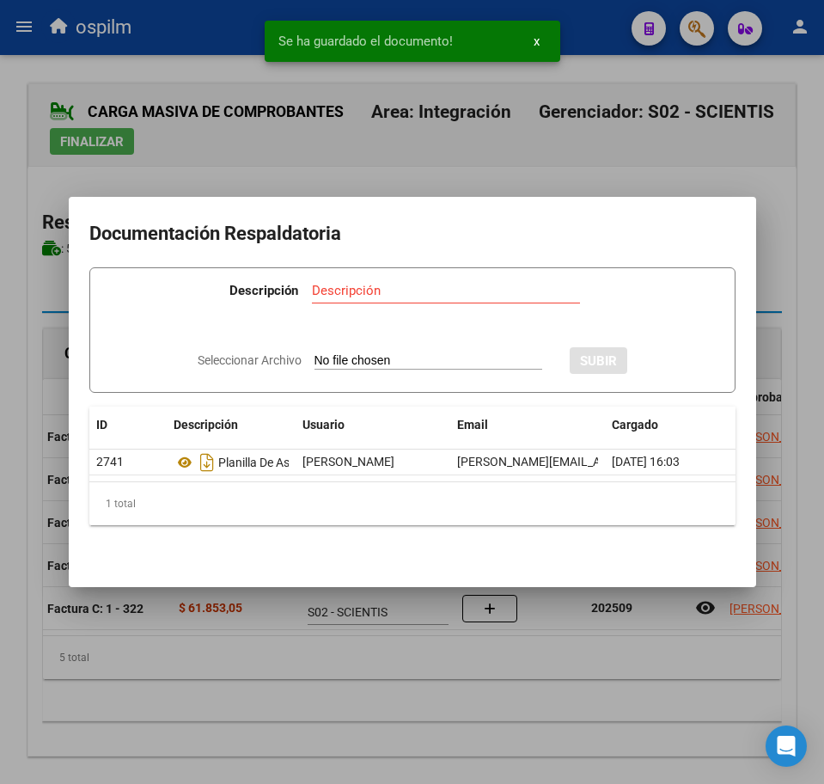
click at [379, 695] on div at bounding box center [412, 392] width 824 height 784
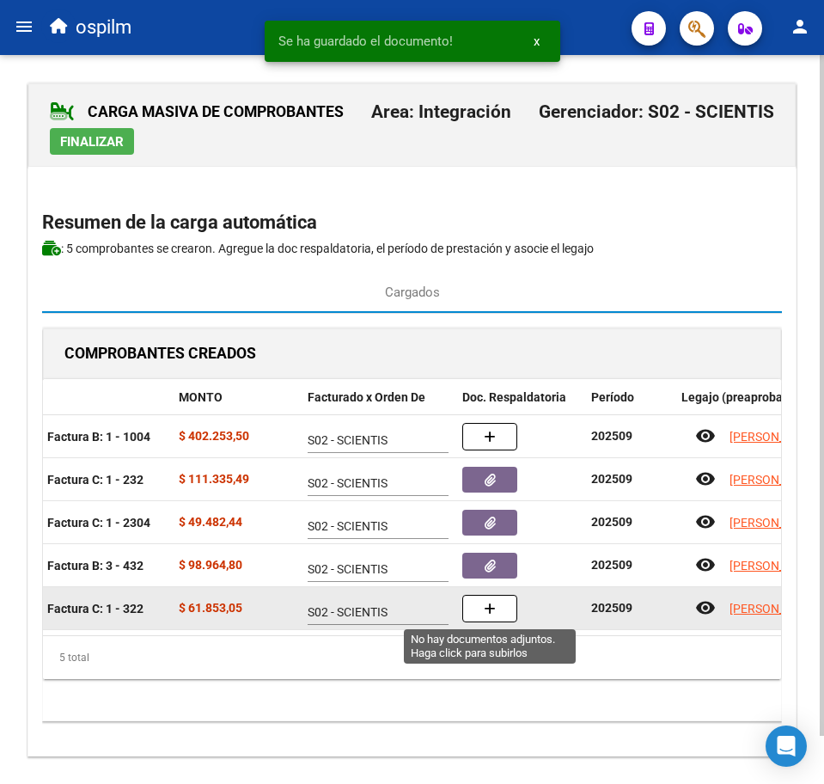
click at [482, 611] on button "button" at bounding box center [489, 609] width 55 height 28
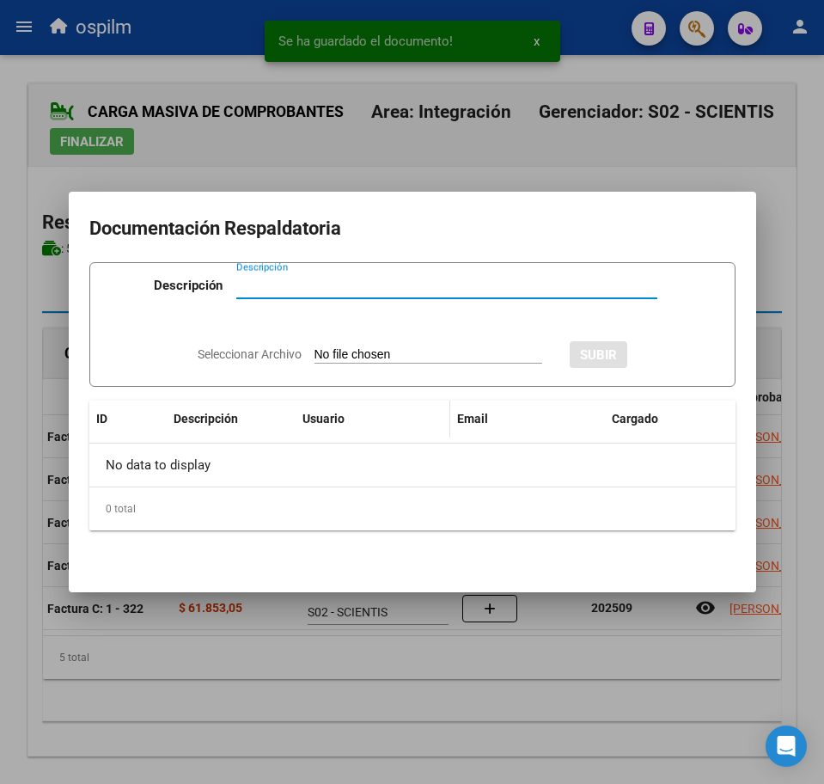
paste input "Planilla de asistencia"
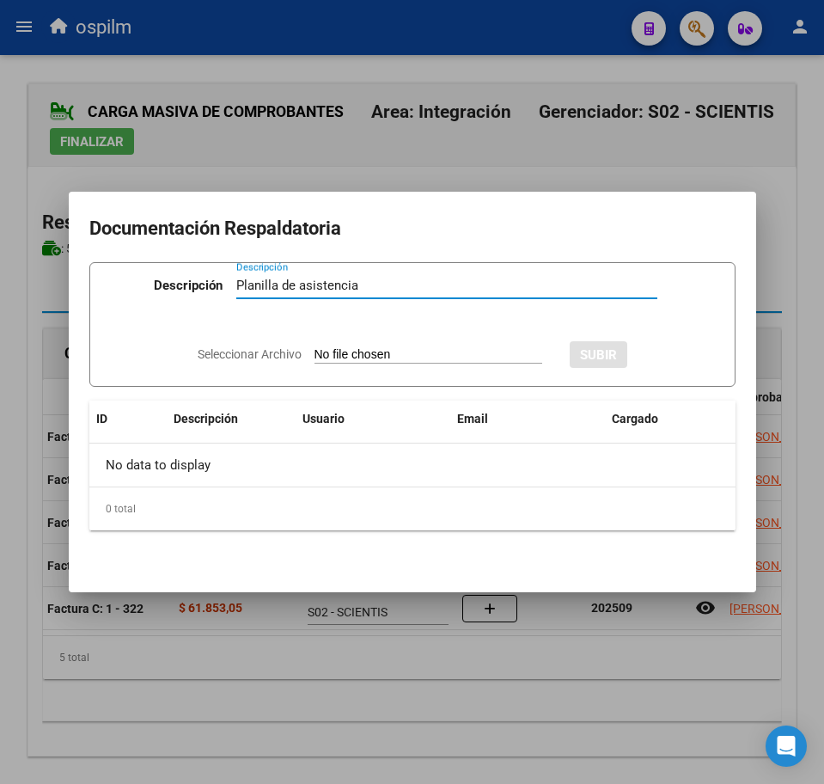
click at [332, 361] on input "Seleccionar Archivo" at bounding box center [429, 355] width 228 height 16
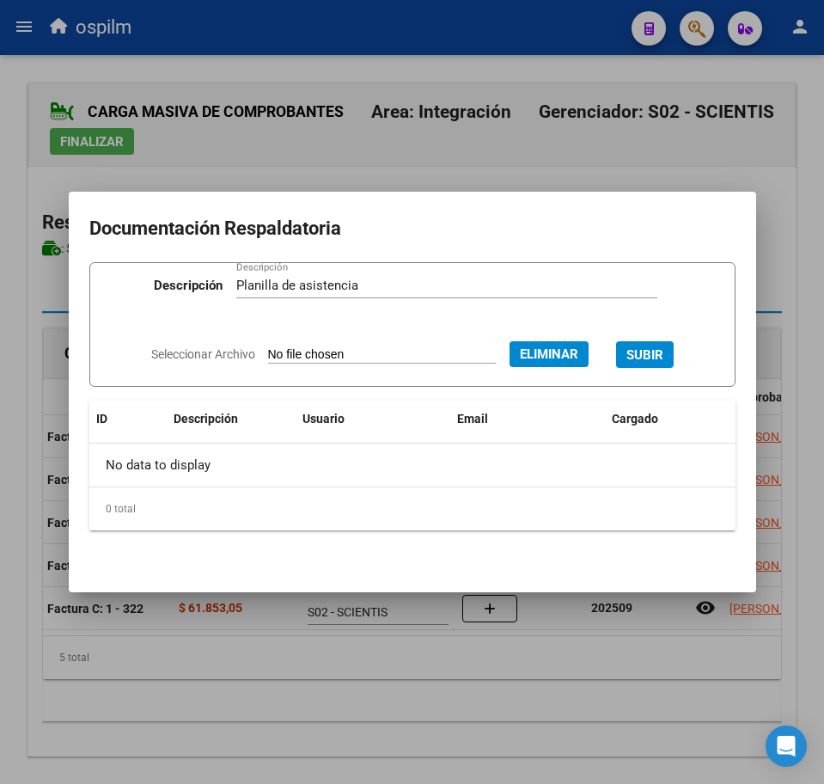
click at [646, 350] on span "SUBIR" at bounding box center [645, 354] width 37 height 15
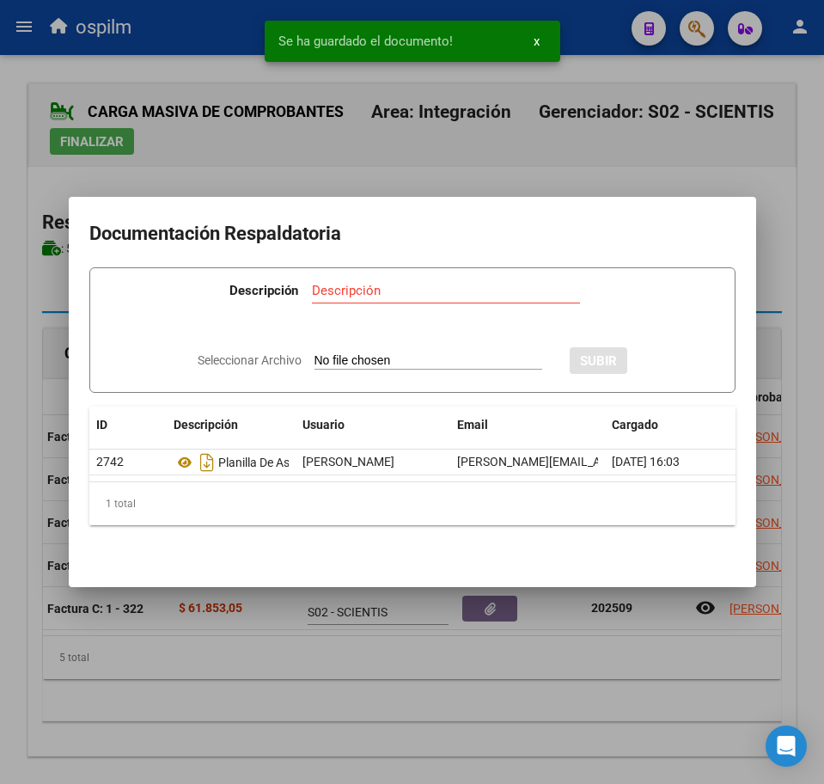
click at [273, 692] on div at bounding box center [412, 392] width 824 height 784
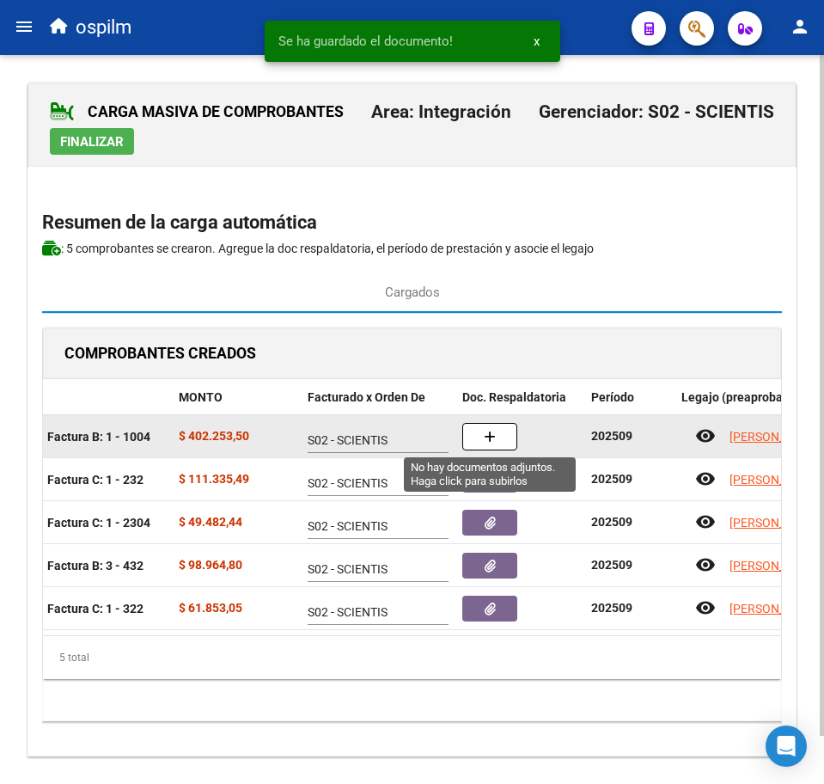
click at [493, 438] on icon "button" at bounding box center [490, 437] width 12 height 13
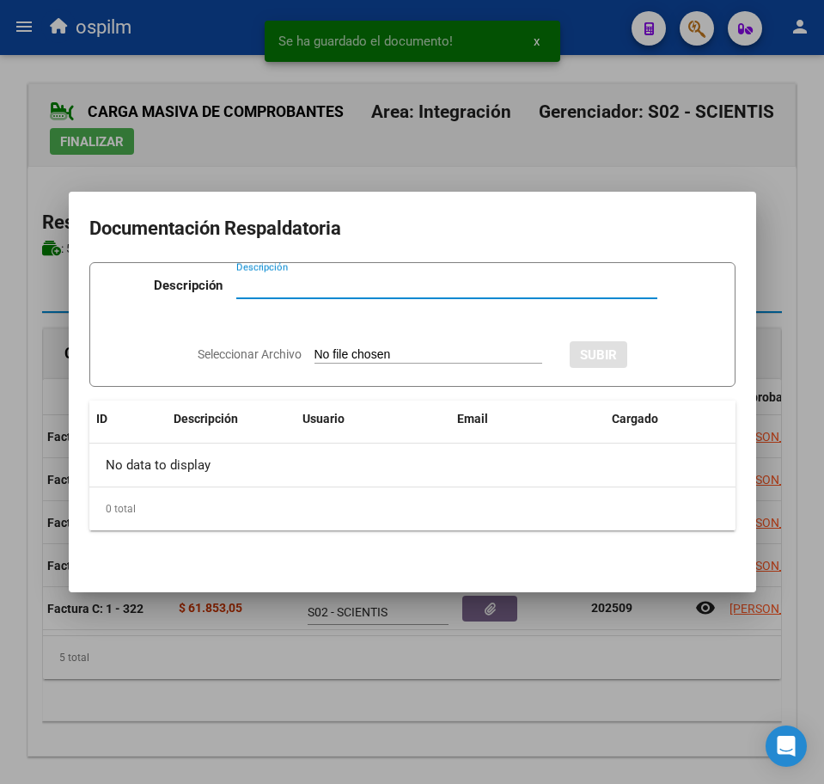
paste input "Planilla de asistencia"
click at [401, 348] on input "Seleccionar Archivo" at bounding box center [429, 355] width 228 height 16
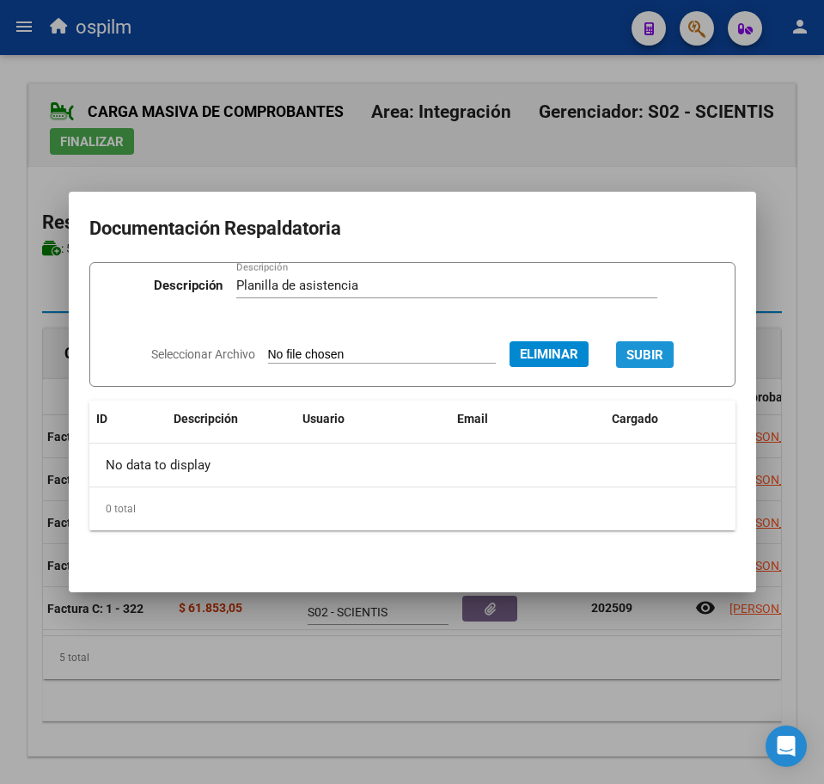
click at [656, 352] on span "SUBIR" at bounding box center [645, 354] width 37 height 15
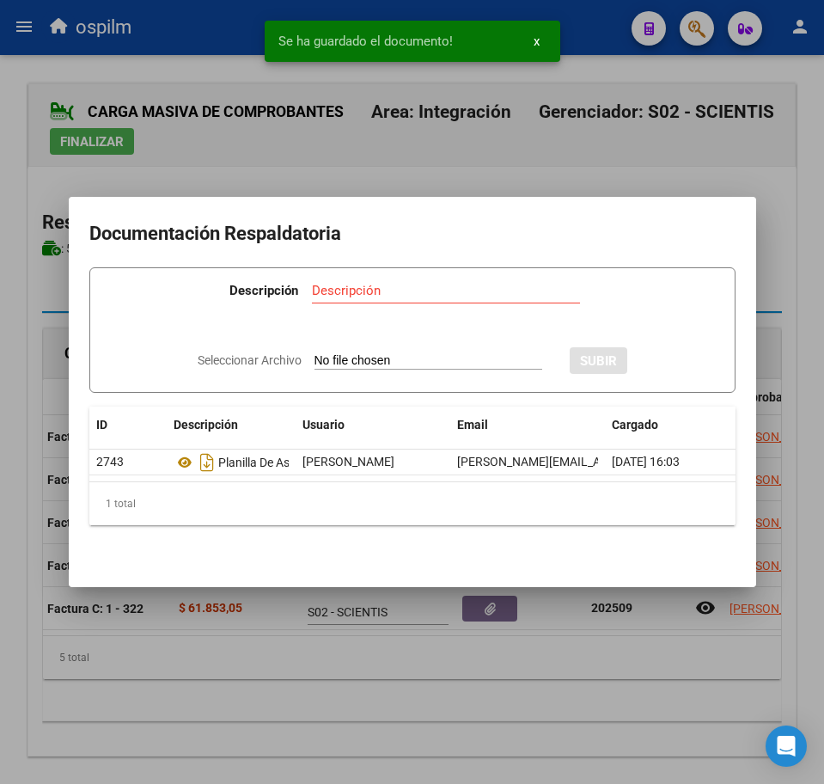
click at [271, 684] on div at bounding box center [412, 392] width 824 height 784
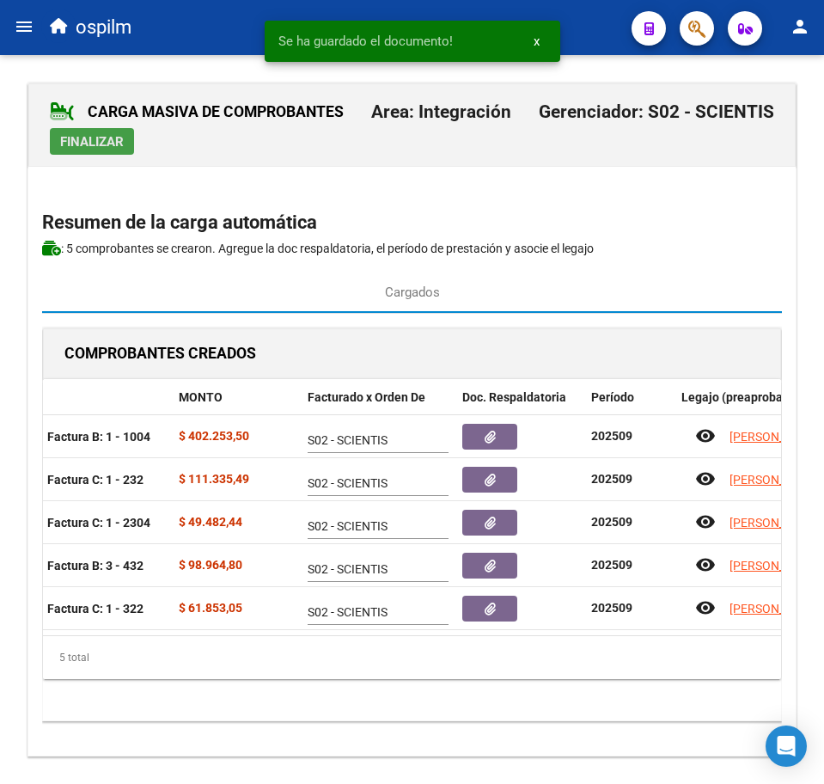
click at [88, 135] on span "Finalizar" at bounding box center [92, 141] width 64 height 15
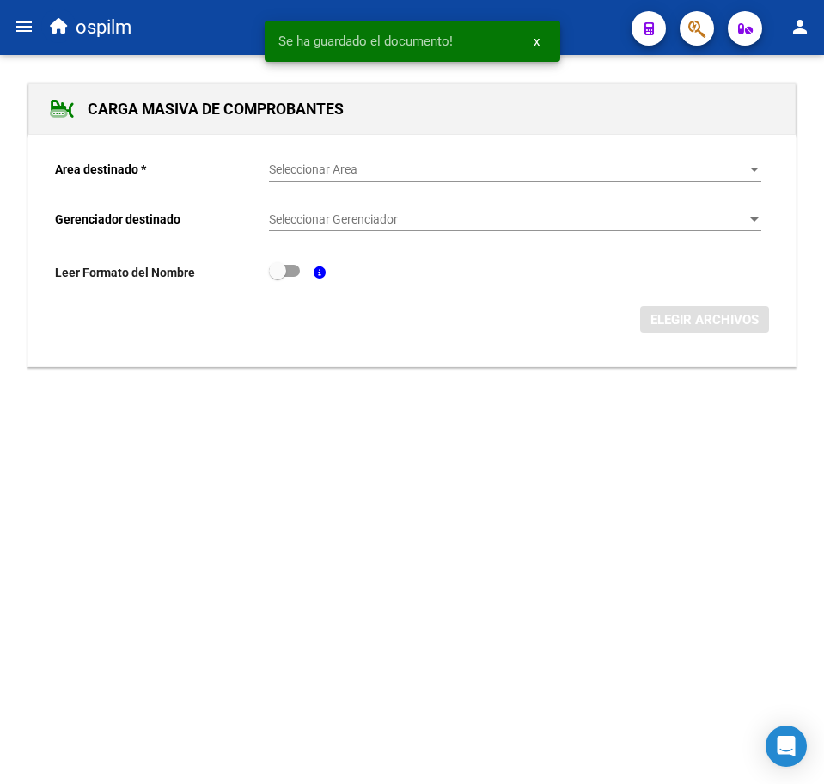
click at [303, 168] on span "Seleccionar Area" at bounding box center [507, 169] width 477 height 15
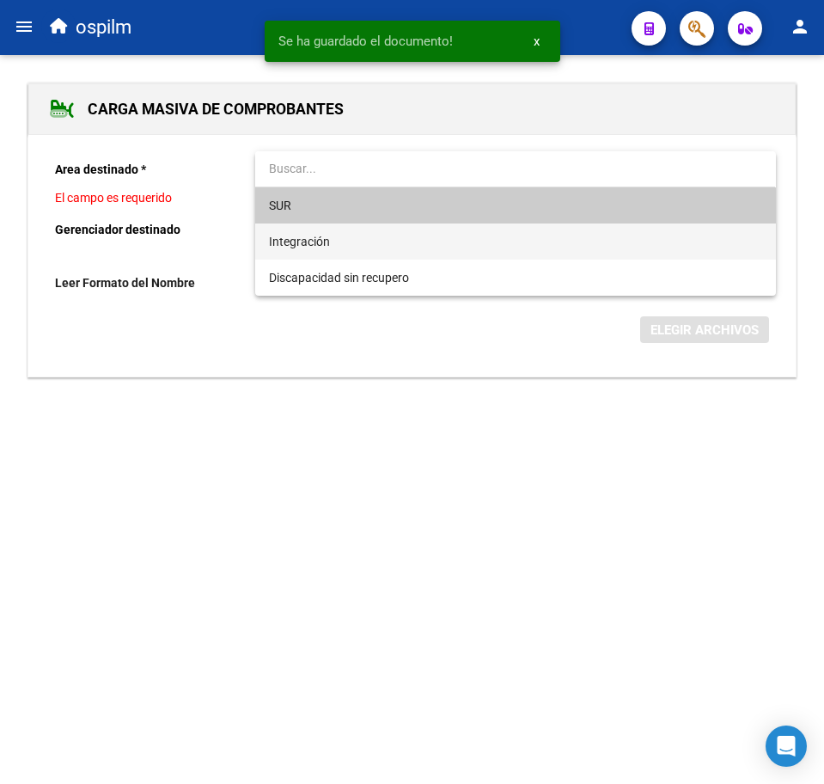
click at [316, 237] on span "Integración" at bounding box center [299, 242] width 61 height 14
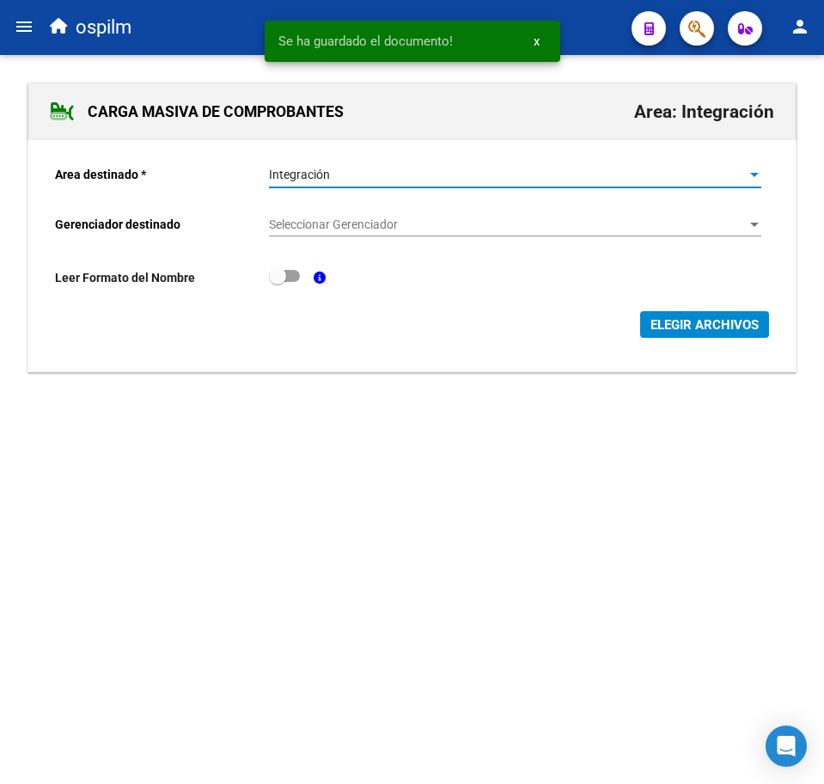
click at [347, 214] on div "Seleccionar Gerenciador Seleccionar Gerenciador" at bounding box center [515, 219] width 493 height 34
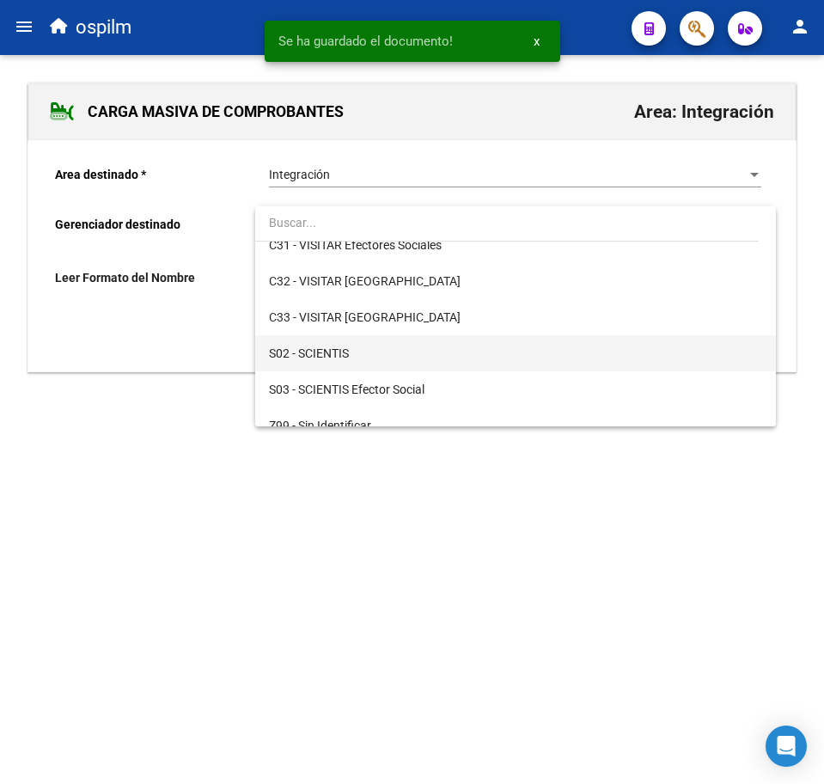
scroll to position [249, 0]
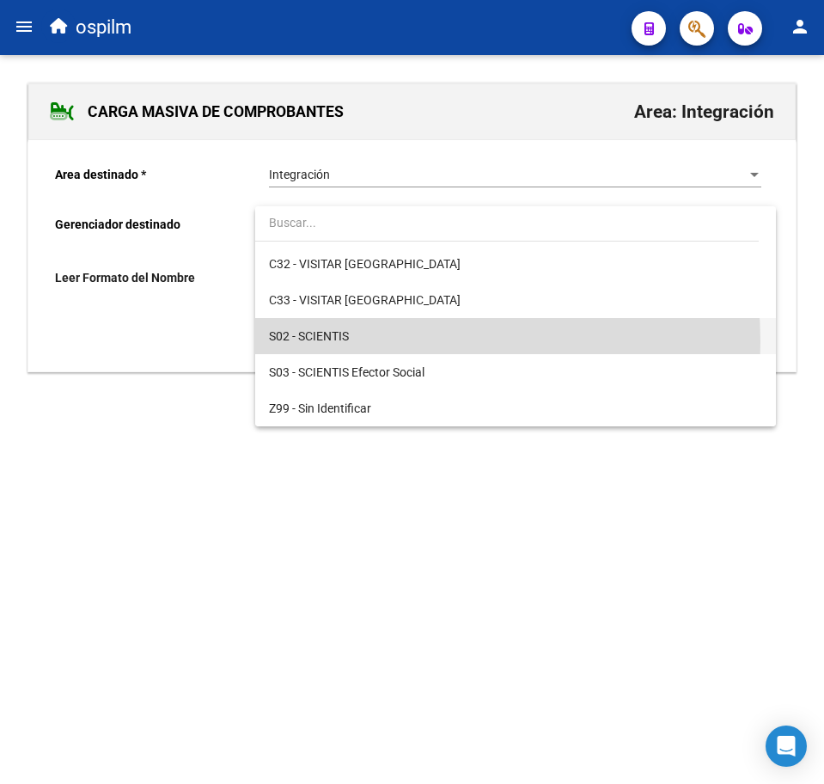
click at [361, 342] on span "S02 - SCIENTIS" at bounding box center [515, 336] width 493 height 36
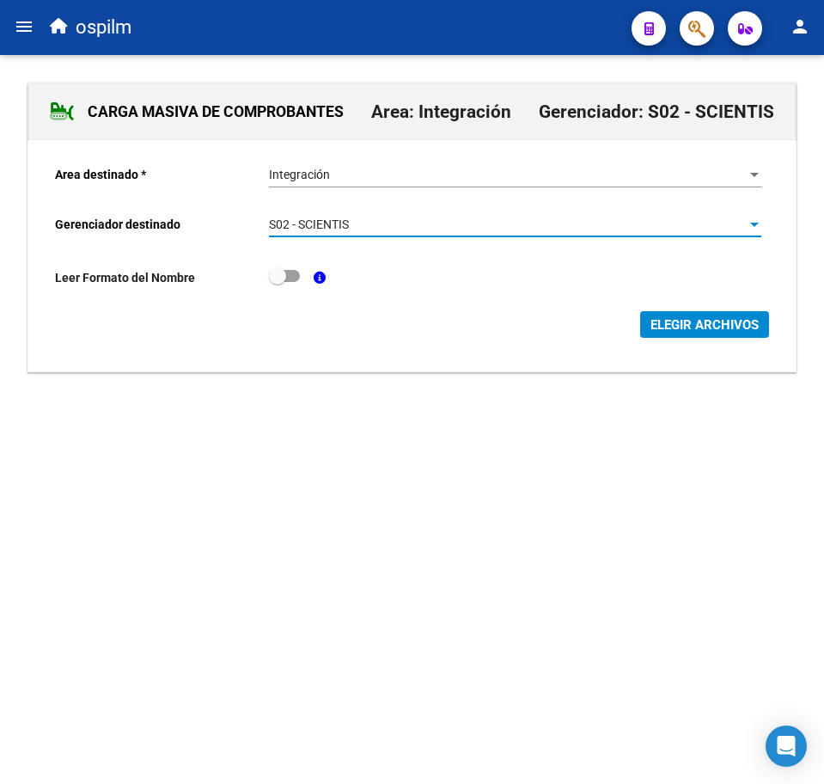
click at [703, 323] on span "ELEGIR ARCHIVOS" at bounding box center [705, 324] width 108 height 15
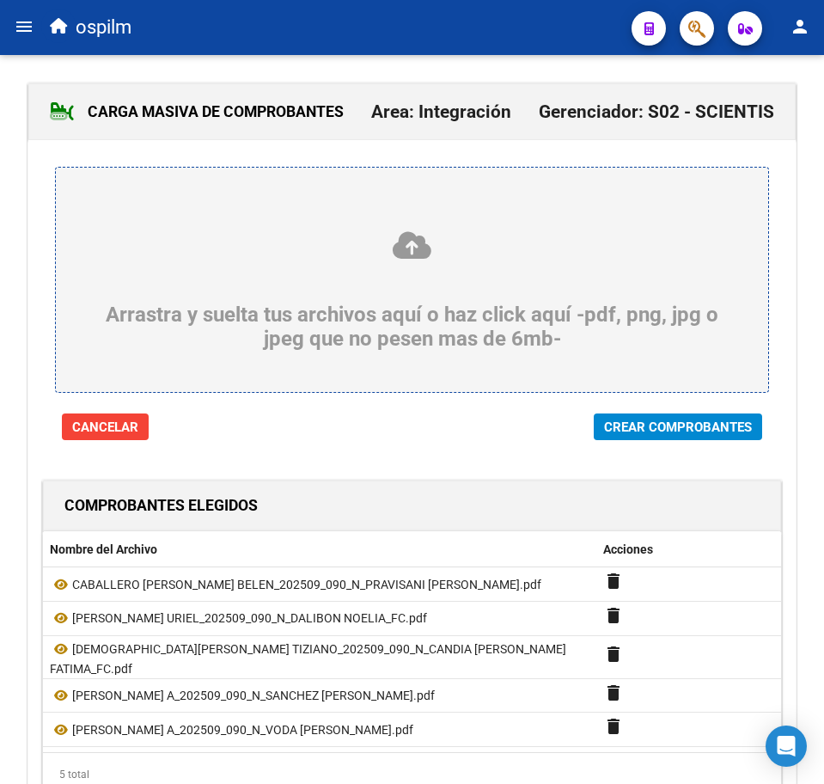
click at [664, 429] on span "Crear Comprobantes" at bounding box center [678, 427] width 148 height 15
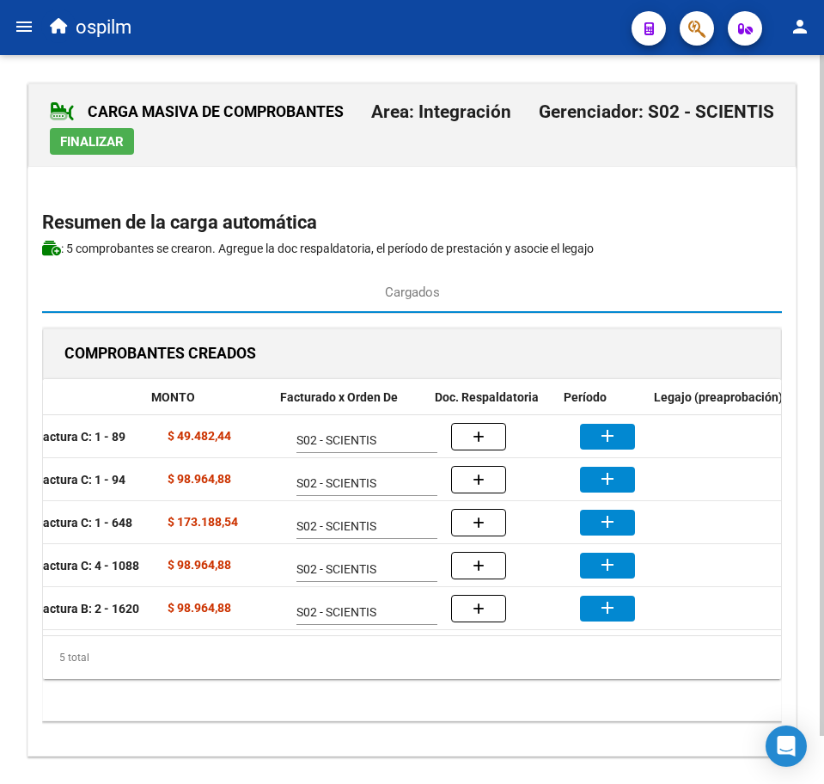
scroll to position [0, 298]
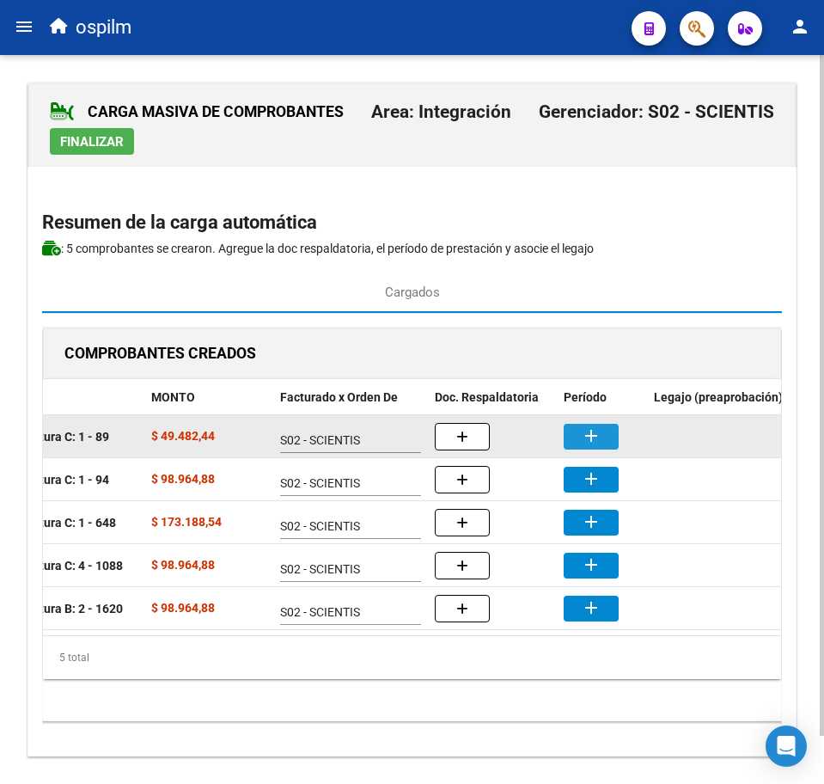
click at [593, 439] on mat-icon "add" at bounding box center [591, 436] width 21 height 21
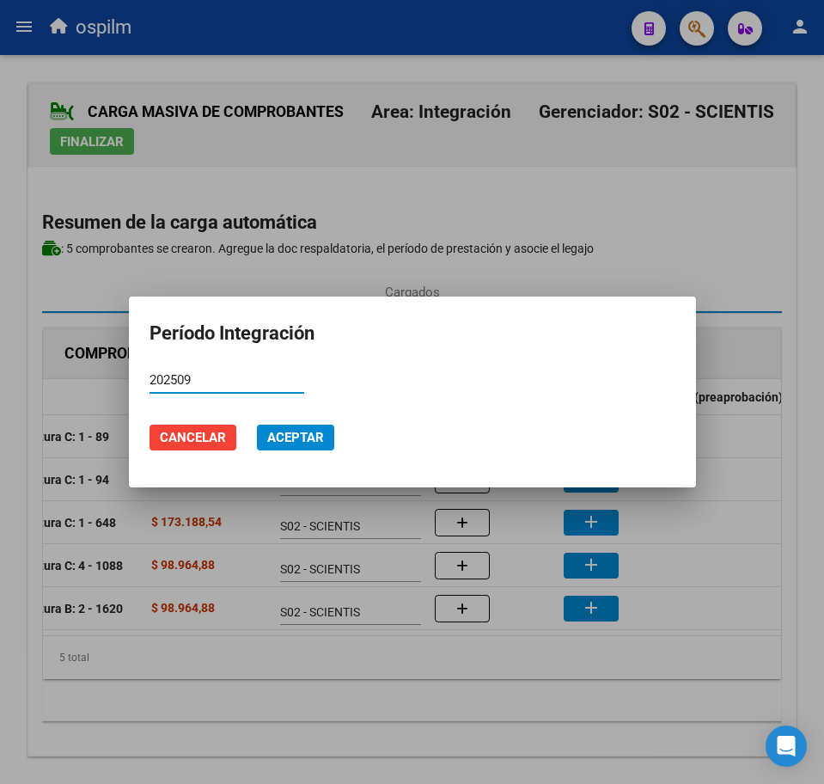
click at [303, 438] on span "Aceptar" at bounding box center [295, 437] width 57 height 15
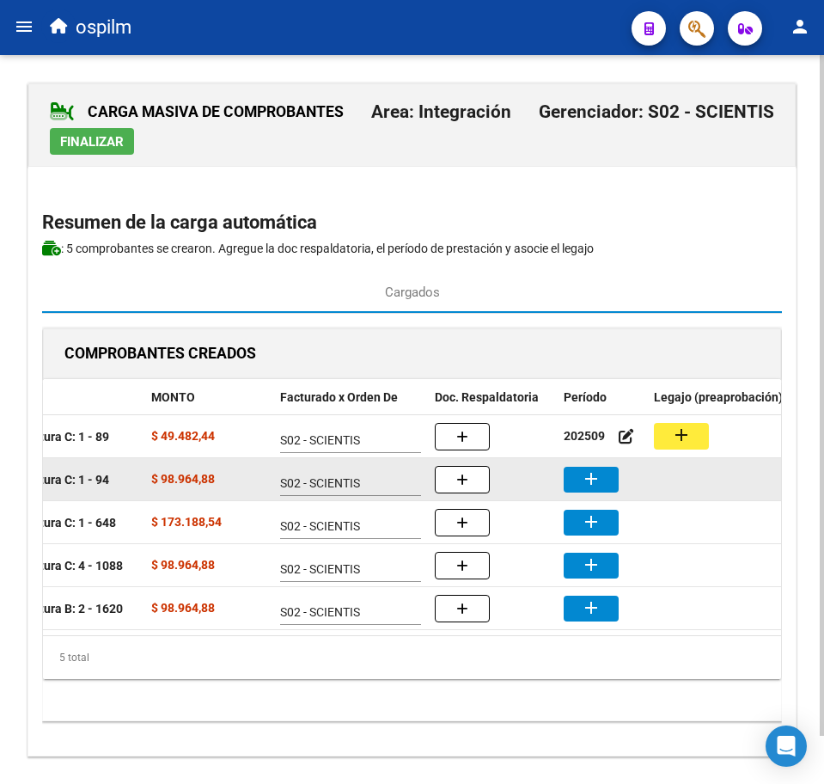
click at [605, 478] on button "add" at bounding box center [591, 480] width 55 height 26
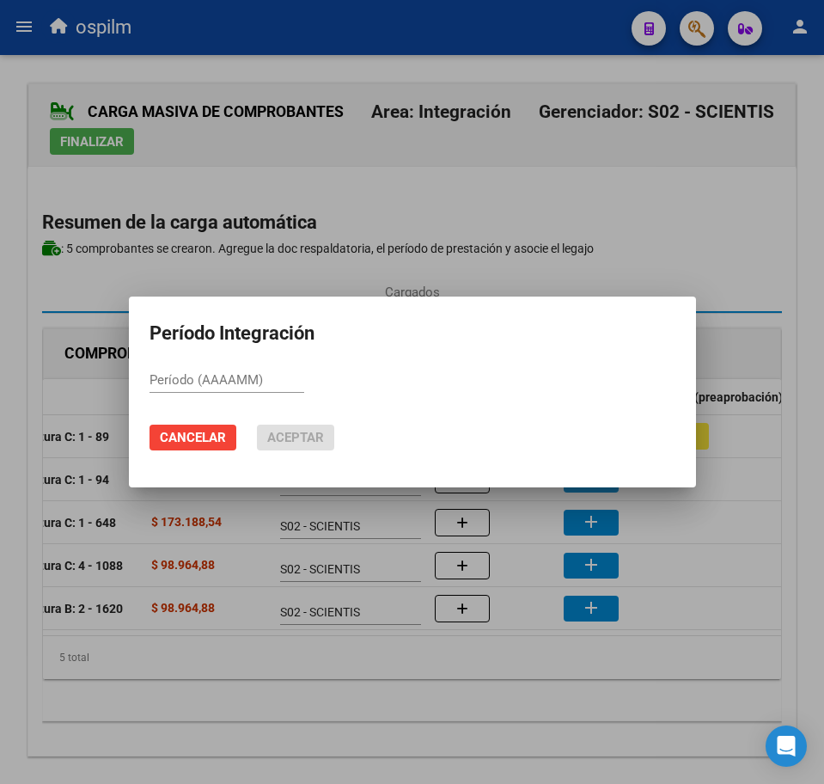
paste input "202509"
drag, startPoint x: 317, startPoint y: 429, endPoint x: 334, endPoint y: 431, distance: 17.3
click at [317, 428] on button "Aceptar" at bounding box center [295, 438] width 77 height 26
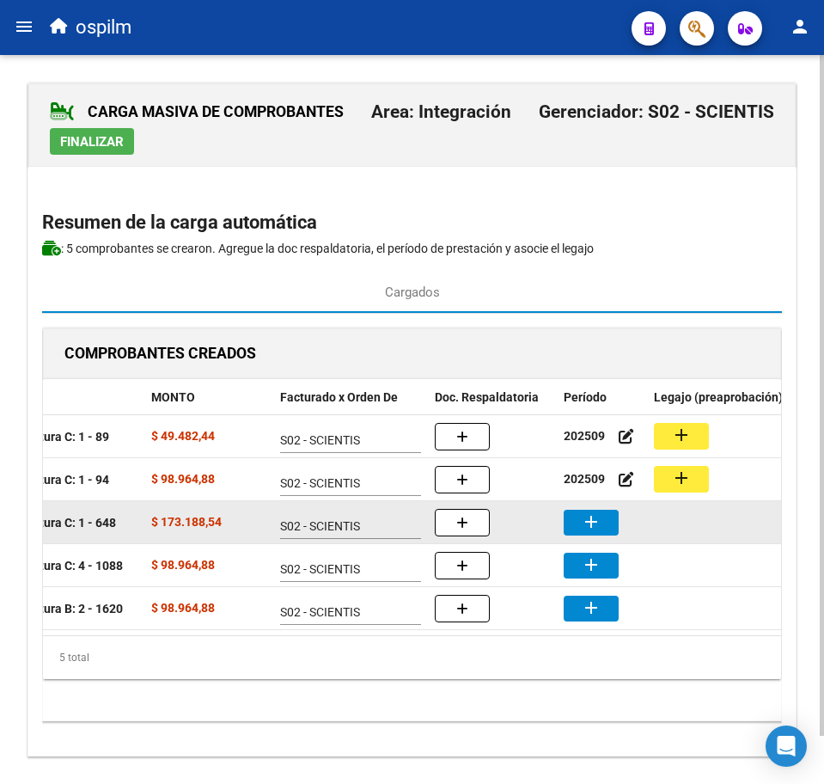
click at [600, 524] on mat-icon "add" at bounding box center [591, 521] width 21 height 21
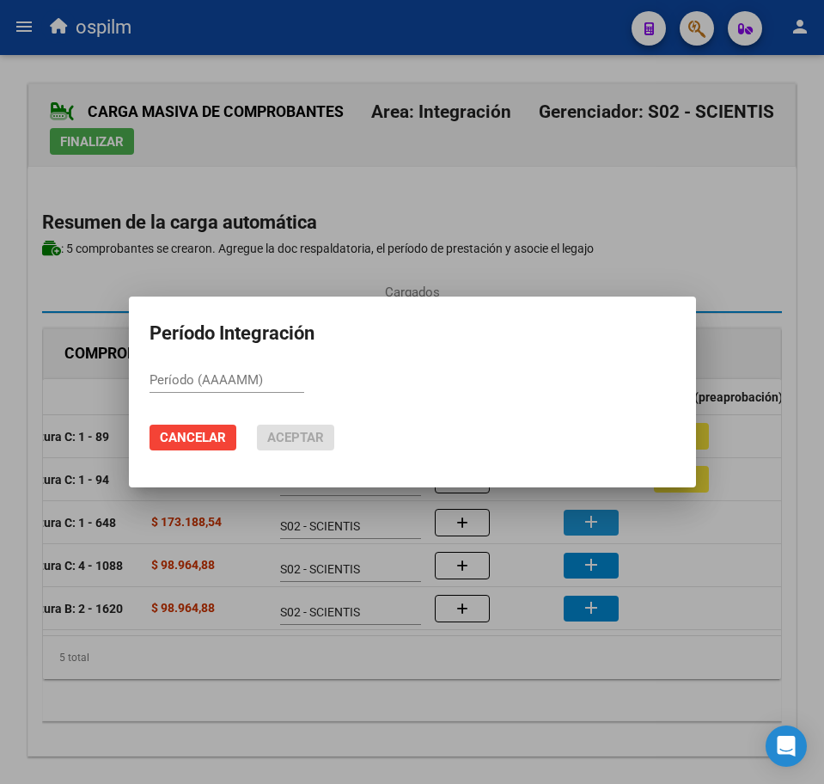
paste input "202509"
click at [277, 434] on span "Aceptar" at bounding box center [295, 437] width 57 height 15
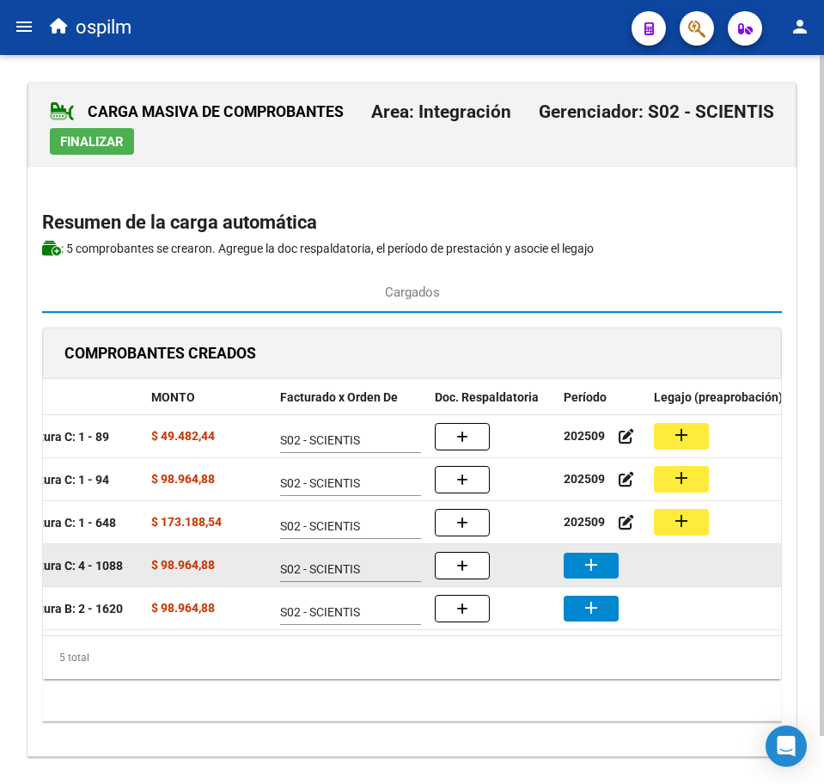
click at [597, 571] on mat-icon "add" at bounding box center [591, 564] width 21 height 21
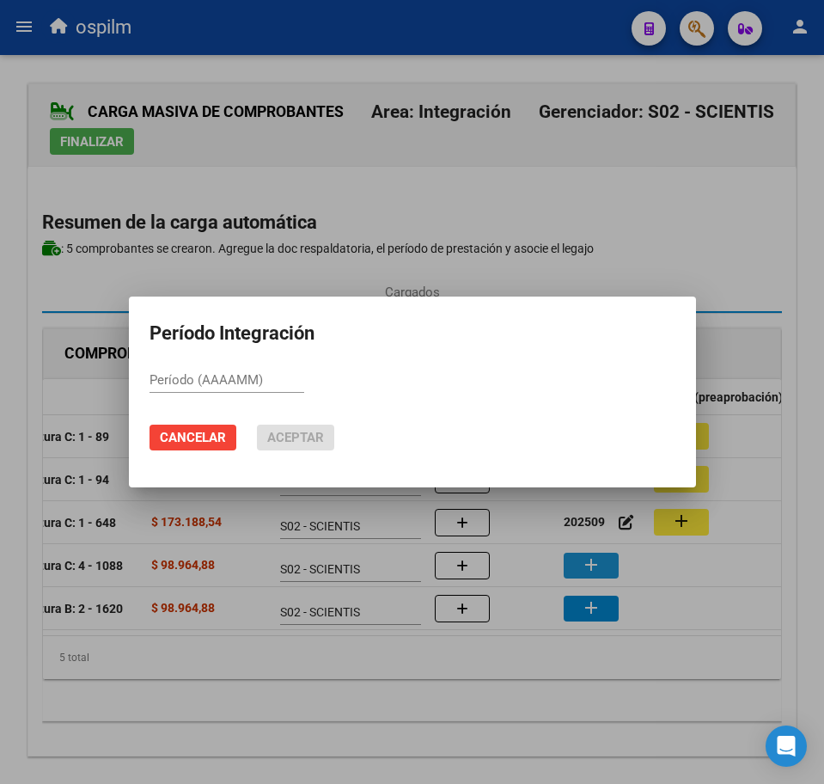
paste input "202509"
click at [299, 427] on button "Aceptar" at bounding box center [295, 438] width 77 height 26
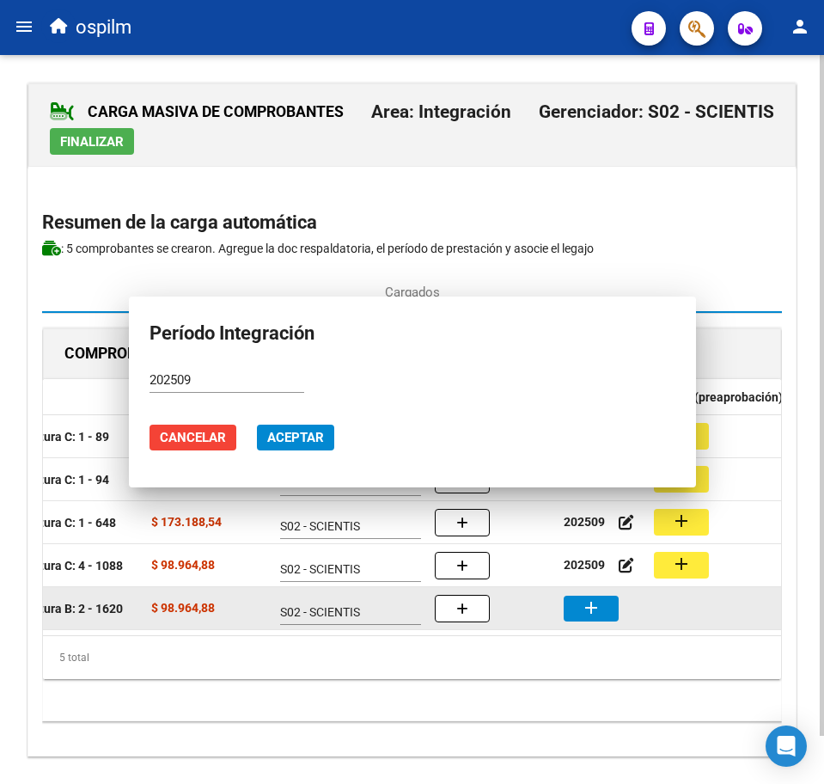
click at [595, 605] on mat-icon "add" at bounding box center [591, 607] width 21 height 21
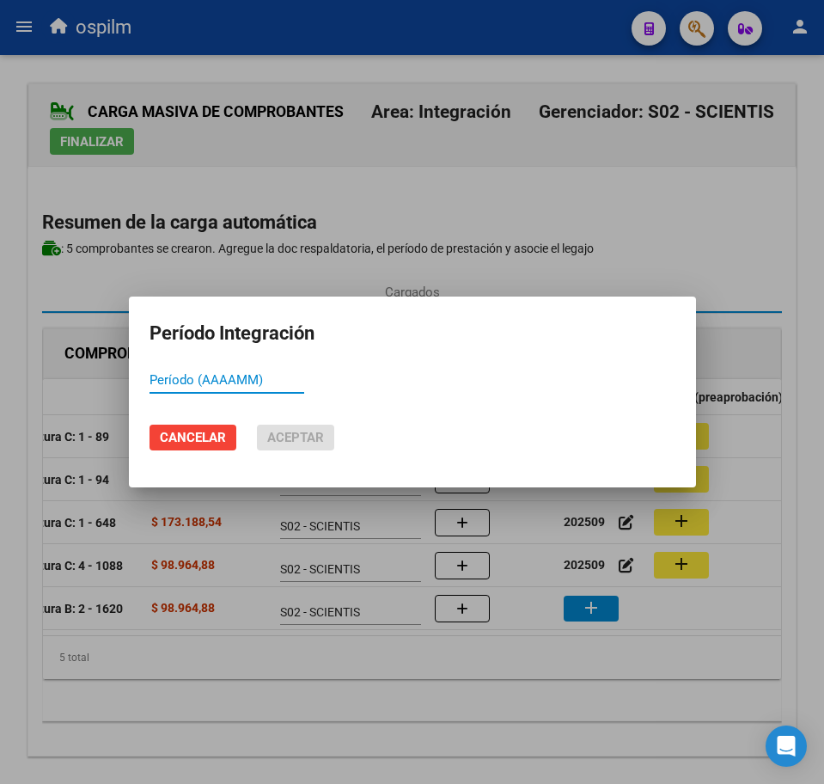
paste input "202509"
click at [280, 433] on span "Aceptar" at bounding box center [295, 437] width 57 height 15
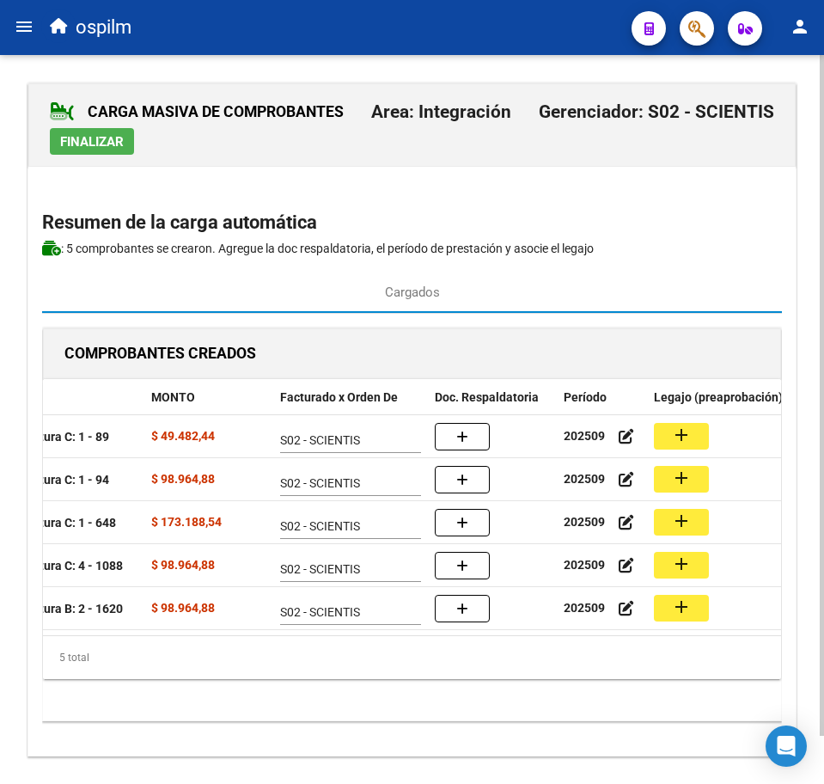
click at [473, 713] on div "COMPROBANTES CREADOS CAE CUIT CPBT MONTO Facturado x Orden De Doc. Respaldatori…" at bounding box center [412, 525] width 740 height 395
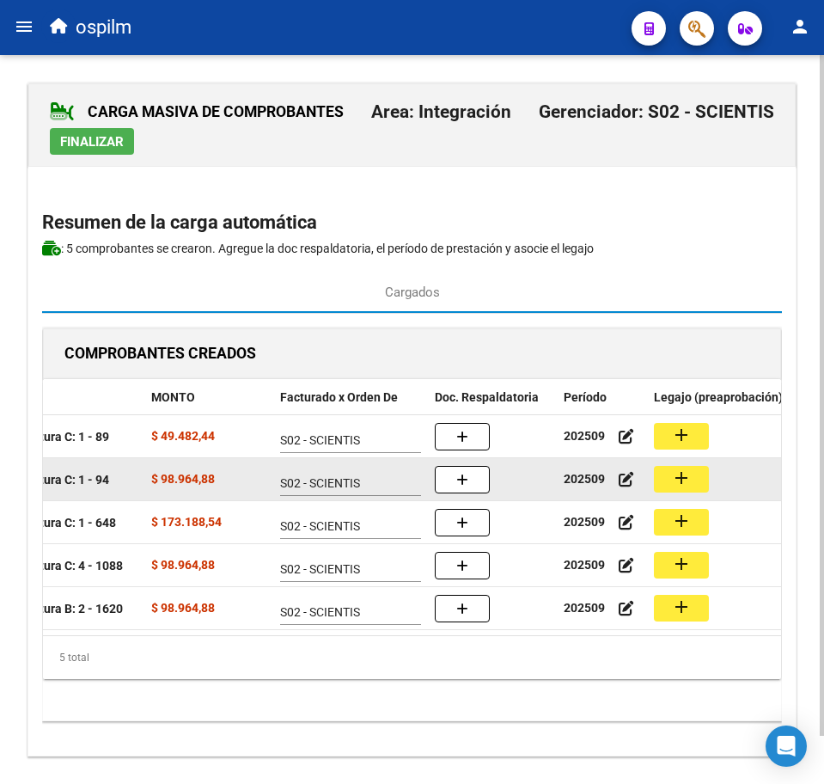
click at [678, 480] on mat-icon "add" at bounding box center [681, 478] width 21 height 21
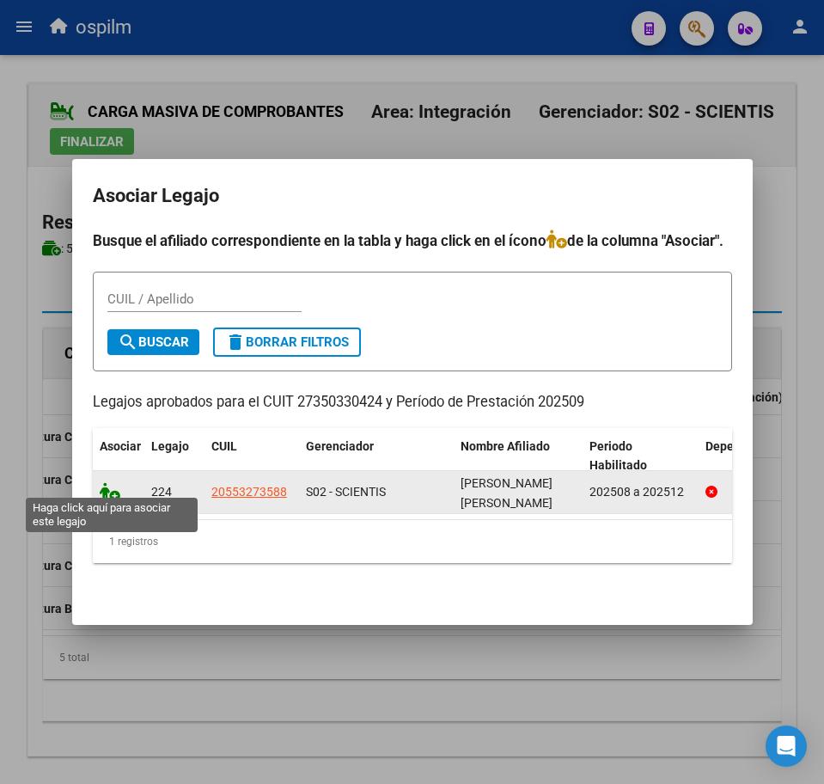
click at [106, 483] on icon at bounding box center [110, 491] width 21 height 19
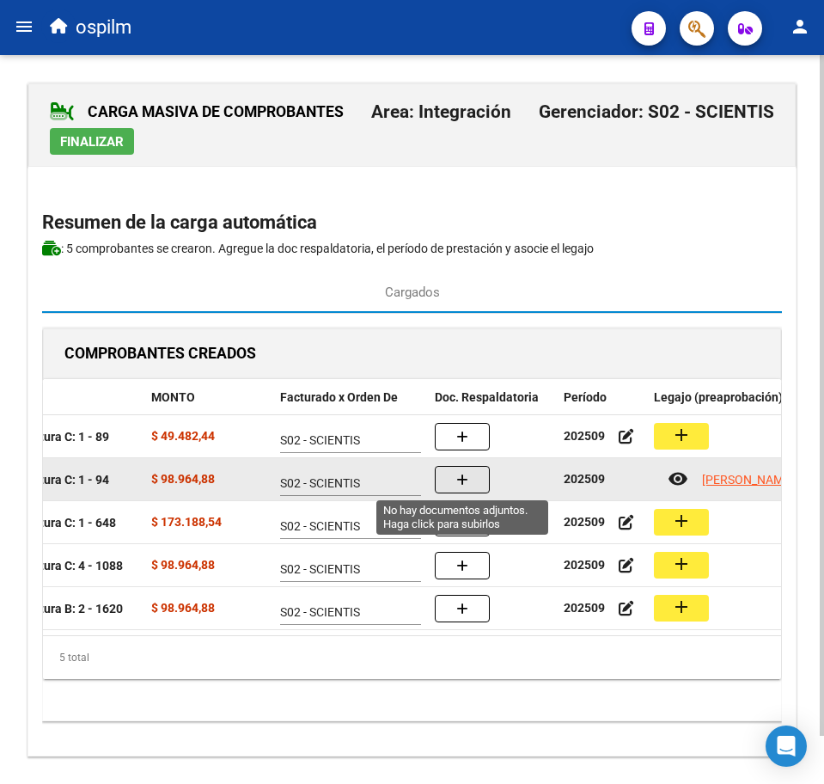
click at [462, 483] on icon "button" at bounding box center [462, 480] width 12 height 13
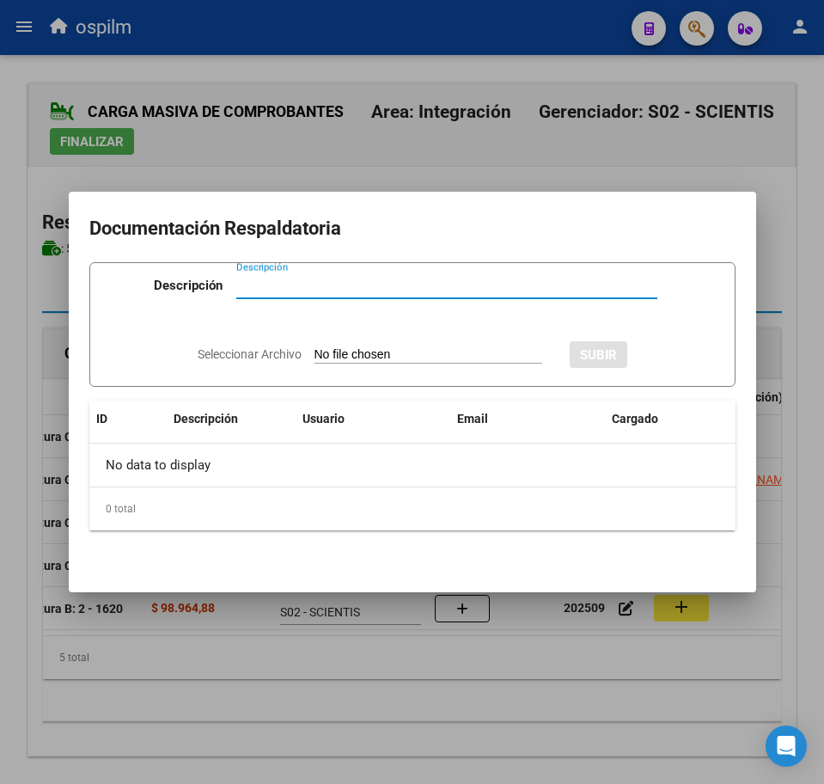
paste input "Planilla de asistencia"
click at [315, 355] on input "Seleccionar Archivo" at bounding box center [429, 355] width 228 height 16
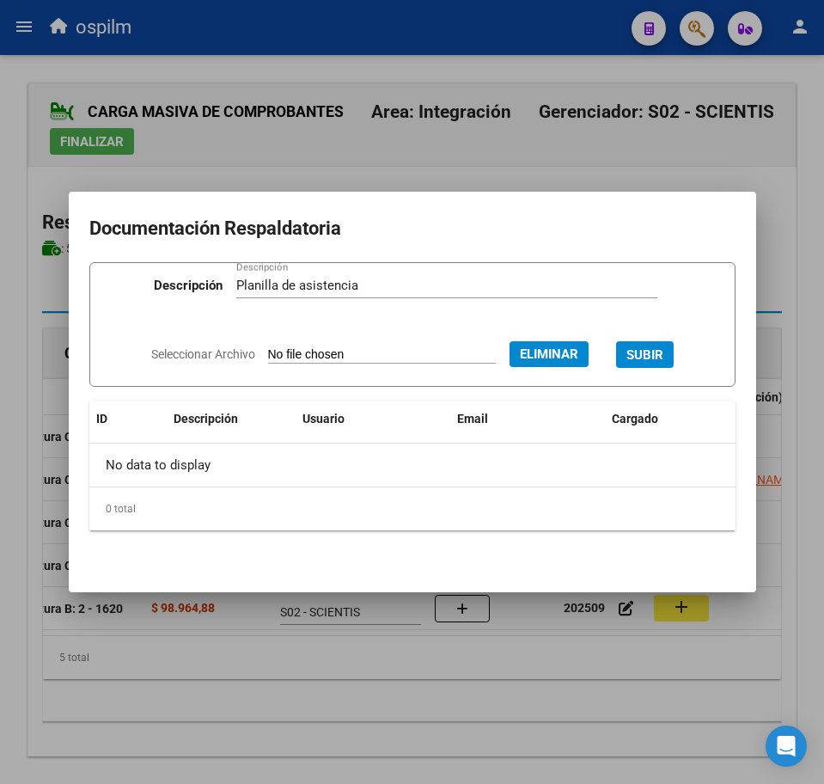
click at [656, 349] on span "SUBIR" at bounding box center [645, 354] width 37 height 15
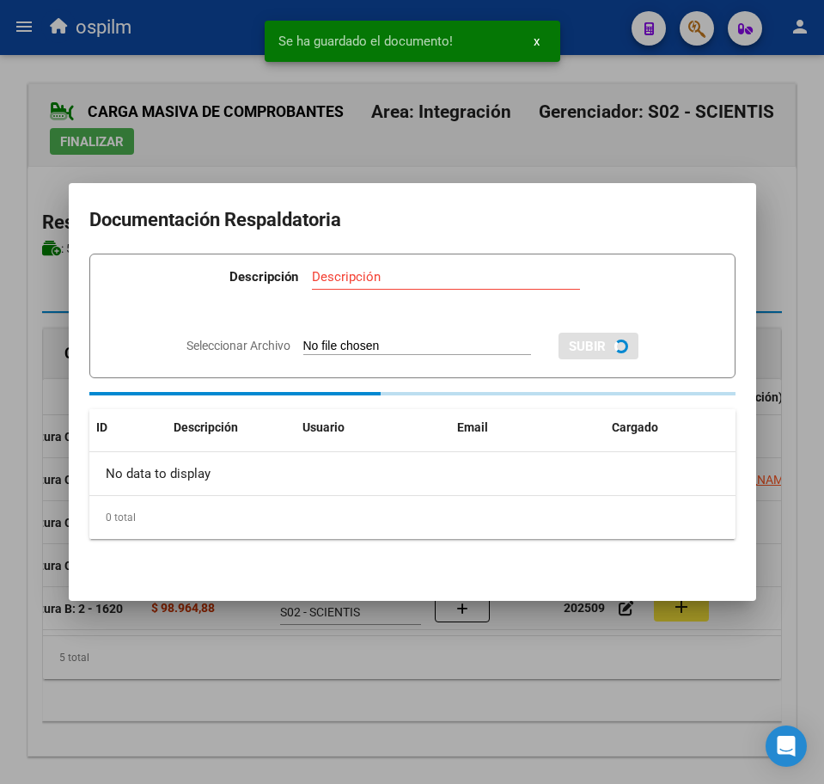
click at [337, 731] on div at bounding box center [412, 392] width 824 height 784
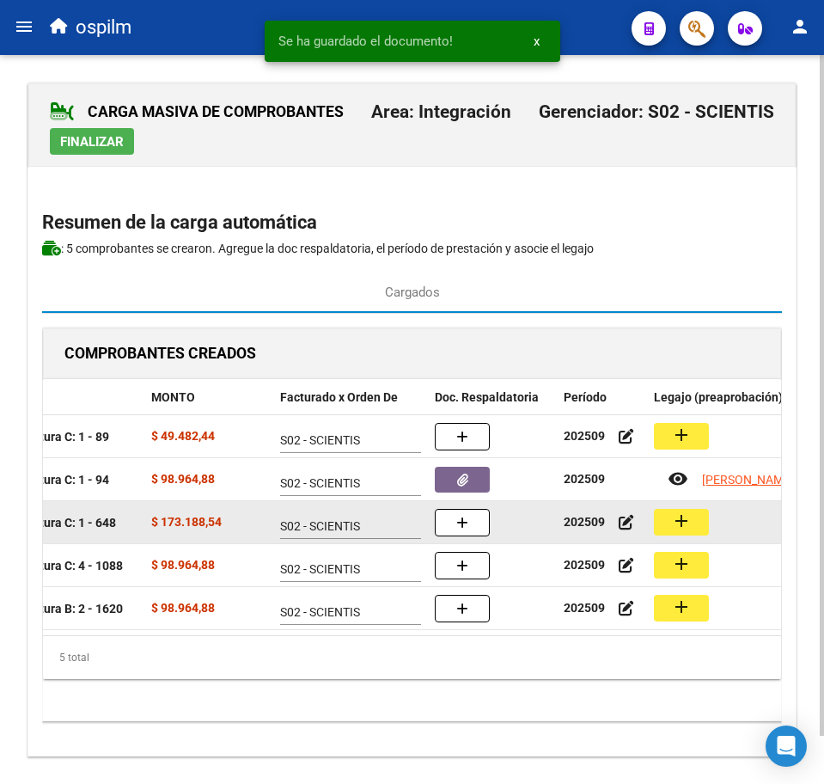
click at [695, 526] on button "add" at bounding box center [681, 522] width 55 height 27
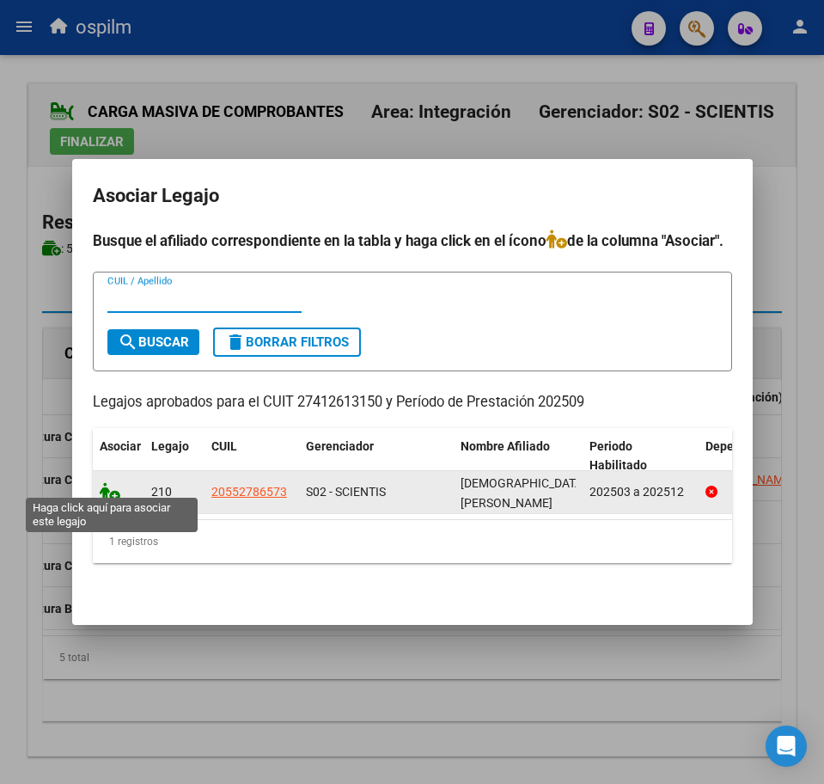
click at [102, 484] on icon at bounding box center [110, 491] width 21 height 19
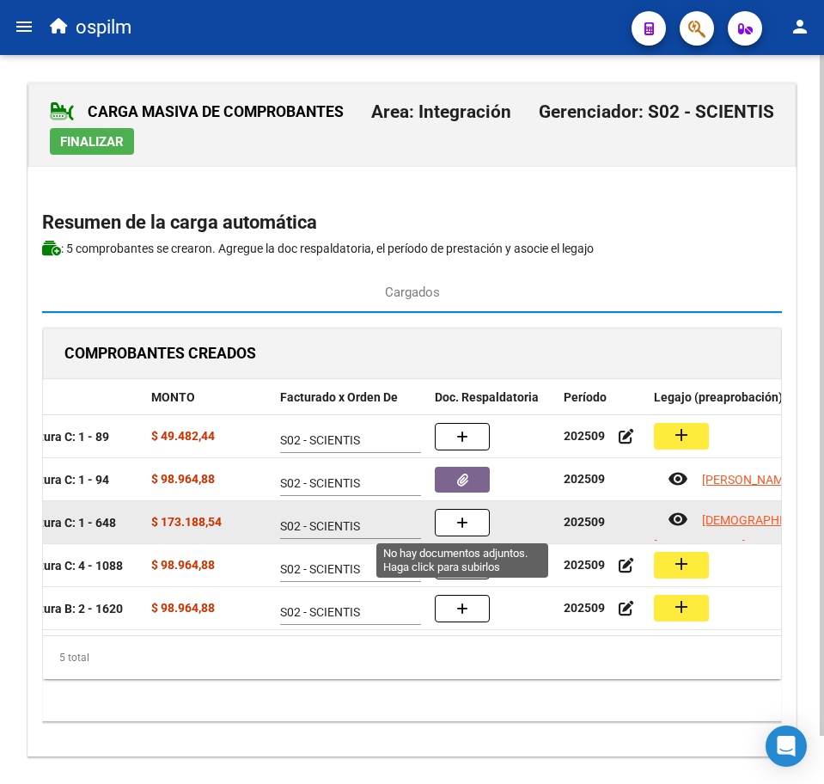
click at [460, 512] on button "button" at bounding box center [462, 523] width 55 height 28
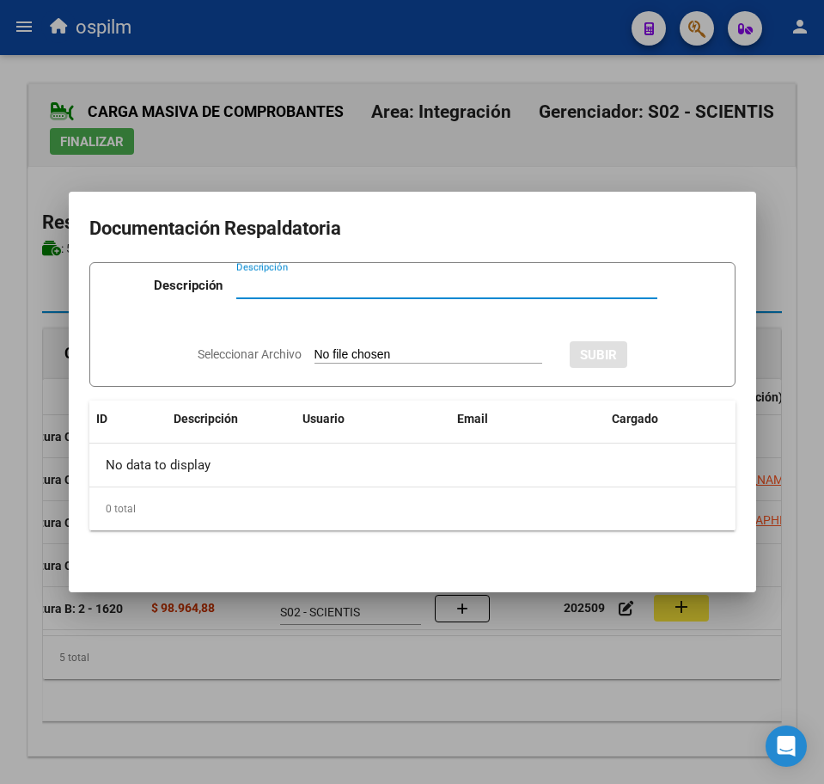
paste input "Planilla de asistencia"
click at [382, 352] on input "Seleccionar Archivo" at bounding box center [429, 355] width 228 height 16
click at [359, 341] on div "Seleccionar Archivo SUBIR" at bounding box center [413, 353] width 430 height 50
click at [345, 367] on div "Seleccionar Archivo SUBIR" at bounding box center [413, 353] width 430 height 50
click at [328, 354] on input "Seleccionar Archivo" at bounding box center [429, 355] width 228 height 16
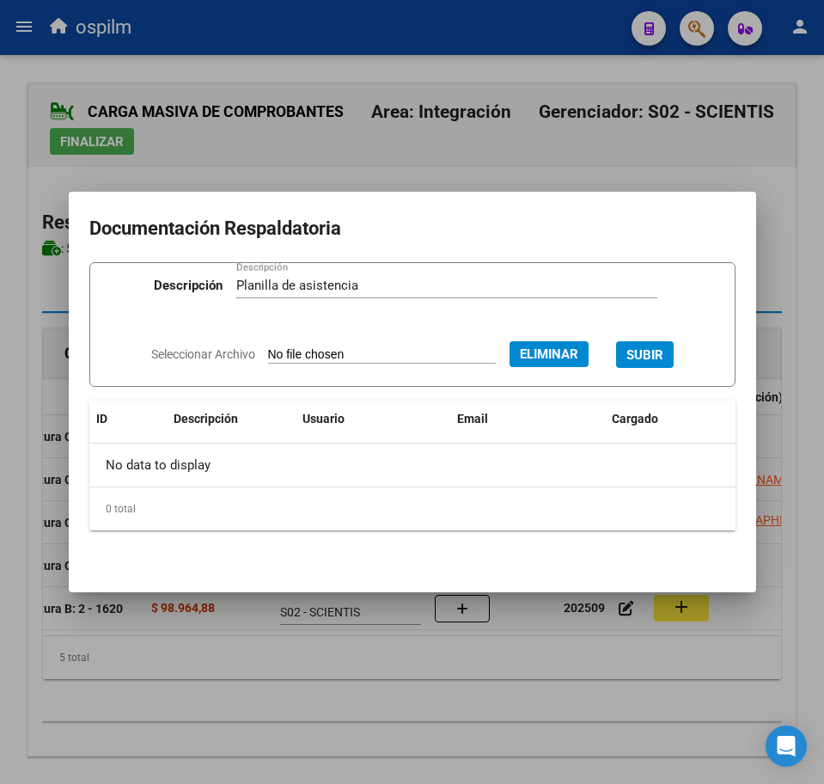
click at [662, 346] on span "SUBIR" at bounding box center [645, 353] width 37 height 15
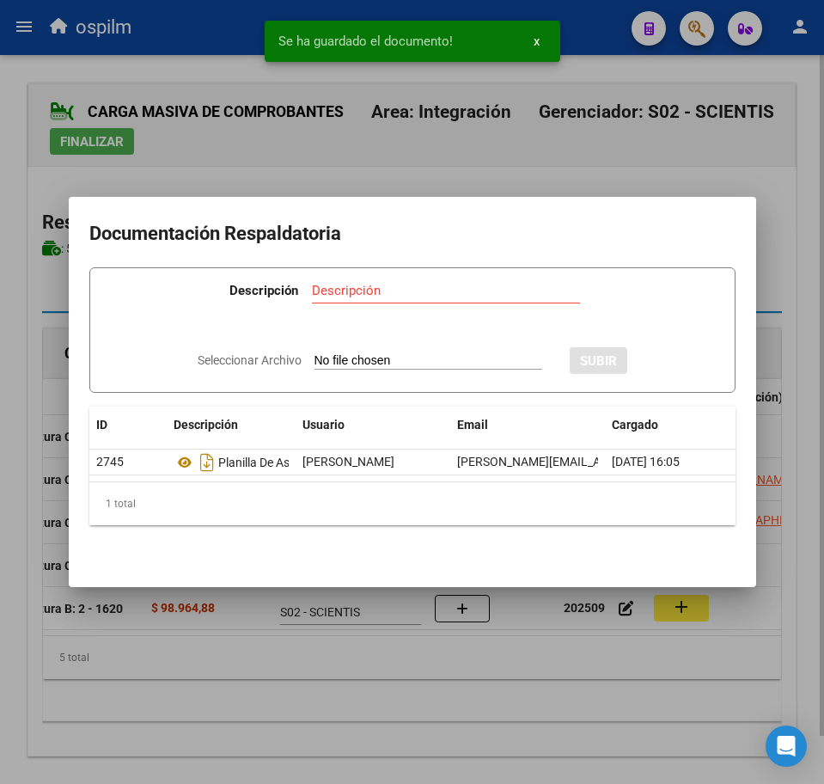
click at [297, 699] on div at bounding box center [412, 392] width 824 height 784
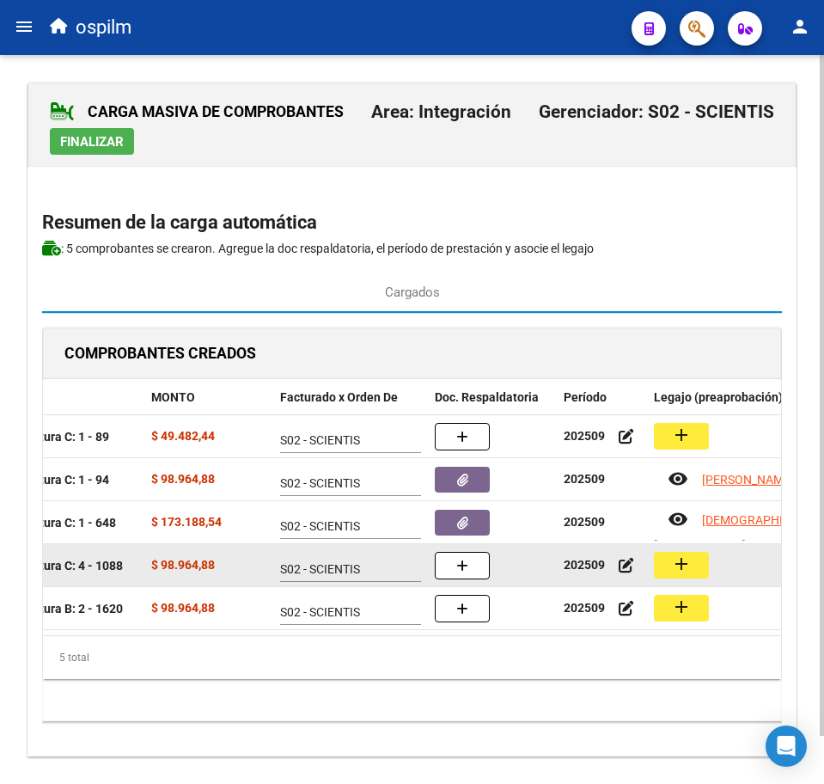
click at [677, 569] on mat-icon "add" at bounding box center [681, 564] width 21 height 21
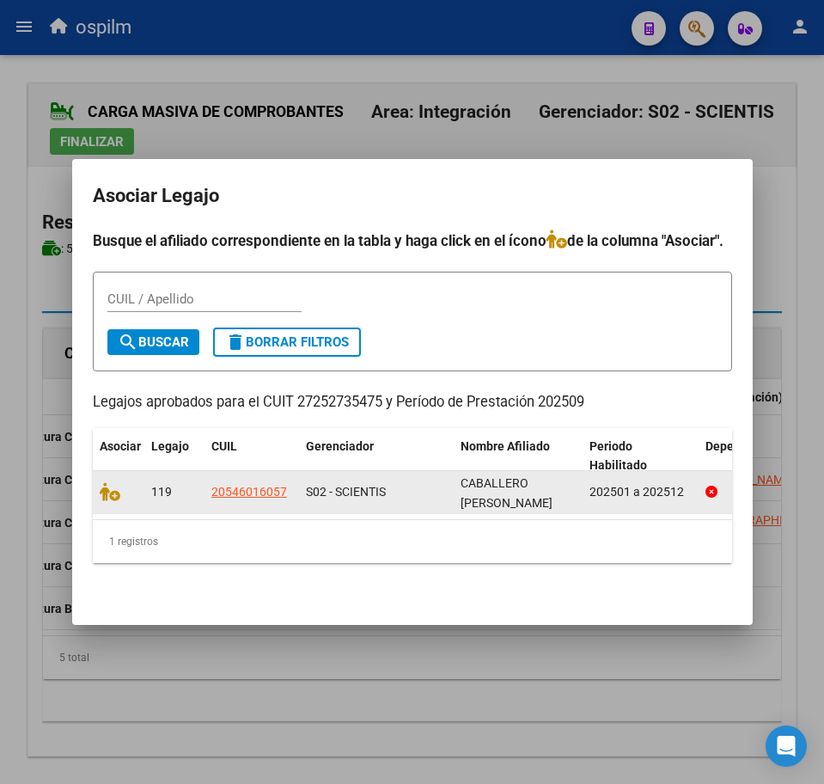
click at [96, 484] on datatable-body-cell at bounding box center [119, 492] width 52 height 42
click at [109, 487] on icon at bounding box center [110, 491] width 21 height 19
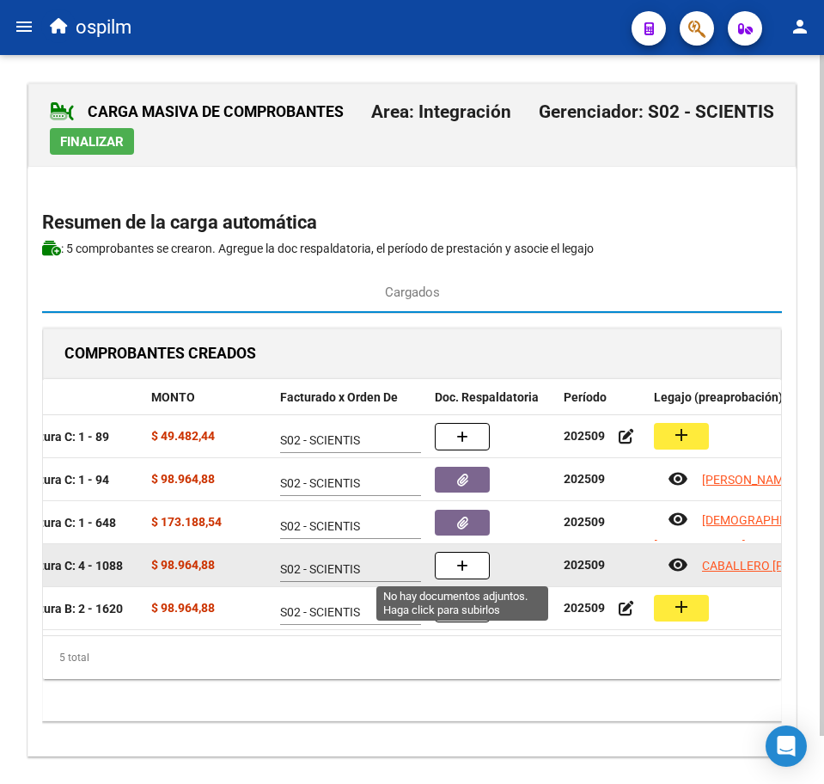
click at [467, 566] on icon "button" at bounding box center [462, 566] width 12 height 13
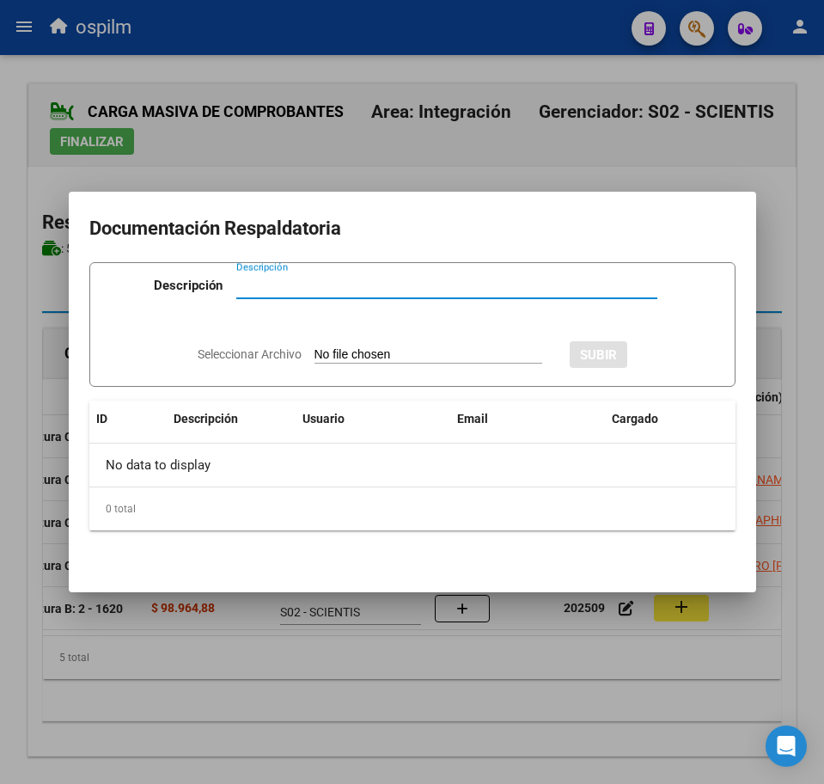
paste input "Planilla de asistencia"
click at [367, 343] on div "Seleccionar Archivo SUBIR" at bounding box center [413, 353] width 430 height 50
click at [371, 351] on input "Seleccionar Archivo" at bounding box center [429, 355] width 228 height 16
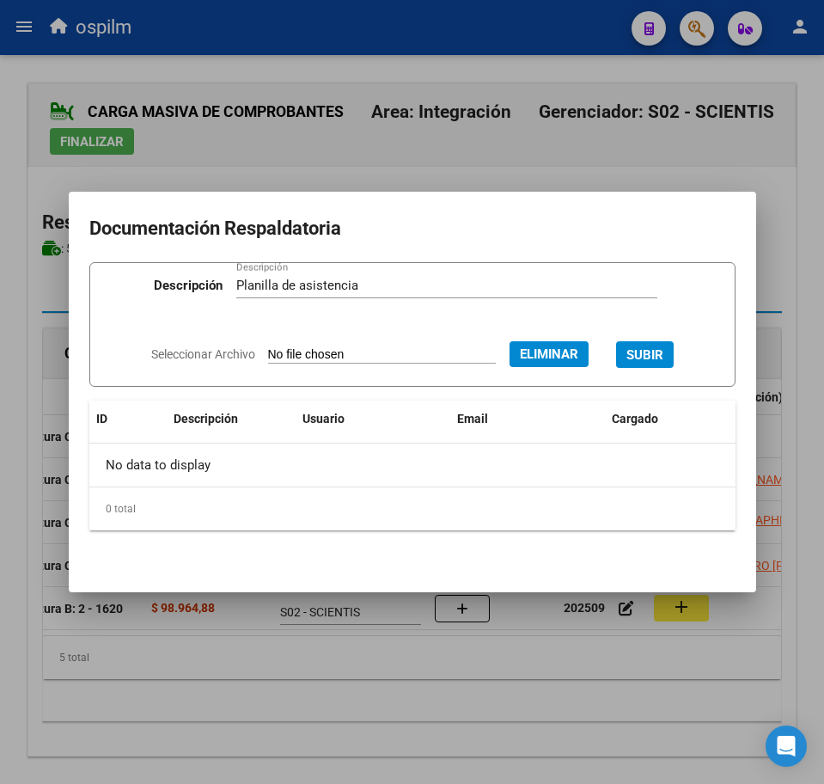
click at [669, 346] on button "SUBIR" at bounding box center [645, 354] width 58 height 27
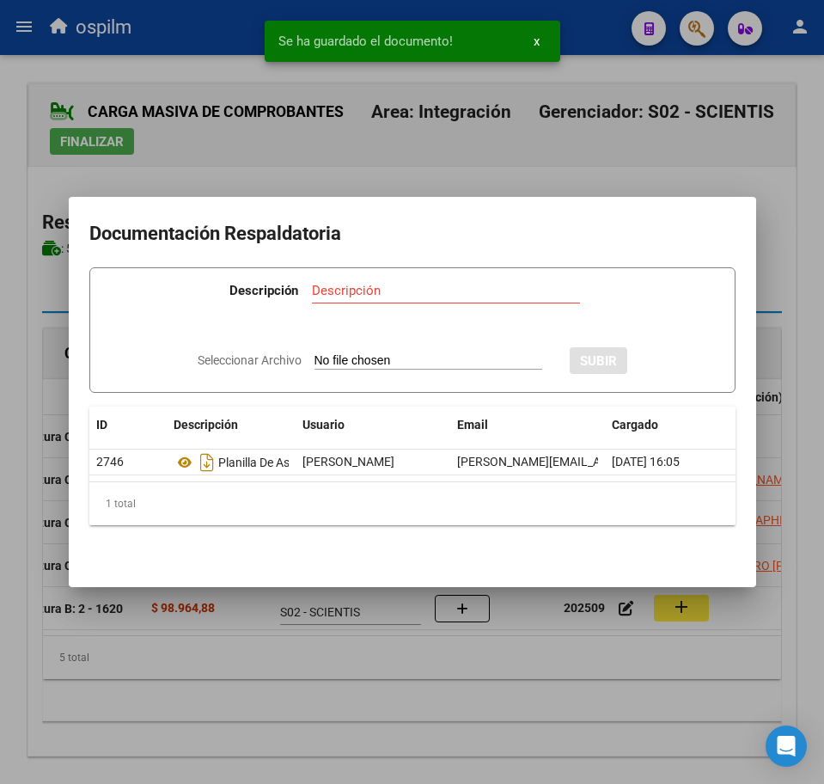
click at [385, 669] on div at bounding box center [412, 392] width 824 height 784
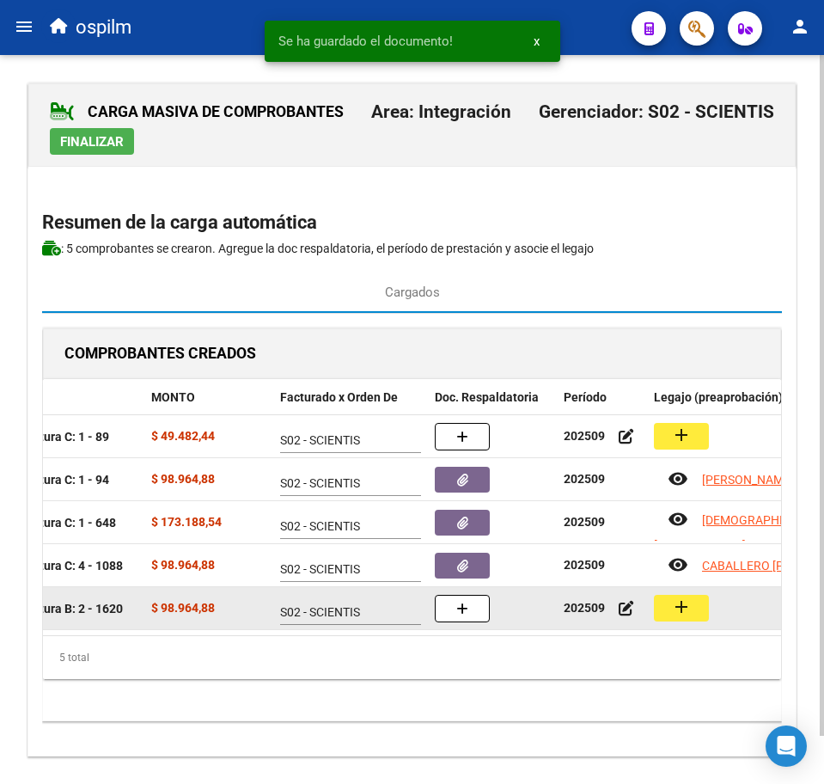
click at [674, 607] on mat-icon "add" at bounding box center [681, 607] width 21 height 21
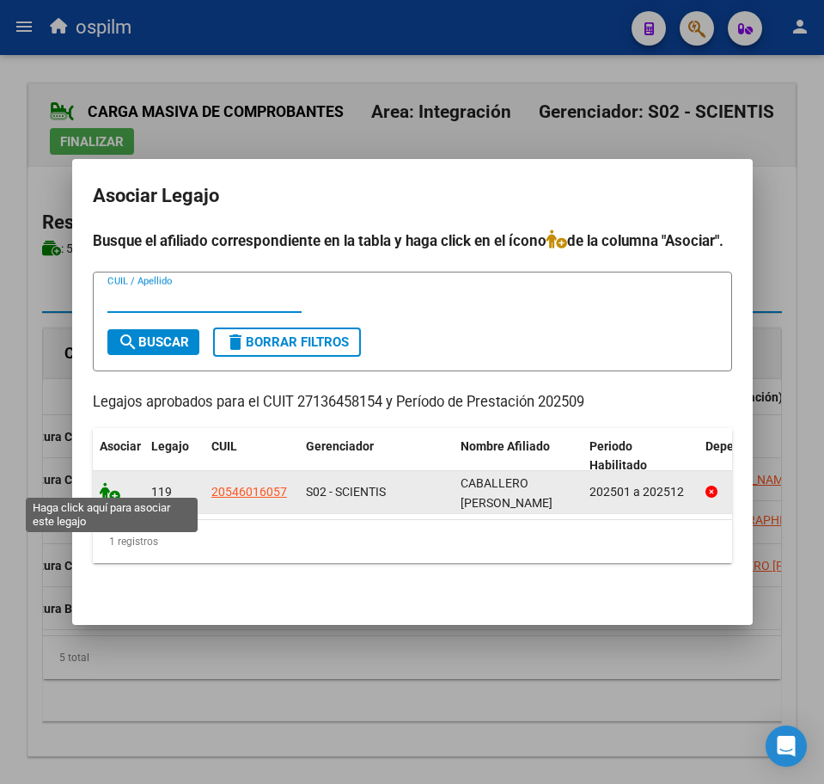
click at [107, 487] on icon at bounding box center [110, 491] width 21 height 19
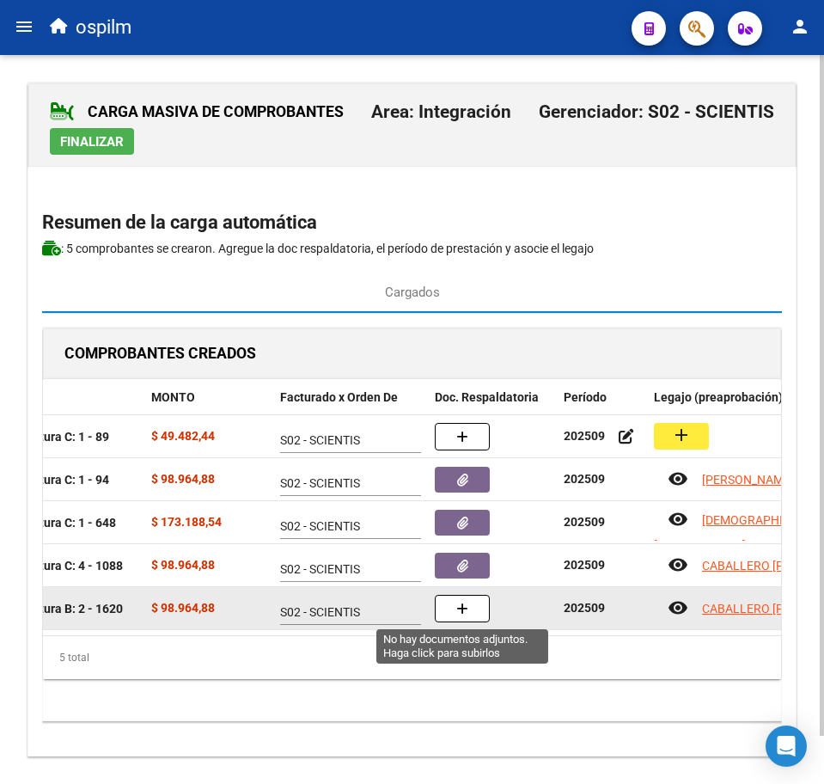
click at [465, 608] on icon "button" at bounding box center [462, 609] width 12 height 13
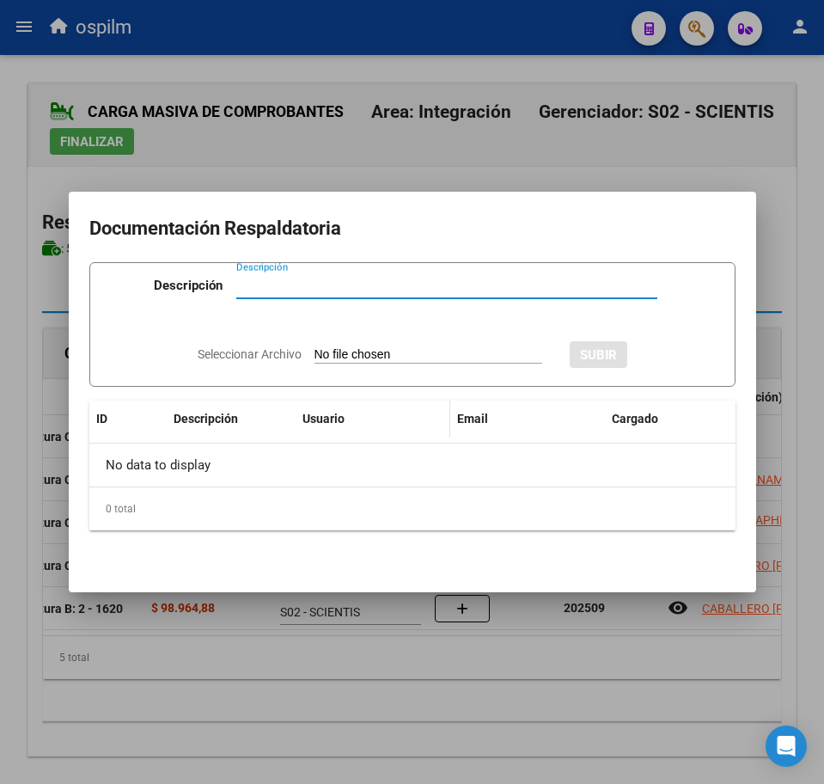
paste input "Planilla de asistencia"
click at [402, 355] on input "Seleccionar Archivo" at bounding box center [429, 355] width 228 height 16
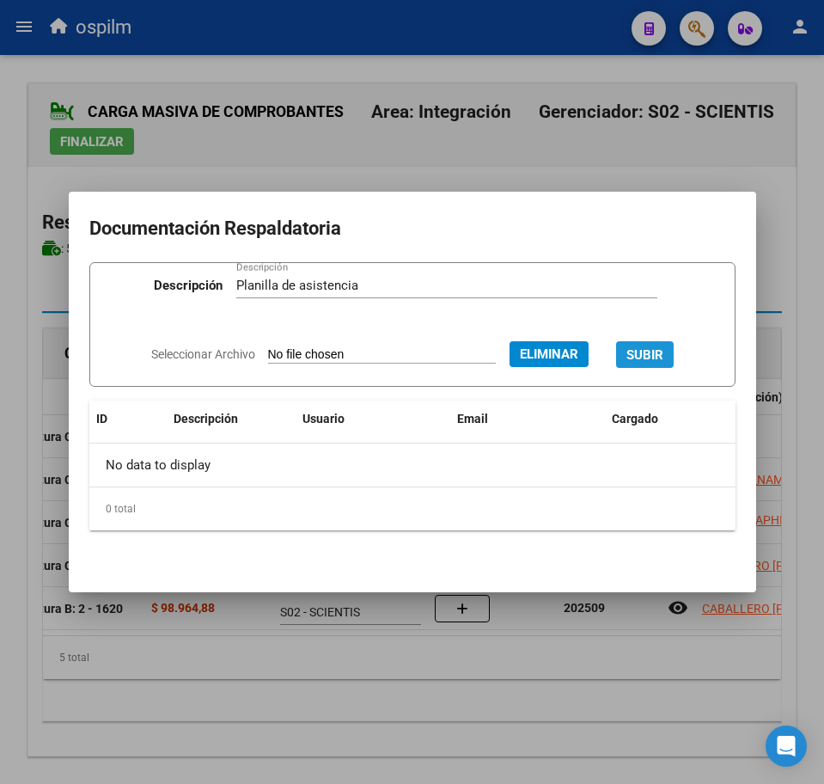
click at [660, 350] on span "SUBIR" at bounding box center [645, 354] width 37 height 15
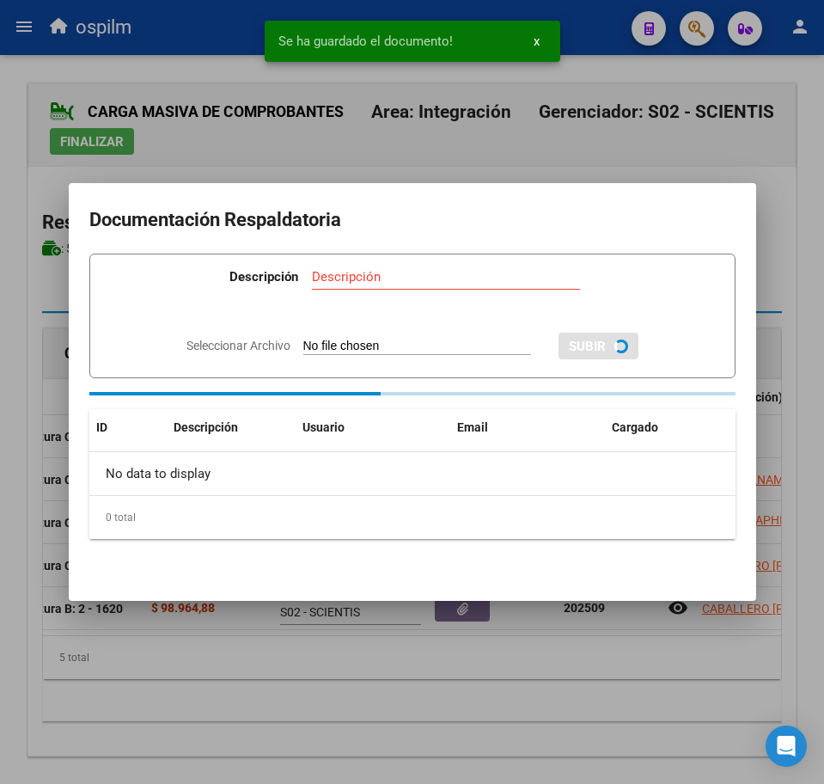
click at [316, 704] on div at bounding box center [412, 392] width 824 height 784
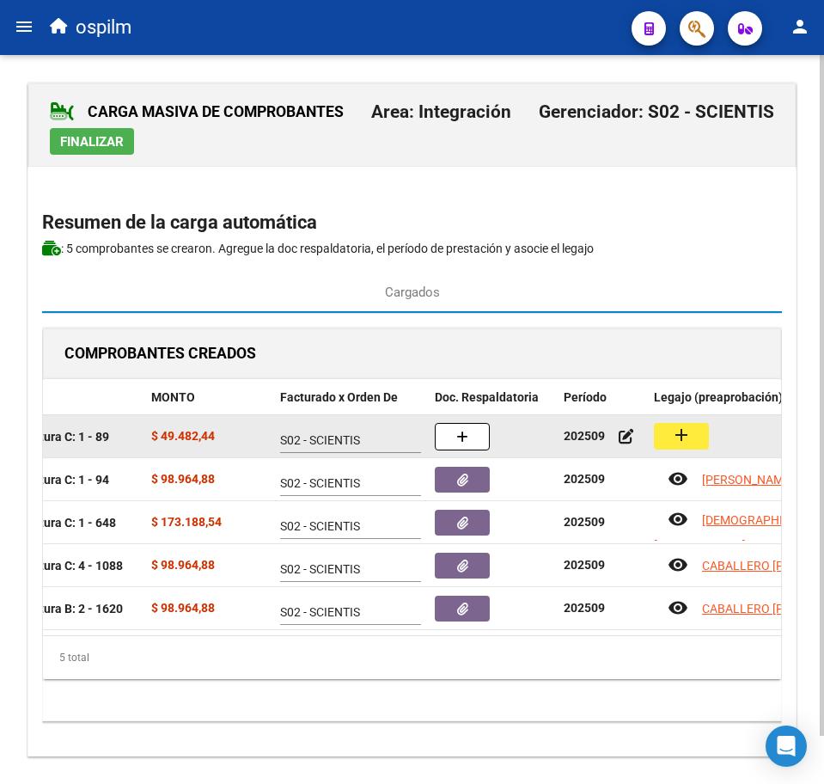
click at [681, 439] on mat-icon "add" at bounding box center [681, 435] width 21 height 21
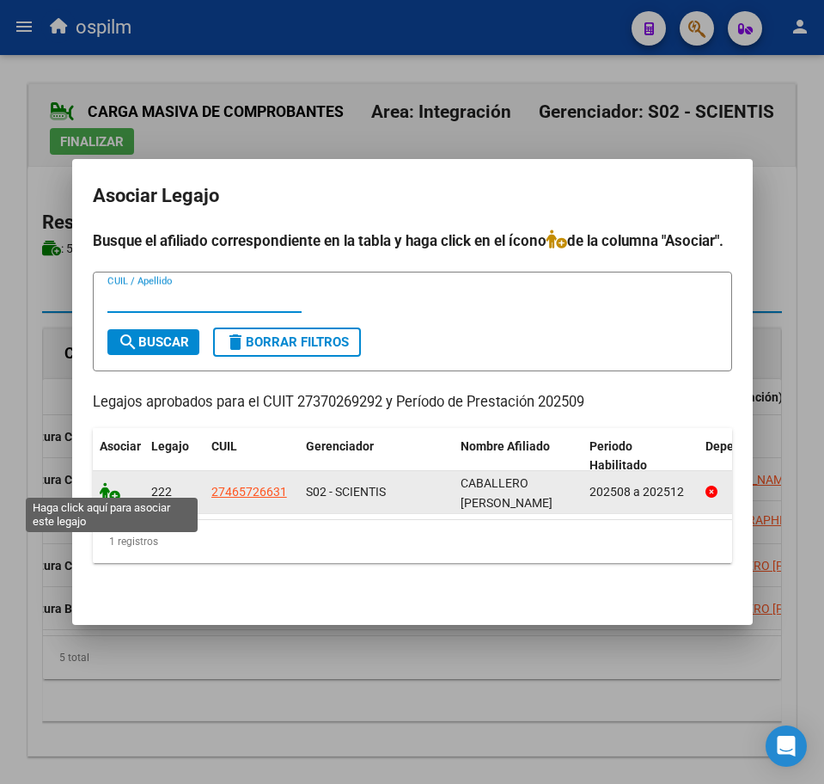
click at [108, 487] on icon at bounding box center [110, 491] width 21 height 19
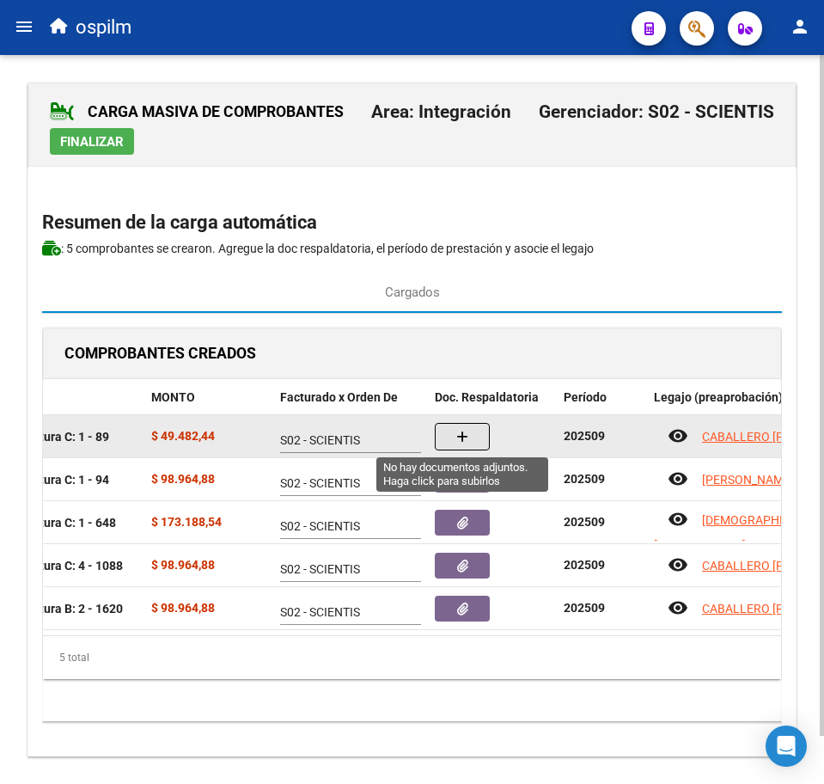
click at [462, 426] on button "button" at bounding box center [462, 437] width 55 height 28
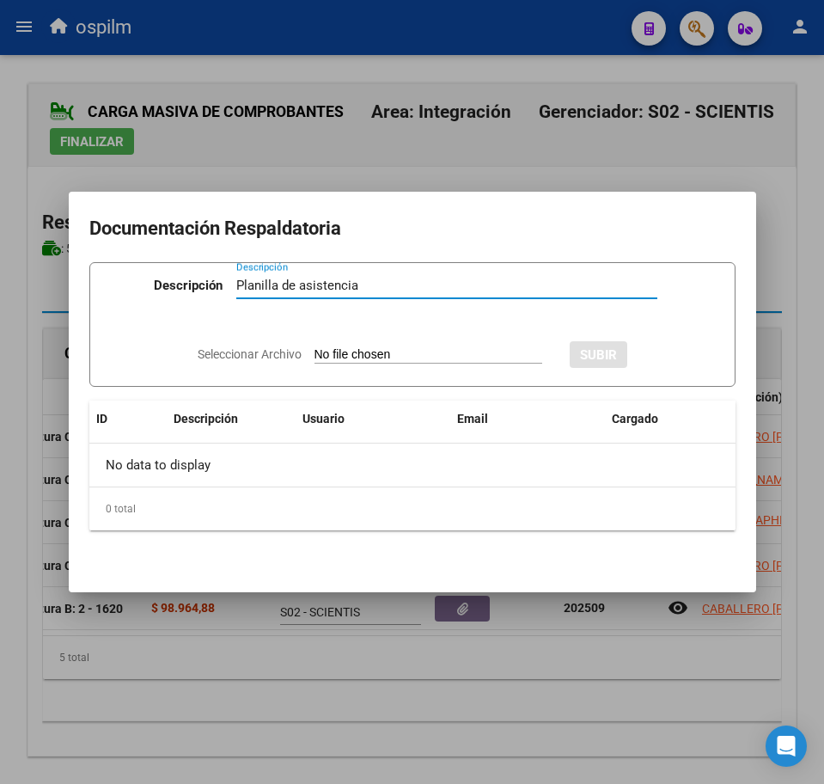
click at [404, 363] on div "Seleccionar Archivo SUBIR" at bounding box center [413, 353] width 430 height 50
click at [401, 350] on input "Seleccionar Archivo" at bounding box center [429, 355] width 228 height 16
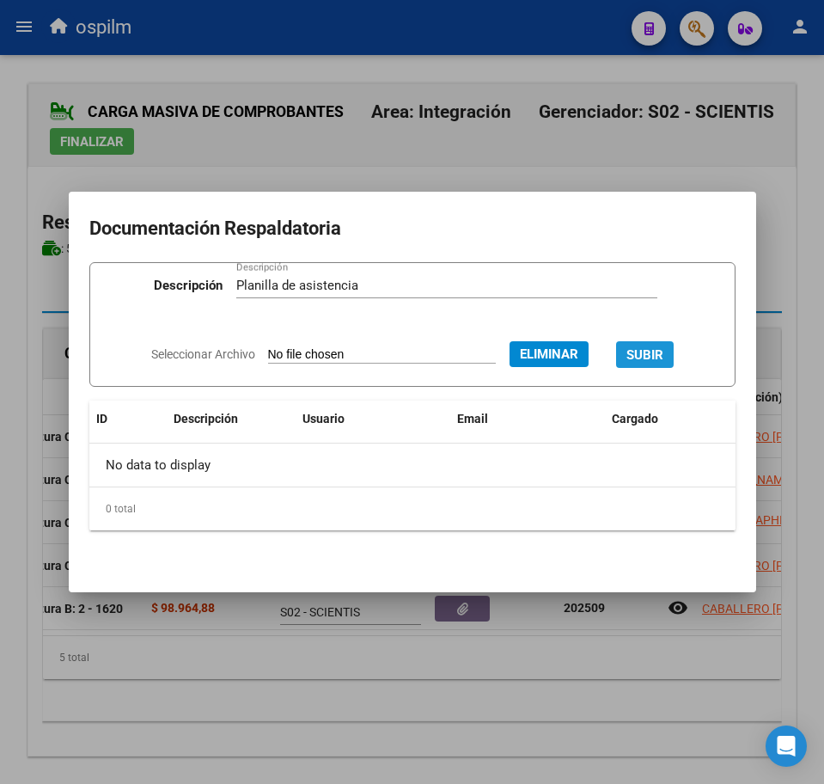
click at [657, 342] on button "SUBIR" at bounding box center [645, 354] width 58 height 27
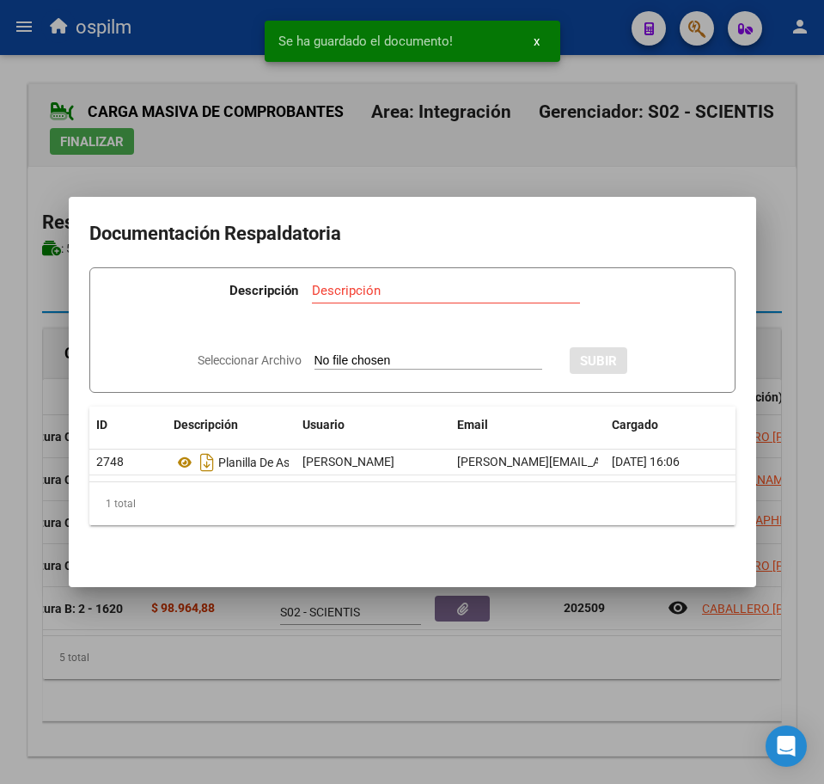
click at [138, 724] on div at bounding box center [412, 392] width 824 height 784
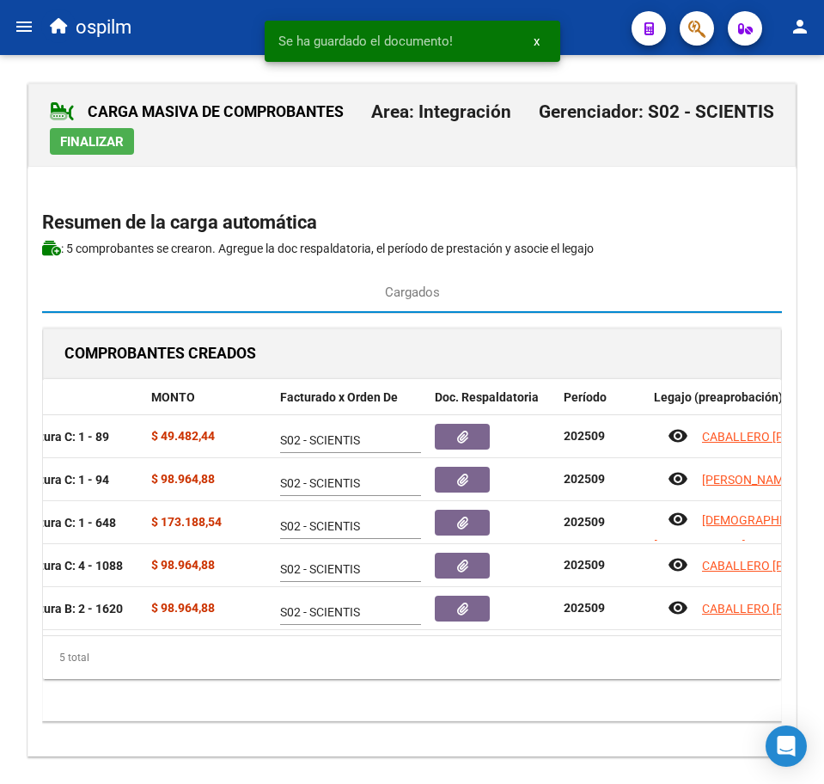
click at [107, 135] on span "Finalizar" at bounding box center [92, 141] width 64 height 15
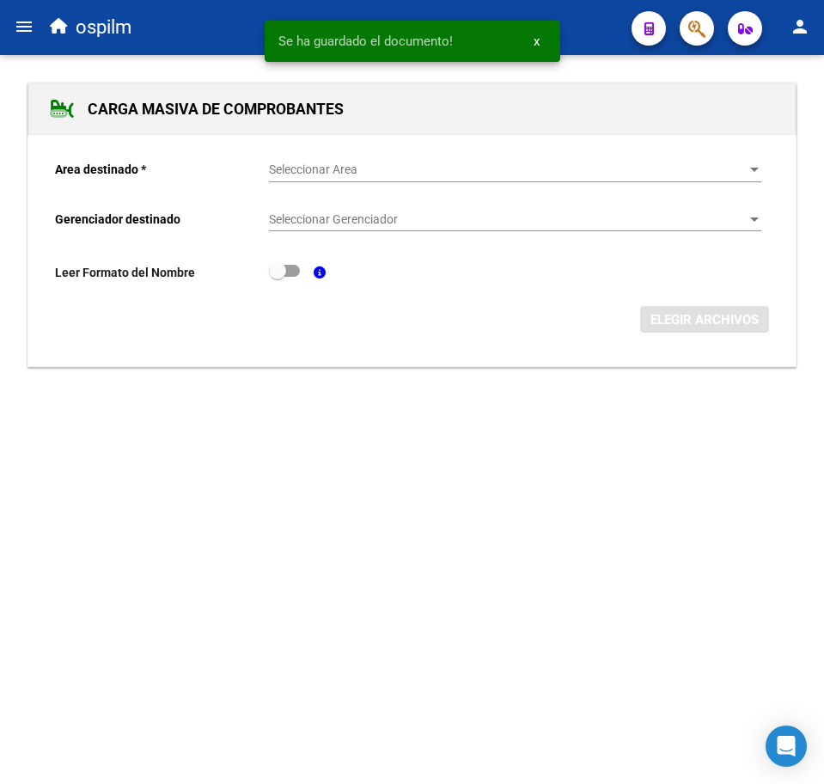
click at [28, 36] on mat-icon "menu" at bounding box center [24, 26] width 21 height 21
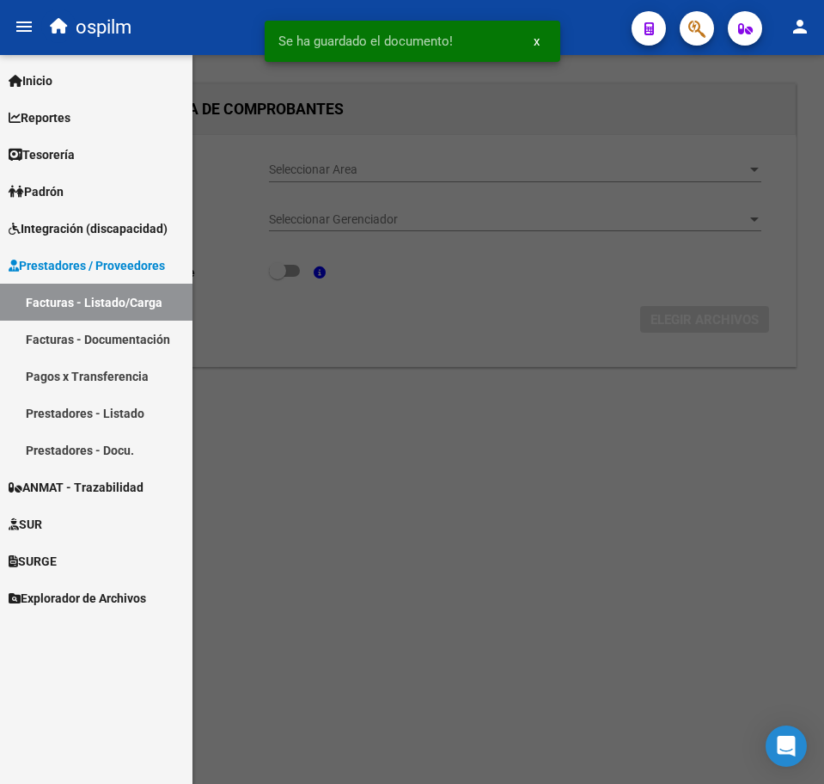
drag, startPoint x: 82, startPoint y: 303, endPoint x: 41, endPoint y: 250, distance: 66.9
click at [82, 303] on link "Facturas - Listado/Carga" at bounding box center [96, 302] width 193 height 37
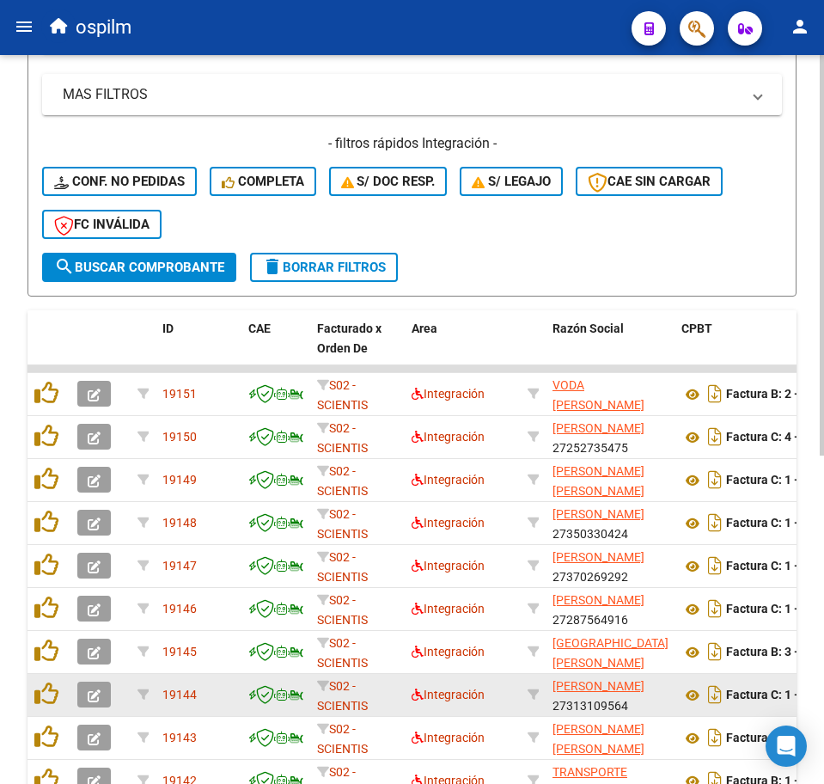
scroll to position [597, 0]
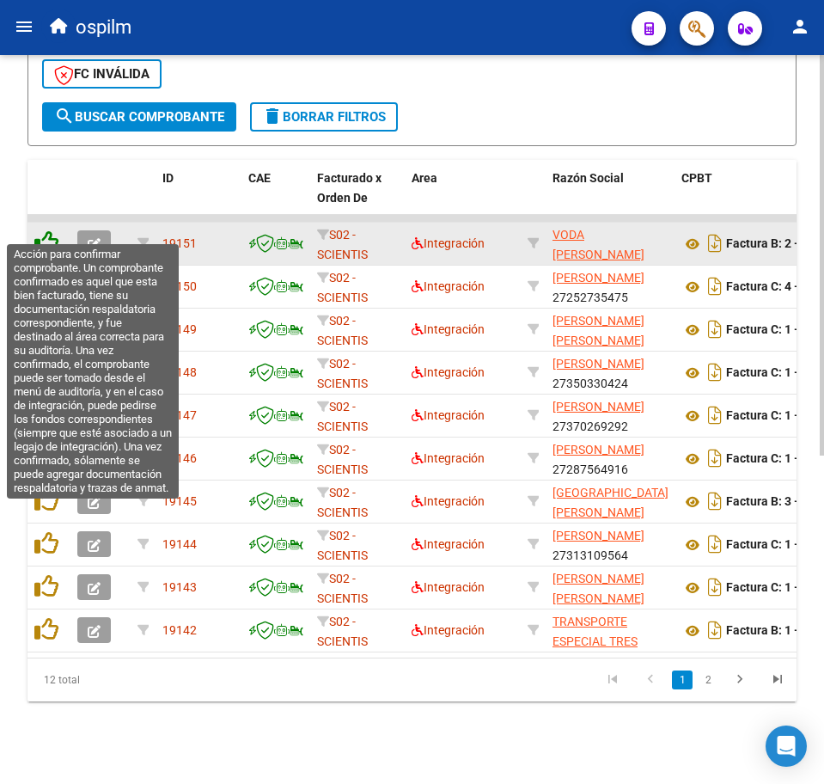
click at [50, 231] on icon at bounding box center [46, 242] width 24 height 24
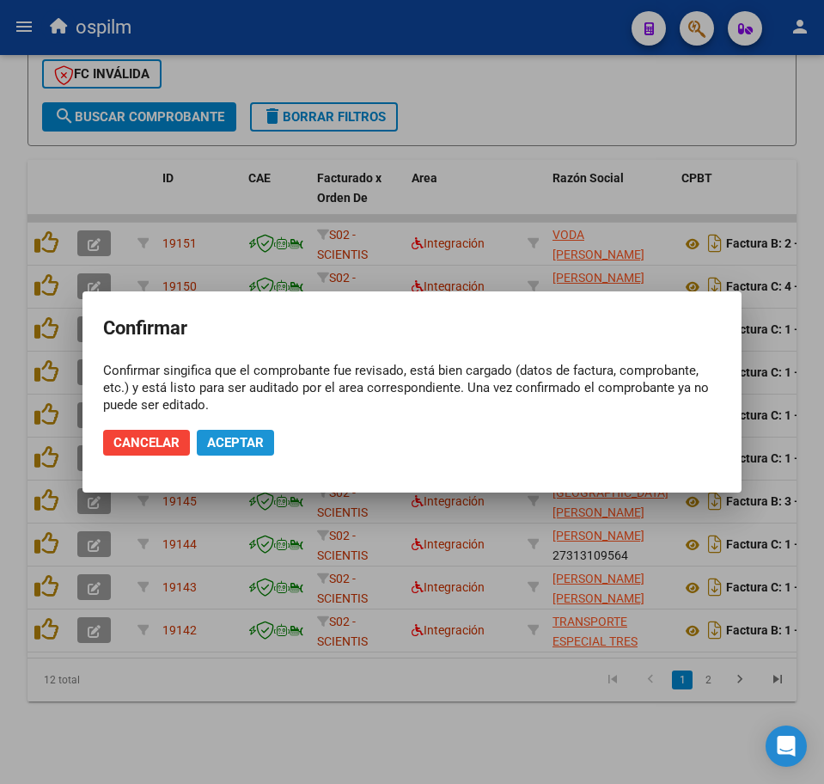
click at [236, 448] on span "Aceptar" at bounding box center [235, 442] width 57 height 15
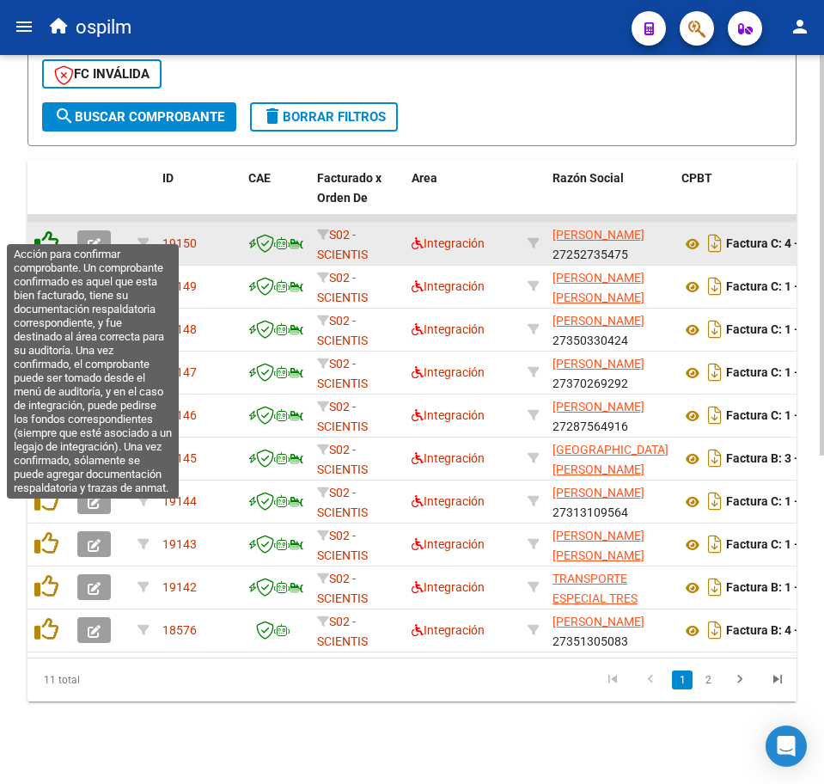
click at [51, 231] on icon at bounding box center [46, 242] width 24 height 24
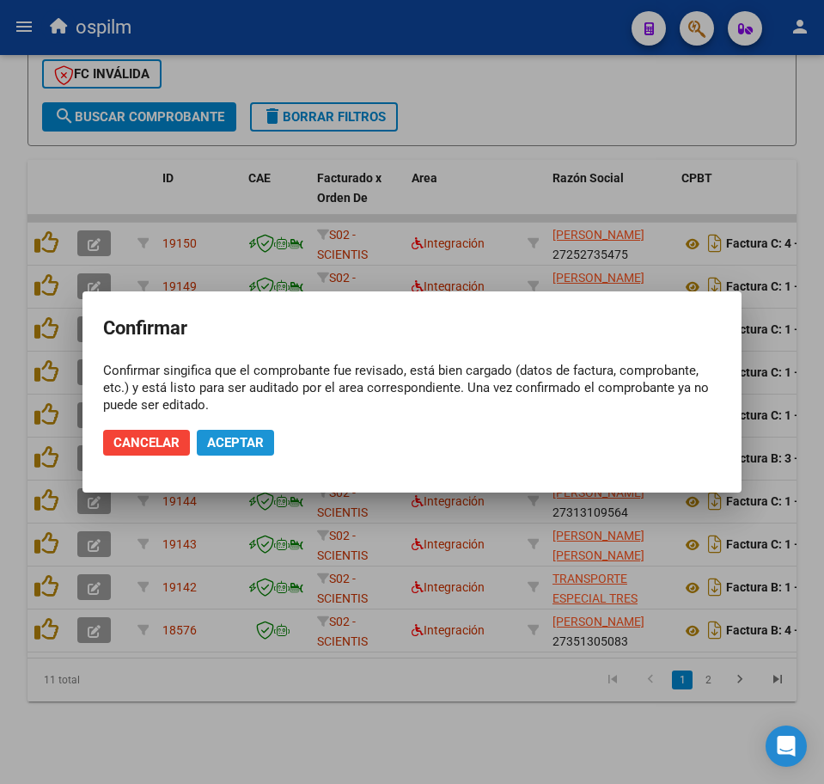
click at [227, 450] on span "Aceptar" at bounding box center [235, 442] width 57 height 15
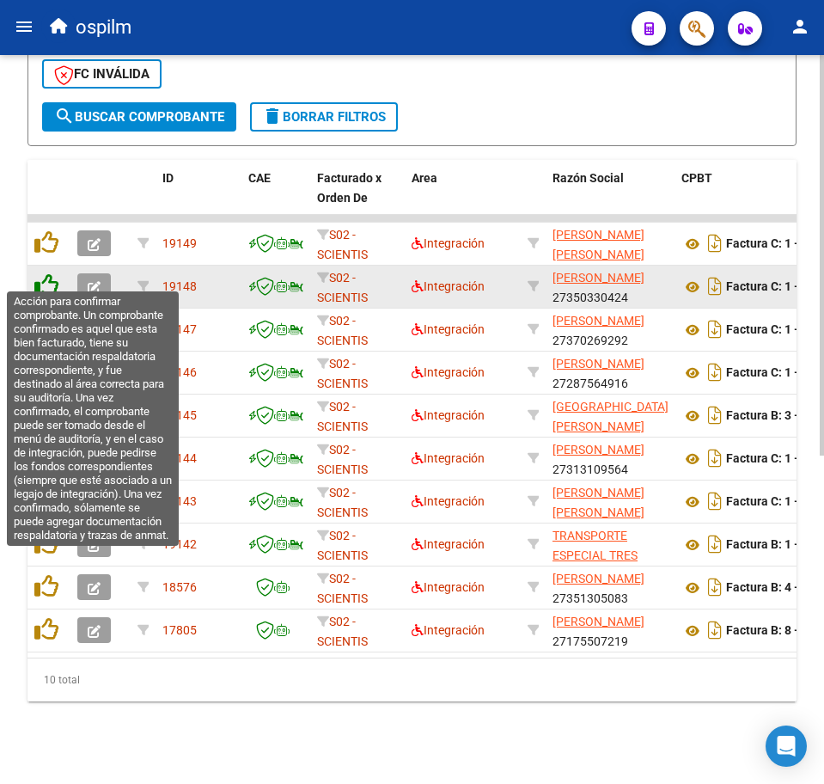
click at [46, 276] on icon at bounding box center [46, 285] width 24 height 24
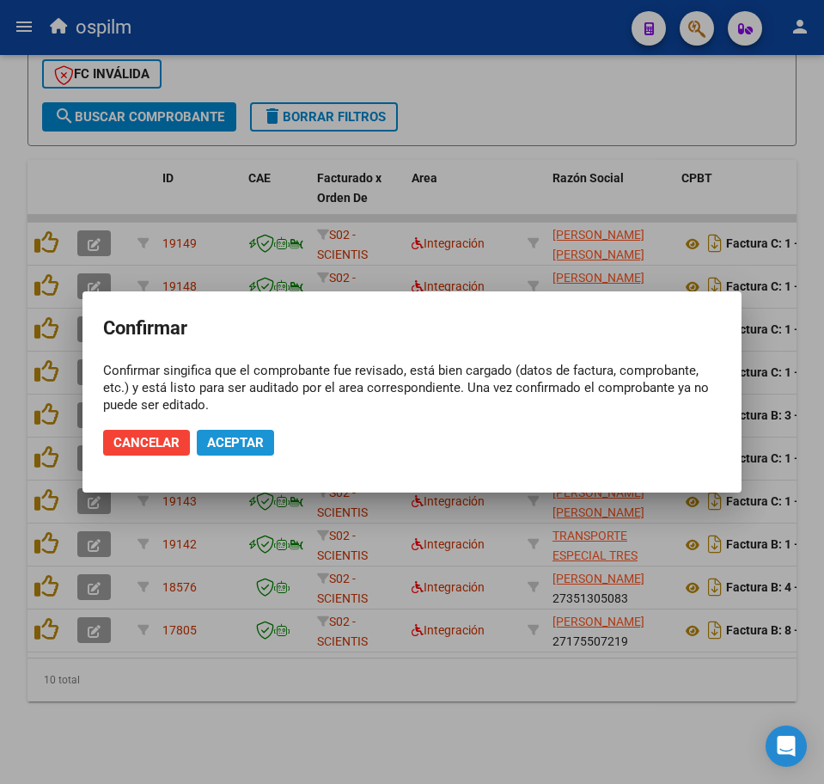
click at [228, 450] on button "Aceptar" at bounding box center [235, 443] width 77 height 26
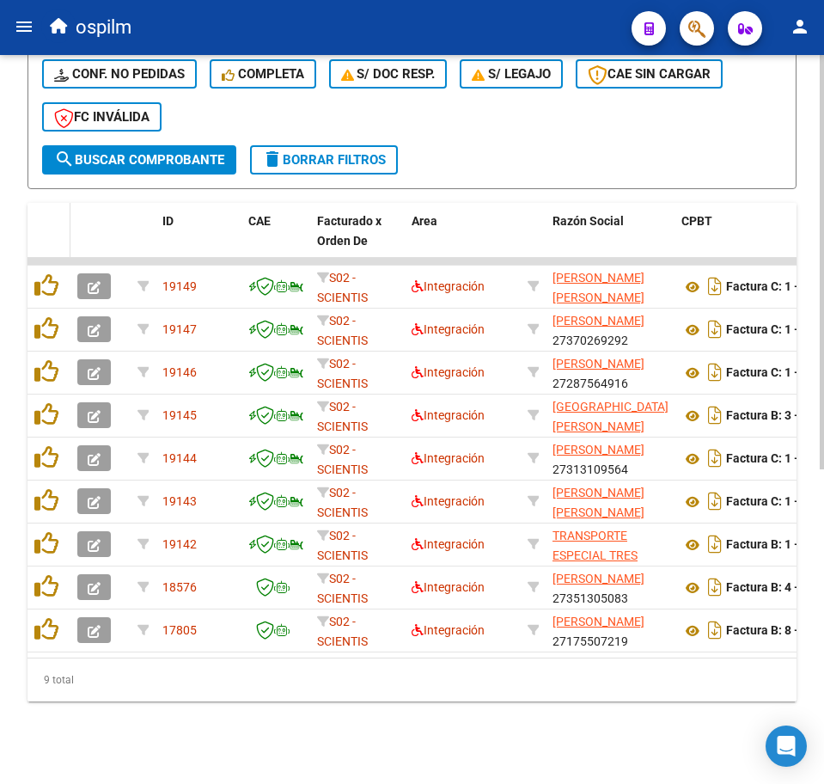
scroll to position [554, 0]
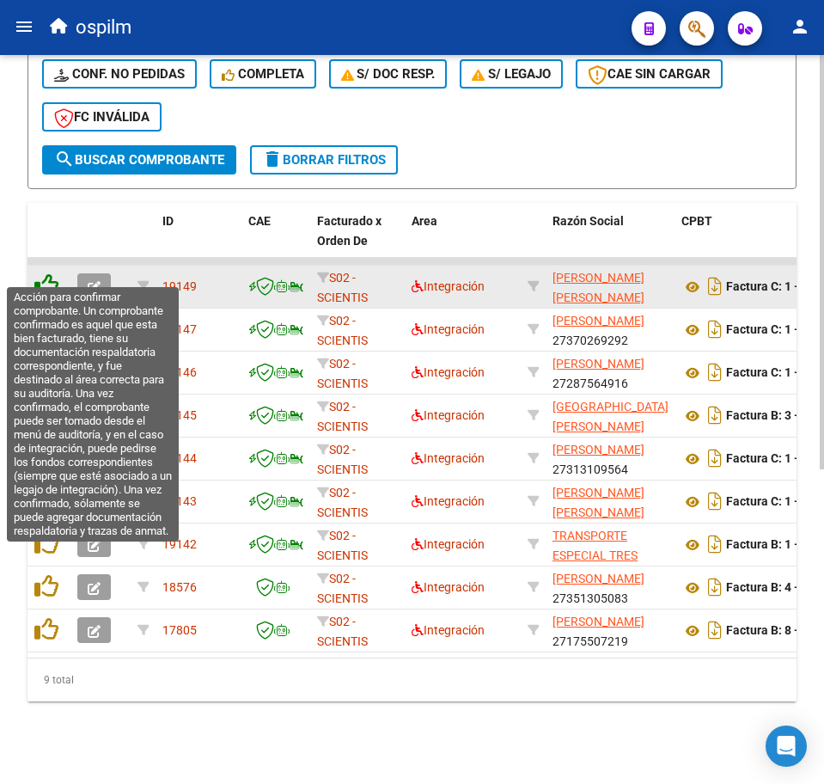
click at [56, 273] on icon at bounding box center [46, 285] width 24 height 24
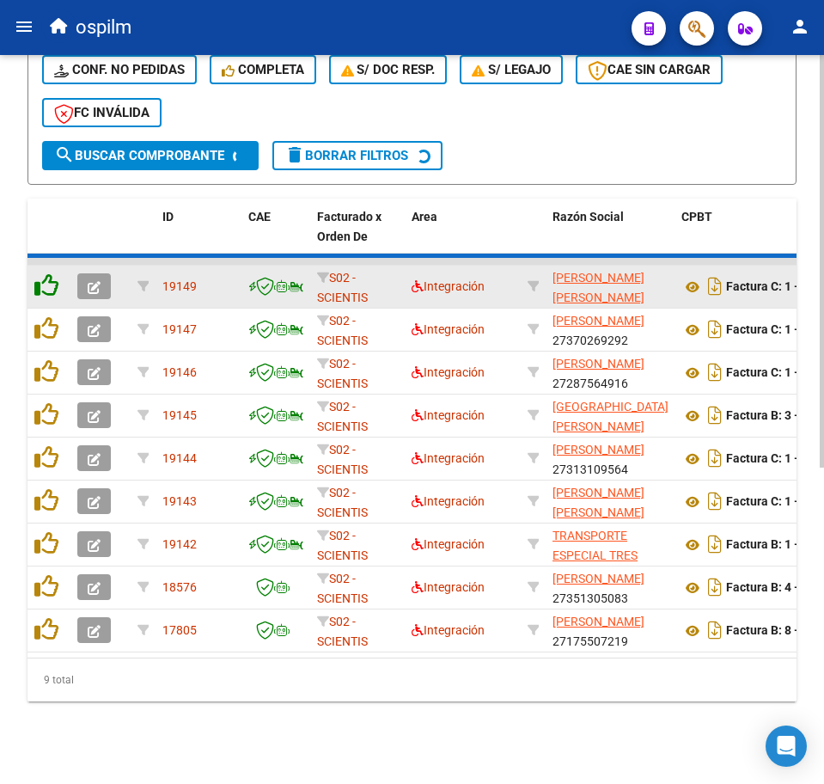
click at [52, 276] on icon at bounding box center [46, 285] width 24 height 24
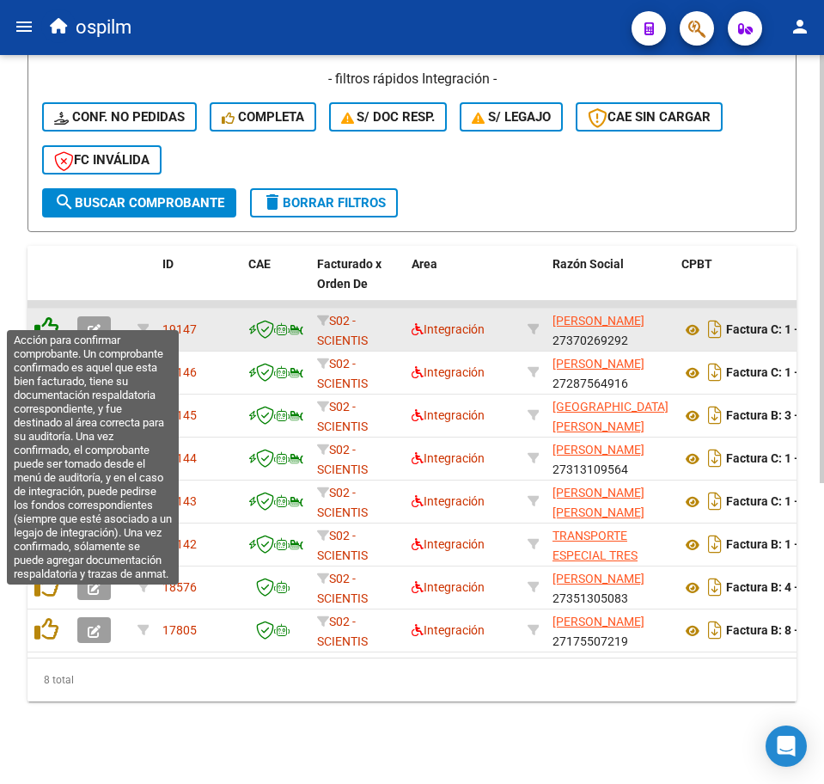
click at [47, 316] on icon at bounding box center [46, 328] width 24 height 24
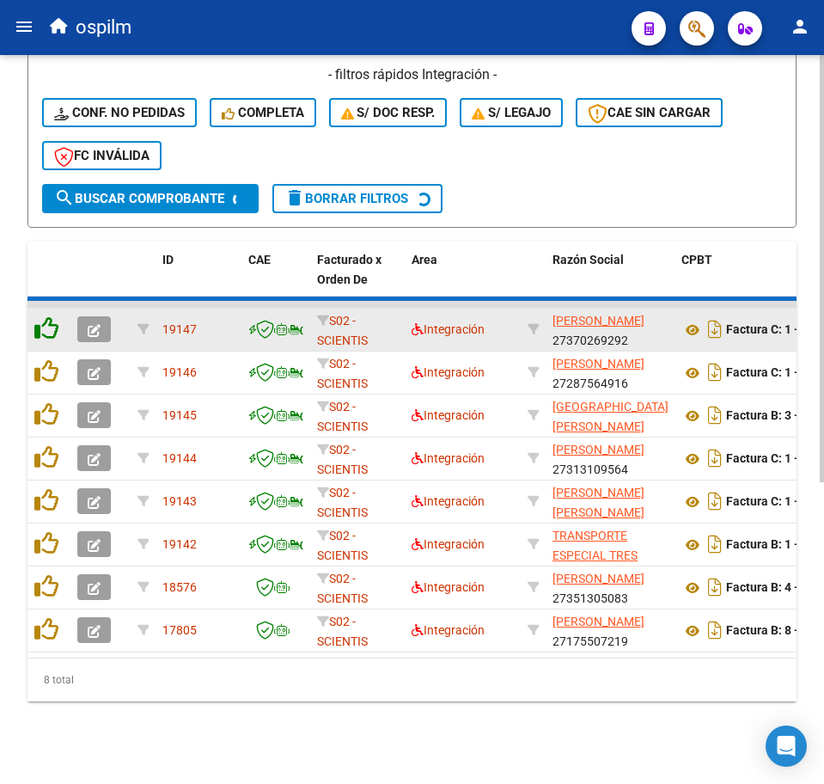
click at [47, 317] on icon at bounding box center [46, 328] width 24 height 24
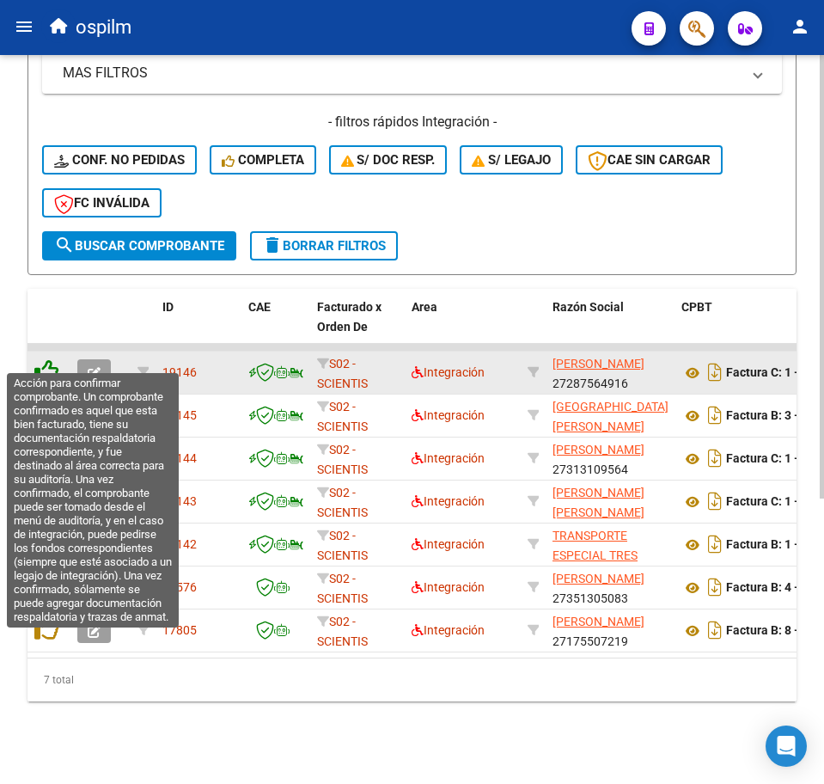
click at [47, 359] on icon at bounding box center [46, 371] width 24 height 24
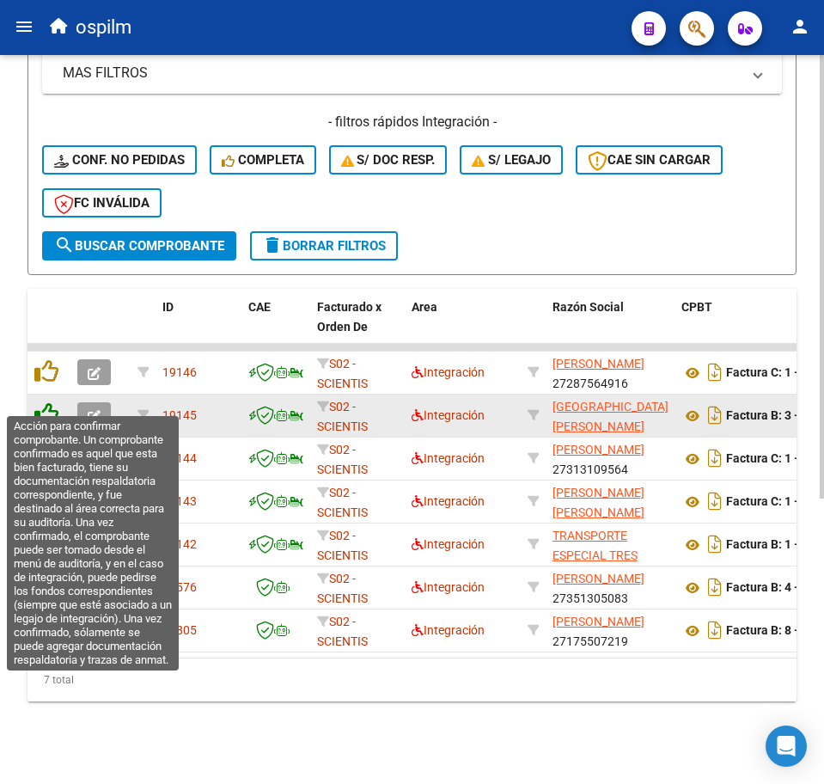
click at [52, 402] on icon at bounding box center [46, 414] width 24 height 24
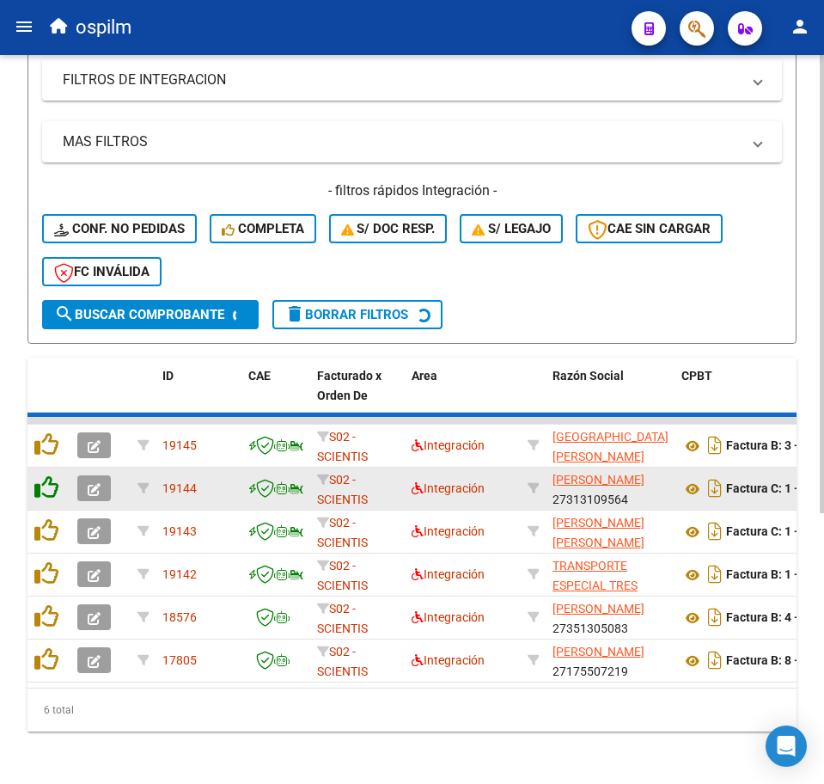
click at [51, 432] on icon at bounding box center [46, 444] width 24 height 24
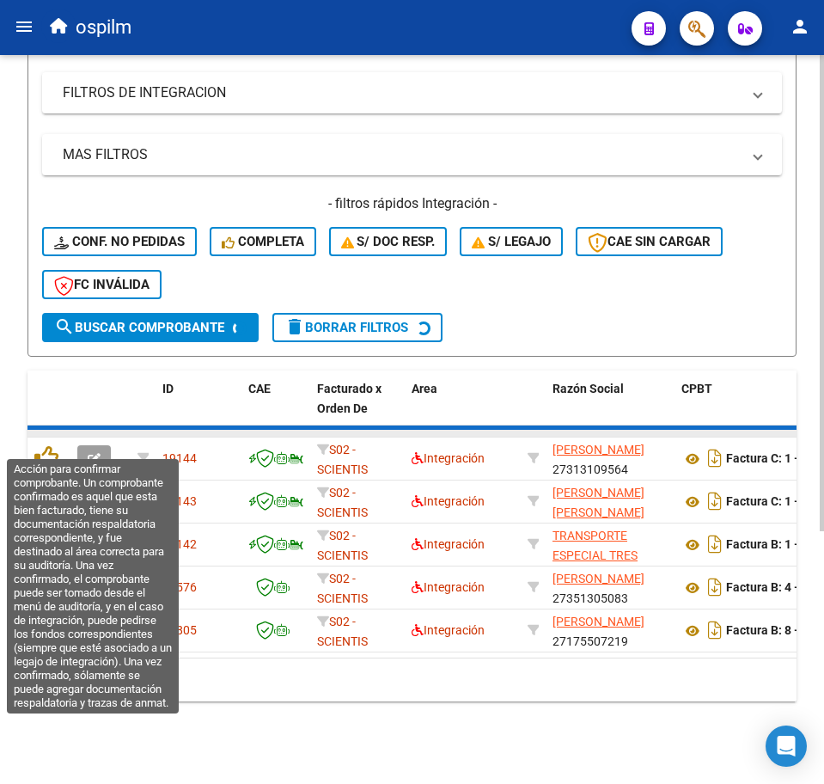
scroll to position [340, 0]
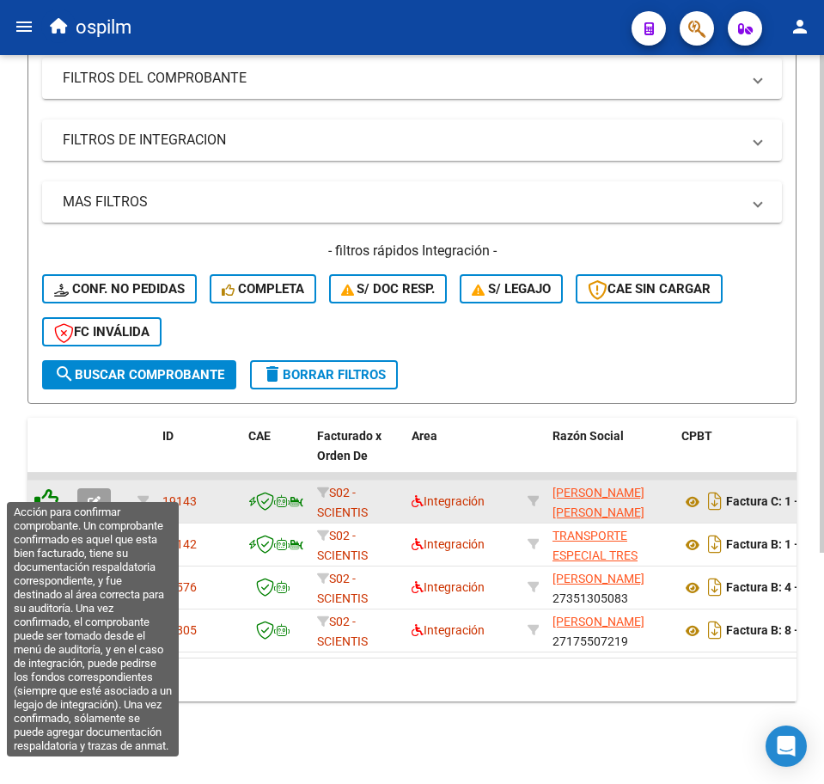
click at [47, 488] on icon at bounding box center [46, 500] width 24 height 24
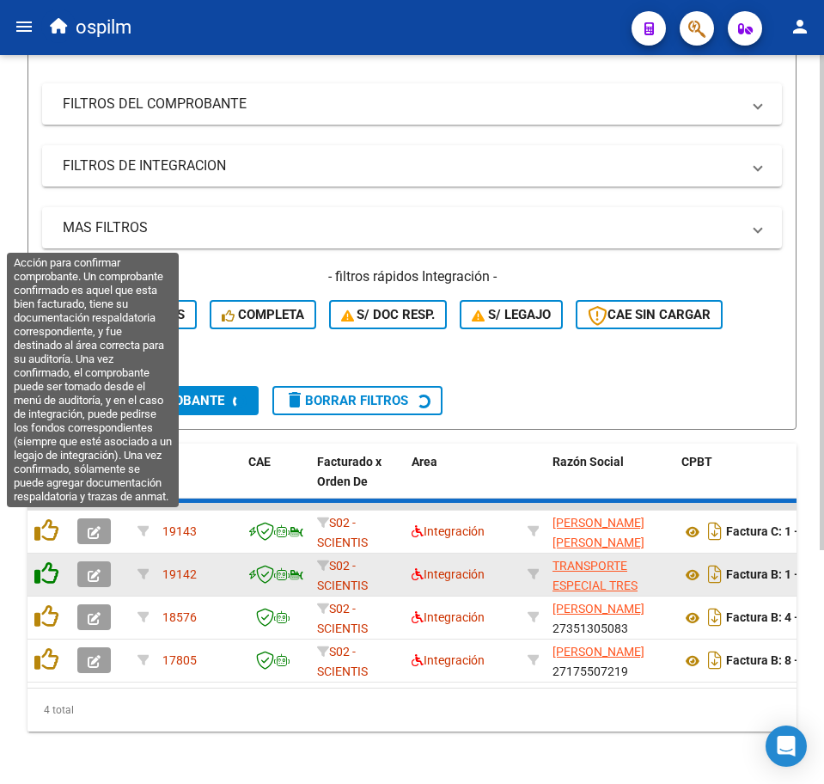
click at [47, 530] on icon at bounding box center [46, 530] width 24 height 24
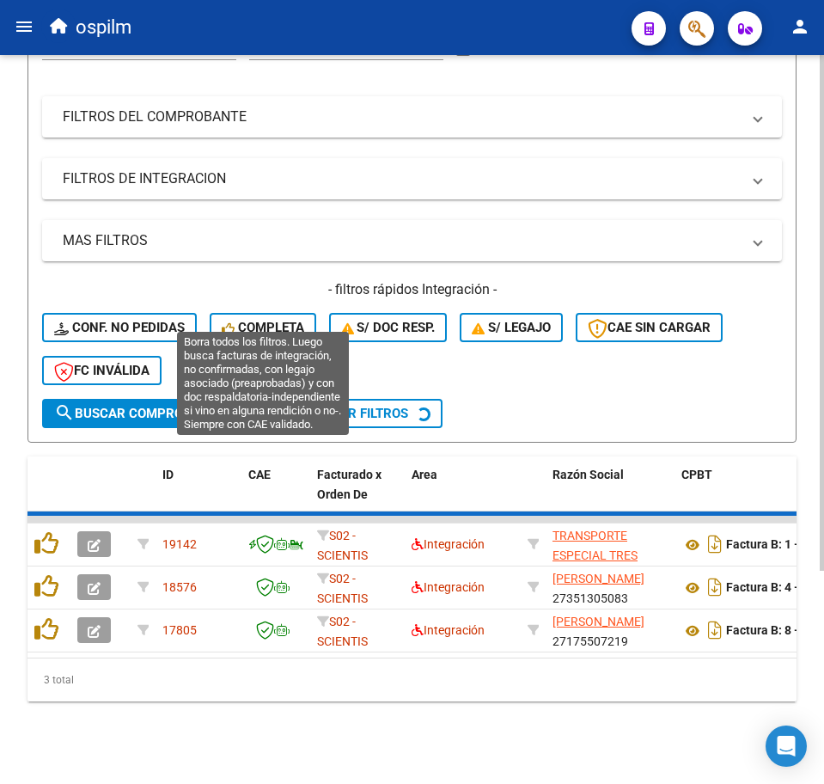
scroll to position [254, 0]
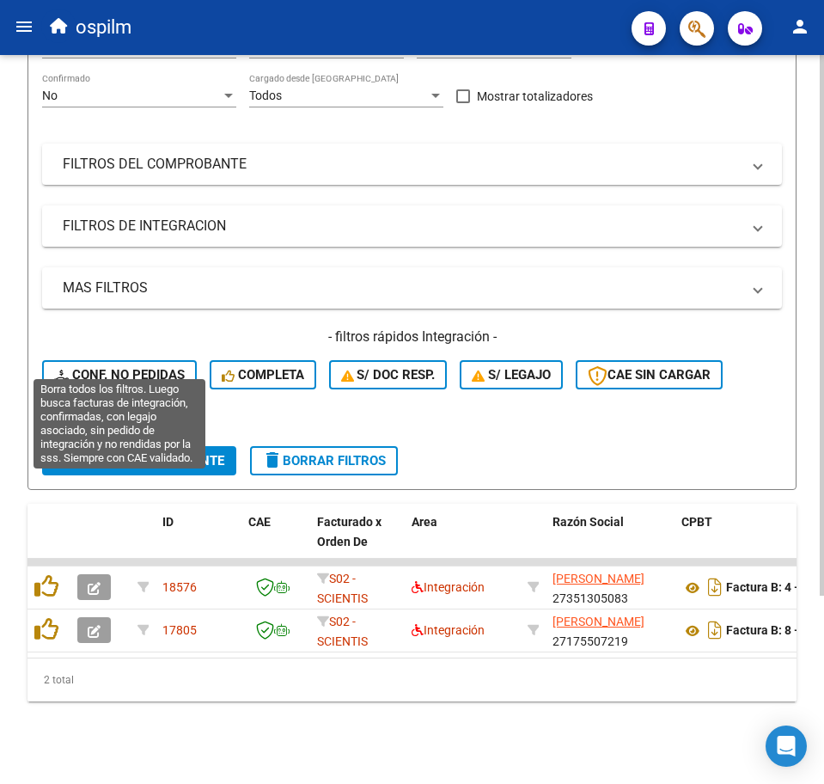
click at [119, 367] on span "Conf. no pedidas" at bounding box center [119, 374] width 131 height 15
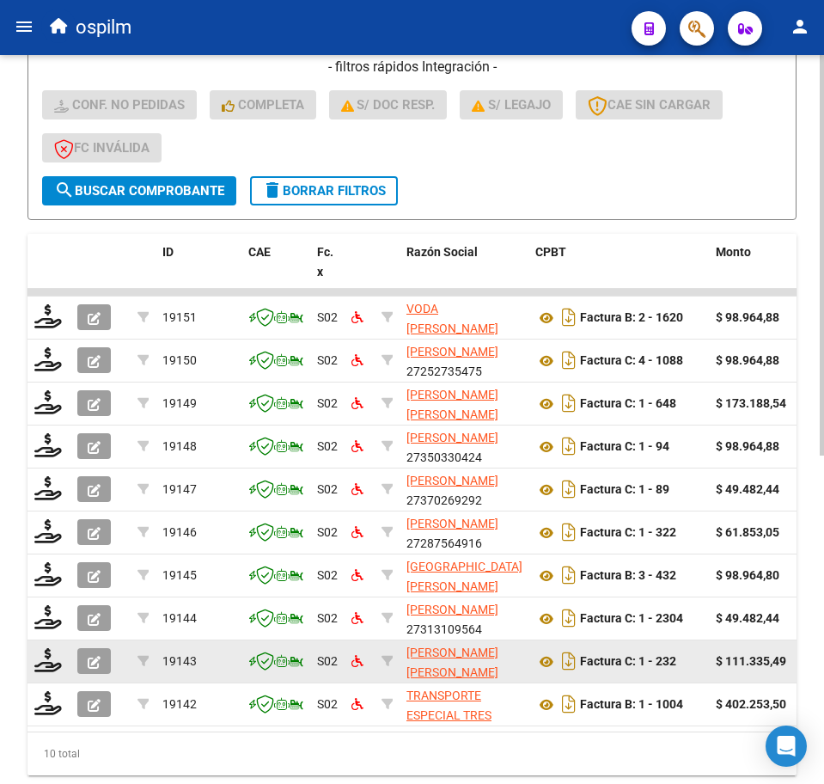
scroll to position [576, 0]
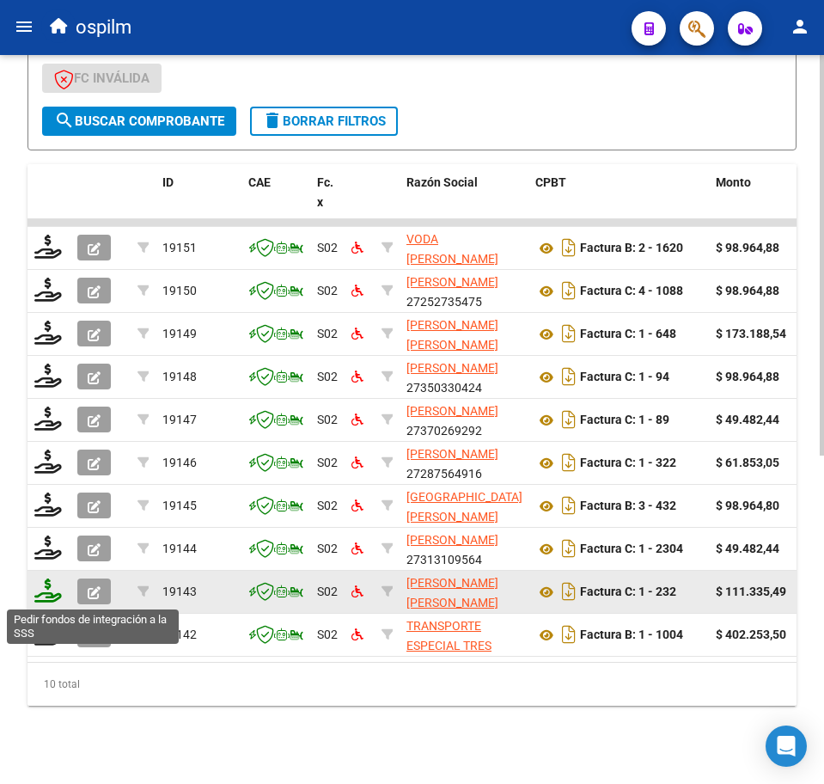
click at [43, 596] on icon at bounding box center [48, 591] width 28 height 24
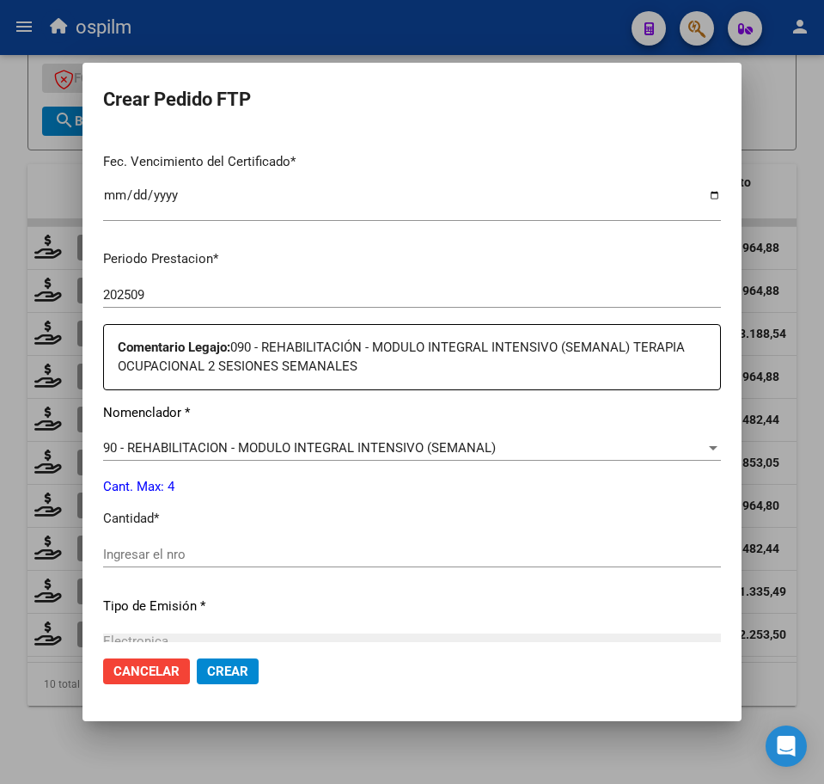
scroll to position [537, 0]
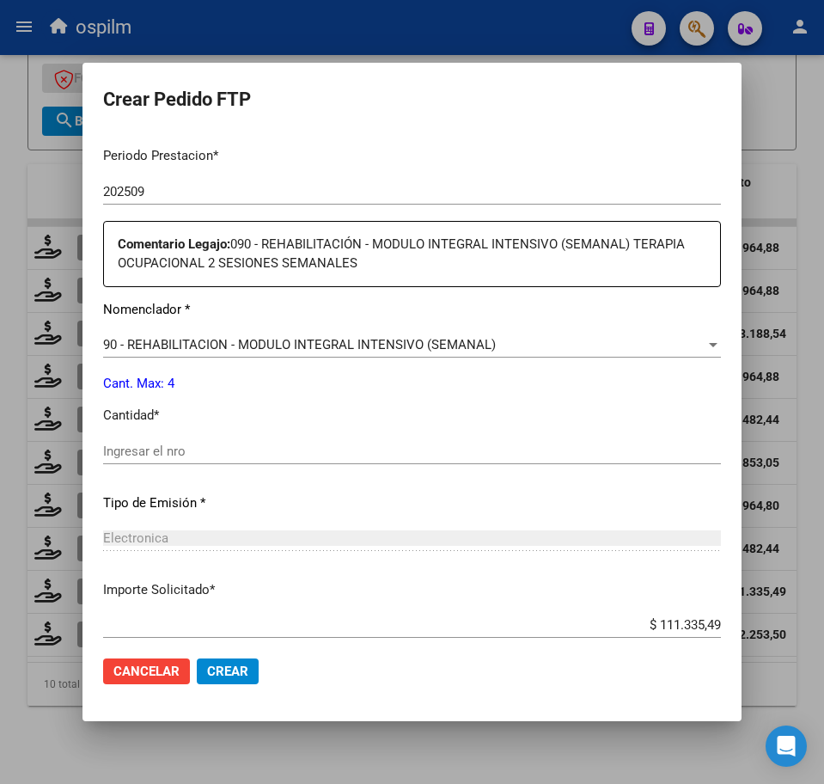
click at [175, 450] on input "Ingresar el nro" at bounding box center [412, 451] width 618 height 15
click at [221, 678] on span "Crear" at bounding box center [227, 671] width 41 height 15
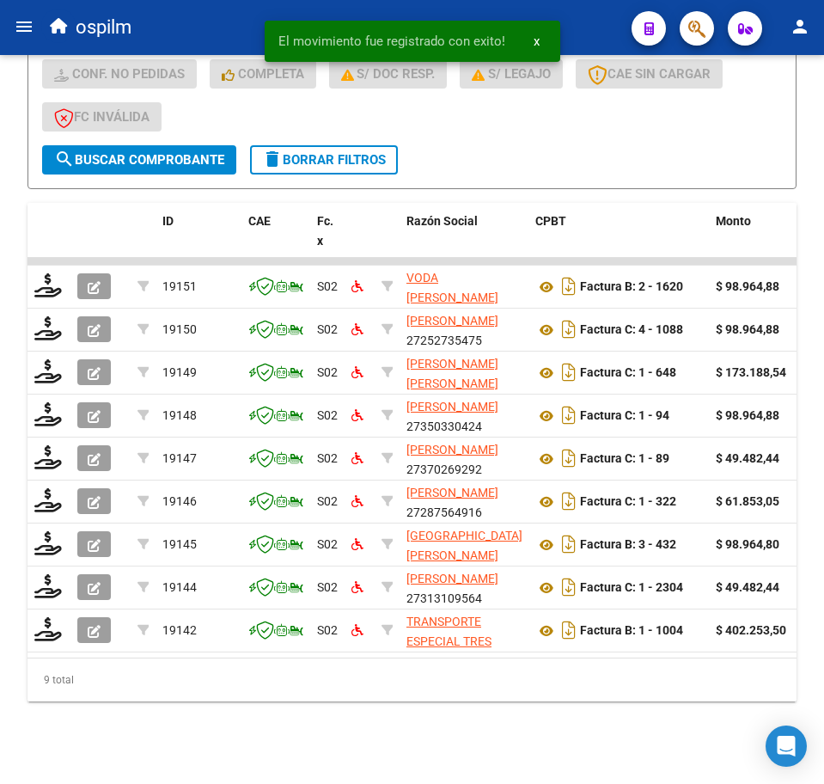
scroll to position [554, 0]
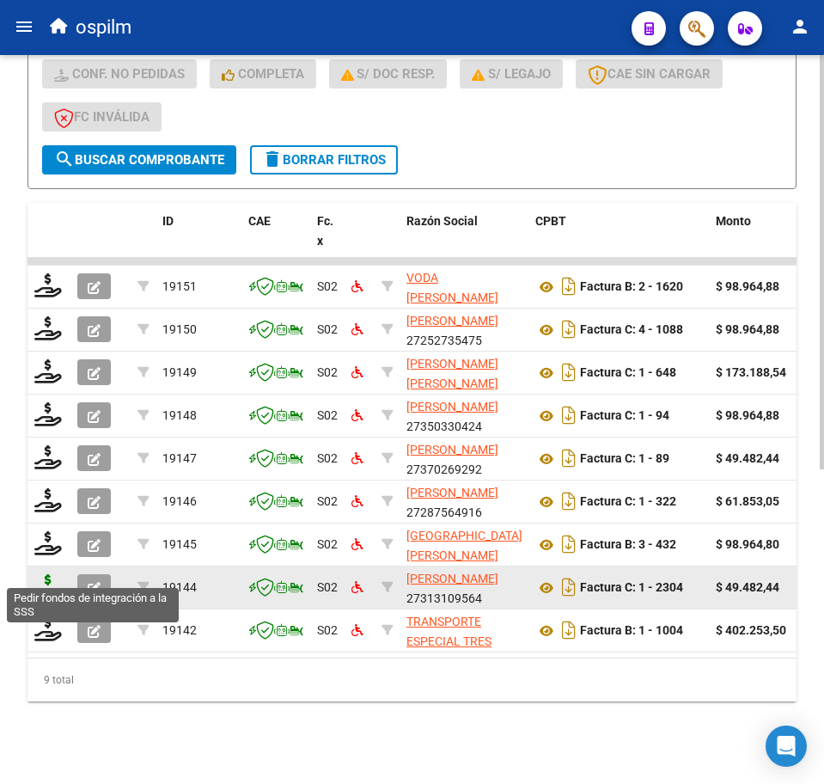
click at [40, 574] on icon at bounding box center [48, 586] width 28 height 24
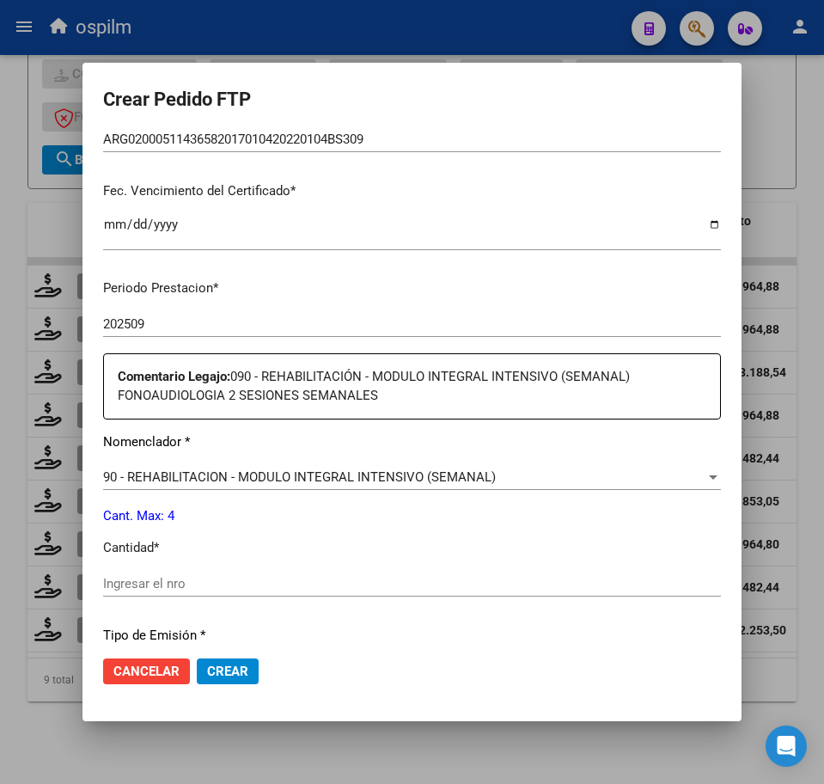
scroll to position [537, 0]
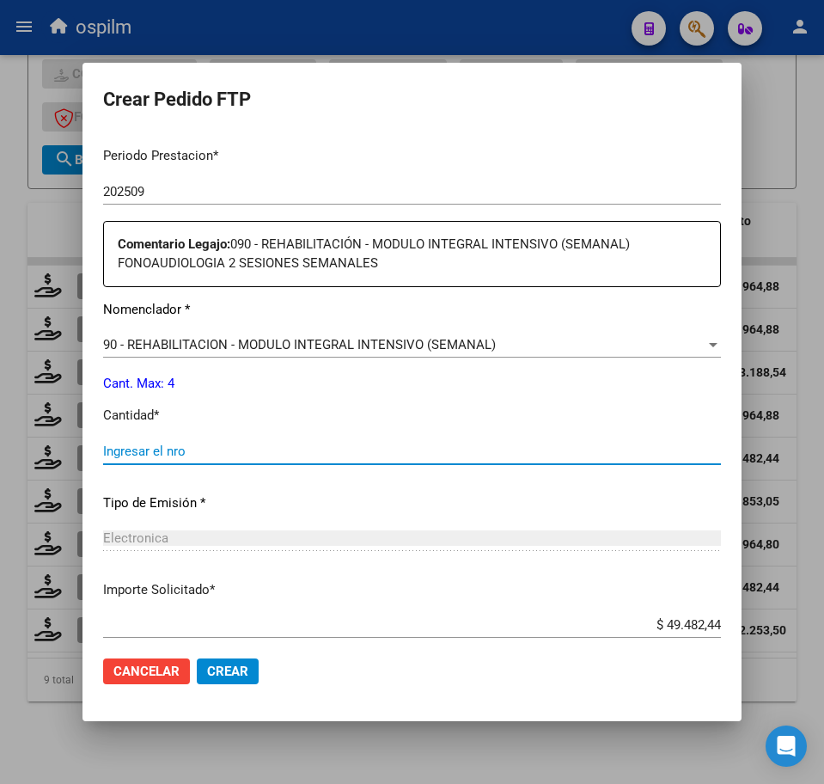
click at [191, 450] on input "Ingresar el nro" at bounding box center [412, 451] width 618 height 15
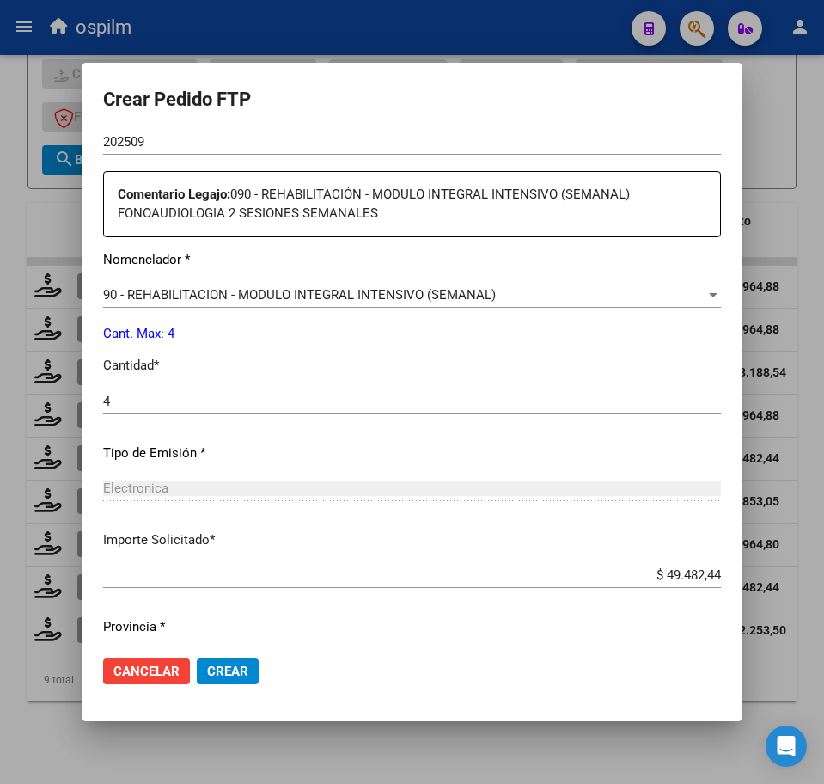
scroll to position [636, 0]
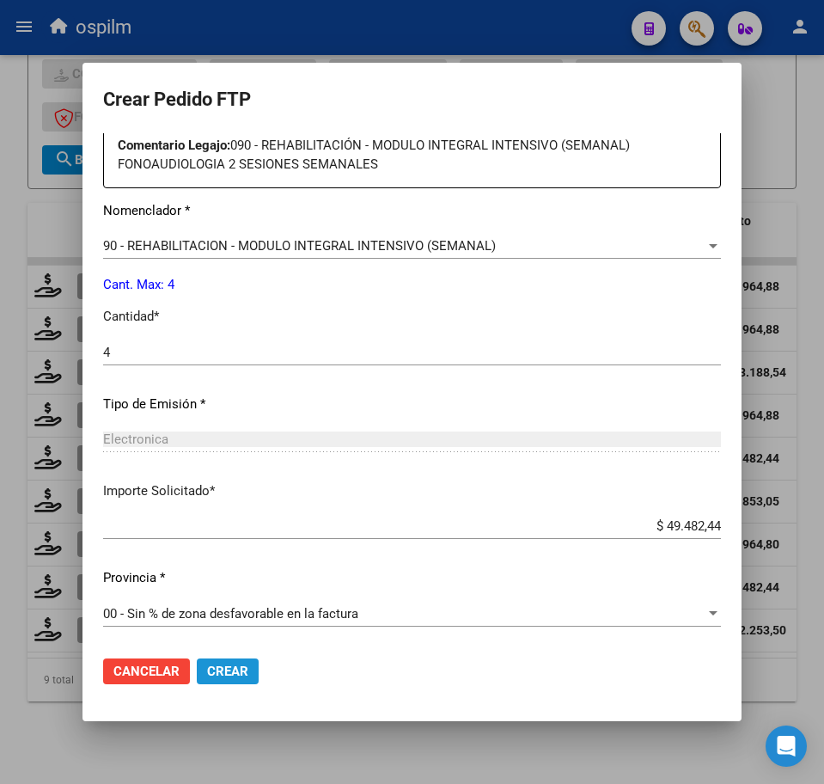
click at [221, 670] on span "Crear" at bounding box center [227, 671] width 41 height 15
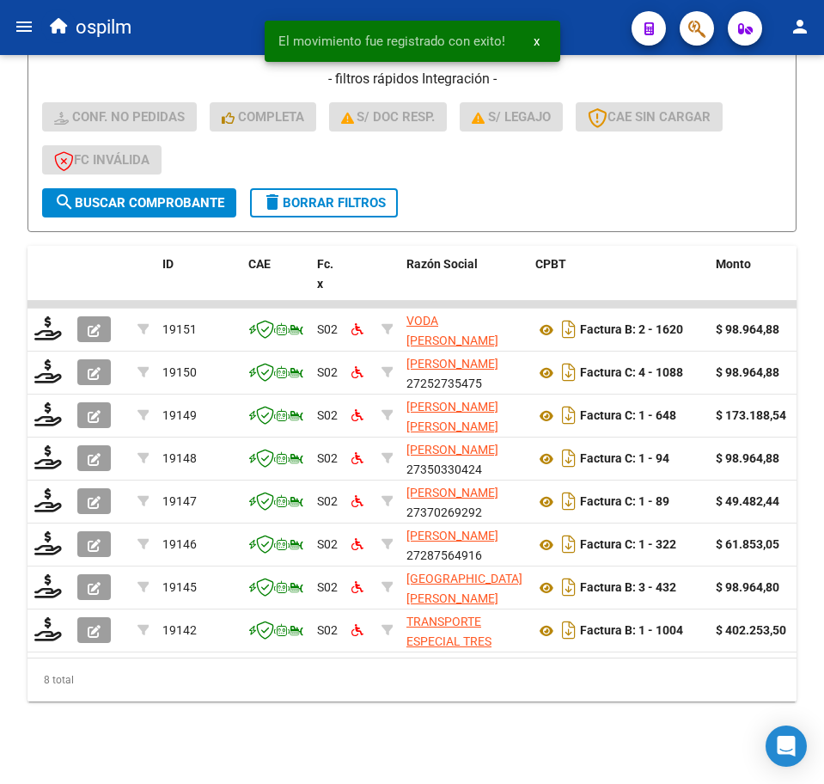
scroll to position [511, 0]
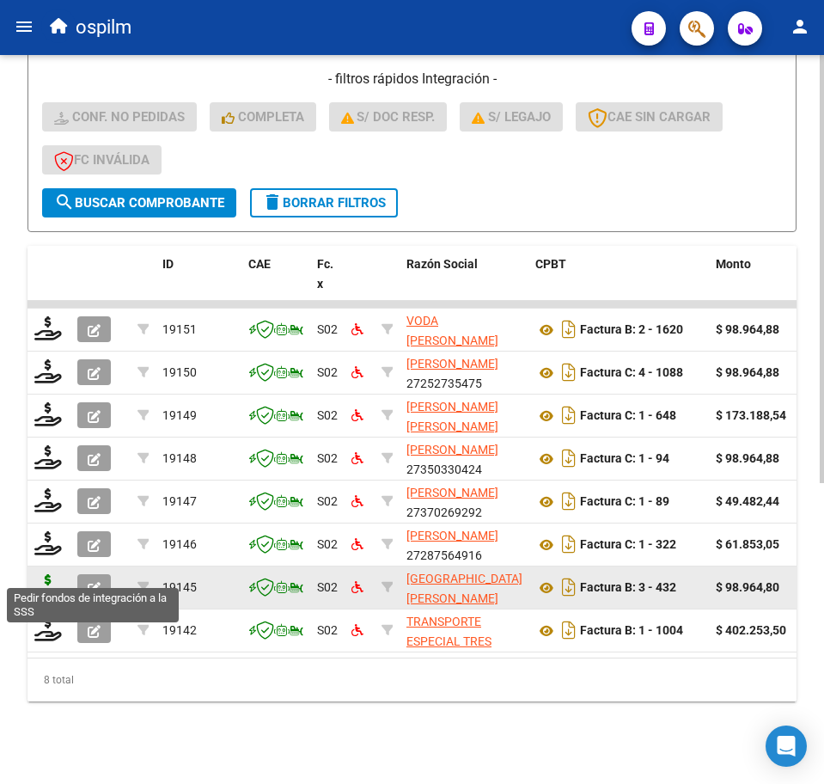
click at [40, 574] on icon at bounding box center [48, 586] width 28 height 24
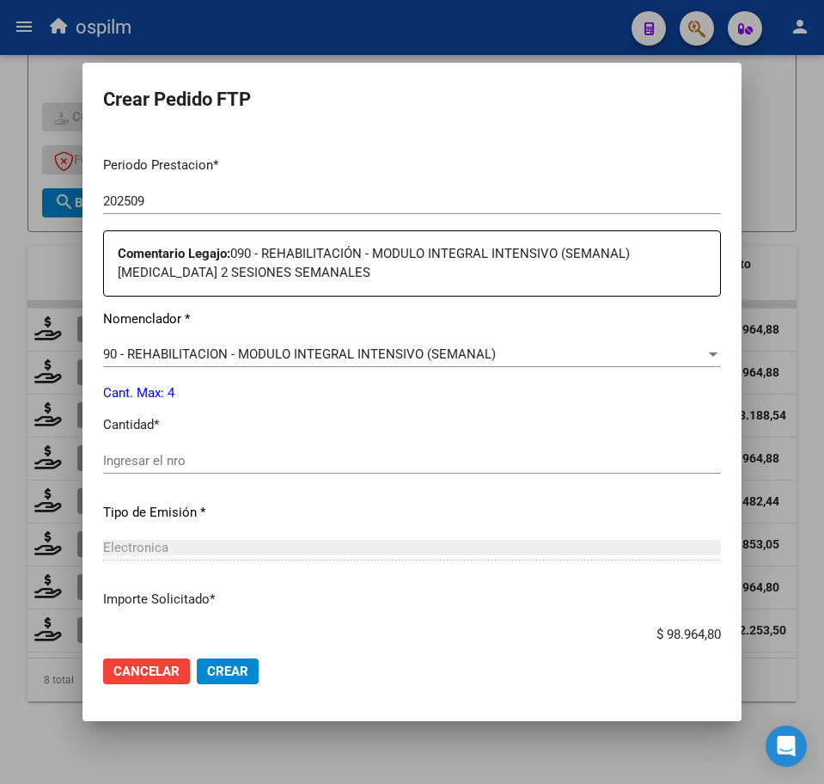
scroll to position [537, 0]
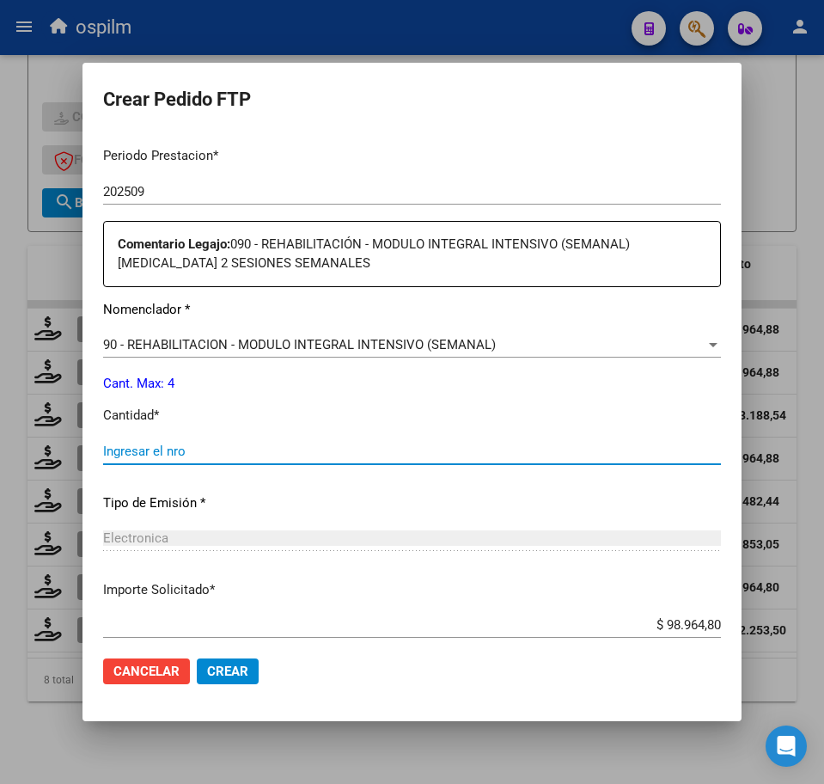
click at [158, 456] on input "Ingresar el nro" at bounding box center [412, 451] width 618 height 15
click at [230, 673] on span "Crear" at bounding box center [227, 671] width 41 height 15
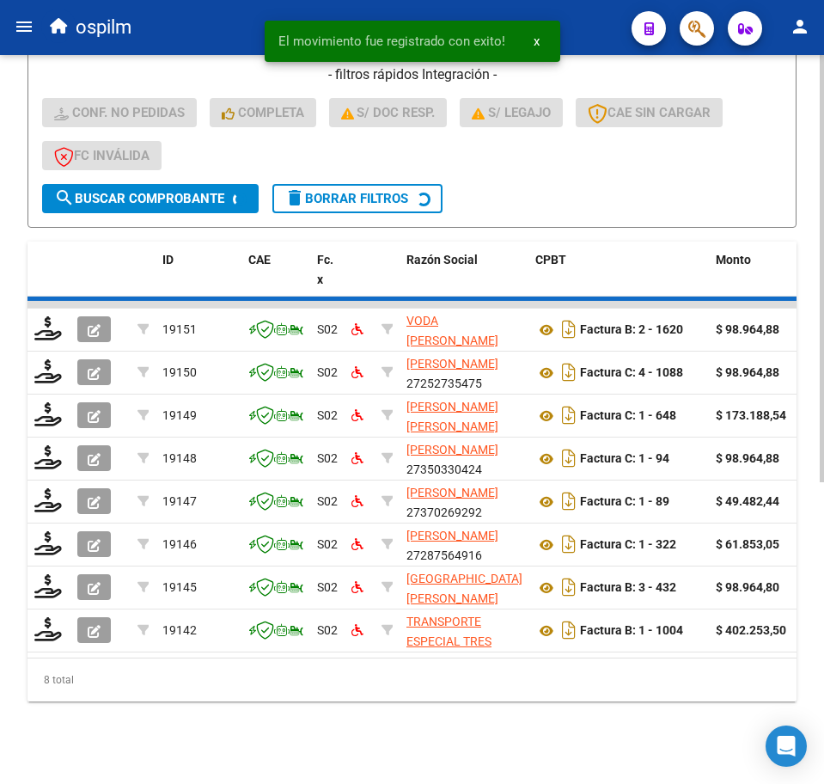
scroll to position [469, 0]
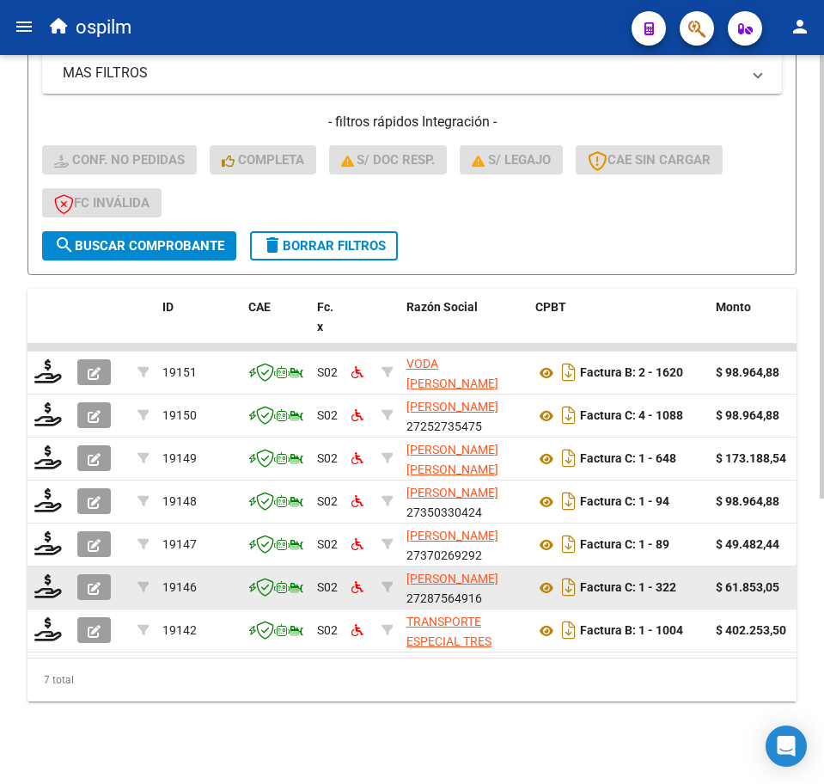
click at [41, 584] on div at bounding box center [48, 587] width 29 height 27
click at [52, 574] on icon at bounding box center [48, 586] width 28 height 24
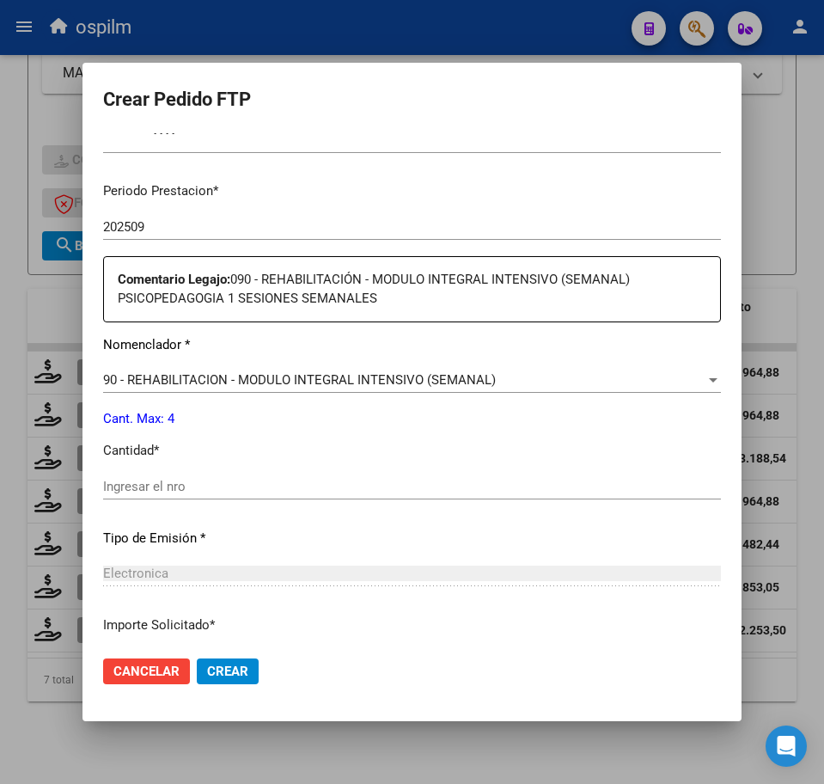
scroll to position [636, 0]
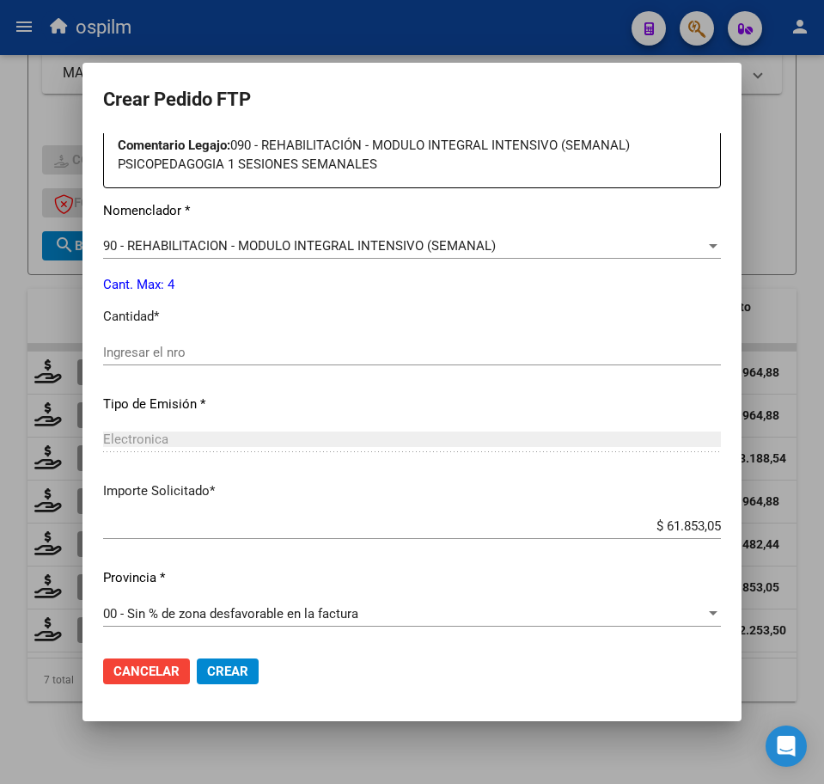
click at [237, 348] on input "Ingresar el nro" at bounding box center [412, 352] width 618 height 15
click at [237, 671] on span "Crear" at bounding box center [227, 671] width 41 height 15
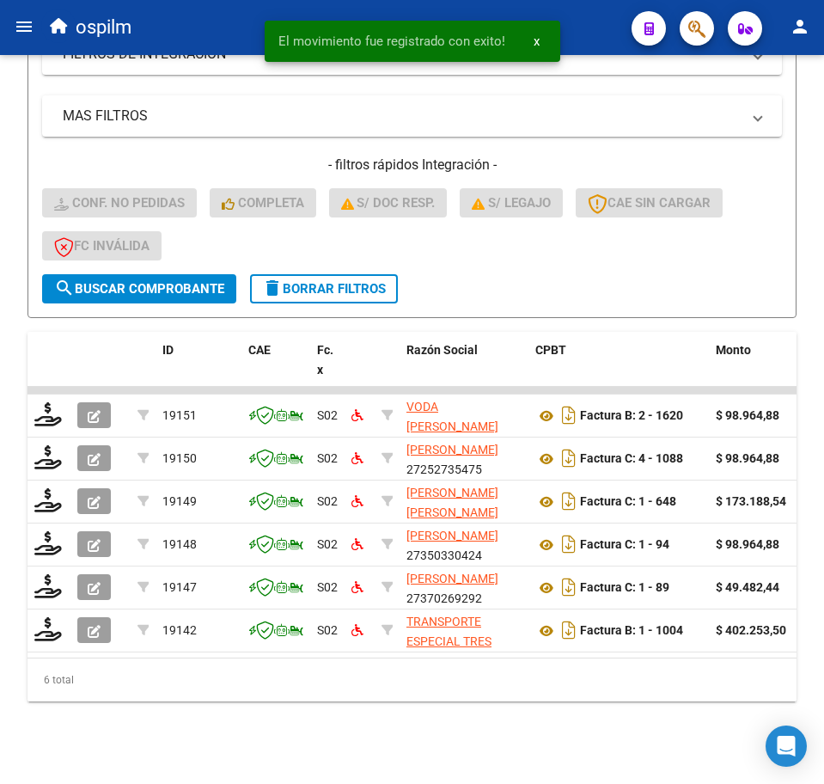
scroll to position [426, 0]
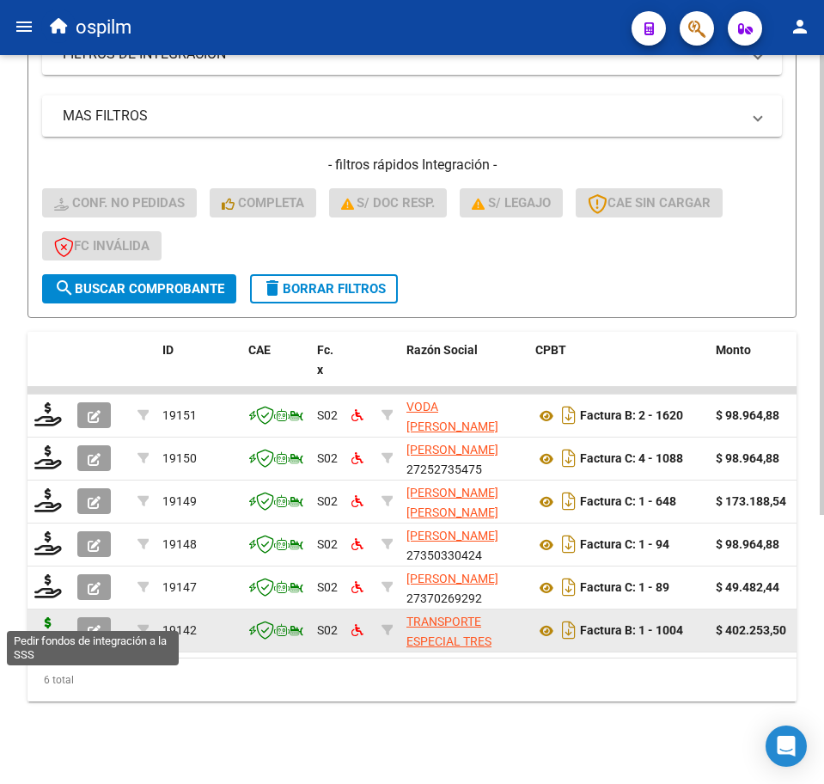
click at [40, 617] on icon at bounding box center [48, 629] width 28 height 24
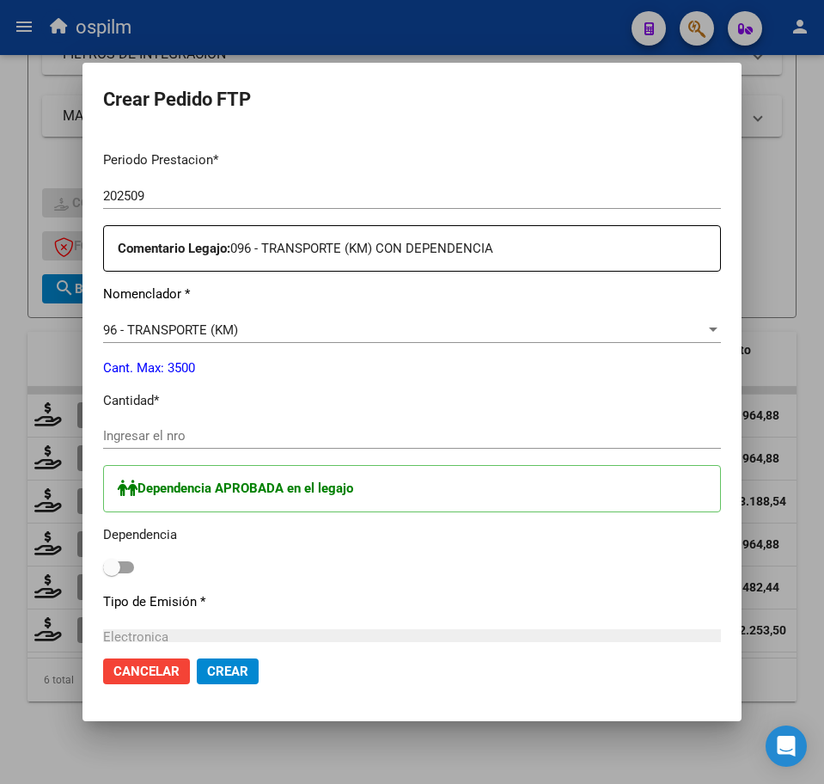
scroll to position [537, 0]
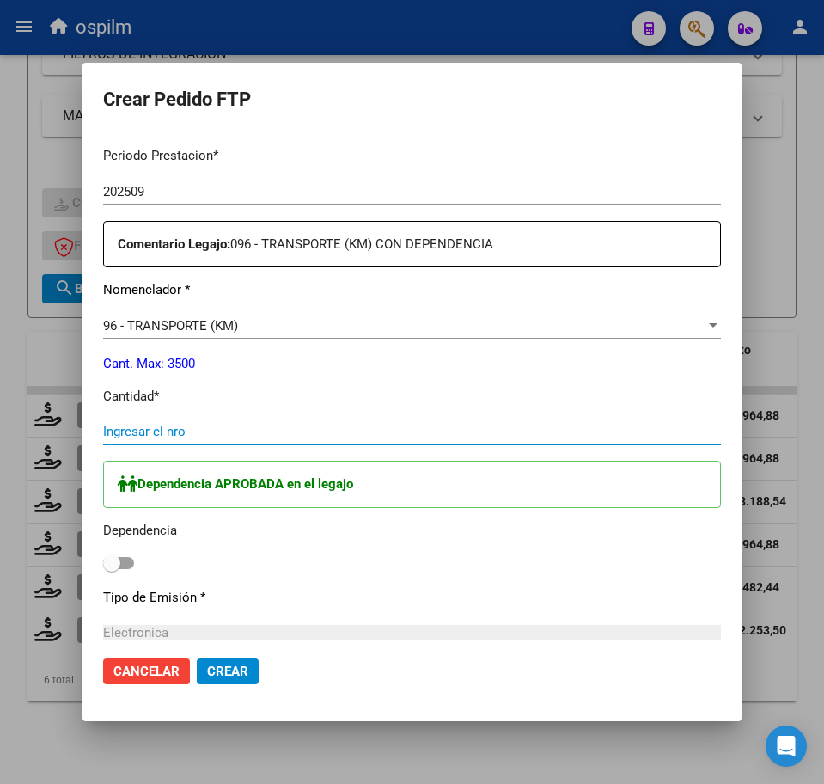
click at [148, 439] on input "Ingresar el nro" at bounding box center [412, 431] width 618 height 15
click at [133, 565] on span at bounding box center [118, 563] width 31 height 12
click at [112, 569] on input "checkbox" at bounding box center [111, 569] width 1 height 1
click at [695, 406] on p "Cantidad *" at bounding box center [412, 397] width 618 height 20
click at [221, 683] on button "Crear" at bounding box center [228, 671] width 62 height 26
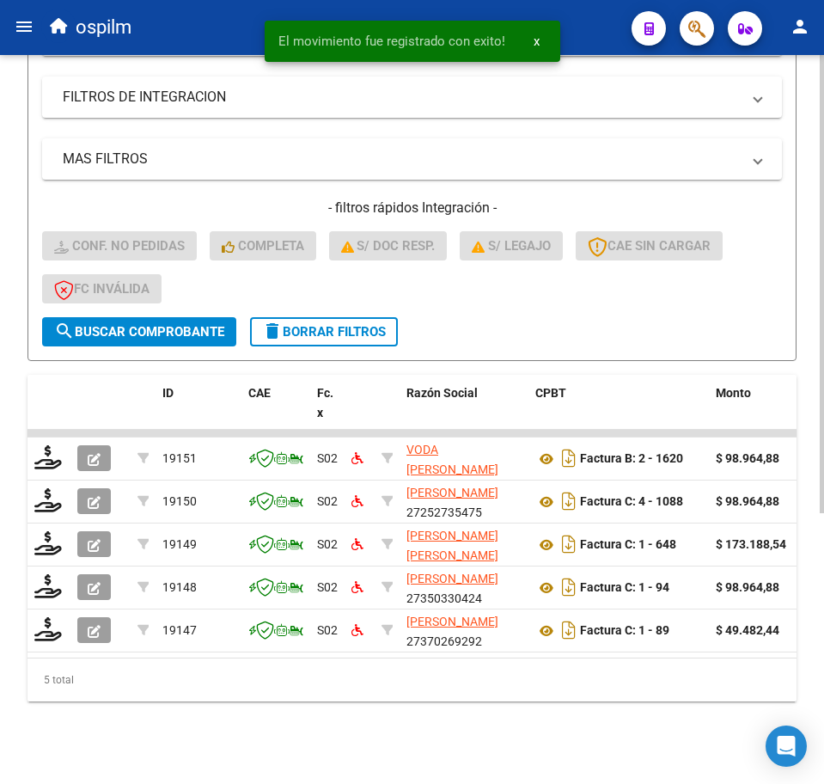
scroll to position [383, 0]
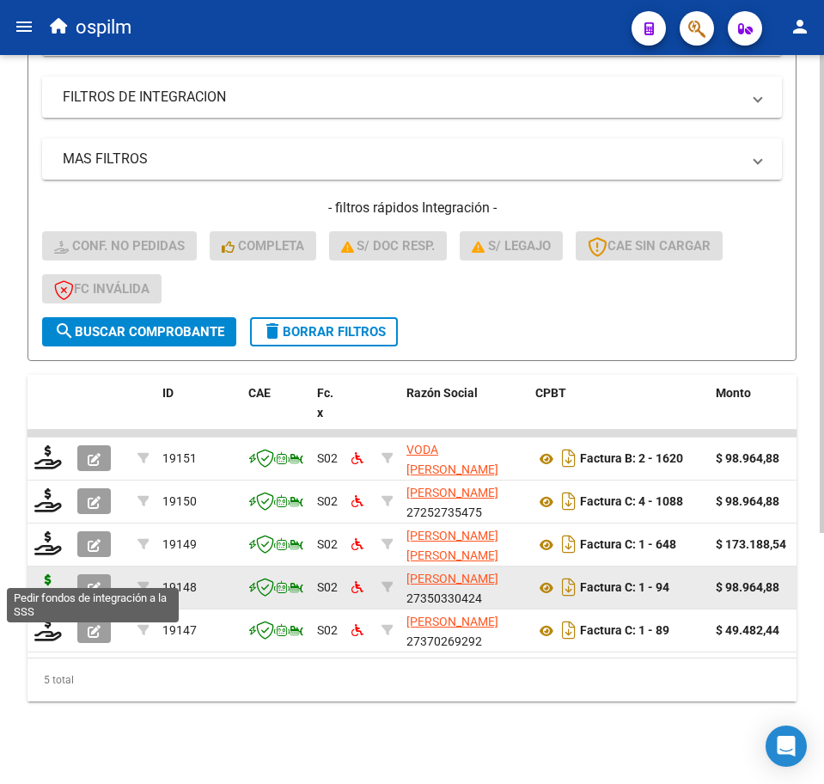
click at [49, 574] on icon at bounding box center [48, 586] width 28 height 24
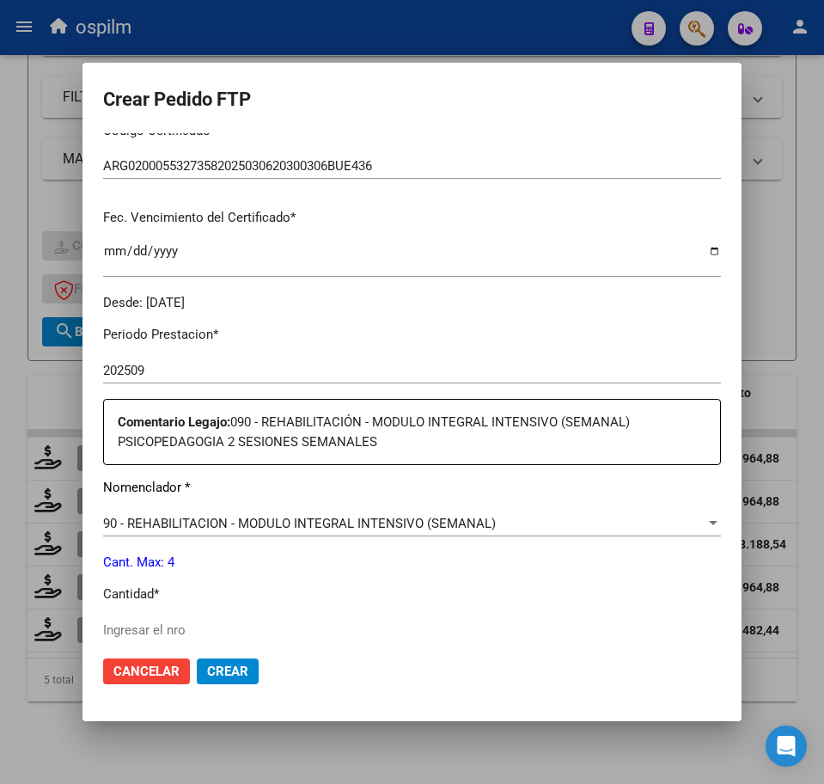
scroll to position [537, 0]
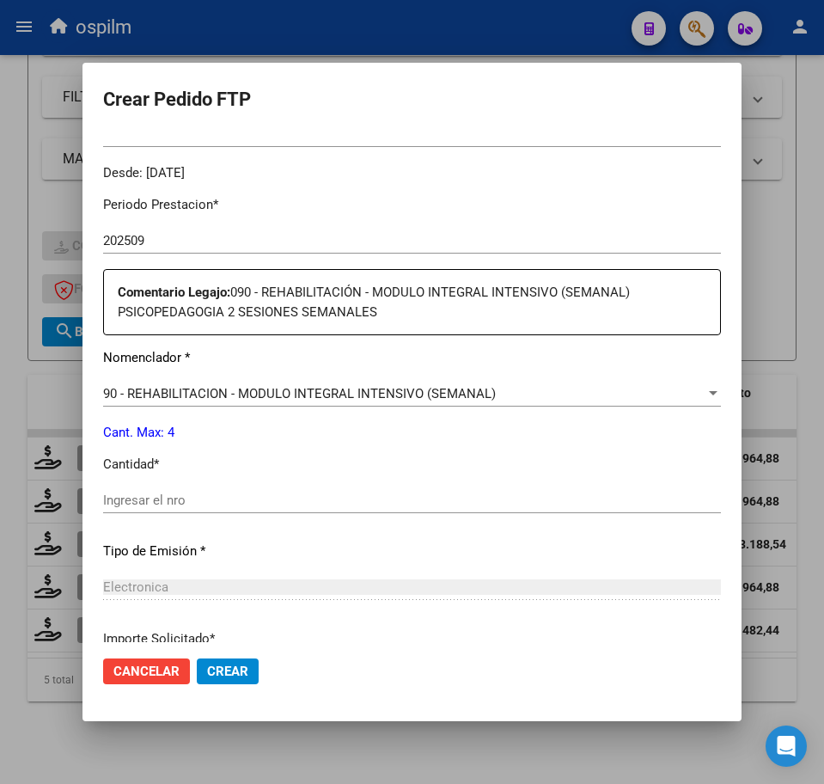
click at [198, 508] on div "Ingresar el nro" at bounding box center [412, 500] width 618 height 26
click at [193, 505] on input "Ingresar el nro" at bounding box center [412, 500] width 618 height 15
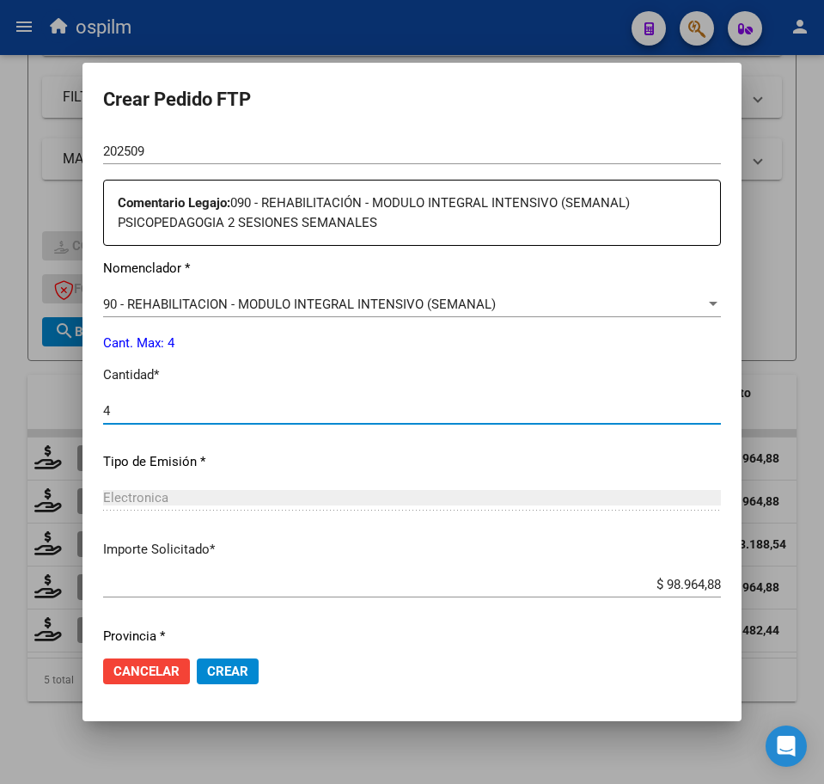
scroll to position [684, 0]
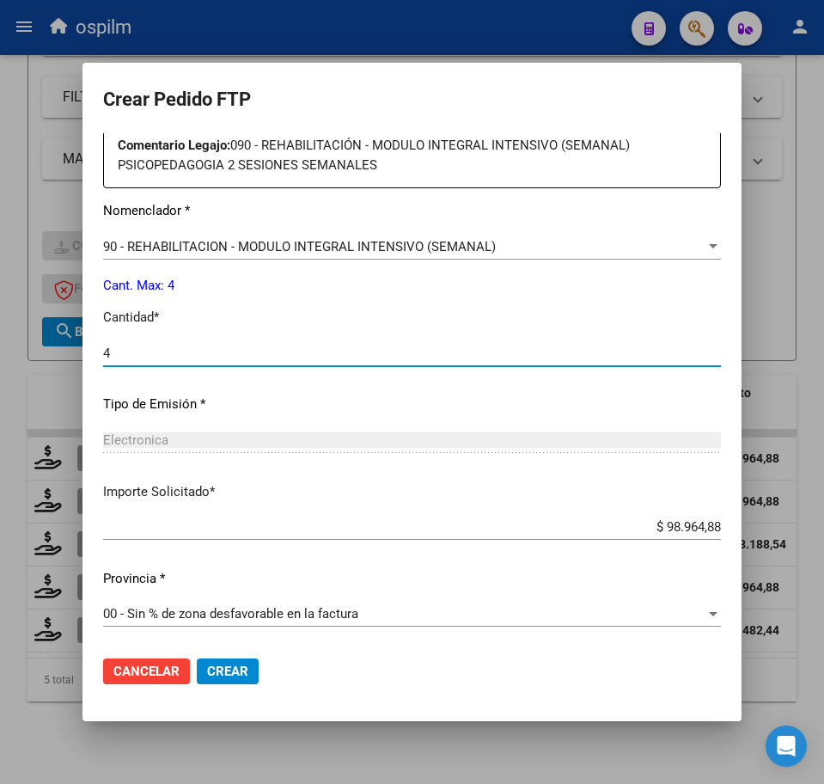
click at [218, 667] on span "Crear" at bounding box center [227, 671] width 41 height 15
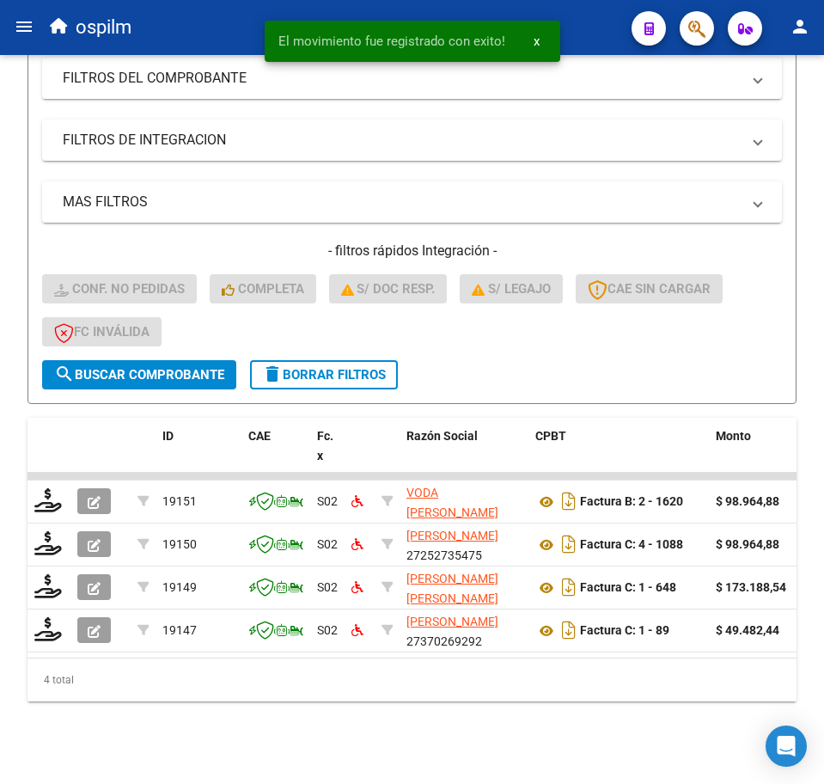
scroll to position [340, 0]
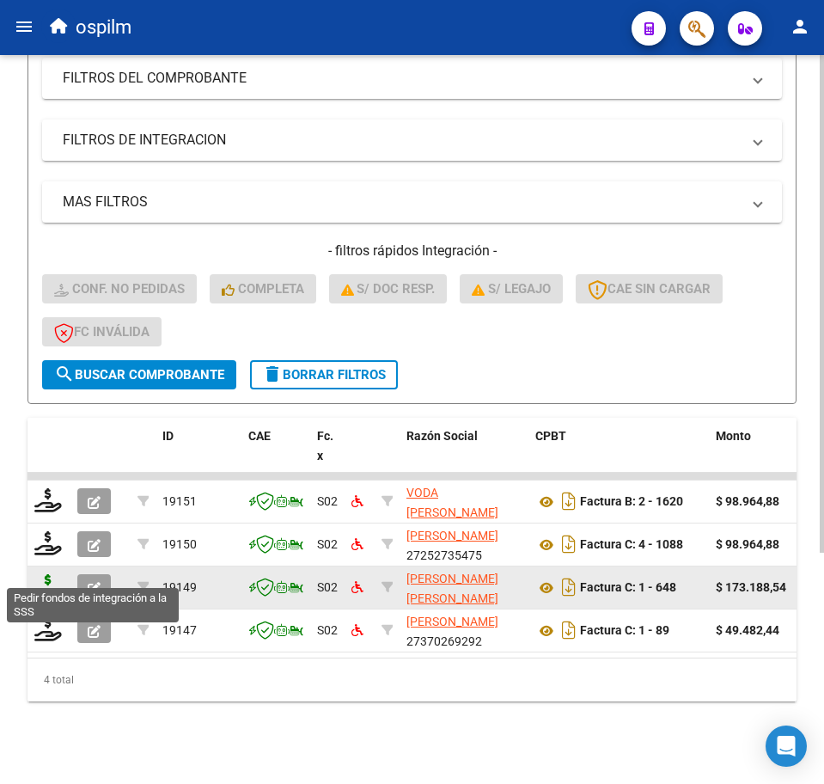
click at [42, 574] on icon at bounding box center [48, 586] width 28 height 24
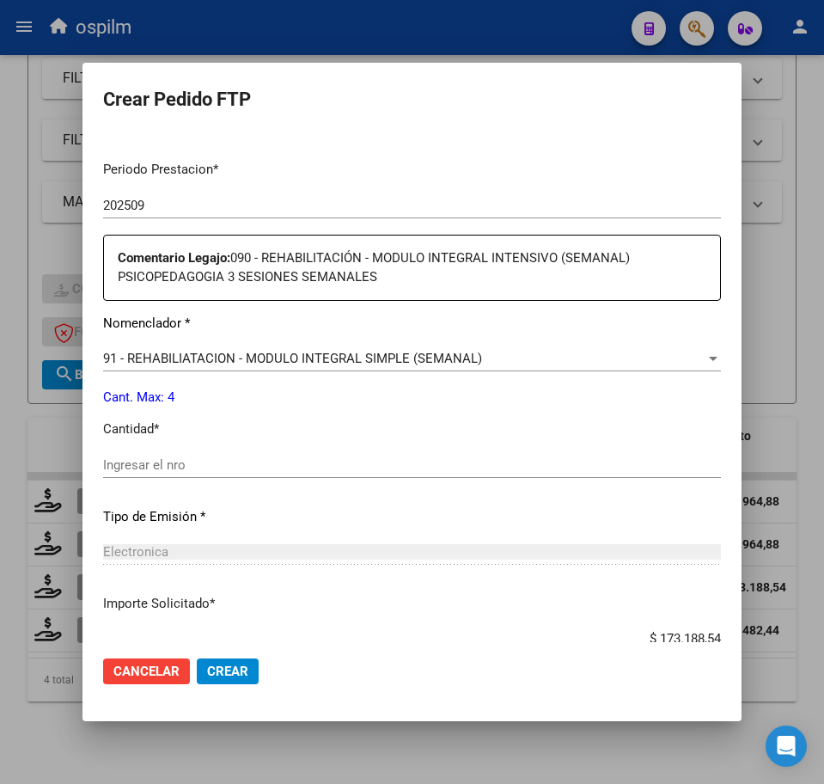
scroll to position [537, 0]
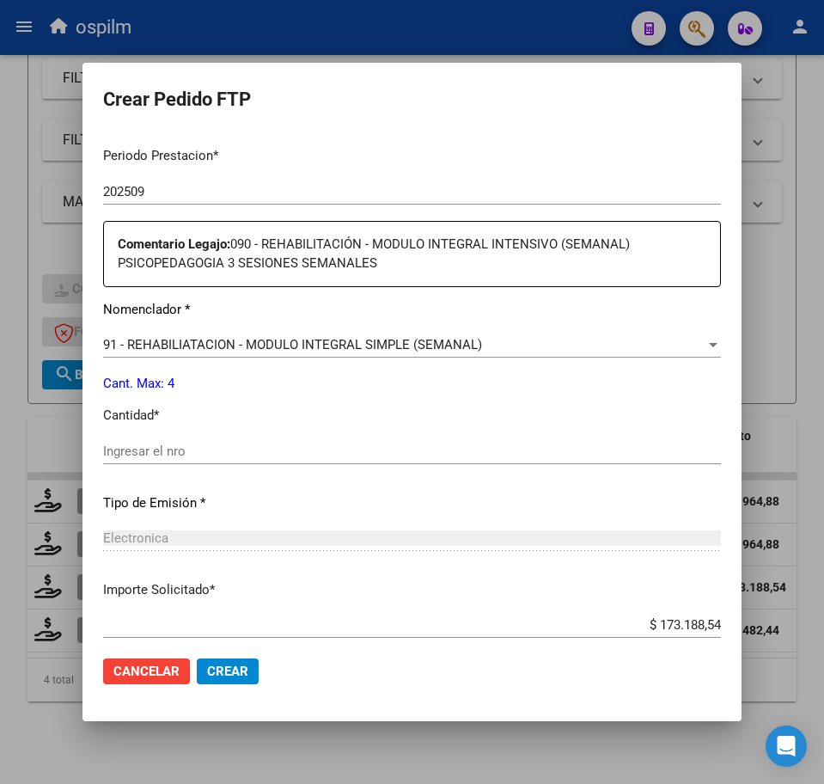
click at [178, 449] on input "Ingresar el nro" at bounding box center [412, 451] width 618 height 15
click at [275, 346] on span "91 - REHABILIATACION - MODULO INTEGRAL SIMPLE (SEMANAL)" at bounding box center [292, 344] width 379 height 15
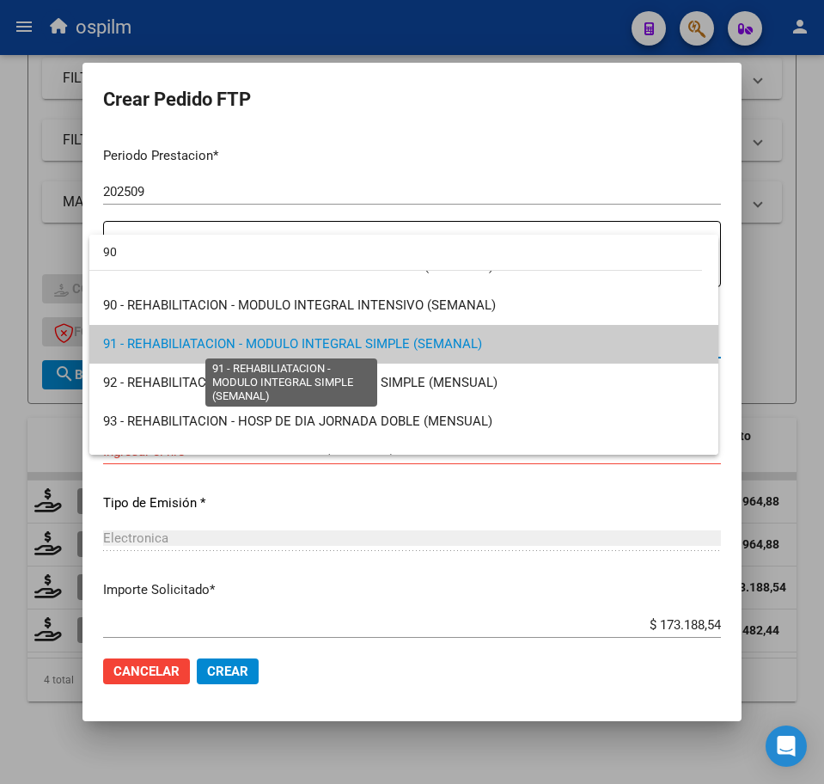
scroll to position [0, 0]
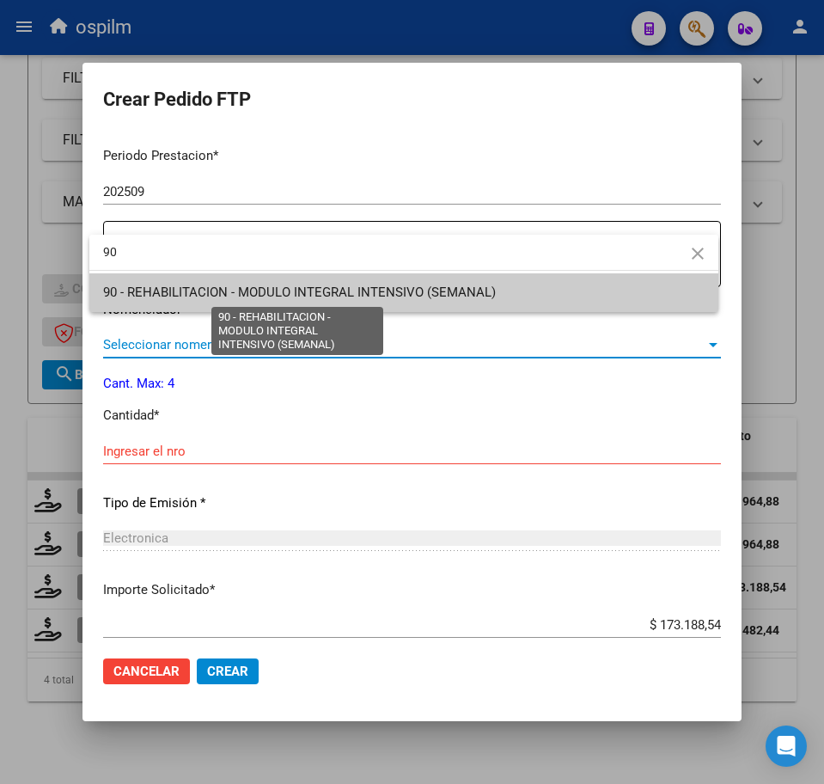
click at [267, 287] on span "90 - REHABILITACION - MODULO INTEGRAL INTENSIVO (SEMANAL)" at bounding box center [299, 292] width 393 height 15
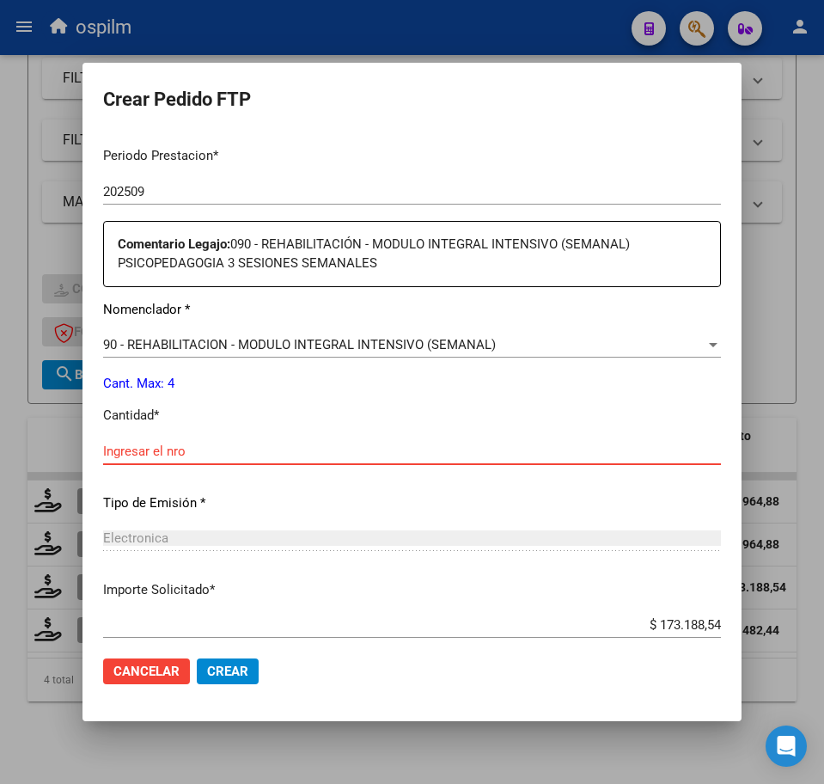
click at [242, 450] on input "Ingresar el nro" at bounding box center [412, 451] width 618 height 15
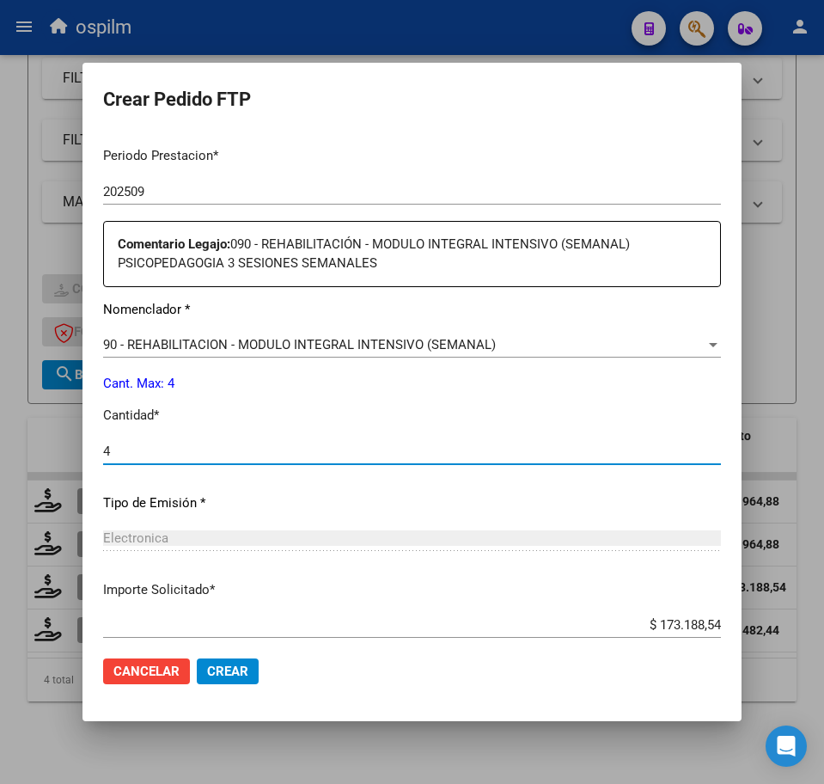
click at [230, 675] on span "Crear" at bounding box center [227, 671] width 41 height 15
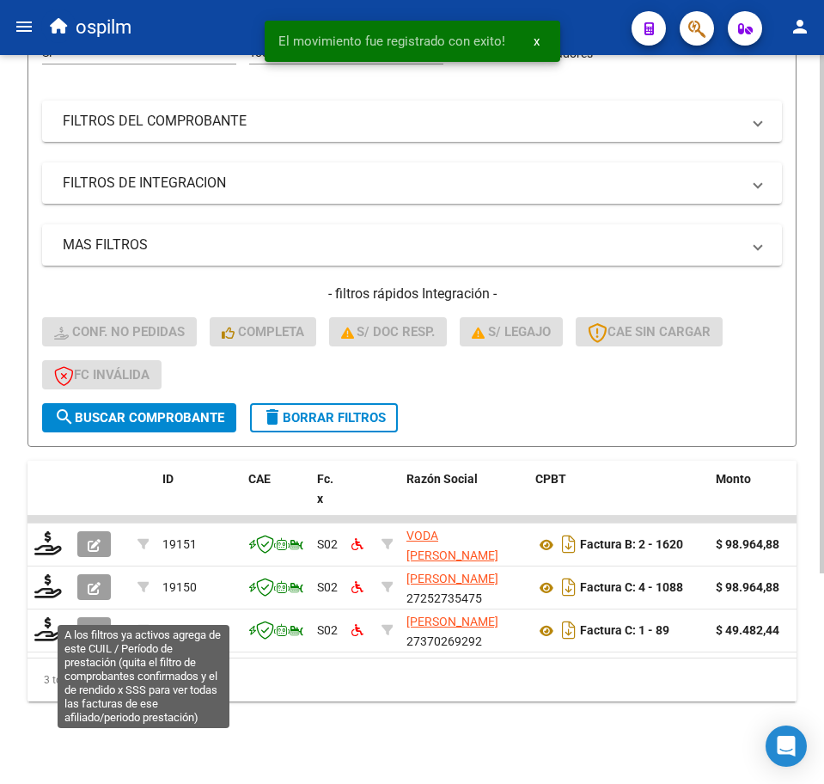
scroll to position [297, 0]
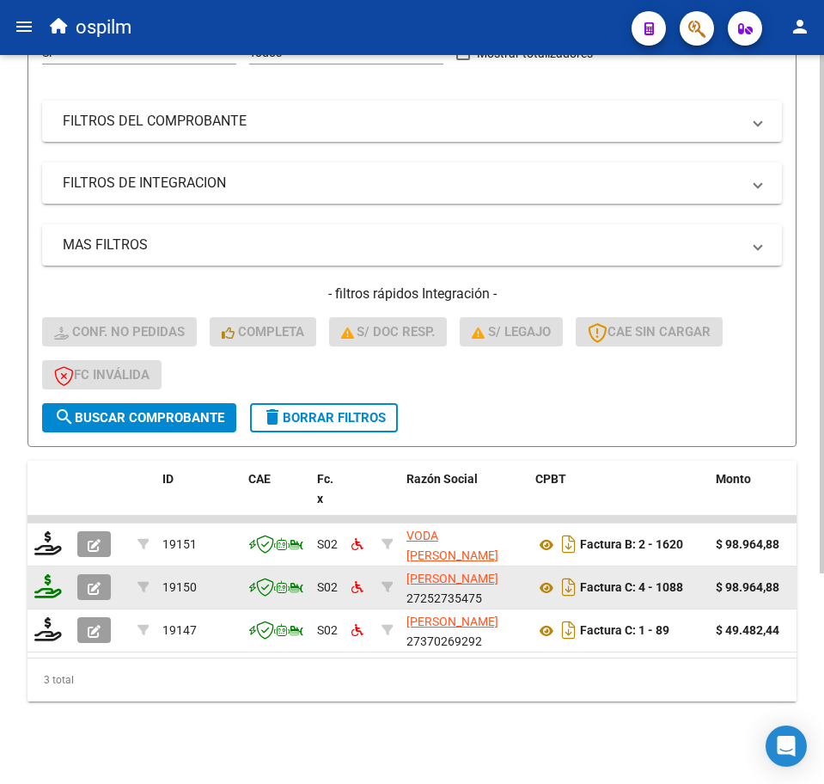
click at [43, 579] on div at bounding box center [48, 587] width 29 height 27
click at [39, 574] on icon at bounding box center [48, 586] width 28 height 24
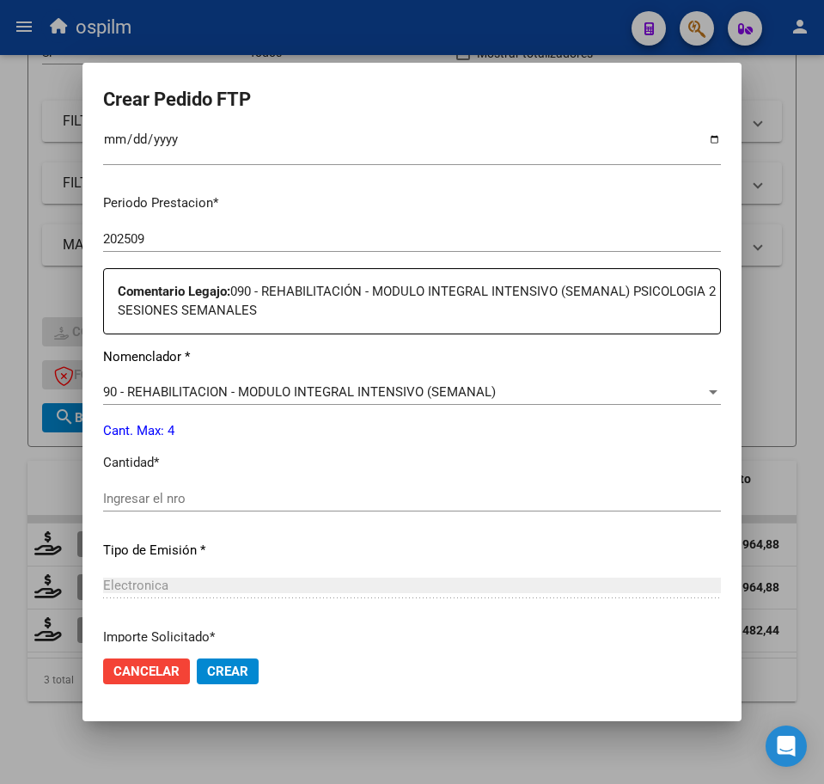
scroll to position [537, 0]
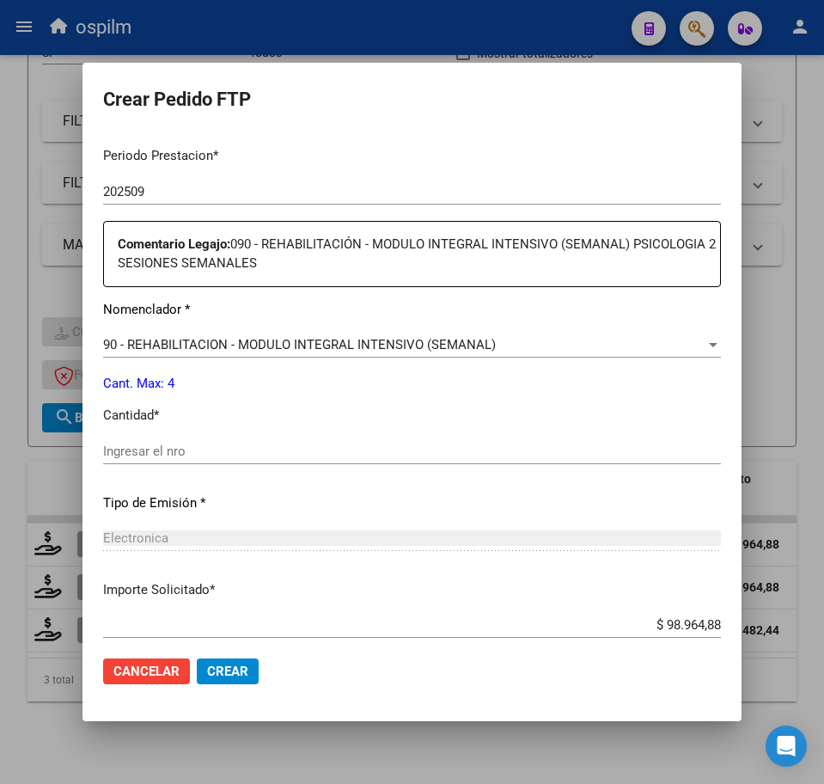
click at [187, 450] on input "Ingresar el nro" at bounding box center [412, 451] width 618 height 15
click at [213, 681] on button "Crear" at bounding box center [228, 671] width 62 height 26
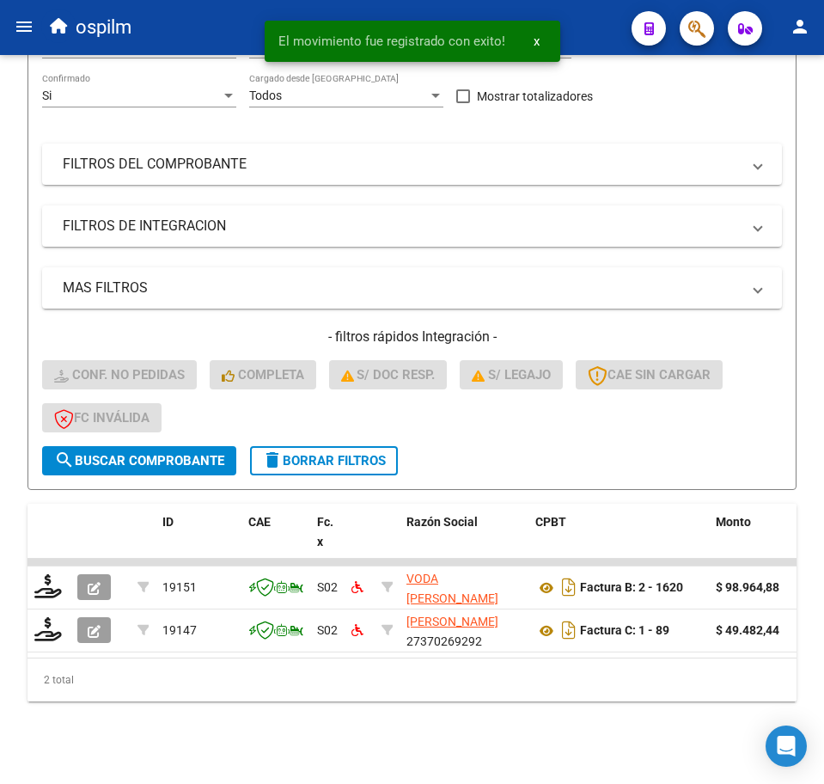
scroll to position [254, 0]
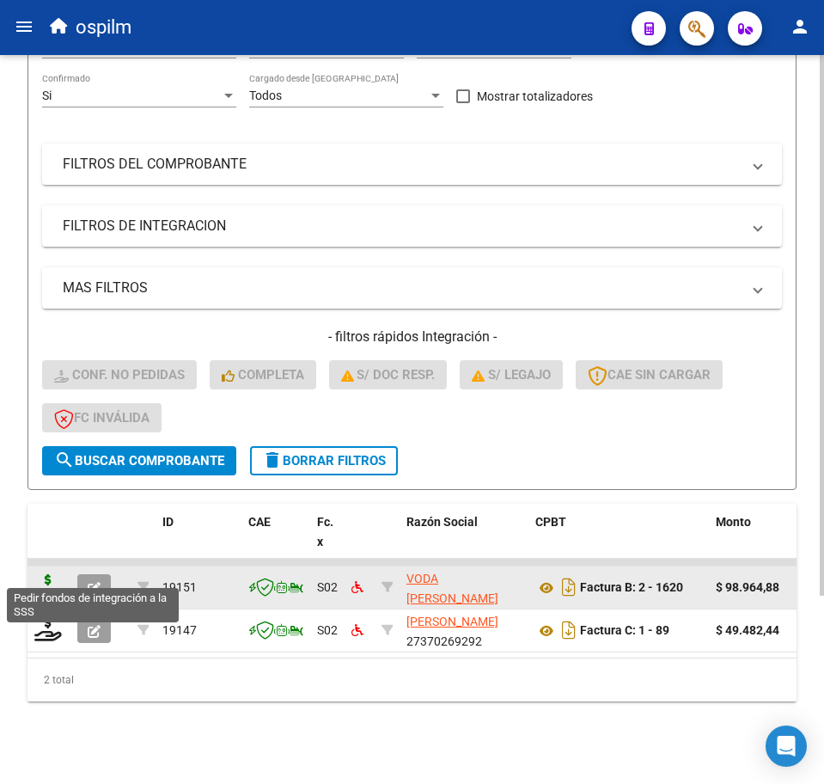
click at [44, 574] on icon at bounding box center [48, 586] width 28 height 24
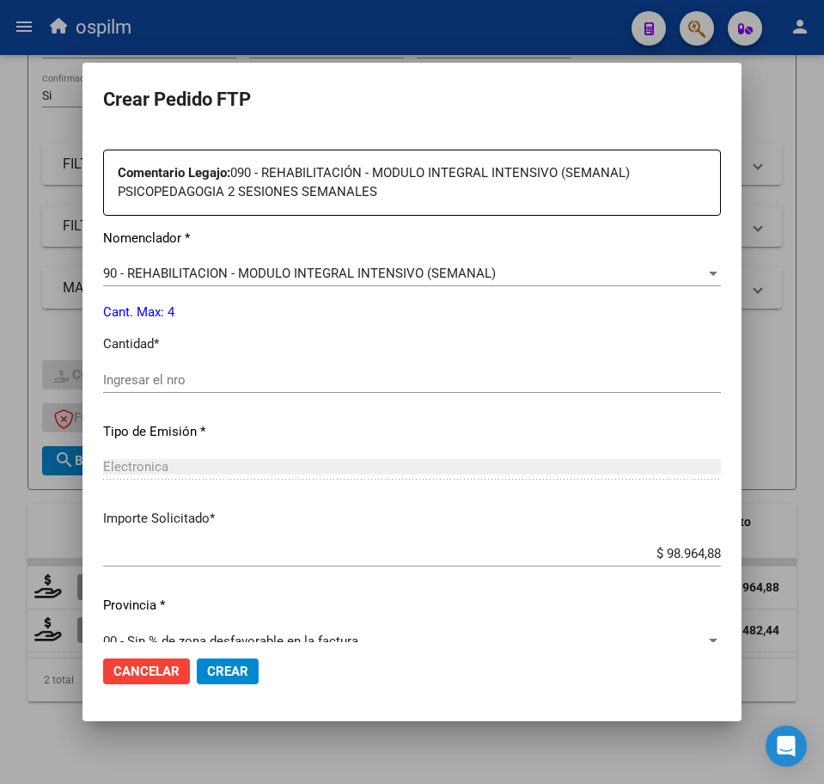
scroll to position [636, 0]
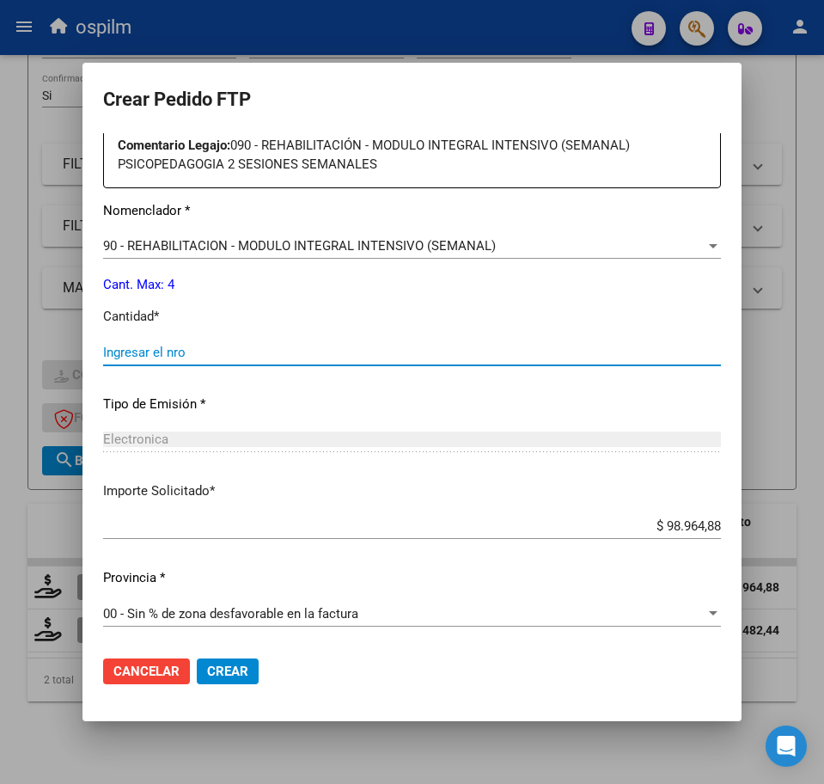
click at [183, 354] on input "Ingresar el nro" at bounding box center [412, 352] width 618 height 15
click at [223, 673] on span "Crear" at bounding box center [227, 671] width 41 height 15
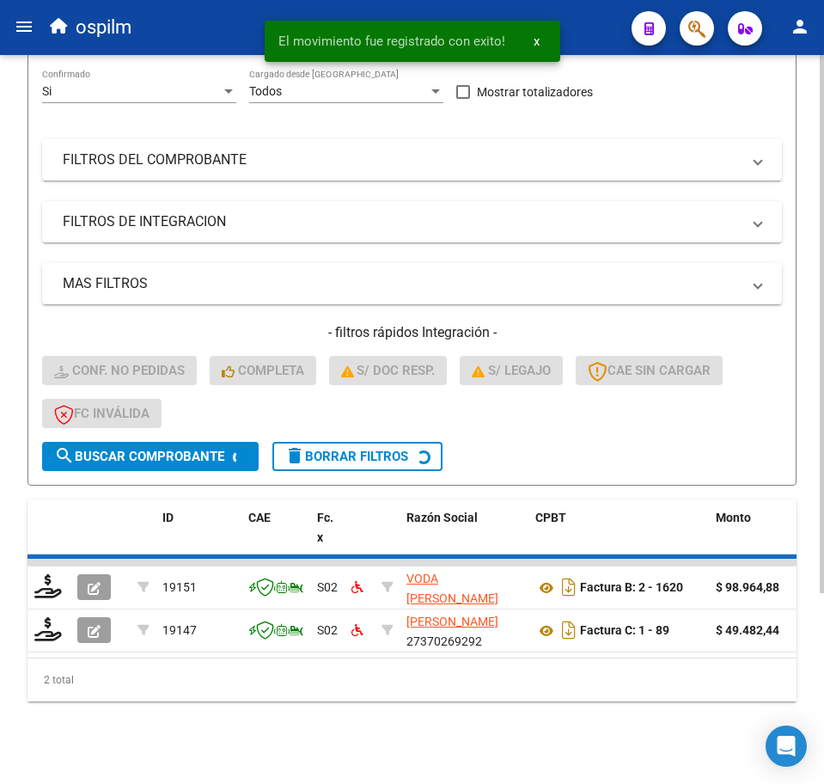
scroll to position [211, 0]
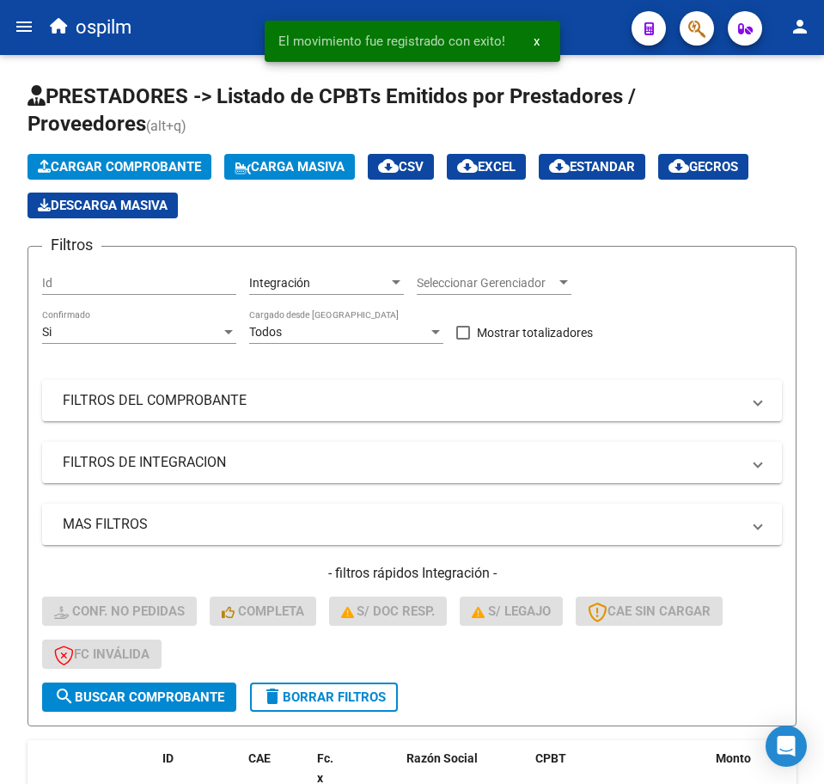
scroll to position [211, 0]
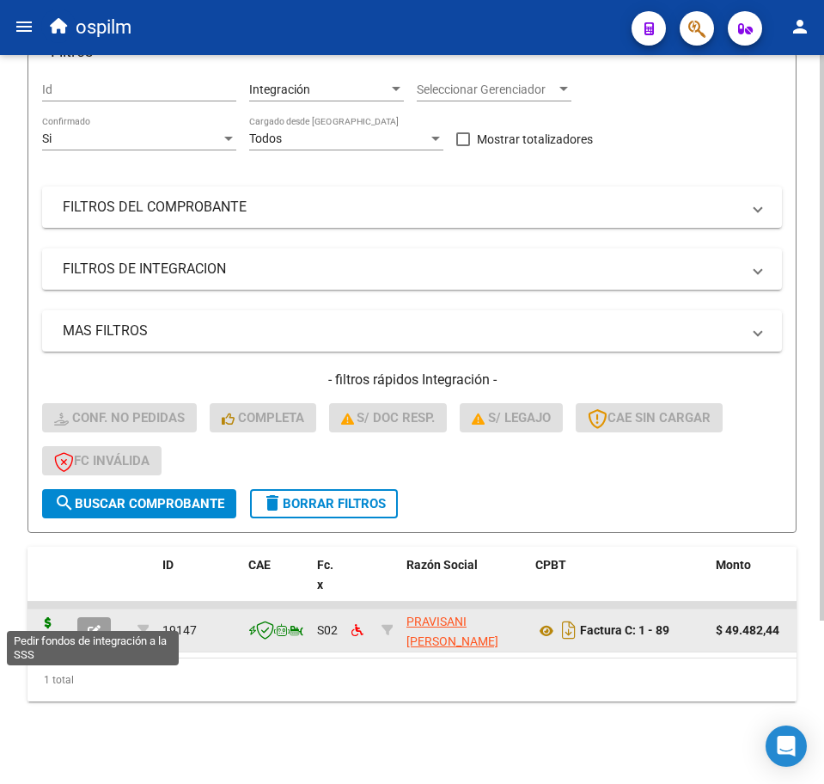
click at [47, 617] on icon at bounding box center [48, 629] width 28 height 24
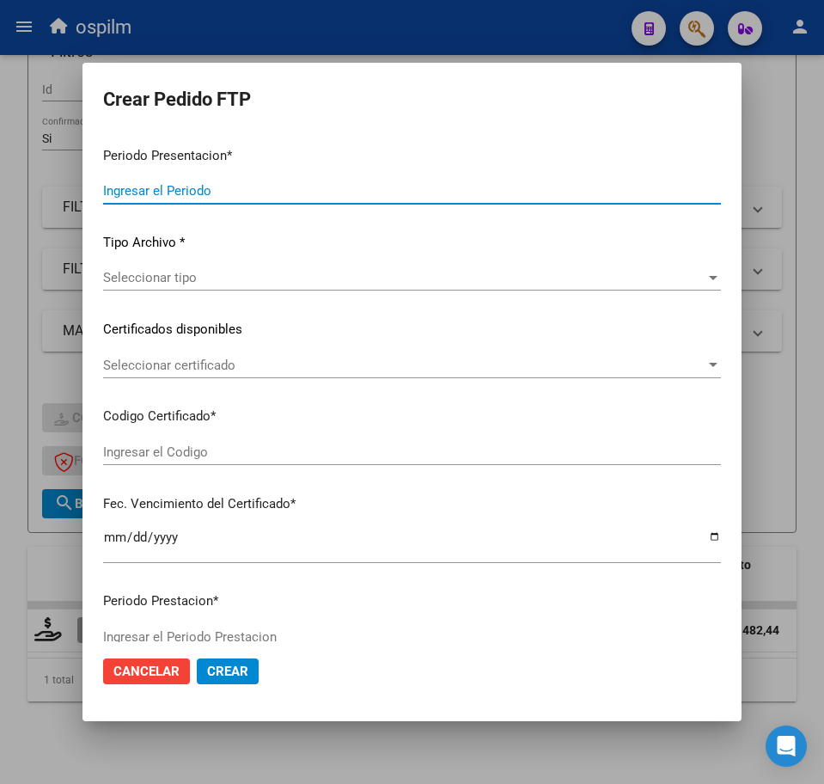
type input "202509"
type input "$ 49.482,44"
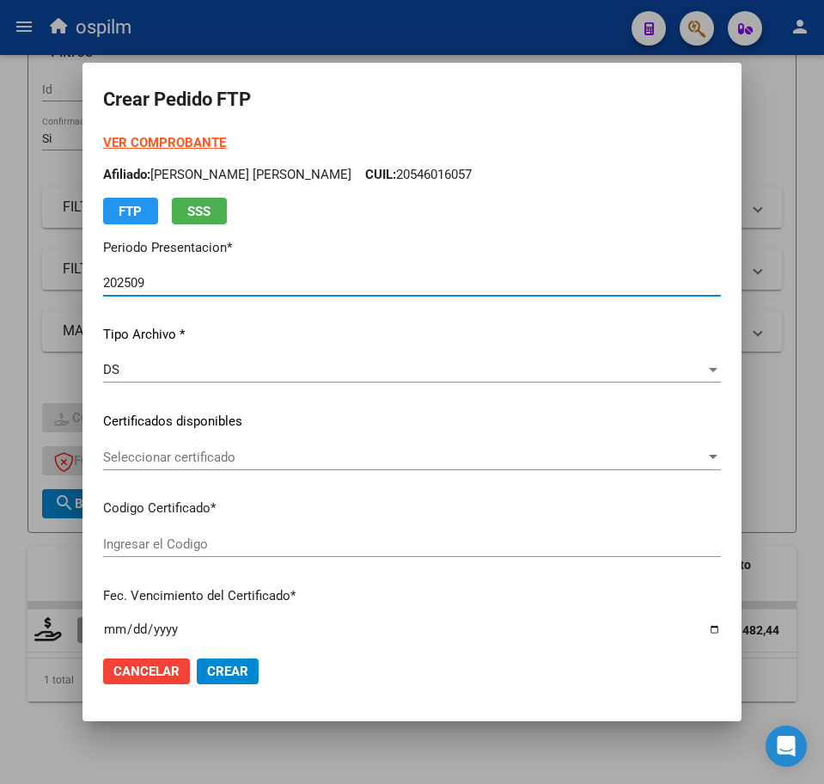
type input "ARG01000465726632017110120271101BS436"
type input "2027-11-01"
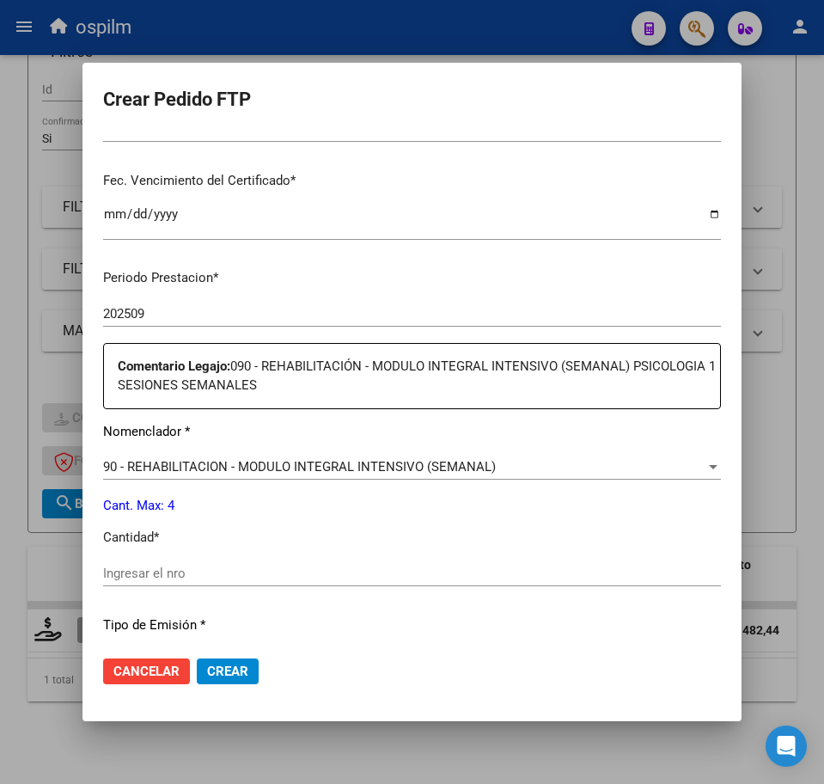
scroll to position [430, 0]
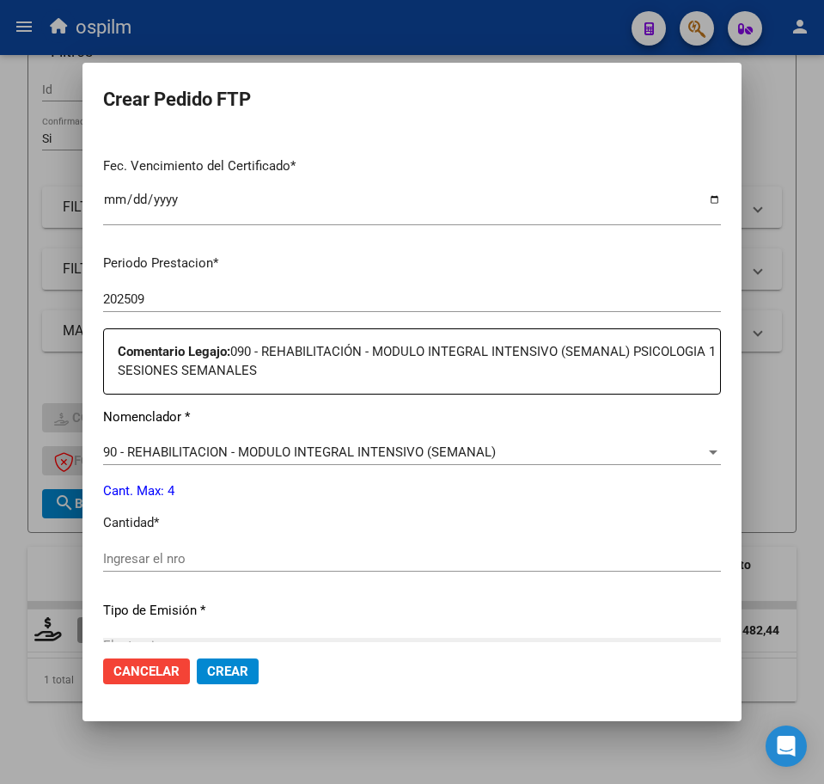
click at [171, 556] on input "Ingresar el nro" at bounding box center [412, 558] width 618 height 15
type input "4"
click at [225, 670] on span "Crear" at bounding box center [227, 671] width 41 height 15
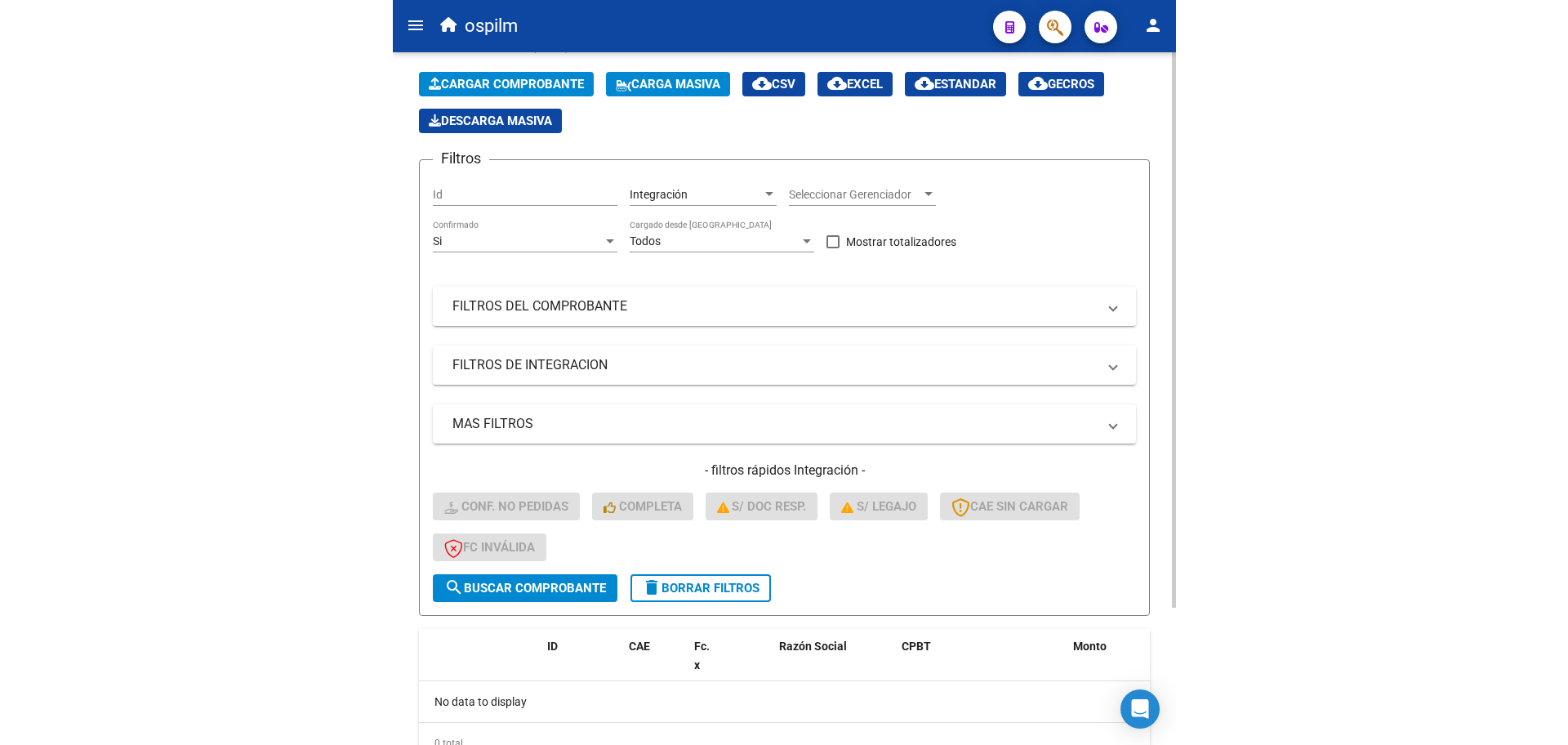
scroll to position [0, 0]
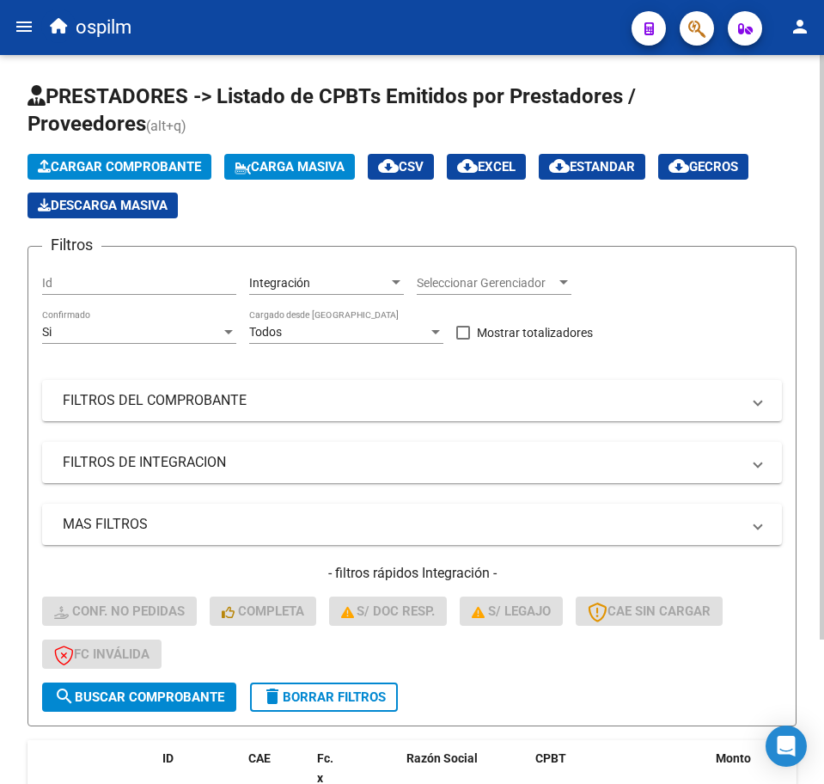
click at [310, 168] on span "Carga Masiva" at bounding box center [290, 166] width 110 height 15
